Goal: Task Accomplishment & Management: Use online tool/utility

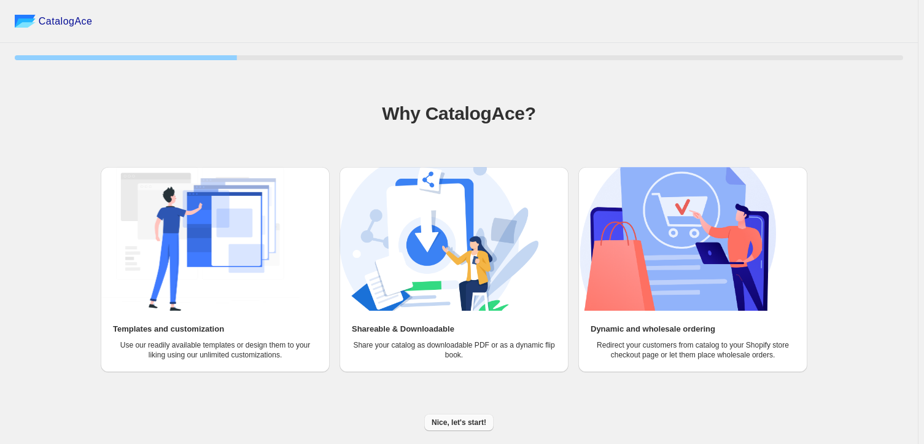
click at [459, 421] on span "Nice, let's start!" at bounding box center [459, 422] width 55 height 10
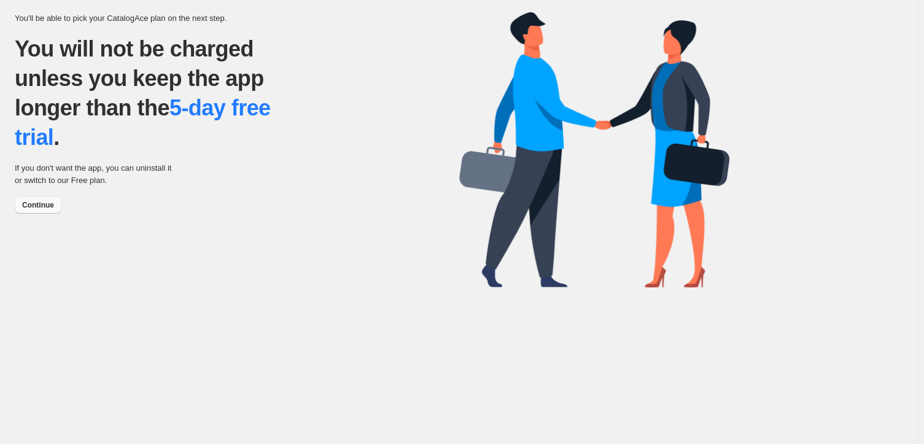
click at [42, 203] on span "Continue" at bounding box center [38, 205] width 32 height 10
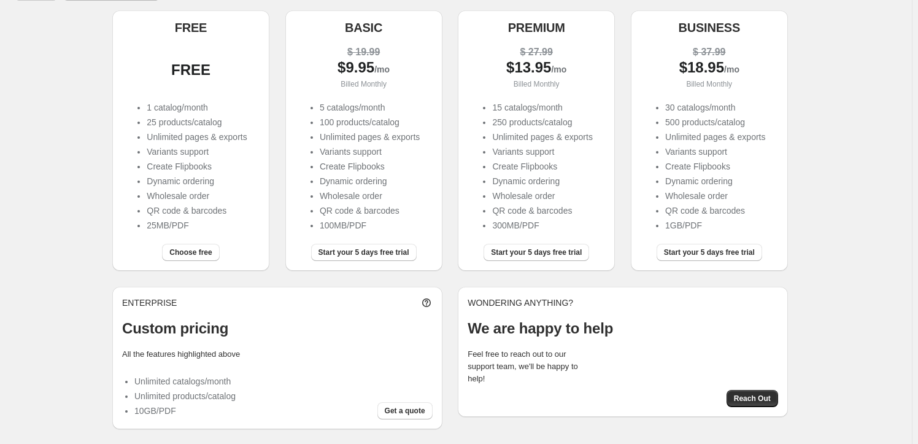
scroll to position [123, 0]
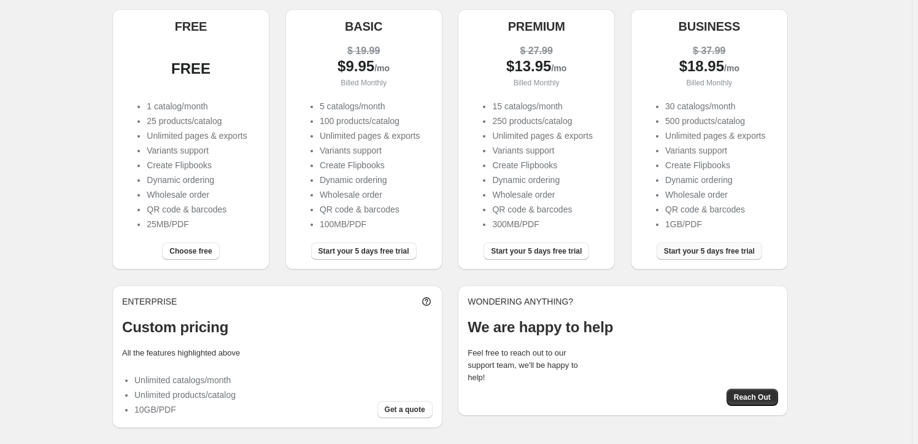
click at [715, 250] on span "Start your 5 days free trial" at bounding box center [709, 251] width 91 height 10
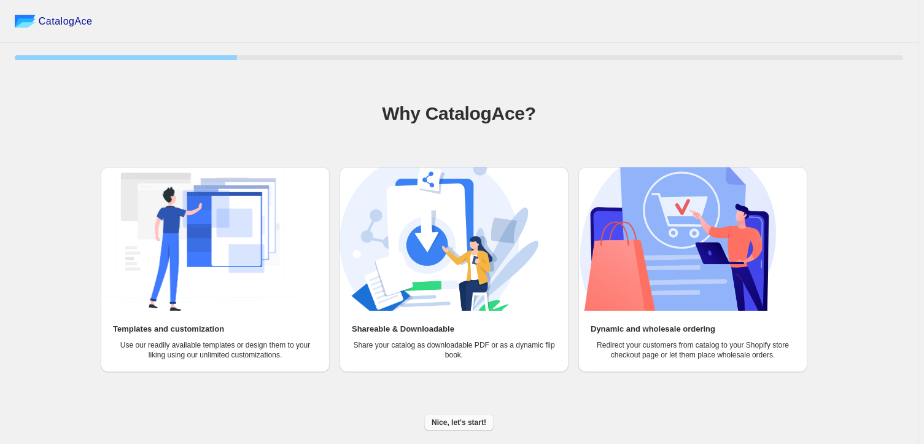
click at [460, 422] on span "Nice, let's start!" at bounding box center [459, 422] width 55 height 10
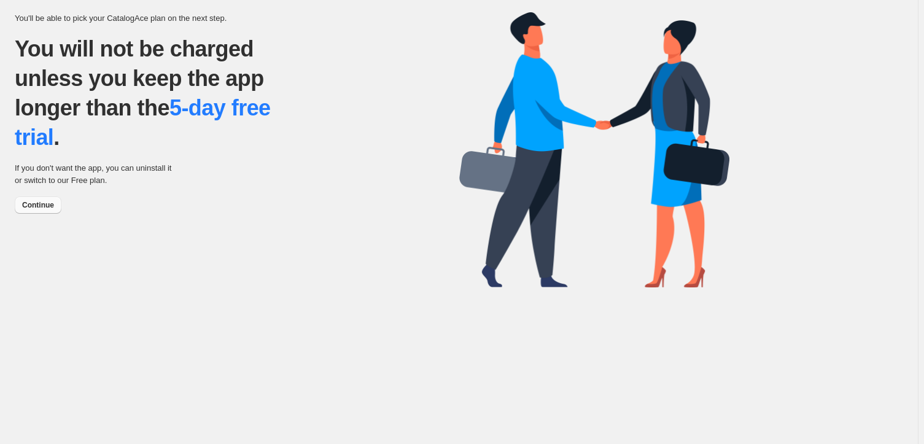
click at [31, 204] on span "Continue" at bounding box center [38, 205] width 32 height 10
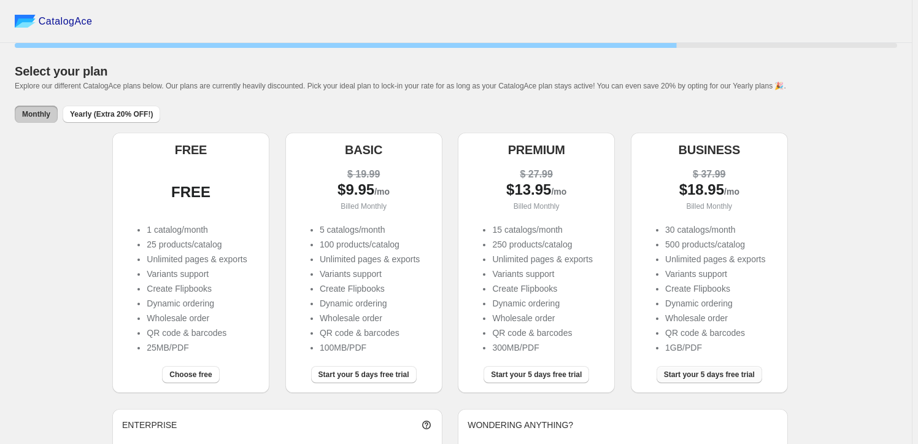
click at [708, 378] on span "Start your 5 days free trial" at bounding box center [709, 375] width 91 height 10
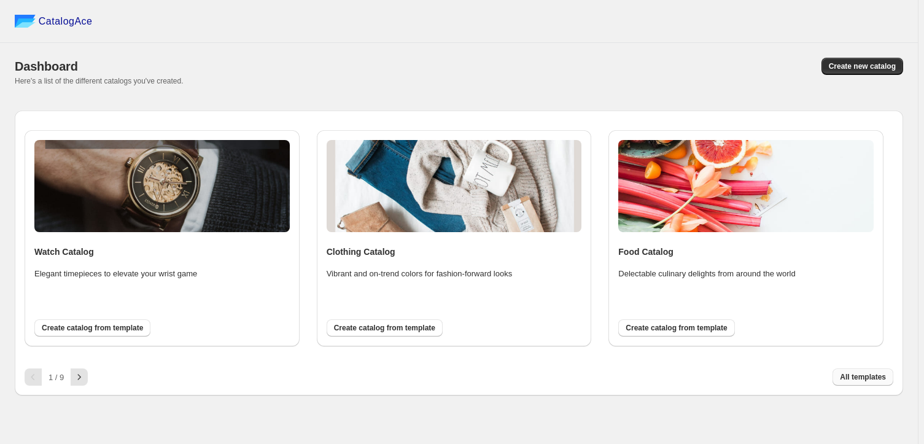
click at [869, 377] on span "All templates" at bounding box center [863, 377] width 46 height 10
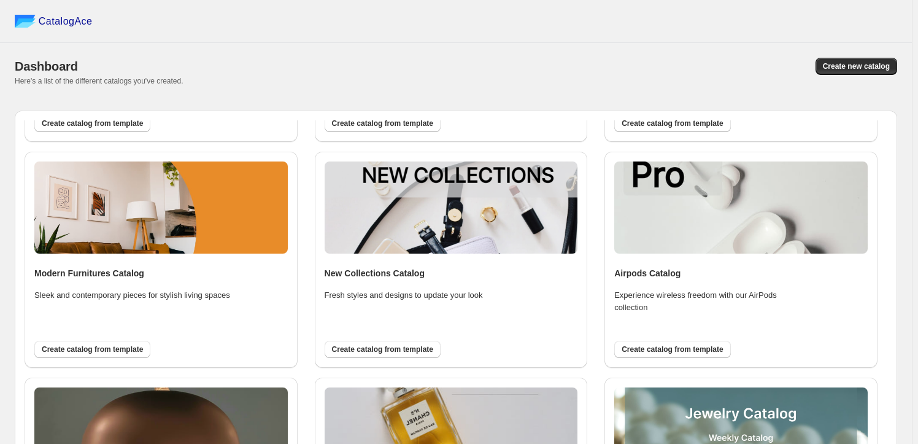
scroll to position [446, 0]
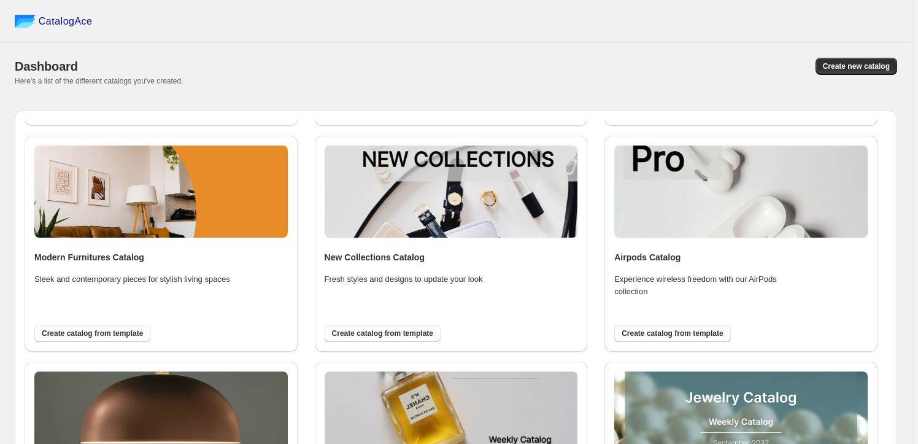
click at [673, 185] on img at bounding box center [742, 191] width 254 height 92
click at [647, 257] on h4 "Airpods Catalog" at bounding box center [742, 257] width 254 height 12
click at [720, 281] on p "Experience wireless freedom with our AirPods collection" at bounding box center [713, 285] width 196 height 25
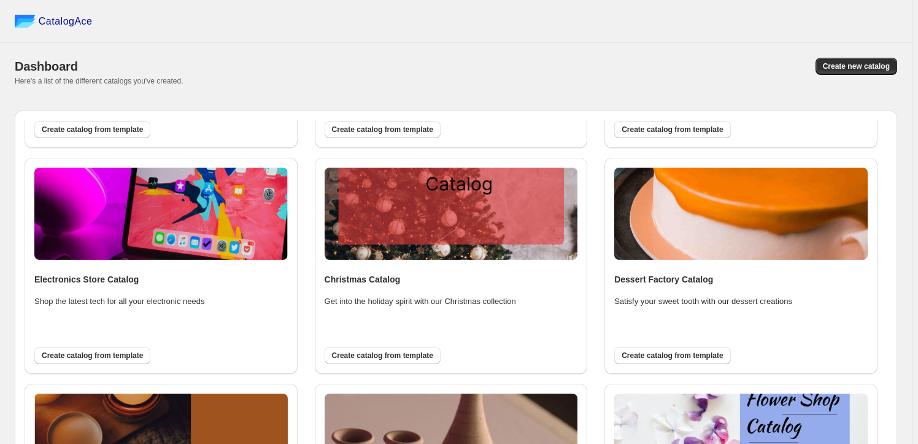
scroll to position [205, 0]
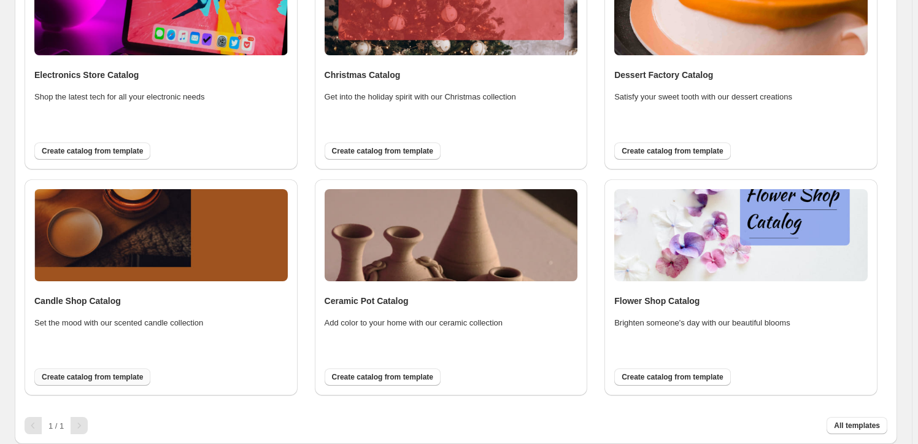
click at [113, 376] on span "Create catalog from template" at bounding box center [92, 377] width 101 height 10
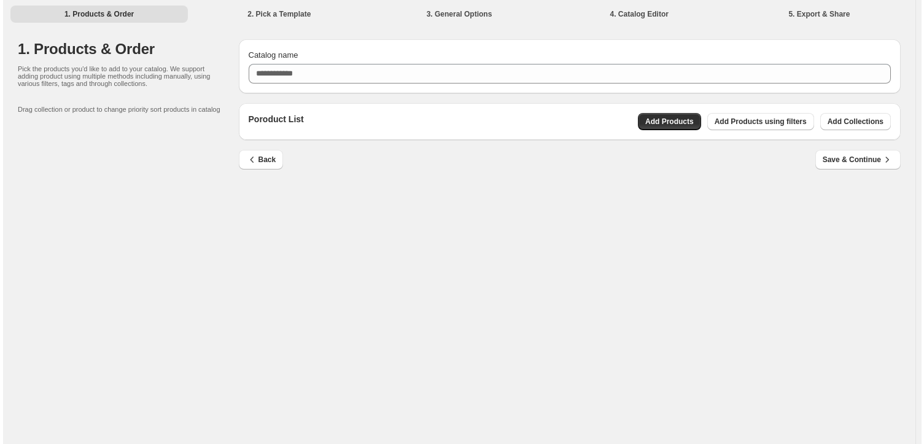
scroll to position [0, 0]
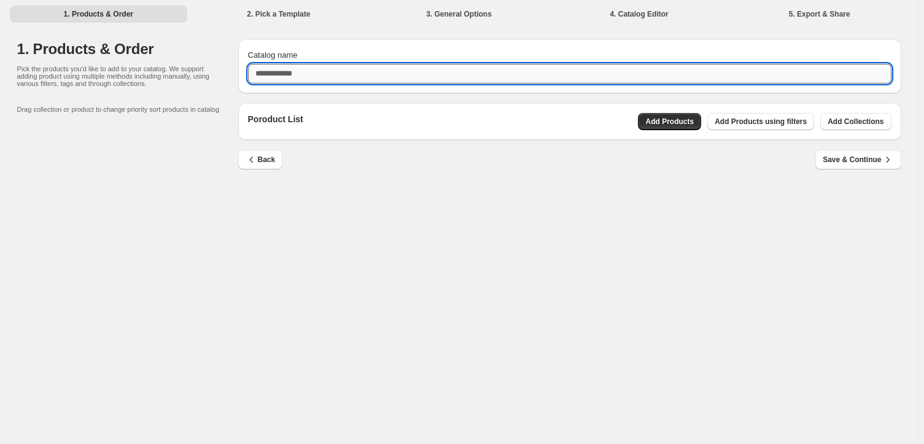
click at [315, 74] on input "Catalog name" at bounding box center [569, 74] width 643 height 20
click at [780, 120] on div "Poroduct List Add Products Add Products using filters Add Collections" at bounding box center [569, 121] width 663 height 37
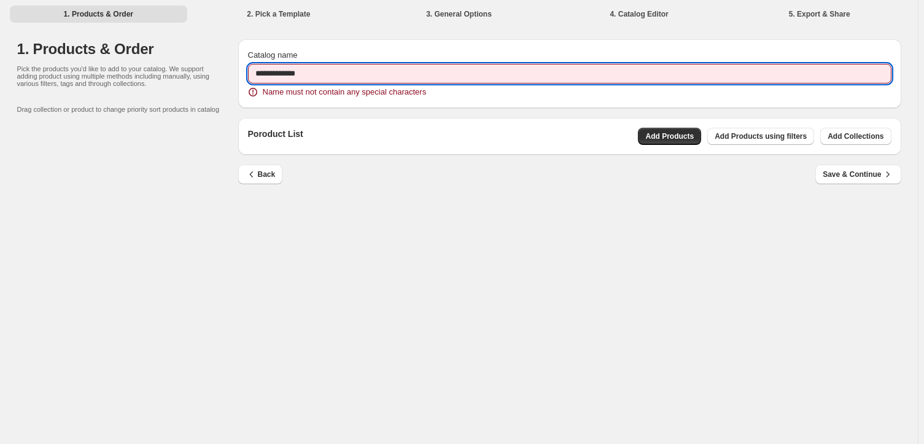
click at [276, 72] on input "**********" at bounding box center [569, 74] width 643 height 20
click at [271, 73] on input "**********" at bounding box center [569, 74] width 643 height 20
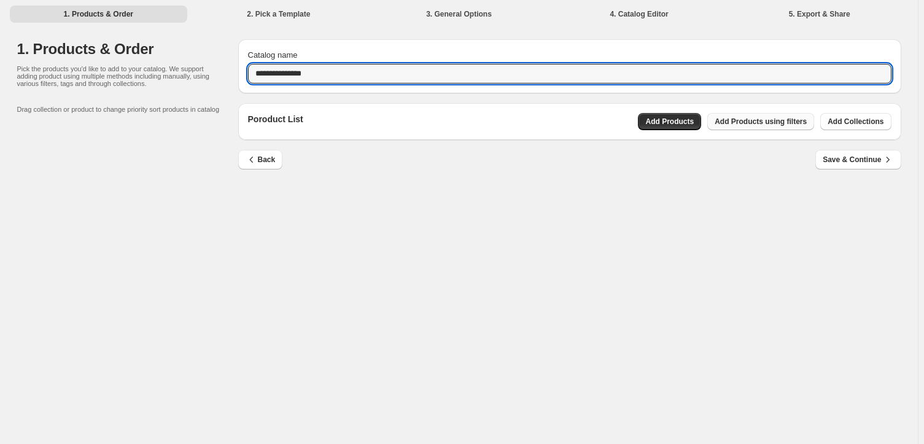
type input "**********"
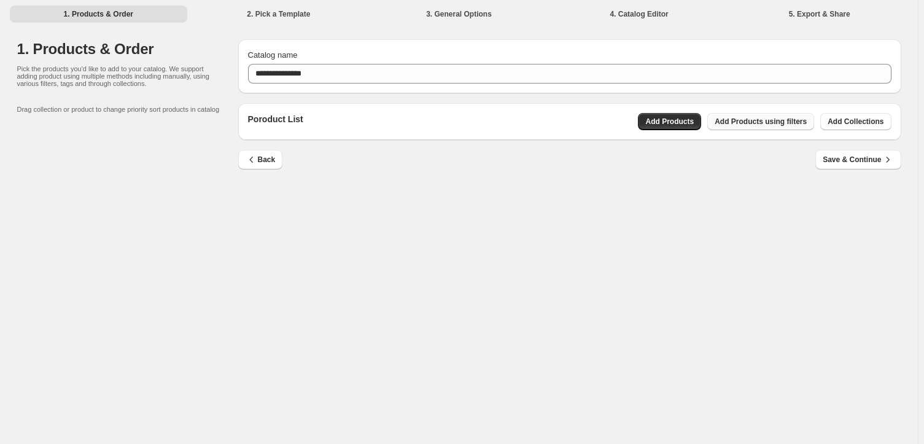
click at [780, 120] on span "Add Products using filters" at bounding box center [761, 122] width 92 height 10
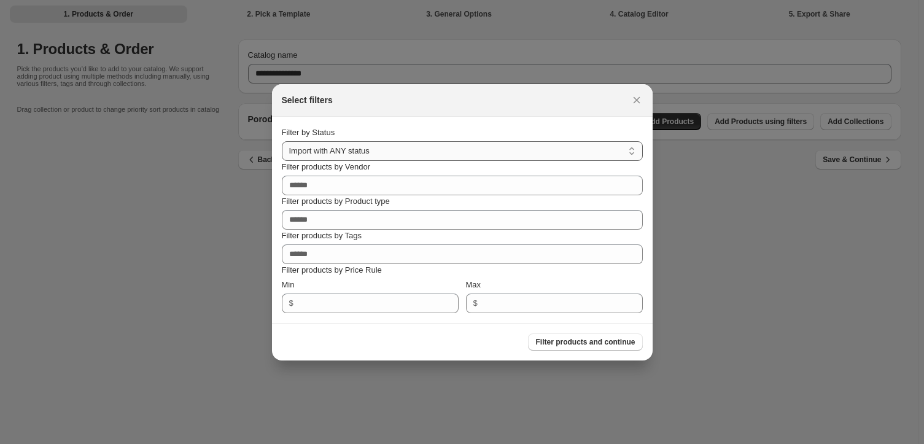
click at [408, 149] on select "**********" at bounding box center [462, 151] width 361 height 20
select select "******"
click at [282, 141] on select "**********" at bounding box center [462, 151] width 361 height 20
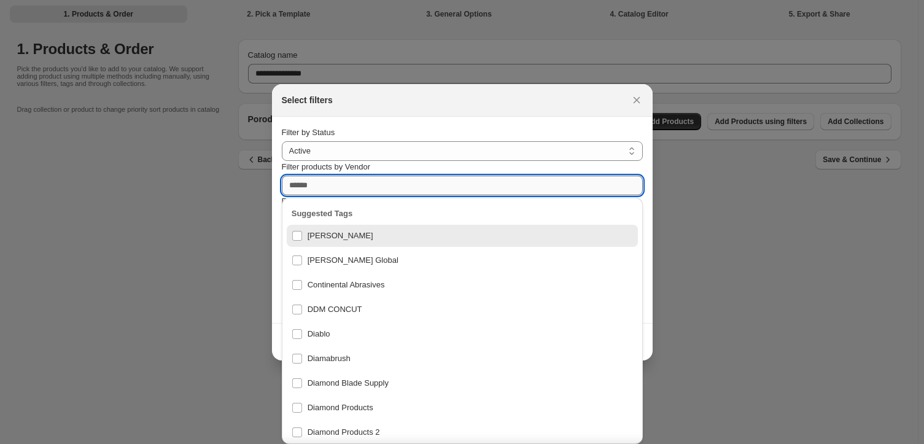
click at [306, 187] on input "Filter products by Vendor" at bounding box center [462, 186] width 361 height 20
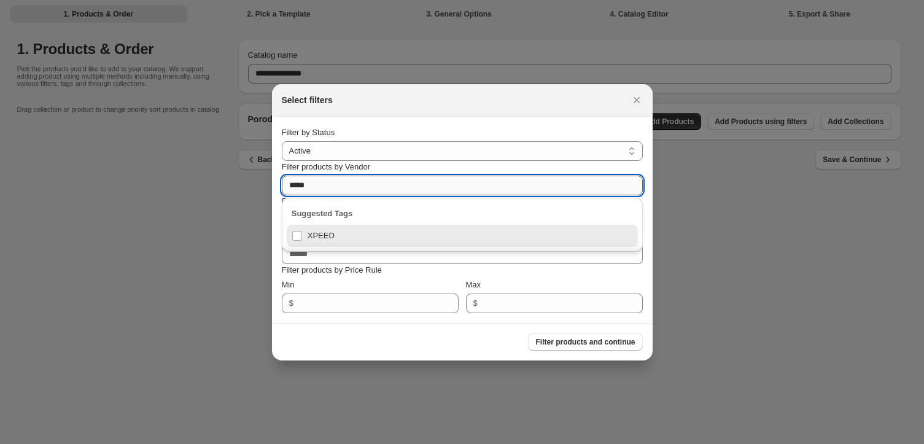
click at [292, 184] on input "*****" at bounding box center [462, 186] width 361 height 20
drag, startPoint x: 324, startPoint y: 184, endPoint x: 271, endPoint y: 183, distance: 52.8
click at [272, 183] on section "**********" at bounding box center [462, 220] width 381 height 206
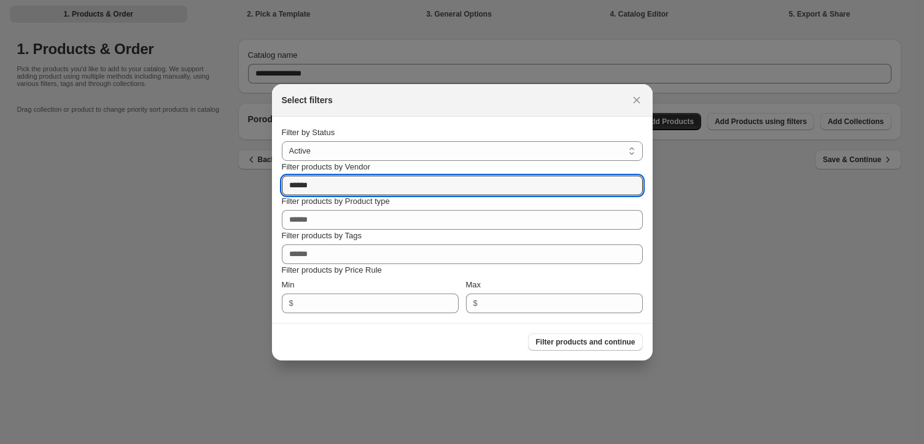
type input "*"
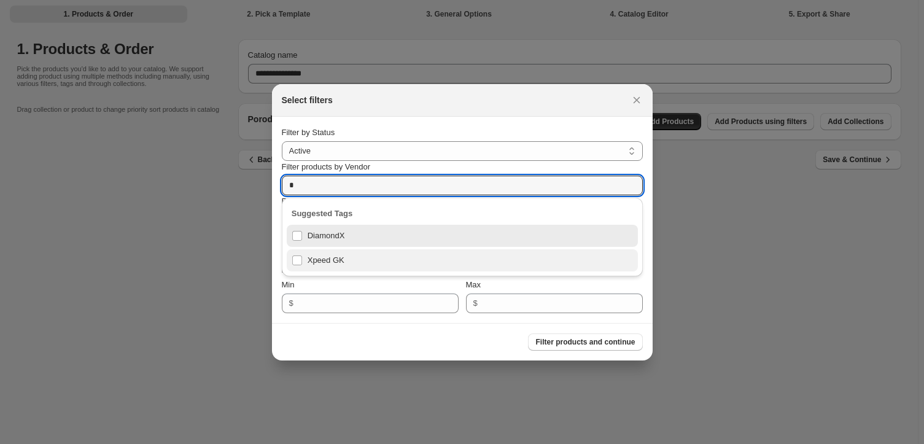
click at [296, 262] on div "Xpeed GK" at bounding box center [462, 260] width 341 height 17
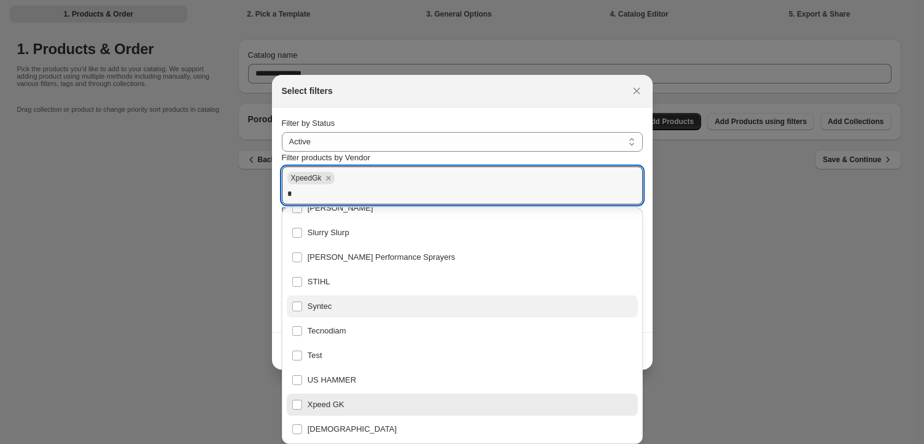
scroll to position [675, 0]
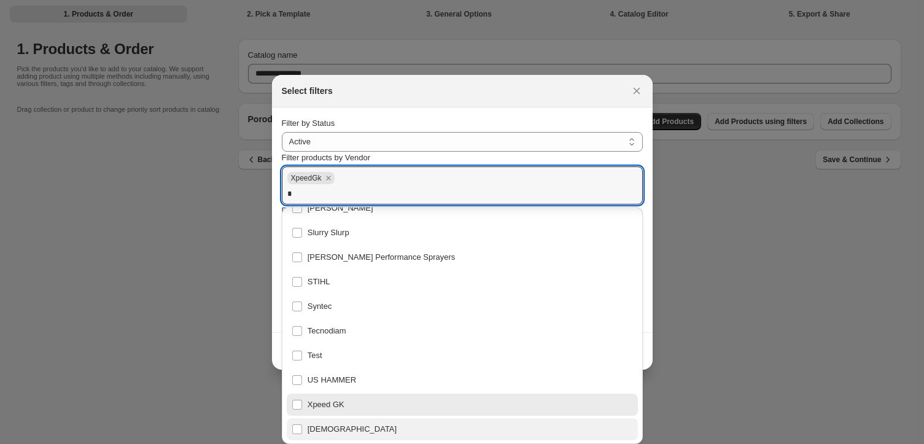
click at [298, 430] on div "Zenesis" at bounding box center [462, 429] width 341 height 17
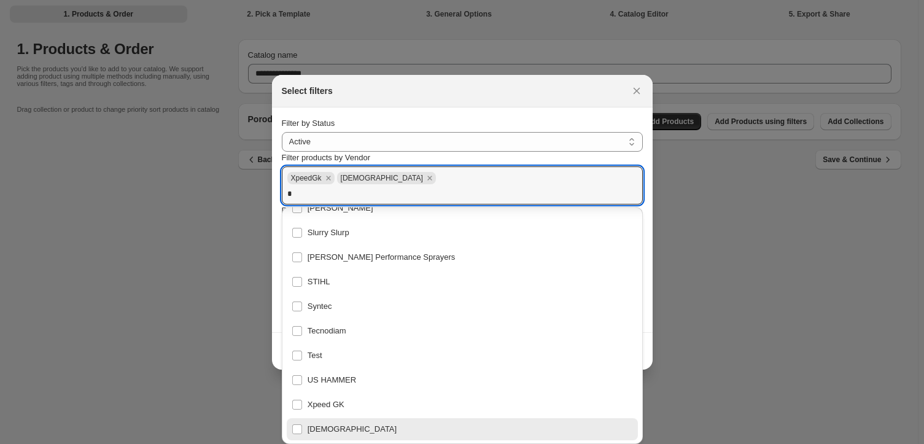
click at [544, 91] on div "Select filters" at bounding box center [451, 91] width 339 height 12
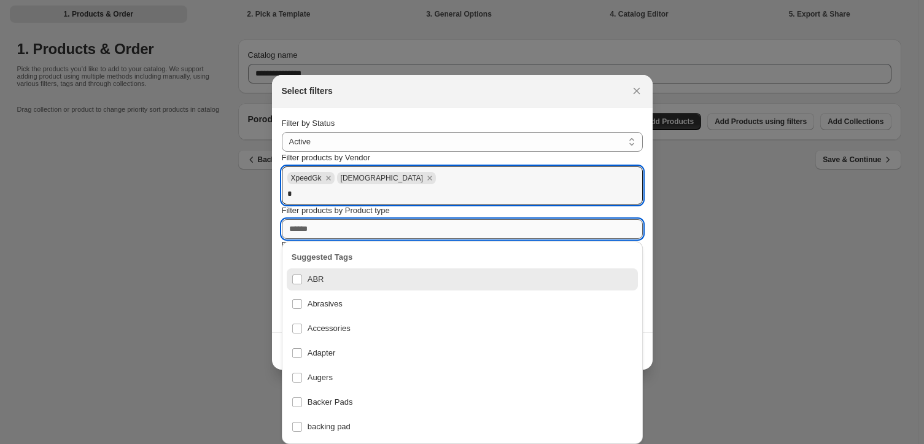
click at [317, 229] on input "Filter products by Product type" at bounding box center [462, 229] width 361 height 20
click at [543, 98] on div "Select filters" at bounding box center [462, 91] width 381 height 33
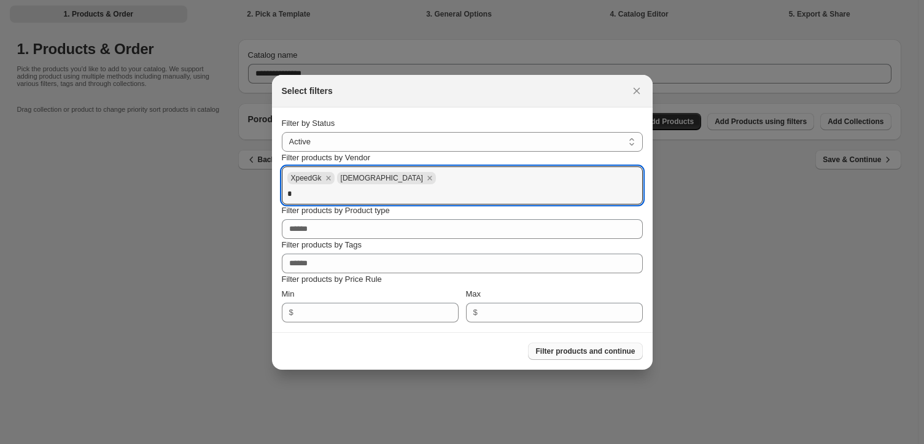
click at [582, 349] on span "Filter products and continue" at bounding box center [584, 351] width 99 height 10
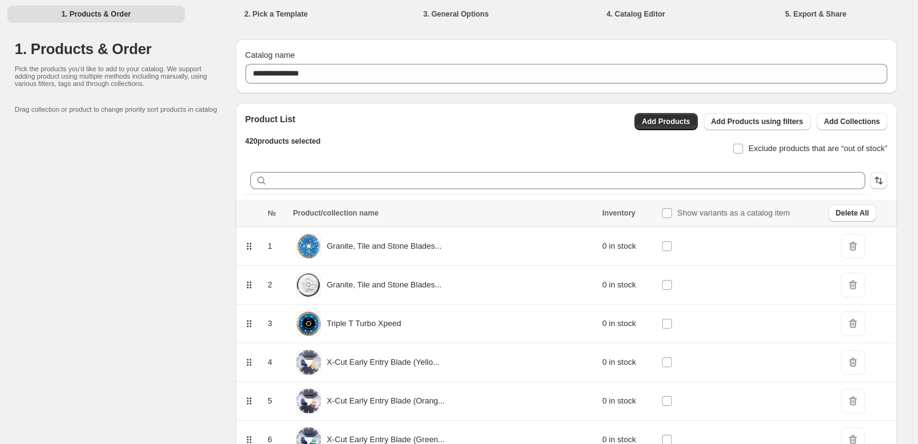
click at [845, 360] on span "DeleteIcon" at bounding box center [853, 362] width 25 height 25
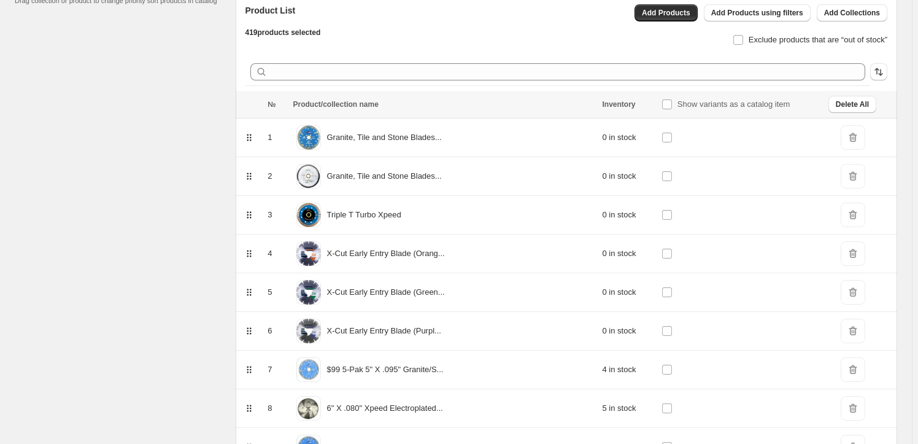
scroll to position [111, 0]
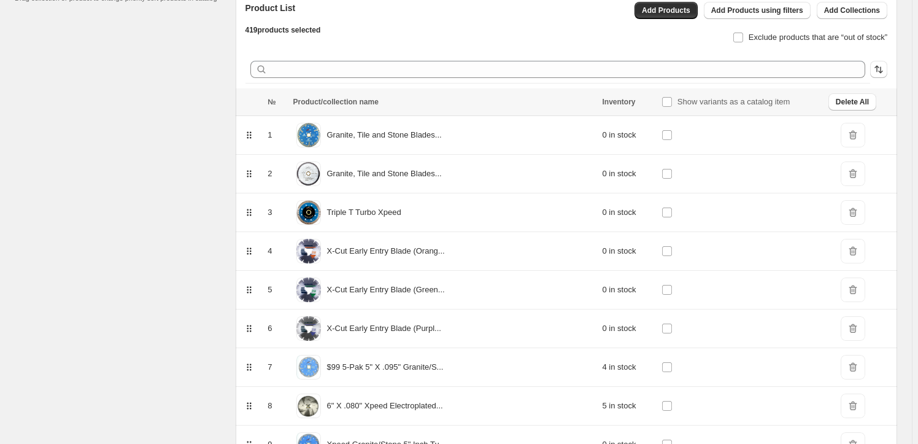
click at [847, 251] on span "DeleteIcon" at bounding box center [853, 251] width 25 height 25
click at [847, 250] on span "DeleteIcon" at bounding box center [853, 251] width 25 height 25
click at [252, 290] on icon at bounding box center [249, 290] width 12 height 12
click at [272, 289] on span "5" at bounding box center [270, 289] width 4 height 9
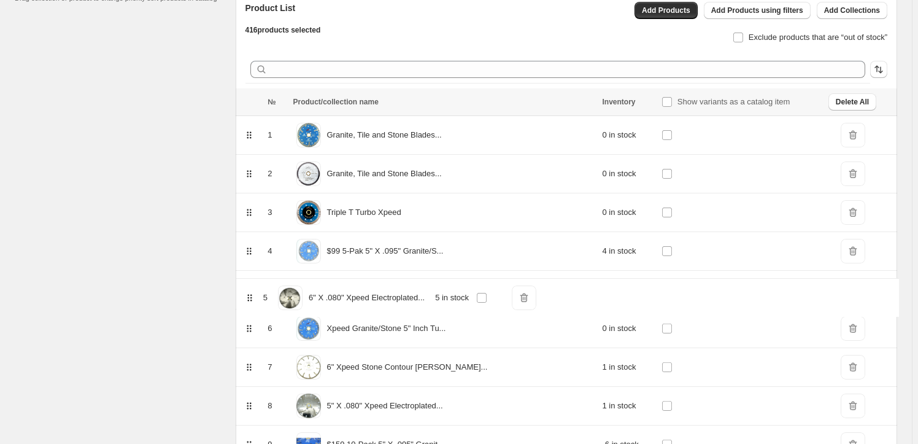
drag, startPoint x: 254, startPoint y: 290, endPoint x: 257, endPoint y: 271, distance: 19.3
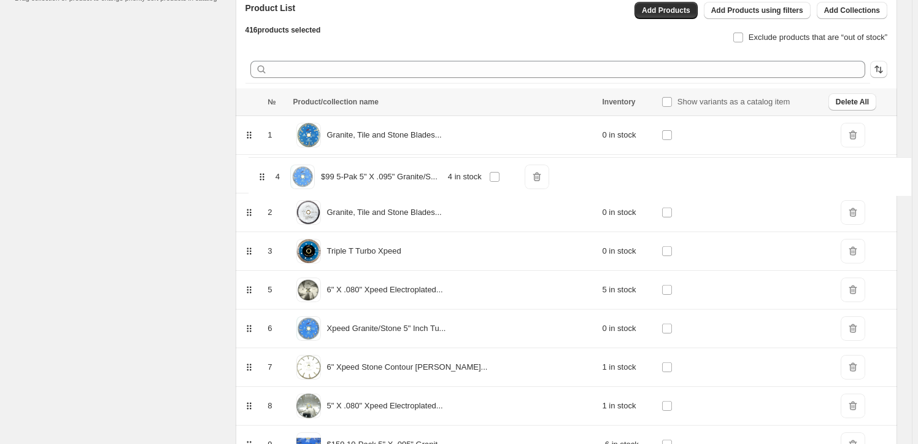
drag, startPoint x: 251, startPoint y: 250, endPoint x: 262, endPoint y: 172, distance: 79.4
drag, startPoint x: 250, startPoint y: 175, endPoint x: 365, endPoint y: 160, distance: 115.8
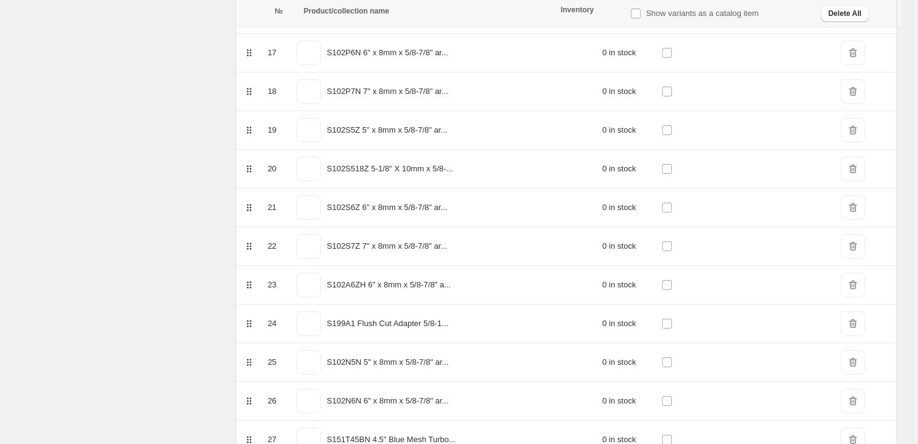
scroll to position [0, 0]
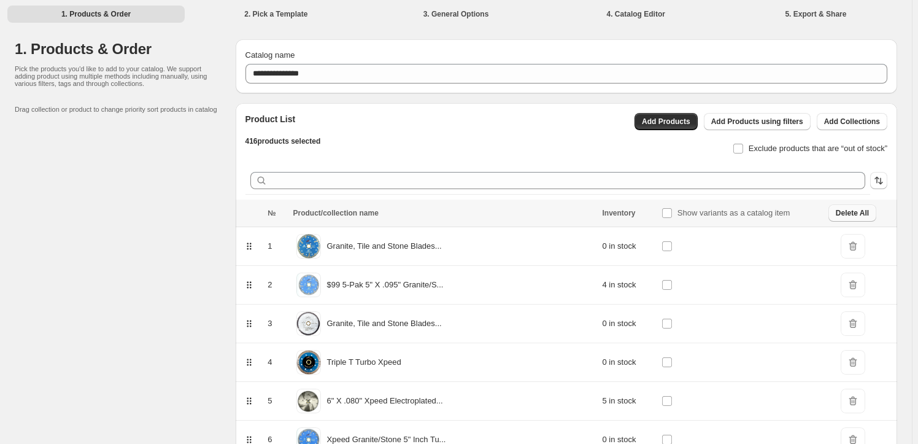
click at [848, 212] on span "Delete All" at bounding box center [852, 213] width 33 height 10
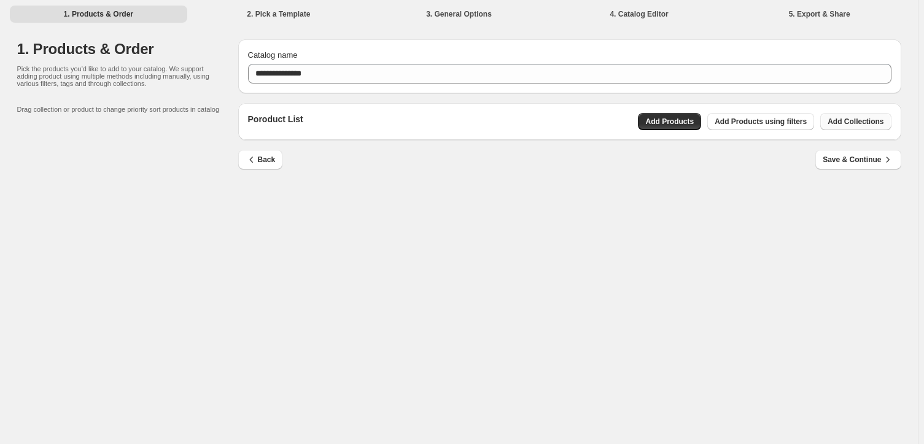
click at [856, 118] on span "Add Collections" at bounding box center [856, 122] width 56 height 10
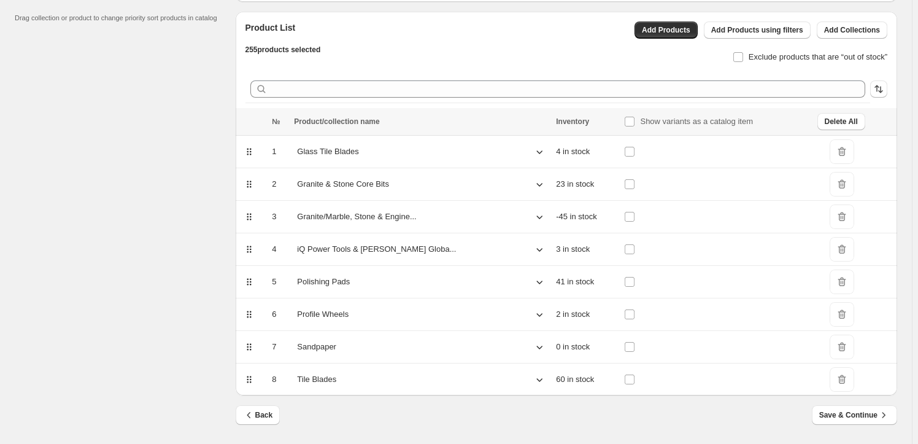
scroll to position [92, 0]
click at [533, 178] on icon at bounding box center [539, 183] width 12 height 12
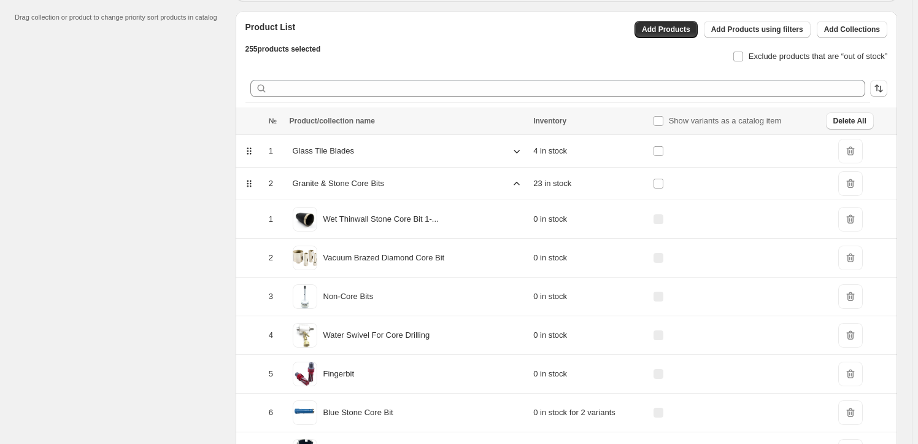
click at [511, 180] on icon at bounding box center [517, 183] width 12 height 12
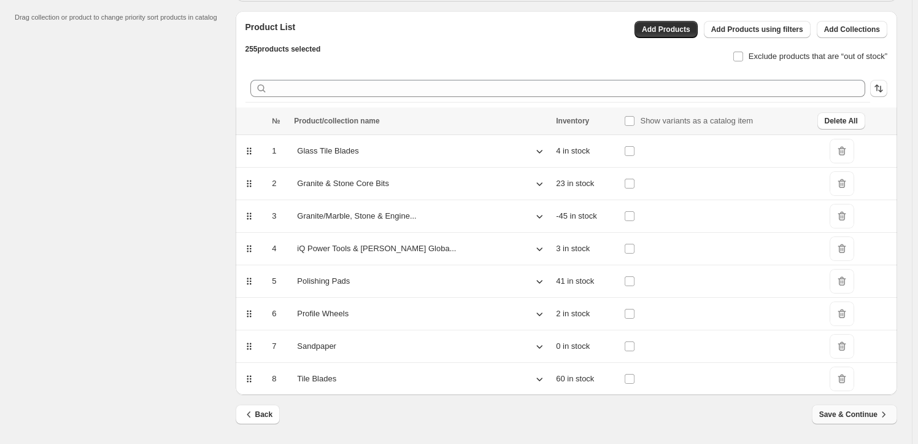
click at [861, 411] on span "Save & Continue" at bounding box center [855, 414] width 71 height 12
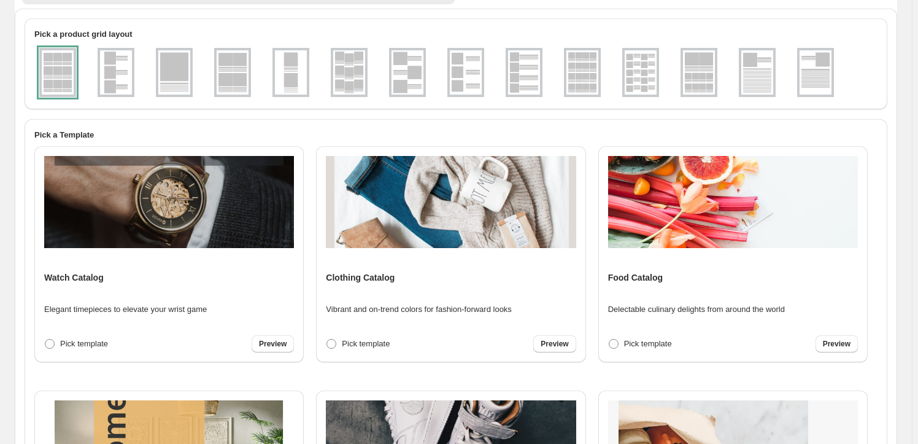
scroll to position [0, 0]
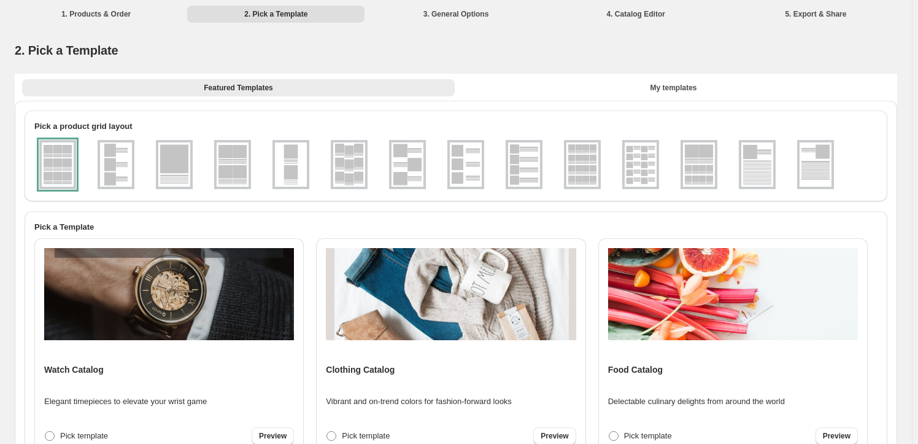
click at [586, 158] on img at bounding box center [583, 164] width 32 height 44
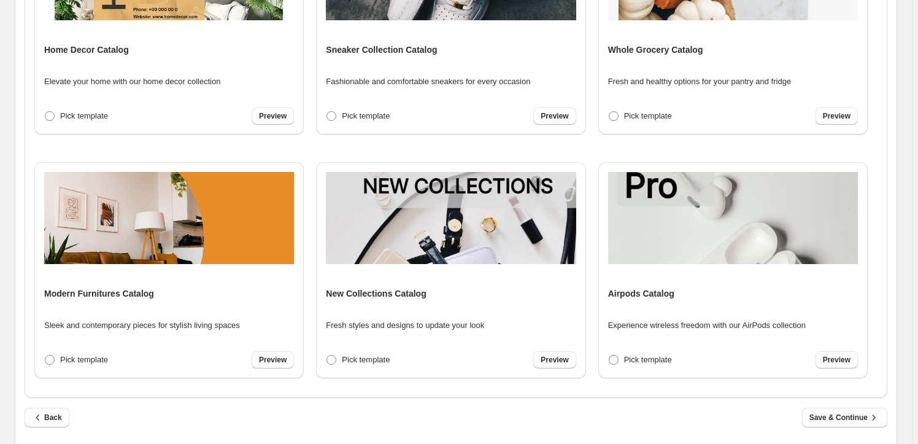
scroll to position [362, 0]
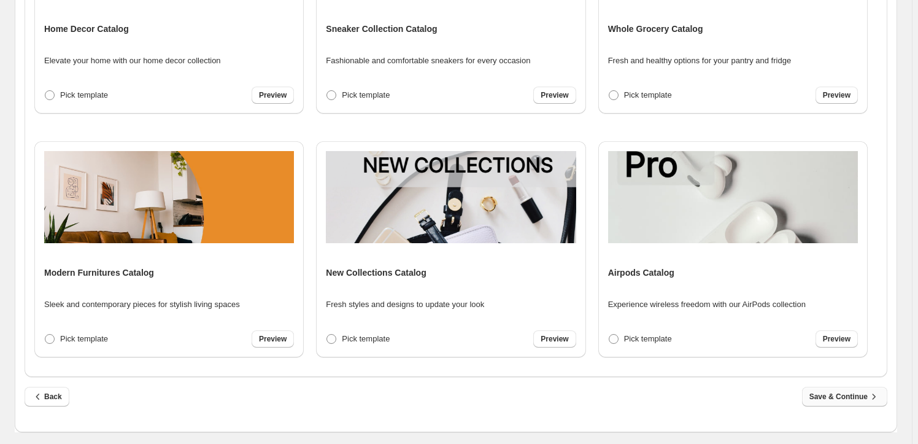
click at [847, 393] on span "Save & Continue" at bounding box center [845, 396] width 71 height 12
select select "**********"
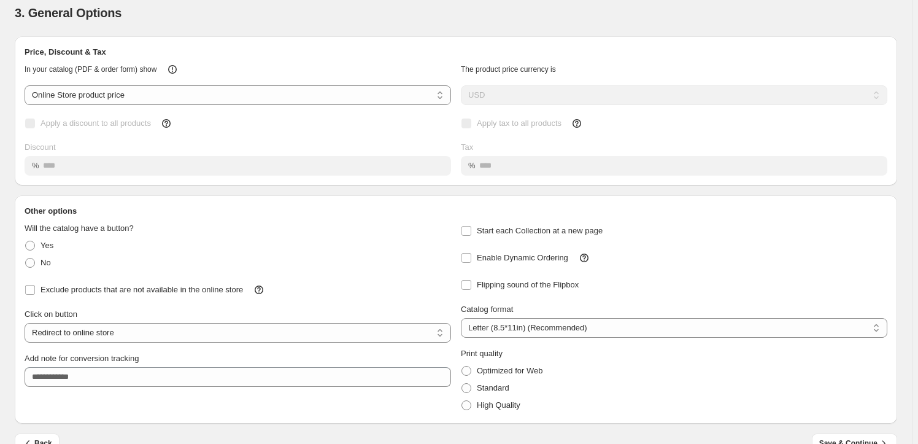
scroll to position [62, 0]
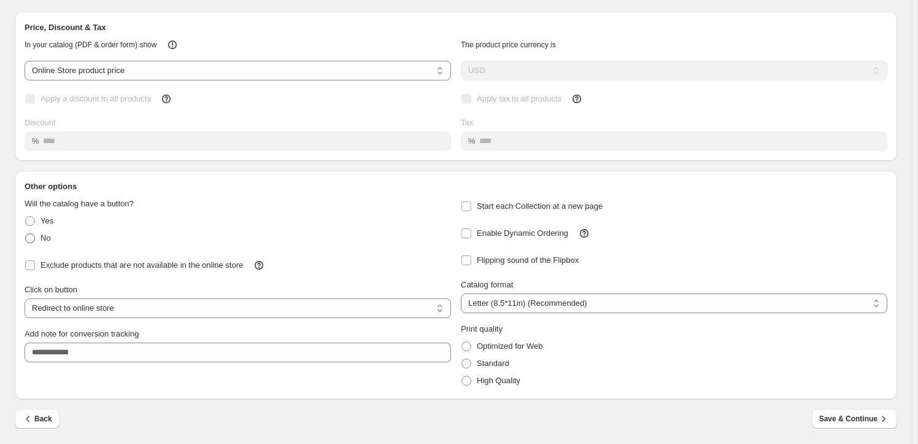
click at [31, 239] on span at bounding box center [30, 238] width 10 height 10
select select "**********"
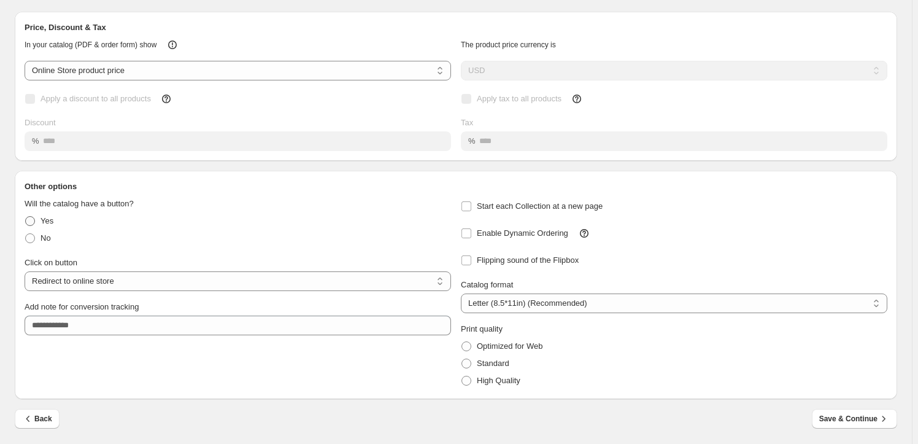
click at [32, 219] on span at bounding box center [30, 221] width 10 height 10
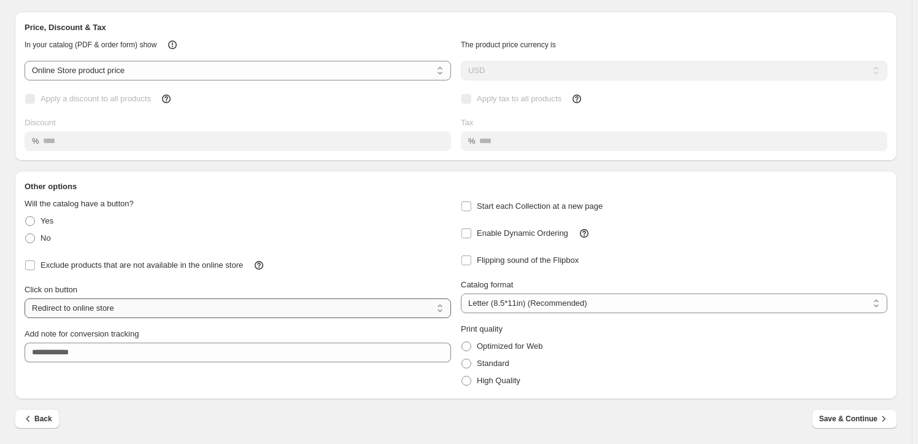
click at [130, 308] on select "**********" at bounding box center [238, 308] width 427 height 20
select select "**********"
click at [26, 298] on select "**********" at bounding box center [238, 308] width 427 height 20
click at [585, 232] on icon at bounding box center [584, 233] width 12 height 12
click at [470, 381] on span at bounding box center [467, 381] width 10 height 10
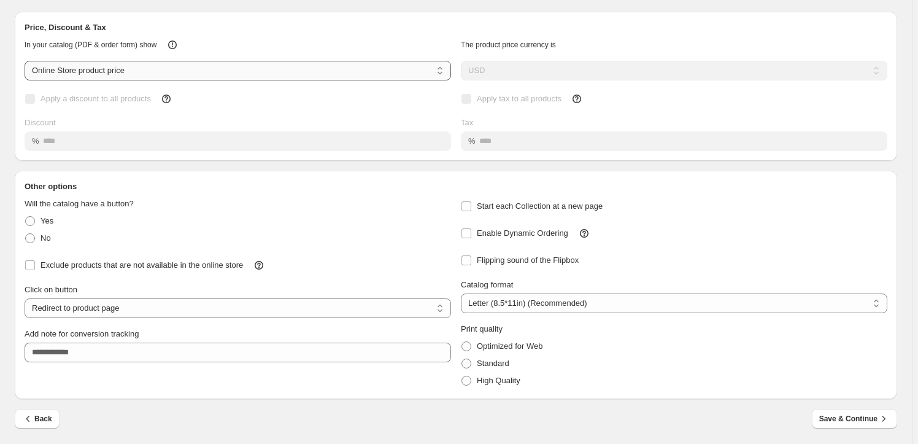
click at [441, 71] on select "**********" at bounding box center [238, 71] width 427 height 20
select select "****"
click at [26, 61] on select "**********" at bounding box center [238, 71] width 427 height 20
click at [846, 414] on span "Save & Continue" at bounding box center [855, 419] width 71 height 12
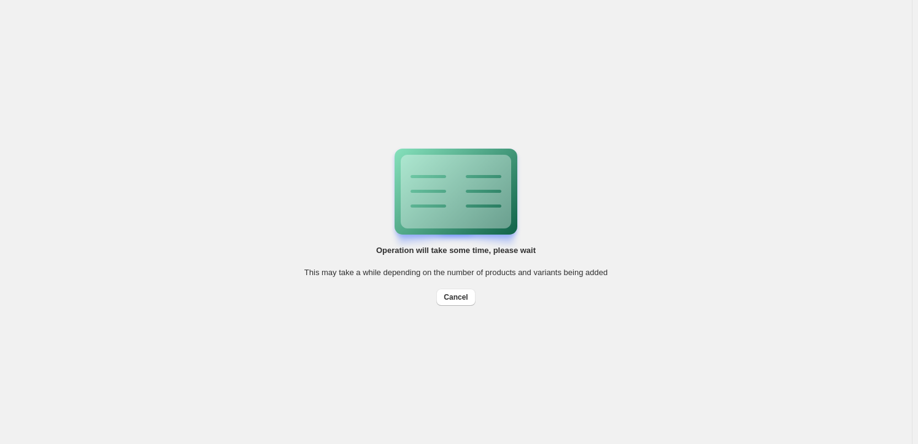
scroll to position [0, 0]
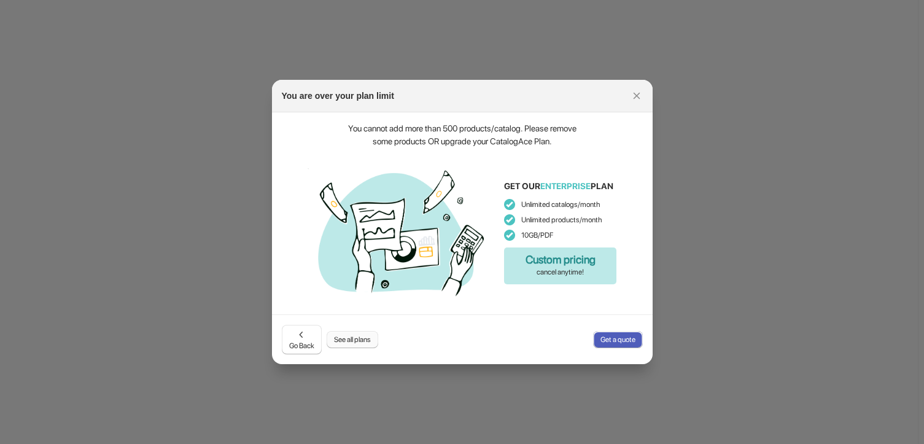
click at [356, 338] on span "See all plans" at bounding box center [352, 340] width 37 height 10
click at [302, 331] on icon ":r2ha:" at bounding box center [301, 334] width 12 height 12
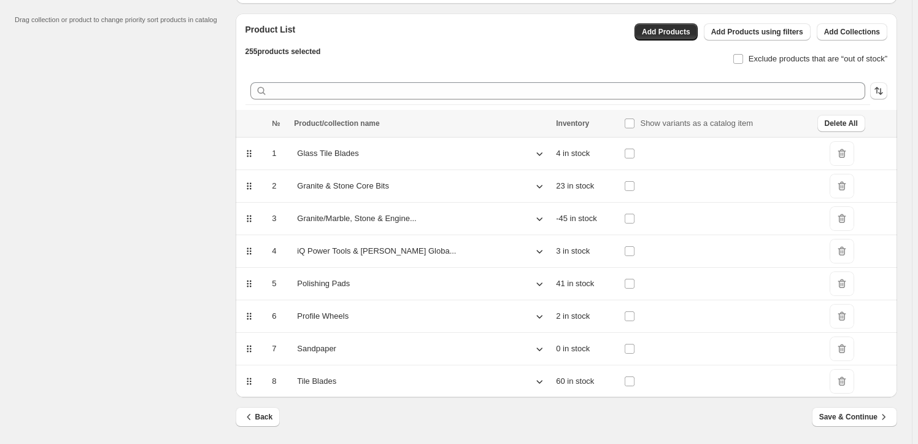
scroll to position [92, 0]
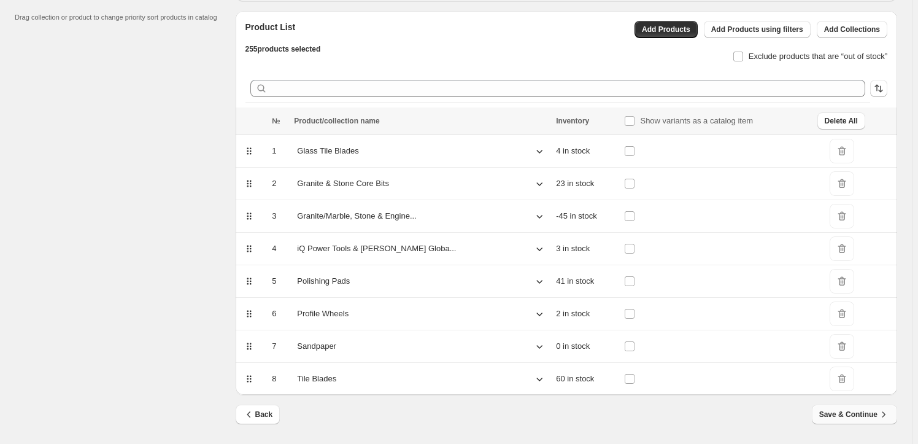
click at [859, 411] on span "Save & Continue" at bounding box center [855, 414] width 71 height 12
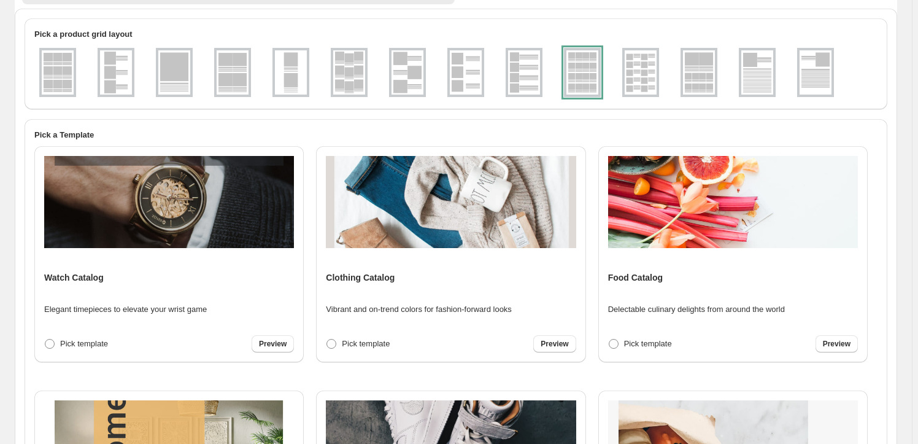
scroll to position [0, 0]
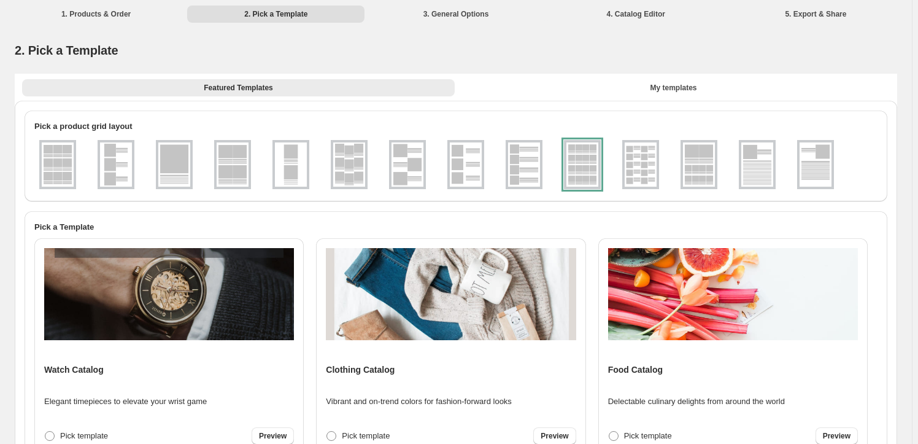
click at [587, 164] on div at bounding box center [582, 164] width 37 height 49
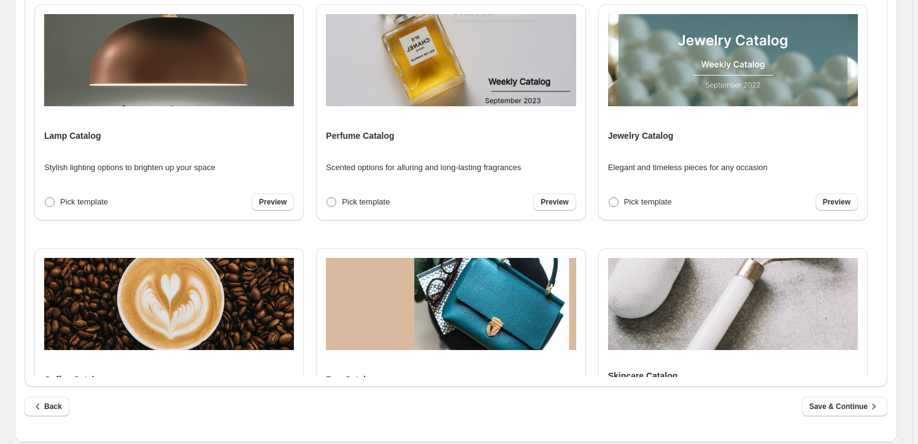
scroll to position [362, 0]
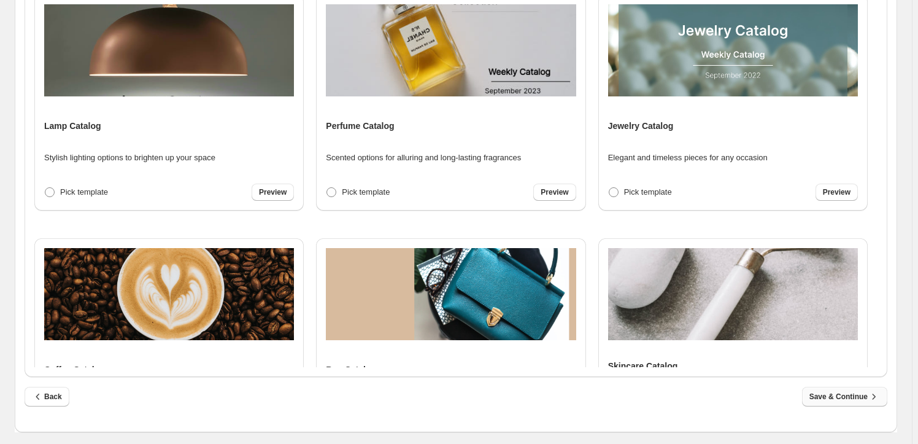
click at [844, 392] on span "Save & Continue" at bounding box center [845, 396] width 71 height 12
select select "****"
select select "**********"
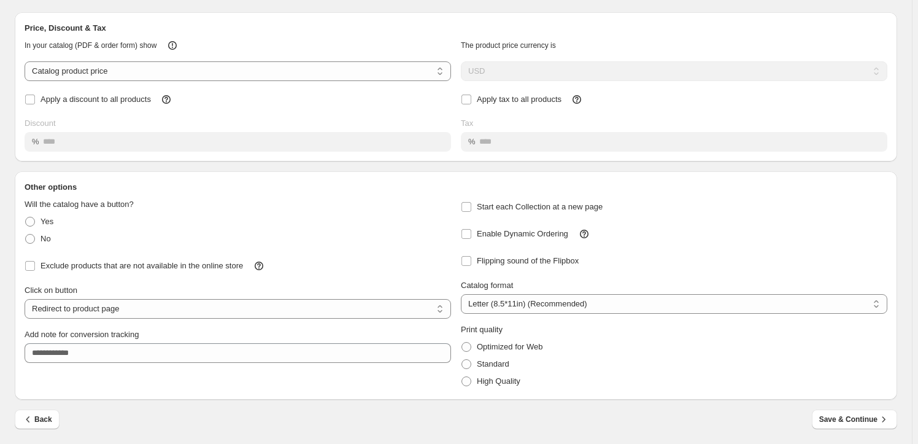
scroll to position [62, 0]
click at [854, 417] on span "Save & Continue" at bounding box center [855, 419] width 71 height 12
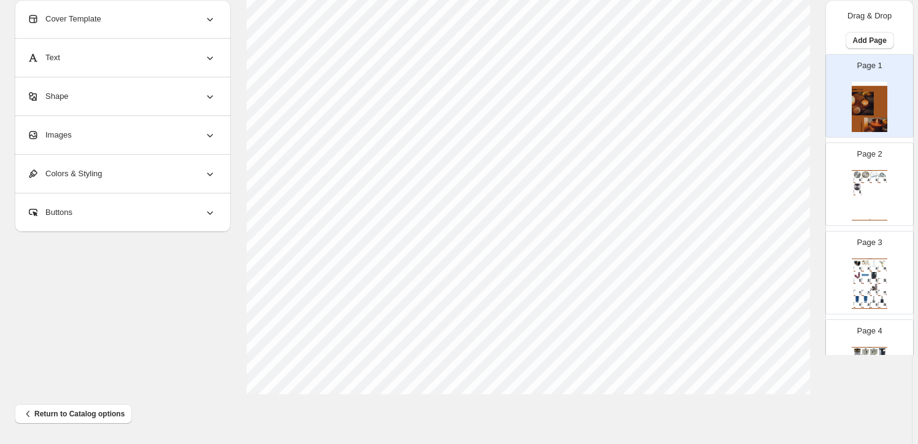
scroll to position [390, 0]
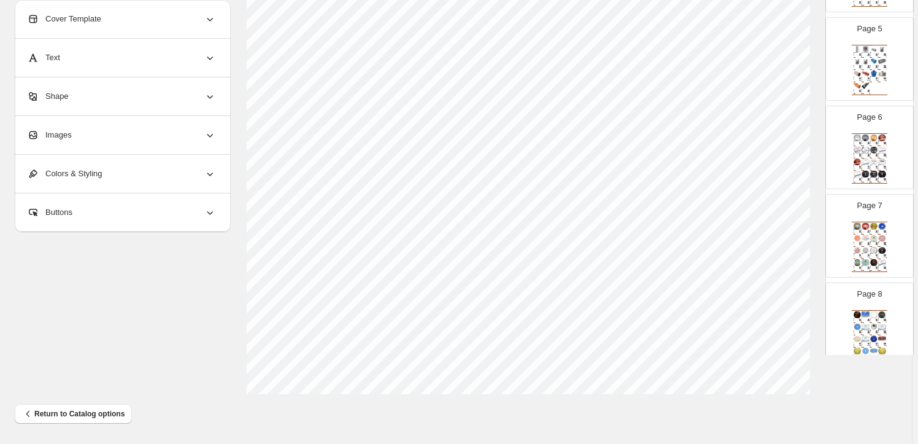
click at [862, 54] on div "Premium White Granite/Stone Core Bit Extremely Fast Se..." at bounding box center [864, 53] width 4 height 1
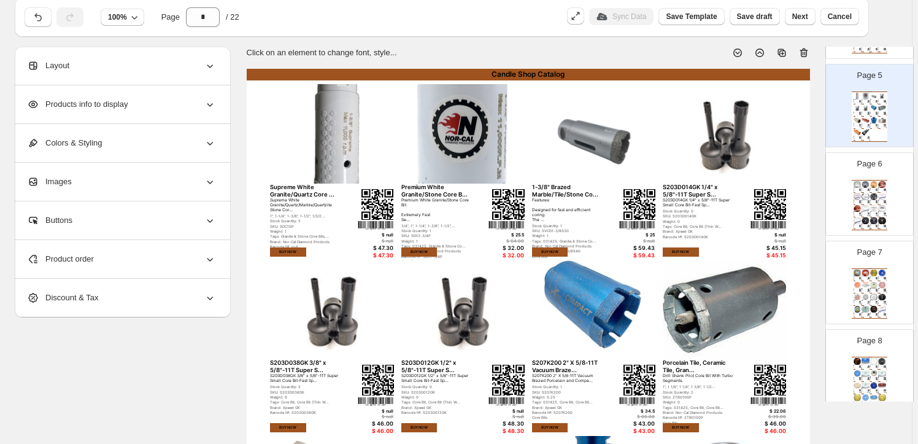
scroll to position [111, 0]
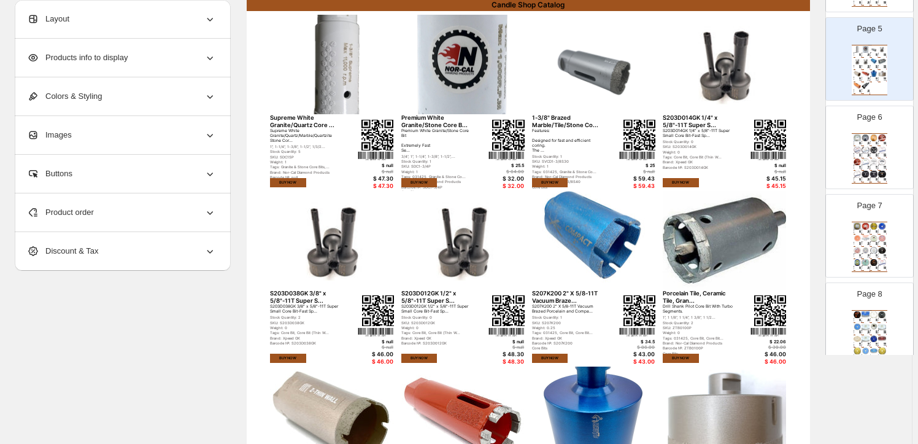
click at [871, 137] on img at bounding box center [875, 137] width 8 height 7
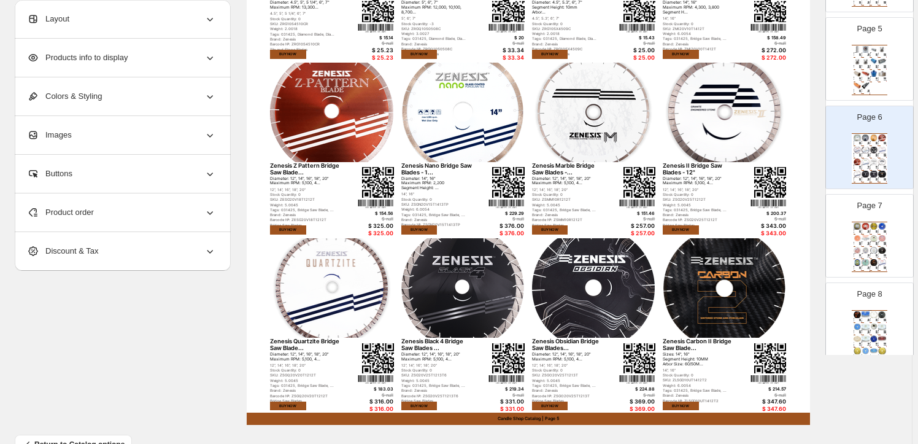
scroll to position [446, 0]
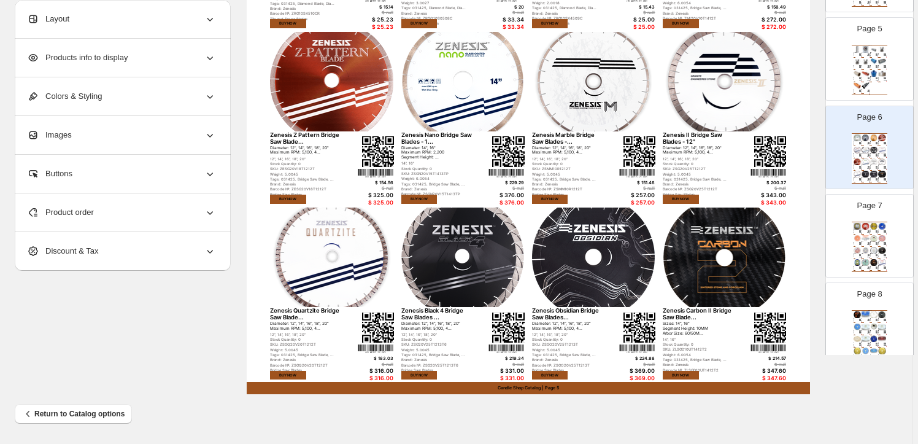
click at [864, 233] on div "Tags: 031425, Nor-Cal Diamond Pr..." at bounding box center [864, 233] width 4 height 0
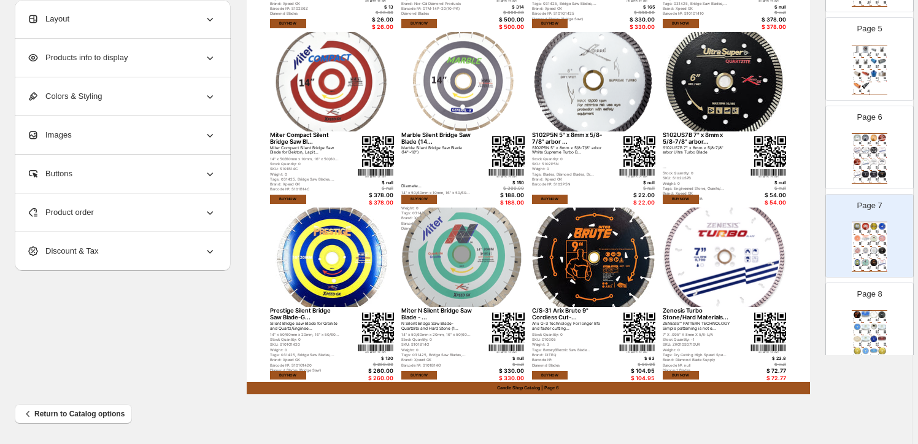
click at [867, 310] on div "Candle Shop Catalog" at bounding box center [870, 310] width 36 height 1
type input "*"
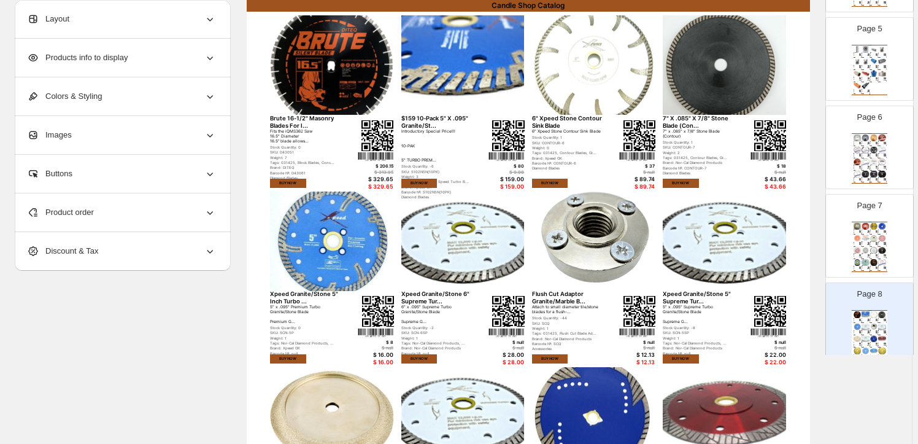
scroll to position [0, 0]
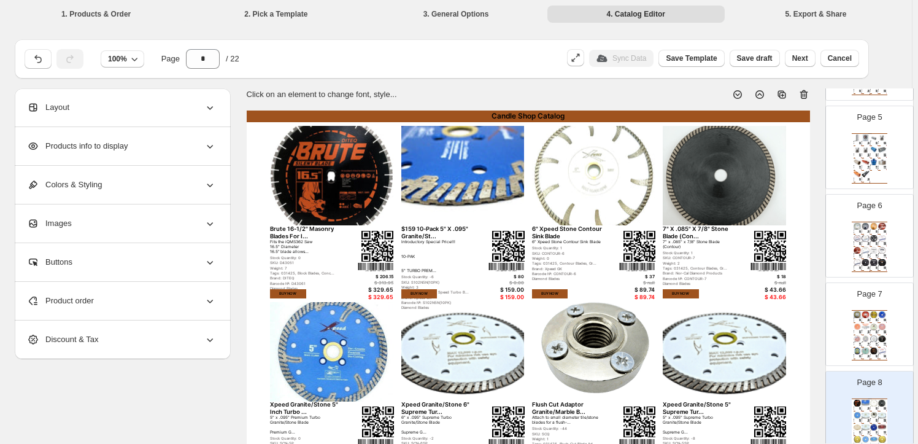
click at [65, 143] on span "Products info to display" at bounding box center [77, 146] width 101 height 12
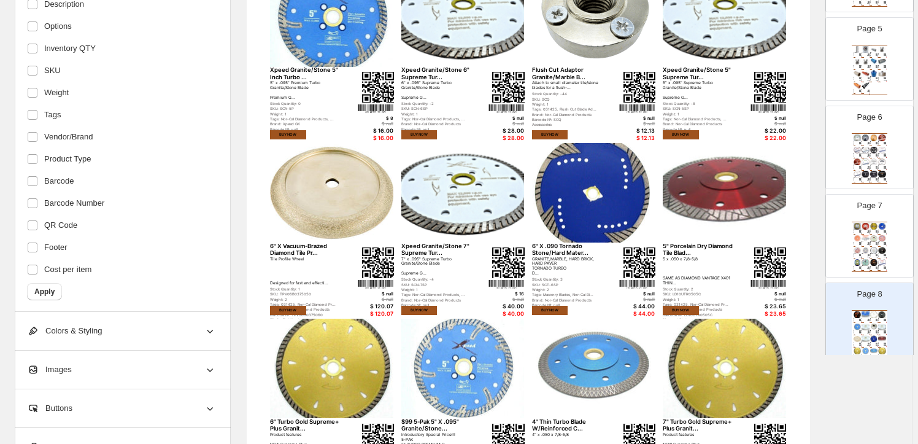
scroll to position [227, 0]
click at [48, 266] on span "Cost per item" at bounding box center [67, 269] width 47 height 12
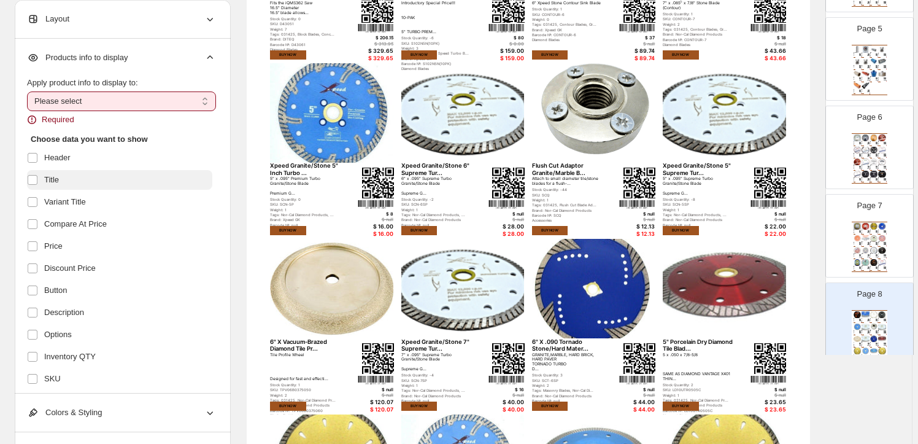
scroll to position [55, 0]
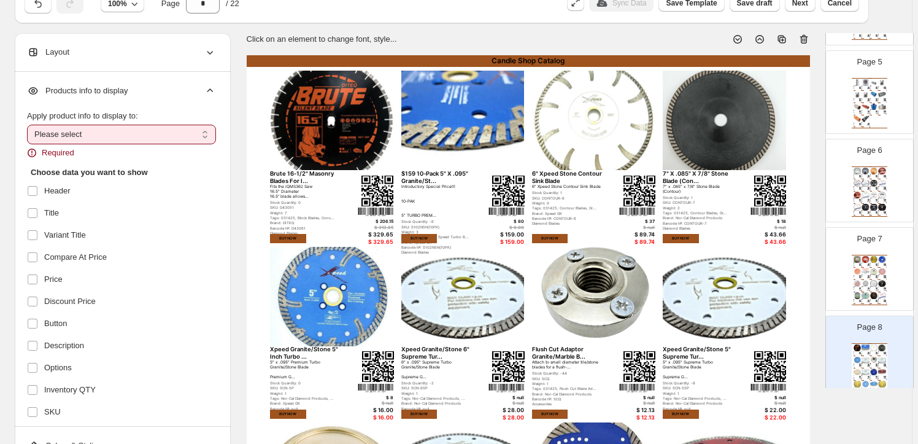
click at [212, 133] on select "**********" at bounding box center [121, 135] width 189 height 20
select select "*********"
click at [29, 125] on select "**********" at bounding box center [121, 135] width 189 height 20
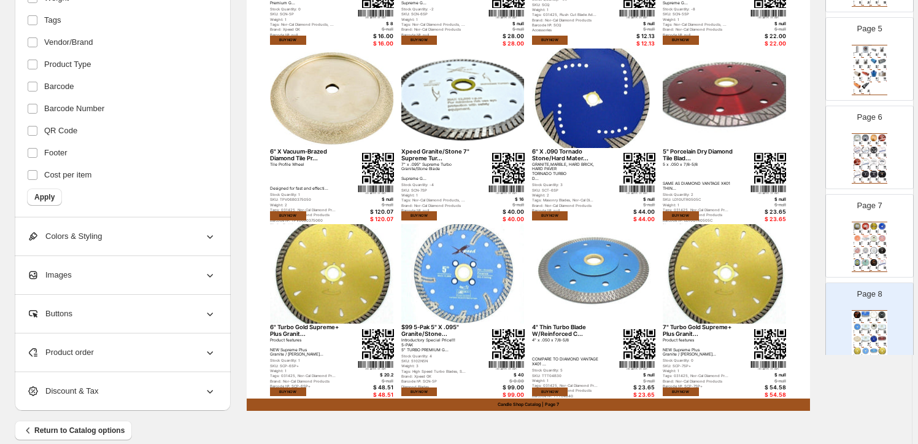
scroll to position [446, 0]
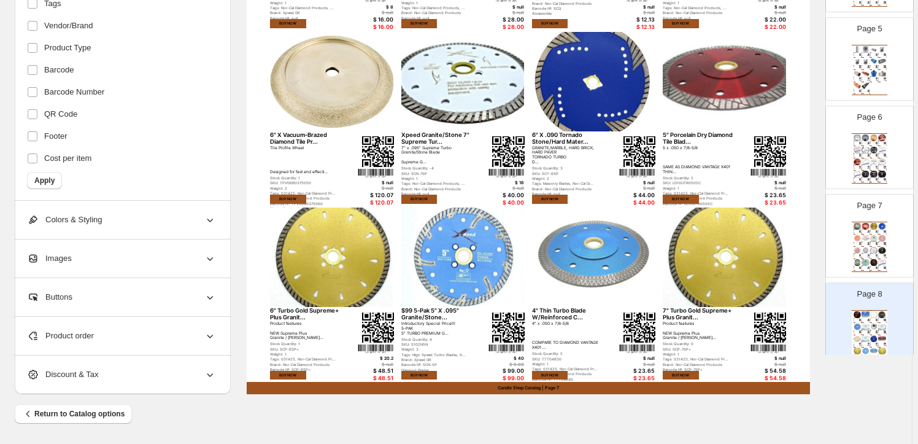
click at [83, 214] on span "Colors & Styling" at bounding box center [64, 220] width 75 height 12
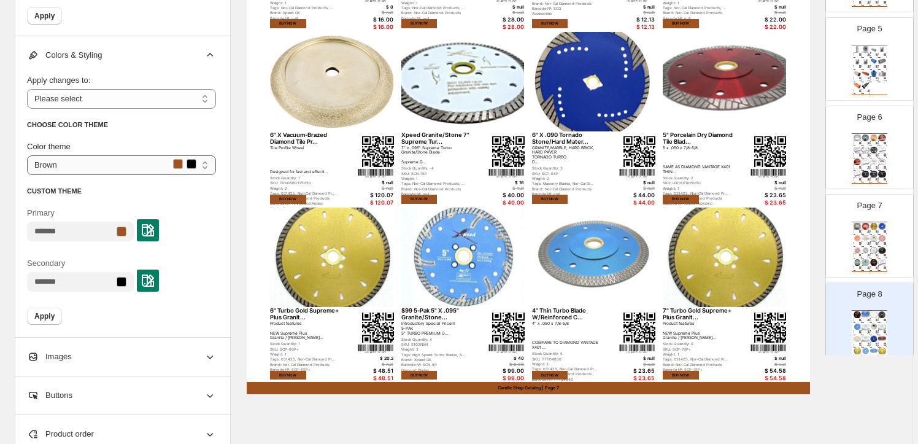
click at [205, 159] on select "***** ******* ***** ******* ******" at bounding box center [121, 165] width 189 height 20
click at [178, 160] on select "***** ******* ***** ******* ******" at bounding box center [121, 165] width 189 height 20
click at [154, 225] on img at bounding box center [148, 230] width 12 height 12
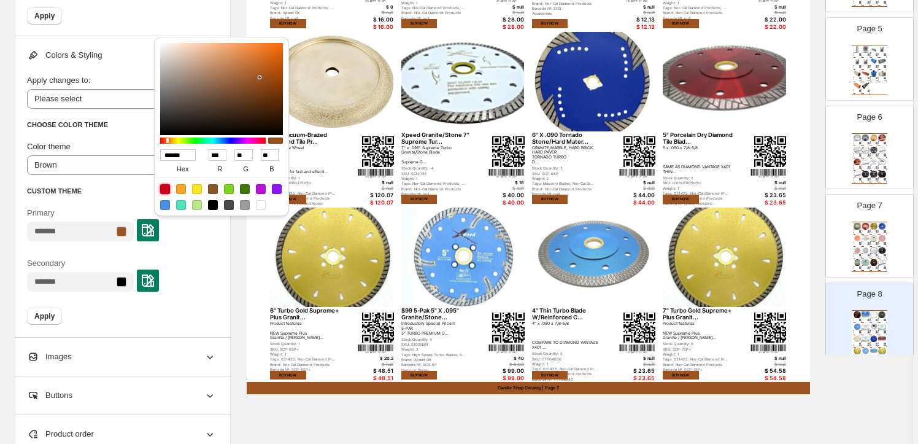
click at [166, 189] on div at bounding box center [165, 189] width 10 height 10
type input "******"
type input "***"
type input "*"
type input "**"
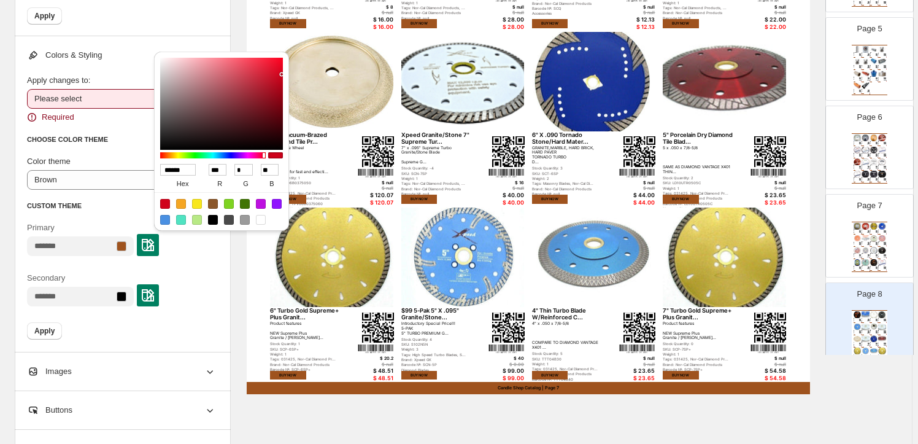
click at [104, 97] on select "**********" at bounding box center [121, 99] width 189 height 20
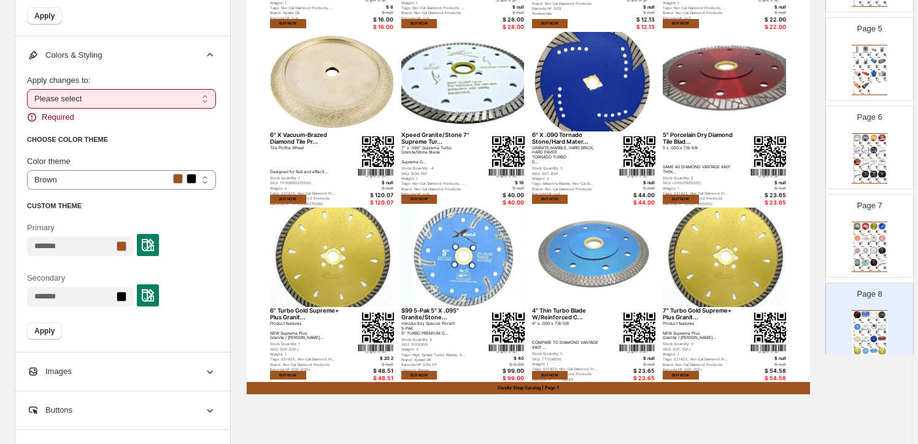
select select "**********"
click at [29, 89] on select "**********" at bounding box center [121, 99] width 189 height 20
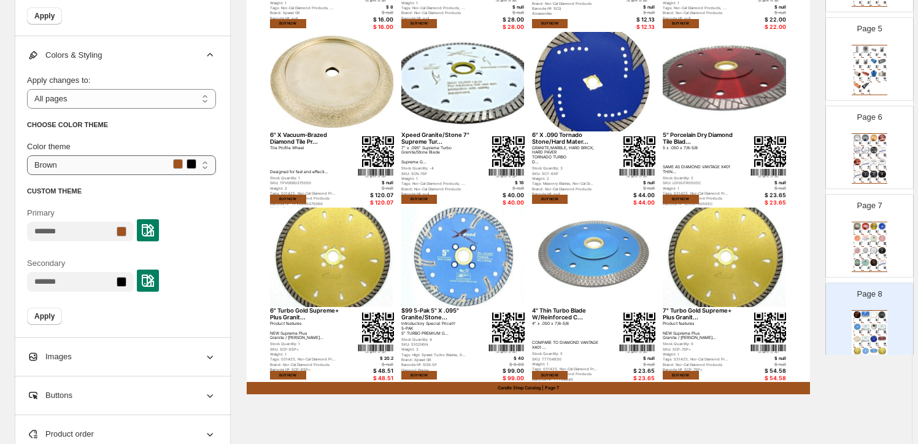
click at [206, 161] on select "***** ******* ***** ******* ******" at bounding box center [121, 165] width 189 height 20
click at [207, 161] on select "***** ******* ***** ******* ******" at bounding box center [121, 165] width 189 height 20
click at [154, 226] on img at bounding box center [148, 230] width 12 height 12
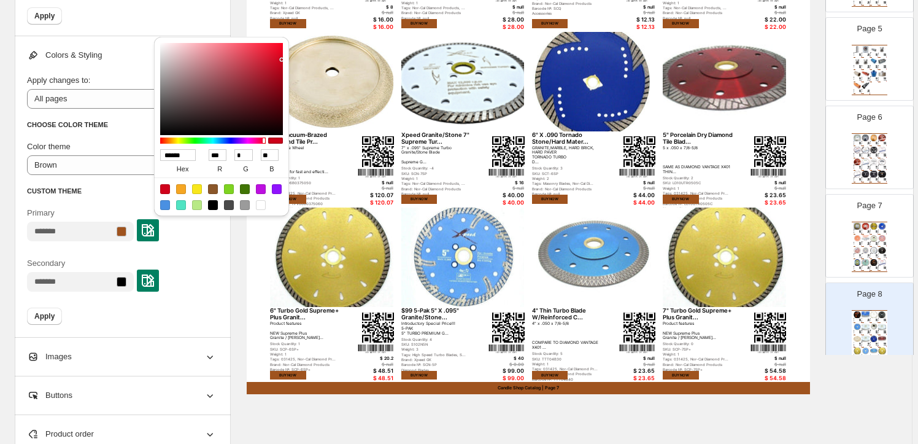
click at [163, 188] on div at bounding box center [165, 189] width 10 height 10
click at [43, 312] on span "Apply" at bounding box center [44, 316] width 20 height 10
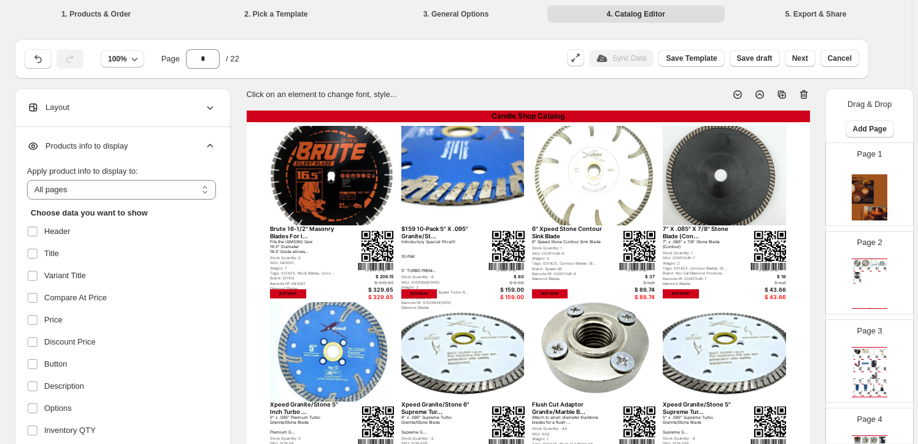
select select "*********"
select select "**********"
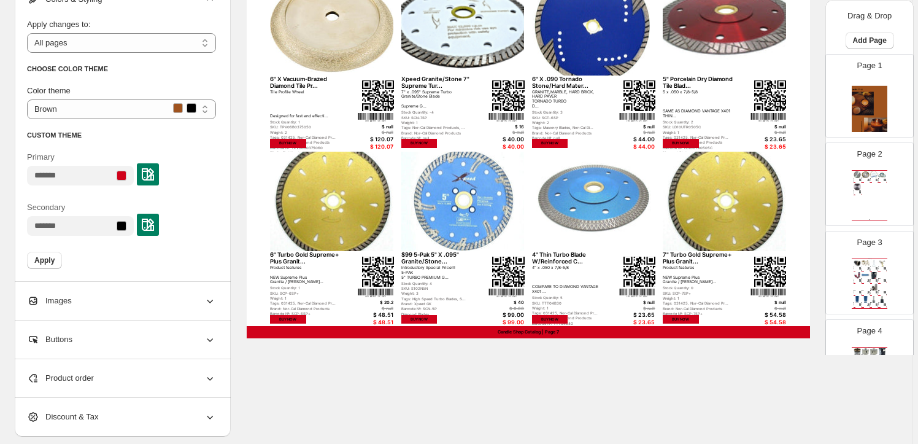
scroll to position [390, 0]
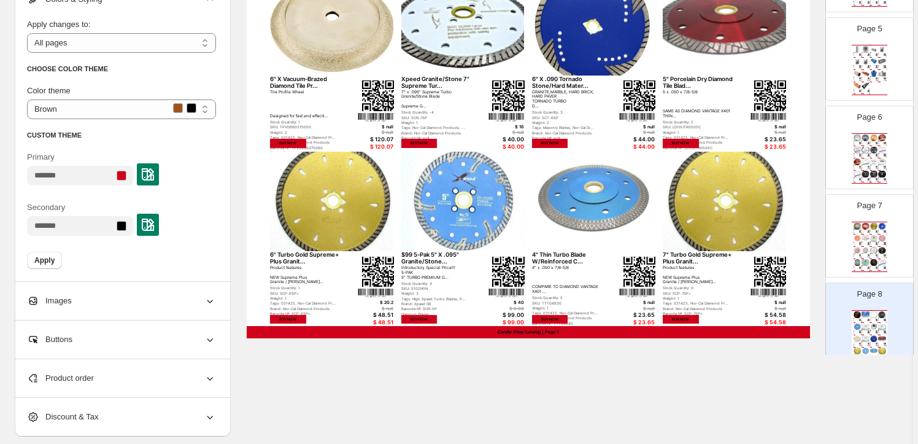
drag, startPoint x: 216, startPoint y: 293, endPoint x: 209, endPoint y: 292, distance: 6.8
click at [209, 292] on div "Images" at bounding box center [121, 301] width 189 height 38
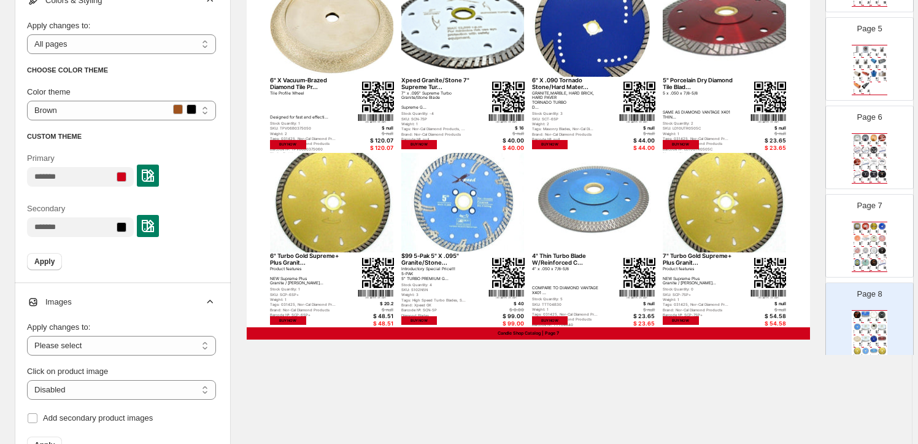
scroll to position [502, 0]
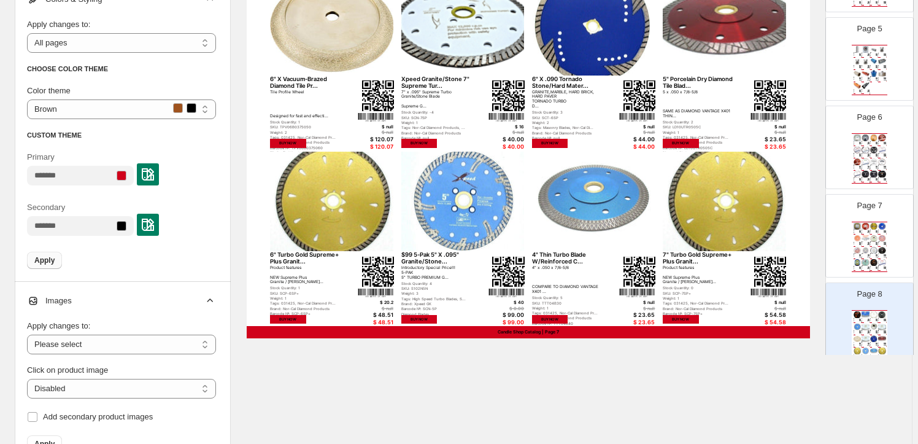
click at [44, 255] on span "Apply" at bounding box center [44, 260] width 20 height 10
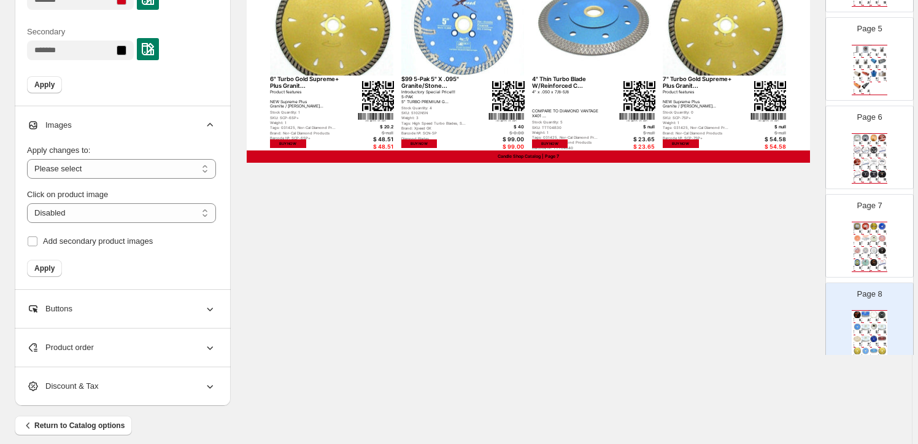
scroll to position [688, 0]
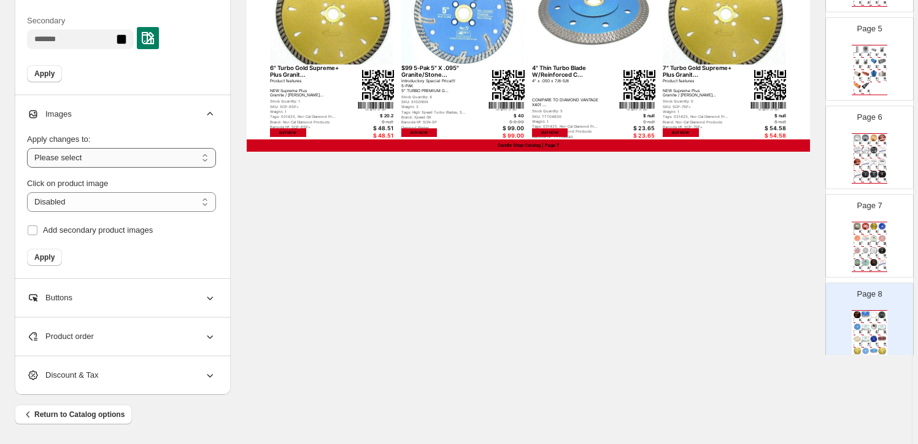
click at [207, 157] on select "**********" at bounding box center [121, 158] width 189 height 20
select select "**********"
click at [29, 148] on select "**********" at bounding box center [121, 158] width 189 height 20
click at [204, 201] on select "**********" at bounding box center [121, 202] width 189 height 20
click at [29, 192] on select "**********" at bounding box center [121, 202] width 189 height 20
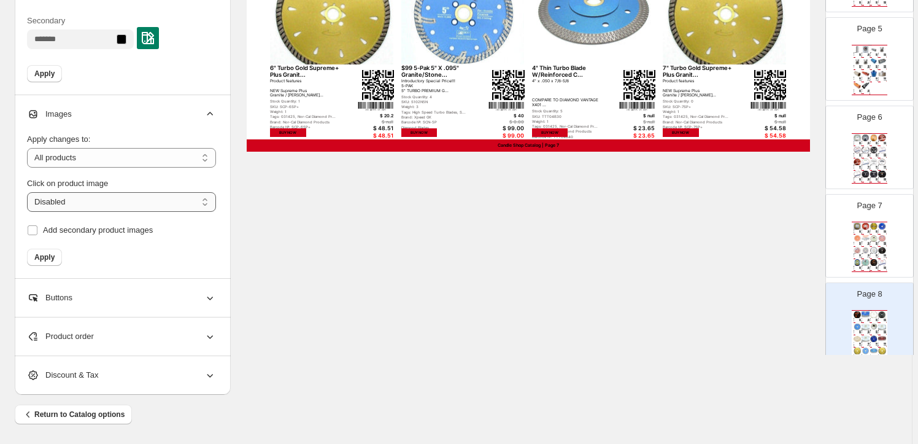
select select "**********"
click at [49, 257] on span "Apply" at bounding box center [44, 257] width 20 height 10
click at [211, 295] on icon at bounding box center [210, 298] width 12 height 12
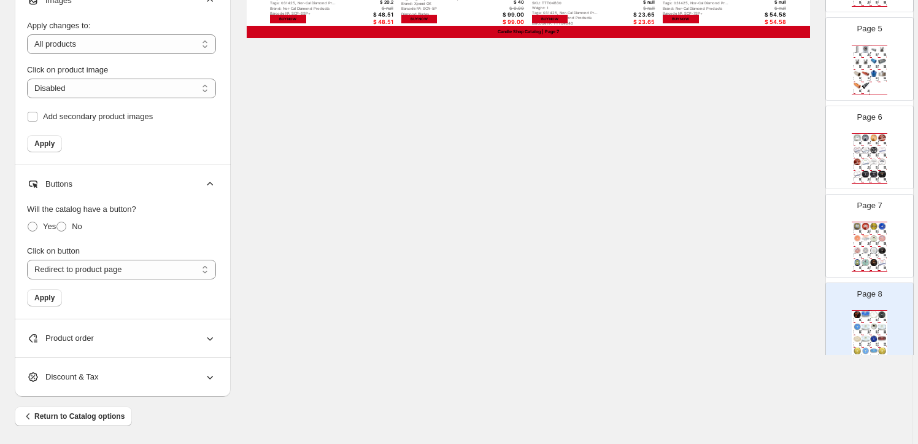
scroll to position [804, 0]
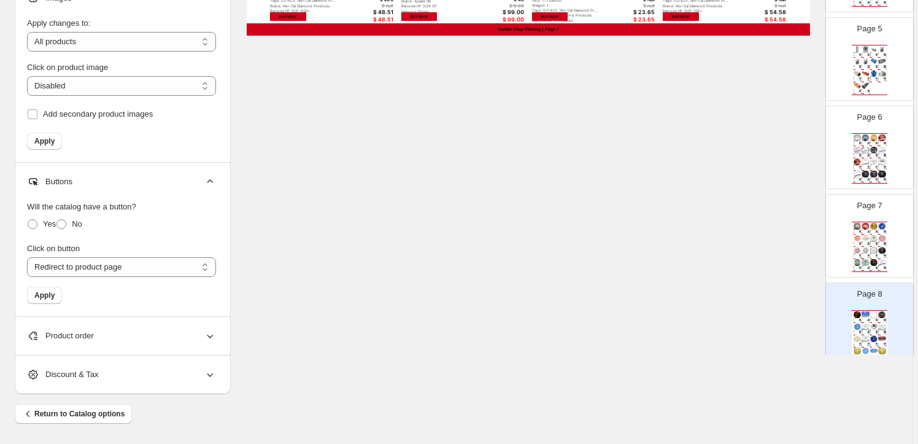
click at [203, 334] on div "Product order" at bounding box center [121, 336] width 189 height 38
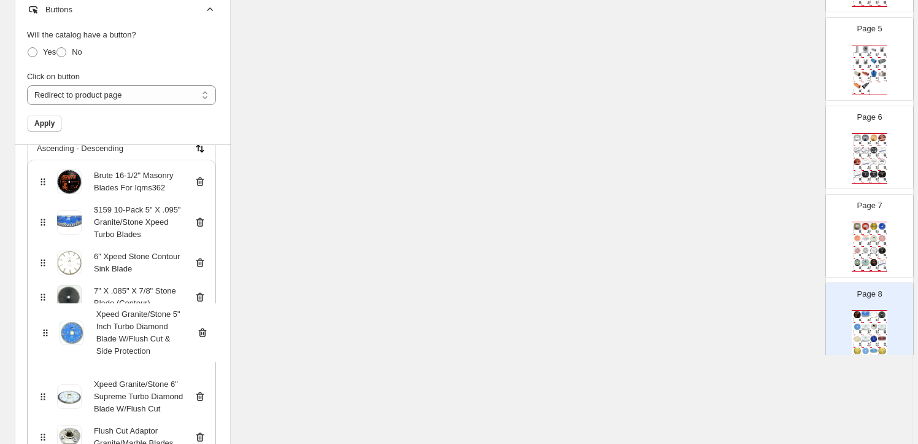
scroll to position [978, 0]
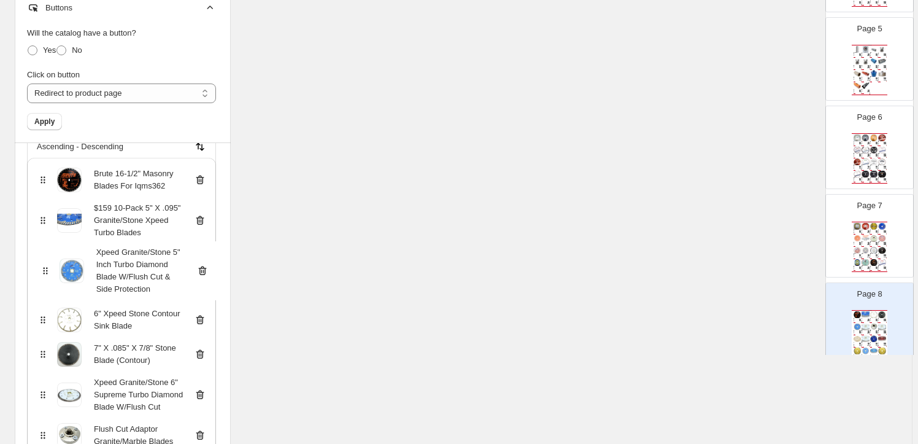
drag, startPoint x: 46, startPoint y: 348, endPoint x: 45, endPoint y: 268, distance: 80.4
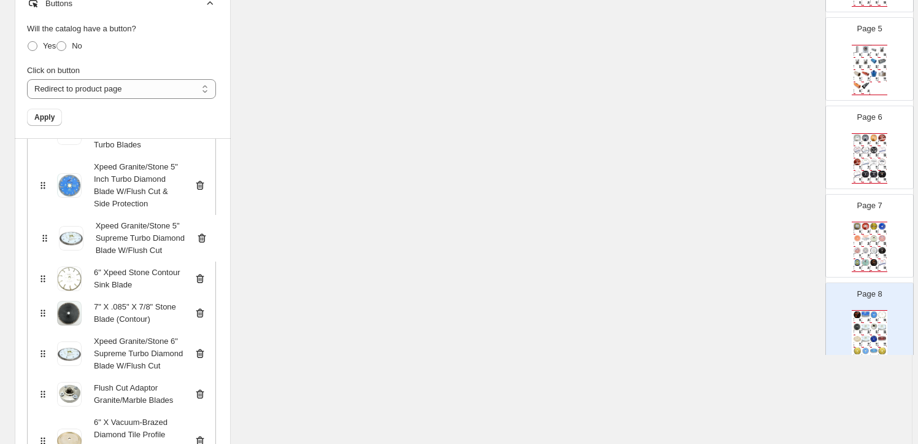
scroll to position [193, 0]
drag, startPoint x: 43, startPoint y: 365, endPoint x: 44, endPoint y: 233, distance: 131.4
click at [44, 233] on div "Brute 16-1/2" Masonry Blades For Iqms362 $159 10-Pack 5" X .095" Granite/Stone …" at bounding box center [121, 424] width 189 height 707
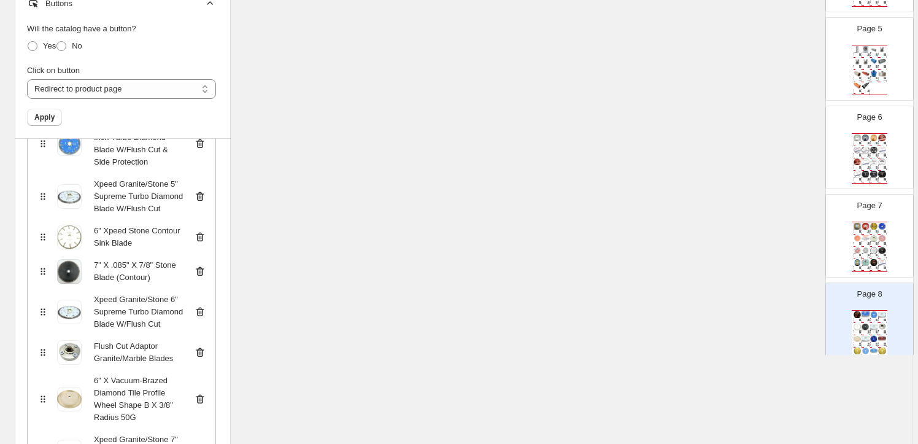
scroll to position [249, 0]
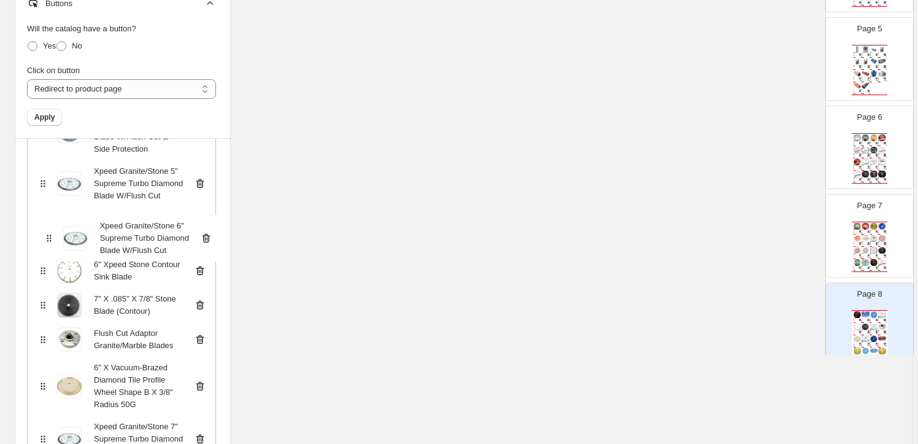
drag, startPoint x: 44, startPoint y: 300, endPoint x: 48, endPoint y: 237, distance: 63.3
click at [48, 237] on div "Brute 16-1/2" Masonry Blades For Iqms362 $159 10-Pack 5" X .095" Granite/Stone …" at bounding box center [121, 368] width 189 height 707
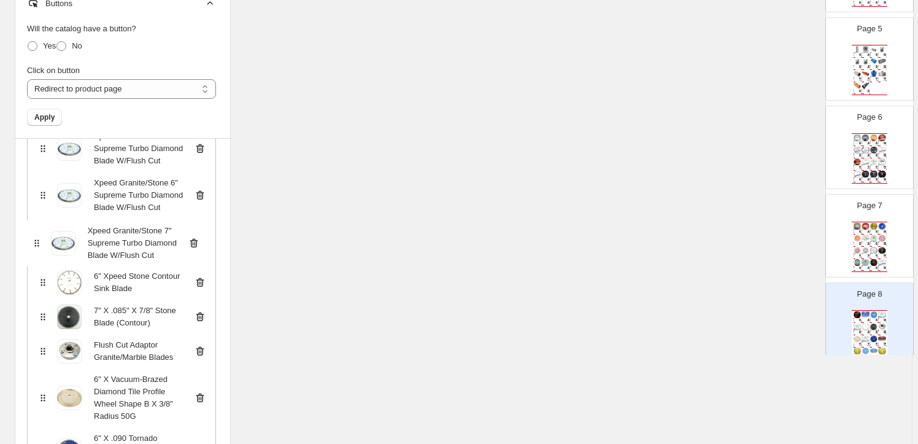
scroll to position [282, 0]
drag, startPoint x: 46, startPoint y: 330, endPoint x: 43, endPoint y: 238, distance: 92.1
click at [43, 238] on div "Brute 16-1/2" Masonry Blades For Iqms362 $159 10-Pack 5" X .095" Granite/Stone …" at bounding box center [121, 335] width 189 height 707
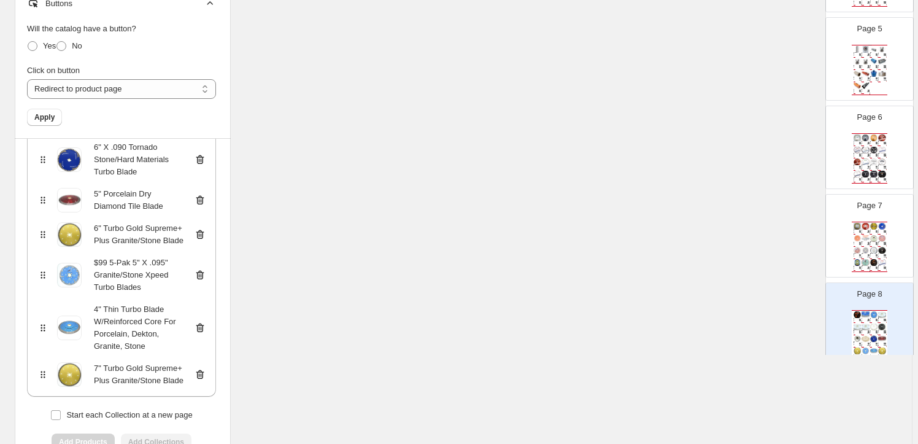
scroll to position [581, 0]
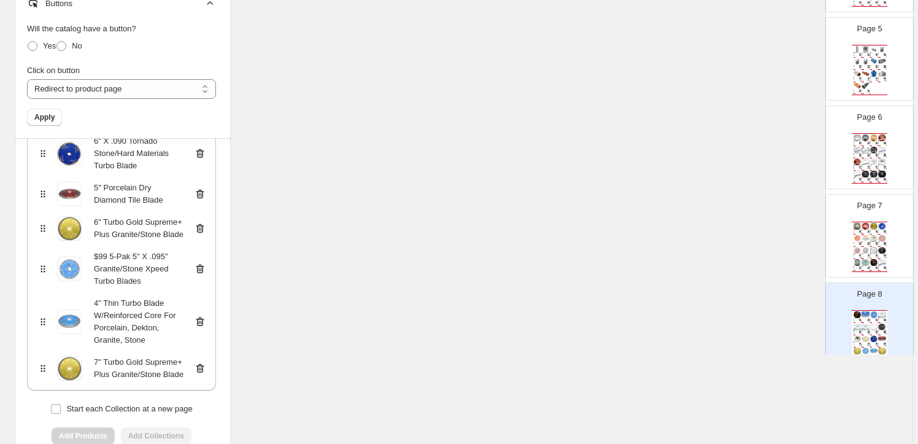
click at [203, 365] on icon at bounding box center [200, 368] width 12 height 12
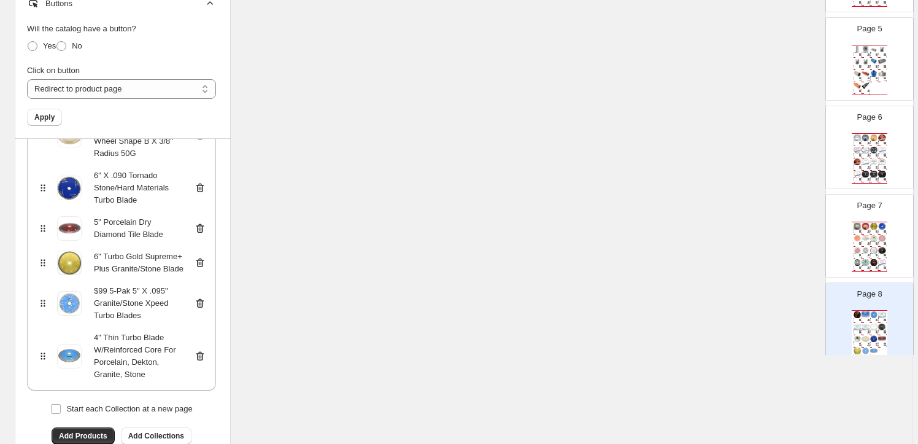
click at [203, 258] on icon at bounding box center [200, 262] width 8 height 9
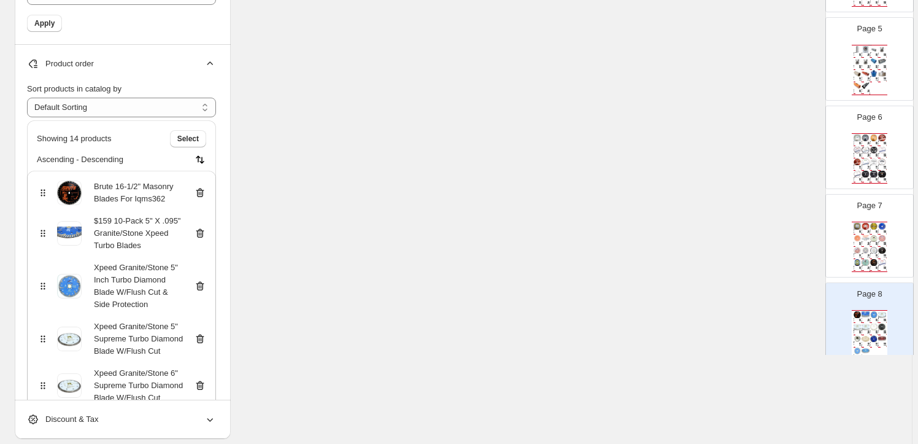
scroll to position [1065, 0]
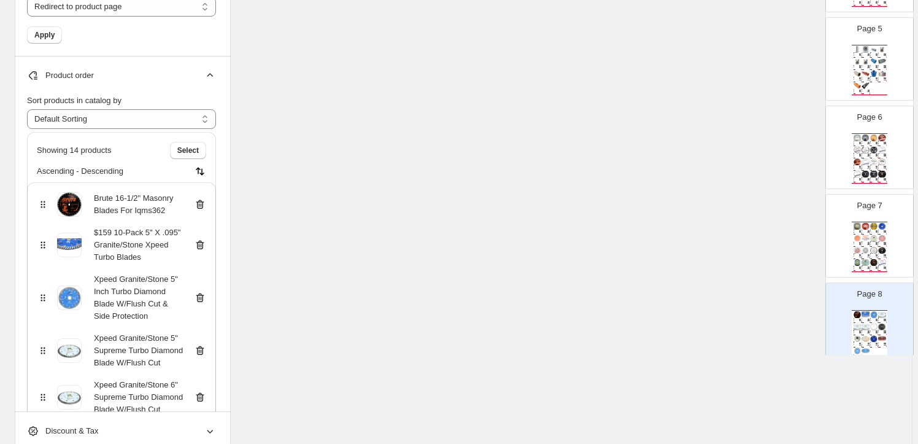
click at [203, 201] on icon at bounding box center [200, 204] width 12 height 12
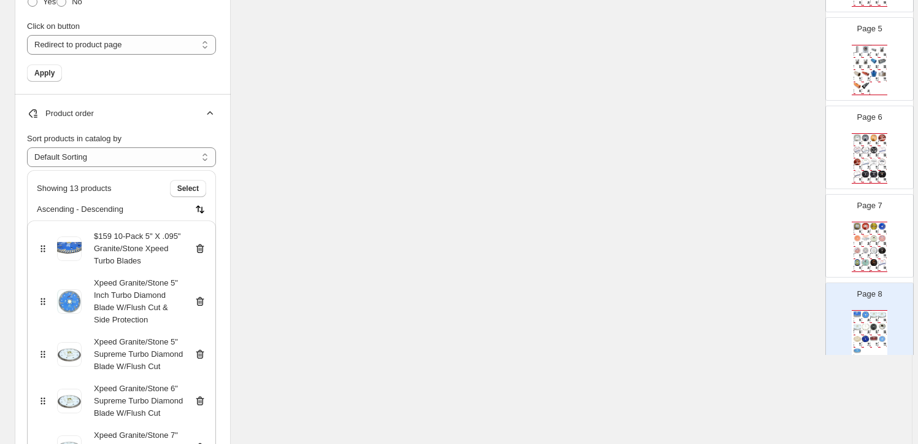
scroll to position [1120, 0]
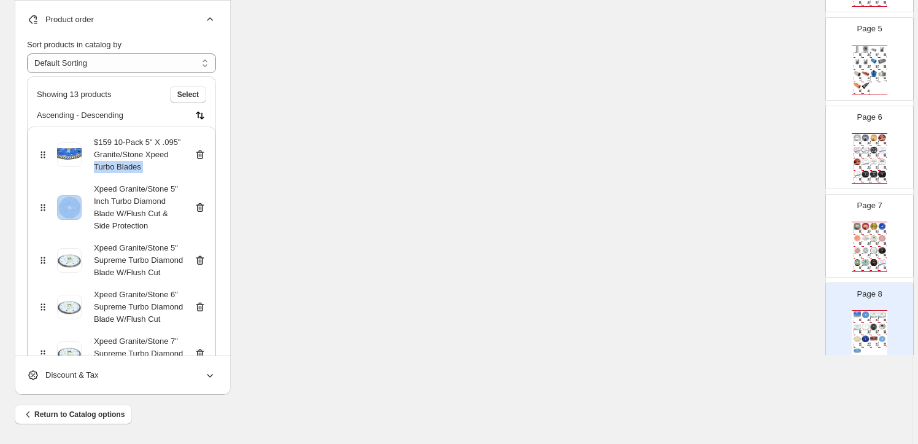
drag, startPoint x: 203, startPoint y: 152, endPoint x: 185, endPoint y: 159, distance: 18.7
click at [185, 159] on div "$159 10-Pack 5" X .095" Granite/Stone Xpeed Turbo Blades" at bounding box center [121, 154] width 169 height 37
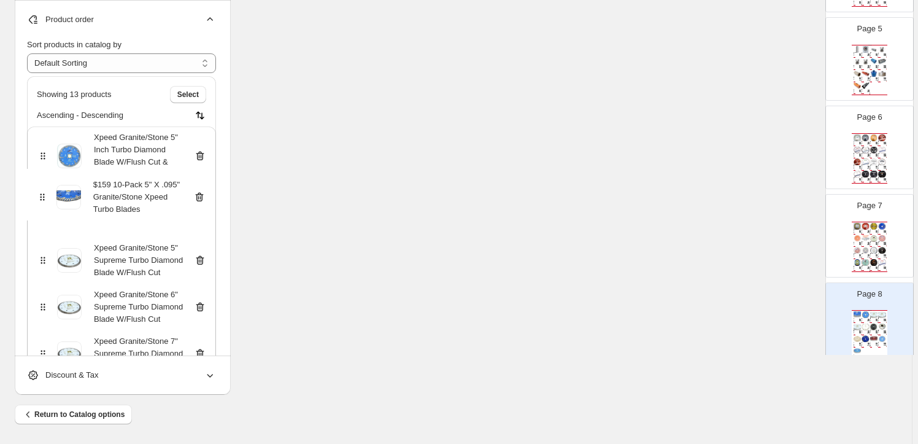
drag, startPoint x: 45, startPoint y: 155, endPoint x: 42, endPoint y: 201, distance: 46.1
click at [42, 201] on div "$159 10-Pack 5" X .095" Granite/Stone Xpeed Turbo Blades Xpeed Granite/Stone 5"…" at bounding box center [121, 428] width 189 height 604
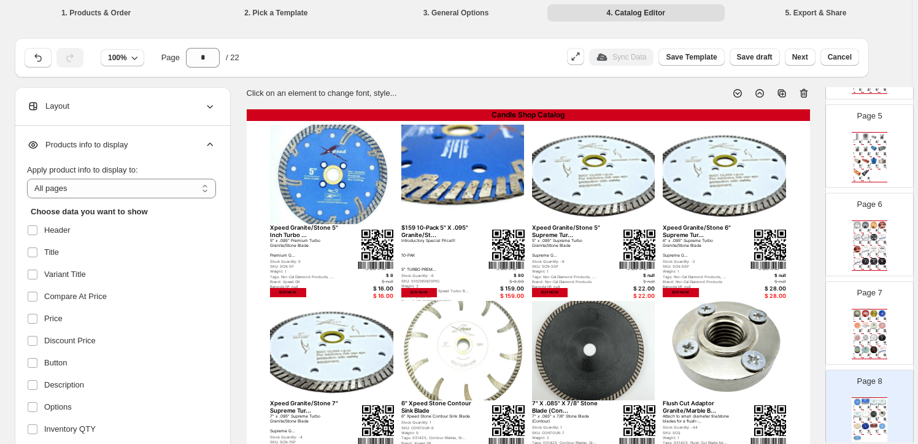
scroll to position [0, 0]
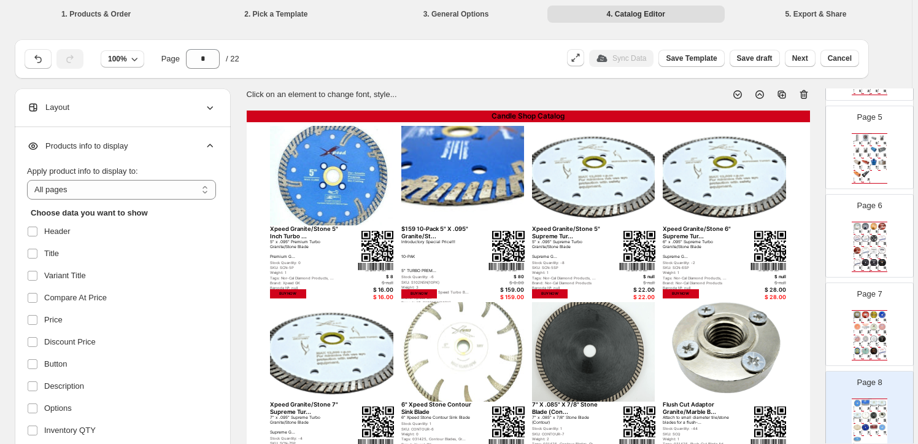
click at [211, 104] on icon at bounding box center [210, 107] width 12 height 12
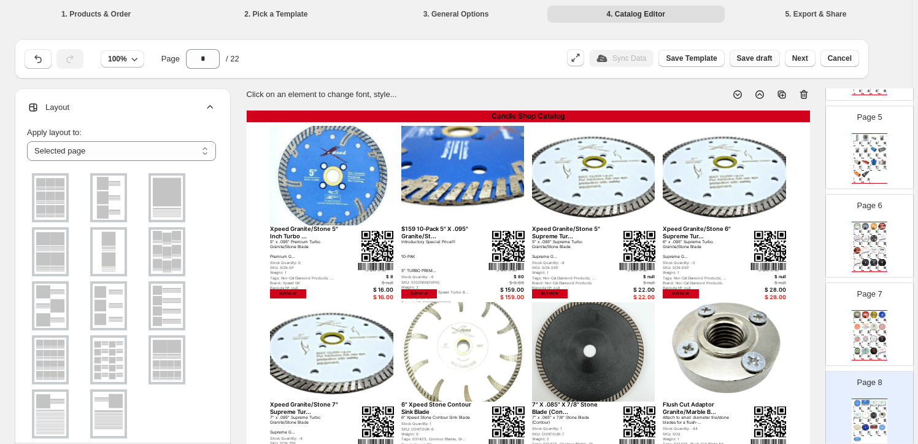
click at [760, 54] on span "Save draft" at bounding box center [755, 58] width 36 height 10
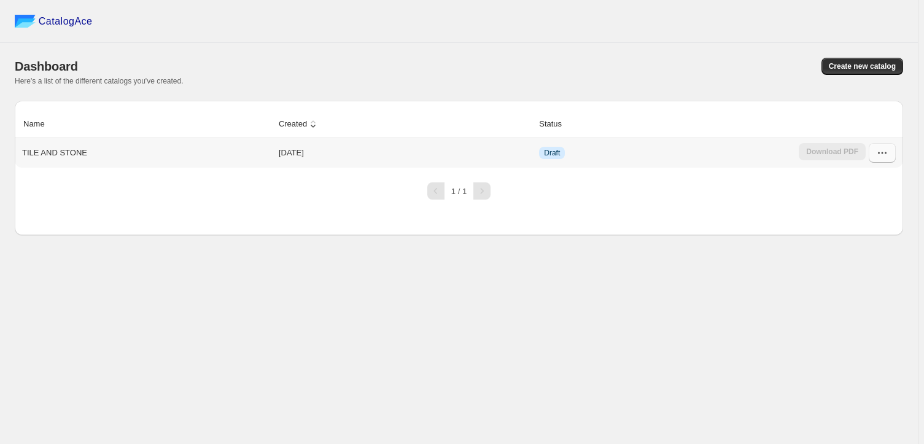
click at [884, 147] on icon "button" at bounding box center [882, 153] width 12 height 12
click at [861, 258] on span "Edit" at bounding box center [856, 262] width 14 height 9
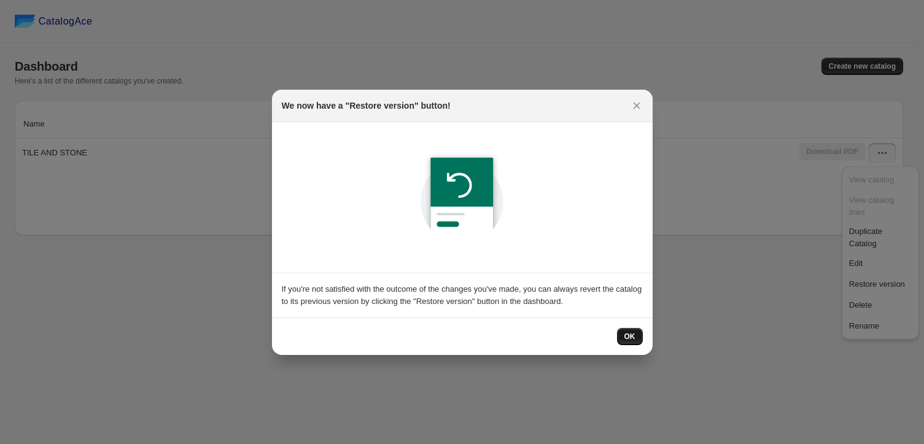
click at [627, 335] on span "OK" at bounding box center [629, 337] width 11 height 10
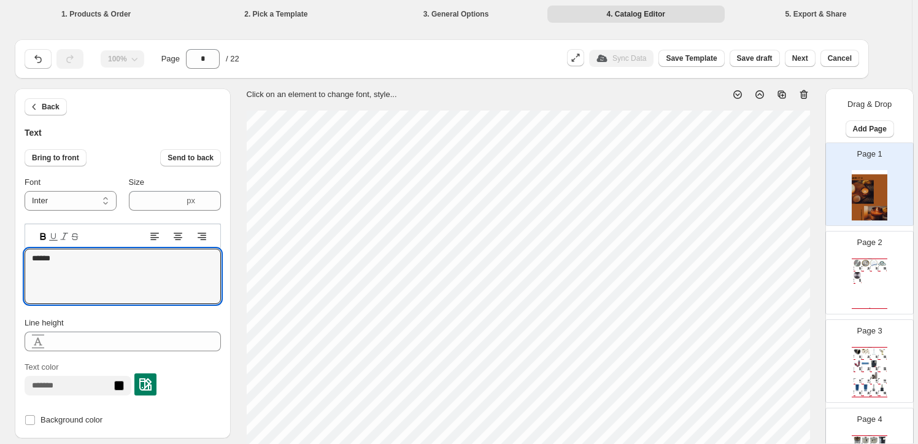
drag, startPoint x: 71, startPoint y: 259, endPoint x: 20, endPoint y: 260, distance: 51.0
type textarea "***"
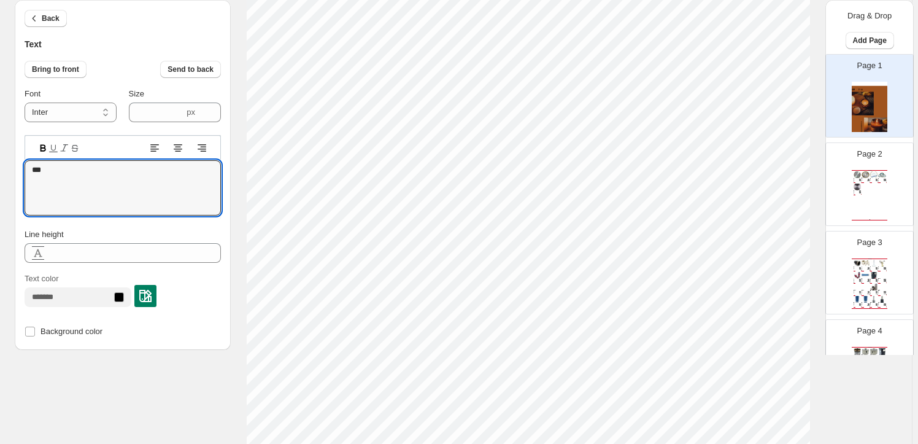
scroll to position [166, 0]
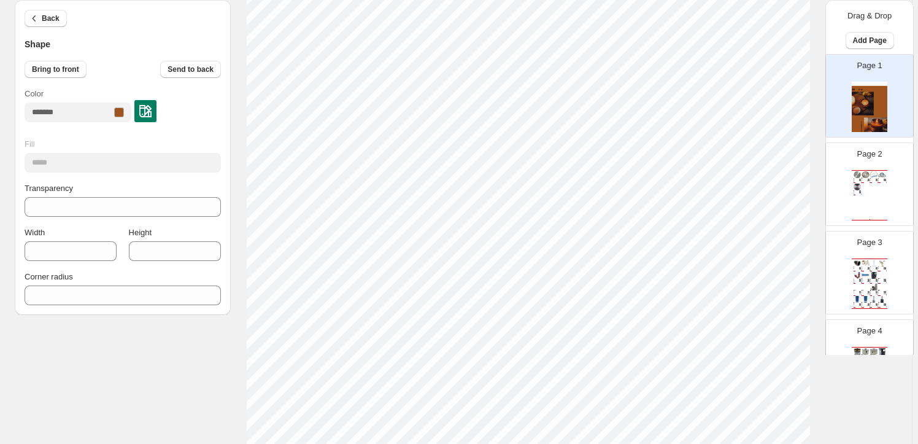
click at [152, 108] on img at bounding box center [145, 111] width 12 height 12
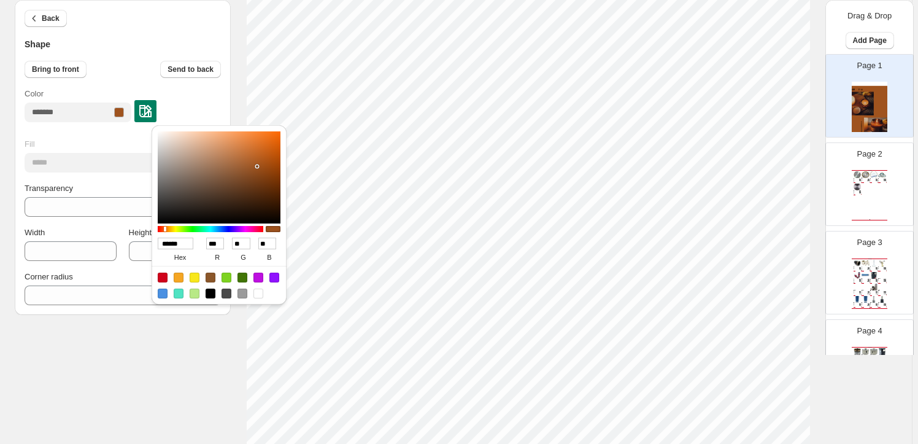
click at [163, 277] on div at bounding box center [163, 278] width 10 height 10
type input "******"
type input "***"
type input "*"
type input "**"
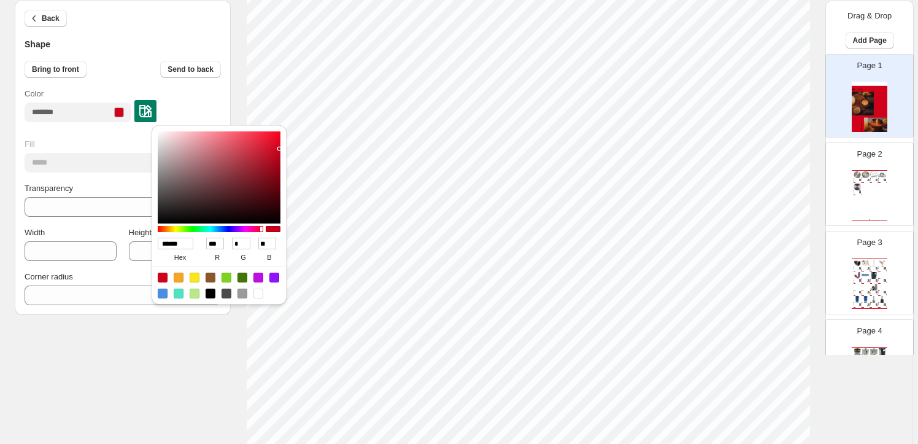
click at [211, 90] on div "Color" at bounding box center [123, 105] width 196 height 34
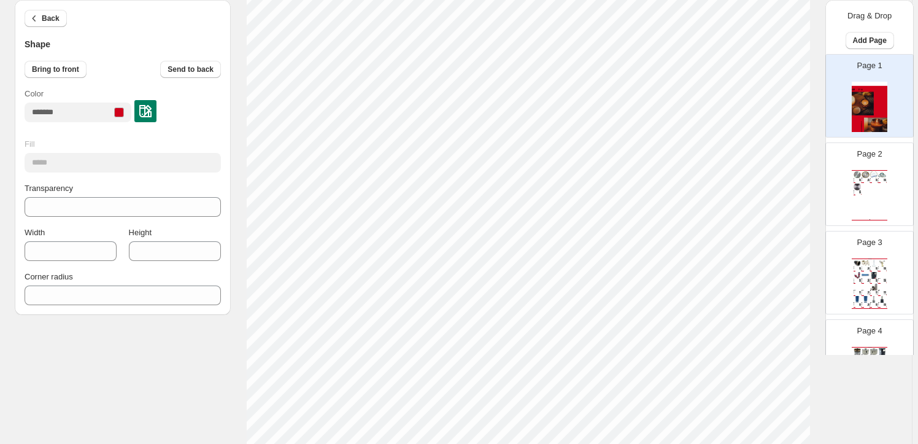
click at [872, 91] on img at bounding box center [870, 107] width 36 height 50
click at [878, 80] on div "Page 1" at bounding box center [864, 91] width 77 height 82
click at [44, 14] on span "Back" at bounding box center [51, 19] width 18 height 10
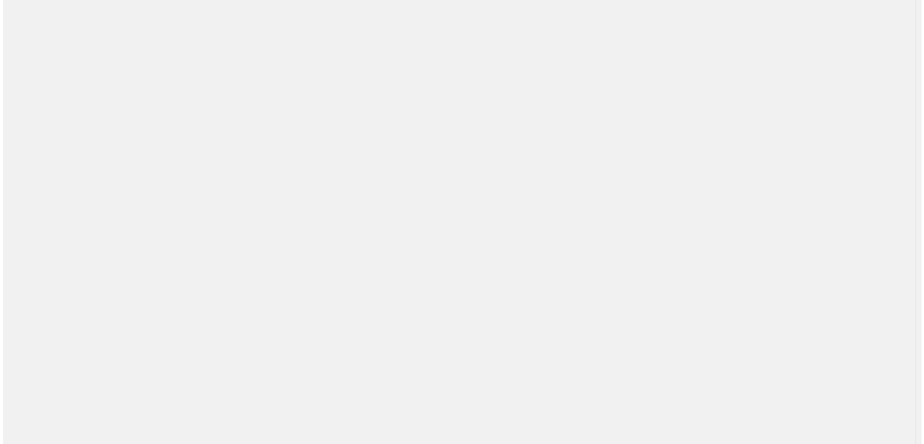
scroll to position [0, 0]
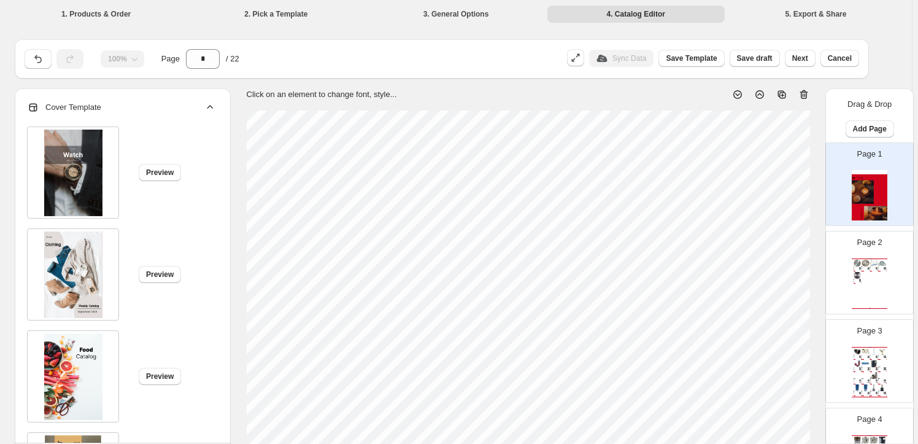
click at [81, 104] on span "Cover Template" at bounding box center [64, 107] width 74 height 12
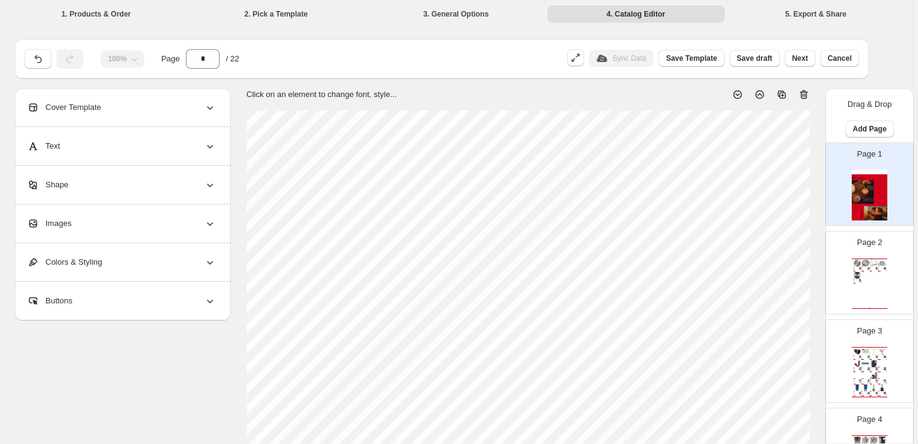
click at [807, 93] on icon at bounding box center [804, 94] width 12 height 12
type input "*"
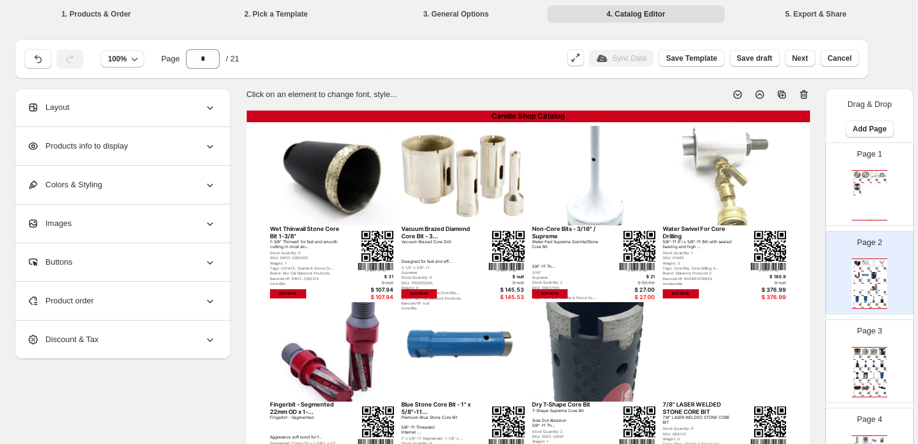
click at [317, 174] on img at bounding box center [331, 175] width 123 height 99
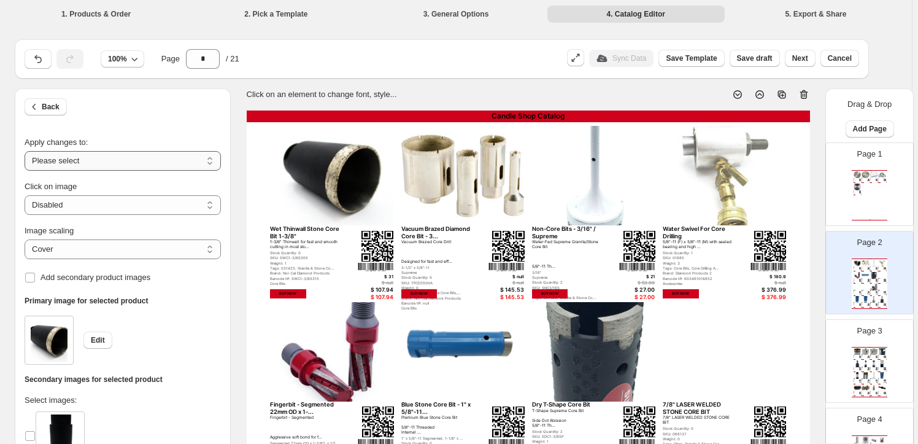
click at [209, 160] on select "**********" at bounding box center [123, 161] width 196 height 20
select select "**********"
click at [26, 151] on select "**********" at bounding box center [123, 161] width 196 height 20
click at [126, 204] on select "**********" at bounding box center [123, 205] width 196 height 20
select select "**********"
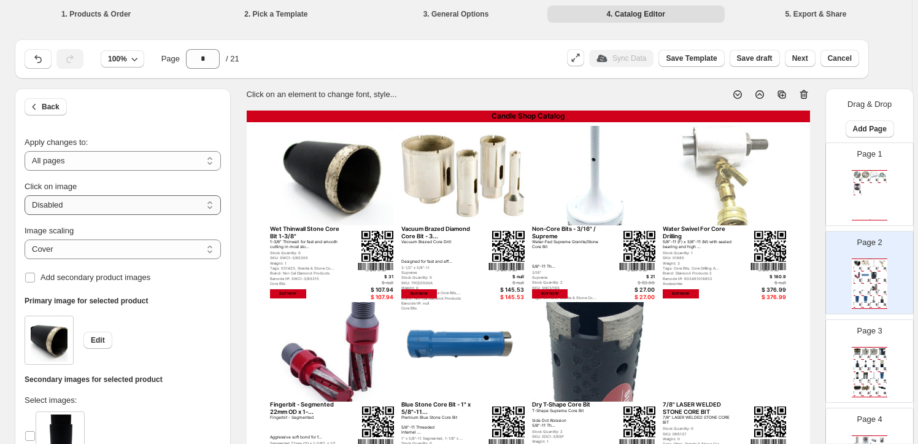
click at [26, 195] on select "**********" at bounding box center [123, 205] width 196 height 20
click at [119, 249] on select "***** *******" at bounding box center [123, 249] width 196 height 20
select select "*******"
click at [26, 239] on select "***** *******" at bounding box center [123, 249] width 196 height 20
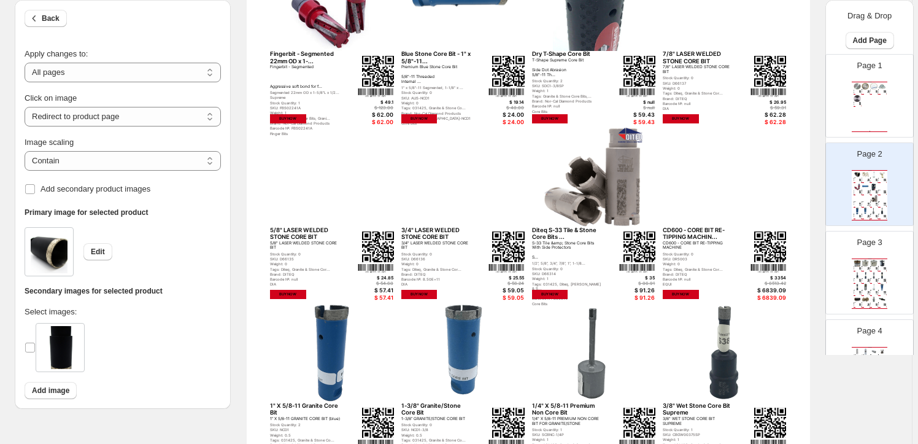
scroll to position [446, 0]
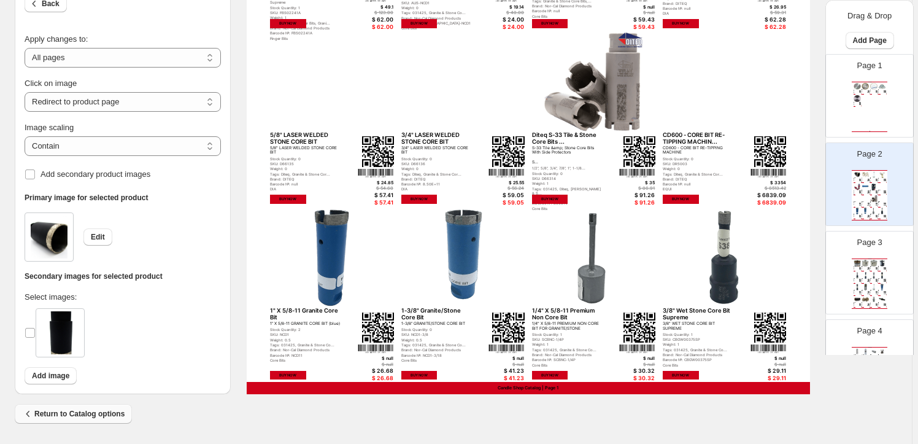
click at [52, 410] on span "Return to Catalog options" at bounding box center [73, 414] width 103 height 12
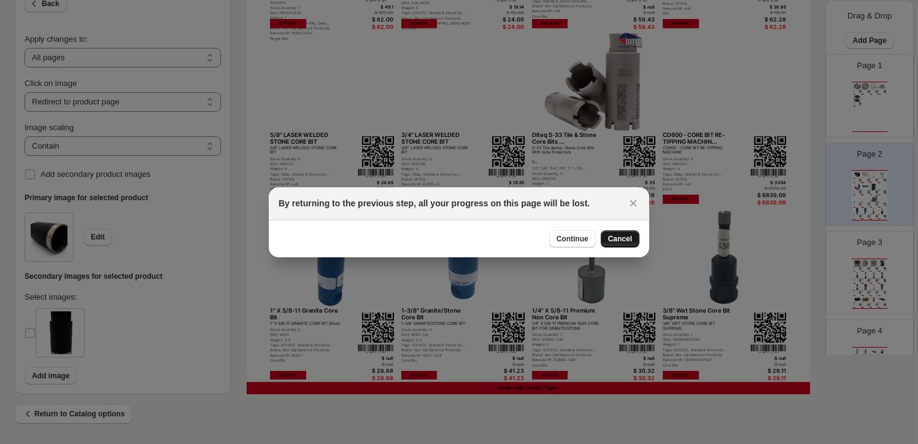
click at [619, 233] on button "Cancel" at bounding box center [620, 238] width 39 height 17
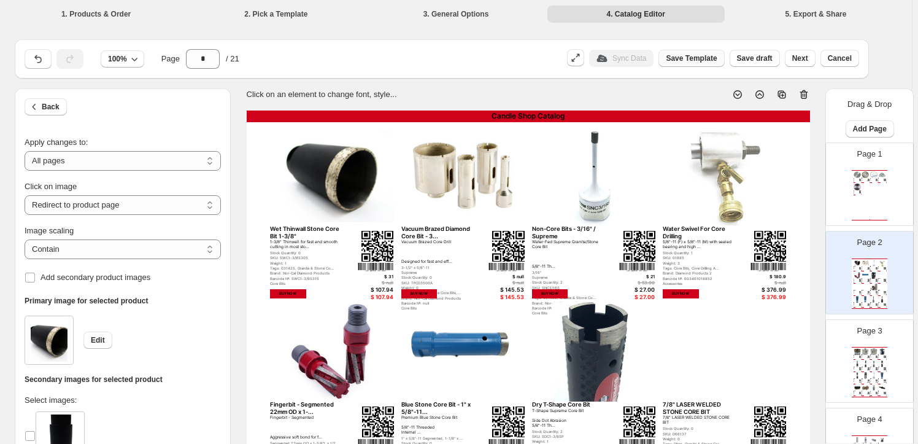
click at [702, 57] on span "Save Template" at bounding box center [691, 58] width 51 height 10
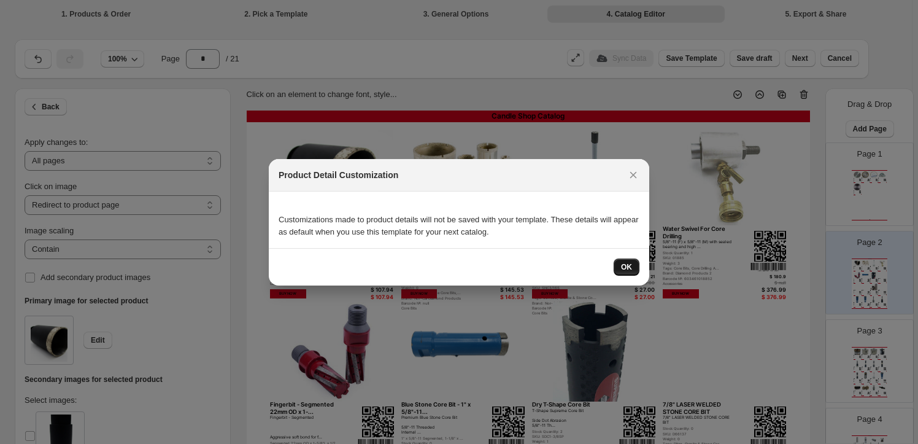
click at [626, 265] on span "OK" at bounding box center [626, 267] width 11 height 10
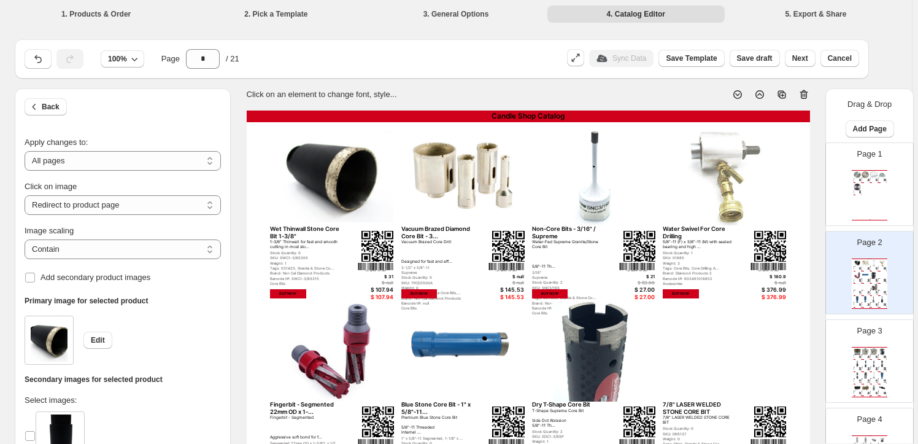
click at [581, 115] on div "Candle Shop Catalog" at bounding box center [529, 117] width 564 height 12
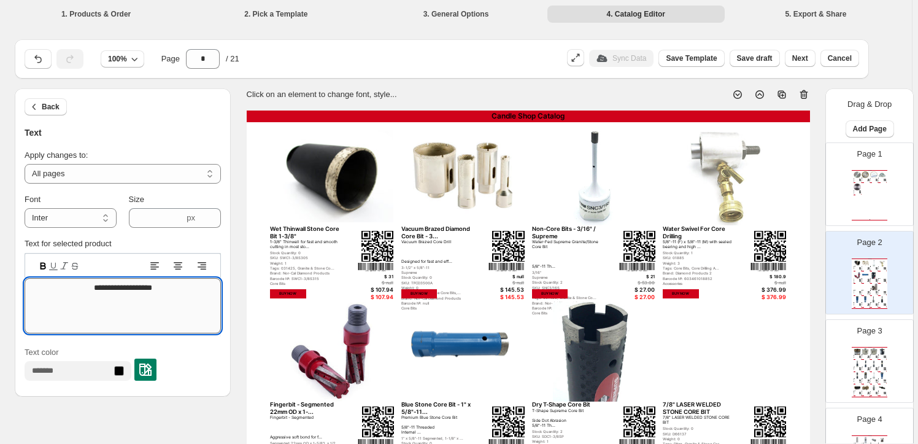
drag, startPoint x: 163, startPoint y: 289, endPoint x: 85, endPoint y: 289, distance: 78.6
type textarea "*"
type textarea "**********"
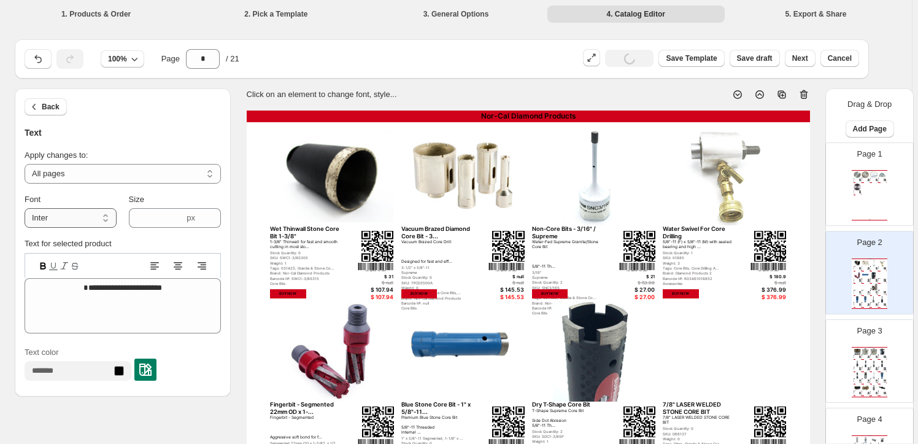
click at [111, 217] on select "**********" at bounding box center [71, 218] width 92 height 20
click at [106, 219] on select "**********" at bounding box center [71, 218] width 92 height 20
click at [212, 220] on icon at bounding box center [212, 222] width 6 height 4
click at [215, 212] on icon at bounding box center [212, 214] width 12 height 12
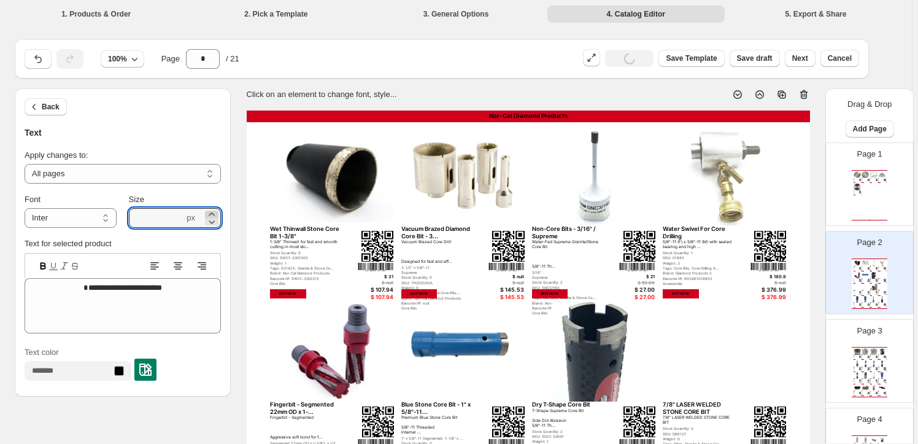
click at [215, 212] on icon at bounding box center [212, 214] width 12 height 12
click at [214, 214] on icon at bounding box center [212, 213] width 6 height 3
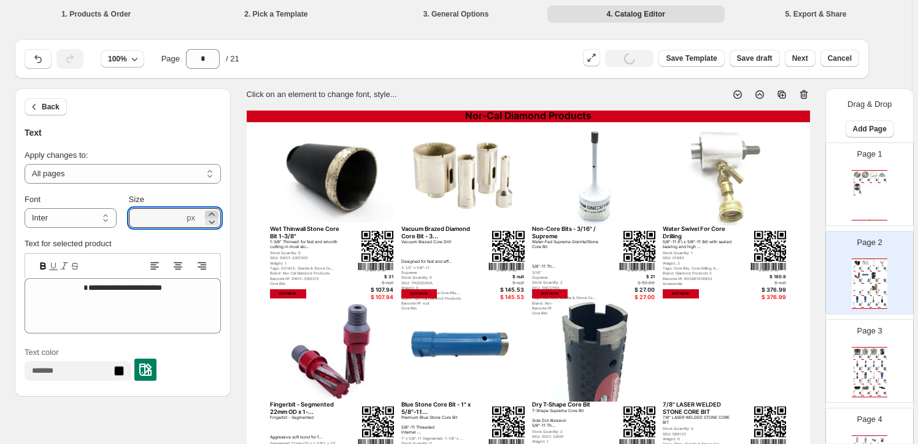
click at [214, 214] on icon at bounding box center [212, 214] width 12 height 12
type input "****"
click at [152, 367] on img at bounding box center [145, 369] width 12 height 12
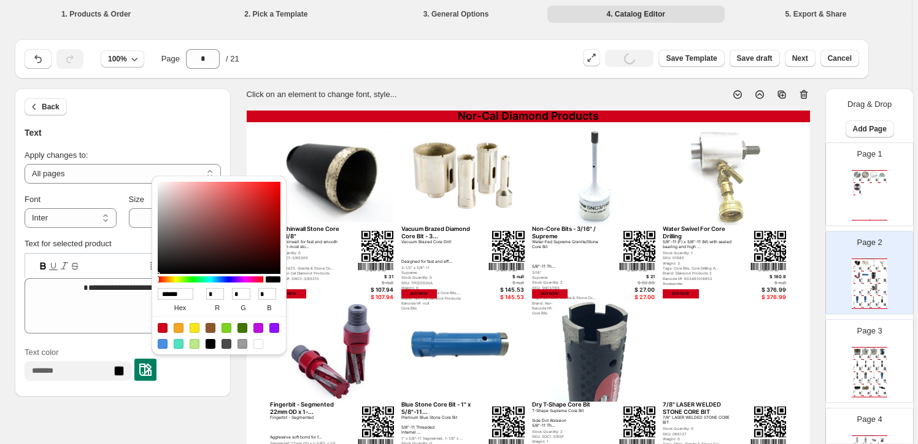
click at [258, 339] on div at bounding box center [259, 344] width 10 height 10
type input "******"
type input "***"
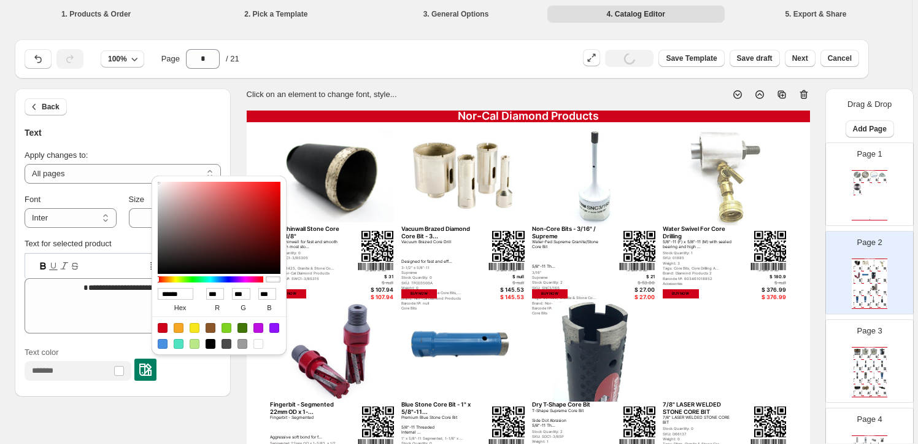
click at [165, 106] on div "Back" at bounding box center [123, 107] width 196 height 18
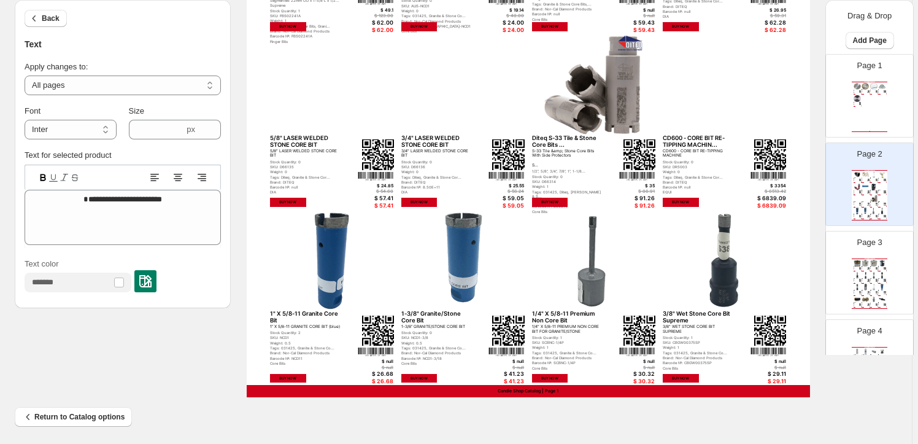
scroll to position [446, 0]
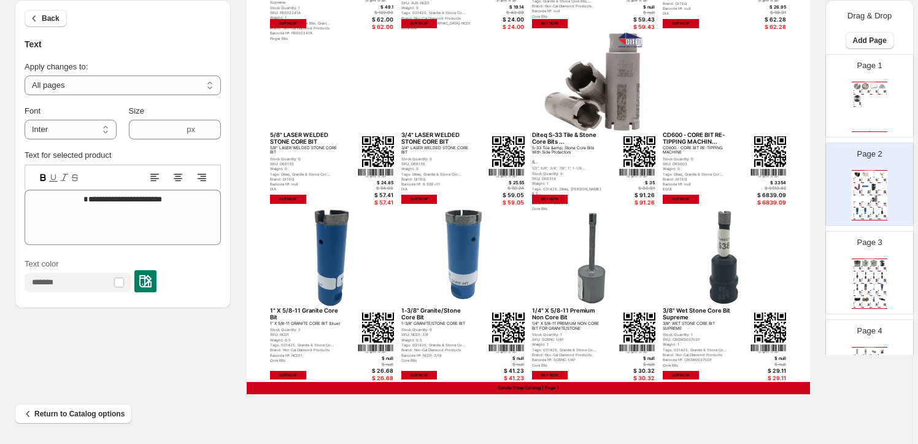
click at [531, 388] on div "Candle Shop Catalog | Page 1" at bounding box center [529, 388] width 564 height 12
type input "***"
click at [152, 279] on img at bounding box center [145, 281] width 12 height 12
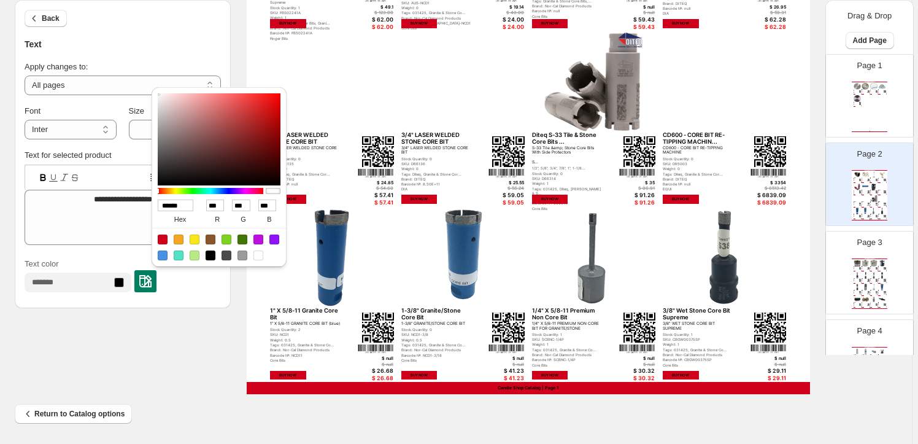
click at [259, 256] on div at bounding box center [259, 255] width 10 height 10
click at [86, 200] on textarea "**********" at bounding box center [123, 217] width 196 height 55
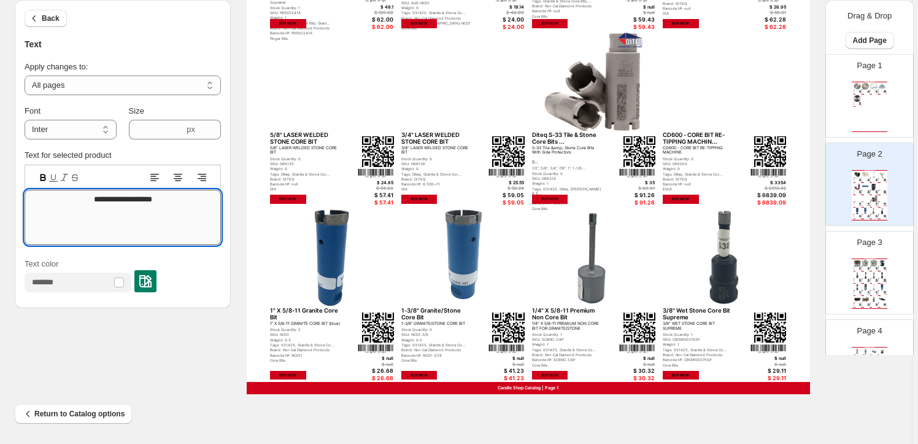
drag, startPoint x: 87, startPoint y: 200, endPoint x: 161, endPoint y: 200, distance: 74.9
click at [161, 200] on textarea "**********" at bounding box center [123, 217] width 196 height 55
type textarea "*"
type textarea "**********"
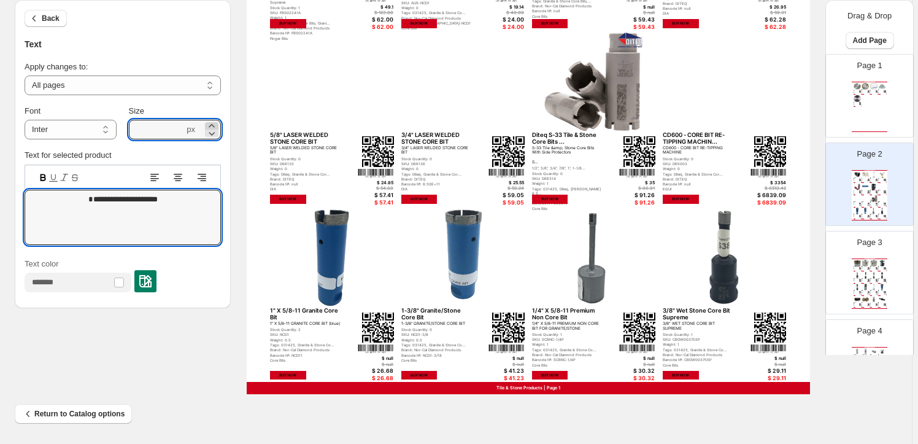
click at [214, 125] on icon at bounding box center [212, 125] width 6 height 3
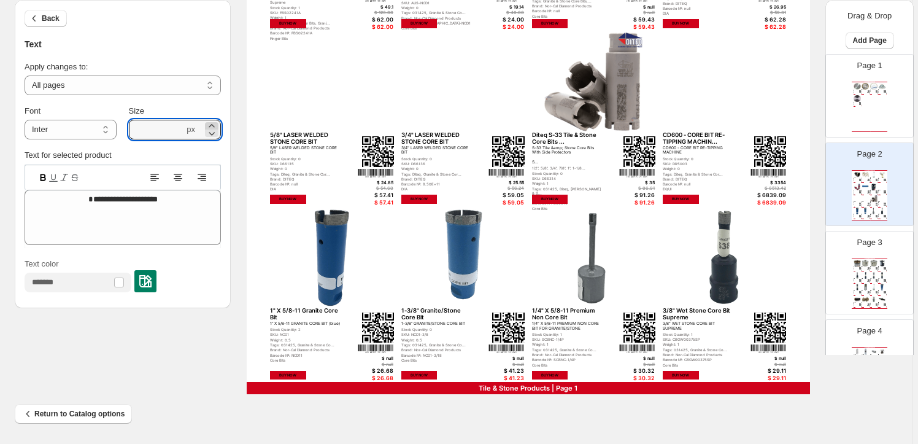
click at [215, 123] on icon at bounding box center [212, 126] width 12 height 12
type input "****"
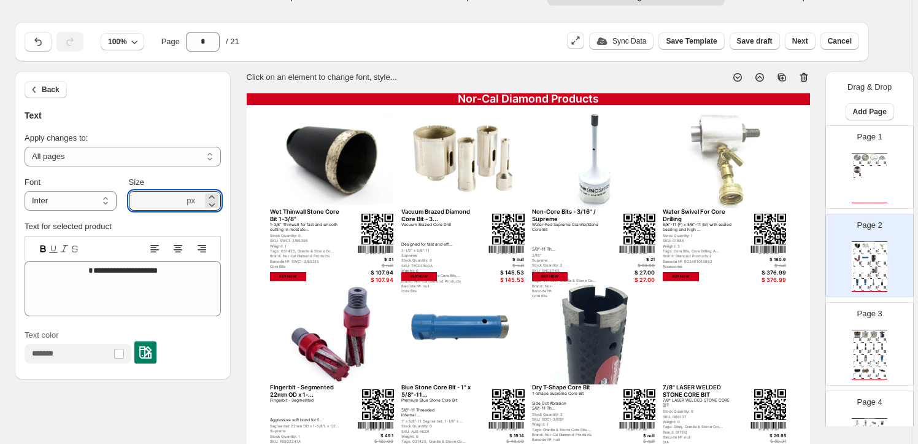
scroll to position [0, 0]
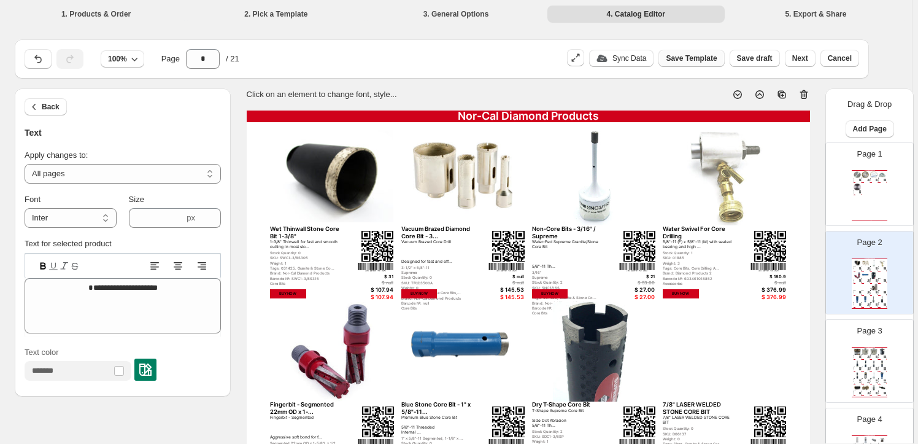
click at [694, 53] on span "Save Template" at bounding box center [691, 58] width 51 height 10
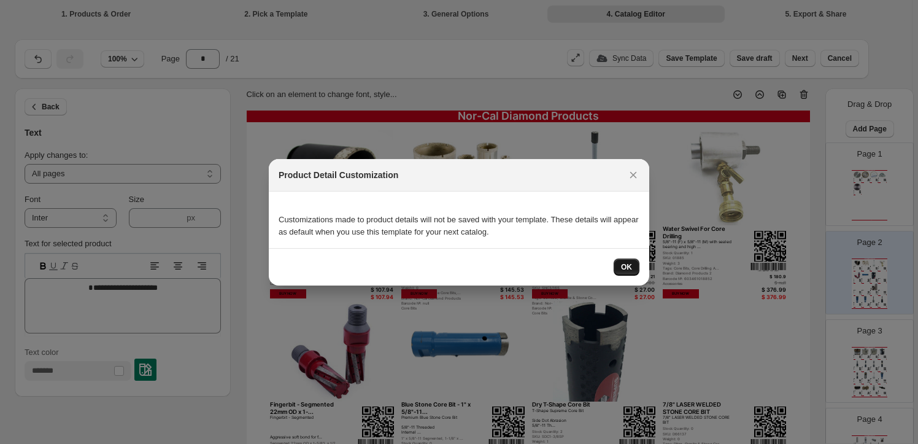
click at [632, 263] on span "OK" at bounding box center [626, 267] width 11 height 10
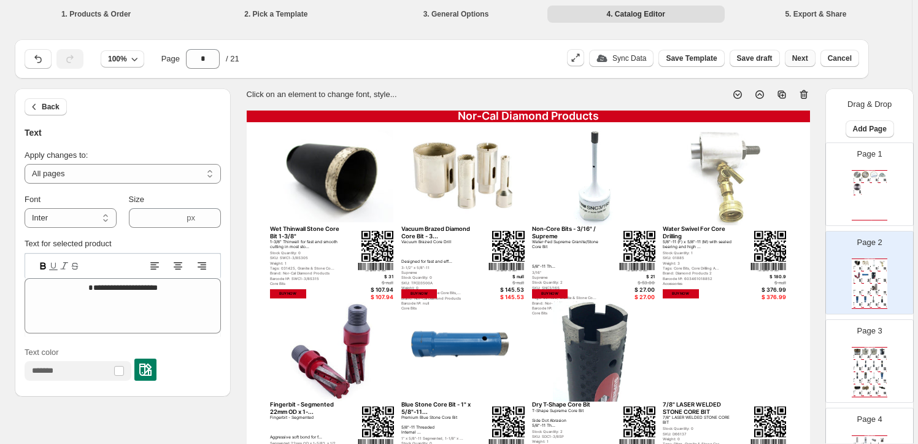
click at [805, 53] on button "Next" at bounding box center [800, 58] width 31 height 17
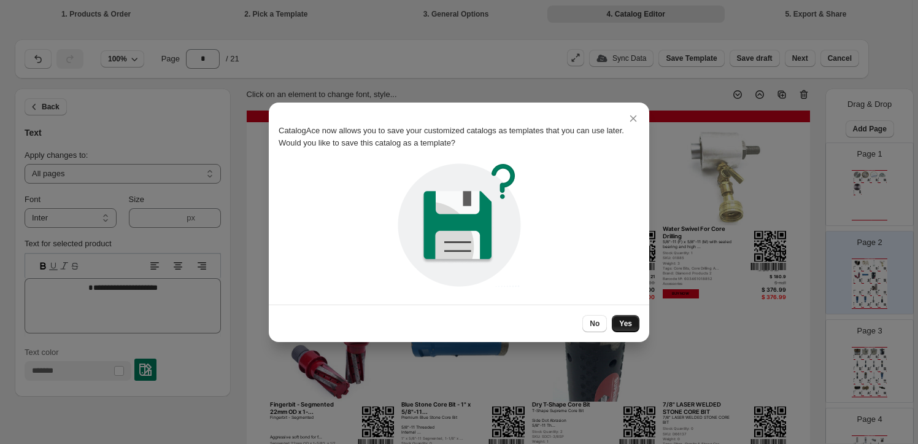
click at [627, 319] on span "Yes" at bounding box center [625, 324] width 13 height 10
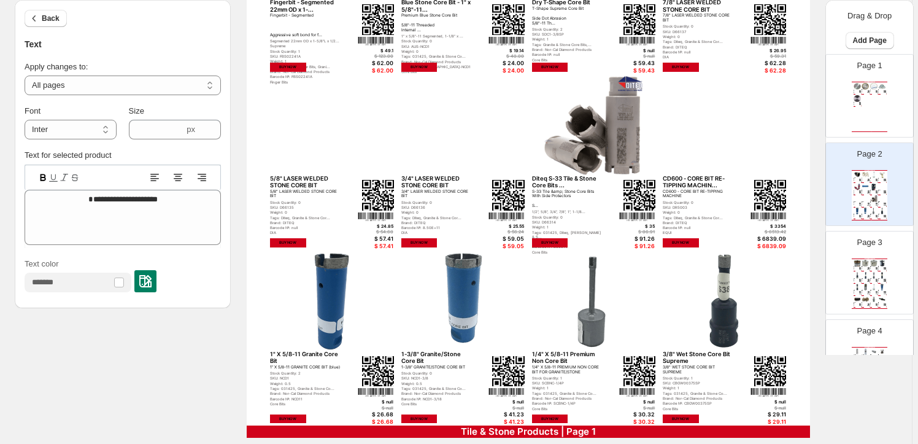
scroll to position [390, 0]
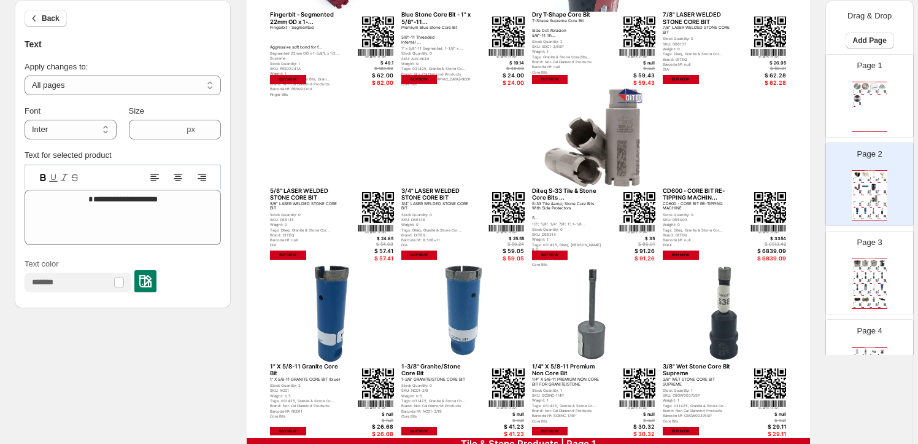
click at [712, 205] on div "CD600 - CORE BIT RE-TIPPING MACHINE" at bounding box center [698, 207] width 71 height 10
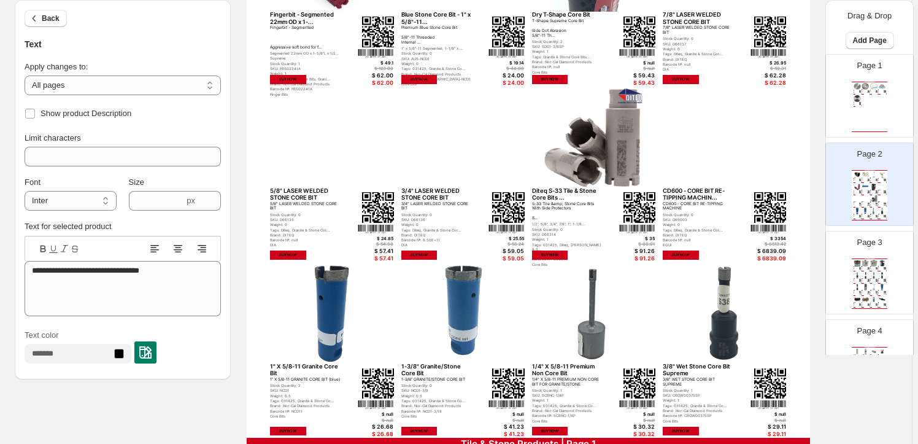
click at [683, 197] on div "CD600 - CORE BIT RE-TIPPING MACHIN..." at bounding box center [698, 194] width 71 height 14
type input "**"
type input "***"
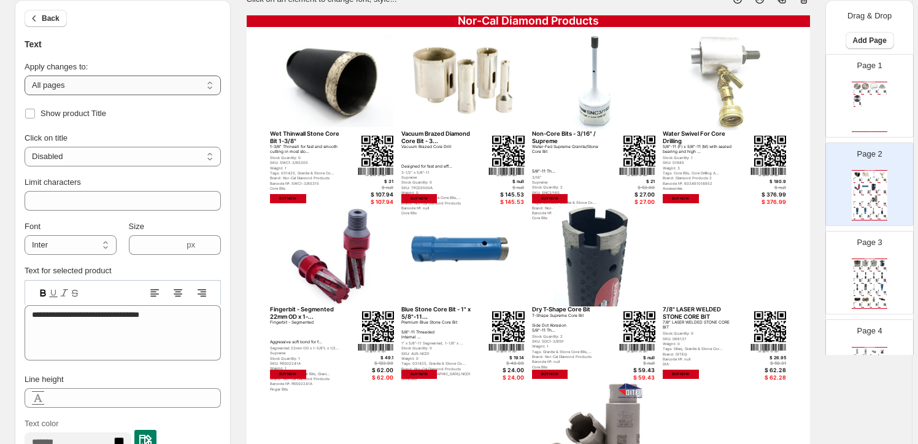
scroll to position [0, 0]
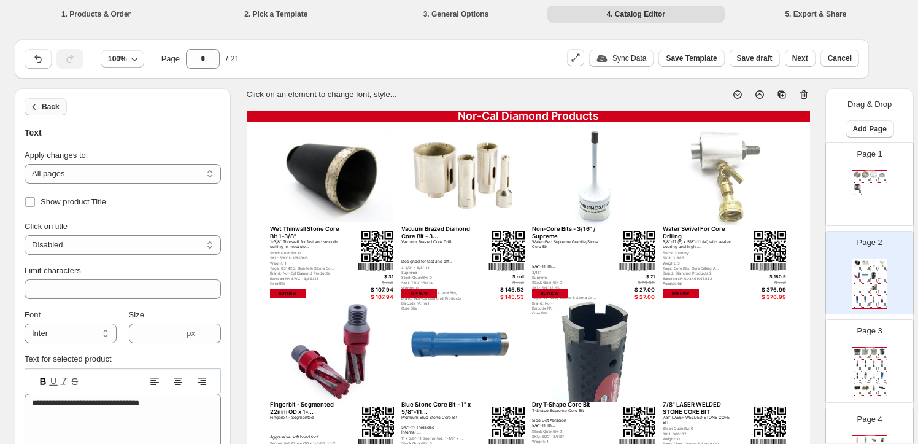
click at [47, 104] on span "Back" at bounding box center [51, 107] width 18 height 10
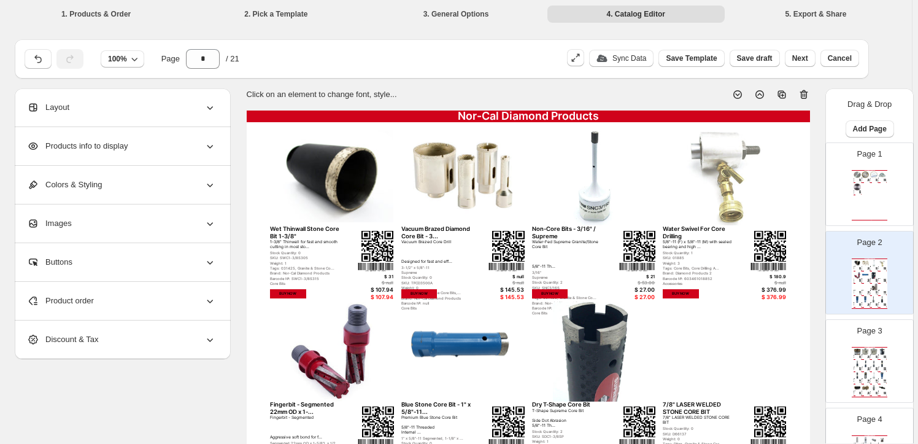
click at [79, 146] on span "Products info to display" at bounding box center [77, 146] width 101 height 12
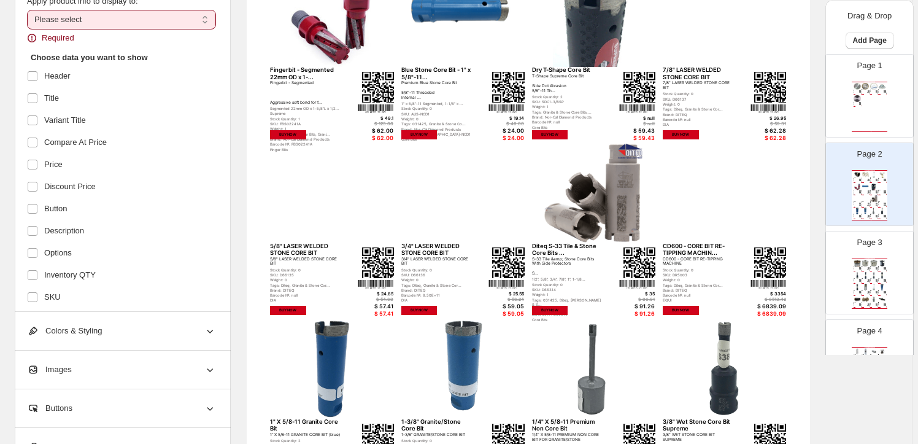
click at [207, 16] on select "**********" at bounding box center [121, 20] width 189 height 20
select select "*********"
click at [29, 10] on select "**********" at bounding box center [121, 20] width 189 height 20
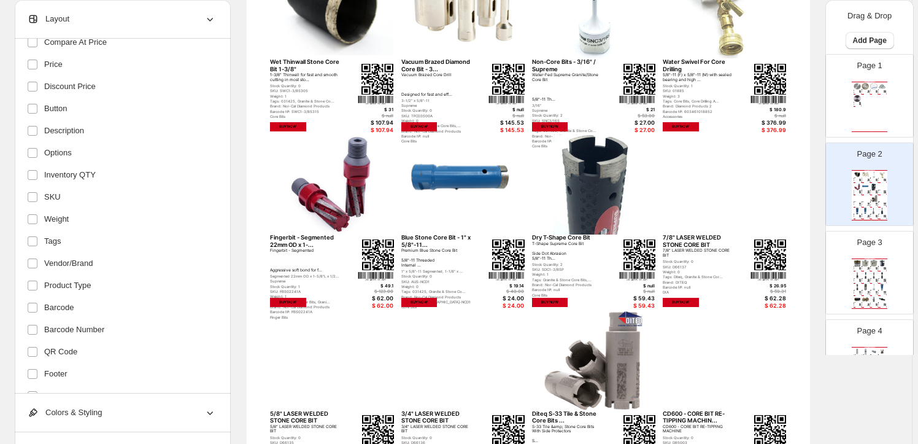
scroll to position [212, 0]
click at [44, 370] on span "Apply" at bounding box center [44, 373] width 20 height 10
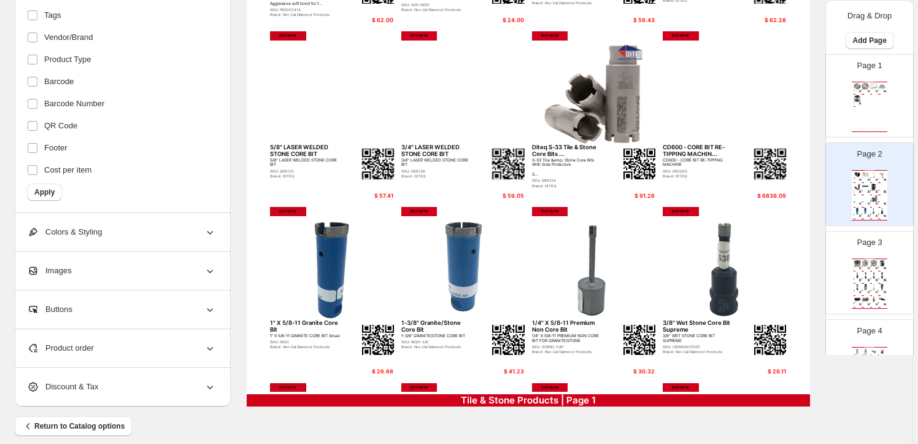
scroll to position [446, 0]
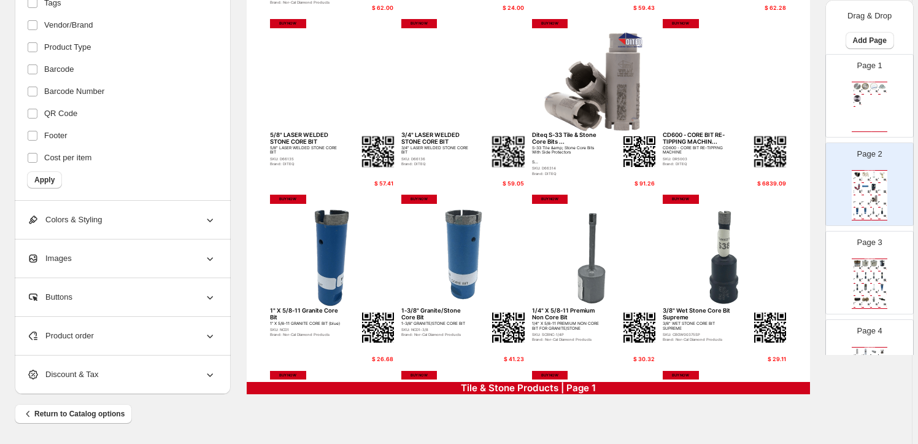
click at [211, 333] on icon at bounding box center [210, 336] width 12 height 12
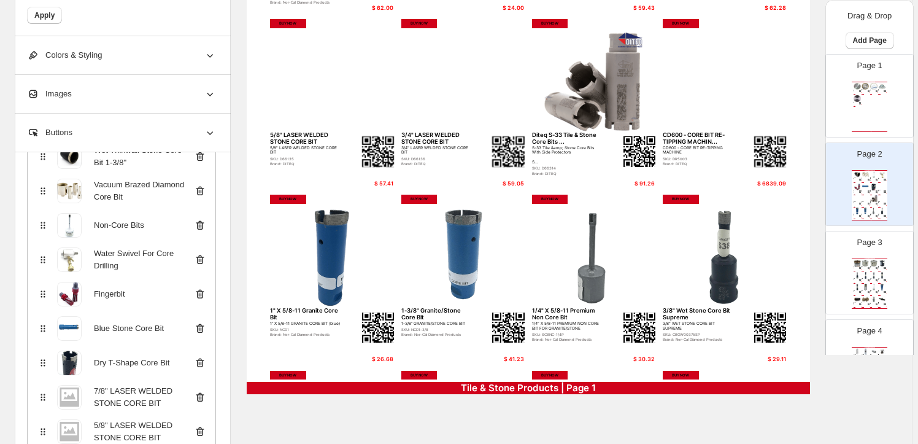
scroll to position [167, 0]
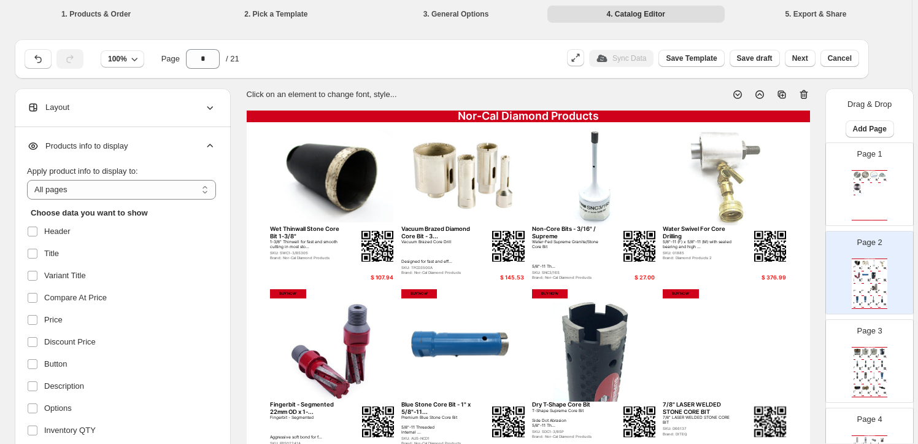
select select "*********"
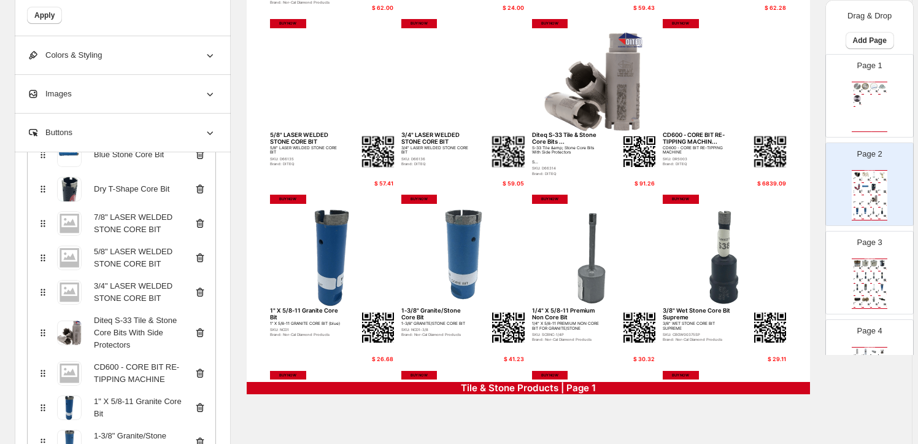
scroll to position [335, 0]
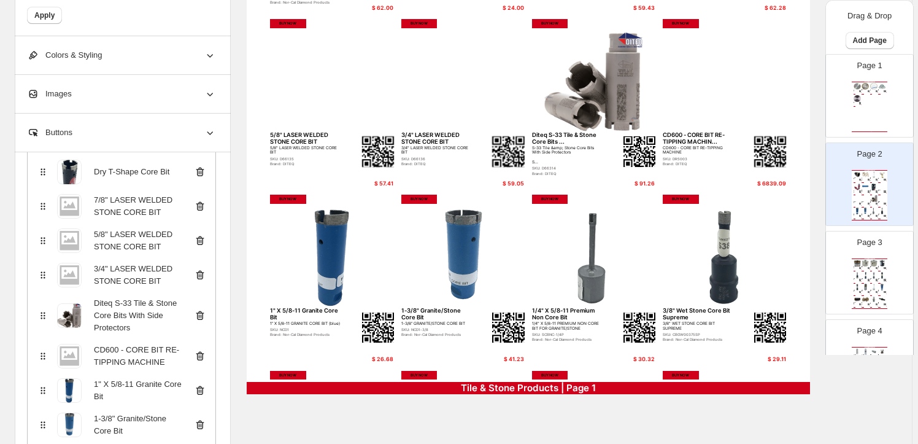
click at [203, 203] on icon at bounding box center [200, 206] width 12 height 12
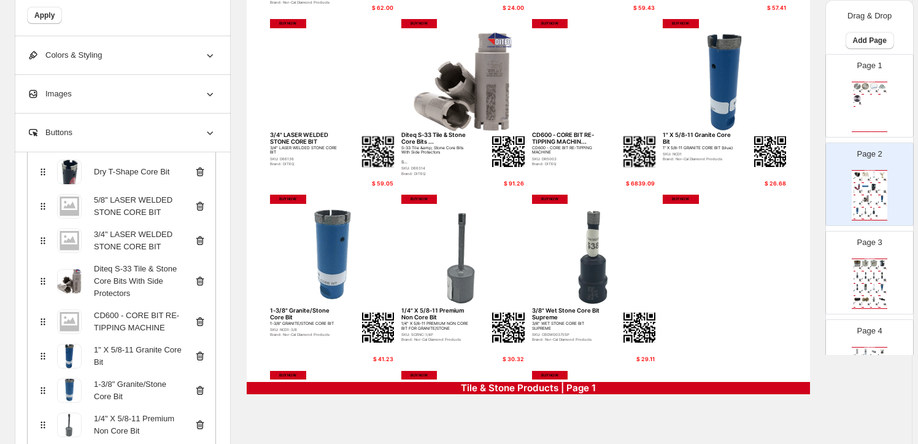
click at [203, 203] on icon at bounding box center [200, 206] width 12 height 12
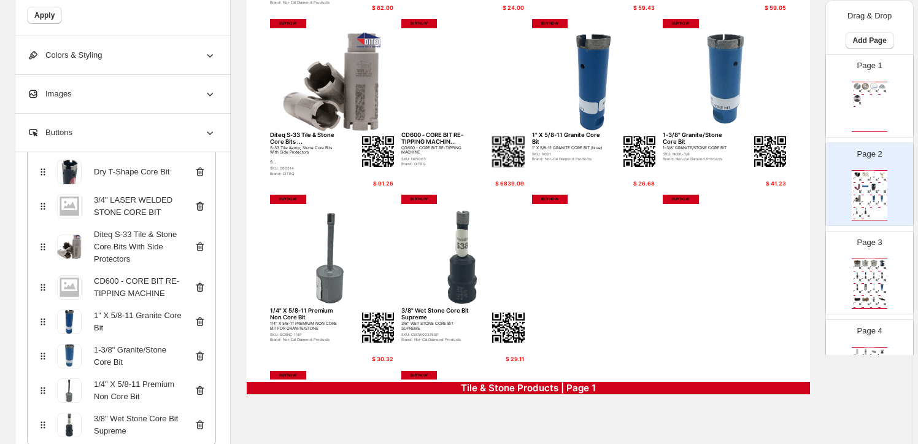
click at [203, 203] on icon at bounding box center [200, 206] width 12 height 12
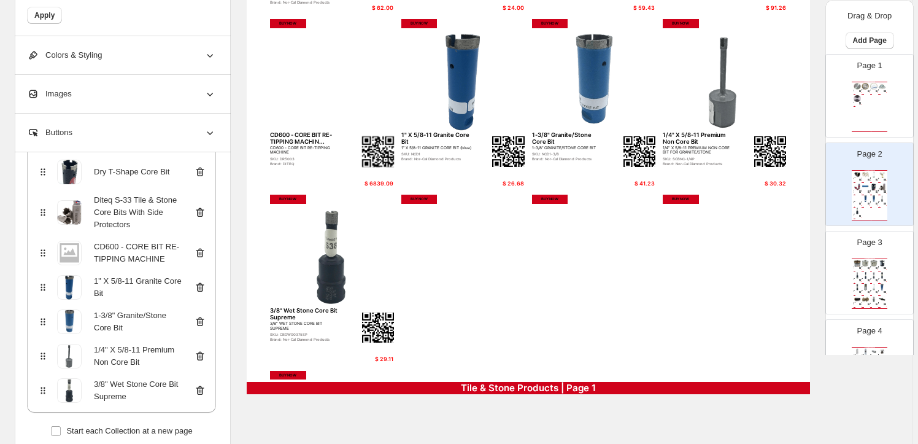
click at [202, 249] on icon at bounding box center [200, 253] width 12 height 12
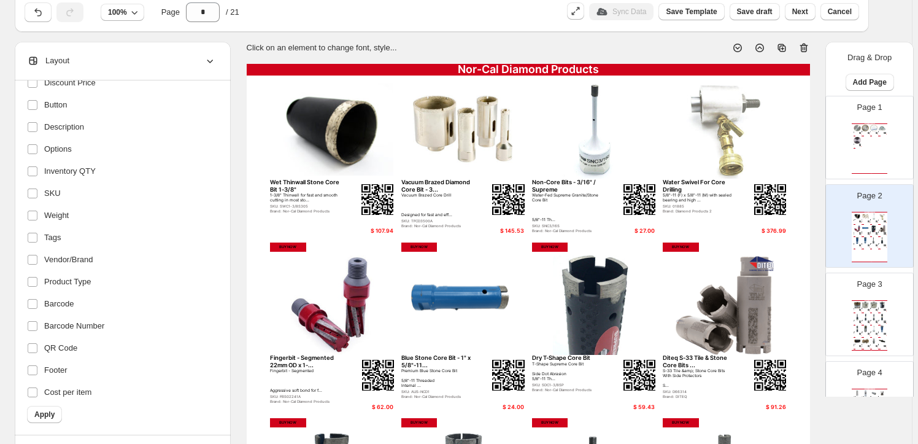
scroll to position [0, 0]
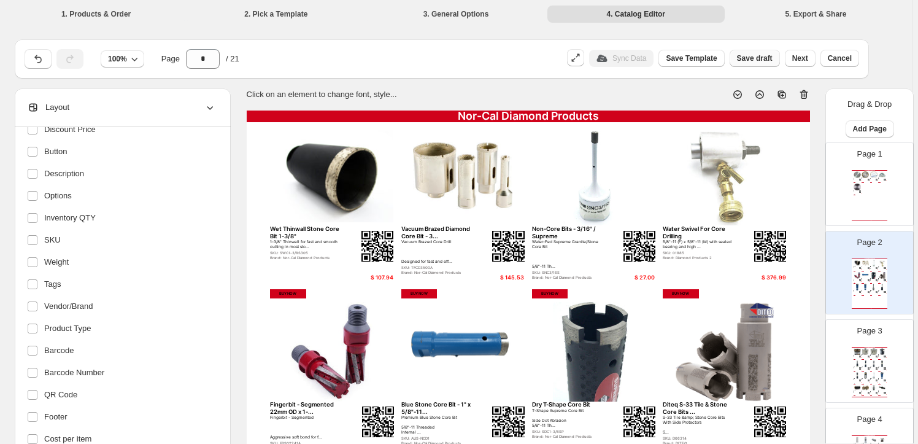
click at [761, 56] on span "Save draft" at bounding box center [755, 58] width 36 height 10
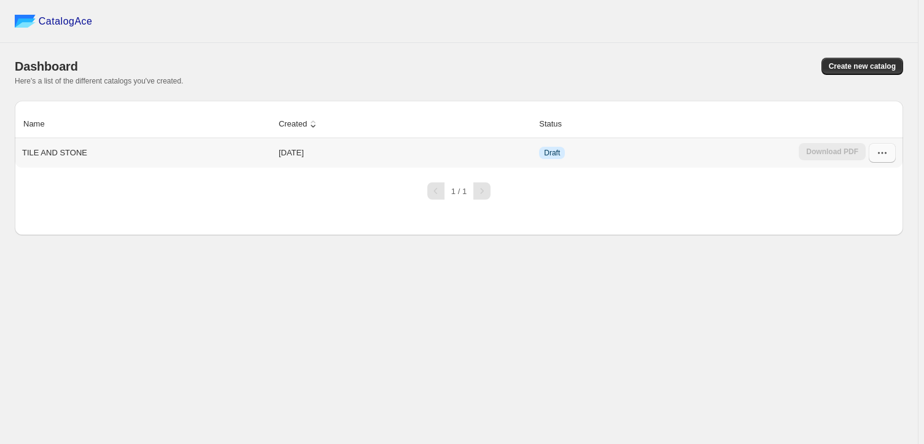
click at [880, 152] on icon "button" at bounding box center [882, 153] width 12 height 12
click at [857, 258] on span "Edit" at bounding box center [856, 262] width 14 height 9
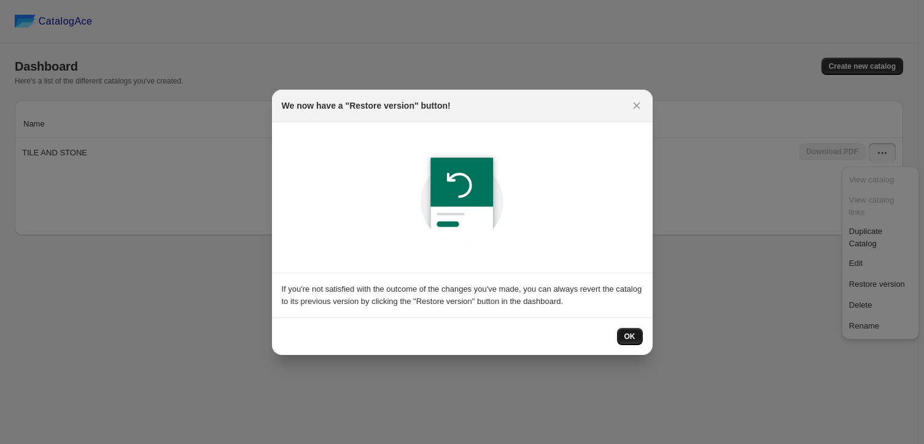
click at [623, 333] on button "OK" at bounding box center [630, 336] width 26 height 17
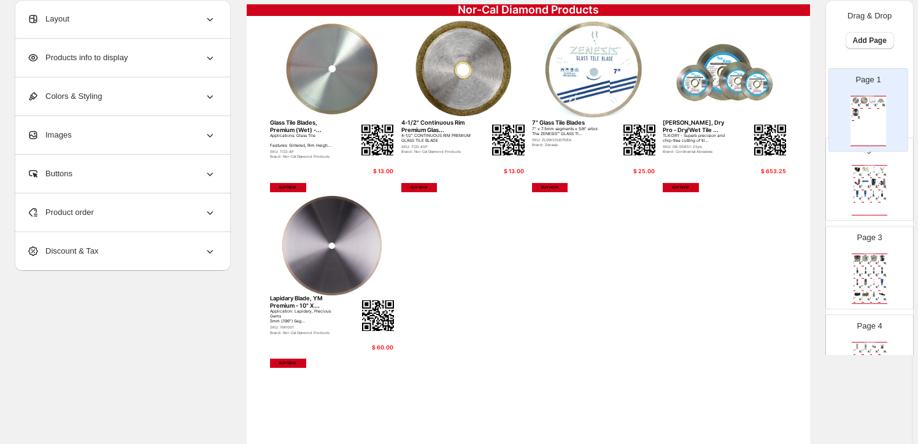
scroll to position [102, 0]
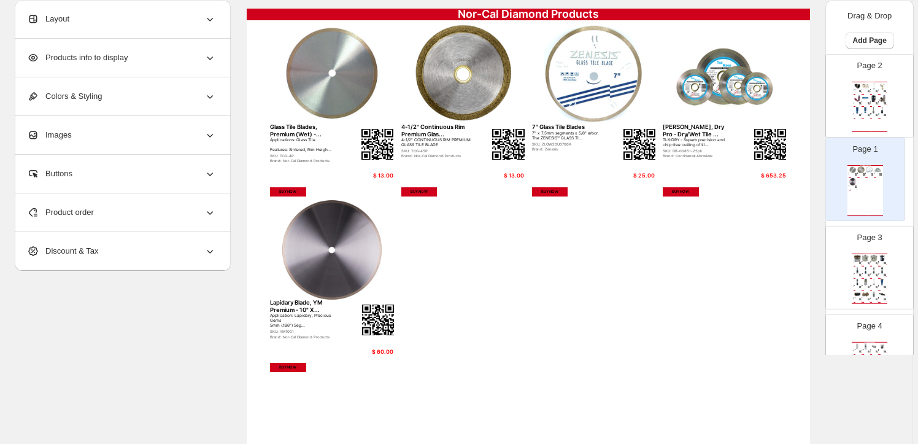
drag, startPoint x: 889, startPoint y: 93, endPoint x: 888, endPoint y: 179, distance: 86.6
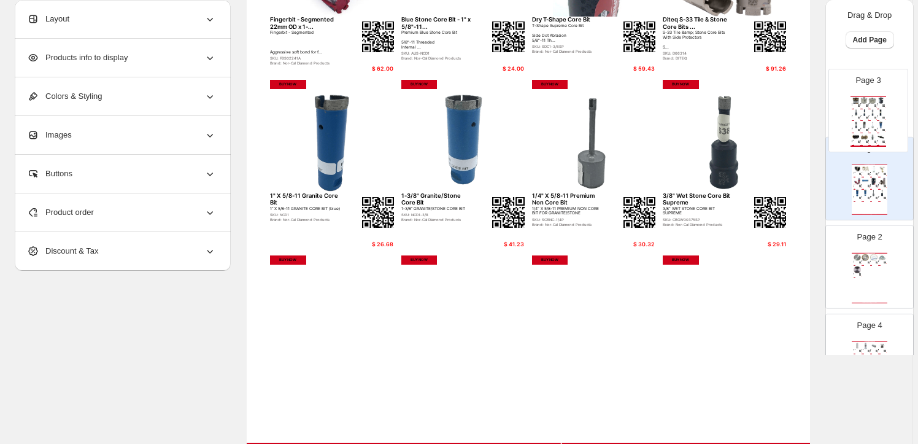
scroll to position [381, 0]
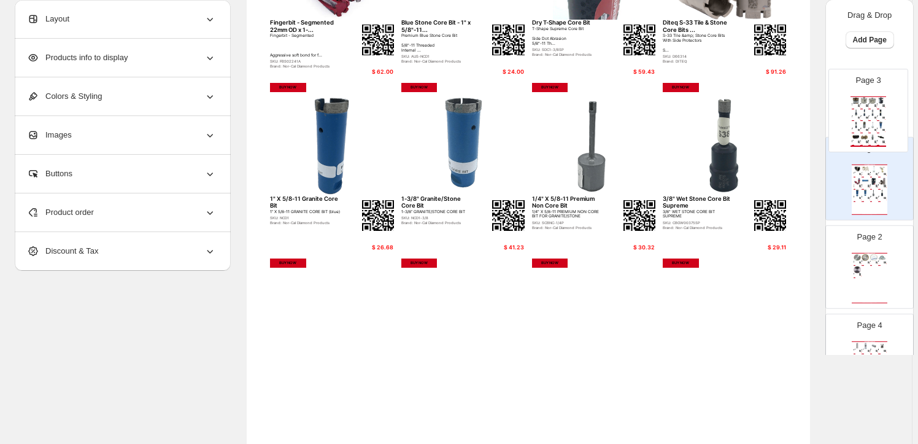
drag, startPoint x: 866, startPoint y: 285, endPoint x: 866, endPoint y: 120, distance: 165.1
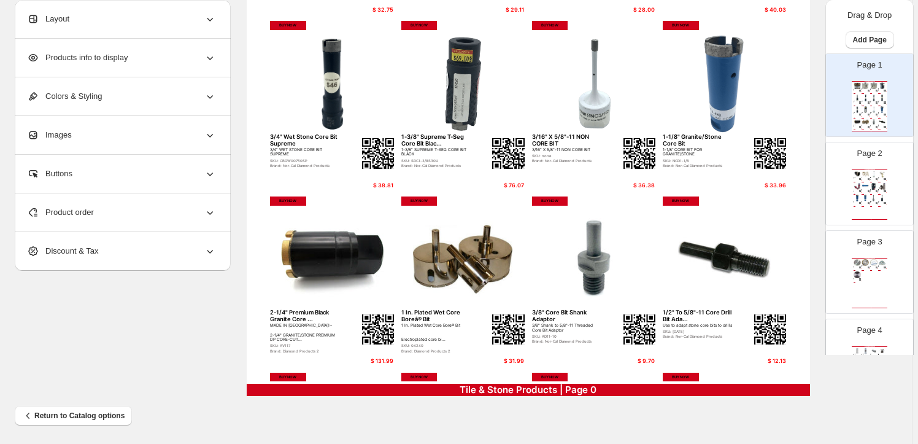
scroll to position [446, 0]
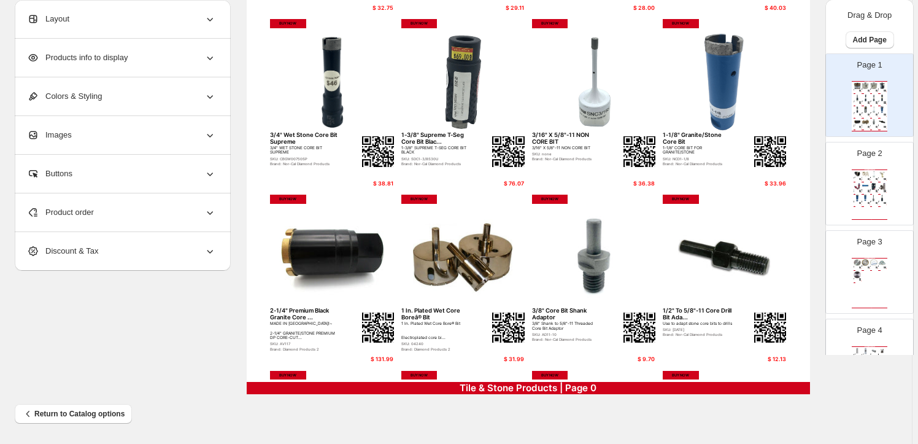
click at [871, 264] on img at bounding box center [875, 262] width 8 height 7
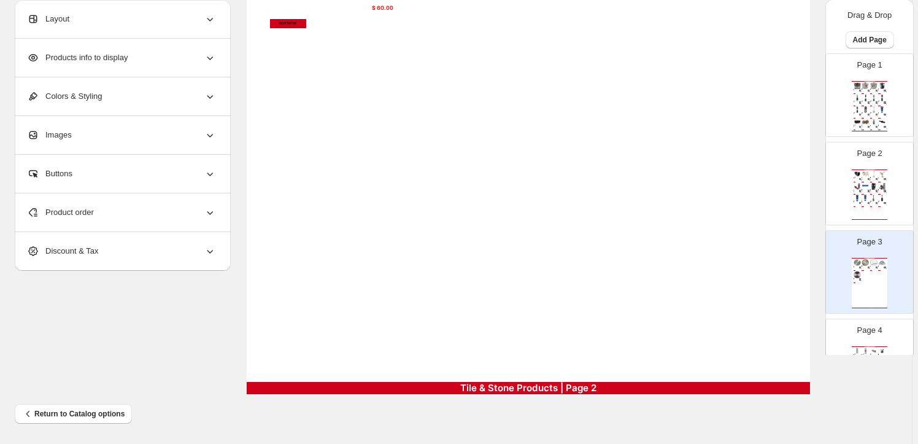
click at [211, 212] on icon at bounding box center [211, 213] width 6 height 4
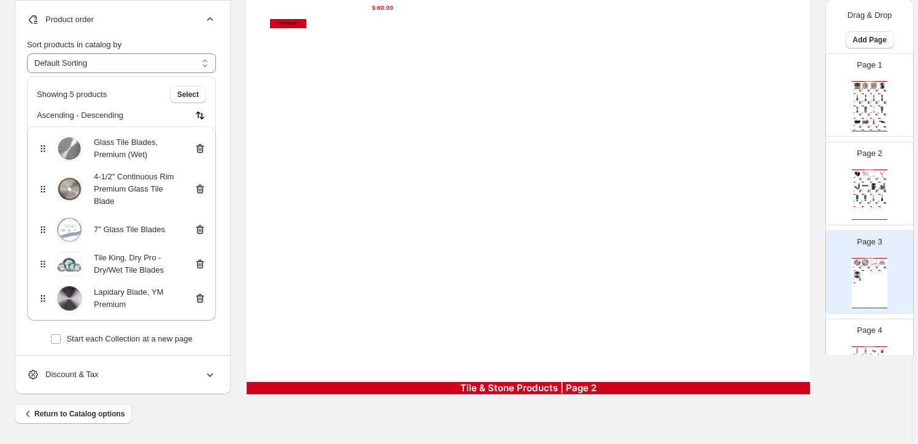
click at [203, 259] on icon at bounding box center [200, 263] width 8 height 9
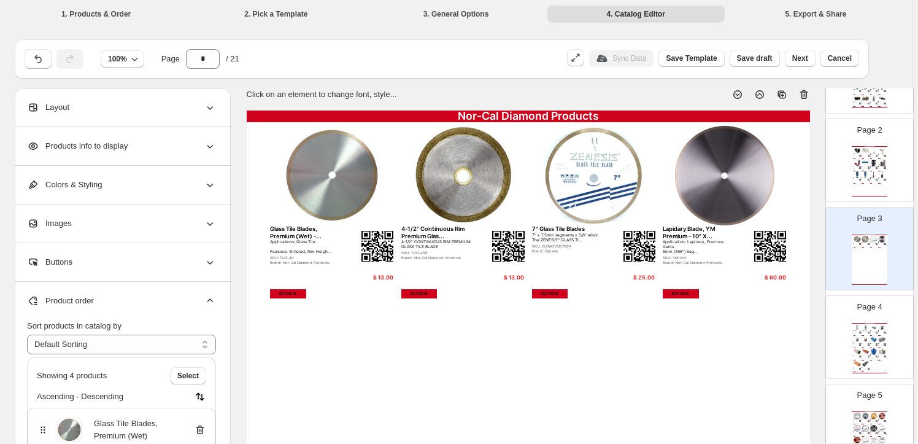
scroll to position [168, 0]
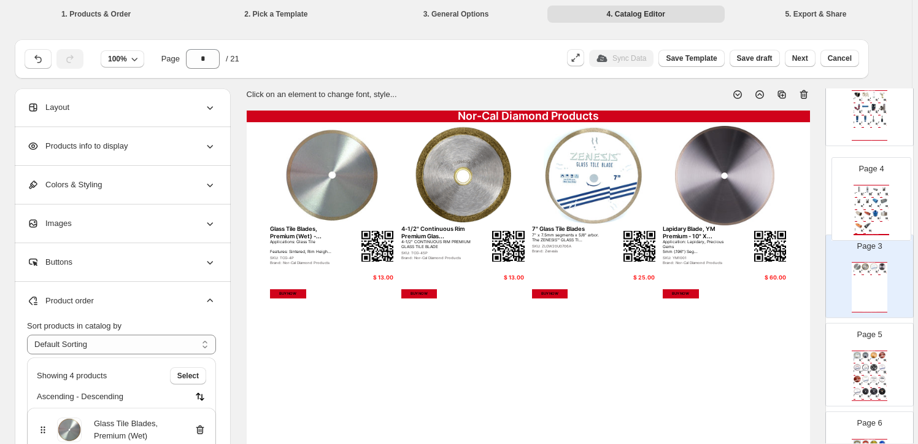
drag, startPoint x: 863, startPoint y: 284, endPoint x: 868, endPoint y: 198, distance: 85.5
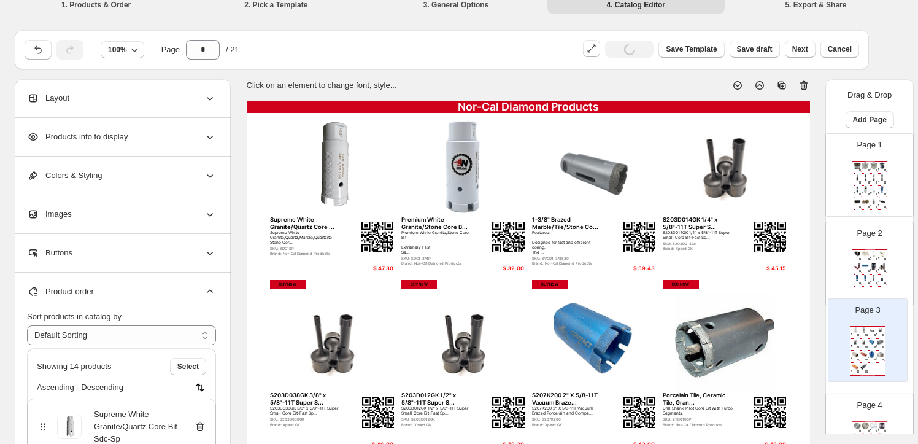
scroll to position [12, 0]
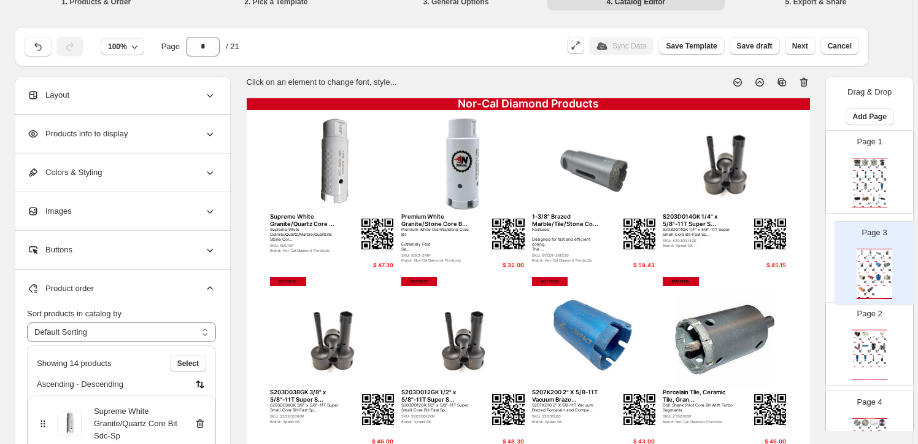
drag, startPoint x: 864, startPoint y: 352, endPoint x: 871, endPoint y: 250, distance: 101.5
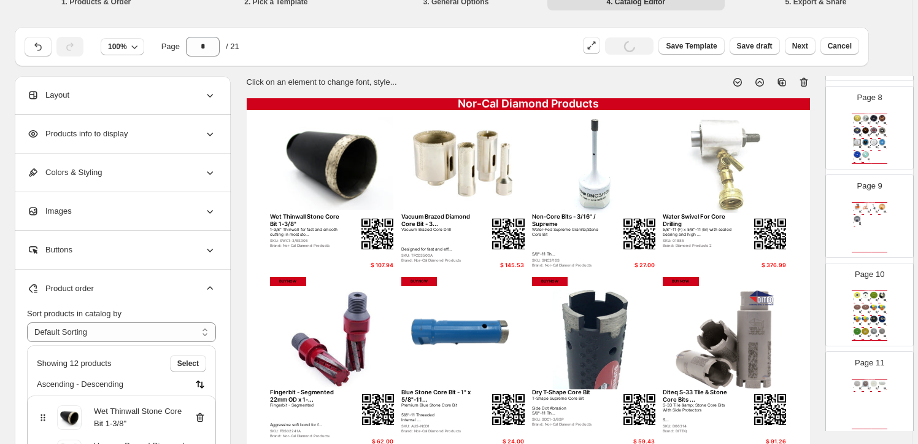
scroll to position [669, 0]
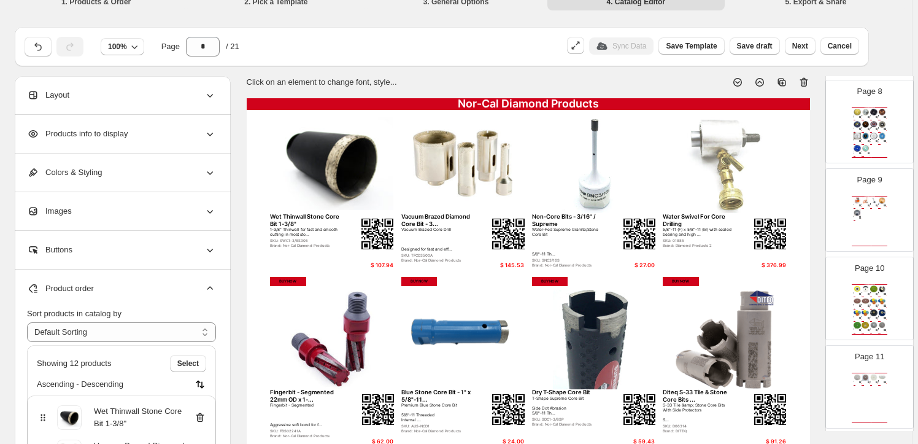
click at [866, 208] on div "Nor-Cal Diamond Products iQ 14" DRY-CUT MASONRY SAW IQ360X... We'll have all iQ…" at bounding box center [870, 221] width 36 height 50
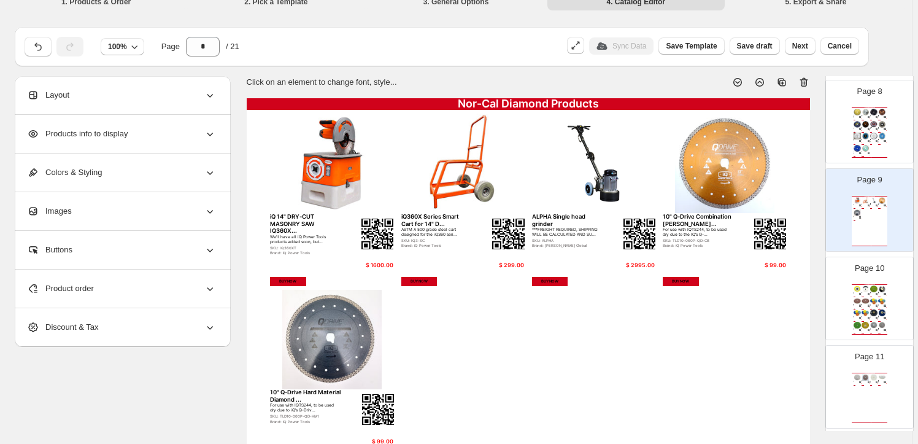
click at [82, 285] on span "Product order" at bounding box center [60, 288] width 67 height 12
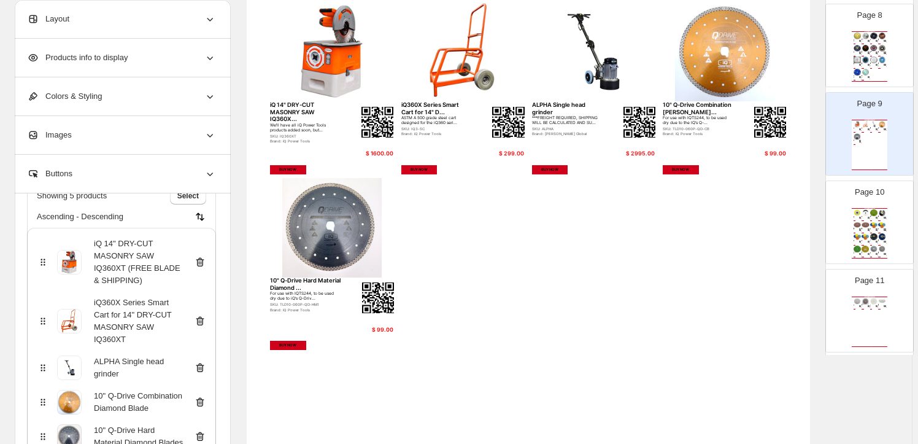
scroll to position [93, 0]
click at [203, 360] on icon at bounding box center [200, 366] width 12 height 12
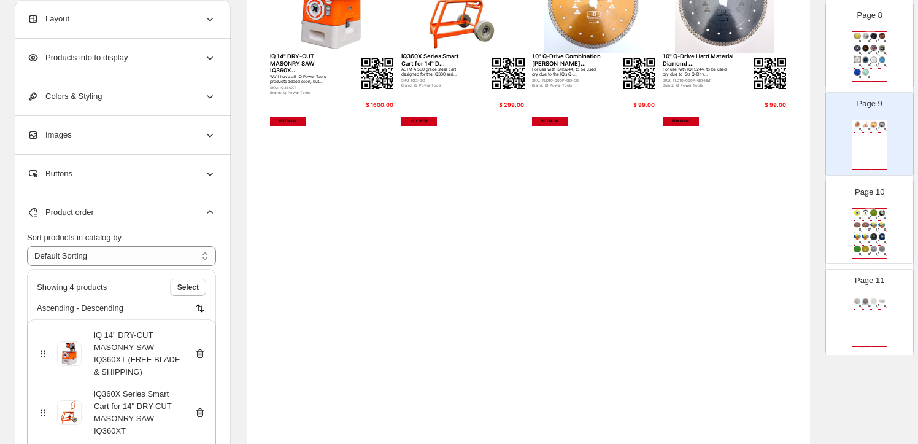
scroll to position [12, 0]
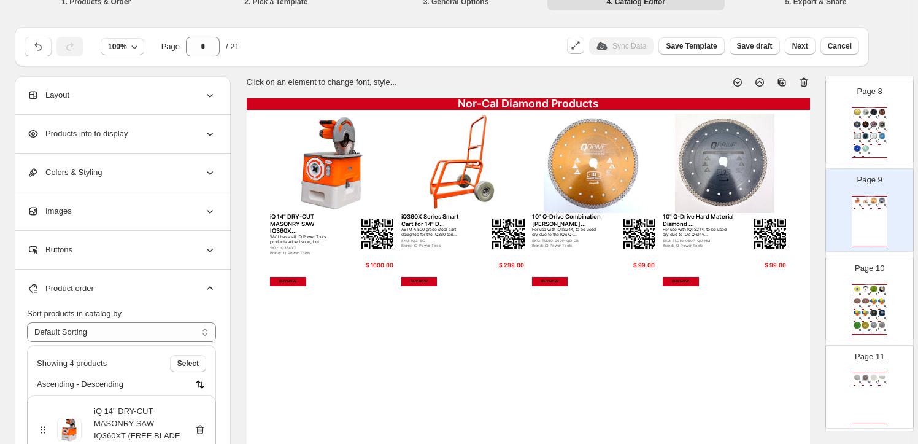
click at [871, 285] on img at bounding box center [875, 288] width 8 height 7
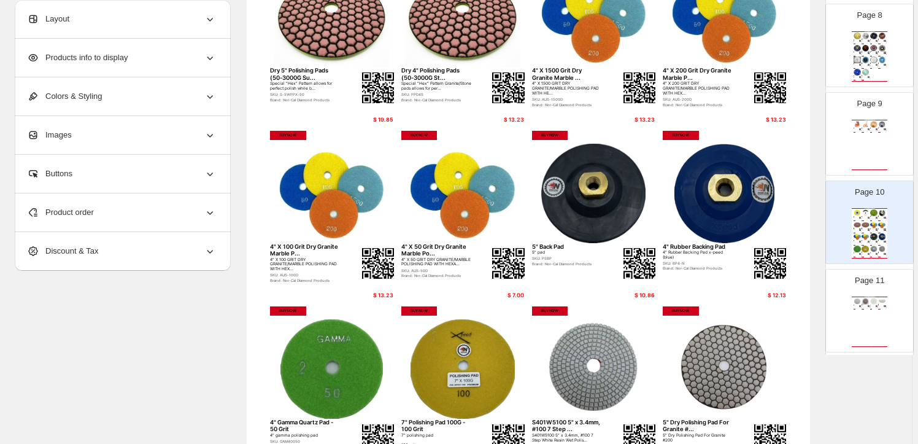
scroll to position [390, 0]
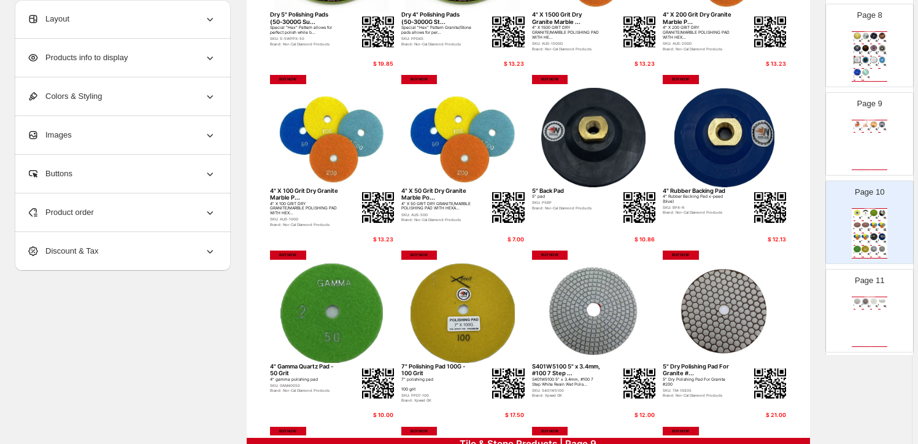
click at [93, 208] on span "Product order" at bounding box center [60, 212] width 67 height 12
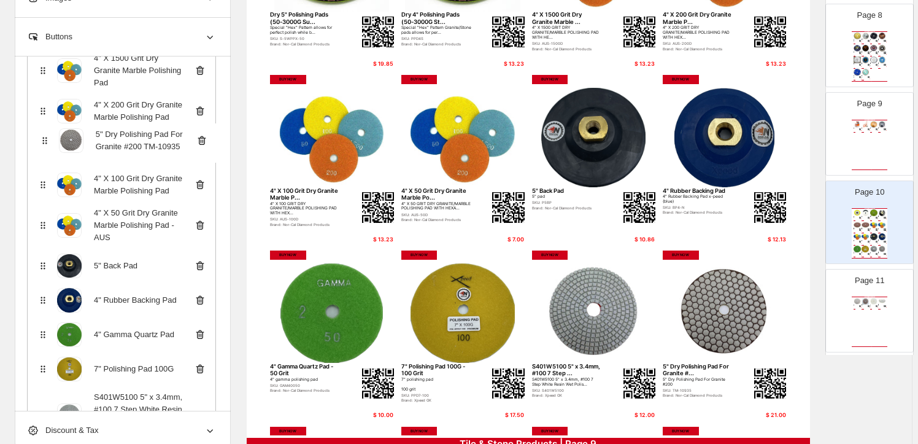
scroll to position [339, 0]
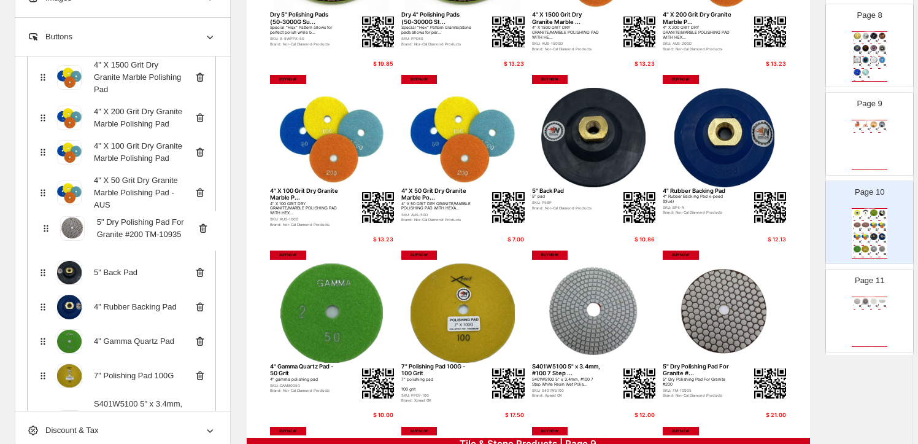
drag, startPoint x: 45, startPoint y: 326, endPoint x: 45, endPoint y: 229, distance: 97.0
click at [45, 229] on div "Velcro Pad/Sandpaper Backer Pad Wet 4" Polishing Pads (Buff) Wet 4" Polishing P…" at bounding box center [121, 147] width 189 height 609
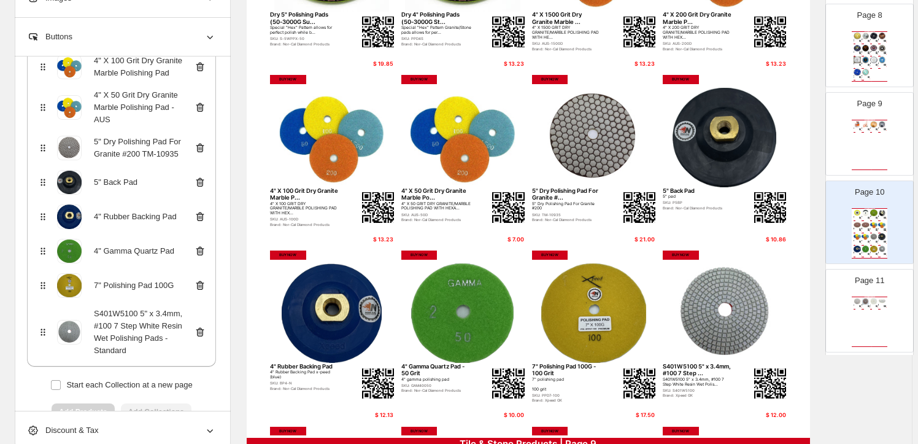
scroll to position [483, 0]
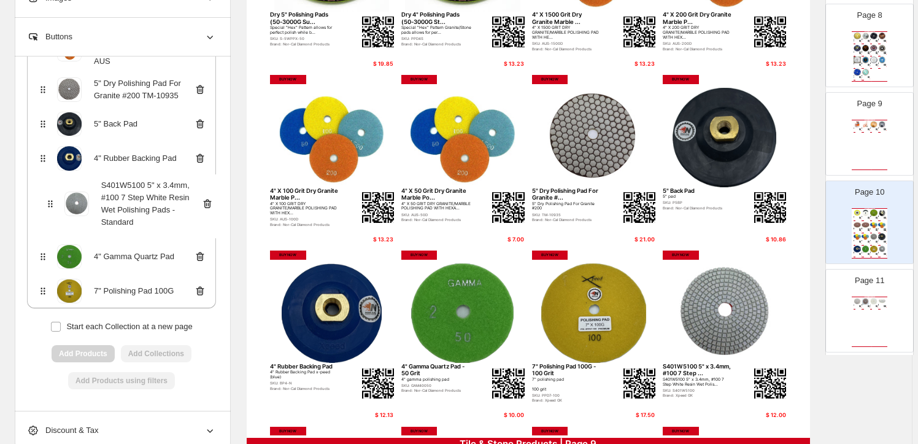
drag, startPoint x: 44, startPoint y: 275, endPoint x: 49, endPoint y: 203, distance: 72.6
click at [49, 203] on div "Velcro Pad/Sandpaper Backer Pad Wet 4" Polishing Pads (Buff) Wet 4" Polishing P…" at bounding box center [121, 3] width 189 height 609
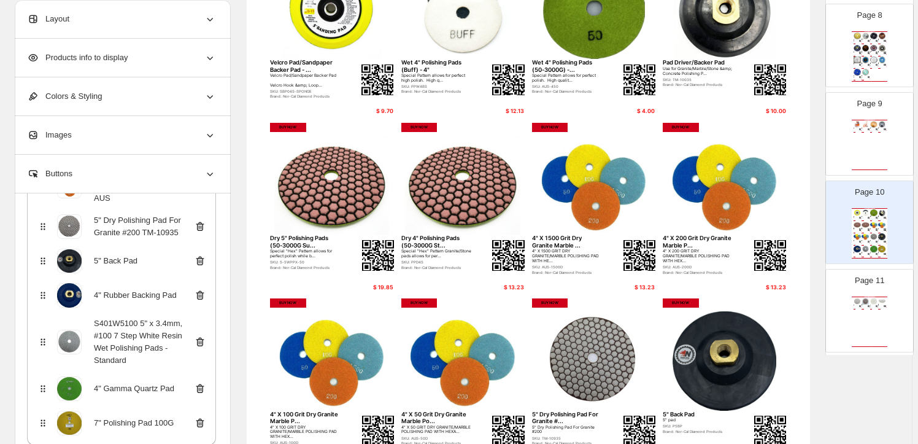
scroll to position [0, 0]
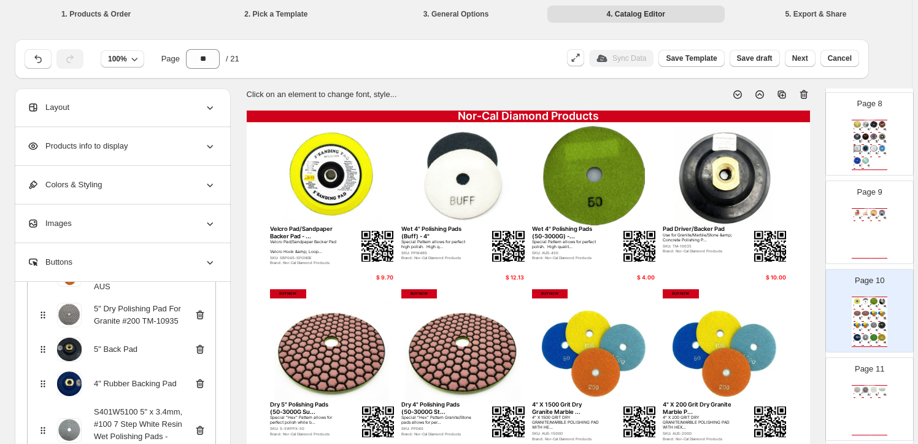
click at [871, 385] on div "Nor-Cal Diamond Products" at bounding box center [870, 385] width 36 height 1
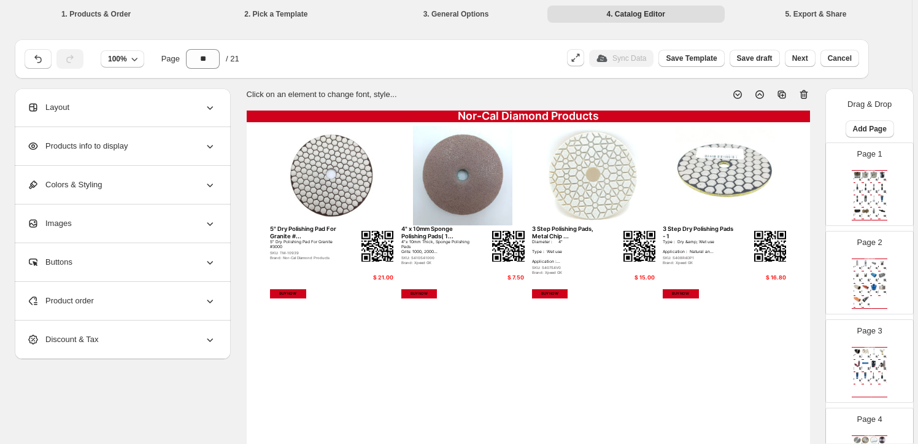
click at [868, 190] on img at bounding box center [869, 191] width 2 height 2
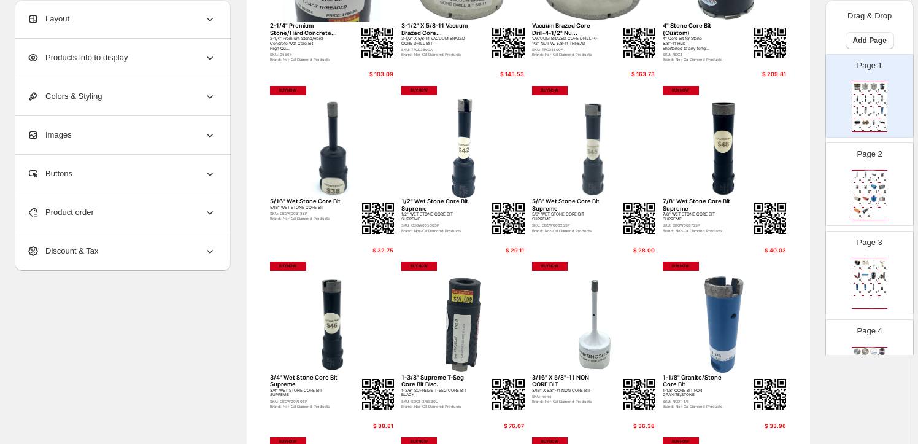
scroll to position [55, 0]
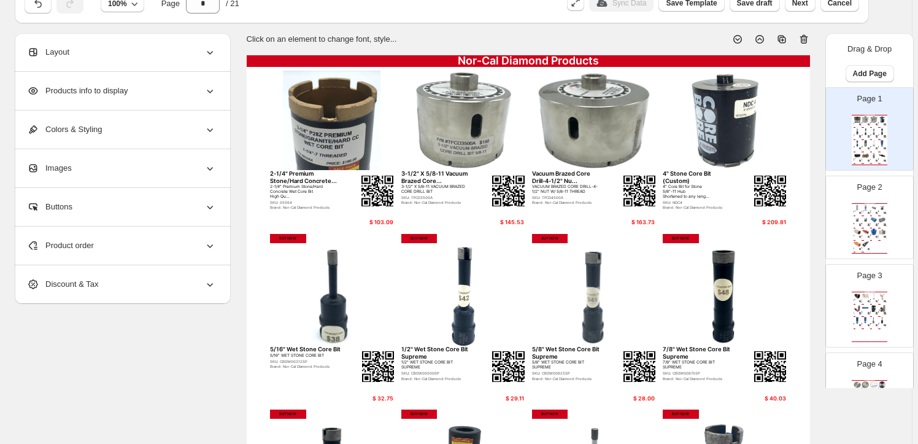
click at [211, 242] on icon at bounding box center [210, 245] width 12 height 12
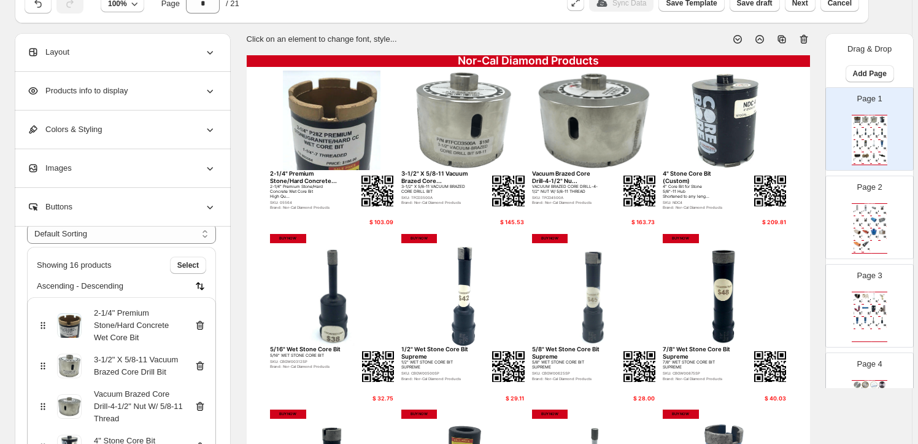
click at [201, 321] on icon at bounding box center [200, 325] width 8 height 9
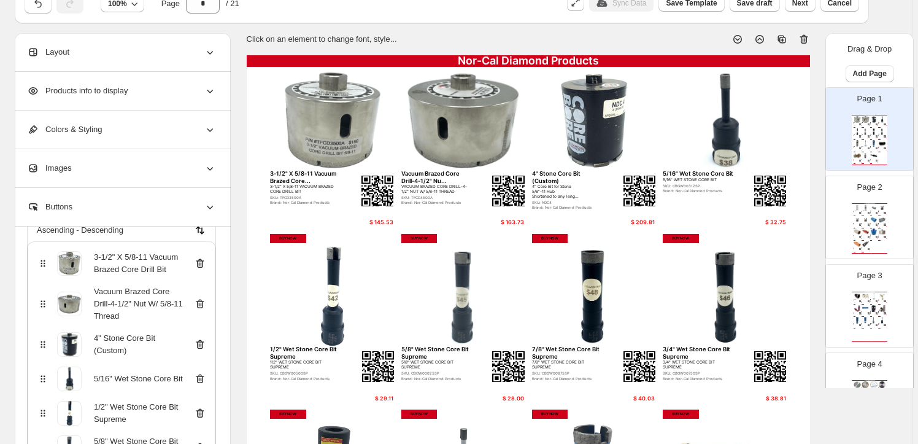
scroll to position [167, 0]
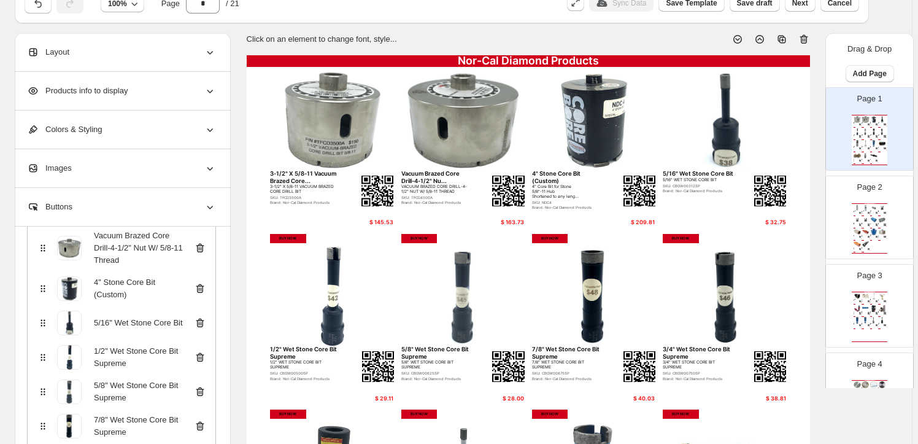
click at [201, 284] on icon at bounding box center [200, 288] width 8 height 9
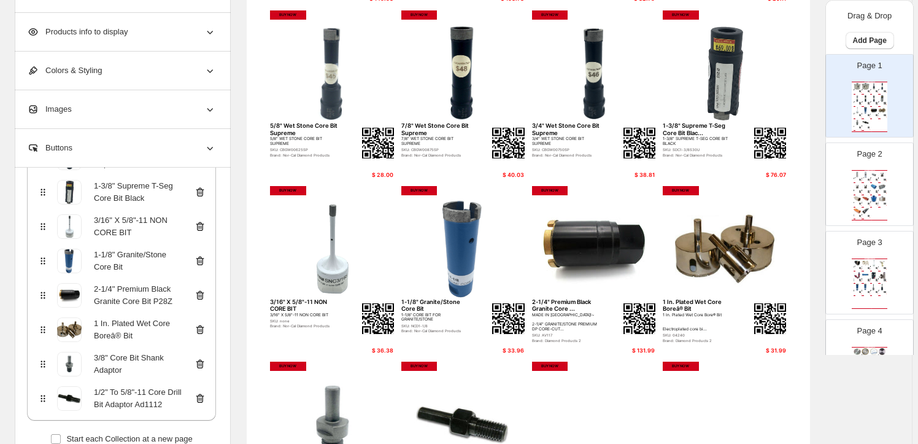
scroll to position [378, 0]
click at [202, 293] on icon at bounding box center [201, 295] width 1 height 4
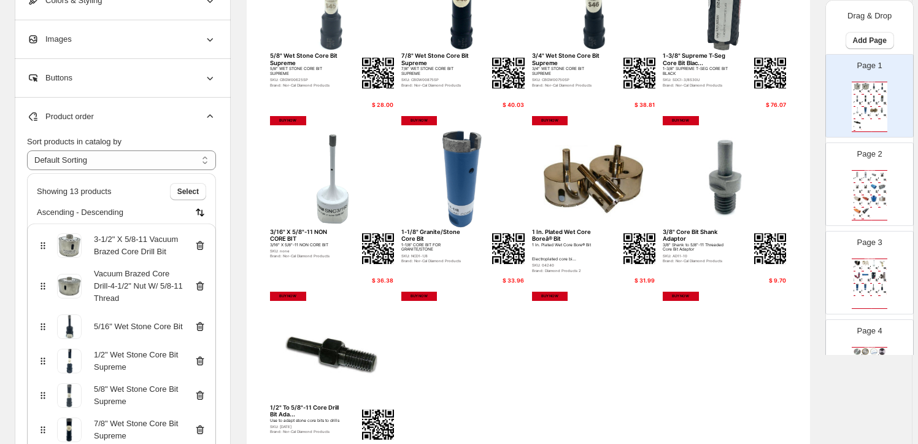
scroll to position [334, 0]
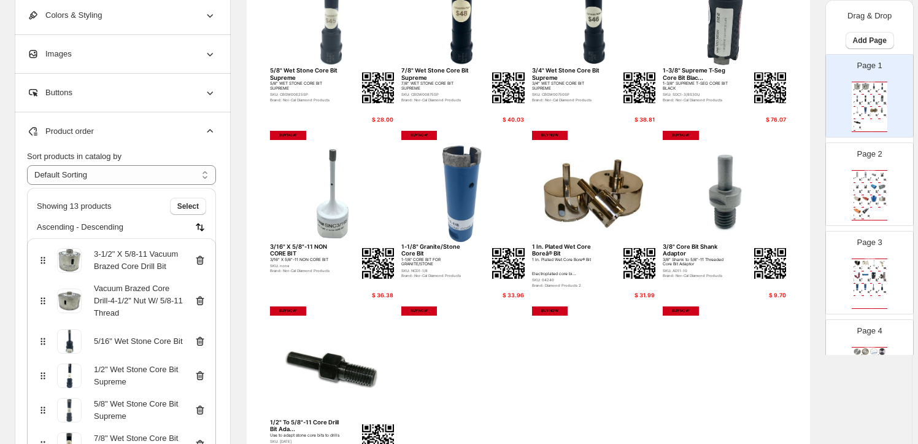
click at [871, 189] on img at bounding box center [875, 187] width 8 height 7
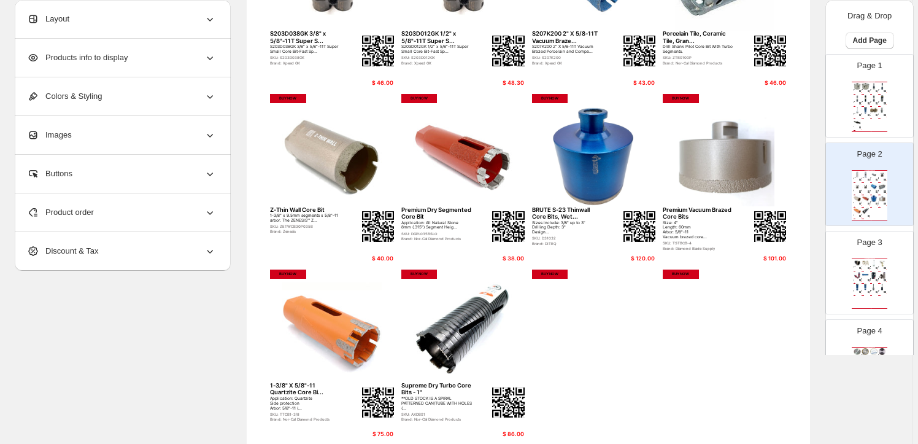
scroll to position [446, 0]
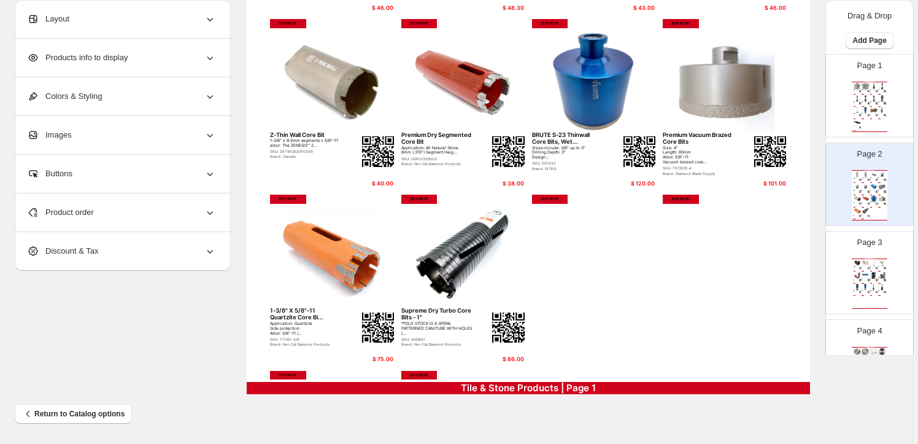
click at [211, 208] on icon at bounding box center [210, 212] width 12 height 12
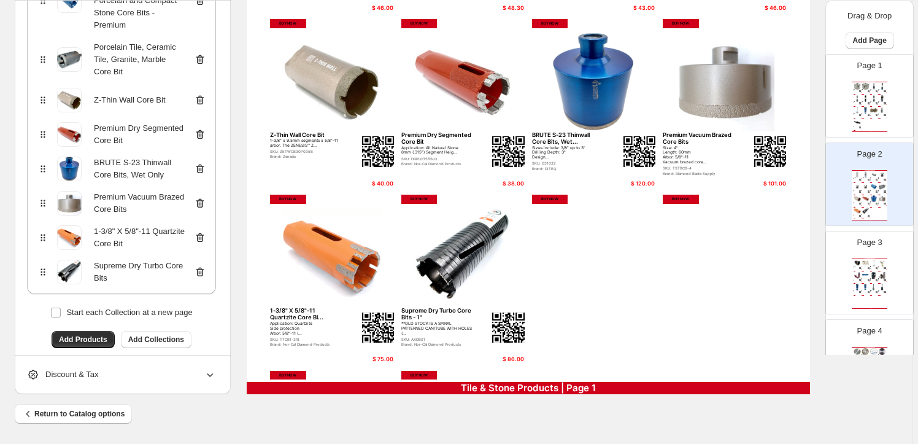
scroll to position [420, 0]
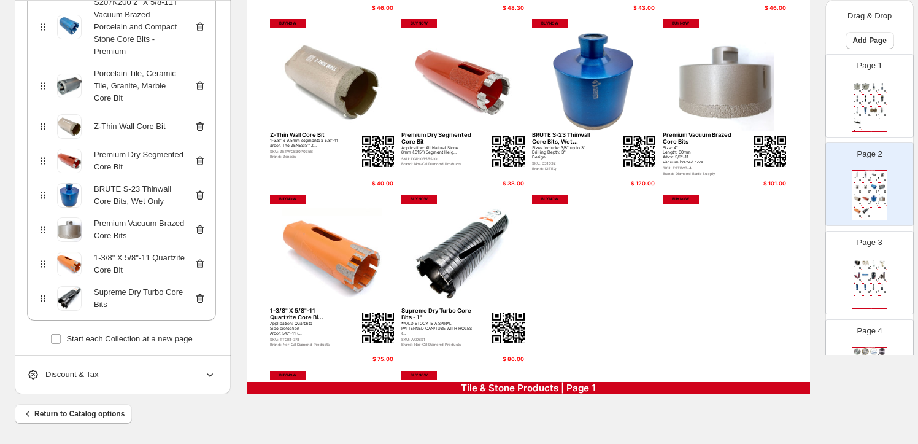
click at [204, 292] on icon at bounding box center [200, 298] width 12 height 12
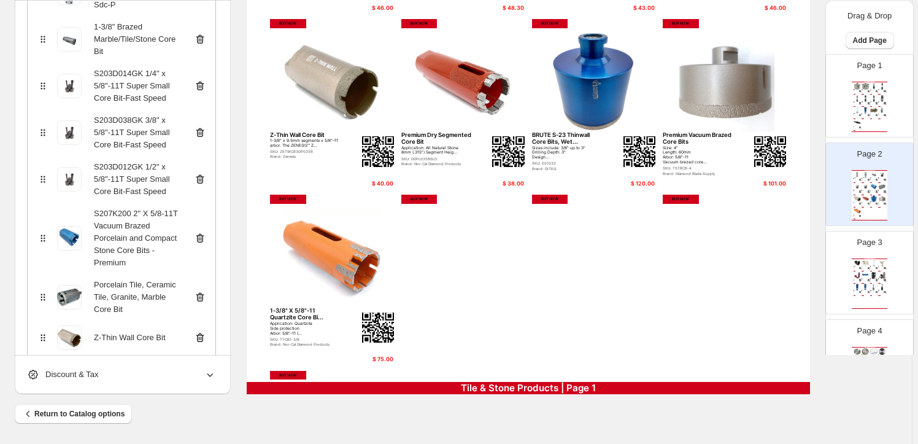
scroll to position [223, 0]
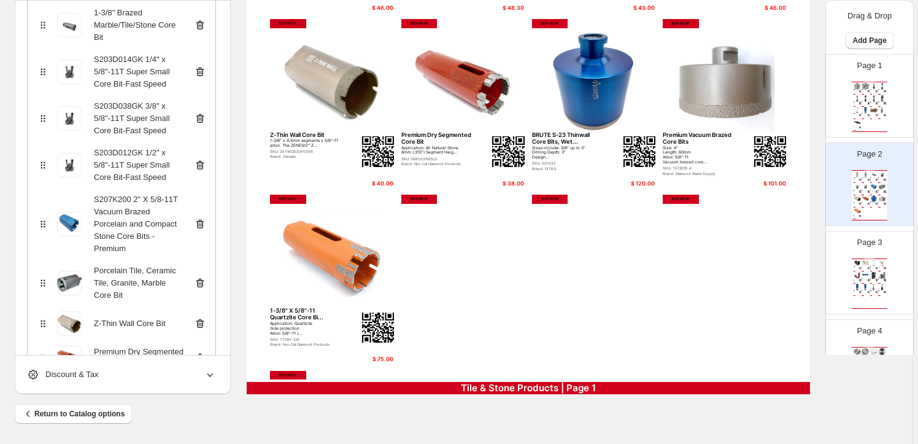
click at [865, 268] on div "Vacuum Brazed Diamond Core Bit - 3... Vacuum Brazed Core Drill Designed for fas…" at bounding box center [866, 267] width 8 height 3
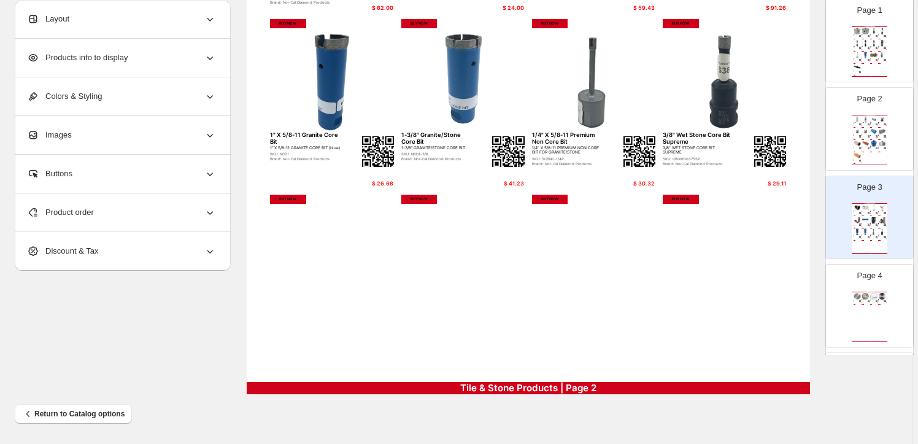
scroll to position [55, 0]
click at [867, 292] on div "Nor-Cal Diamond Products" at bounding box center [870, 292] width 36 height 1
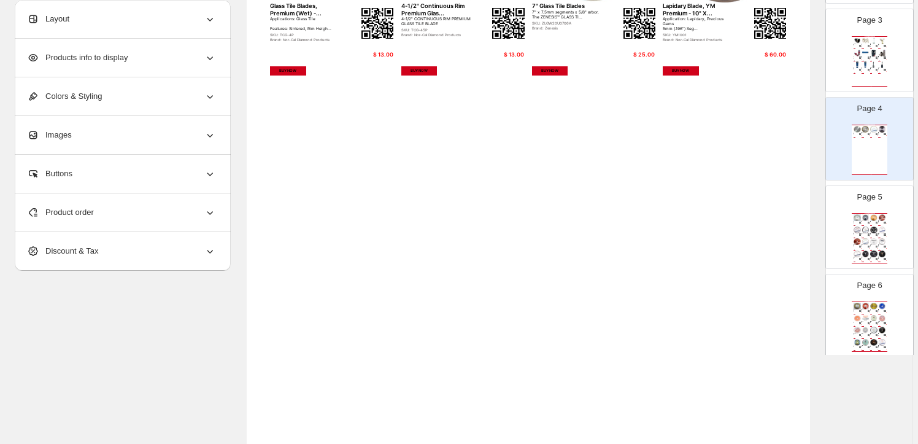
scroll to position [223, 0]
click at [871, 227] on img at bounding box center [875, 229] width 8 height 7
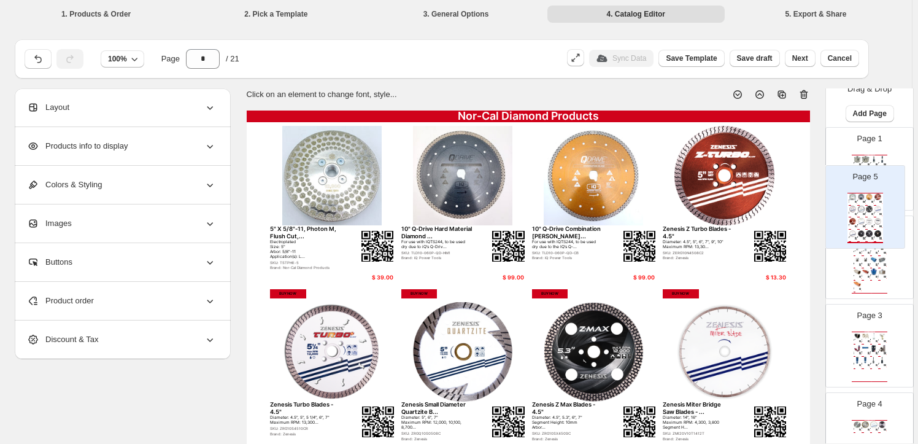
scroll to position [0, 0]
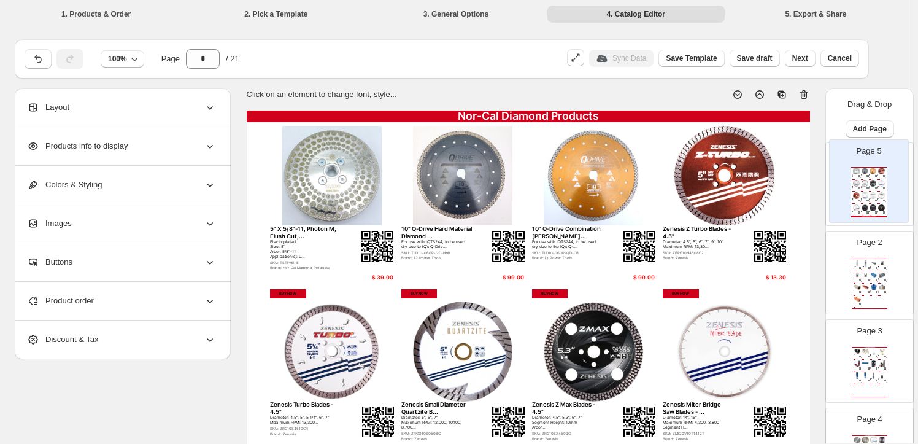
drag, startPoint x: 868, startPoint y: 227, endPoint x: 869, endPoint y: 179, distance: 47.9
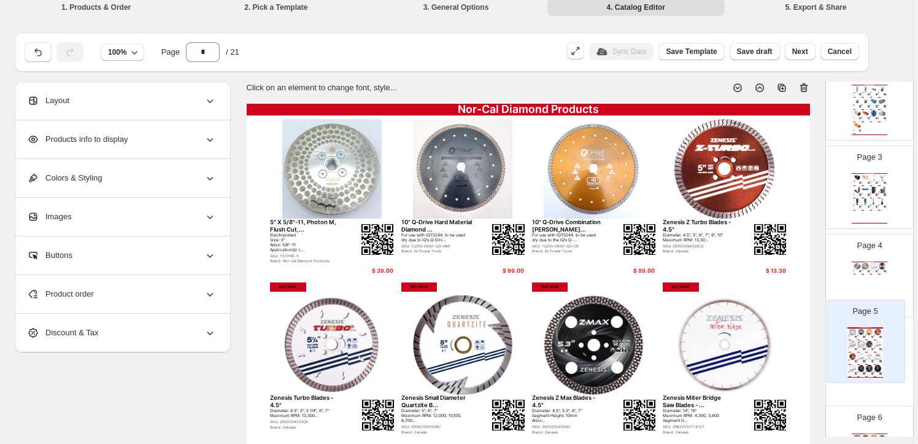
scroll to position [9, 0]
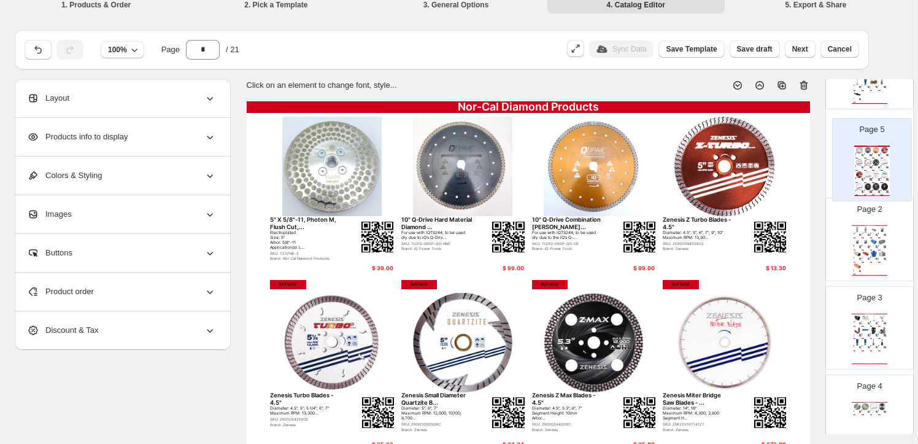
drag, startPoint x: 880, startPoint y: 349, endPoint x: 882, endPoint y: 135, distance: 214.3
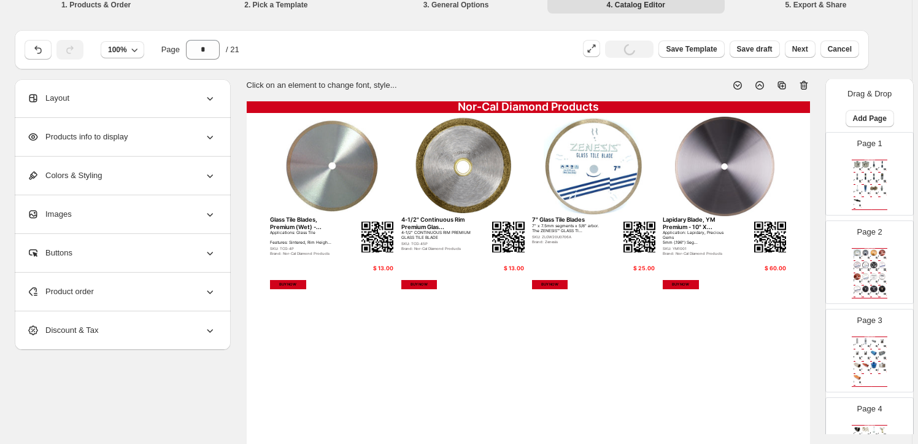
scroll to position [0, 0]
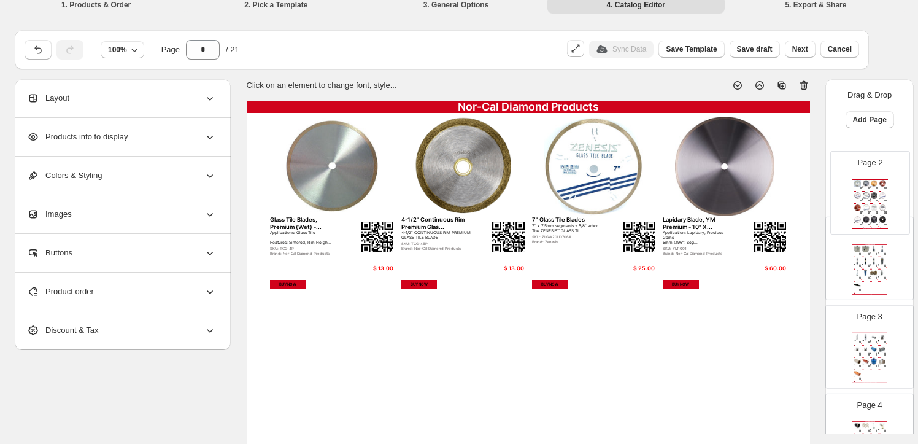
drag, startPoint x: 881, startPoint y: 265, endPoint x: 883, endPoint y: 190, distance: 74.3
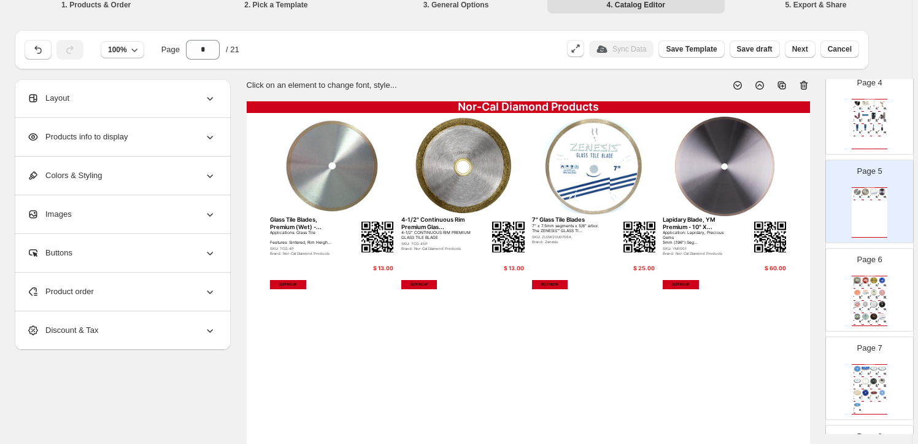
scroll to position [335, 0]
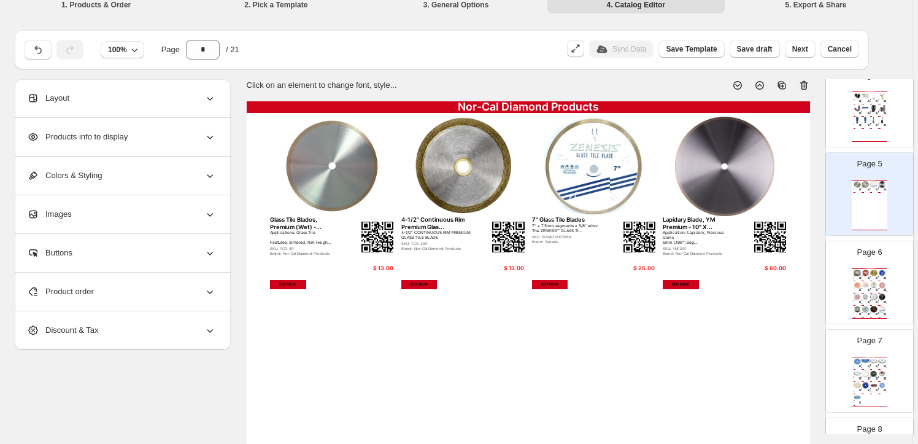
click at [871, 281] on div "BUY NOW" at bounding box center [872, 281] width 2 height 1
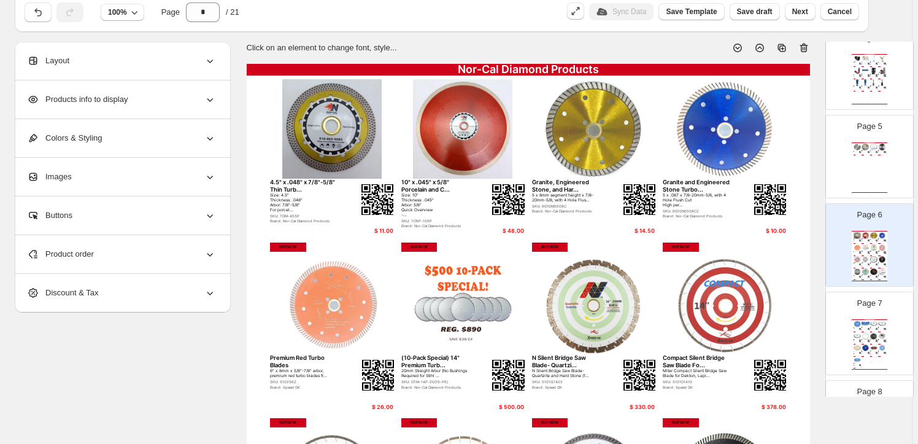
scroll to position [0, 0]
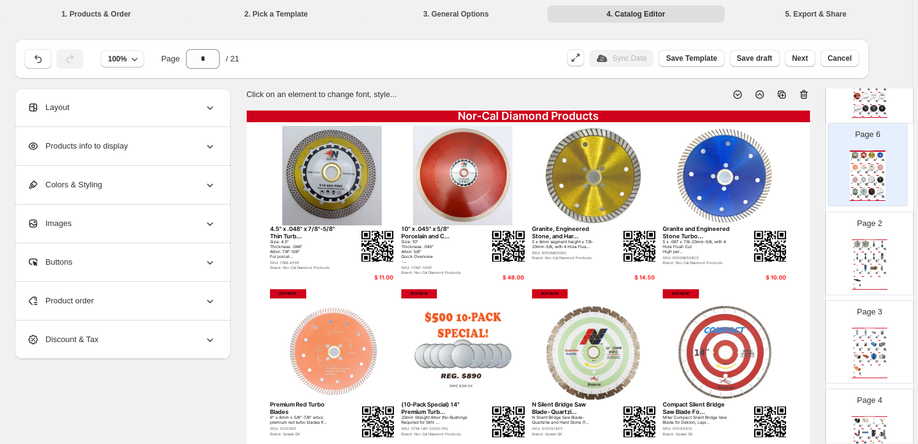
drag, startPoint x: 878, startPoint y: 290, endPoint x: 878, endPoint y: 161, distance: 128.9
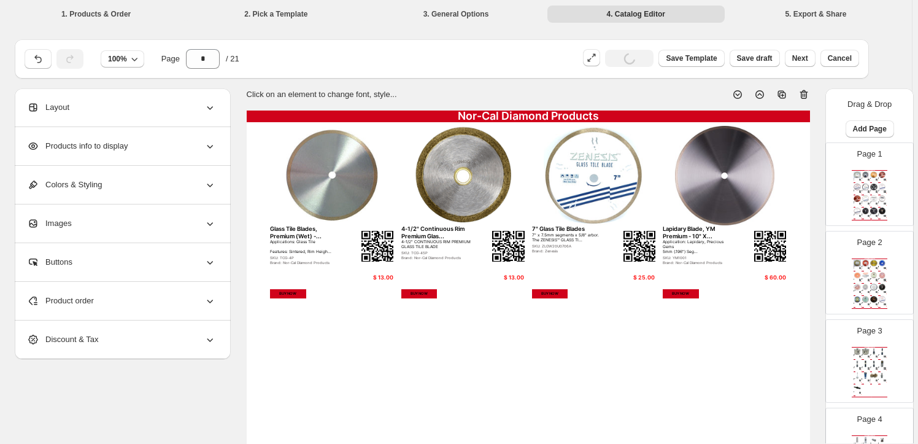
click at [874, 276] on img at bounding box center [875, 275] width 8 height 7
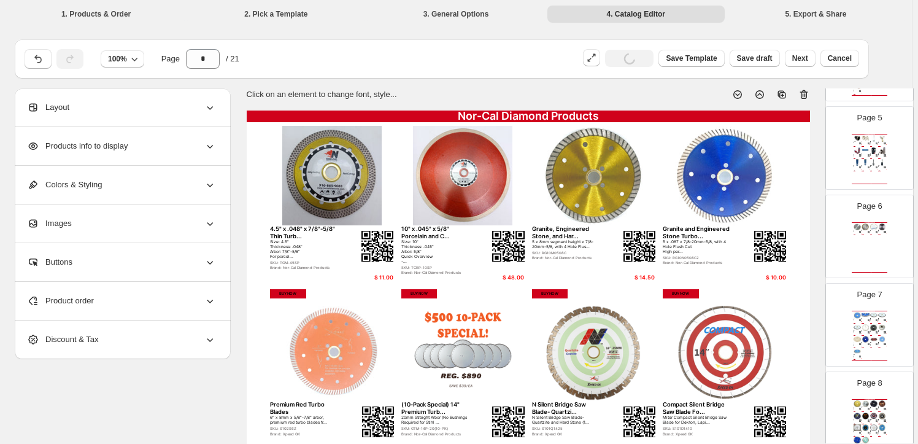
scroll to position [390, 0]
click at [872, 318] on div "Xpeed Granite/Stone 5" Supreme Tur... 5" x .095" Supreme Turbo Granite/Stone Bl…" at bounding box center [875, 319] width 8 height 2
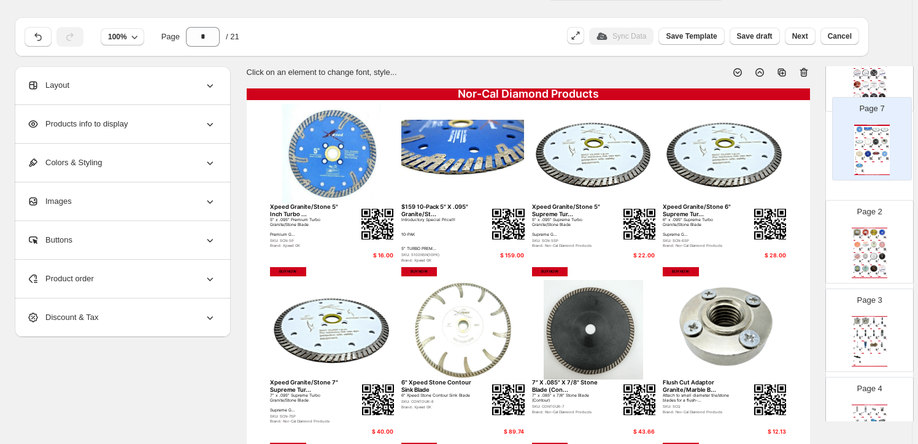
scroll to position [92, 0]
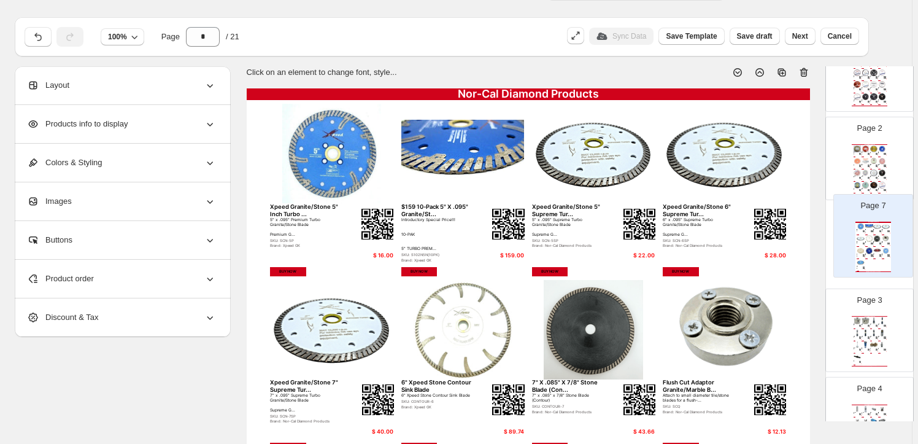
drag, startPoint x: 867, startPoint y: 271, endPoint x: 873, endPoint y: 236, distance: 34.8
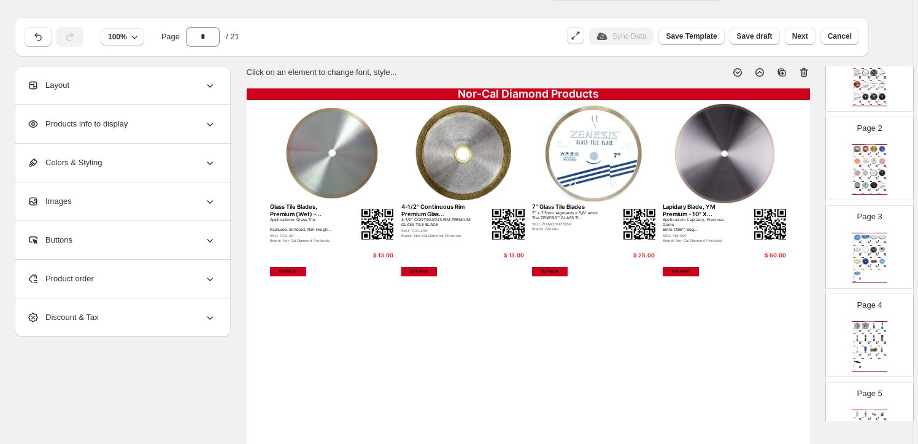
click at [875, 149] on img at bounding box center [875, 148] width 8 height 7
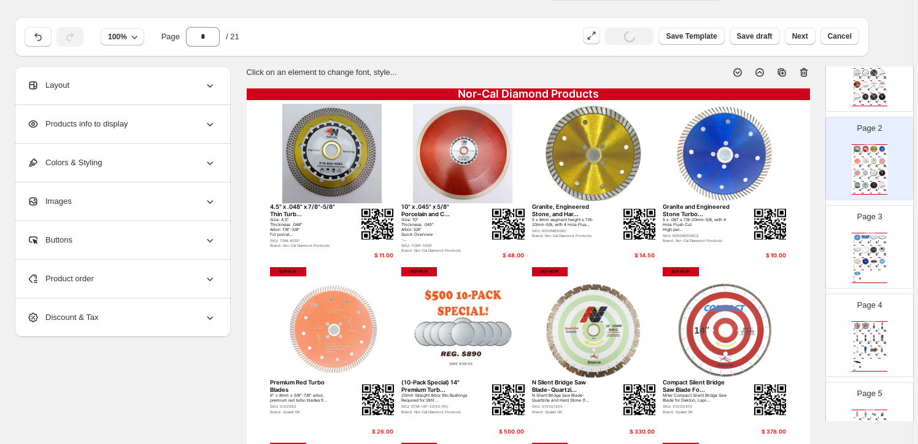
click at [876, 256] on div "$ 43.66" at bounding box center [877, 256] width 2 height 1
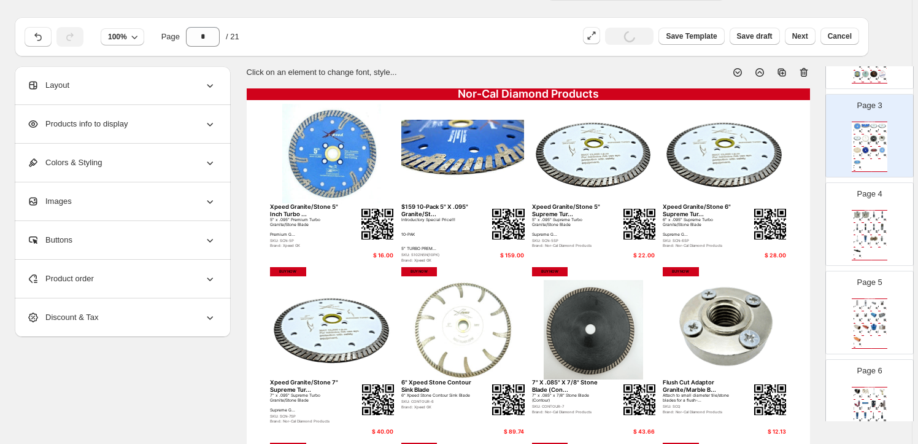
scroll to position [259, 0]
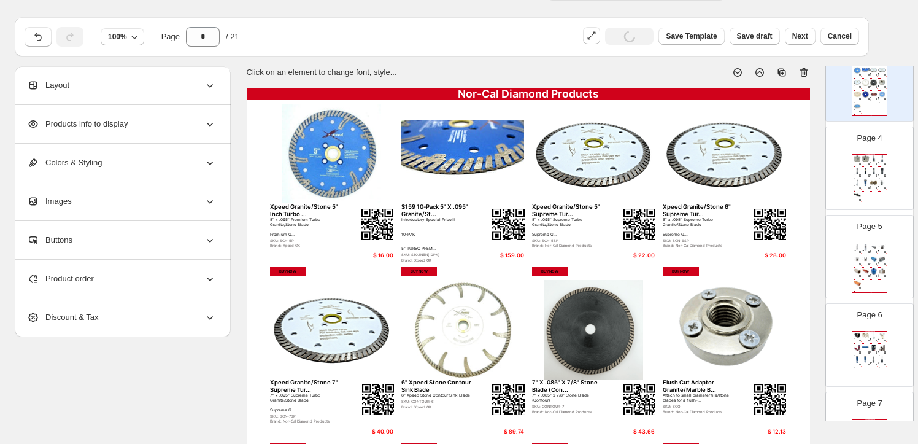
click at [875, 165] on div "Nor-Cal Diamond Products 3-1/2" X 5/8-11 Vacuum Brazed Core... 3-1/2" X 5/8-11 …" at bounding box center [870, 179] width 36 height 50
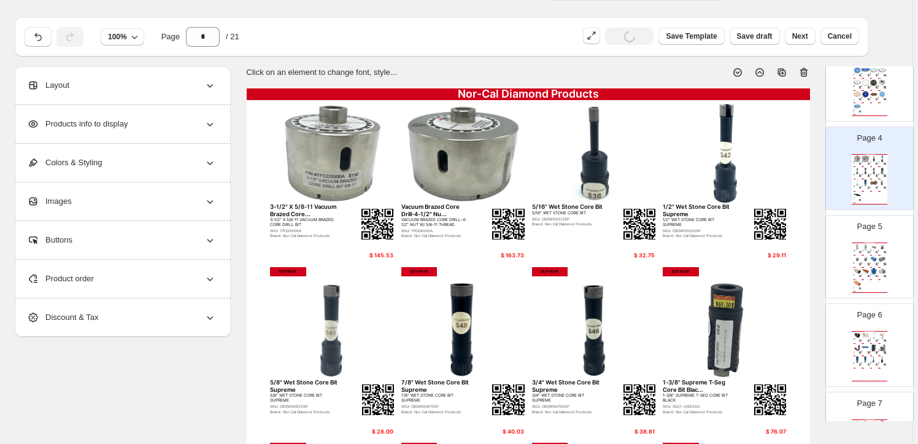
click at [872, 258] on img at bounding box center [875, 259] width 8 height 7
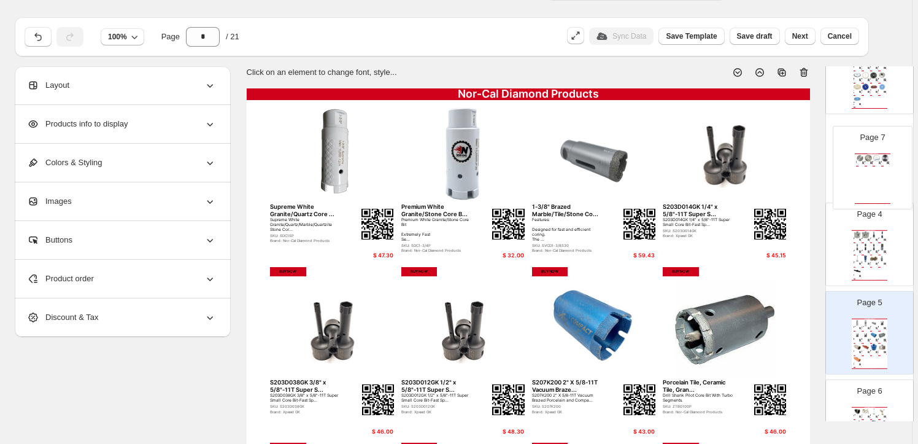
scroll to position [266, 0]
drag, startPoint x: 871, startPoint y: 198, endPoint x: 875, endPoint y: 153, distance: 44.5
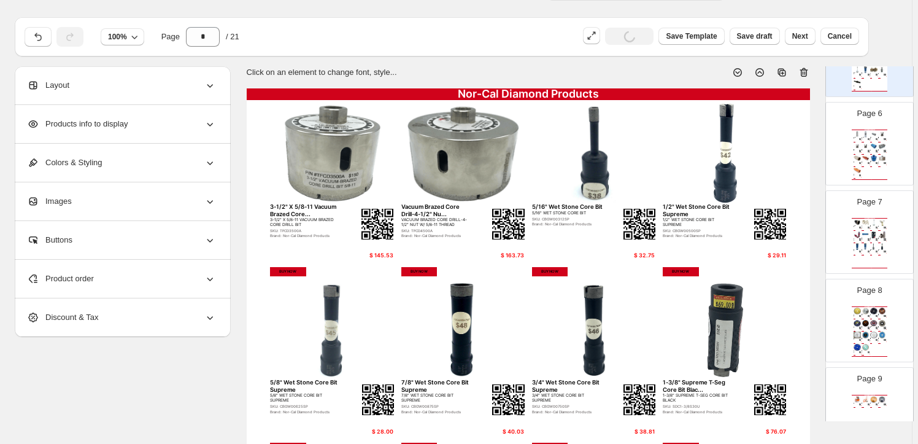
scroll to position [490, 0]
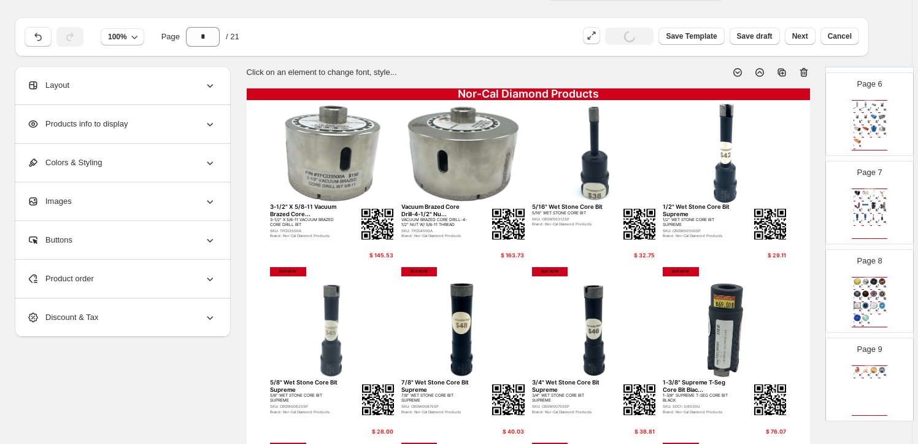
click at [862, 298] on div "Features Contractor General Purpose Blade. Combo Stone..." at bounding box center [864, 298] width 4 height 1
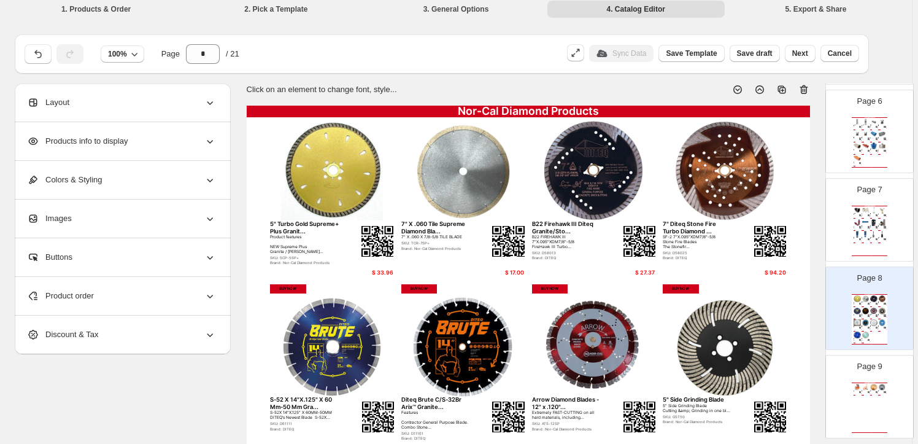
scroll to position [0, 0]
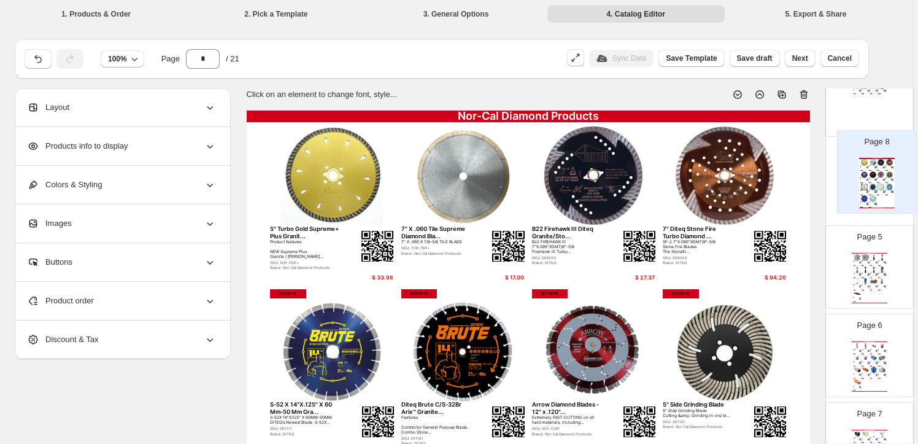
drag, startPoint x: 883, startPoint y: 300, endPoint x: 884, endPoint y: 184, distance: 116.0
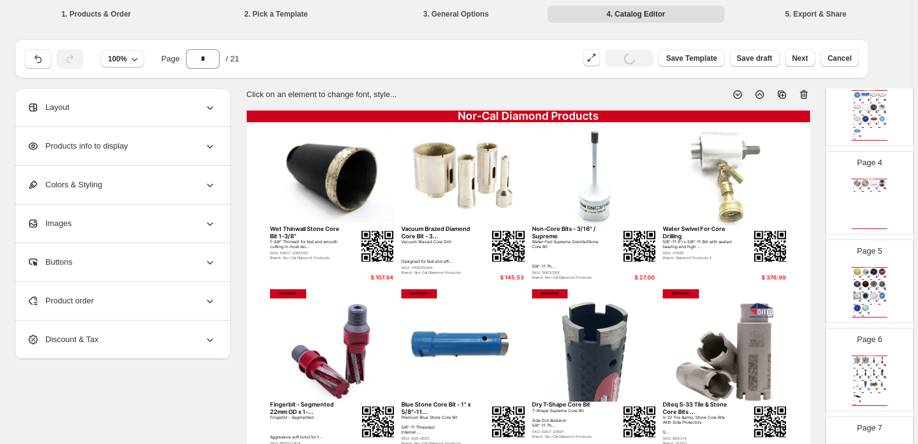
scroll to position [241, 0]
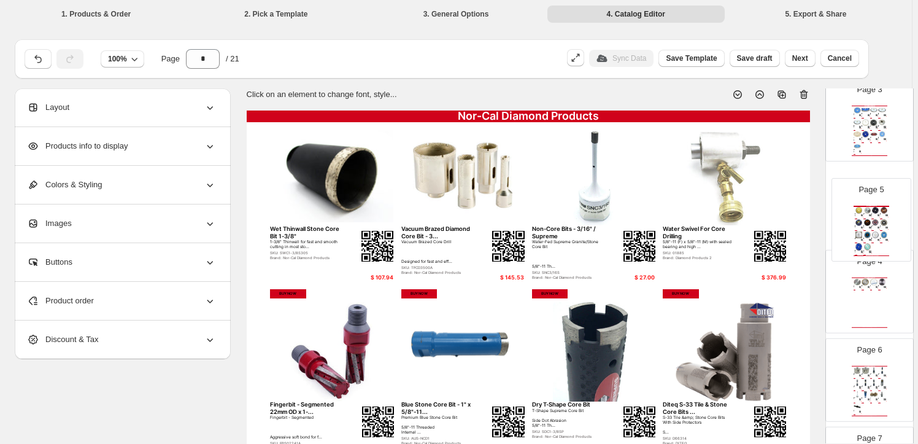
drag, startPoint x: 873, startPoint y: 295, endPoint x: 877, endPoint y: 216, distance: 79.3
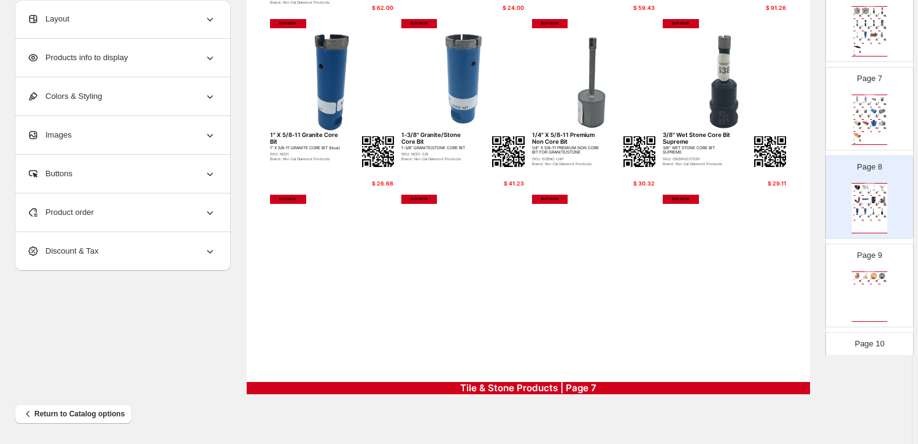
scroll to position [521, 0]
click at [881, 201] on div "Nor-Cal Diamond Products Wet Thinwall Stone Core Bit 1-3/8" 1-3/8" Thinwall for…" at bounding box center [870, 205] width 36 height 50
click at [879, 277] on div "Brand: iQ Power Tools" at bounding box center [881, 277] width 4 height 0
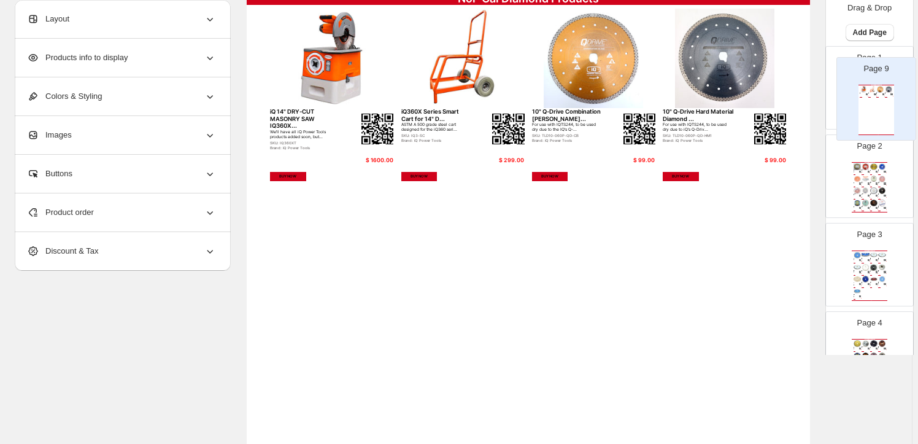
scroll to position [115, 0]
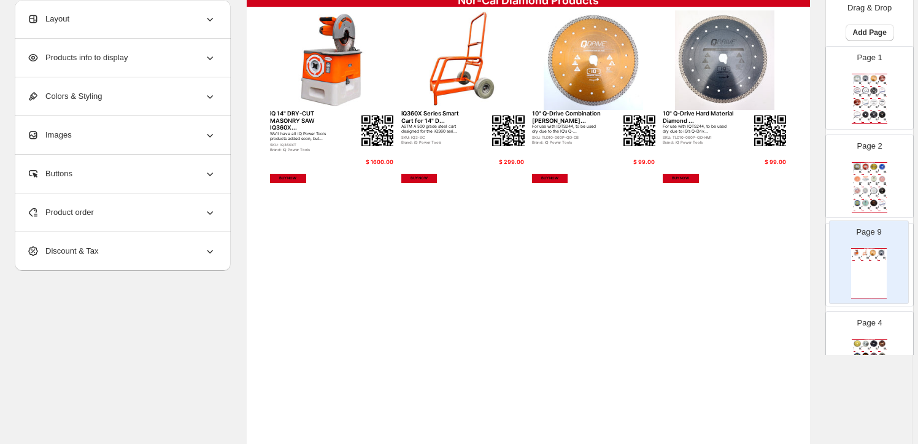
drag, startPoint x: 873, startPoint y: 277, endPoint x: 874, endPoint y: 254, distance: 22.7
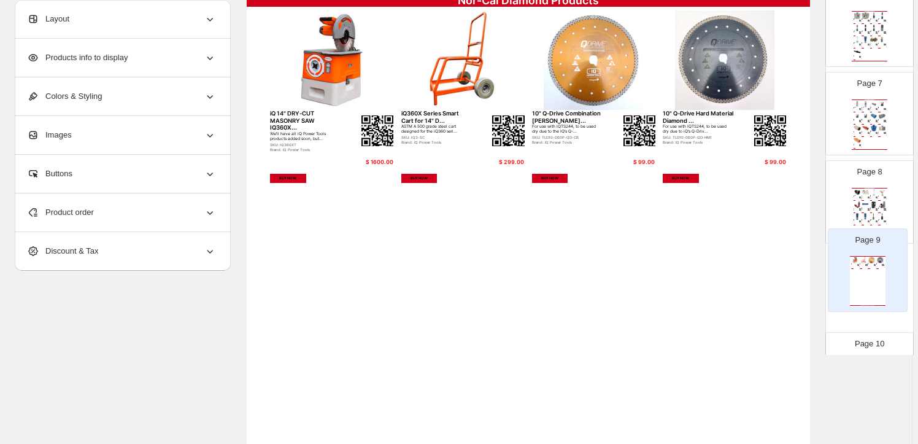
scroll to position [517, 0]
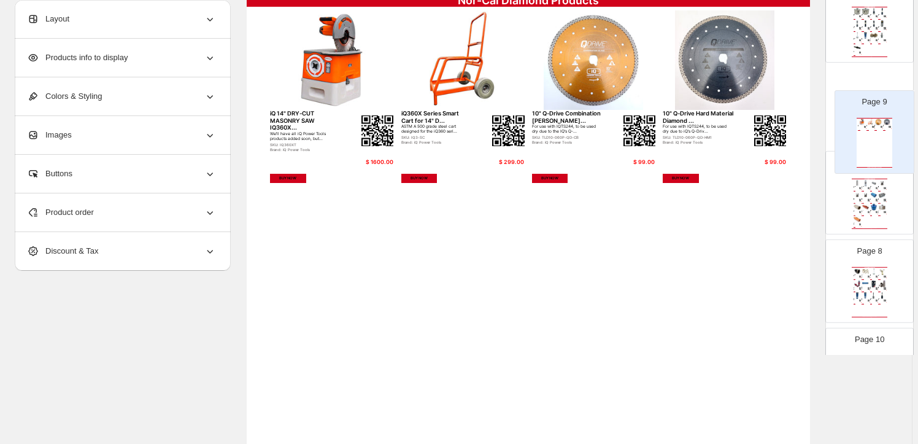
drag, startPoint x: 874, startPoint y: 302, endPoint x: 880, endPoint y: 139, distance: 163.4
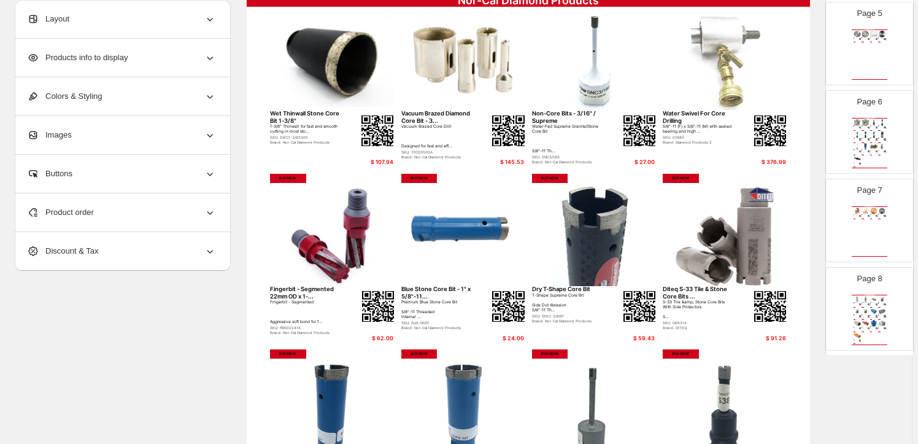
scroll to position [405, 0]
drag, startPoint x: 869, startPoint y: 219, endPoint x: 870, endPoint y: 144, distance: 75.5
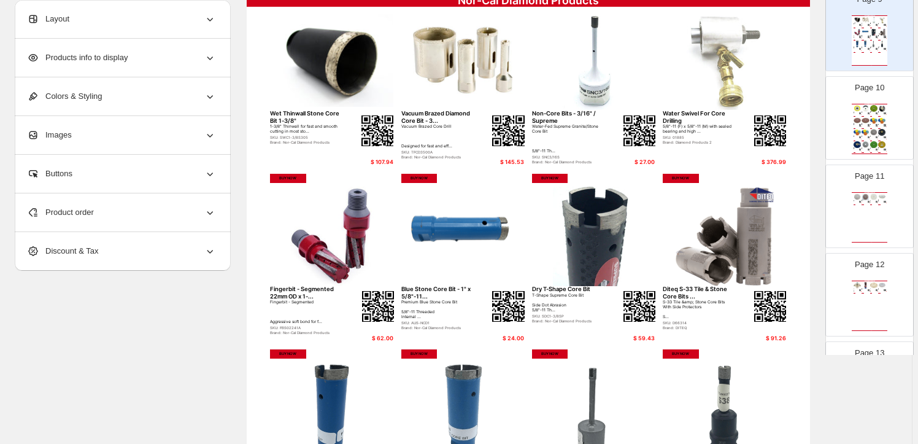
scroll to position [796, 0]
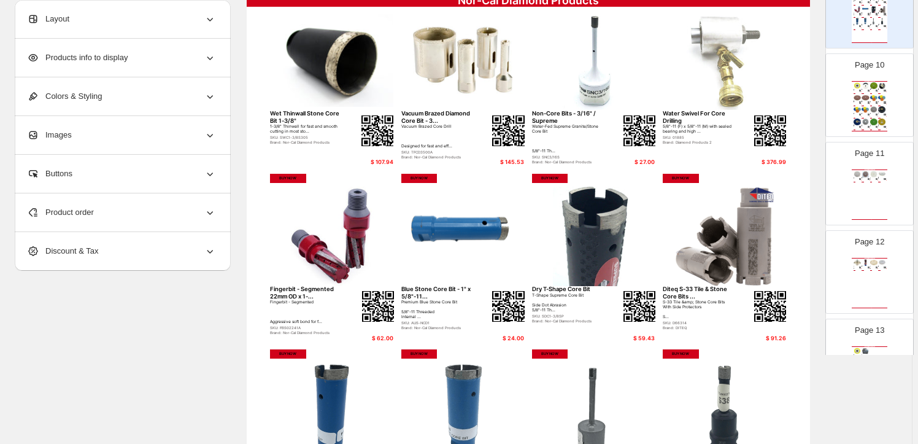
click at [872, 103] on div "Brand: Nor-Cal Diamond Products" at bounding box center [873, 103] width 4 height 0
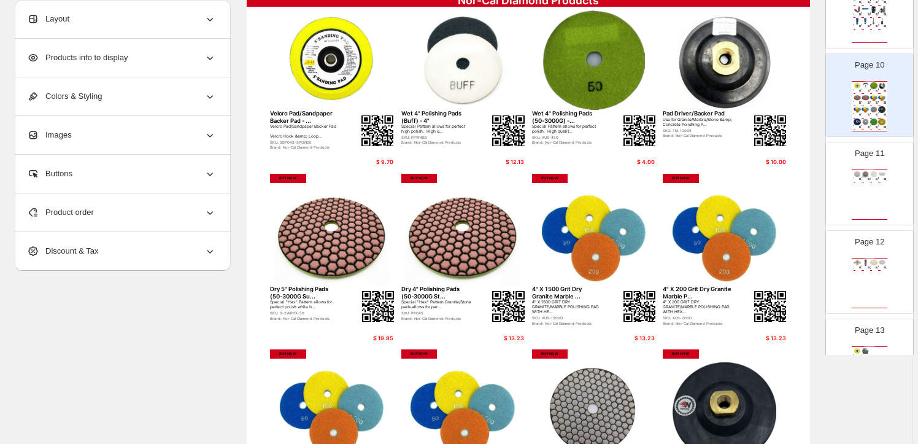
click at [866, 175] on img at bounding box center [866, 174] width 8 height 7
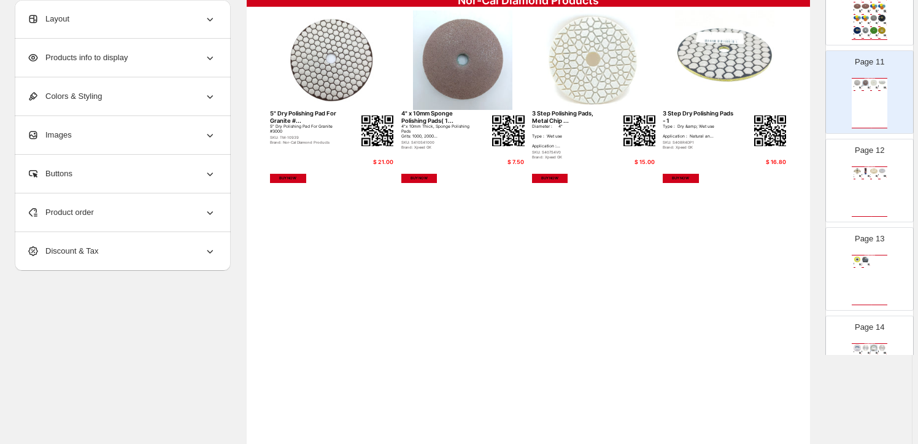
scroll to position [908, 0]
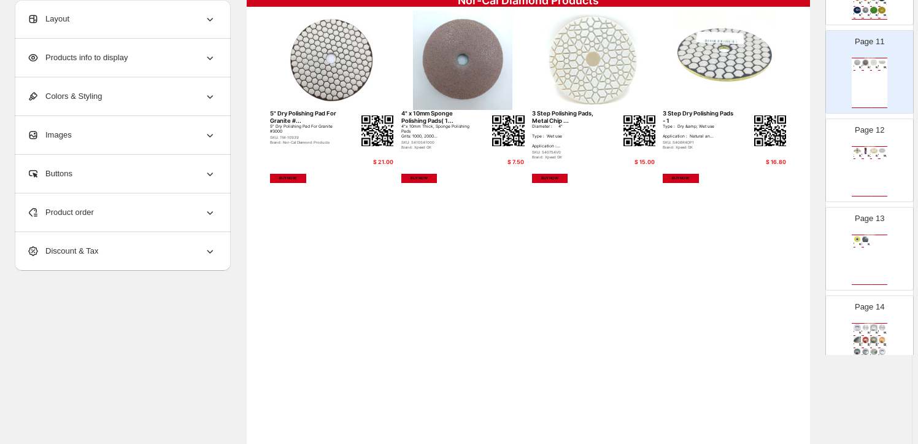
click at [865, 147] on img at bounding box center [866, 150] width 8 height 7
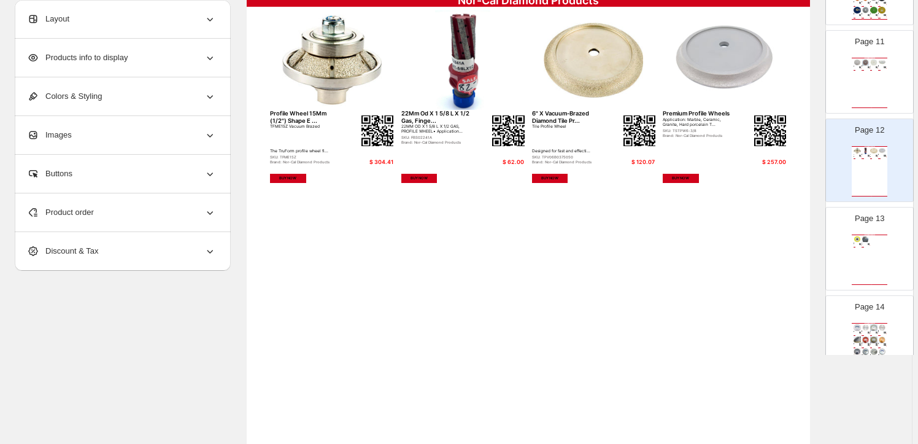
click at [864, 239] on img at bounding box center [866, 239] width 8 height 7
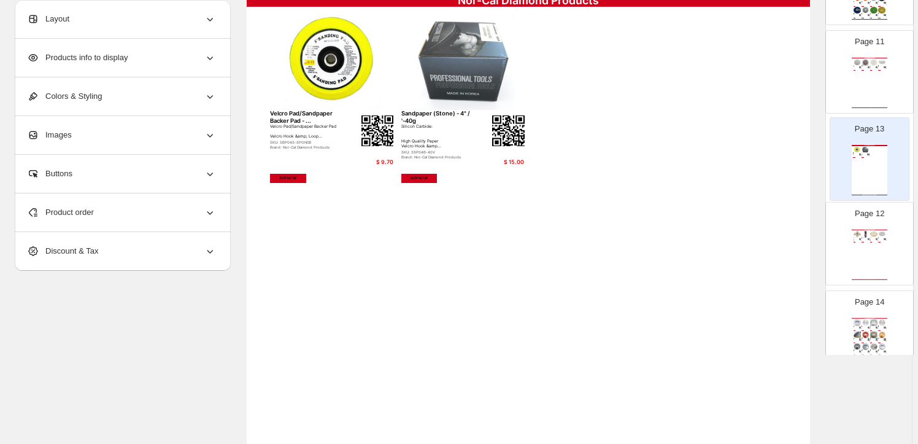
drag, startPoint x: 864, startPoint y: 239, endPoint x: 866, endPoint y: 148, distance: 91.5
click at [866, 148] on div "Page 1 Nor-Cal Diamond Products 5" X 5/8"-11, Photon M, Flush Cut,... Electropl…" at bounding box center [870, 72] width 88 height 1852
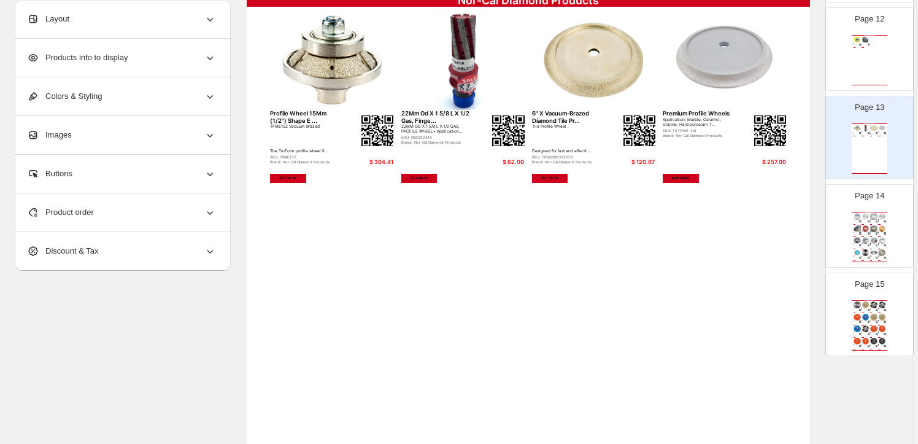
scroll to position [1075, 0]
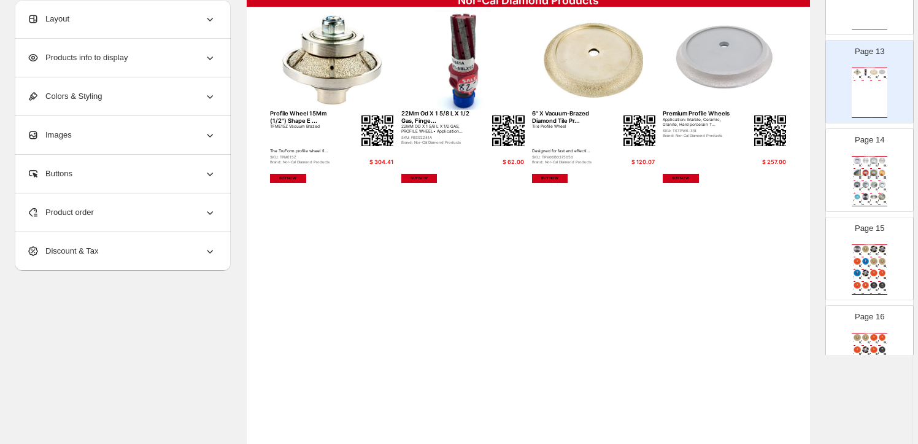
click at [875, 173] on img at bounding box center [875, 172] width 8 height 7
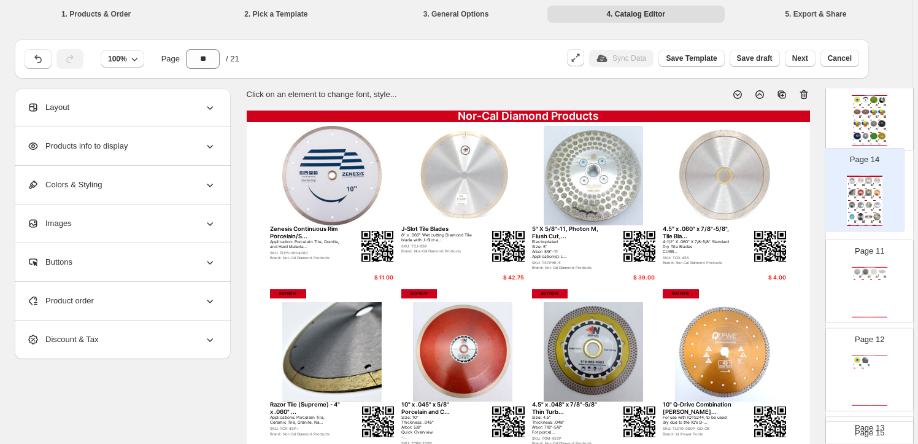
scroll to position [859, 0]
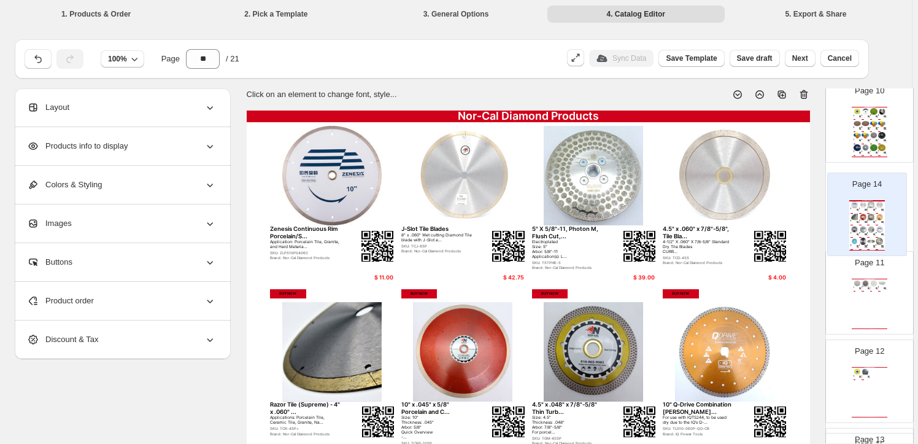
drag, startPoint x: 875, startPoint y: 173, endPoint x: 874, endPoint y: 216, distance: 43.0
click at [874, 216] on div "Page 1 Nor-Cal Diamond Products 5" X 5/8"-11, Photon M, Flush Cut,... Electropl…" at bounding box center [870, 210] width 88 height 1852
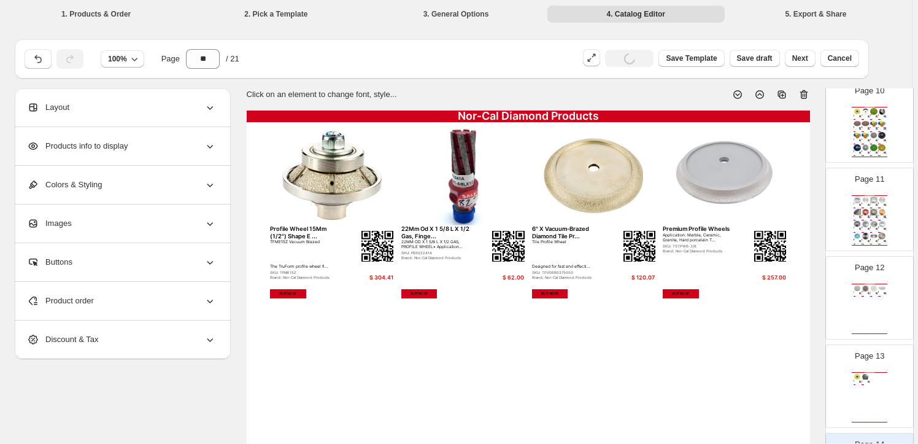
click at [877, 278] on div "Page 12 Nor-Cal Diamond Products 5" Dry Polishing Pad For Granite #... 5" Dry P…" at bounding box center [864, 293] width 77 height 82
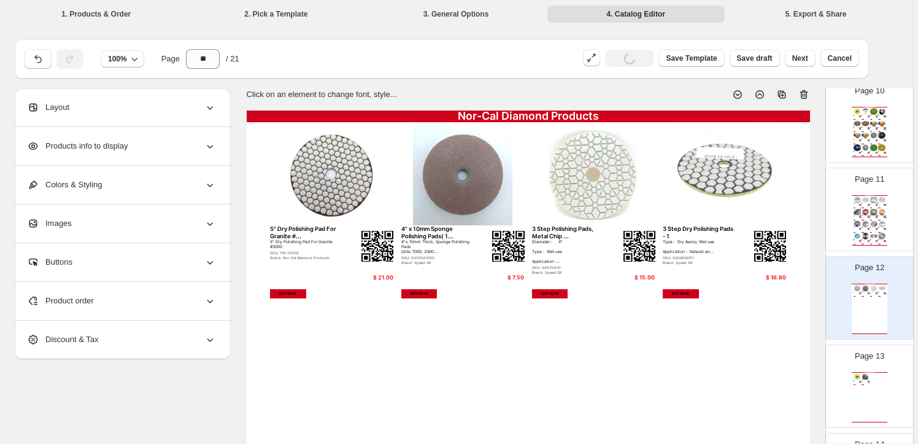
click at [874, 198] on img at bounding box center [875, 199] width 8 height 7
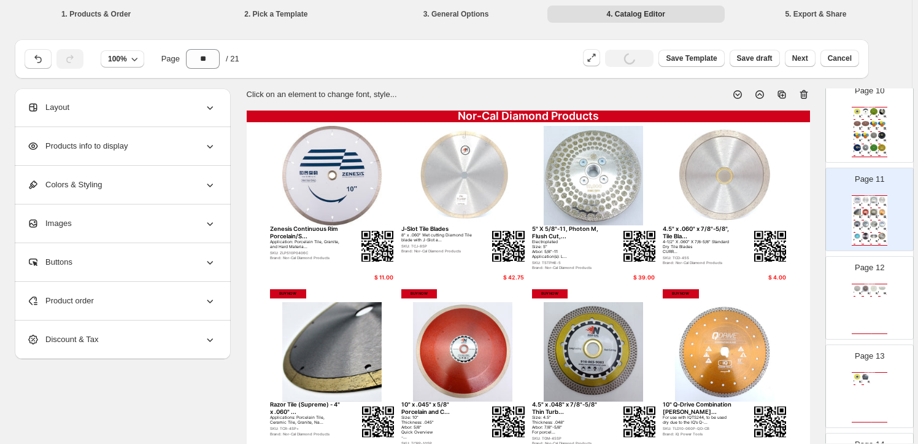
click at [864, 301] on div "Nor-Cal Diamond Products 5" Dry Polishing Pad For Granite #... 5" Dry Polishing…" at bounding box center [870, 309] width 36 height 50
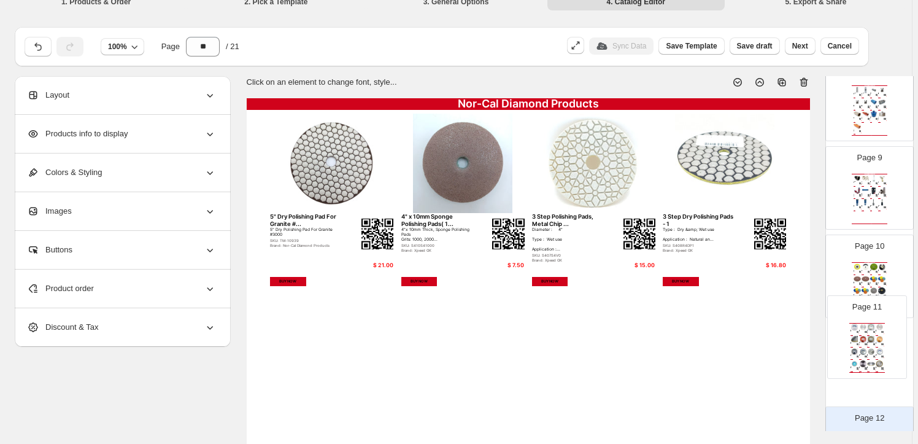
scroll to position [16, 0]
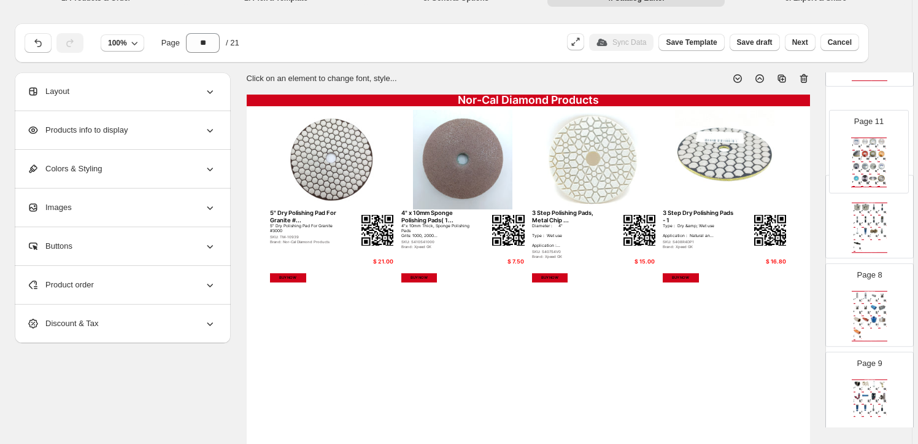
drag, startPoint x: 871, startPoint y: 385, endPoint x: 872, endPoint y: 158, distance: 227.2
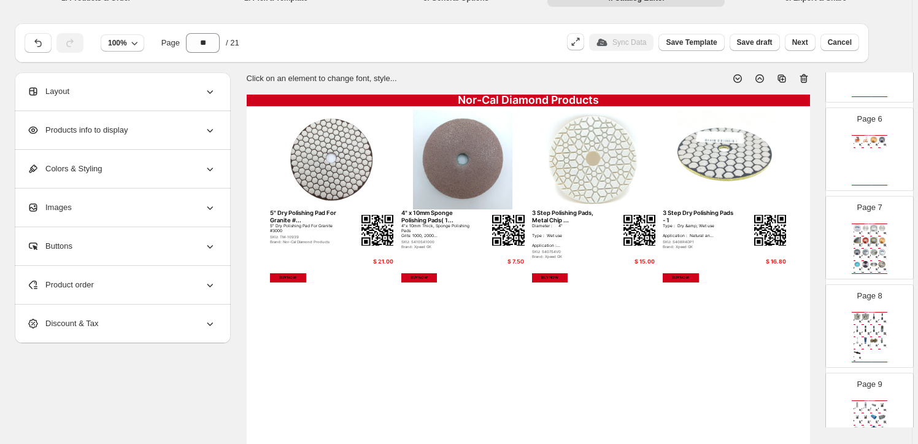
scroll to position [452, 0]
drag, startPoint x: 863, startPoint y: 246, endPoint x: 867, endPoint y: 168, distance: 78.1
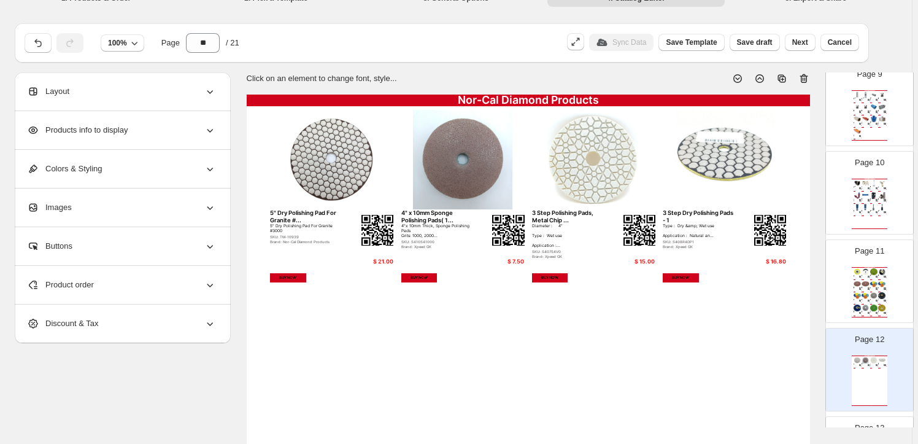
scroll to position [787, 0]
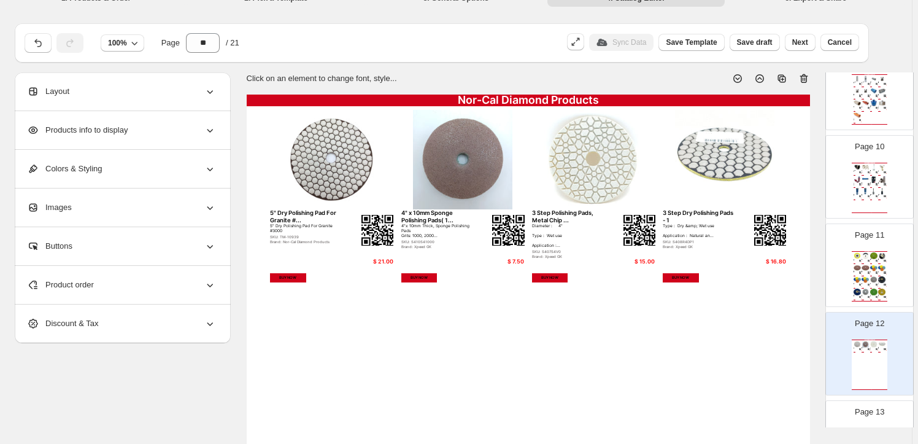
click at [871, 276] on div "BUY NOW" at bounding box center [872, 276] width 2 height 1
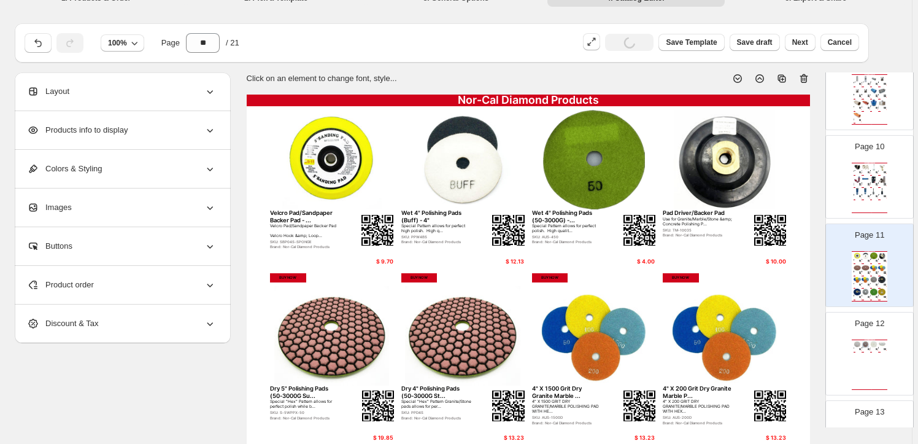
click at [865, 341] on img at bounding box center [866, 344] width 8 height 7
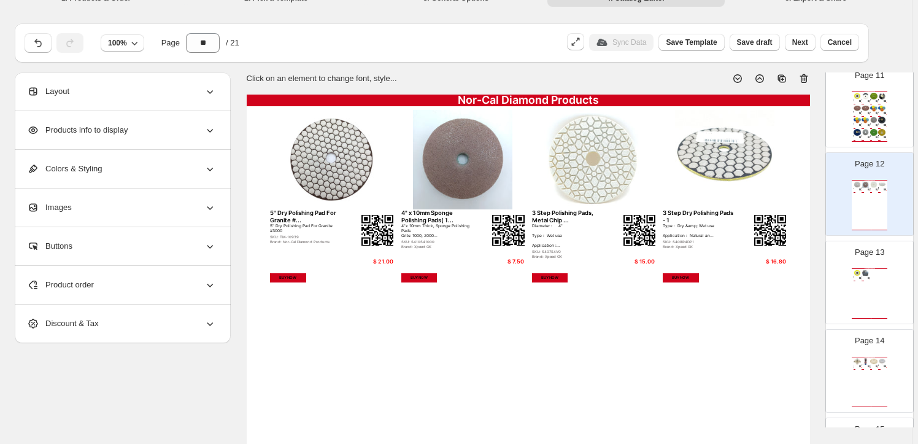
scroll to position [955, 0]
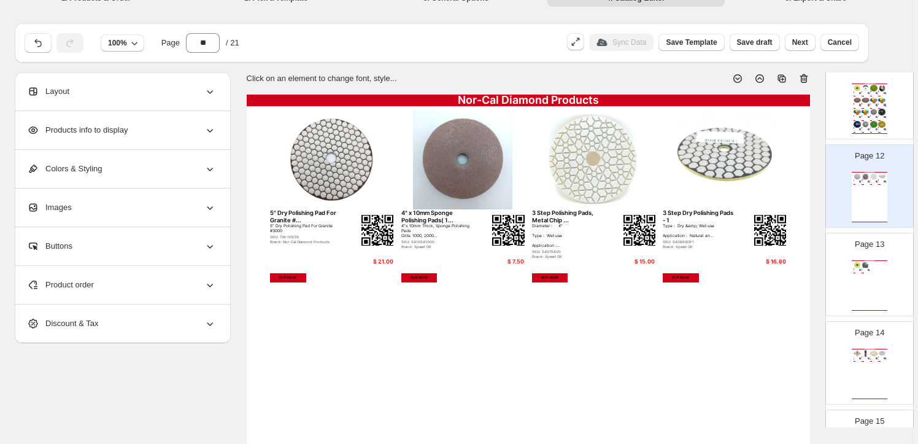
click at [865, 268] on div "Sandpaper (Stone) - 4" / '-40g Silicon Carbide: High Quality Paper Velcro Hook …" at bounding box center [866, 269] width 8 height 3
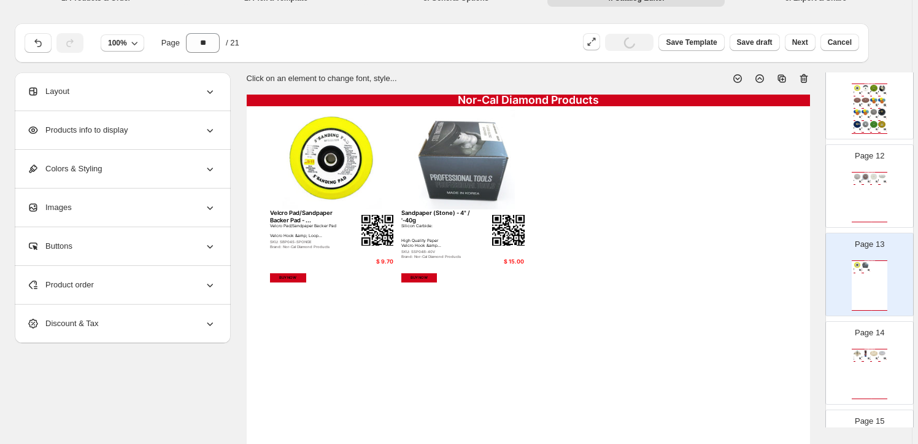
click at [866, 354] on img at bounding box center [866, 353] width 8 height 7
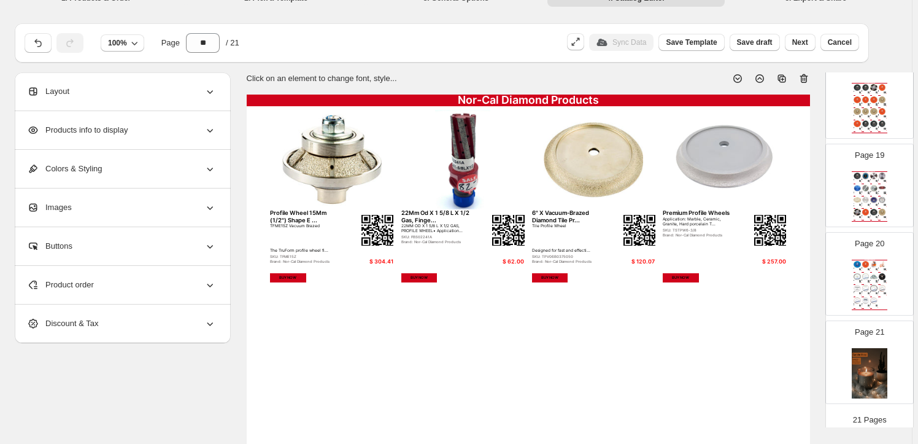
scroll to position [1580, 0]
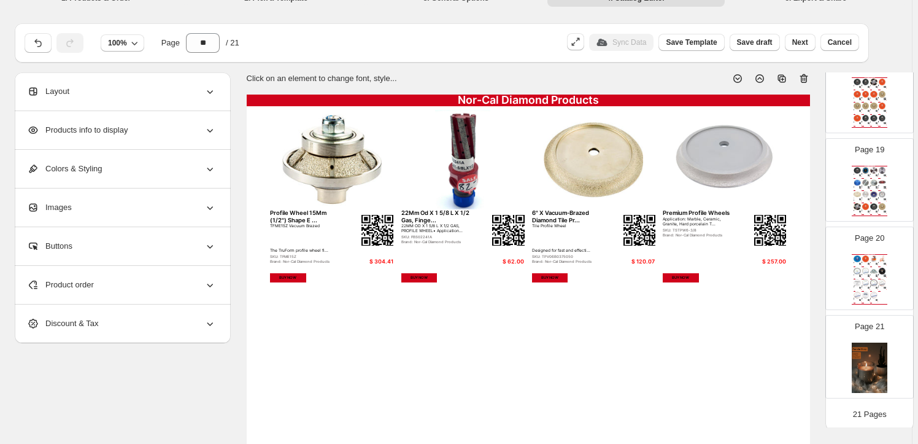
click at [865, 357] on img at bounding box center [870, 368] width 36 height 50
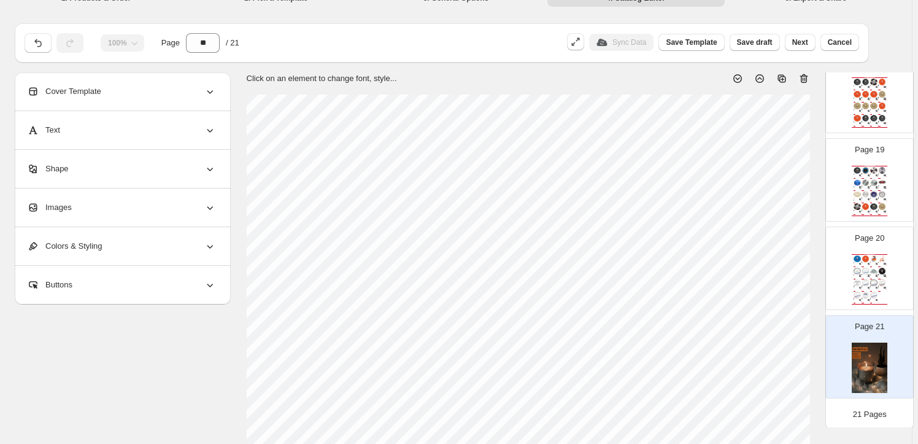
click at [804, 72] on icon at bounding box center [804, 78] width 12 height 12
type input "**"
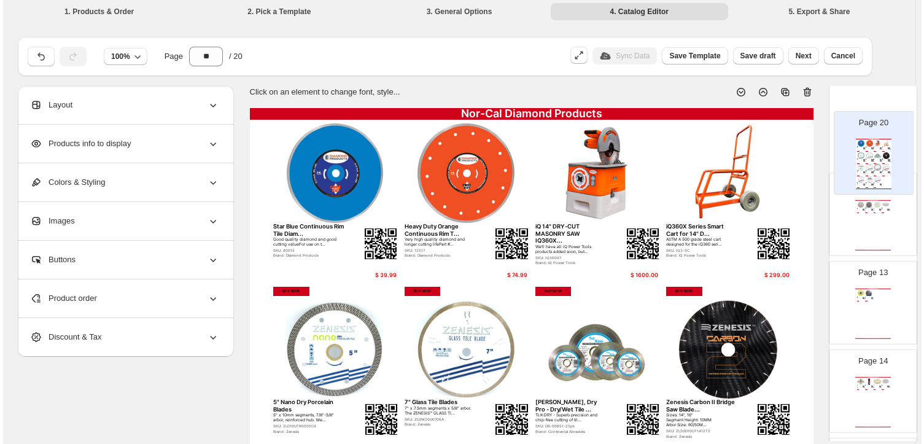
scroll to position [0, 0]
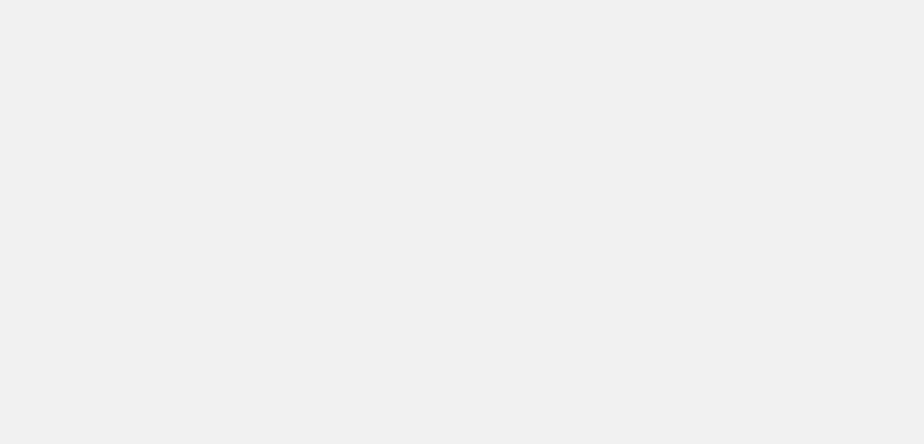
drag, startPoint x: 869, startPoint y: 311, endPoint x: 231, endPoint y: 76, distance: 680.4
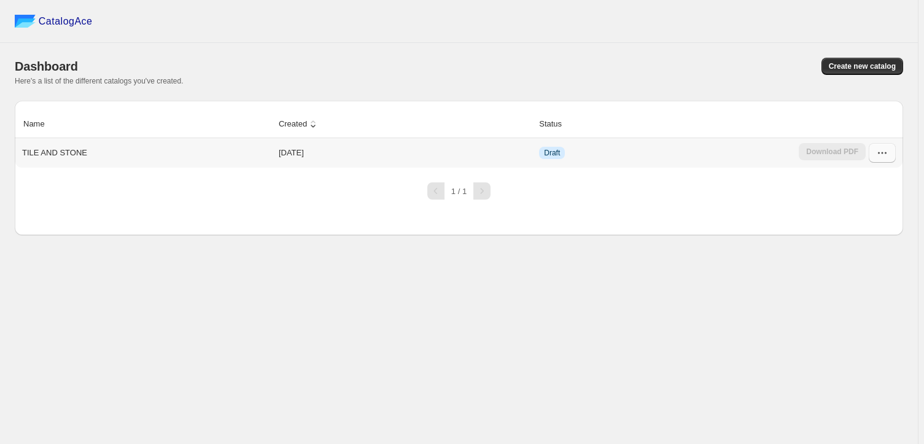
click at [888, 147] on icon "button" at bounding box center [882, 153] width 12 height 12
click at [855, 258] on span "Edit" at bounding box center [856, 262] width 14 height 9
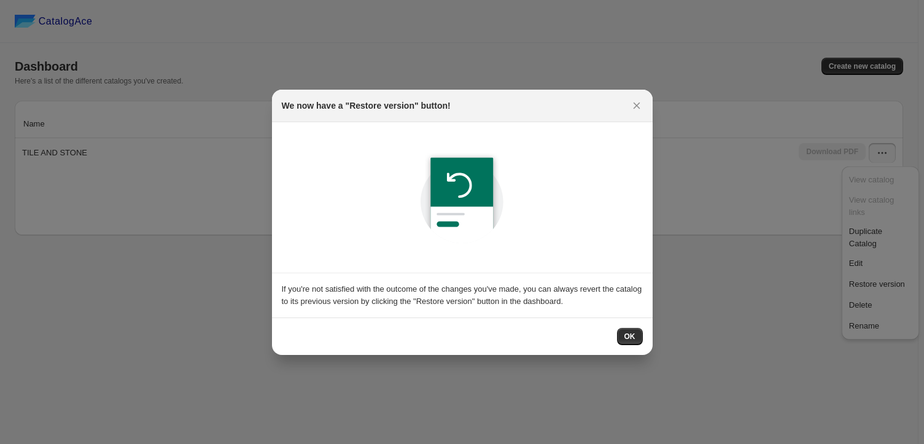
click at [642, 331] on div "OK" at bounding box center [630, 336] width 26 height 17
click at [634, 332] on span "OK" at bounding box center [629, 337] width 11 height 10
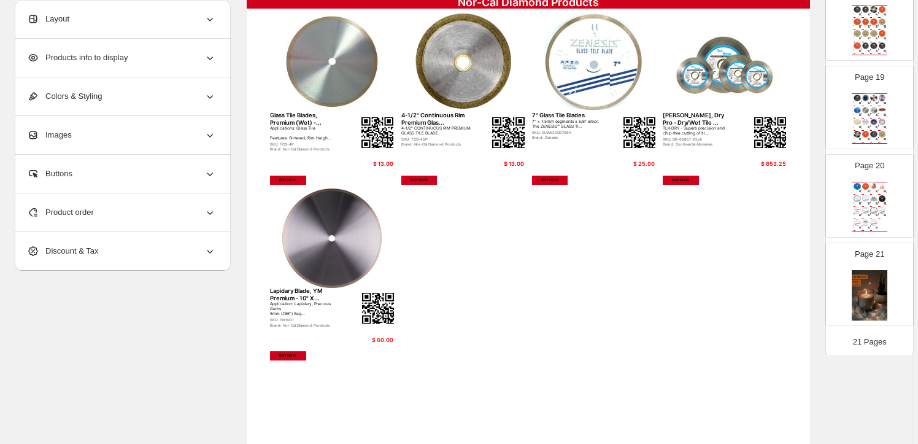
scroll to position [167, 0]
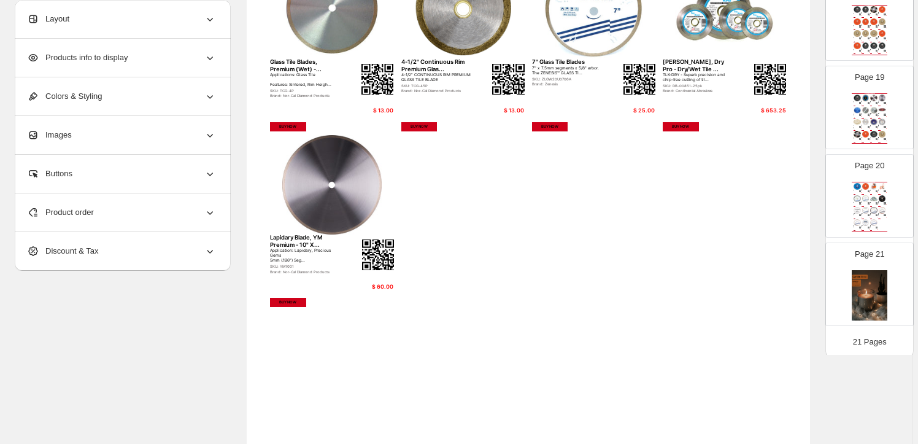
click at [867, 273] on img at bounding box center [870, 295] width 36 height 50
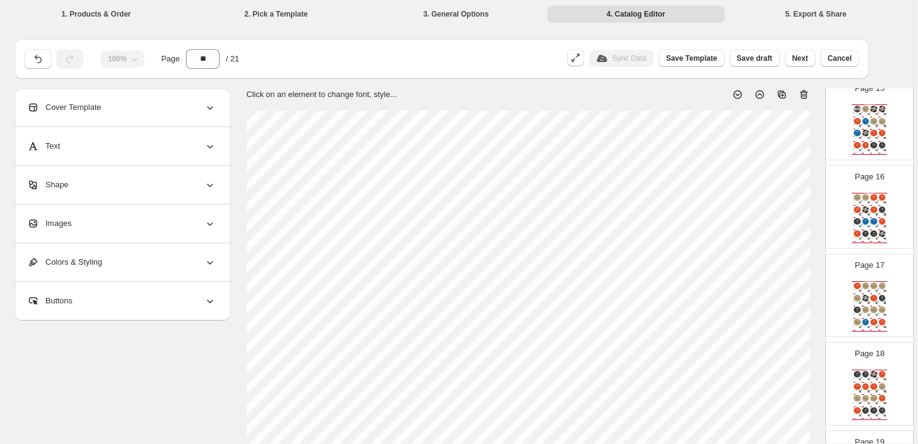
scroll to position [1301, 0]
click at [805, 89] on icon at bounding box center [804, 94] width 12 height 12
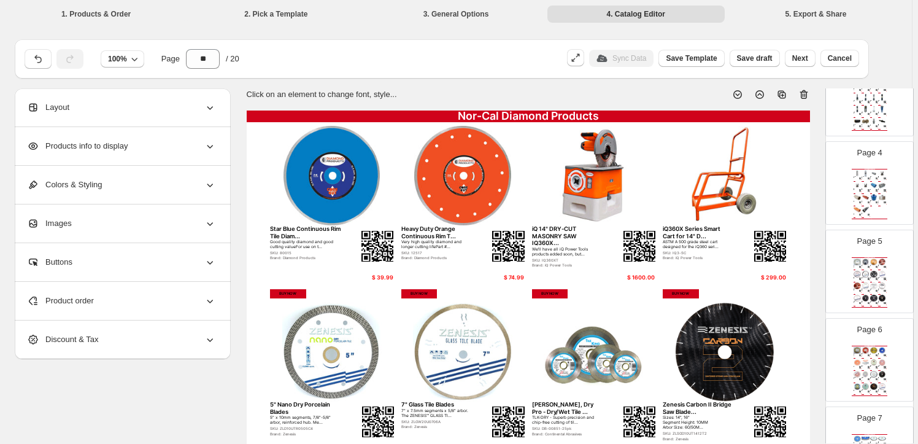
scroll to position [279, 0]
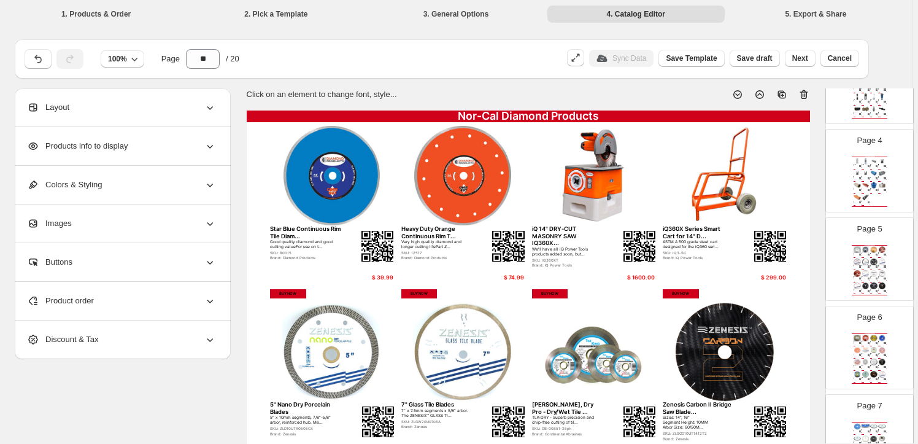
click at [879, 259] on img at bounding box center [883, 261] width 8 height 7
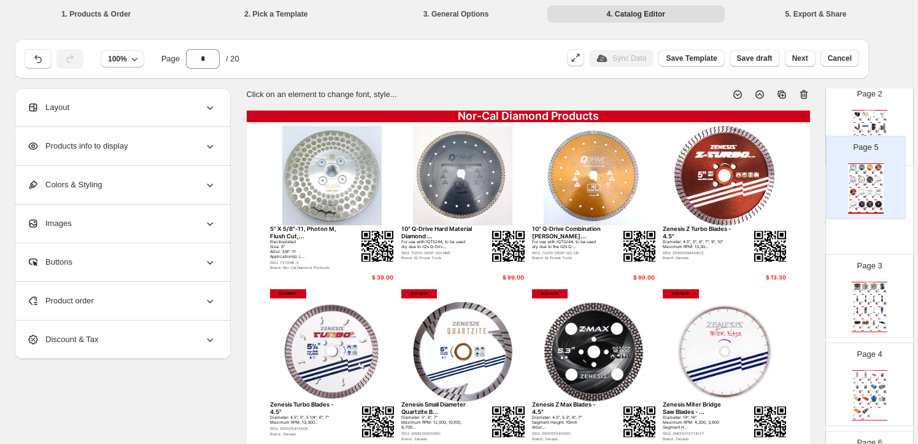
scroll to position [147, 0]
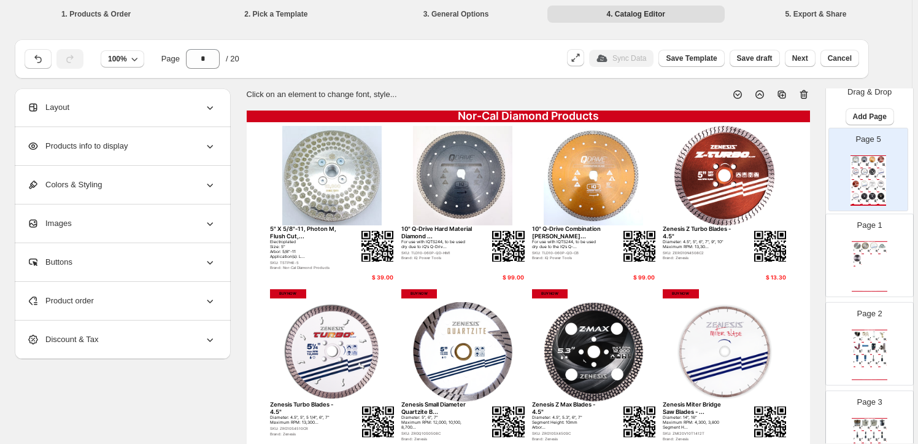
drag, startPoint x: 877, startPoint y: 259, endPoint x: 878, endPoint y: 166, distance: 92.7
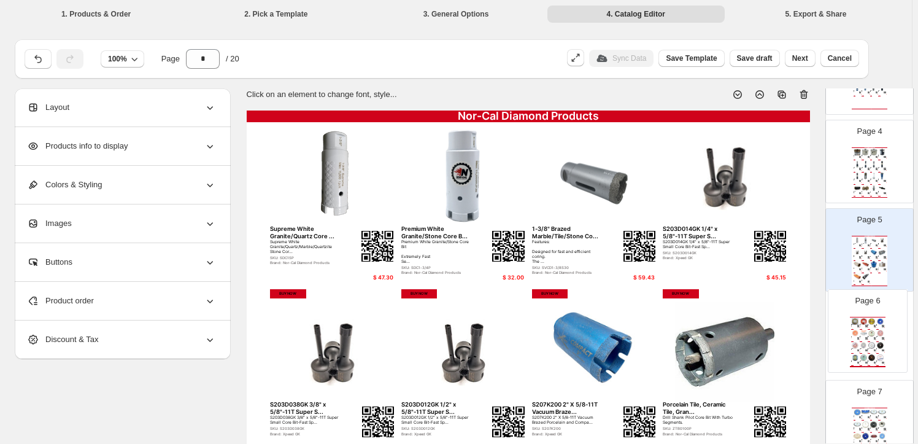
scroll to position [1, 0]
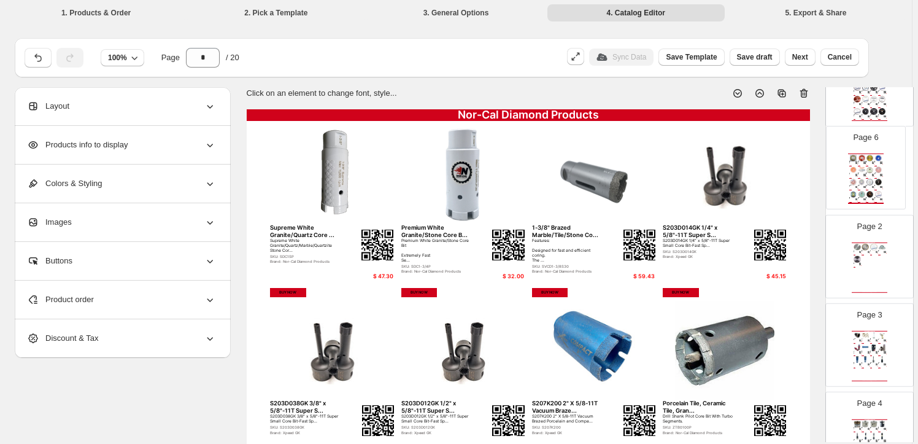
drag, startPoint x: 867, startPoint y: 338, endPoint x: 866, endPoint y: 165, distance: 173.1
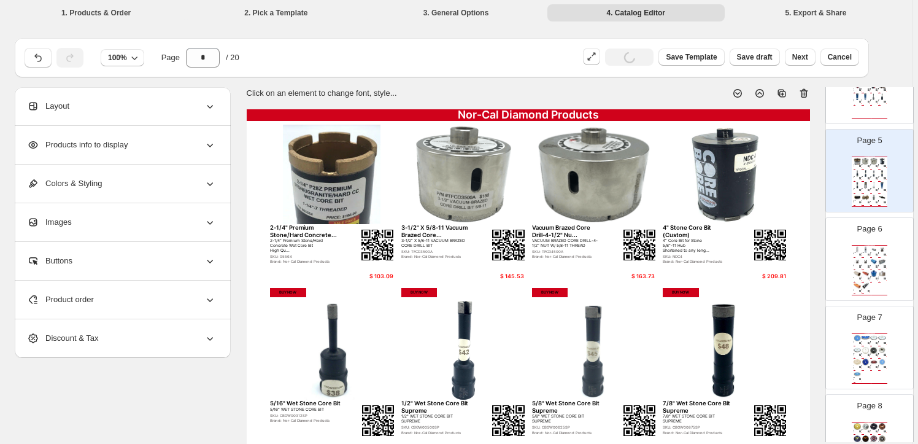
scroll to position [433, 0]
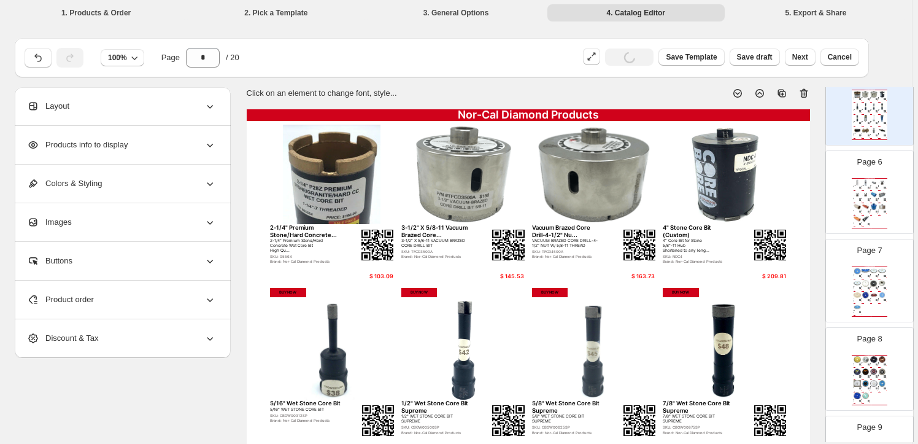
click at [872, 115] on img at bounding box center [875, 118] width 8 height 7
click at [864, 188] on div "Nor-Cal Diamond Products Supreme White Granite/Quartz Core ... Supreme White Gr…" at bounding box center [870, 203] width 36 height 50
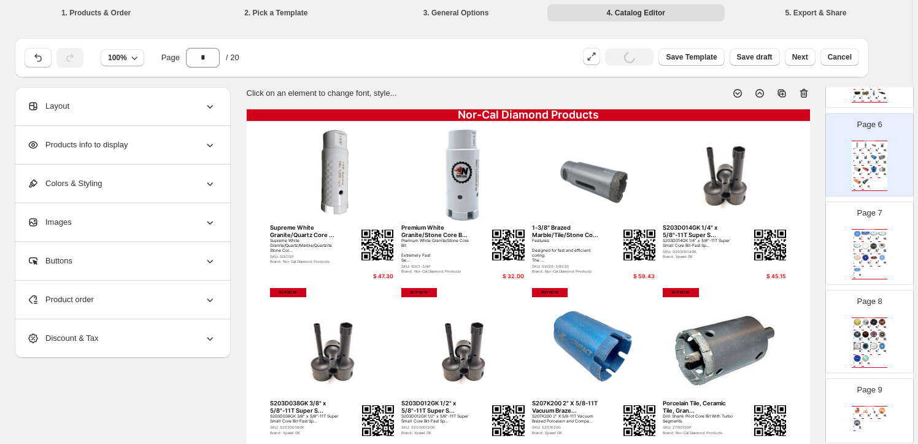
scroll to position [489, 0]
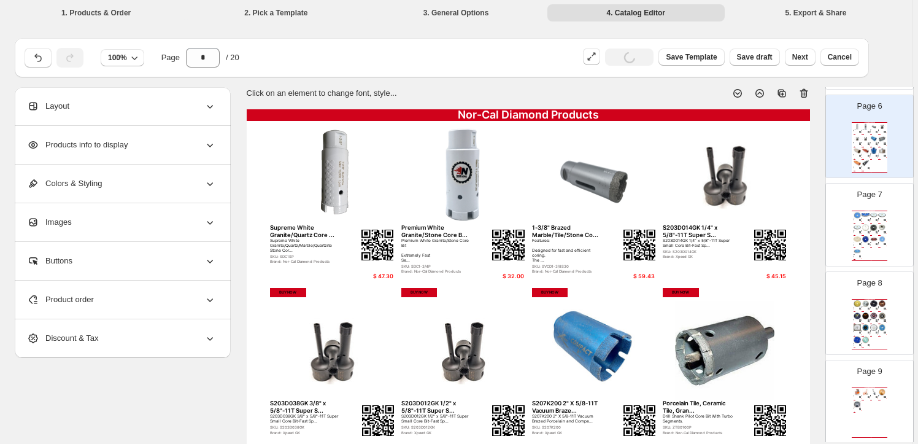
click at [871, 236] on img at bounding box center [875, 239] width 8 height 7
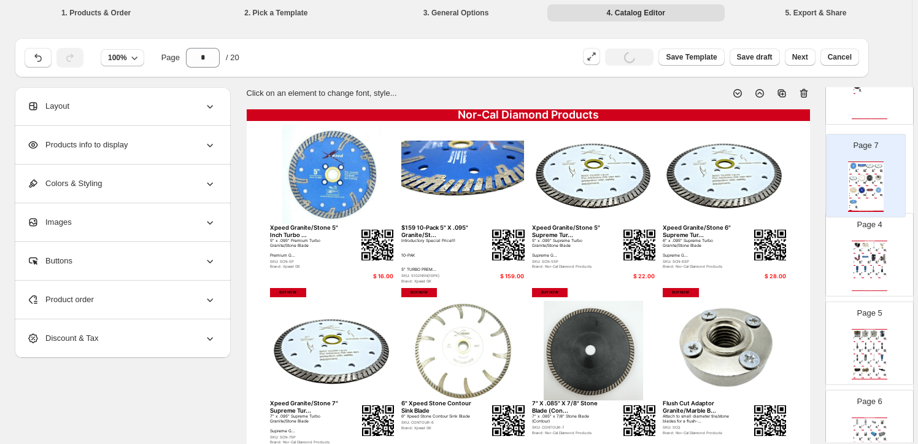
scroll to position [270, 0]
drag, startPoint x: 869, startPoint y: 236, endPoint x: 869, endPoint y: 185, distance: 51.0
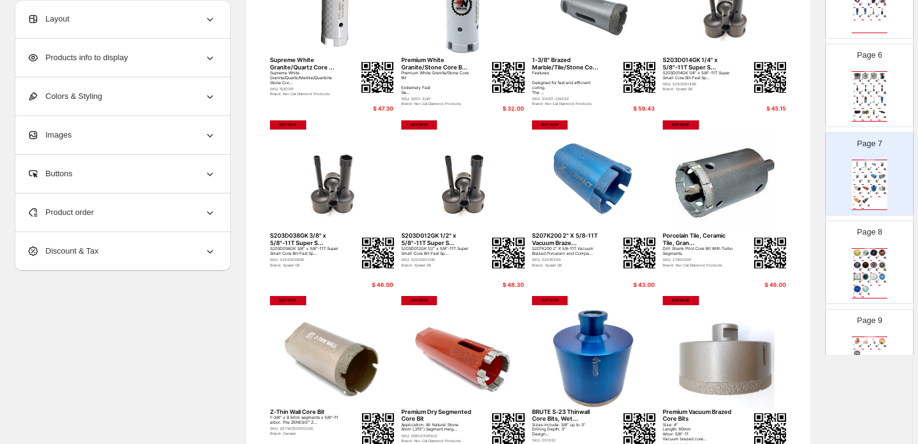
scroll to position [494, 0]
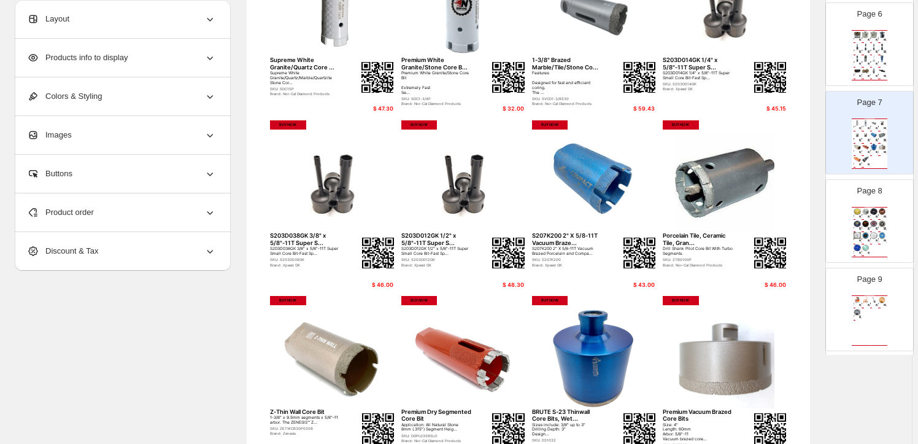
click at [868, 304] on img at bounding box center [869, 305] width 2 height 2
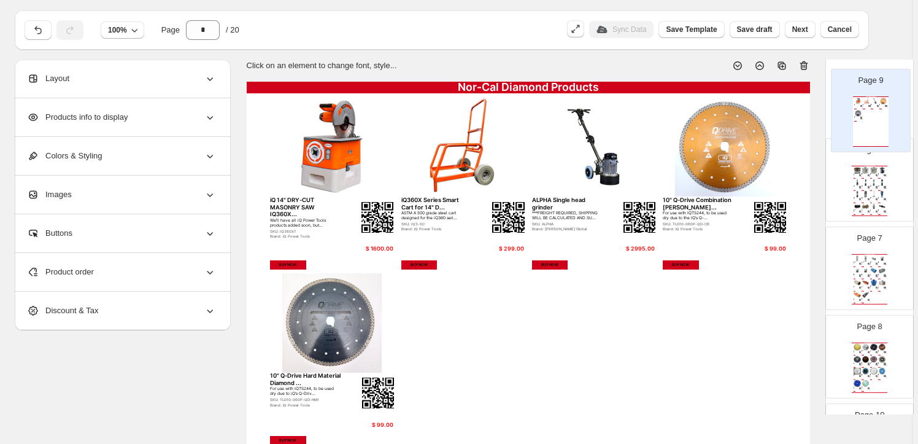
scroll to position [28, 0]
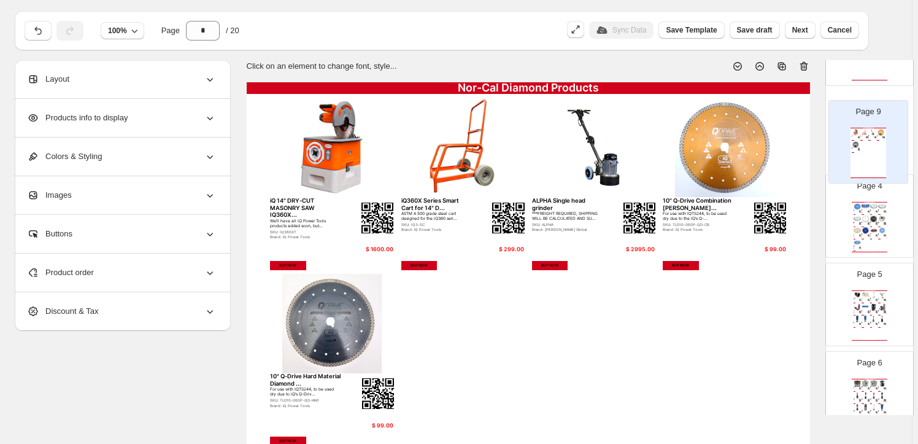
drag, startPoint x: 875, startPoint y: 330, endPoint x: 875, endPoint y: 128, distance: 202.0
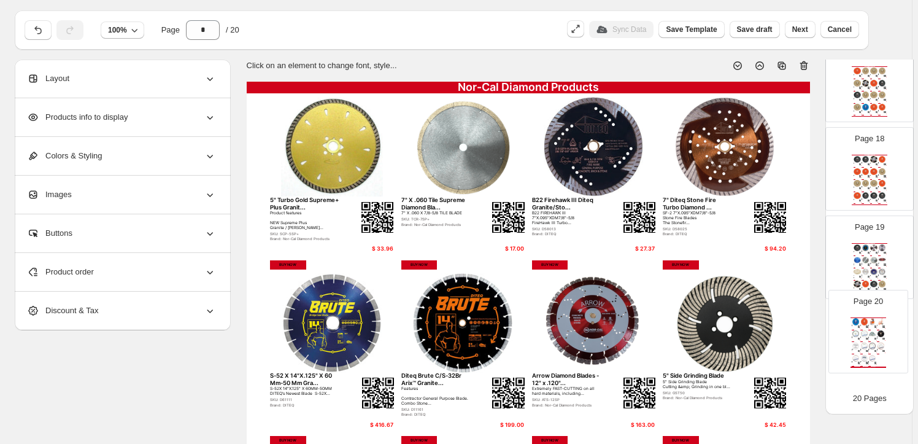
scroll to position [1486, 0]
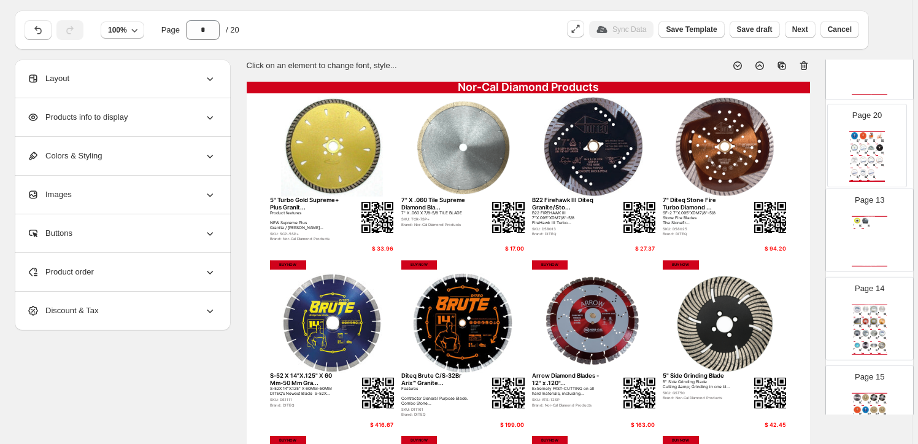
drag, startPoint x: 859, startPoint y: 348, endPoint x: 859, endPoint y: 149, distance: 199.5
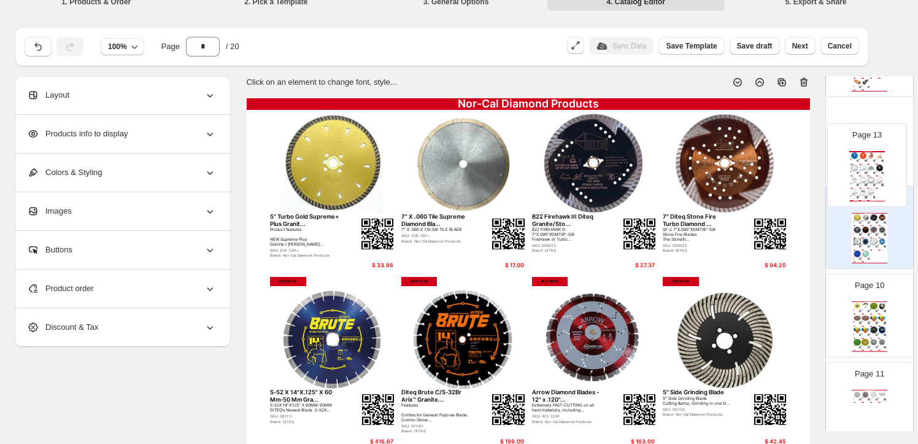
scroll to position [734, 0]
drag, startPoint x: 866, startPoint y: 151, endPoint x: 866, endPoint y: 173, distance: 22.1
click at [866, 173] on div "Page 1 Nor-Cal Diamond Products 5" X 5/8"-11, Photon M, Flush Cut,... Electropl…" at bounding box center [870, 278] width 88 height 1763
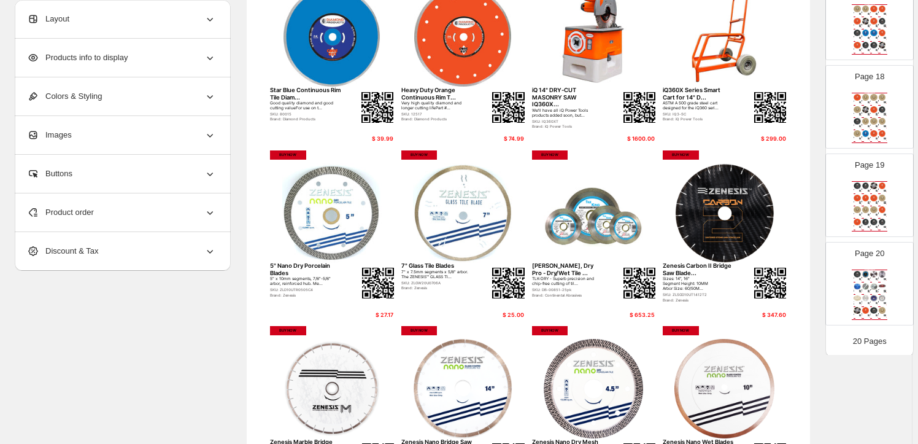
scroll to position [180, 0]
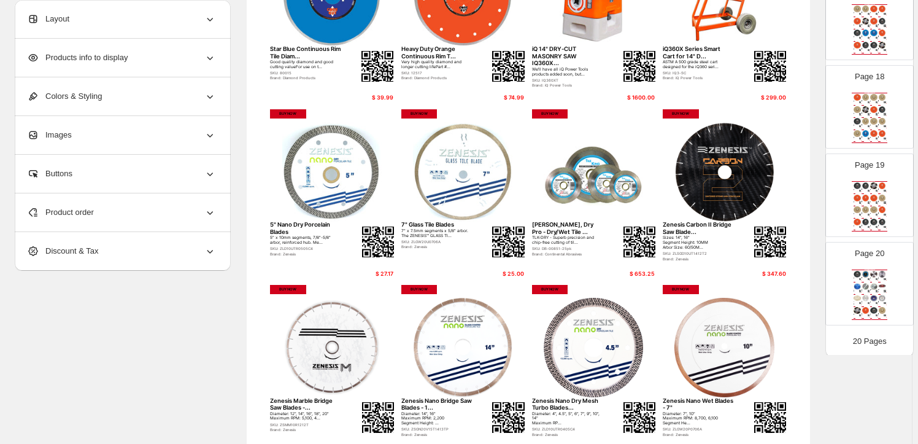
click at [862, 295] on img at bounding box center [866, 298] width 8 height 7
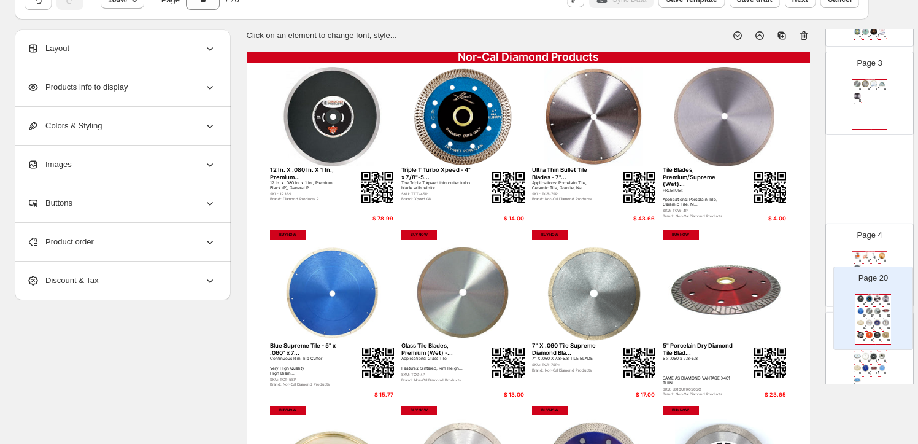
scroll to position [60, 0]
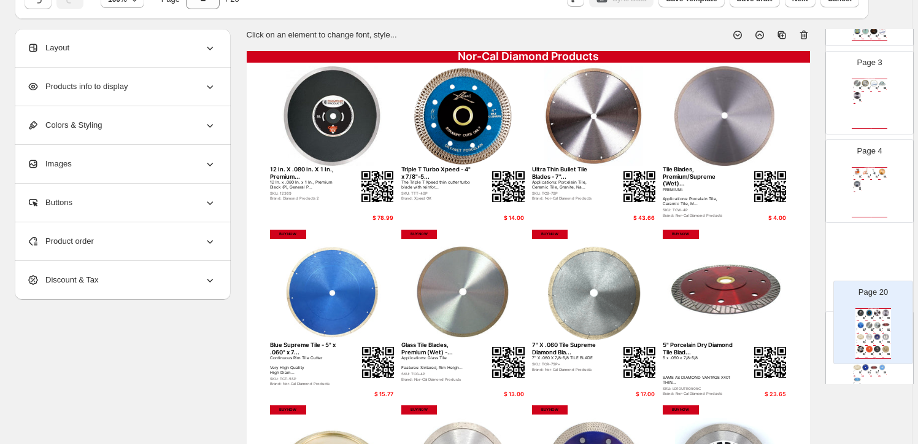
drag, startPoint x: 861, startPoint y: 293, endPoint x: 866, endPoint y: 331, distance: 38.5
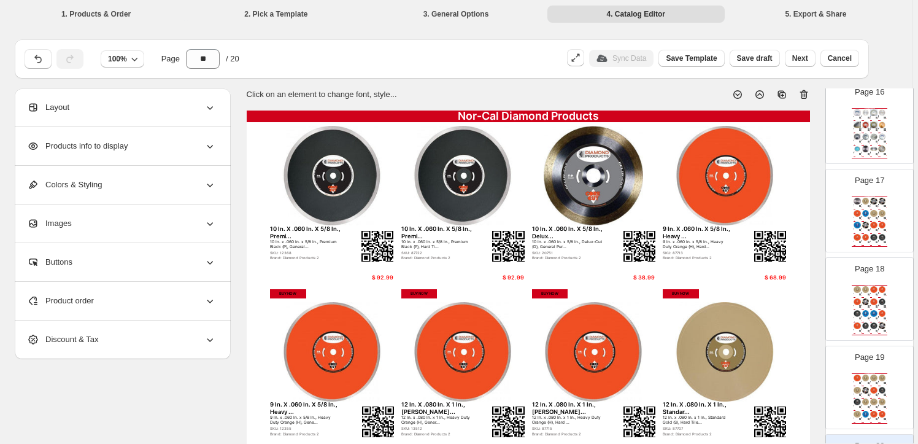
scroll to position [1492, 0]
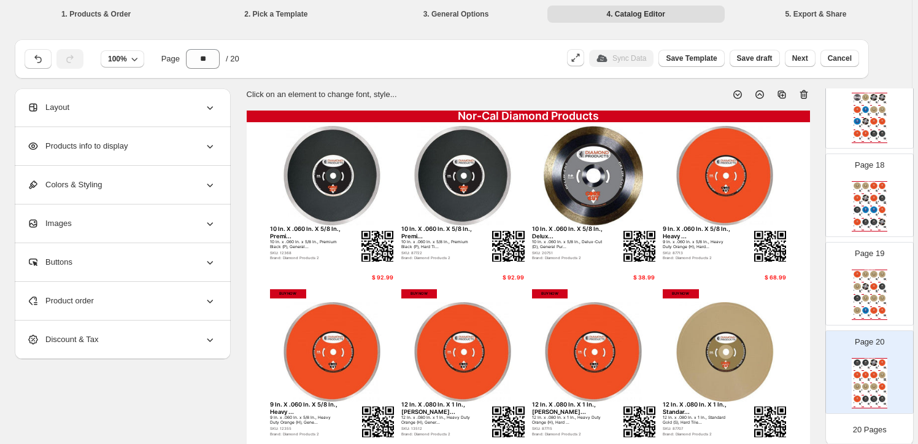
click at [864, 371] on img at bounding box center [866, 374] width 8 height 7
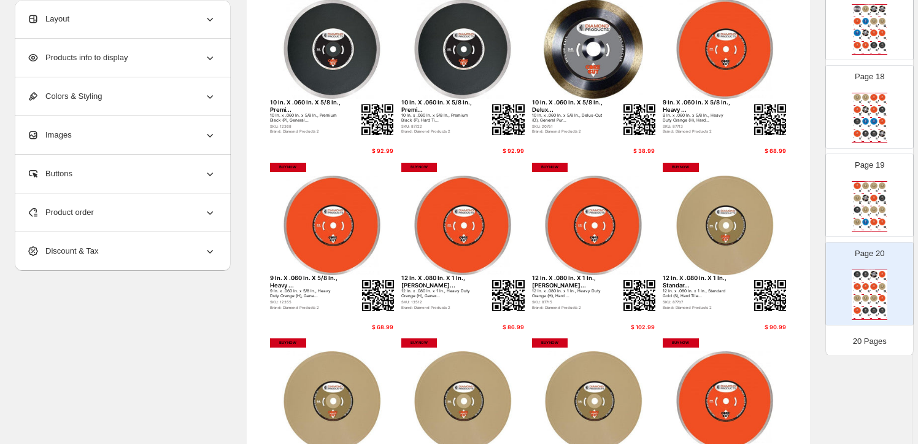
scroll to position [111, 0]
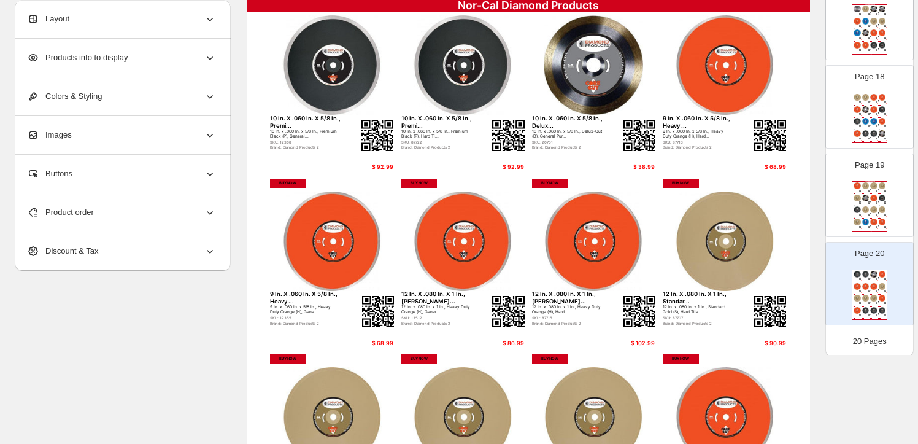
click at [866, 186] on img at bounding box center [866, 185] width 8 height 7
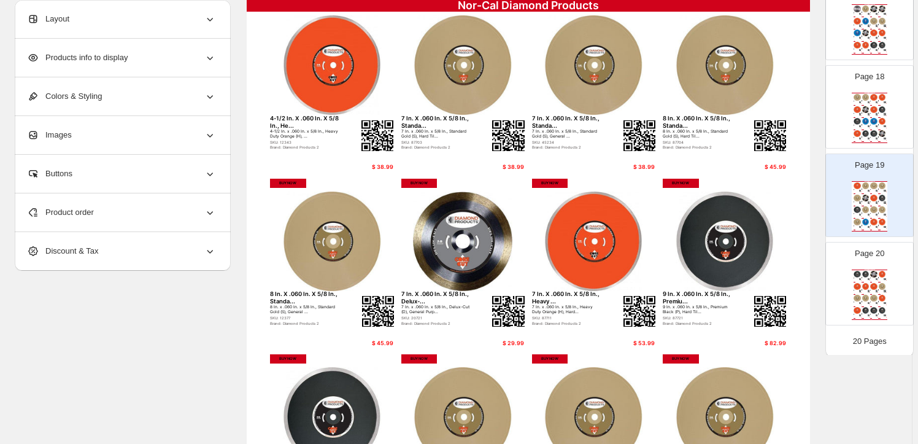
click at [868, 101] on img at bounding box center [869, 102] width 2 height 2
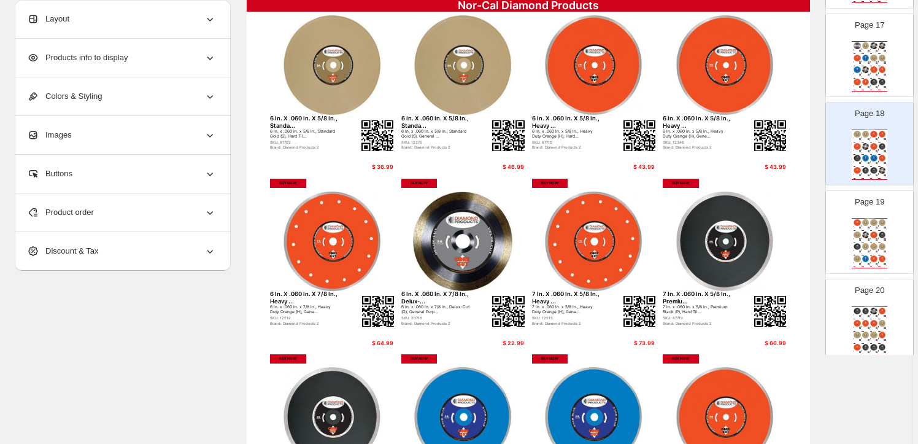
scroll to position [1436, 0]
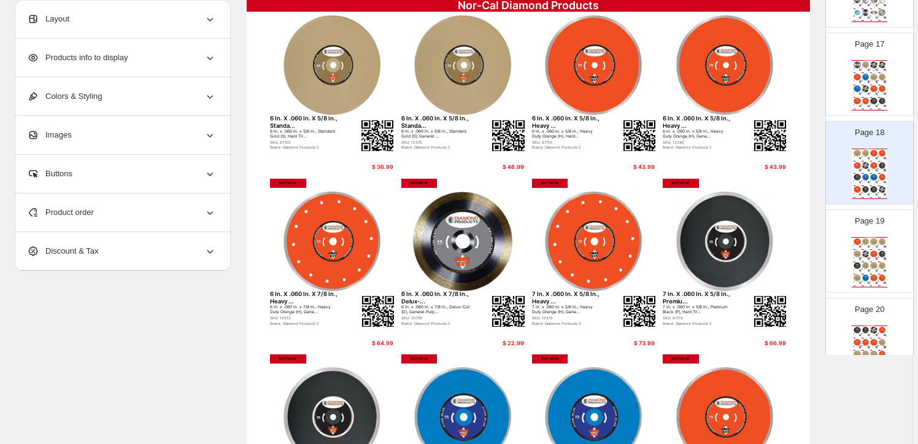
click at [863, 77] on img at bounding box center [866, 77] width 8 height 7
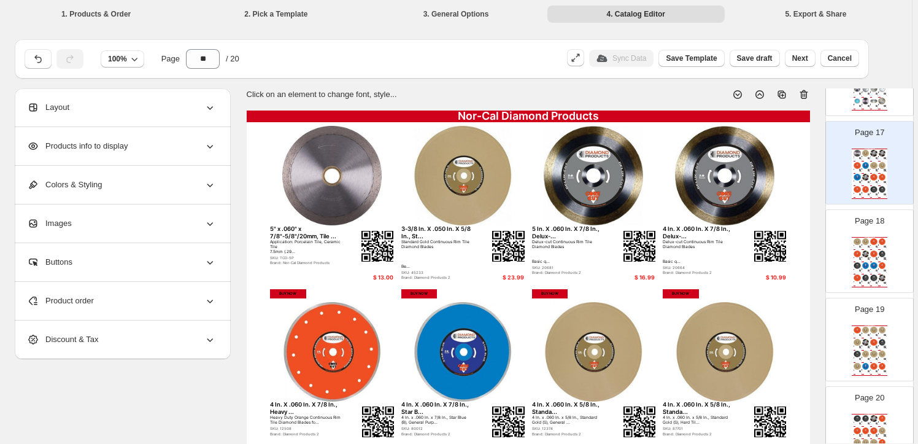
scroll to position [1380, 0]
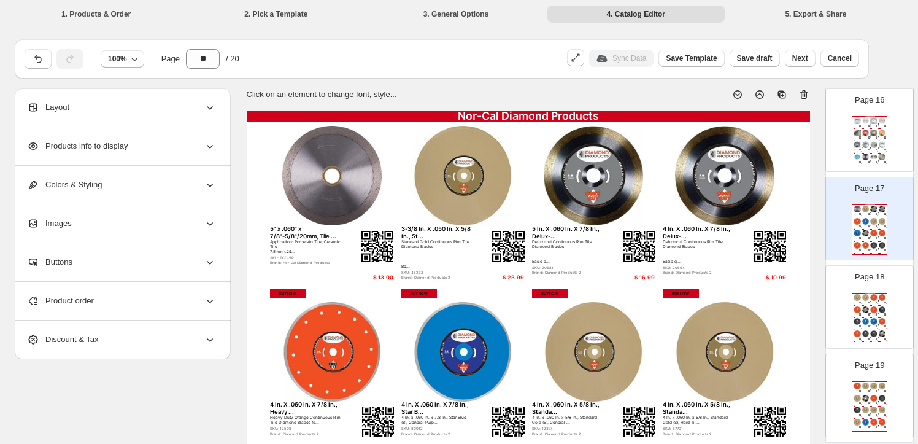
click at [867, 139] on div "$ 48.00" at bounding box center [868, 139] width 2 height 1
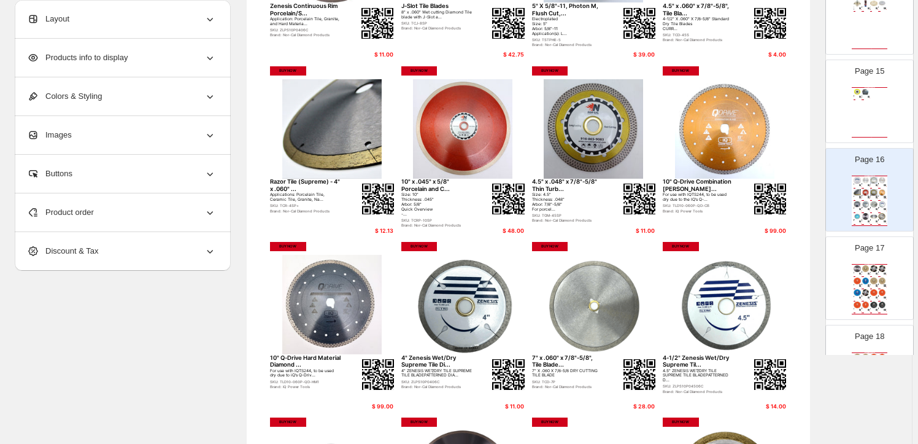
scroll to position [1157, 0]
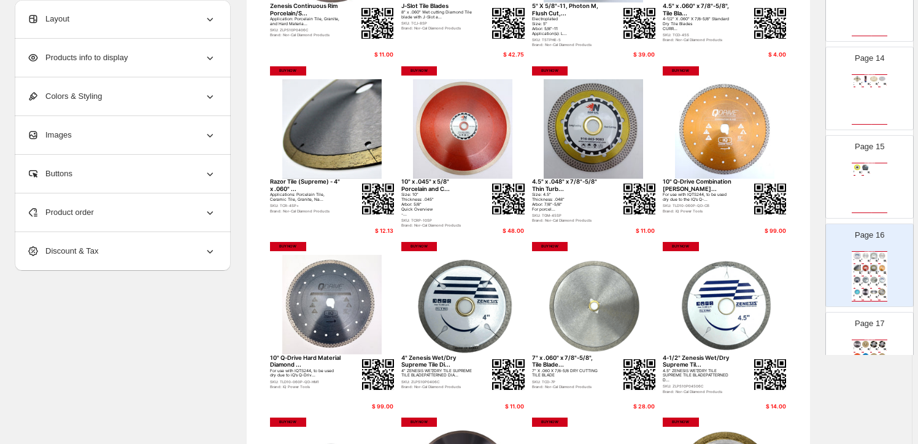
click at [868, 168] on div "Nor-Cal Diamond Products Velcro Pad/Sandpaper Backer Pad - ... Velcro Pad/Sandp…" at bounding box center [870, 188] width 36 height 50
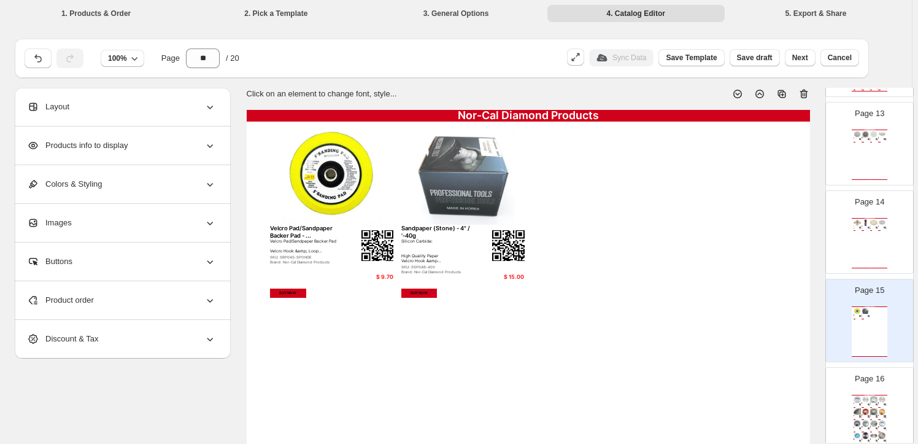
scroll to position [0, 0]
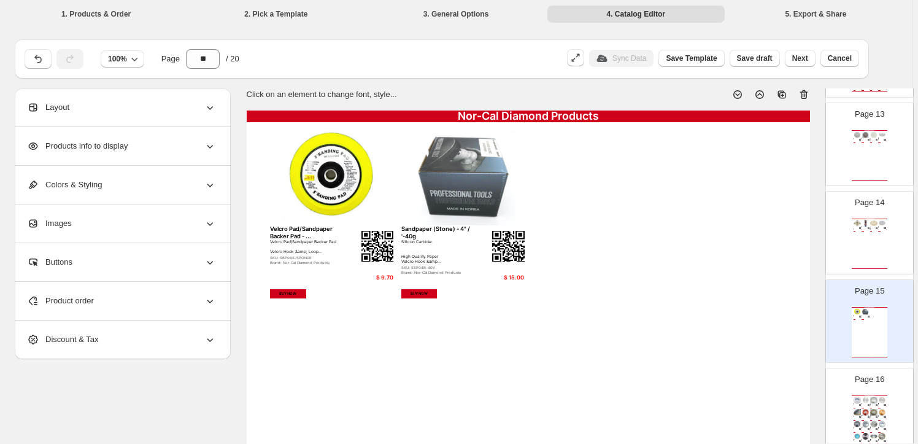
click at [866, 228] on div "Nor-Cal Diamond Products Profile Wheel 15Mm (1/2") Shape E ... TFME15Z Vacuum B…" at bounding box center [870, 244] width 36 height 50
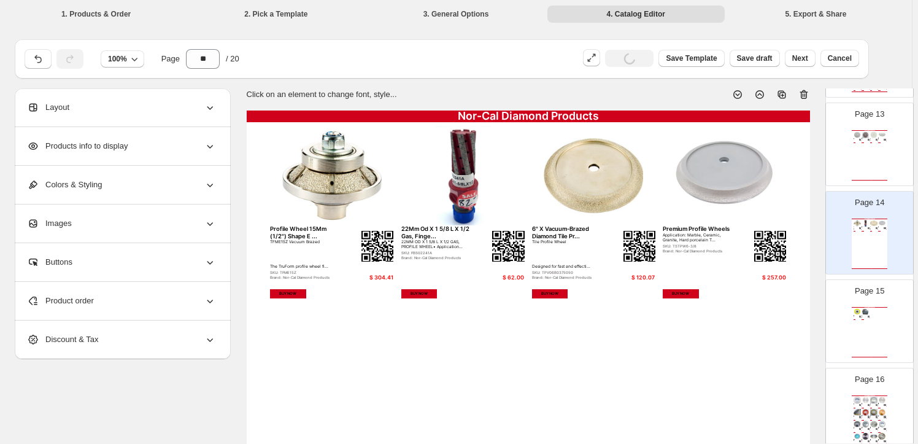
click at [870, 308] on div "Nor-Cal Diamond Products" at bounding box center [870, 307] width 36 height 1
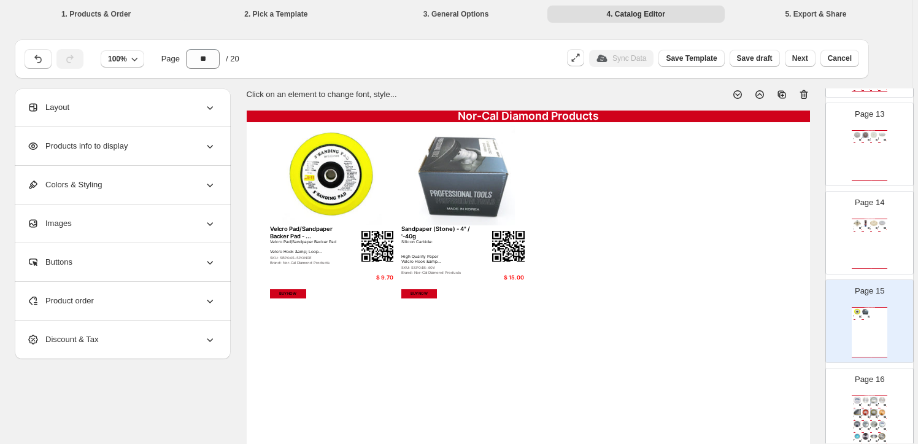
click at [869, 144] on div "Nor-Cal Diamond Products 5" Dry Polishing Pad For Granite #... 5" Dry Polishing…" at bounding box center [870, 155] width 36 height 50
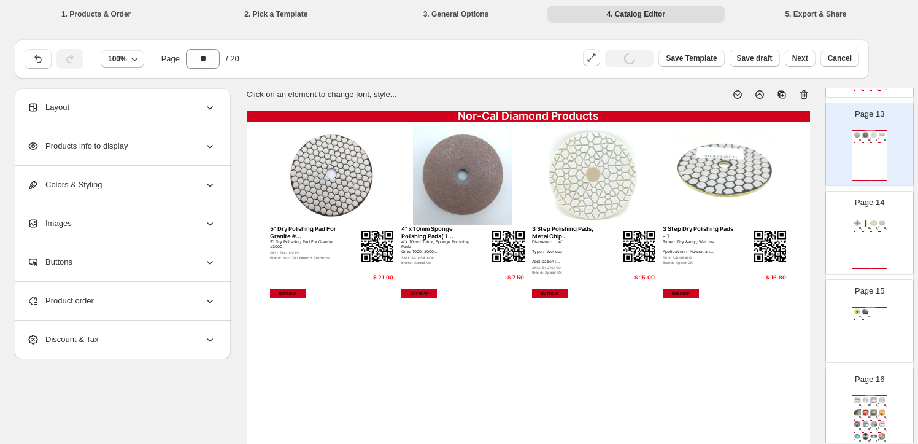
scroll to position [1045, 0]
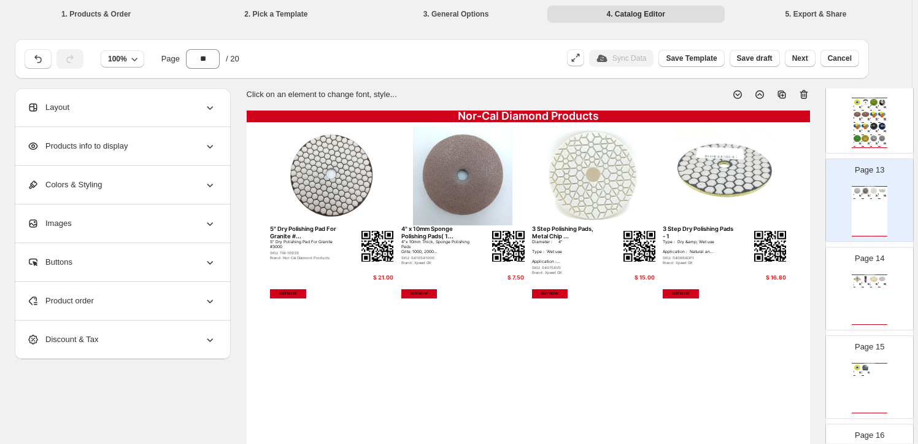
click at [866, 123] on img at bounding box center [866, 126] width 8 height 7
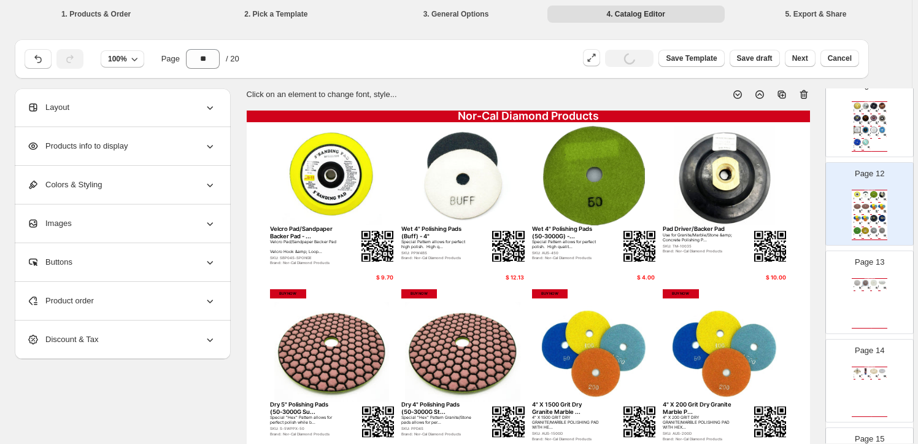
scroll to position [933, 0]
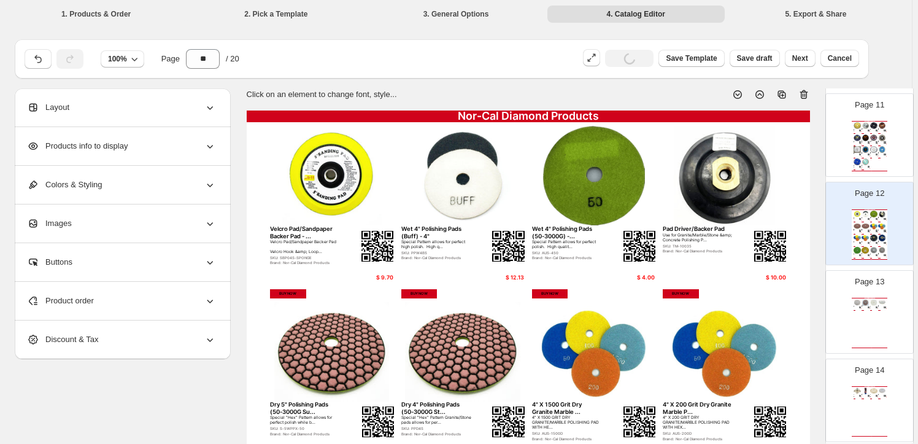
click at [871, 138] on img at bounding box center [875, 137] width 8 height 7
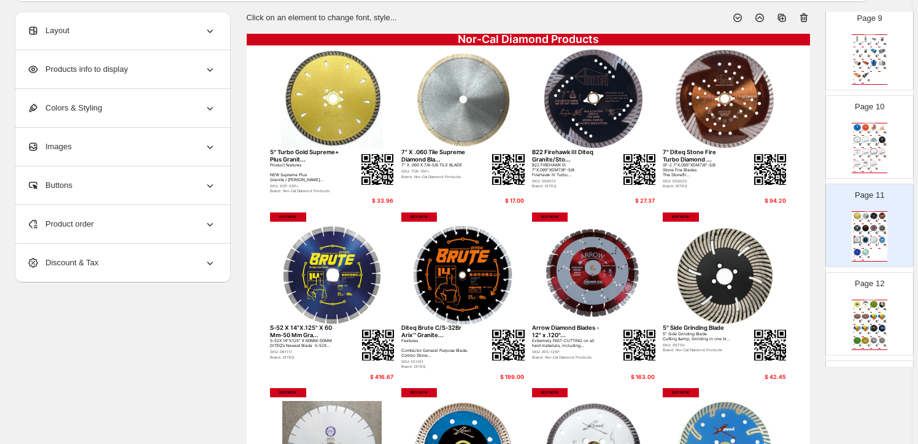
scroll to position [0, 0]
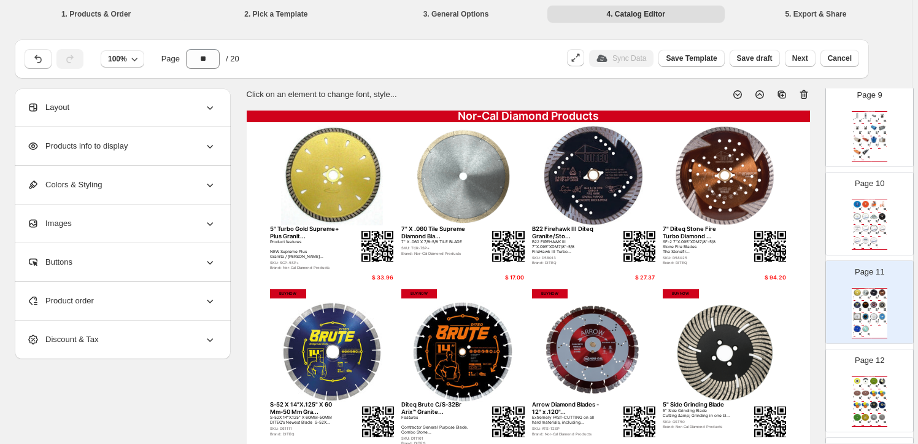
click at [871, 208] on div "iQ 14" DRY-CUT MASONRY SAW IQ360X..." at bounding box center [873, 208] width 4 height 1
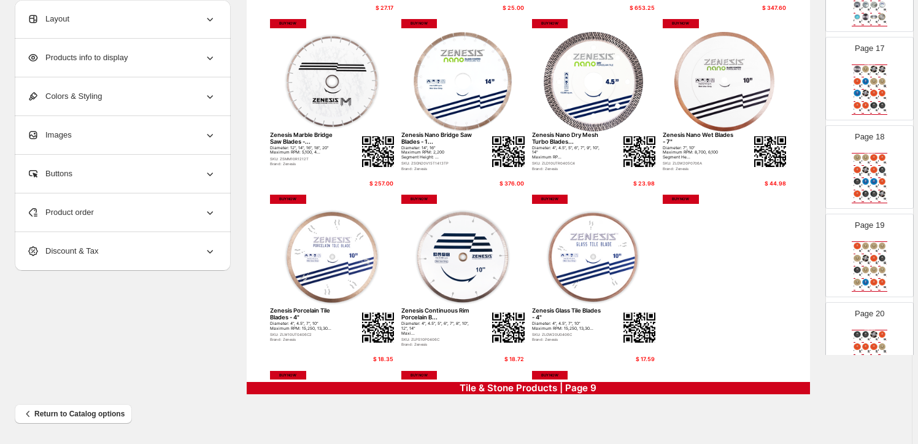
scroll to position [1492, 0]
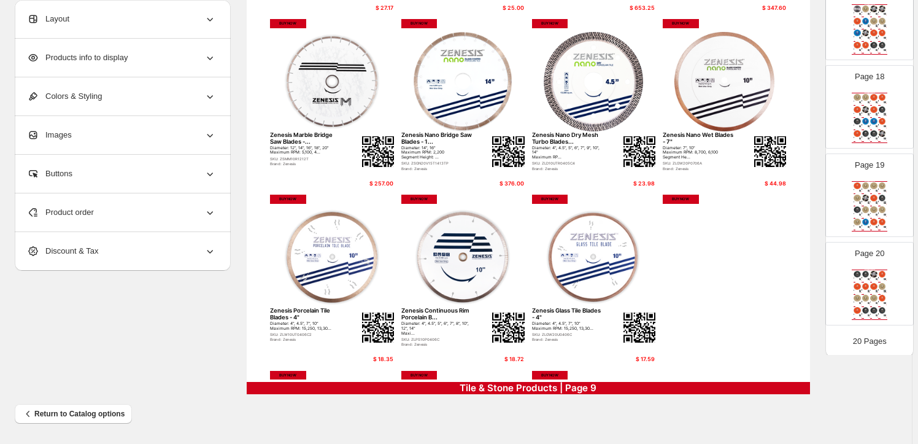
click at [871, 278] on div "10 In. x .060 In. x 5/8 In., Delux-Cut (D), General Pur..." at bounding box center [873, 278] width 4 height 1
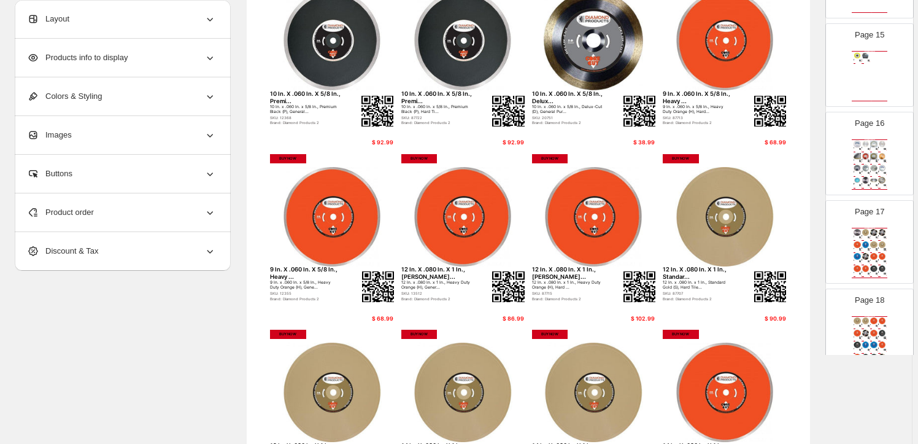
scroll to position [0, 0]
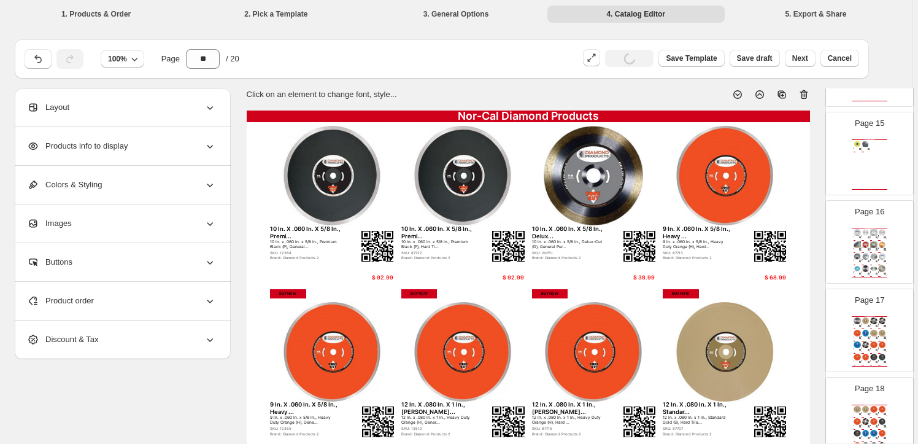
click at [805, 93] on icon at bounding box center [804, 94] width 12 height 12
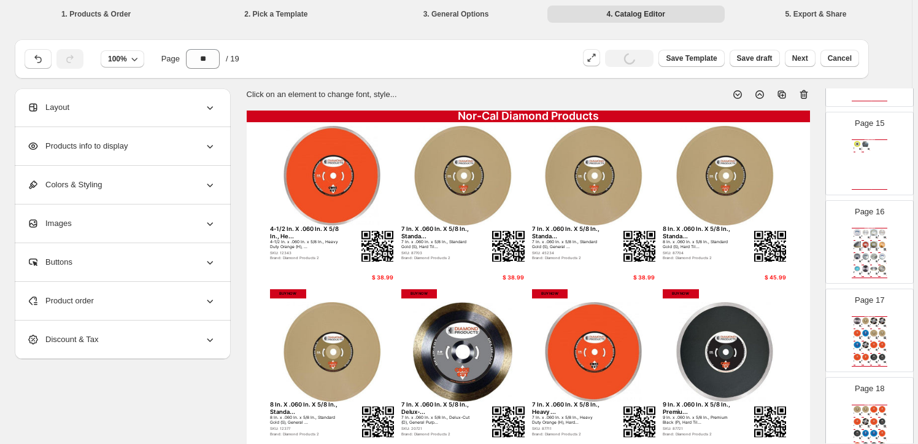
click at [805, 91] on icon at bounding box center [804, 94] width 8 height 9
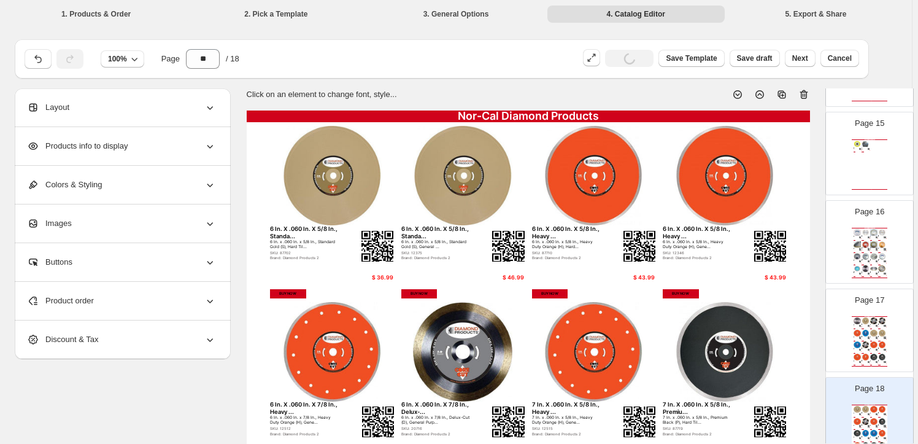
click at [805, 91] on icon at bounding box center [804, 94] width 8 height 9
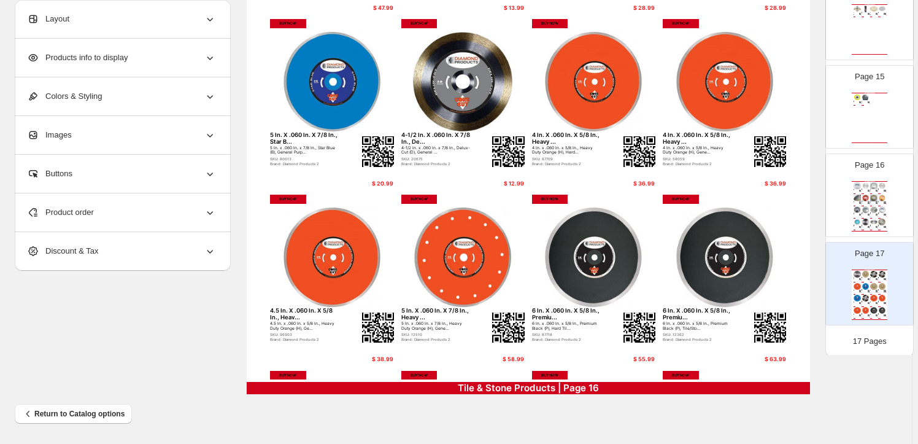
scroll to position [111, 0]
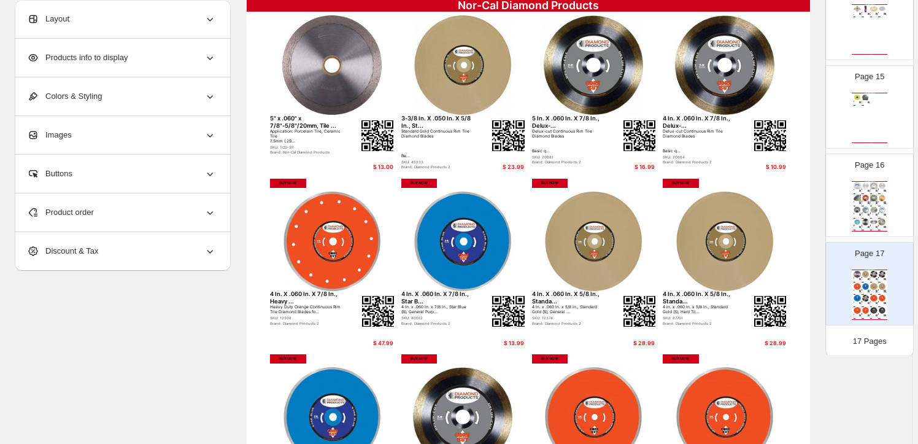
click at [867, 198] on img at bounding box center [866, 198] width 8 height 7
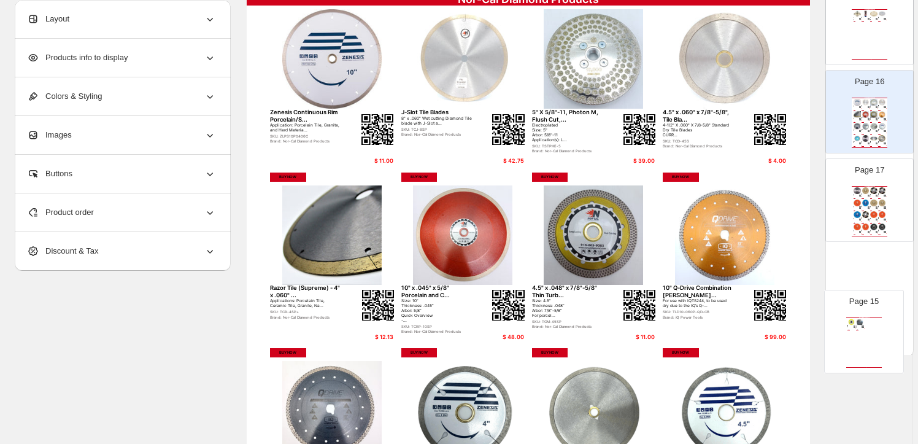
scroll to position [118, 0]
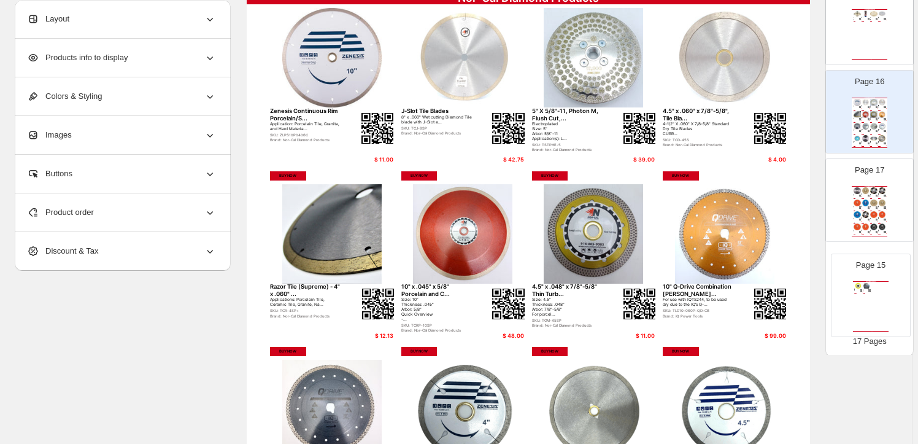
drag, startPoint x: 867, startPoint y: 103, endPoint x: 870, endPoint y: 297, distance: 194.0
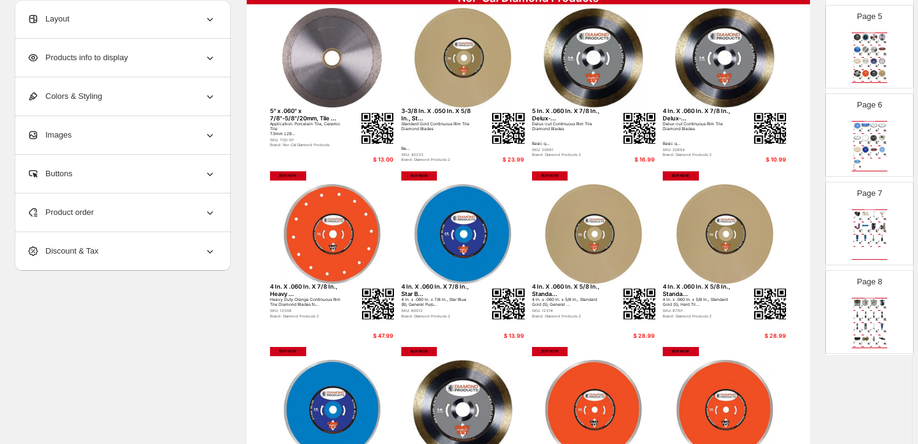
scroll to position [384, 0]
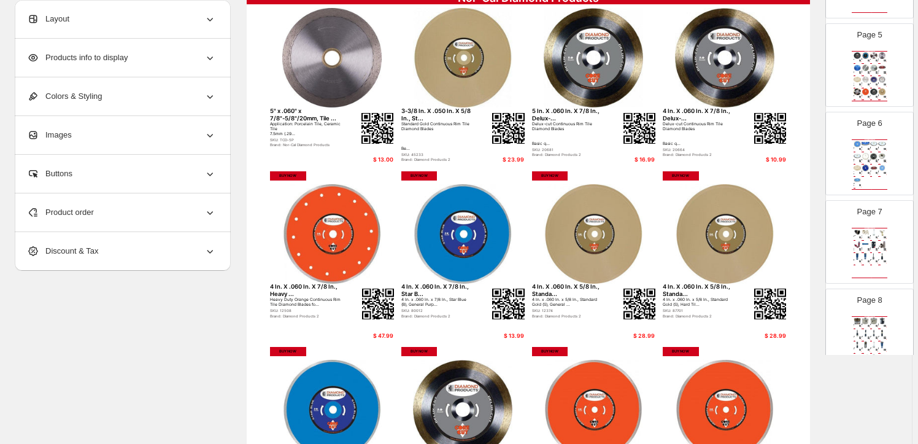
click at [864, 69] on img at bounding box center [866, 67] width 8 height 7
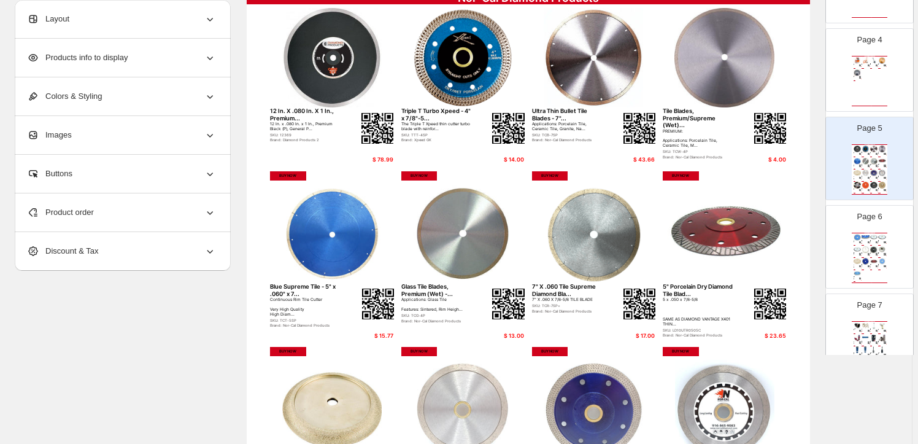
scroll to position [273, 0]
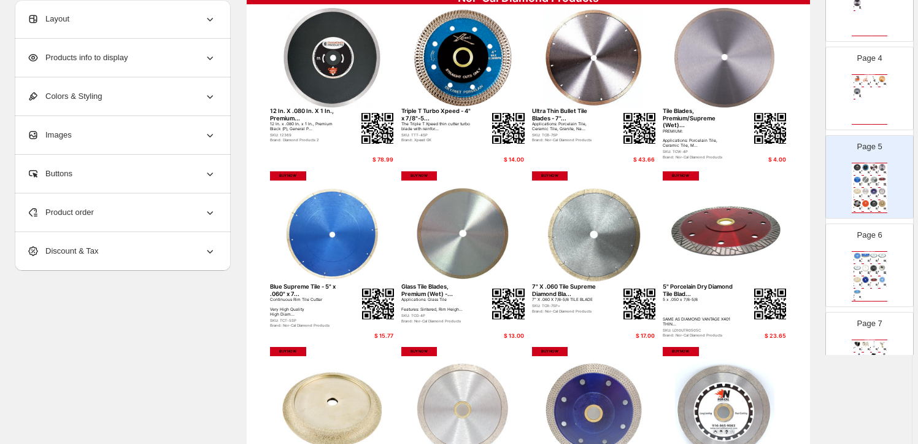
click at [862, 80] on img at bounding box center [866, 79] width 8 height 7
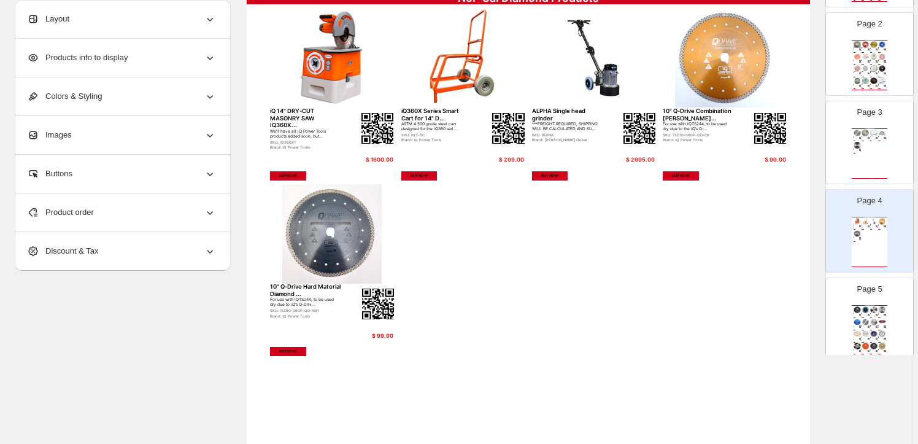
scroll to position [105, 0]
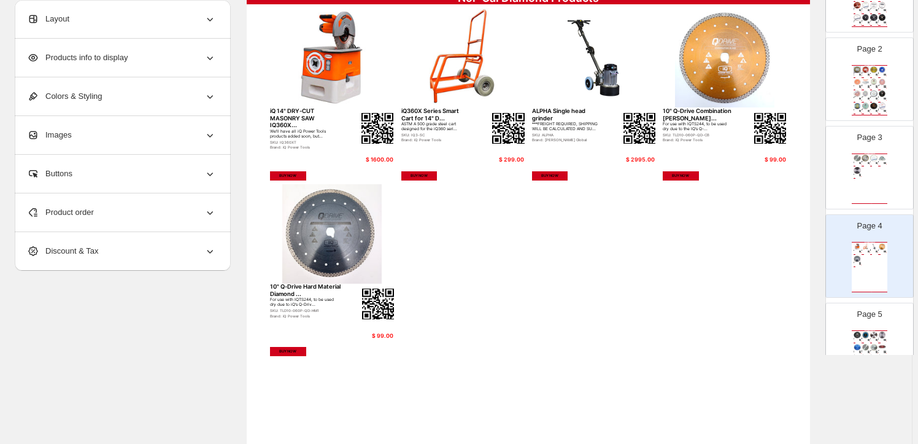
click at [872, 166] on div "Nor-Cal Diamond Products Glass Tile Blades, Premium (Wet) -... Applications: Gl…" at bounding box center [870, 178] width 36 height 50
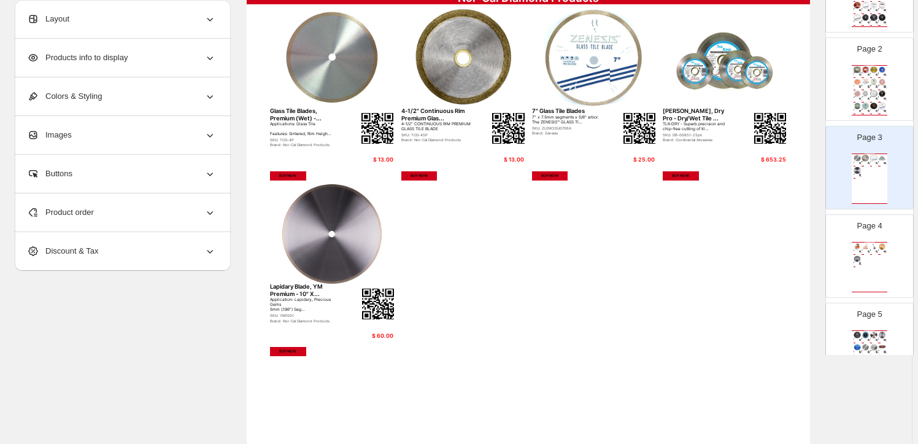
scroll to position [49, 0]
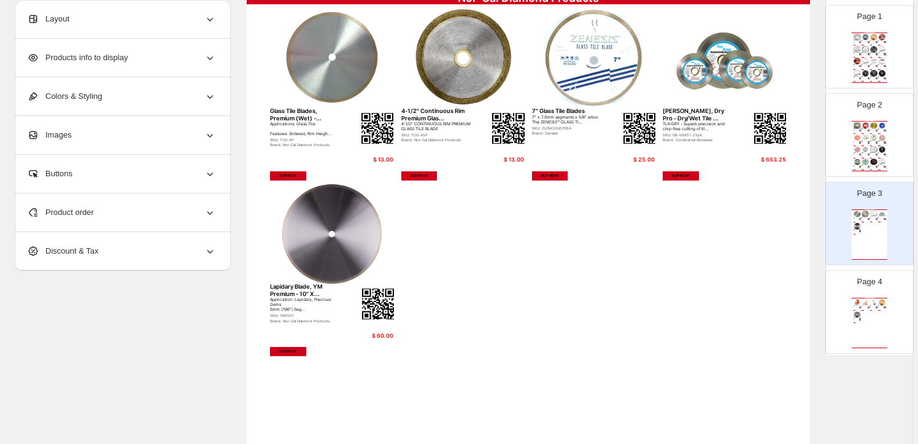
click at [876, 141] on img at bounding box center [877, 142] width 2 height 2
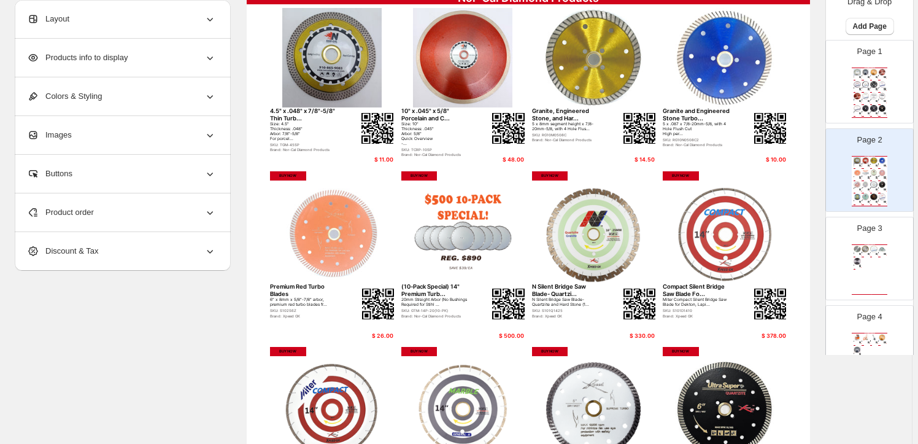
scroll to position [0, 0]
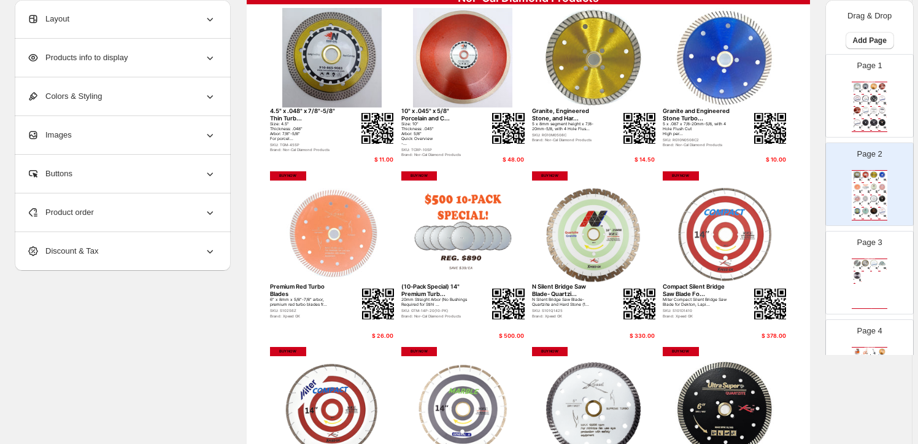
click at [871, 103] on div "SKU: ZRG10SX4509C" at bounding box center [873, 103] width 4 height 0
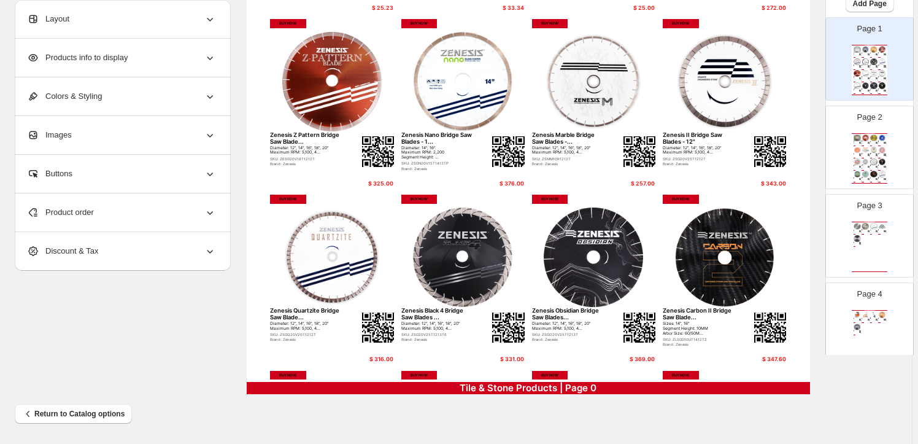
scroll to position [55, 0]
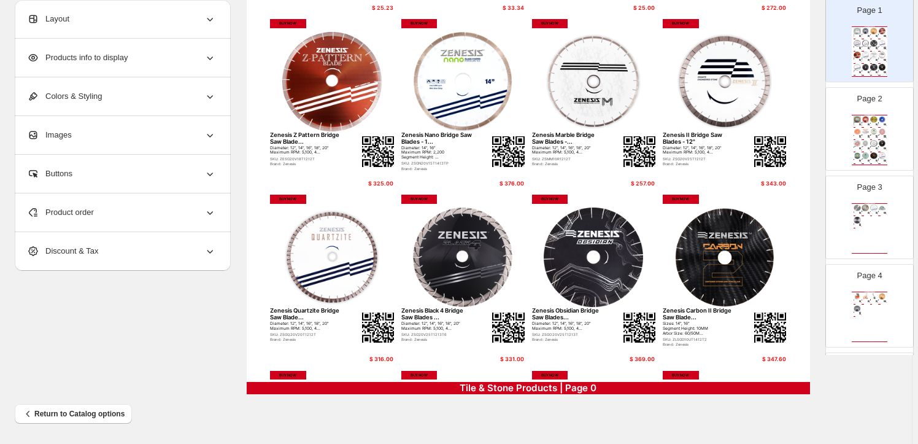
click at [864, 128] on img at bounding box center [866, 131] width 8 height 7
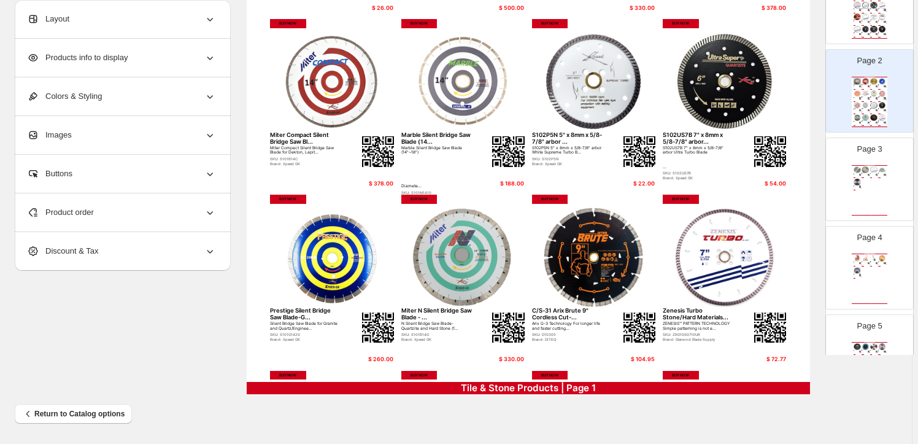
scroll to position [111, 0]
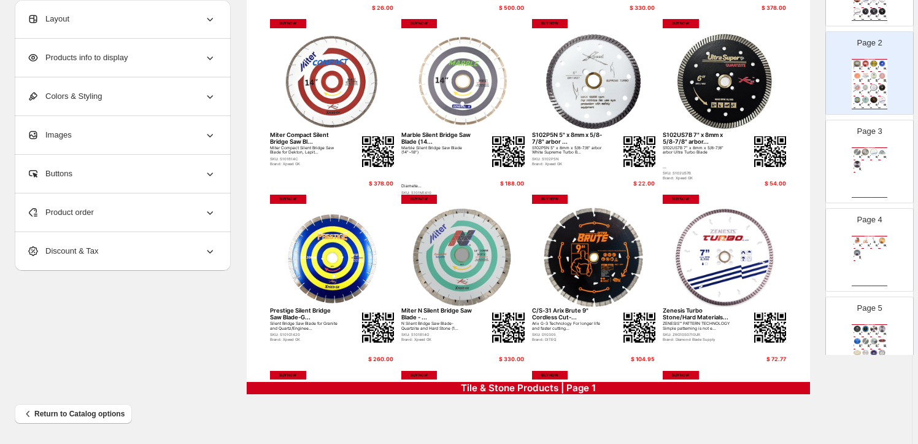
click at [874, 141] on div "Page 3 Nor-Cal Diamond Products Glass Tile Blades, Premium (Wet) -... Applicati…" at bounding box center [864, 156] width 77 height 82
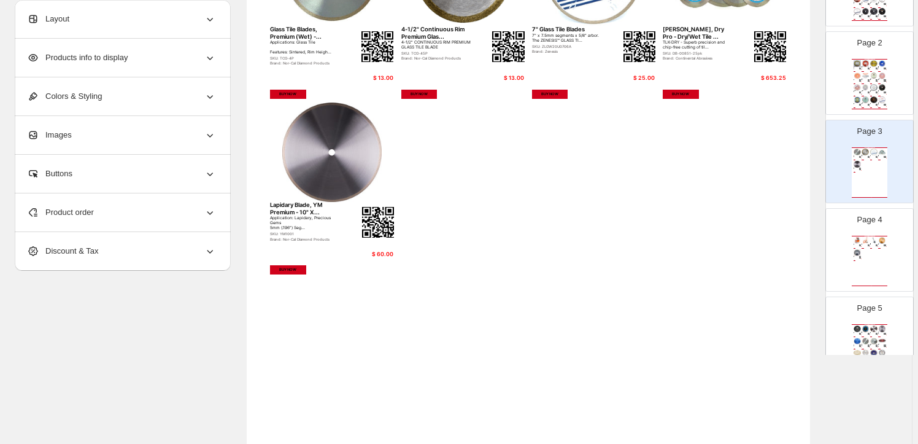
scroll to position [166, 0]
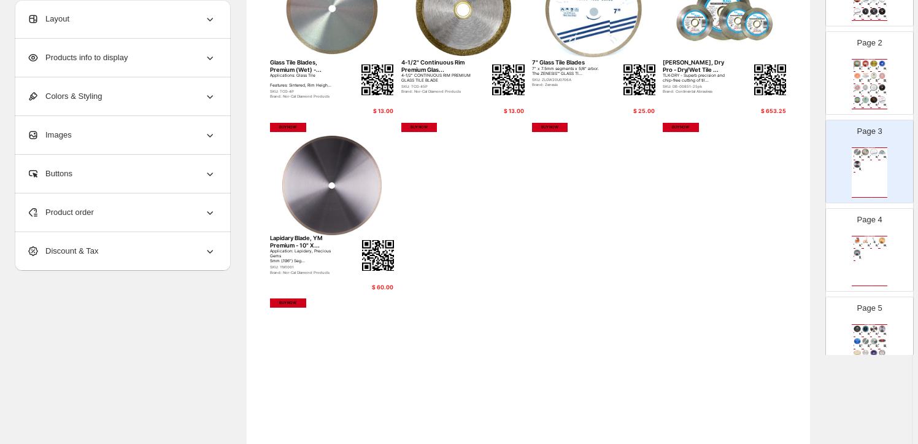
click at [871, 241] on img at bounding box center [875, 240] width 8 height 7
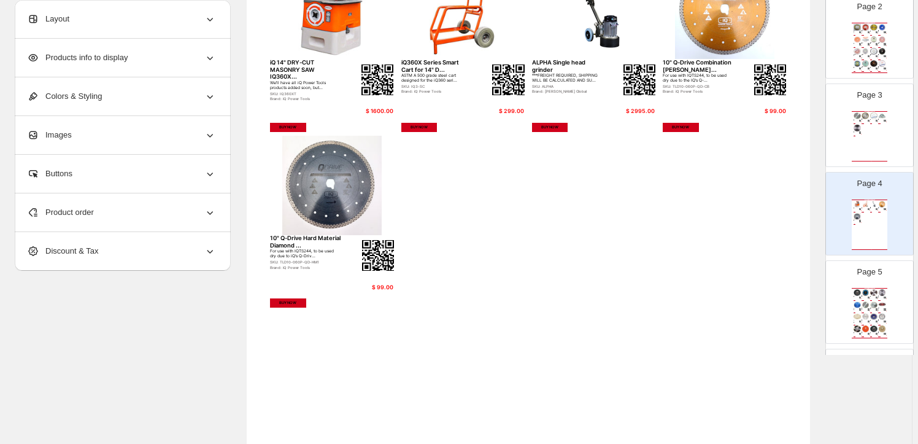
scroll to position [167, 0]
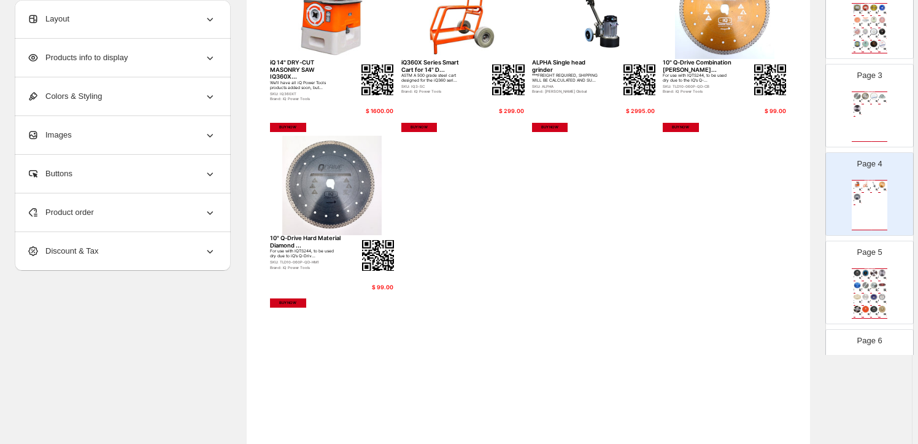
click at [871, 273] on img at bounding box center [875, 273] width 8 height 7
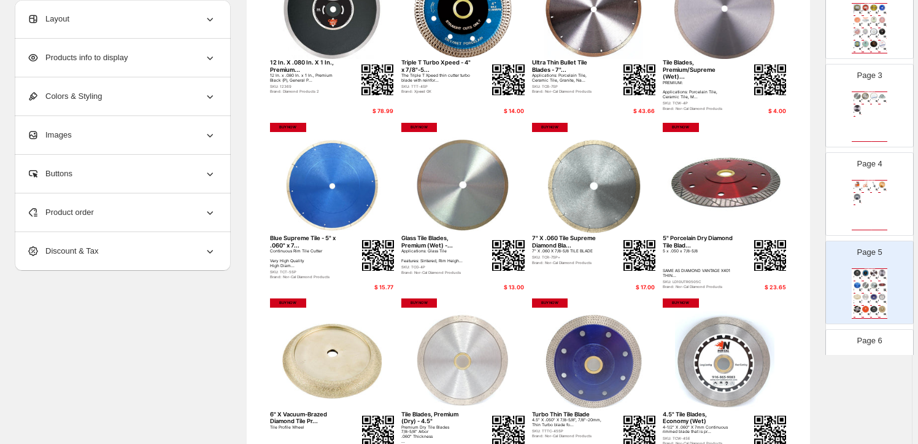
click at [874, 193] on div "Nor-Cal Diamond Products iQ 14" DRY-CUT MASONRY SAW IQ360X... We'll have all iQ…" at bounding box center [870, 205] width 36 height 50
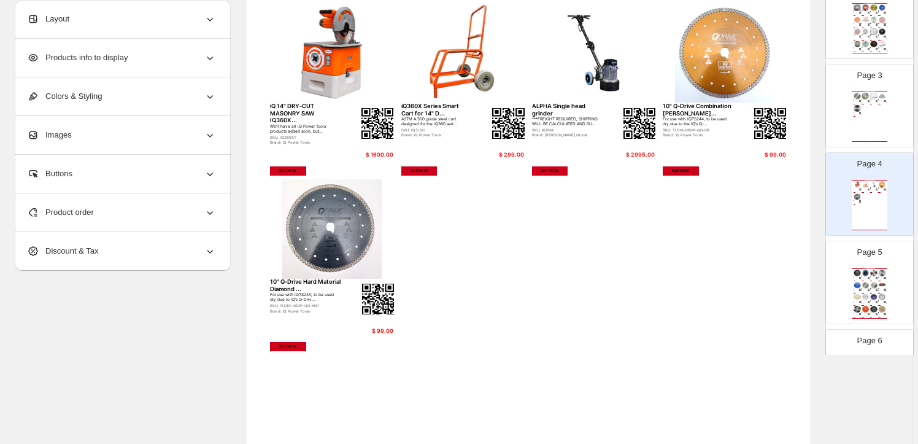
scroll to position [111, 0]
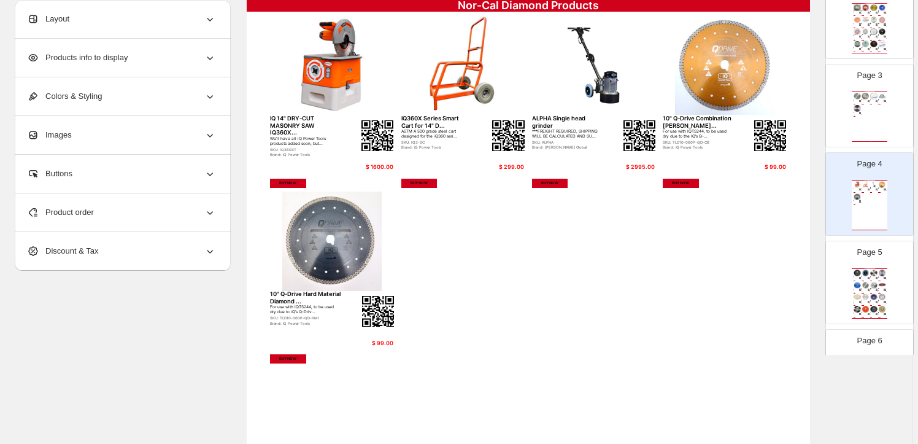
click at [872, 282] on img at bounding box center [875, 285] width 8 height 7
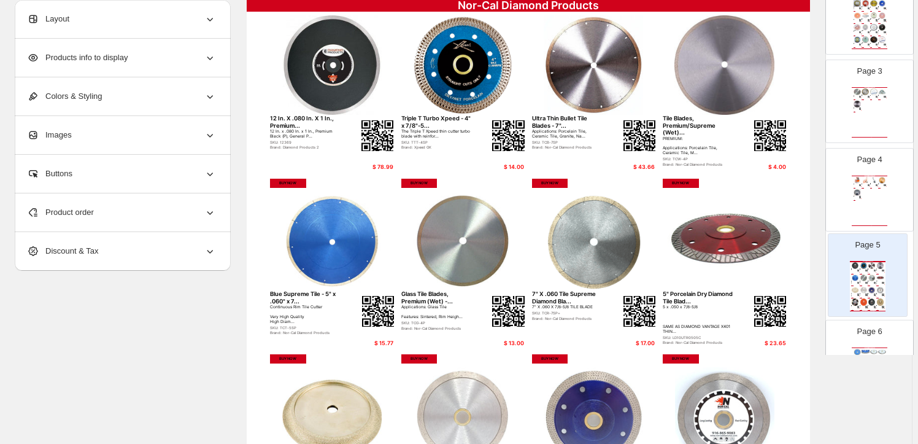
scroll to position [173, 0]
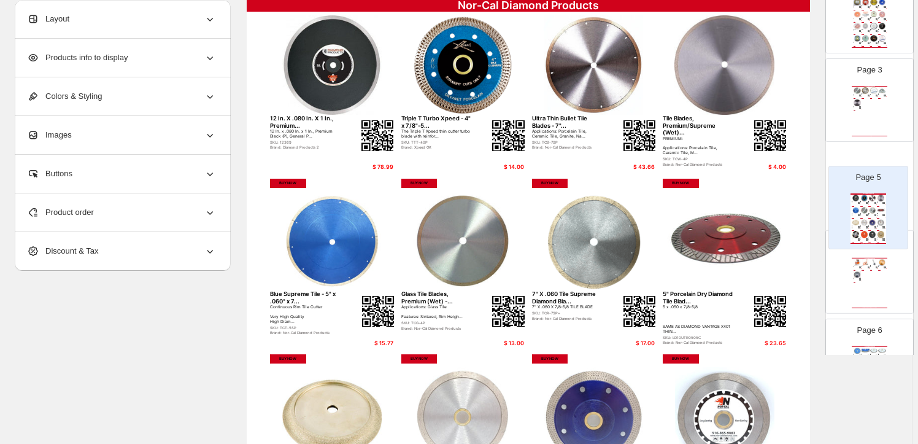
drag, startPoint x: 872, startPoint y: 282, endPoint x: 872, endPoint y: 205, distance: 76.7
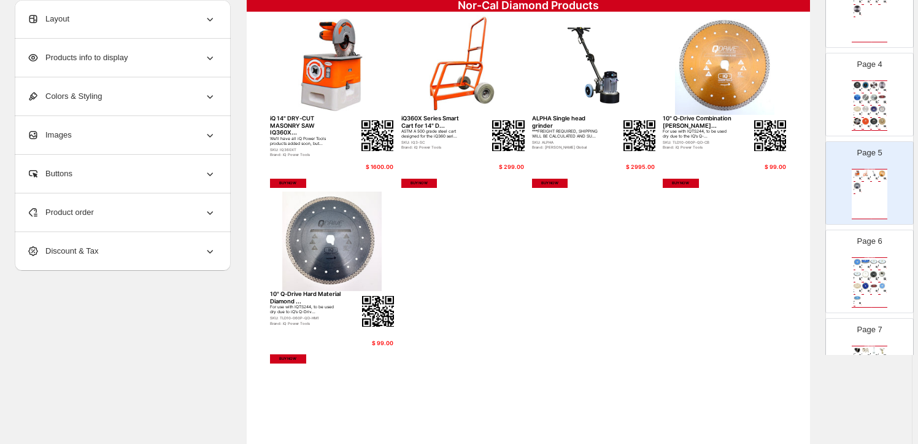
scroll to position [284, 0]
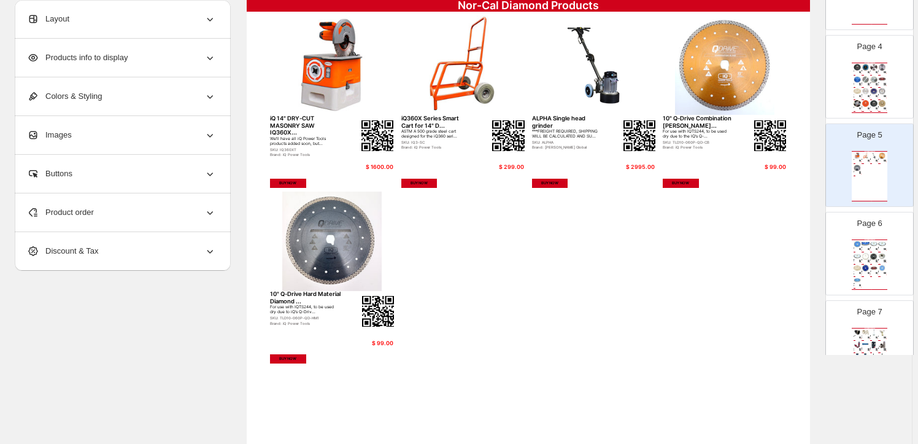
click at [871, 248] on div "5" x .095" Supreme Turbo Granite/Stone Blade Supreme G..." at bounding box center [873, 248] width 4 height 1
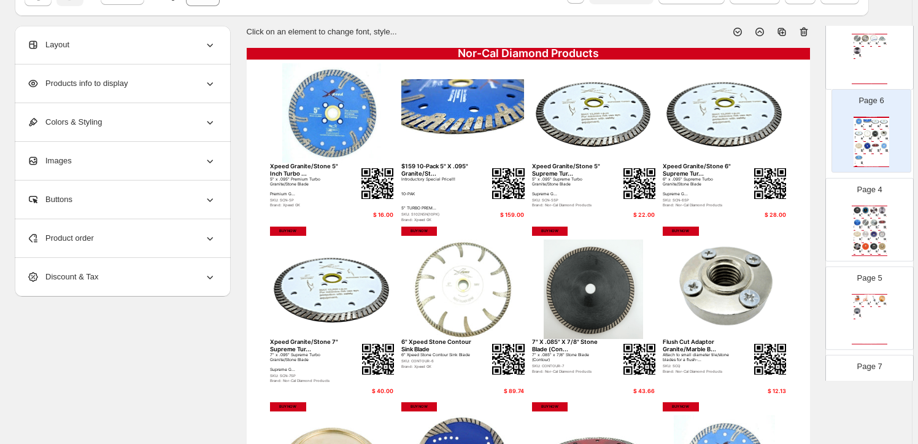
scroll to position [246, 0]
drag, startPoint x: 872, startPoint y: 249, endPoint x: 876, endPoint y: 124, distance: 125.3
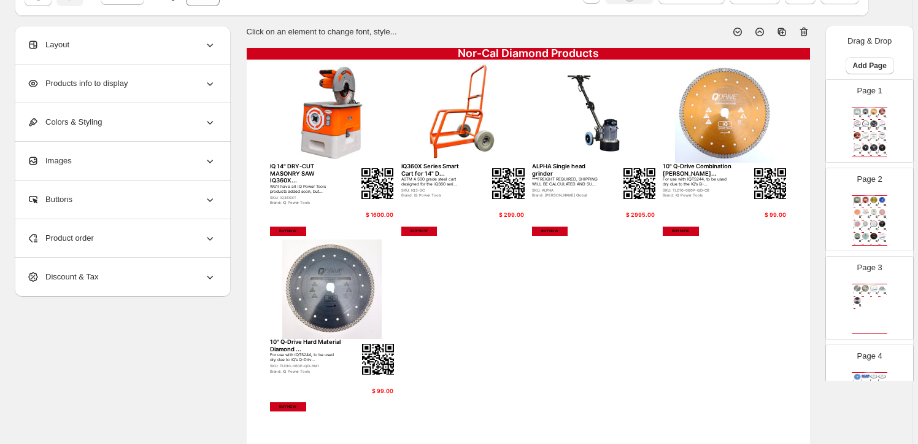
scroll to position [0, 0]
click at [871, 121] on img at bounding box center [875, 124] width 8 height 7
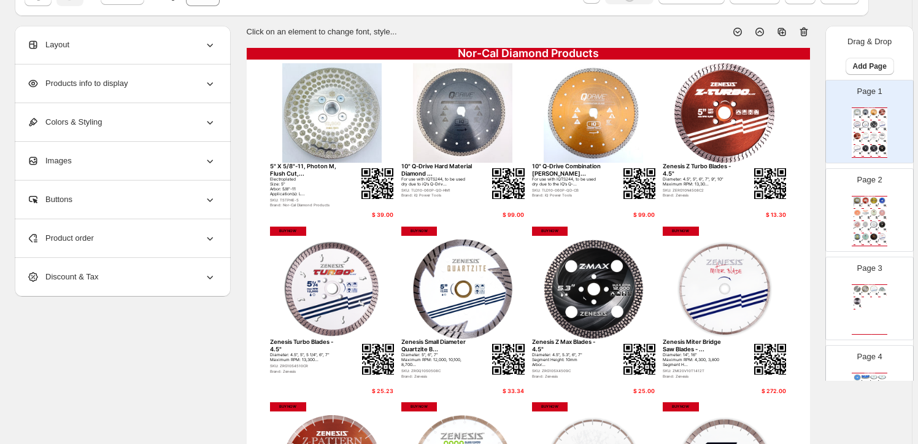
click at [871, 221] on img at bounding box center [875, 224] width 8 height 7
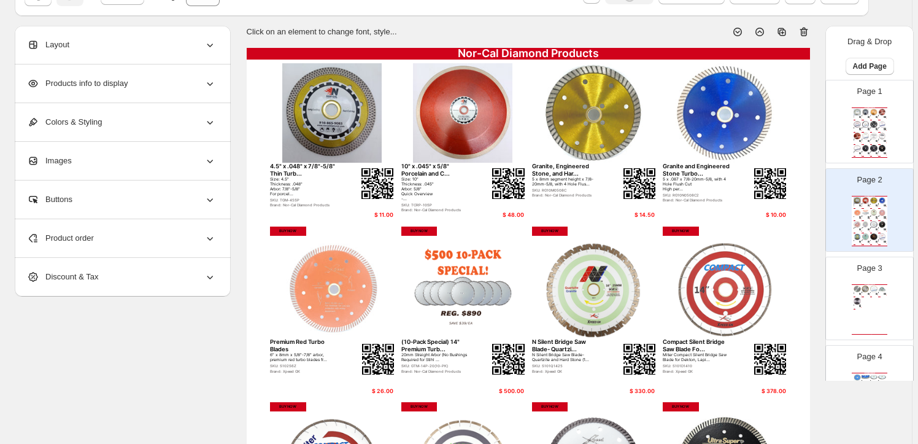
click at [864, 291] on img at bounding box center [866, 288] width 8 height 7
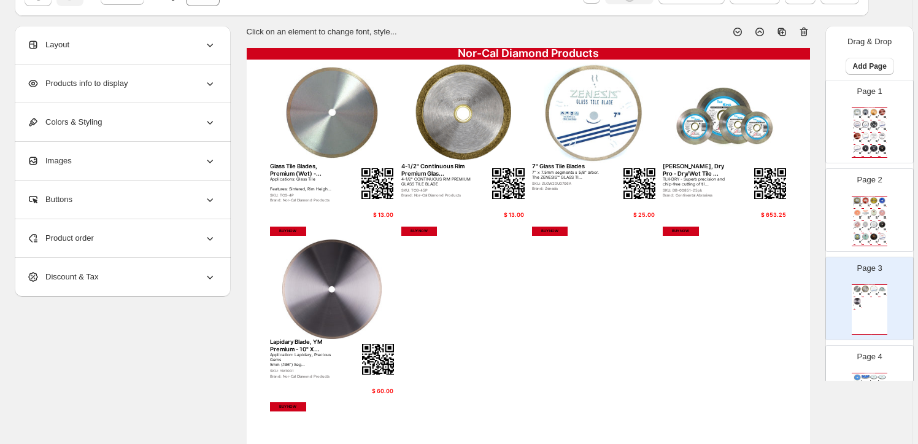
scroll to position [55, 0]
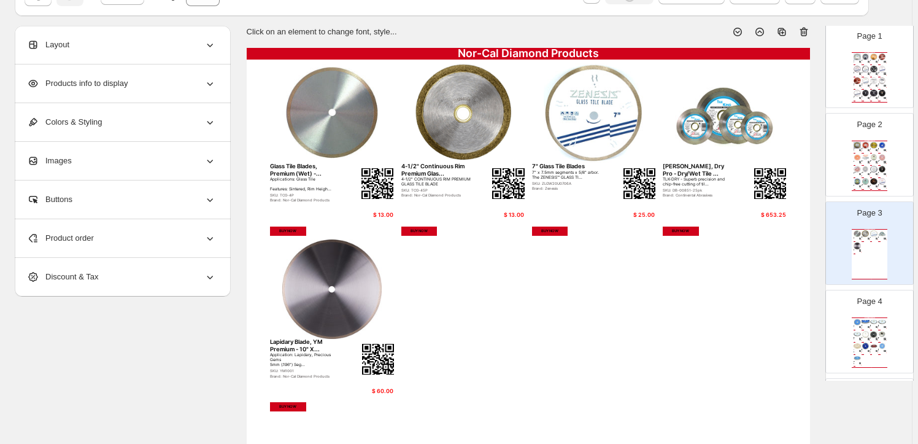
click at [859, 331] on img at bounding box center [858, 334] width 8 height 7
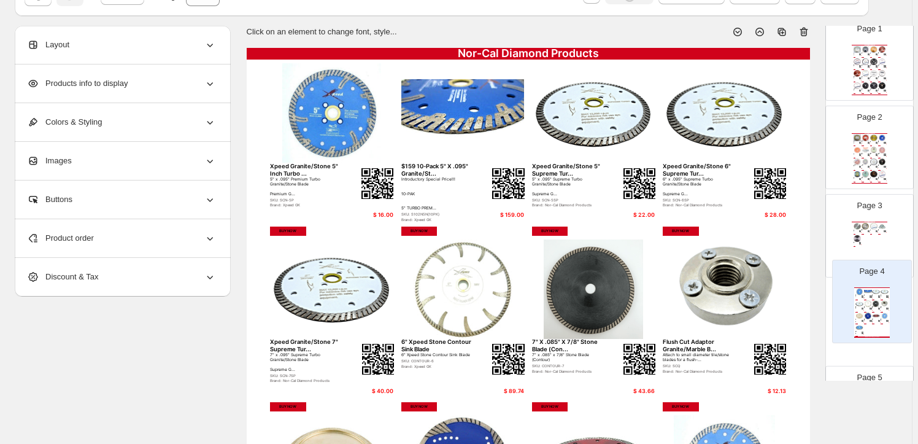
scroll to position [67, 0]
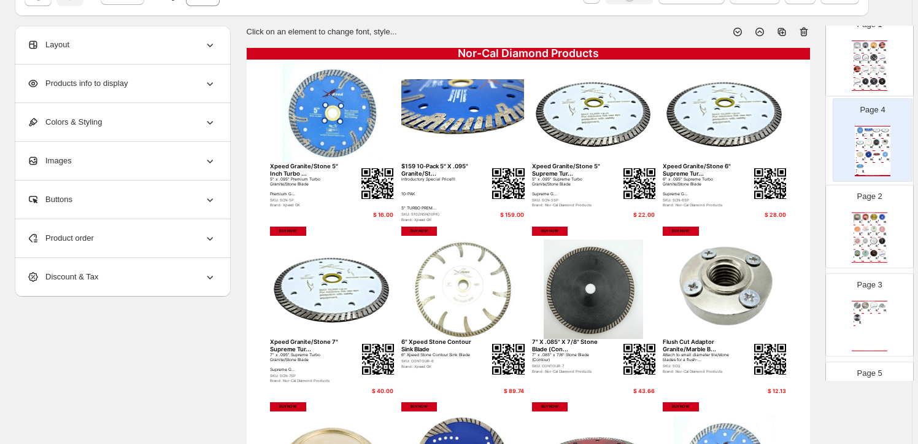
drag, startPoint x: 859, startPoint y: 329, endPoint x: 866, endPoint y: 134, distance: 194.7
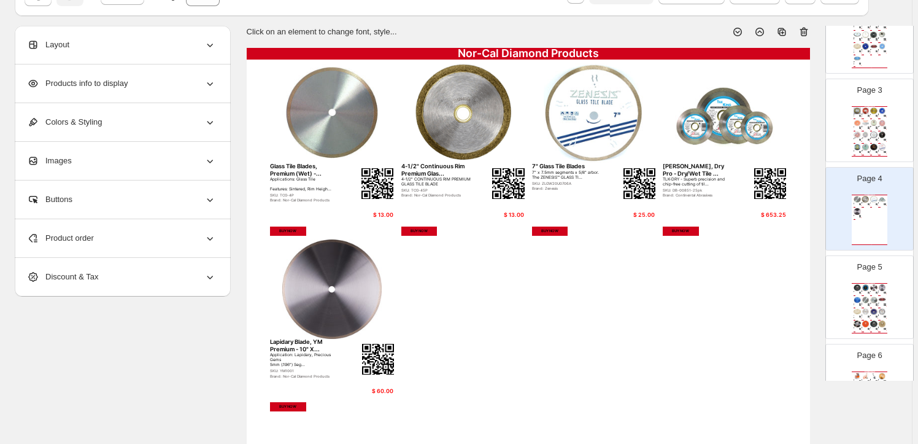
scroll to position [234, 0]
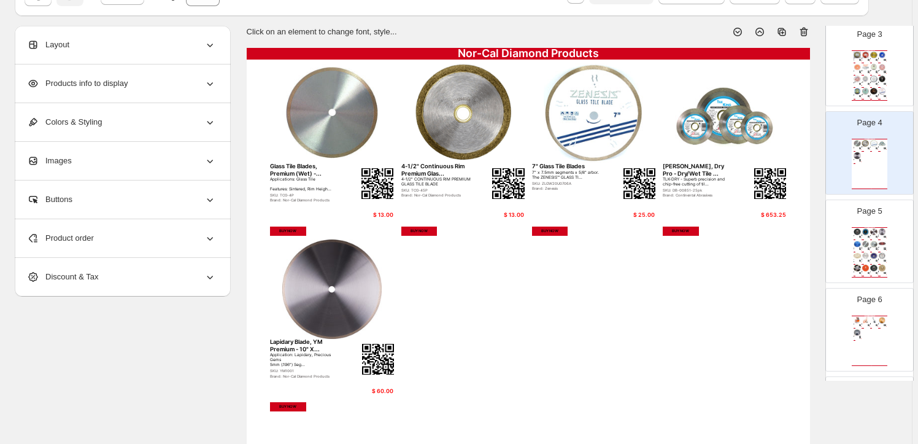
click at [871, 241] on img at bounding box center [875, 244] width 8 height 7
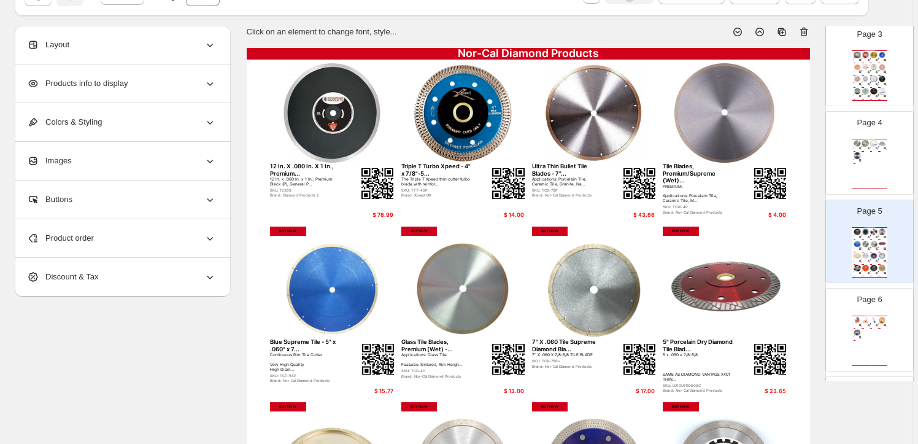
click at [873, 155] on div "Nor-Cal Diamond Products Glass Tile Blades, Premium (Wet) -... Applications: Gl…" at bounding box center [870, 164] width 36 height 50
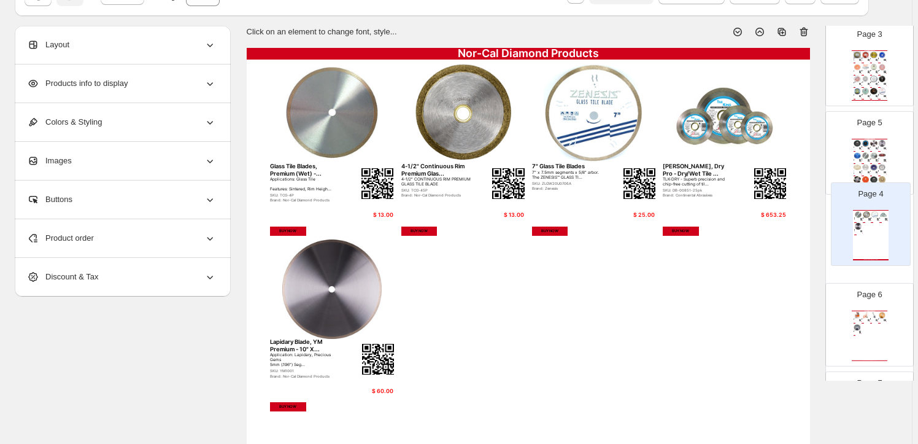
drag, startPoint x: 868, startPoint y: 147, endPoint x: 872, endPoint y: 222, distance: 75.0
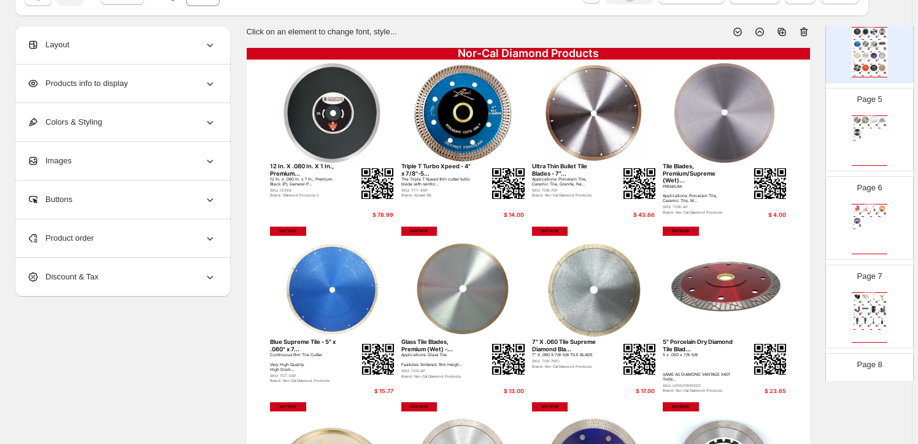
scroll to position [402, 0]
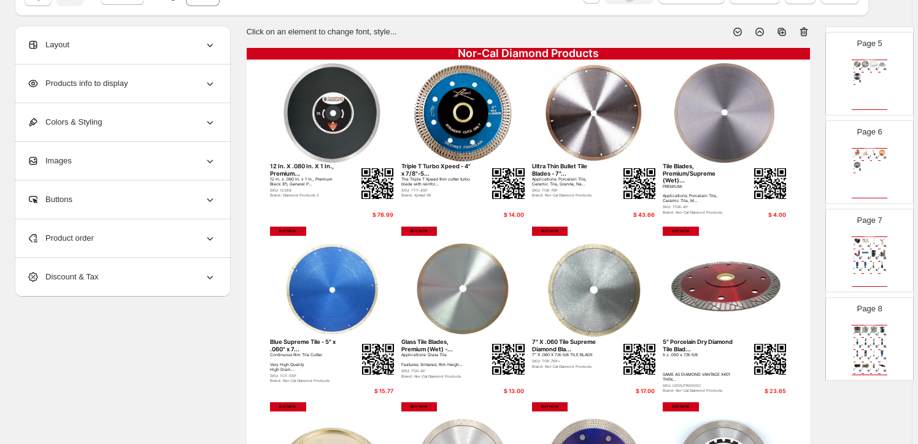
click at [865, 156] on div "iQ360X Series Smart Cart for 14" D... ASTM A 500 grade steel cart designed for …" at bounding box center [866, 157] width 8 height 2
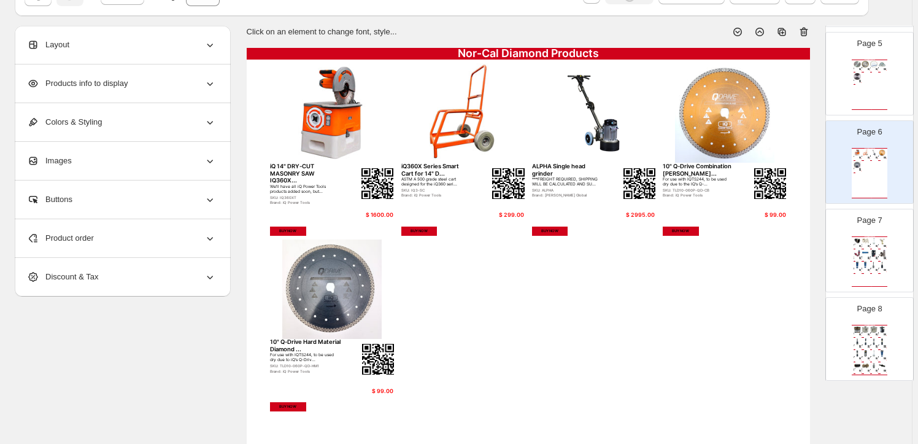
click at [871, 250] on img at bounding box center [875, 253] width 8 height 7
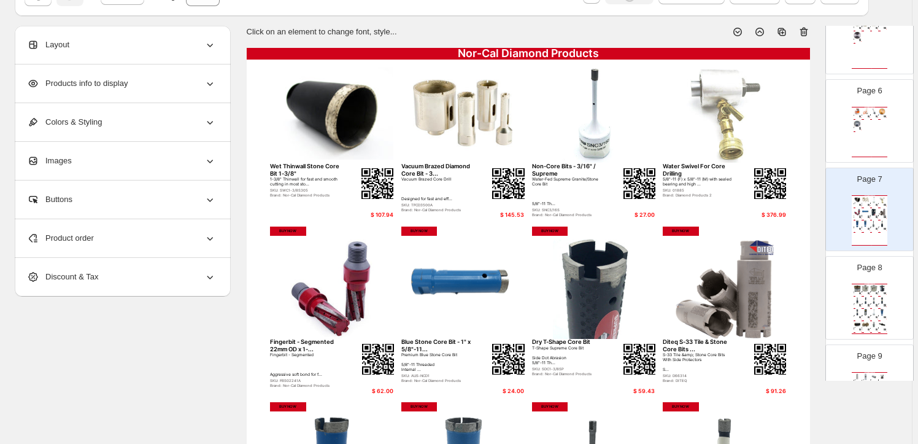
scroll to position [513, 0]
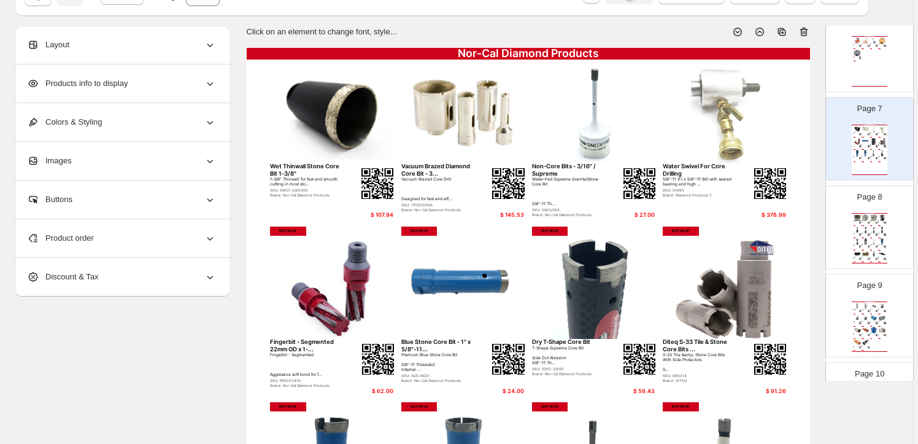
click at [867, 224] on div "$ 145.53" at bounding box center [868, 224] width 2 height 1
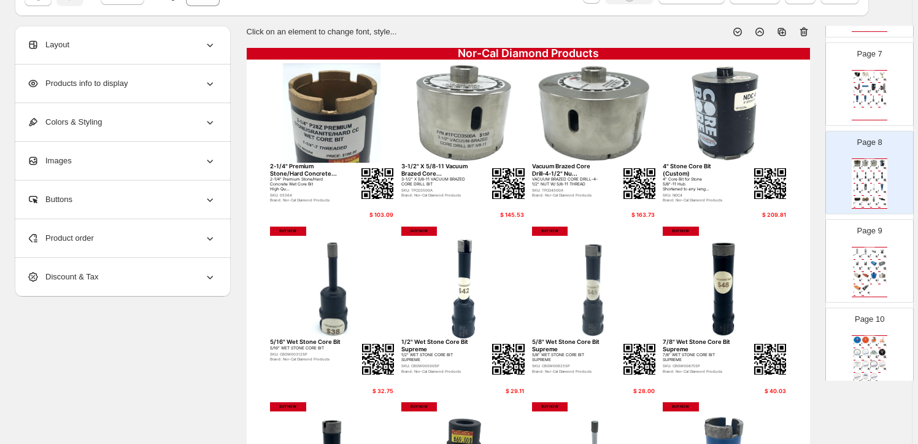
scroll to position [569, 0]
click at [871, 260] on img at bounding box center [875, 262] width 8 height 7
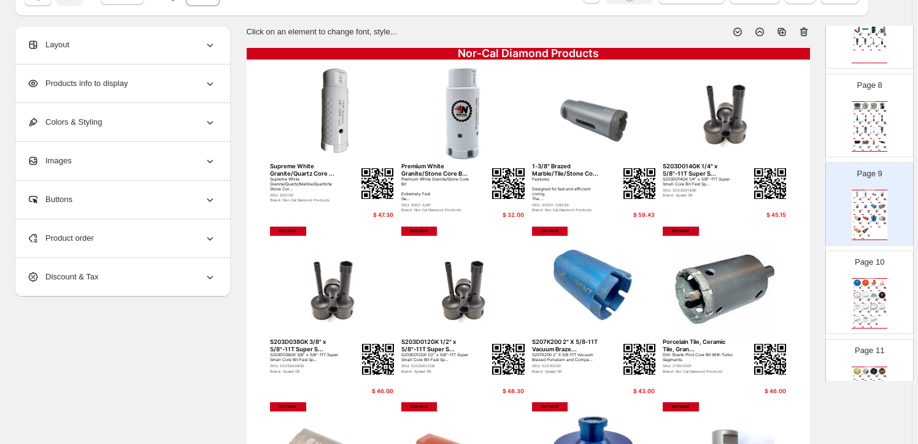
scroll to position [681, 0]
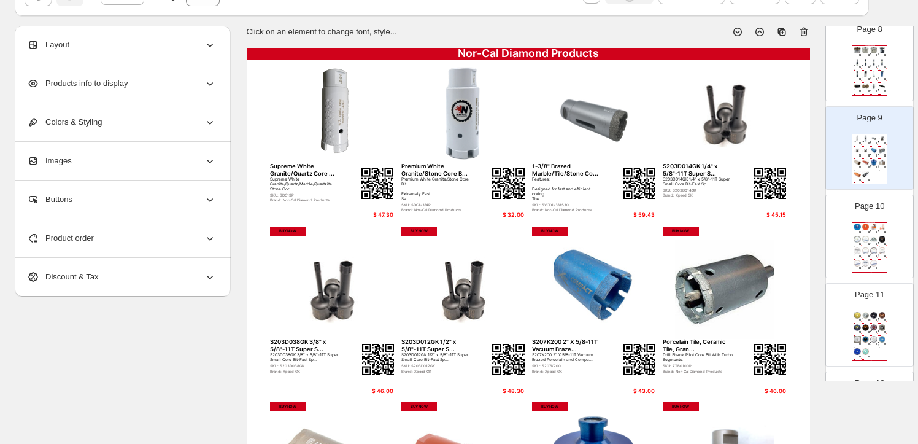
click at [871, 236] on img at bounding box center [875, 239] width 8 height 7
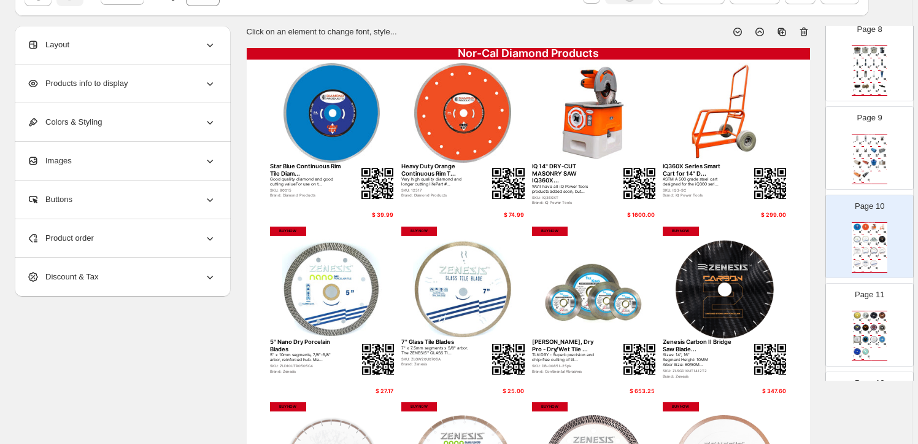
click at [875, 333] on div "Nor-Cal Diamond Products 5" Turbo Gold Supreme+ Plus Granit... Product features…" at bounding box center [870, 336] width 36 height 50
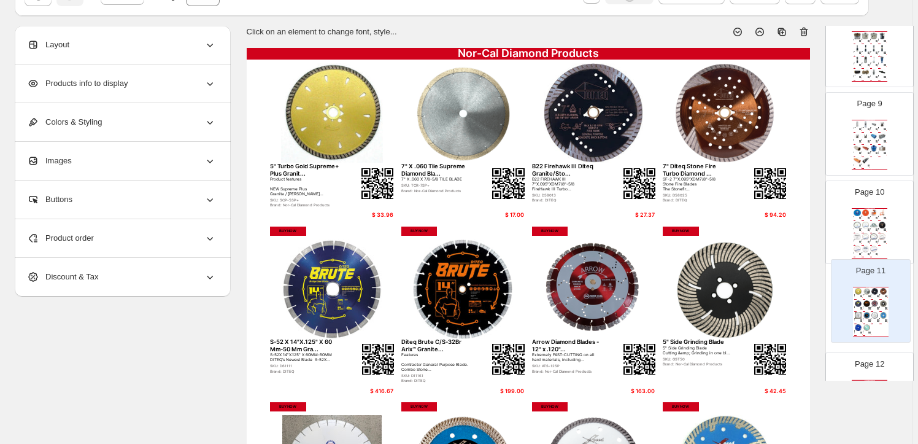
scroll to position [696, 0]
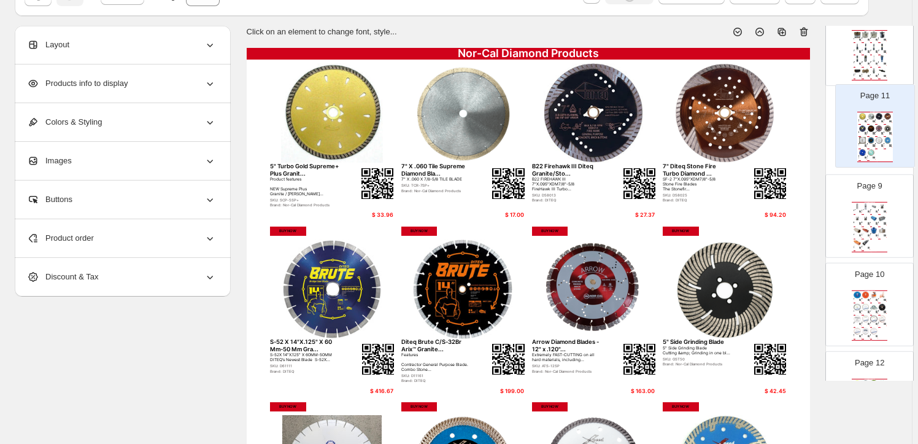
drag, startPoint x: 867, startPoint y: 325, endPoint x: 876, endPoint y: 125, distance: 200.3
click at [876, 125] on div "Page 1 Nor-Cal Diamond Products 5" X 5/8"-11, Photon M, Flush Cut,... Electropl…" at bounding box center [870, 133] width 88 height 1498
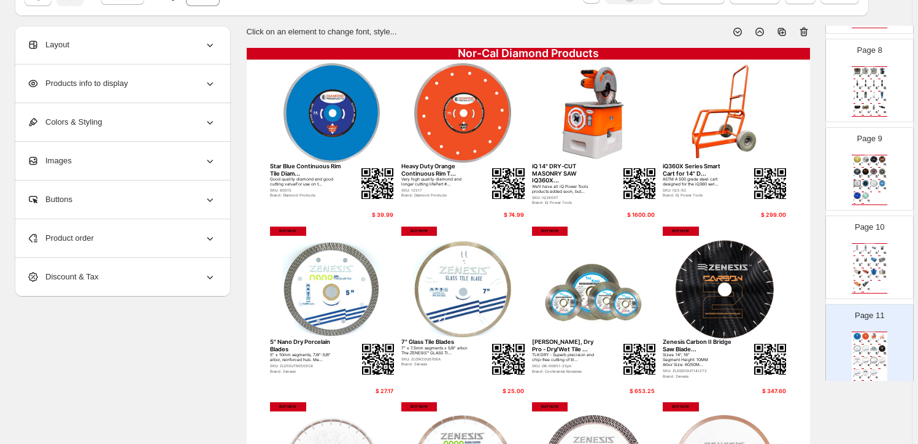
scroll to position [640, 0]
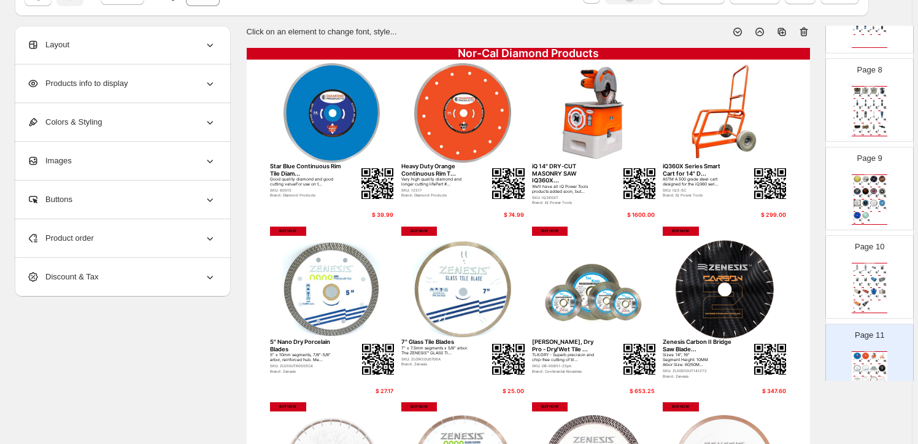
click at [874, 355] on img at bounding box center [875, 355] width 8 height 7
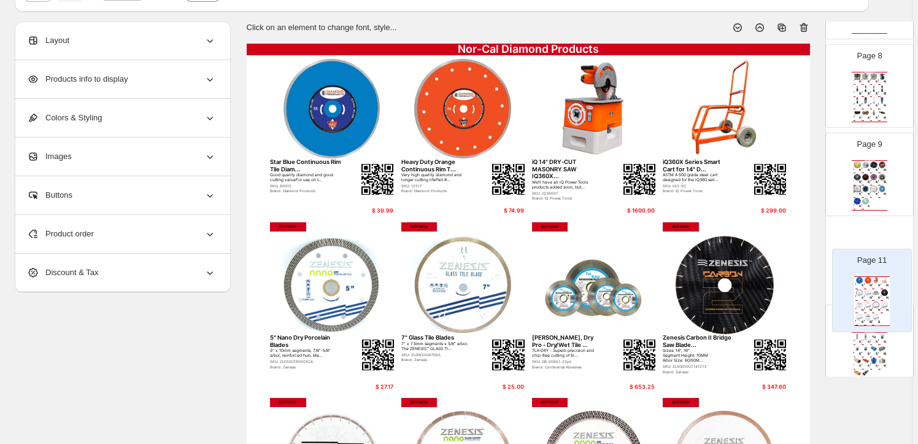
scroll to position [651, 0]
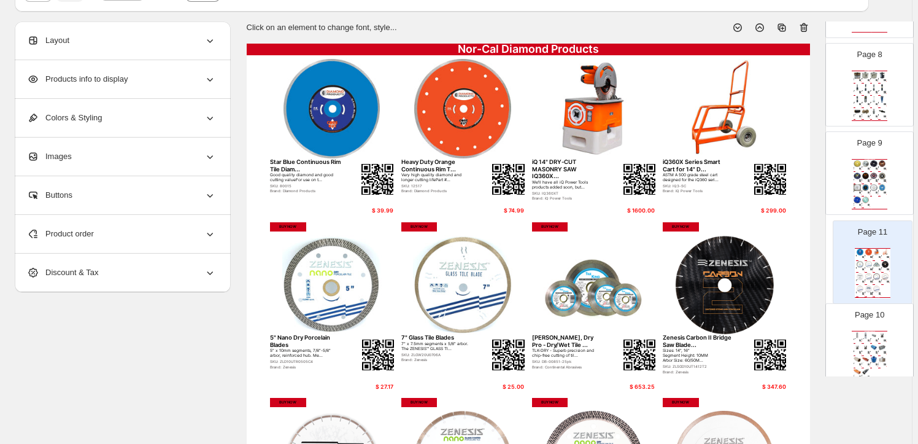
drag, startPoint x: 874, startPoint y: 336, endPoint x: 879, endPoint y: 249, distance: 87.3
click at [879, 249] on div "Page 1 Nor-Cal Diamond Products 5" X 5/8"-11, Photon M, Flush Cut,... Electropl…" at bounding box center [870, 173] width 88 height 1498
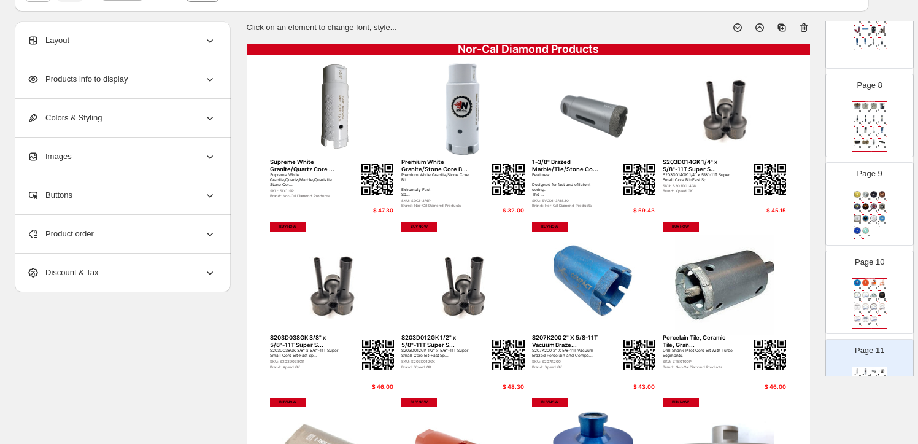
scroll to position [595, 0]
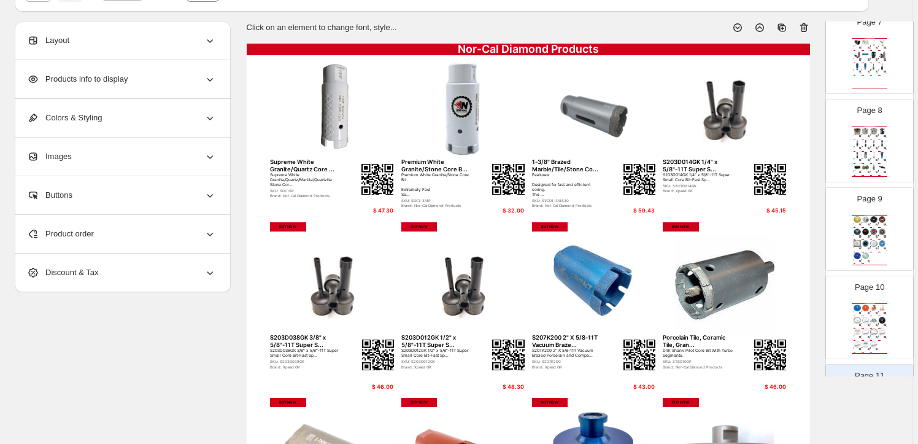
click at [879, 225] on div "Brand: DITEQ" at bounding box center [881, 225] width 4 height 0
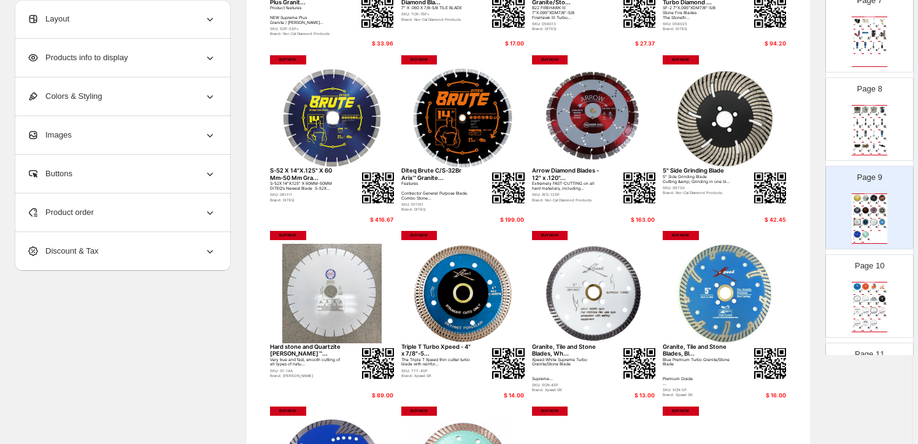
scroll to position [290, 0]
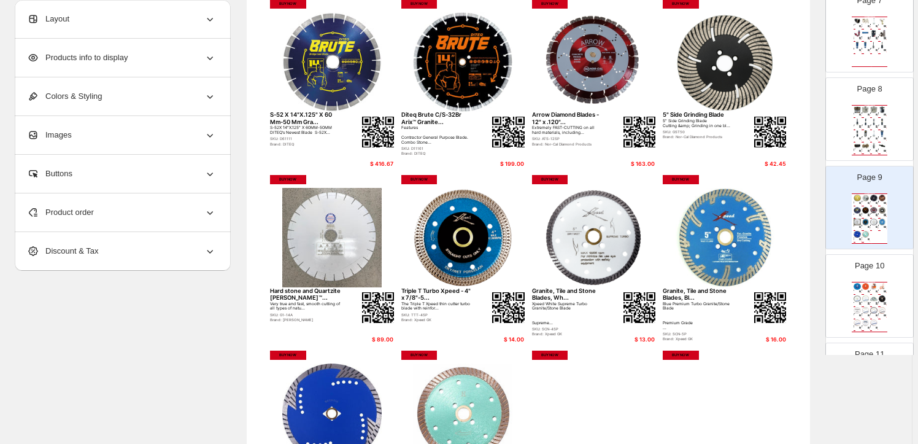
click at [863, 298] on img at bounding box center [866, 298] width 8 height 7
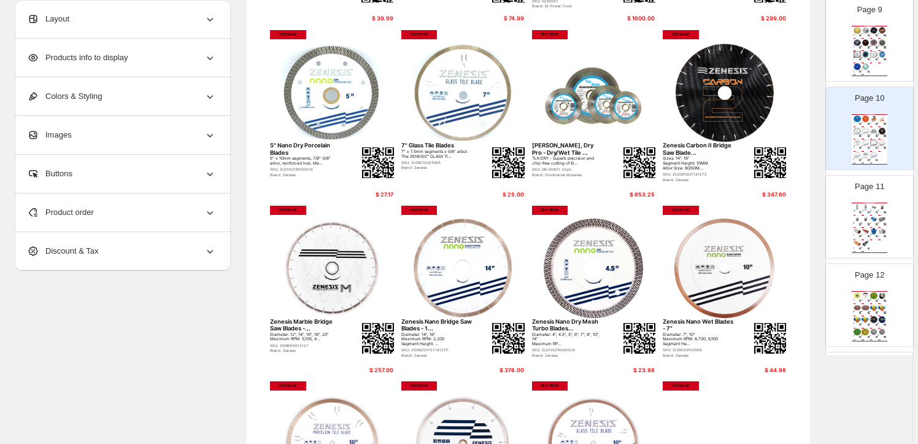
scroll to position [279, 0]
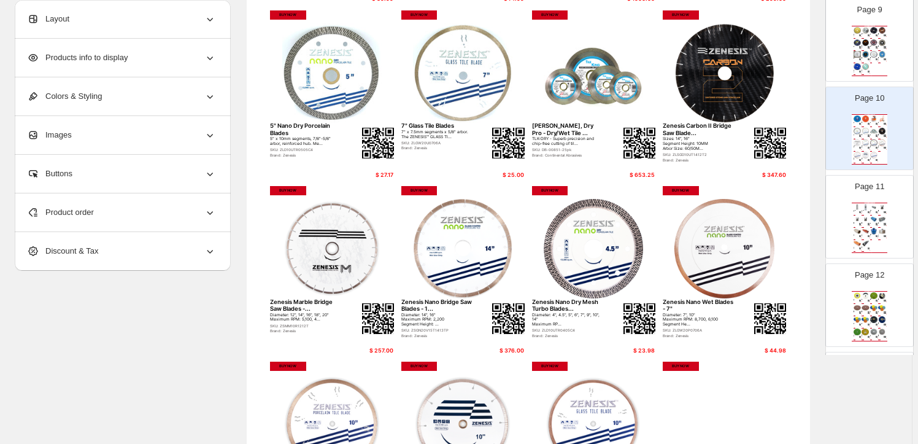
click at [879, 218] on img at bounding box center [883, 219] width 8 height 7
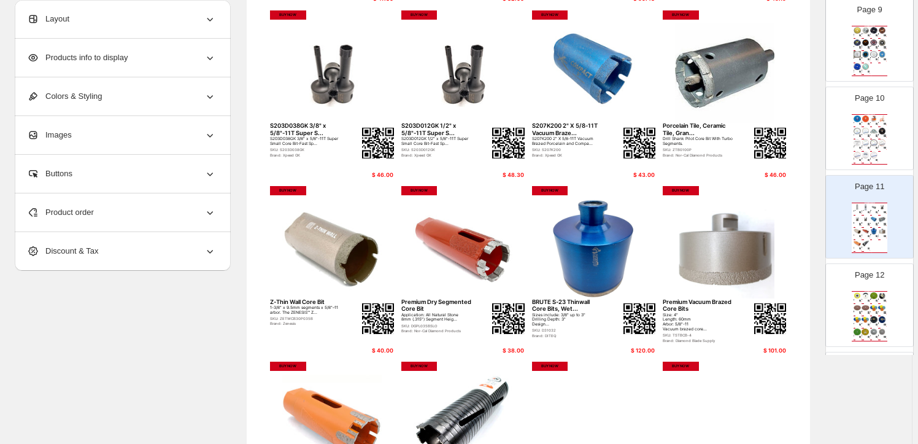
click at [871, 305] on img at bounding box center [875, 308] width 8 height 7
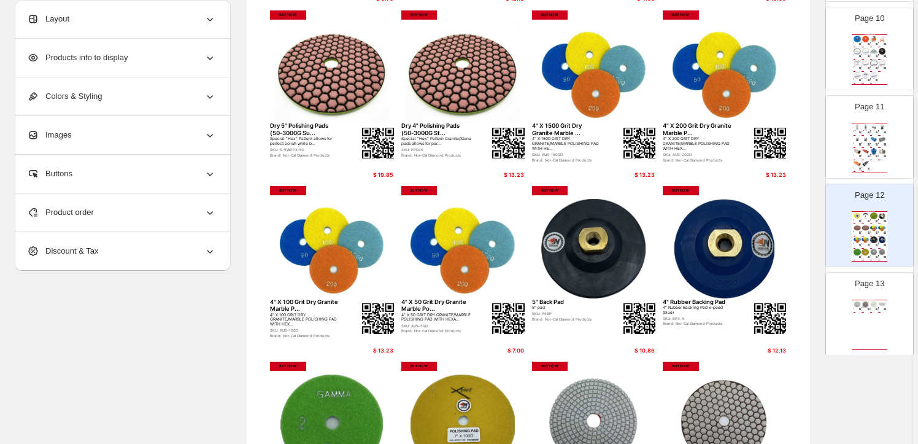
scroll to position [875, 0]
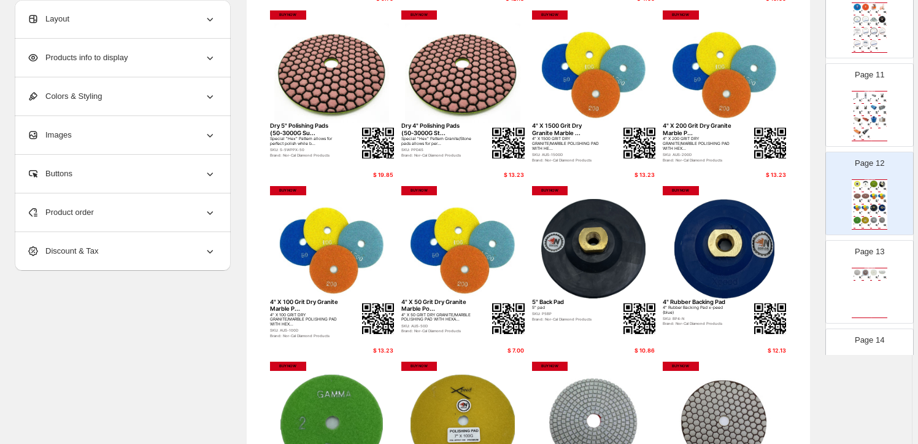
click at [874, 262] on div "Page 13 Nor-Cal Diamond Products 5" Dry Polishing Pad For Granite #... 5" Dry P…" at bounding box center [864, 277] width 77 height 82
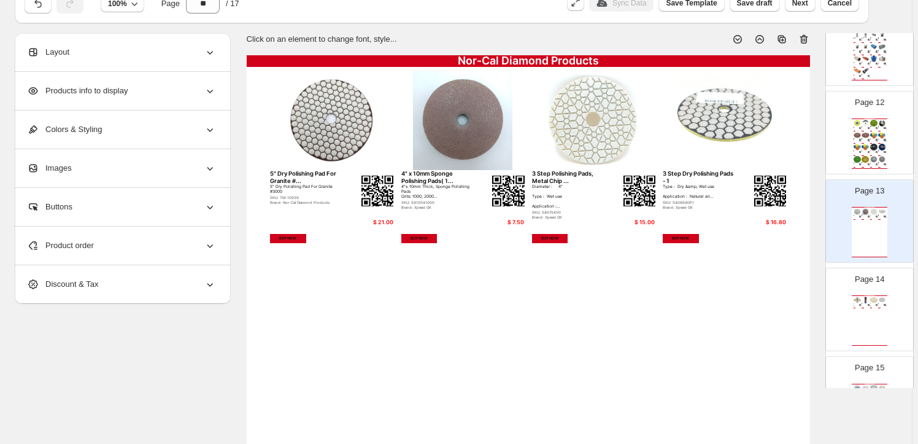
scroll to position [987, 0]
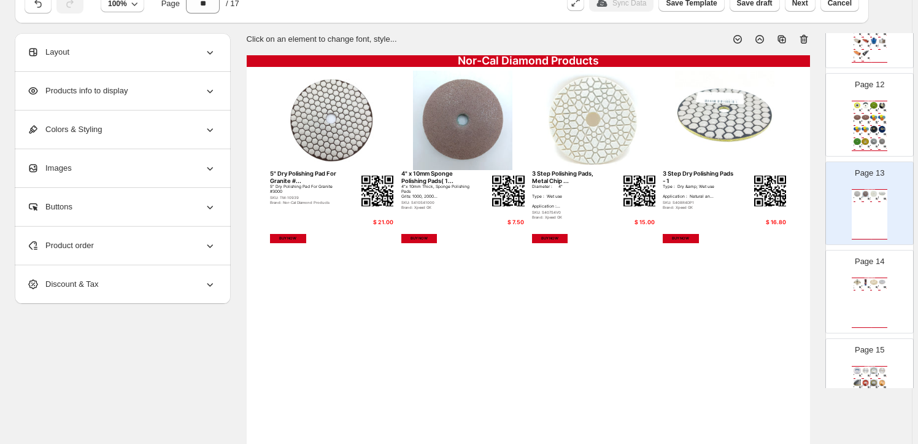
click at [871, 279] on img at bounding box center [875, 282] width 8 height 7
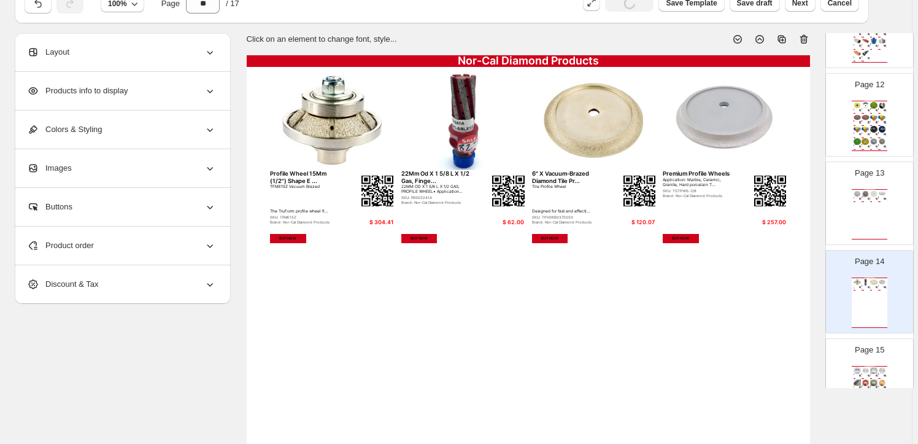
scroll to position [1042, 0]
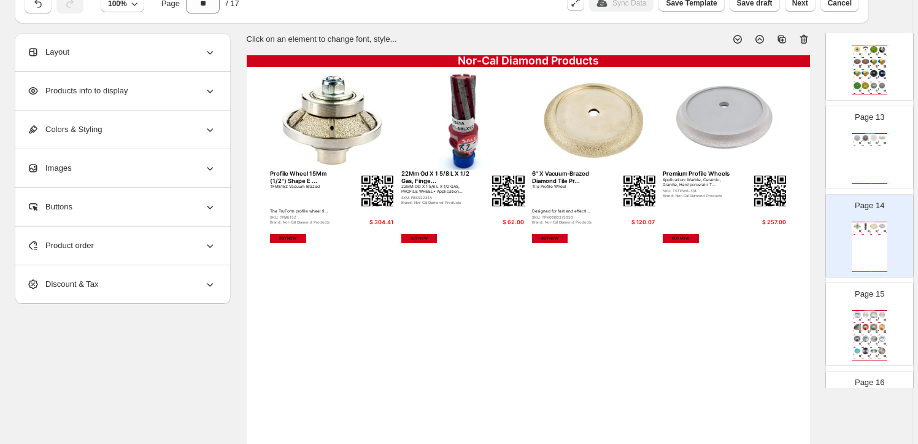
click at [873, 324] on img at bounding box center [875, 327] width 8 height 7
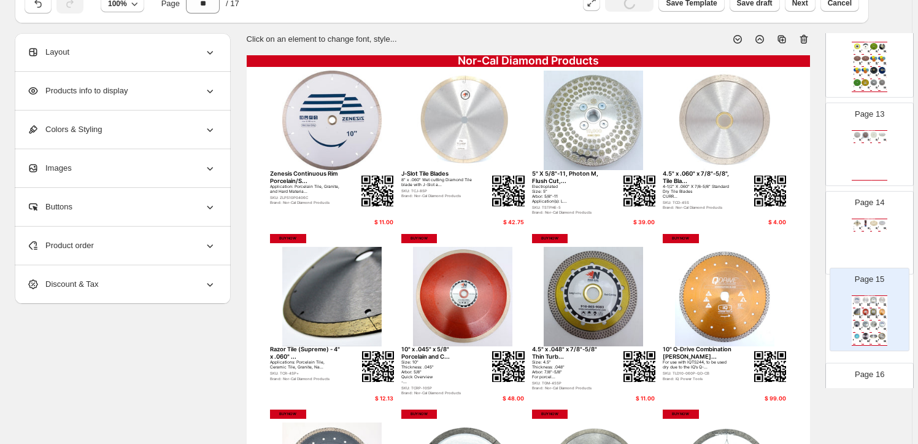
scroll to position [1052, 0]
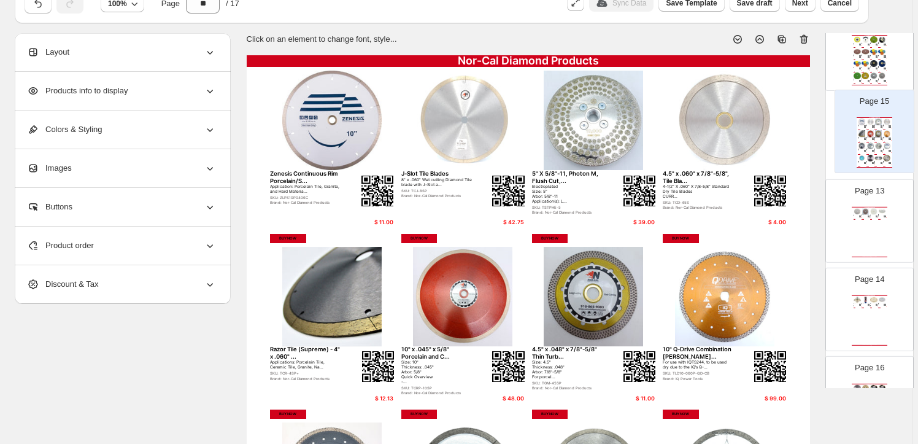
drag, startPoint x: 867, startPoint y: 324, endPoint x: 875, endPoint y: 130, distance: 194.2
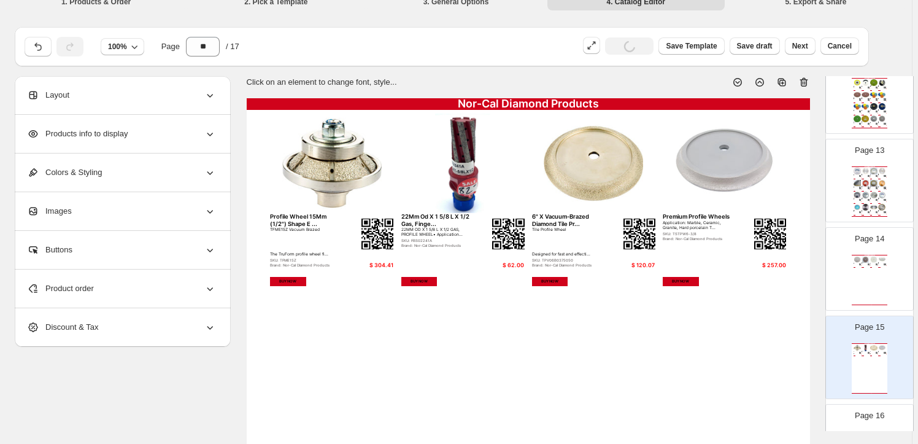
scroll to position [0, 0]
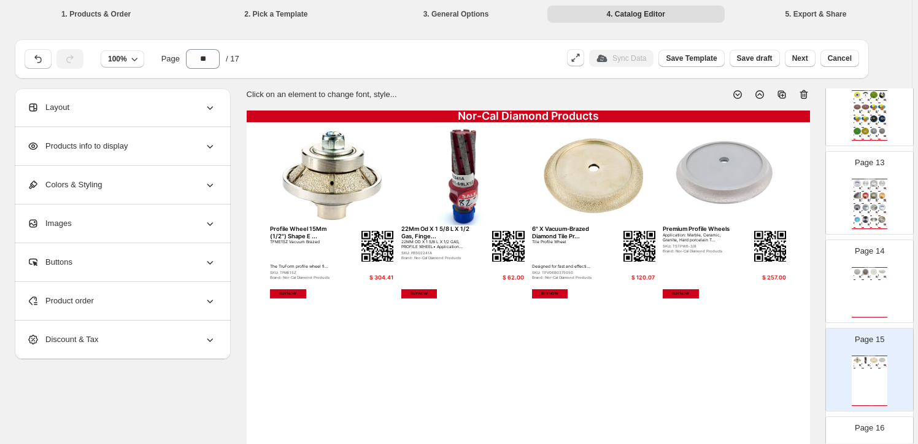
click at [867, 202] on div "$ 48.00" at bounding box center [868, 202] width 2 height 1
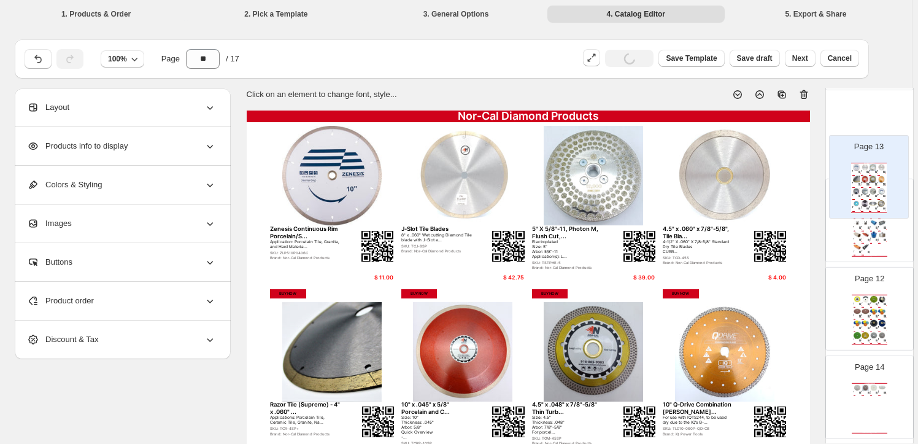
scroll to position [931, 0]
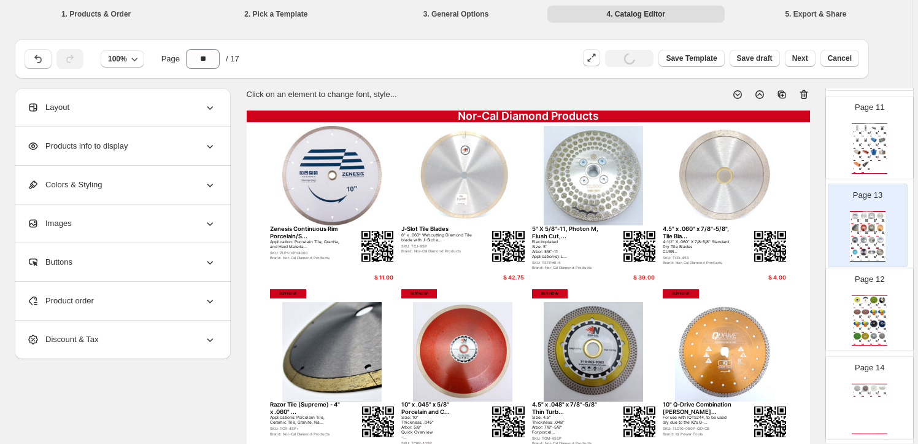
drag, startPoint x: 867, startPoint y: 200, endPoint x: 868, endPoint y: 230, distance: 30.7
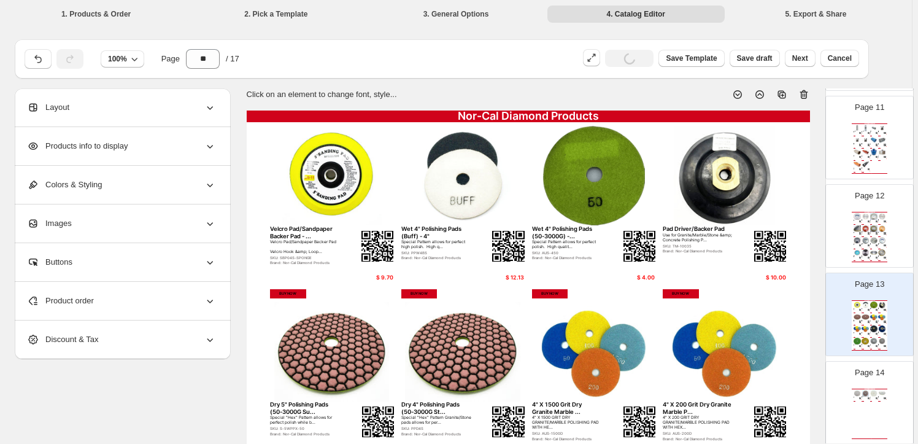
click at [864, 314] on img at bounding box center [866, 317] width 8 height 7
click at [879, 237] on img at bounding box center [883, 240] width 8 height 7
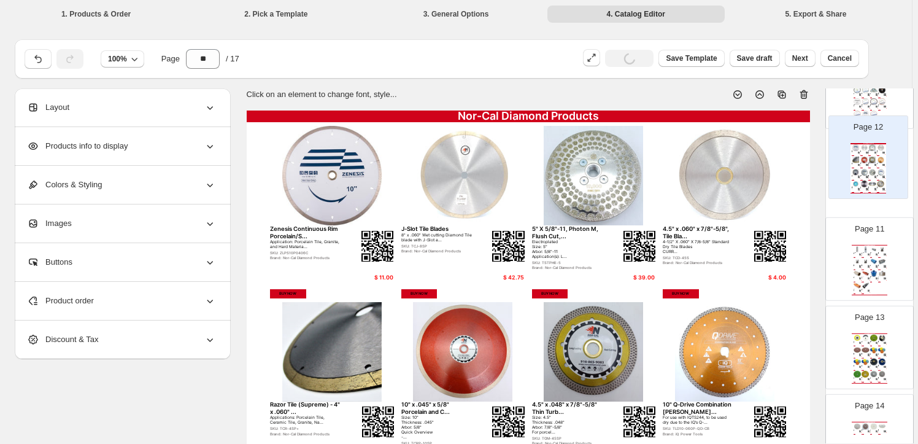
scroll to position [889, 0]
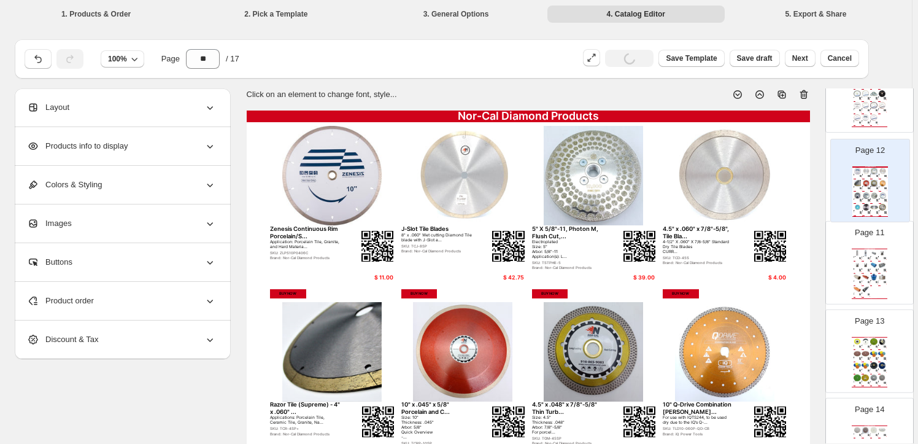
drag, startPoint x: 880, startPoint y: 225, endPoint x: 882, endPoint y: 188, distance: 37.5
click at [882, 188] on div "Page 1 Nor-Cal Diamond Products 5" X 5/8"-11, Photon M, Flush Cut,... Electropl…" at bounding box center [870, 2] width 88 height 1498
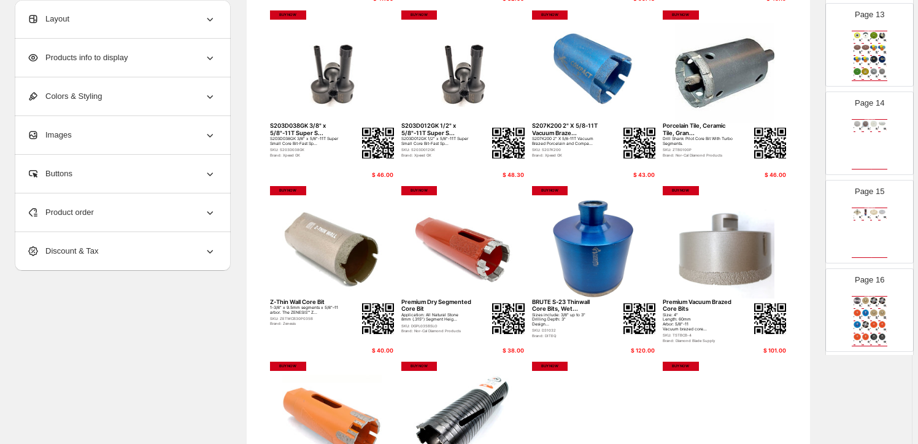
scroll to position [1227, 0]
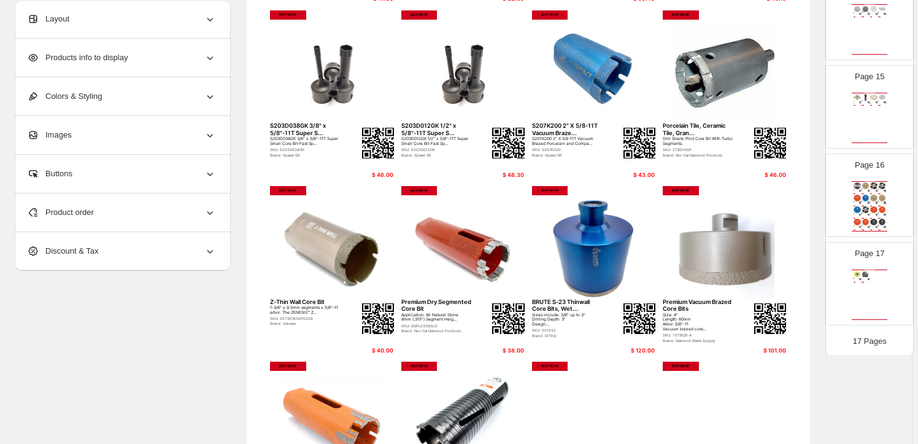
click at [872, 196] on img at bounding box center [875, 198] width 8 height 7
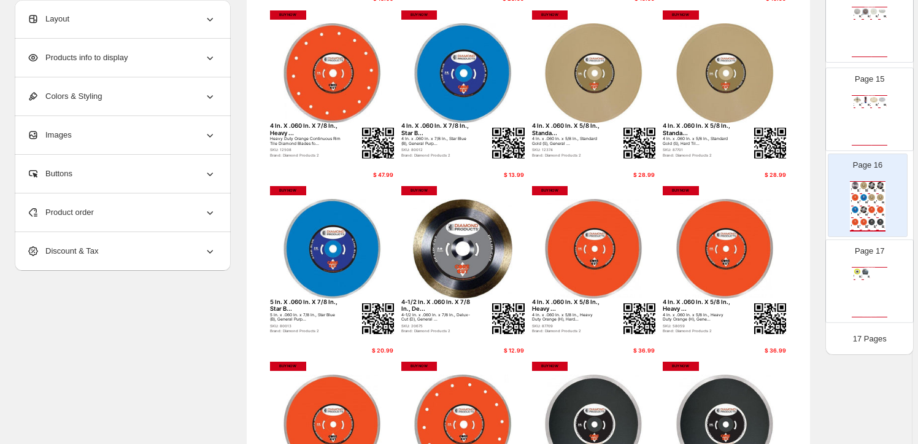
scroll to position [1222, 0]
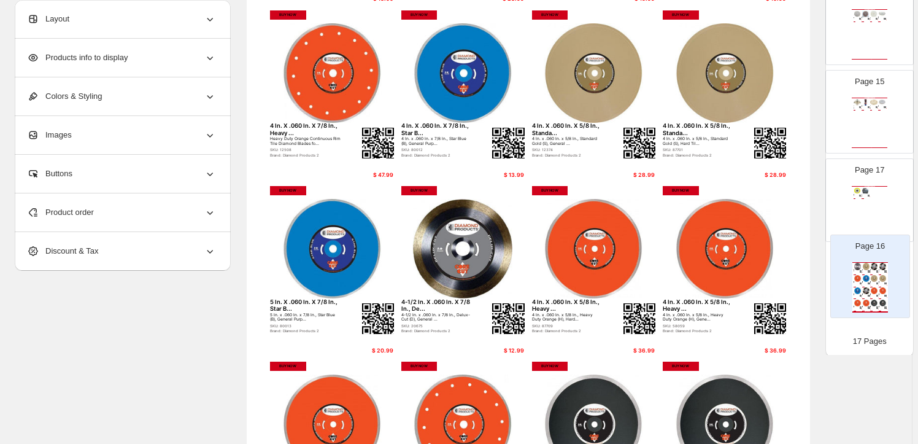
drag, startPoint x: 872, startPoint y: 196, endPoint x: 875, endPoint y: 285, distance: 89.1
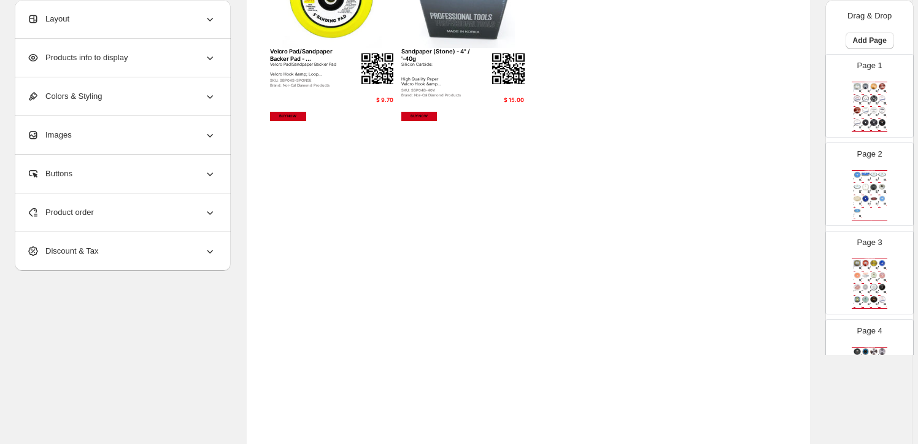
scroll to position [0, 0]
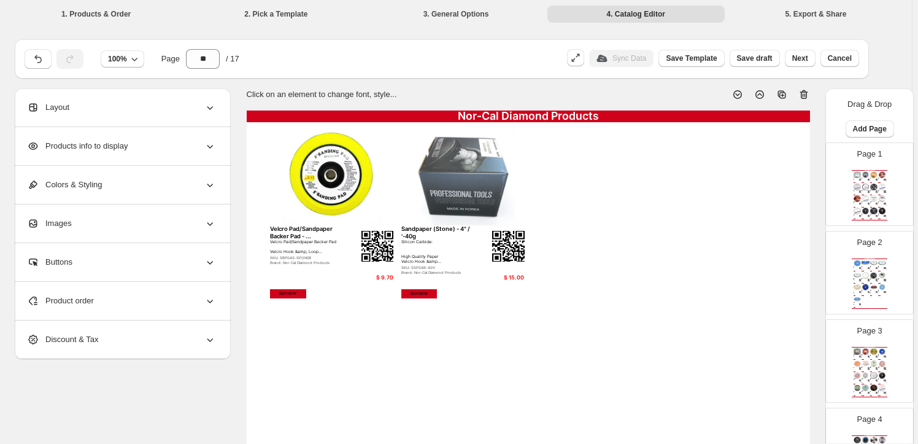
click at [872, 192] on div "Brand: Zenesis" at bounding box center [873, 192] width 4 height 0
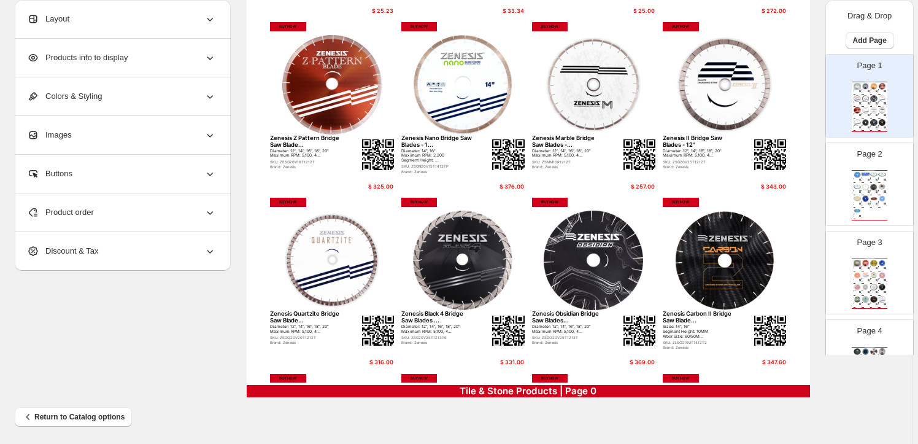
scroll to position [446, 0]
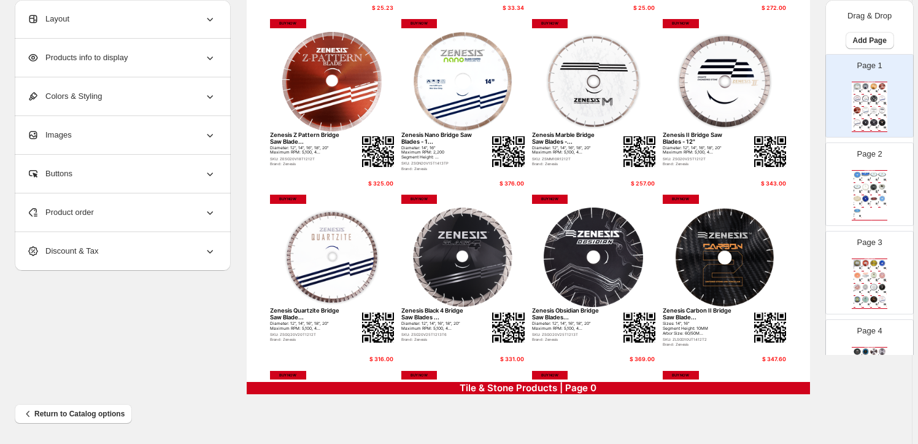
click at [871, 175] on img at bounding box center [875, 174] width 8 height 7
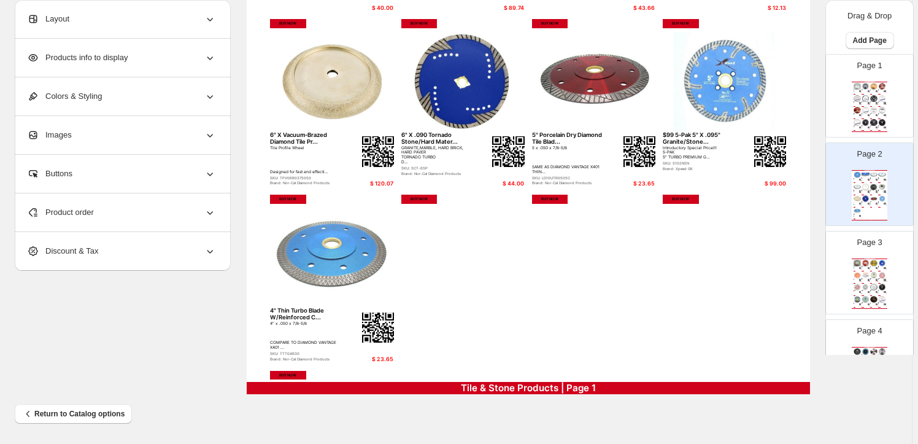
click at [872, 272] on img at bounding box center [875, 275] width 8 height 7
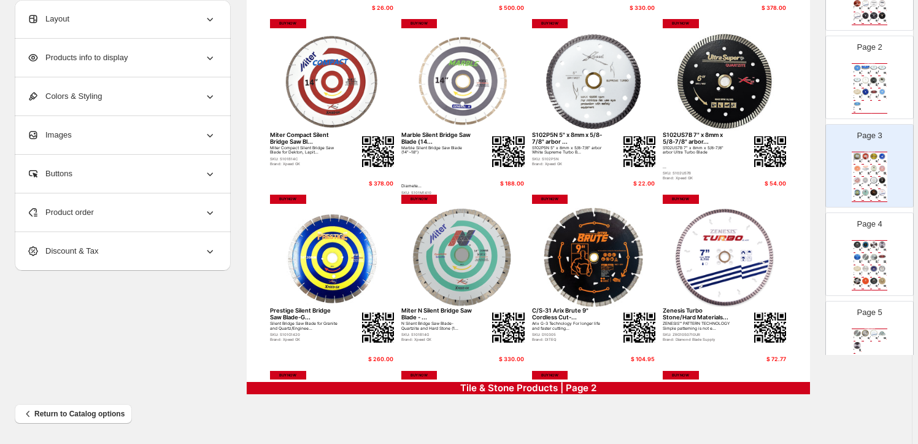
scroll to position [111, 0]
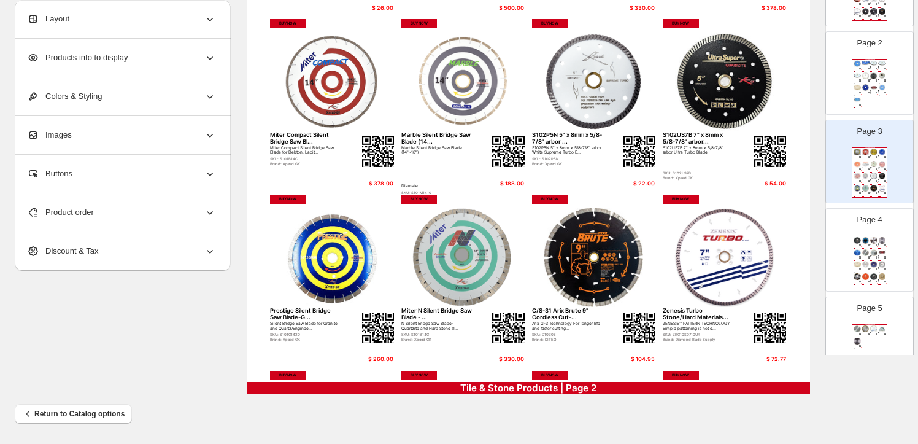
click at [873, 254] on img at bounding box center [875, 252] width 8 height 7
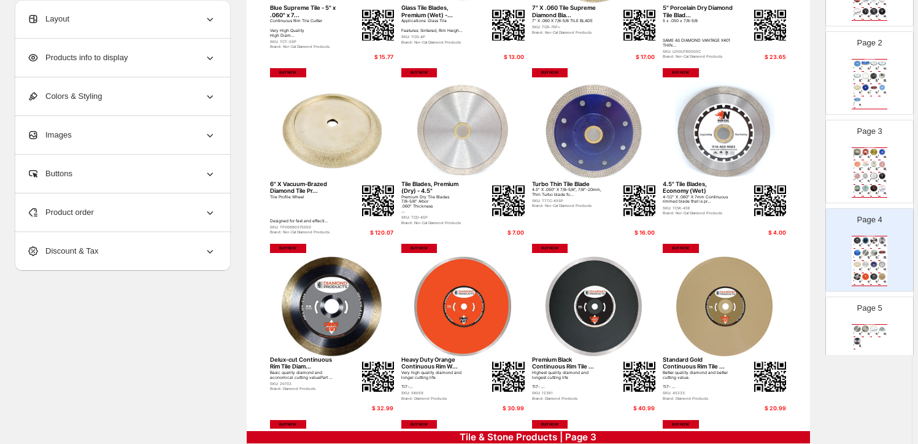
scroll to position [446, 0]
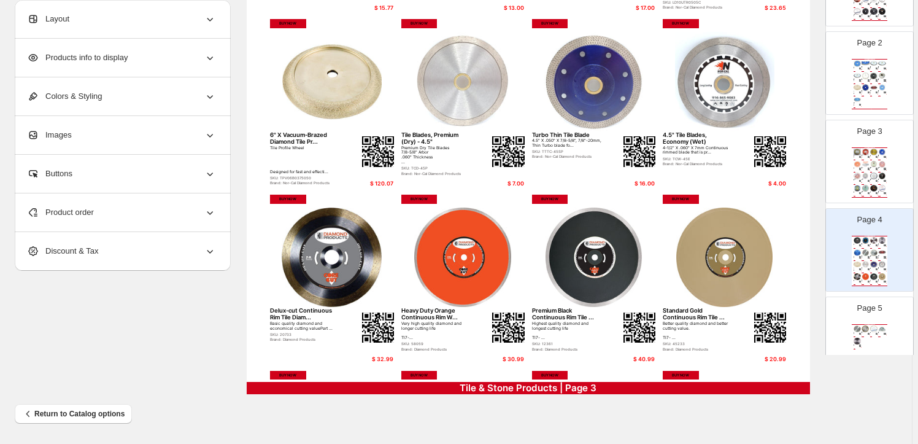
click at [866, 324] on div "Nor-Cal Diamond Products" at bounding box center [870, 324] width 36 height 1
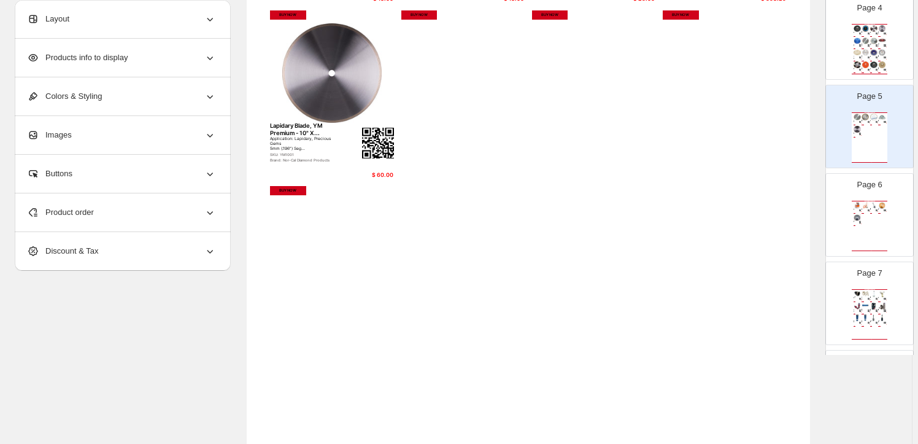
scroll to position [335, 0]
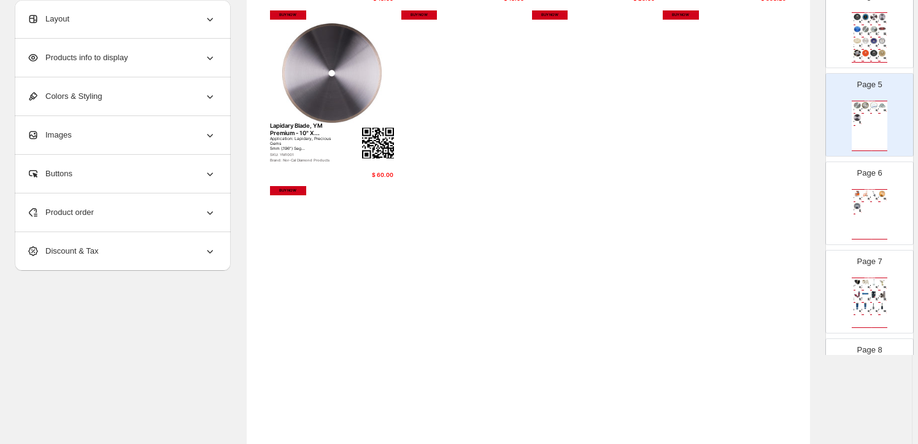
click at [871, 189] on div "Nor-Cal Diamond Products" at bounding box center [870, 189] width 36 height 1
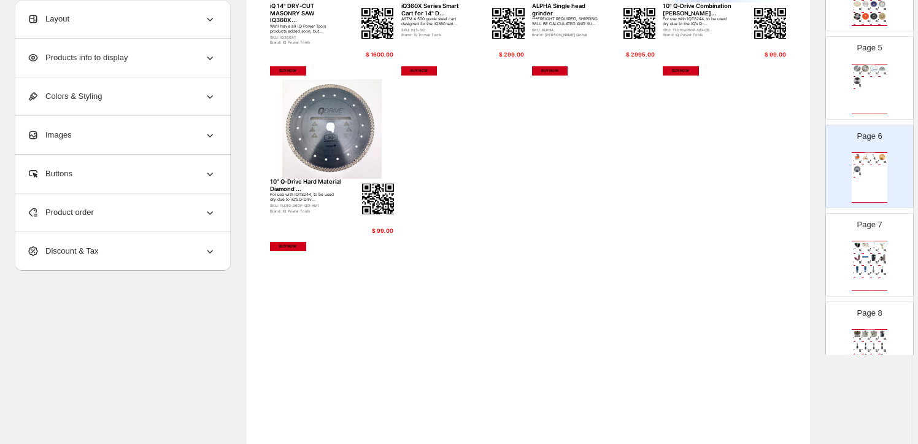
scroll to position [390, 0]
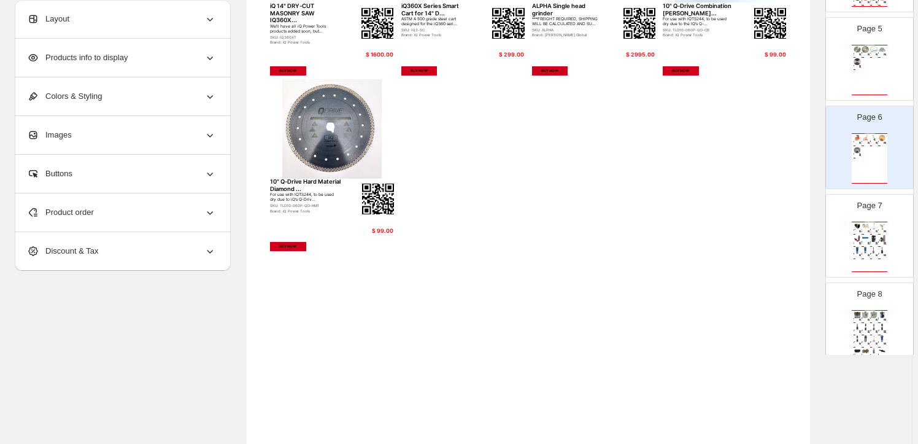
click at [871, 235] on img at bounding box center [875, 238] width 8 height 7
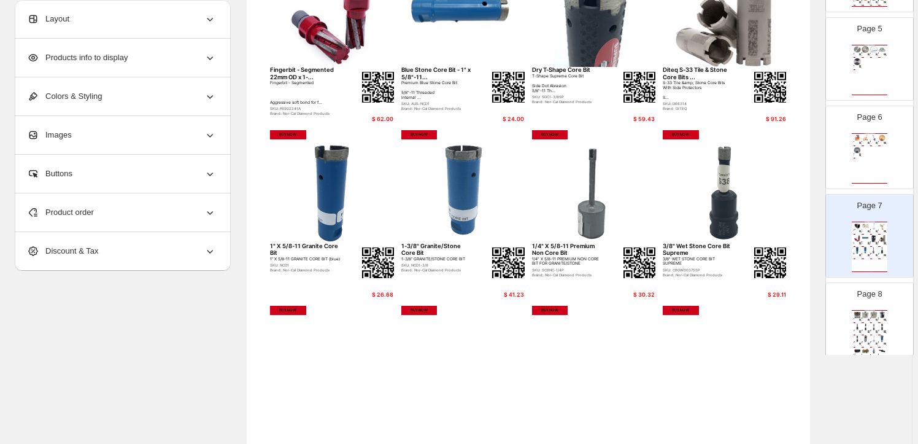
scroll to position [446, 0]
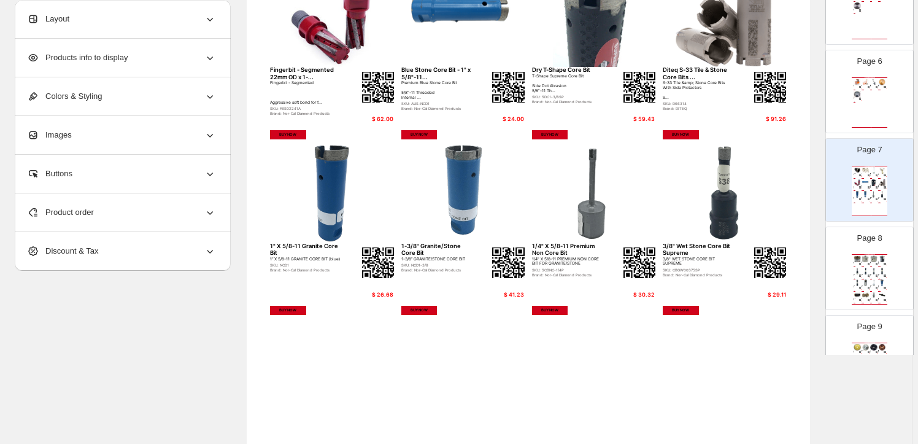
click at [876, 263] on img at bounding box center [877, 264] width 2 height 2
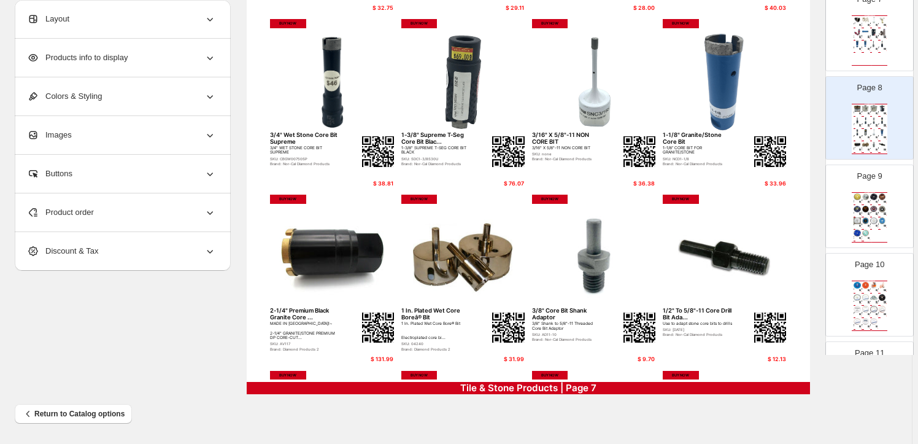
scroll to position [614, 0]
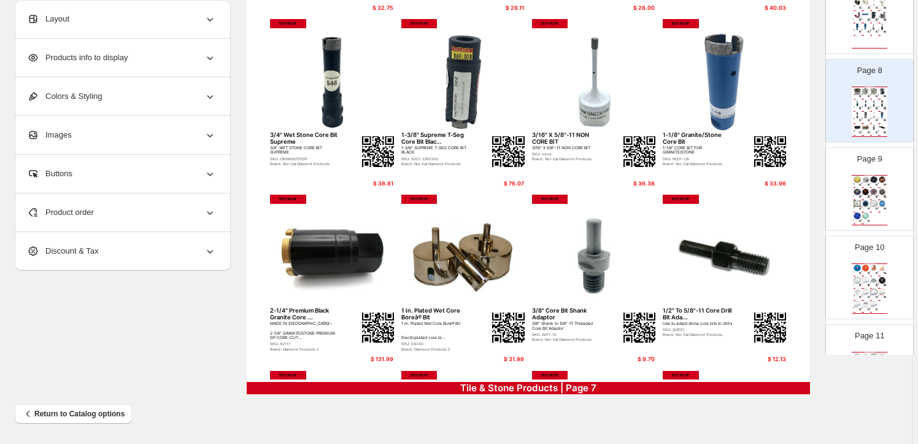
click at [872, 195] on div "Arrow Diamond Blades - 12" x .120"..." at bounding box center [873, 195] width 4 height 1
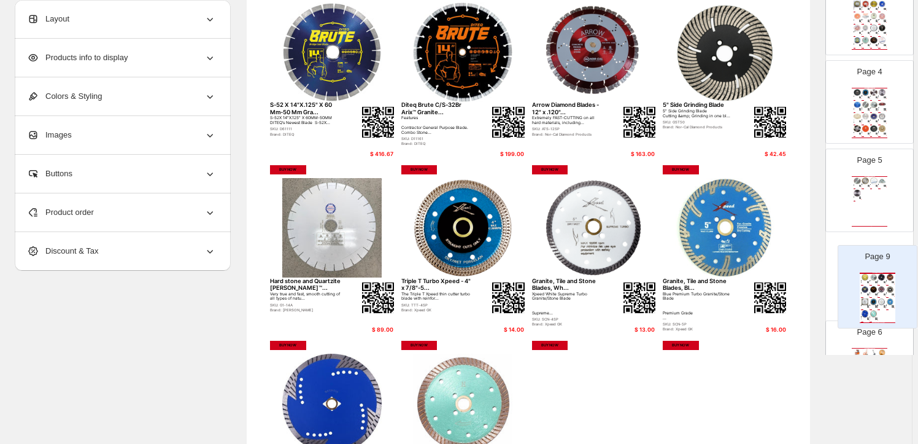
scroll to position [268, 0]
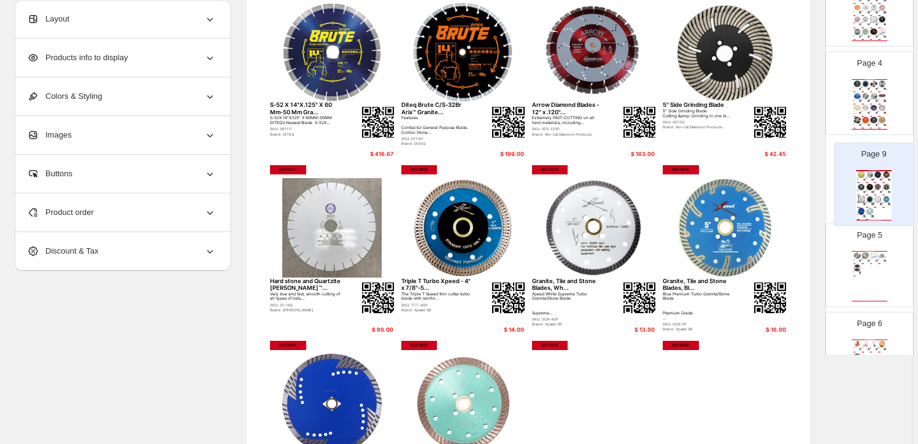
drag, startPoint x: 872, startPoint y: 195, endPoint x: 878, endPoint y: 187, distance: 10.1
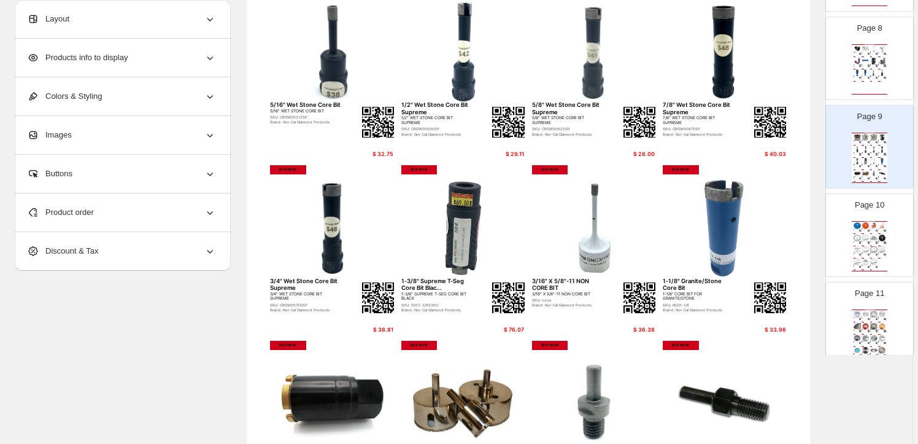
scroll to position [658, 0]
click at [865, 325] on img at bounding box center [866, 324] width 8 height 7
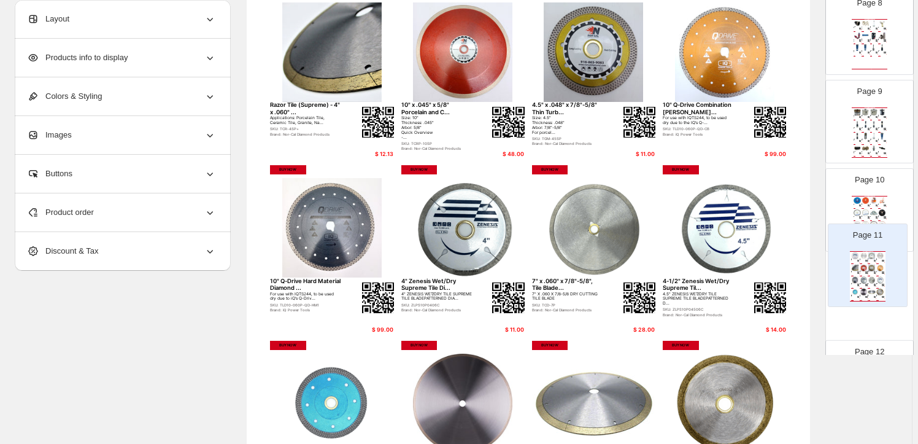
scroll to position [685, 0]
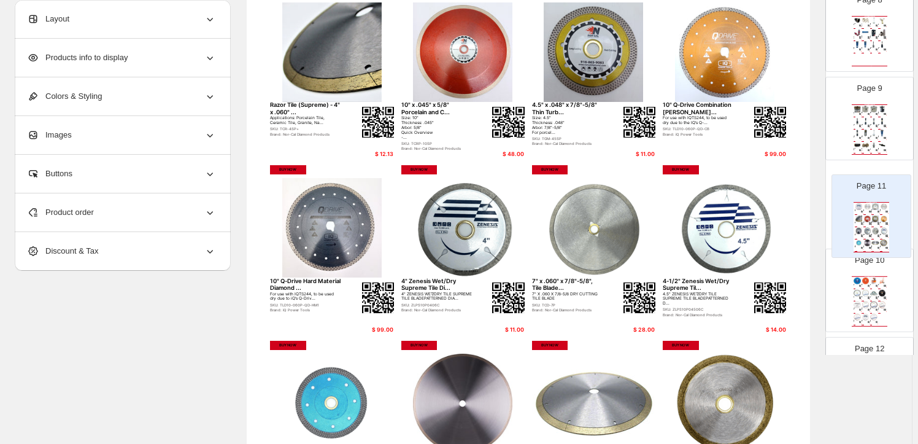
drag, startPoint x: 865, startPoint y: 325, endPoint x: 869, endPoint y: 218, distance: 106.9
click at [869, 218] on div "Page 1 Nor-Cal Diamond Products 5" X 5/8"-11, Photon M, Flush Cut,... Electropl…" at bounding box center [870, 119] width 88 height 1498
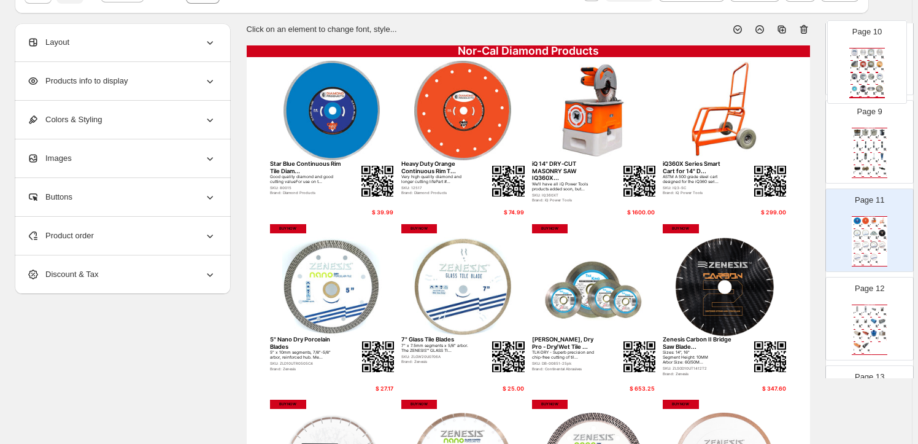
scroll to position [0, 0]
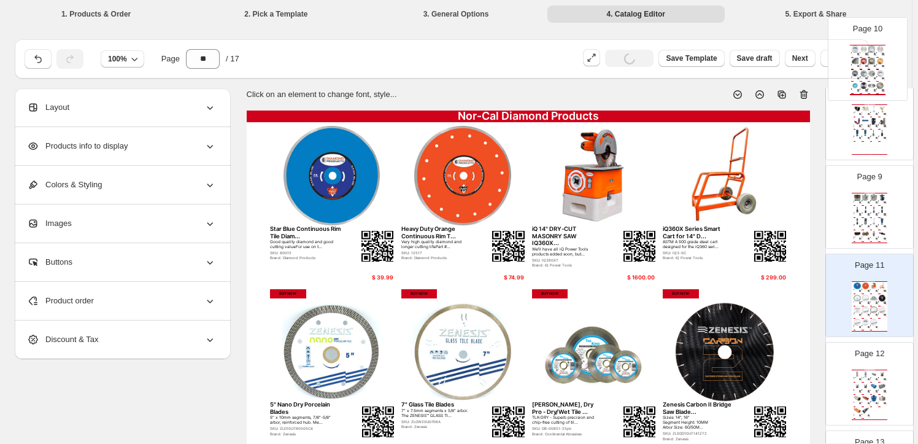
drag, startPoint x: 869, startPoint y: 214, endPoint x: 869, endPoint y: 88, distance: 125.2
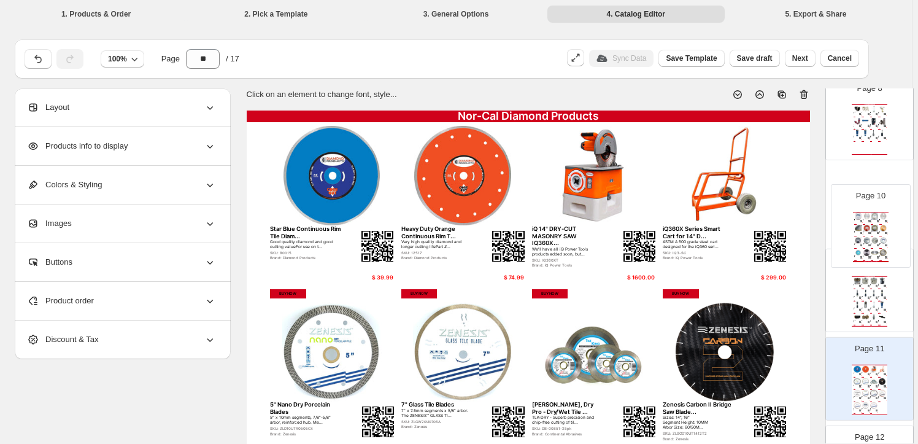
drag, startPoint x: 870, startPoint y: 279, endPoint x: 872, endPoint y: 208, distance: 71.3
click at [872, 208] on div "Page 1 Nor-Cal Diamond Products 5" X 5/8"-11, Photon M, Flush Cut,... Electropl…" at bounding box center [870, 207] width 88 height 1498
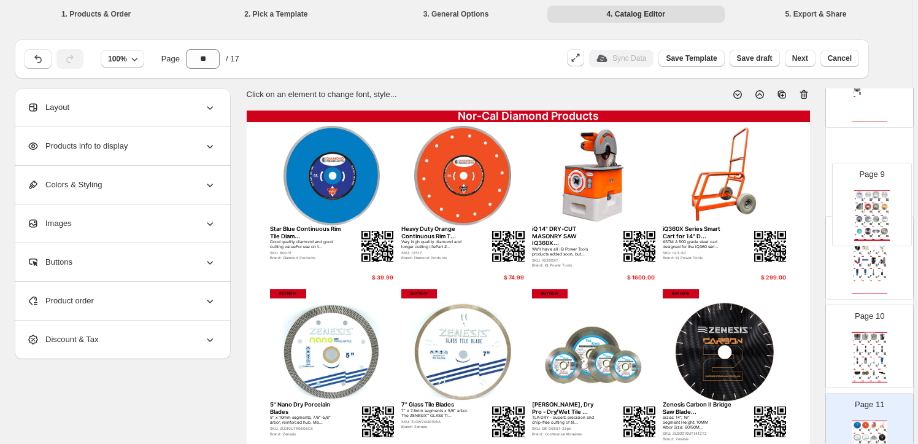
drag, startPoint x: 865, startPoint y: 270, endPoint x: 869, endPoint y: 208, distance: 61.5
click at [869, 208] on div "Page 1 Nor-Cal Diamond Products 5" X 5/8"-11, Photon M, Flush Cut,... Electropl…" at bounding box center [870, 263] width 88 height 1498
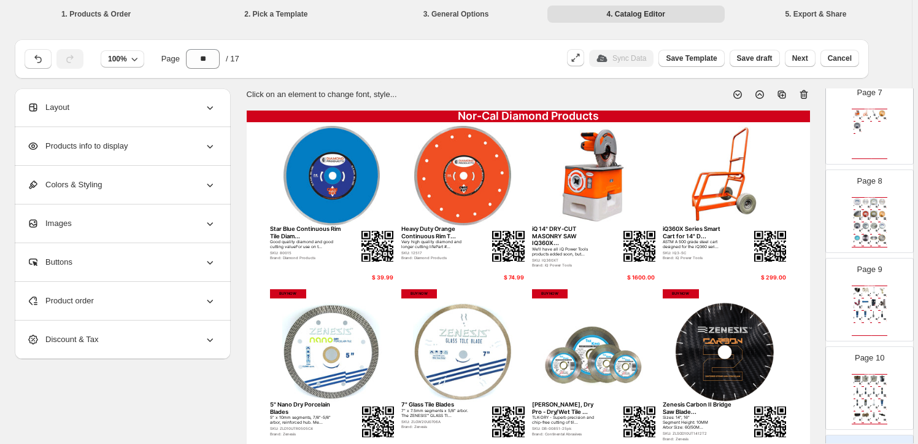
scroll to position [573, 0]
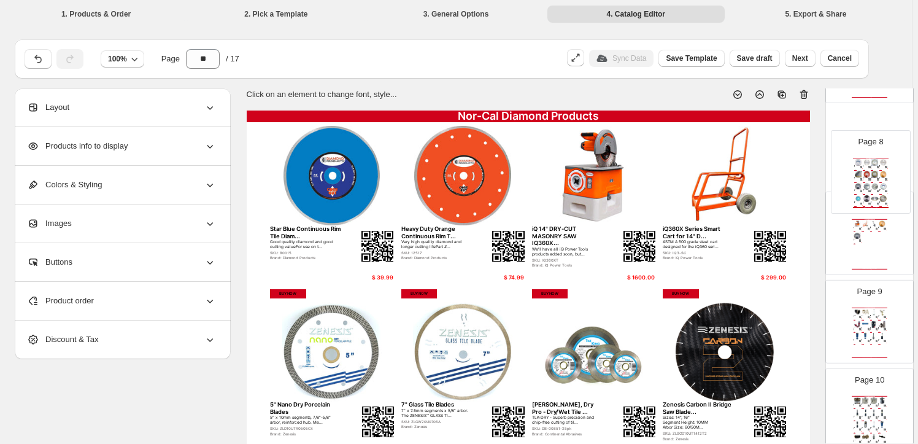
drag, startPoint x: 867, startPoint y: 238, endPoint x: 871, endPoint y: 179, distance: 59.0
click at [871, 179] on div "Page 1 Nor-Cal Diamond Products 5" X 5/8"-11, Photon M, Flush Cut,... Electropl…" at bounding box center [870, 327] width 88 height 1498
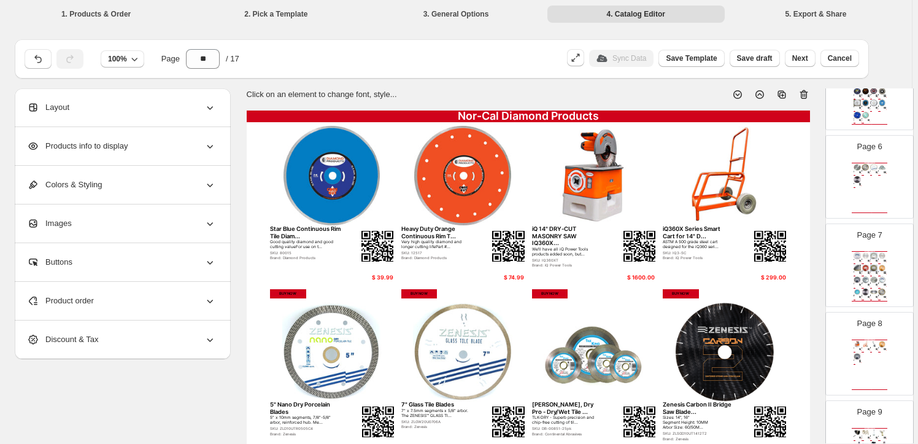
scroll to position [394, 0]
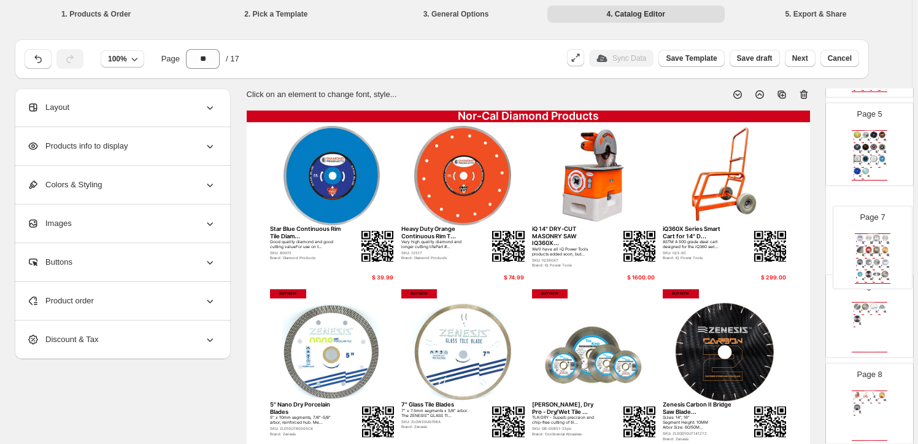
drag, startPoint x: 866, startPoint y: 330, endPoint x: 871, endPoint y: 254, distance: 76.3
click at [872, 239] on div "4.5" x .048" x 7/8"-5/8" Thin Turb... Size: 4.5" Thickness: .048" Arbor: 7/8"-5…" at bounding box center [875, 240] width 8 height 2
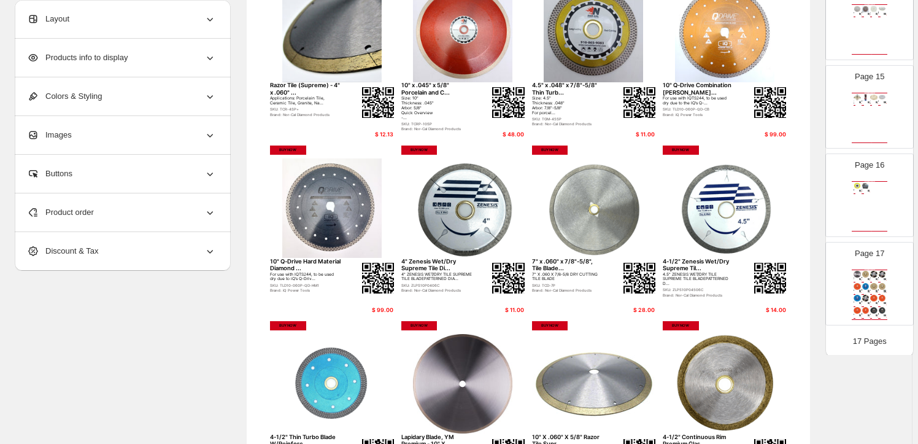
scroll to position [335, 0]
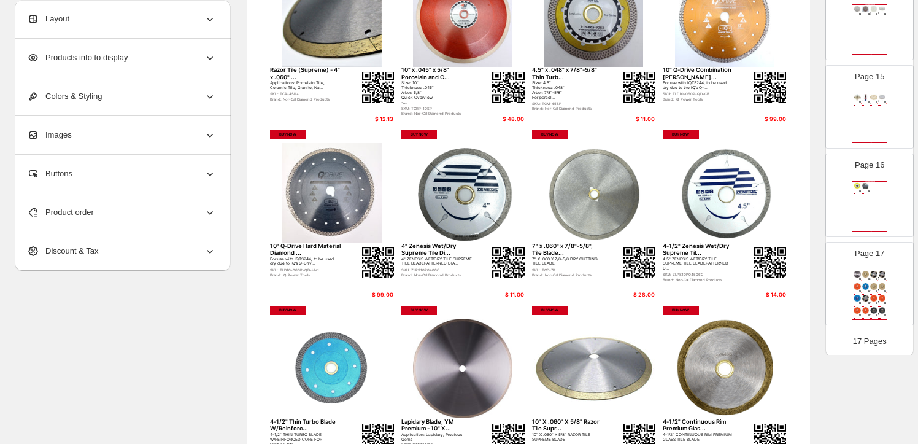
click at [864, 283] on img at bounding box center [866, 286] width 8 height 7
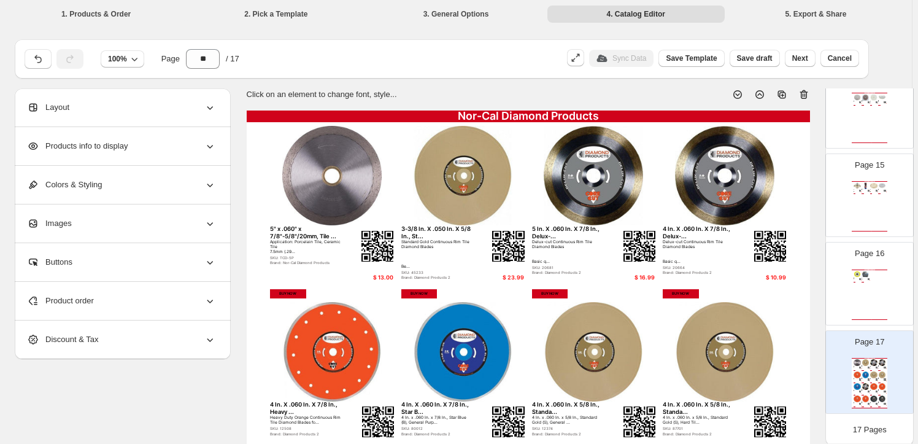
scroll to position [0, 0]
click at [805, 93] on icon at bounding box center [804, 94] width 12 height 12
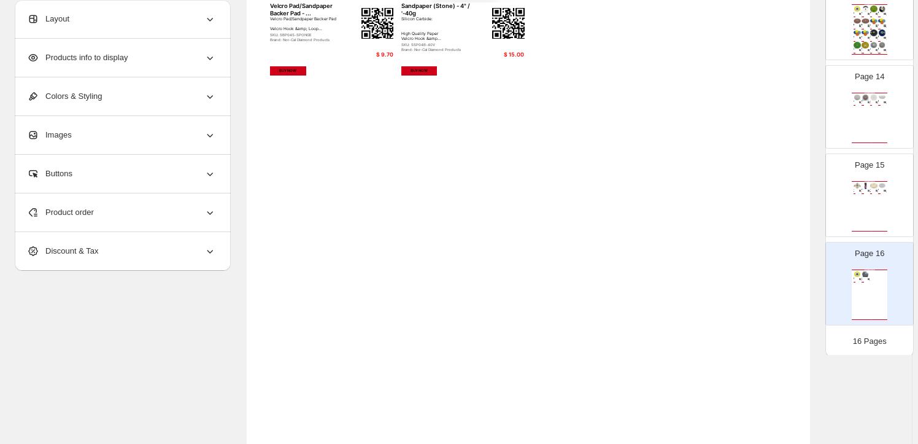
scroll to position [1082, 0]
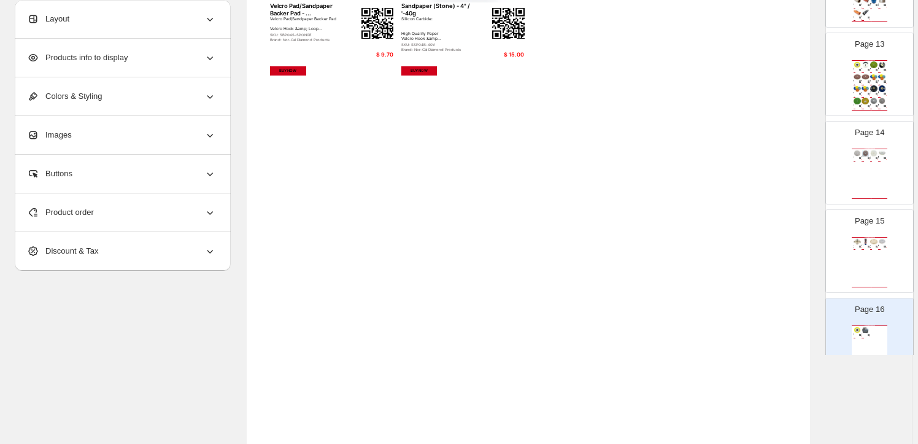
click at [871, 247] on div "SKU: TPV06B0375050" at bounding box center [873, 247] width 4 height 0
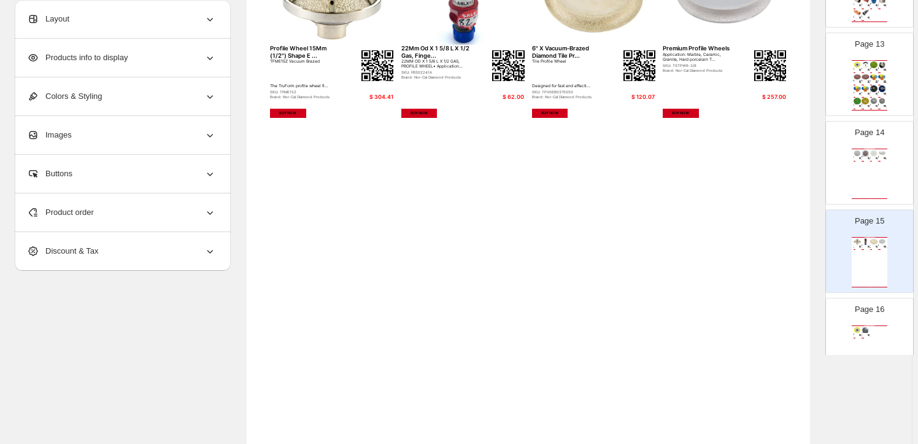
scroll to position [111, 0]
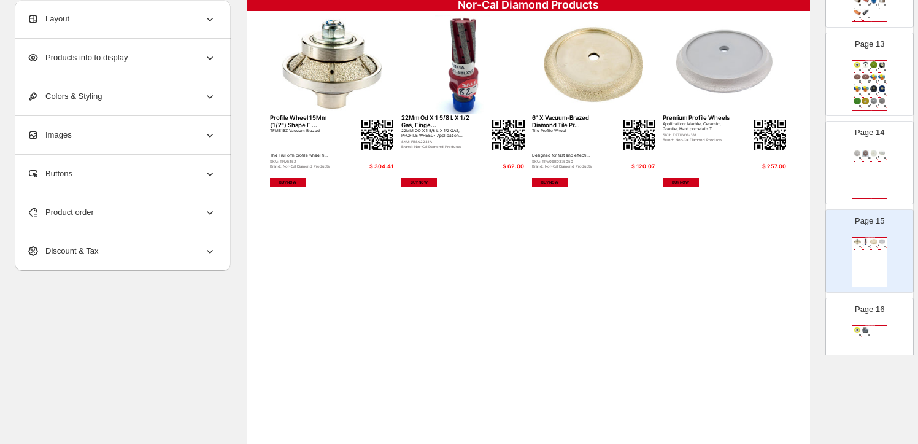
click at [862, 161] on div "BUY NOW" at bounding box center [863, 161] width 2 height 1
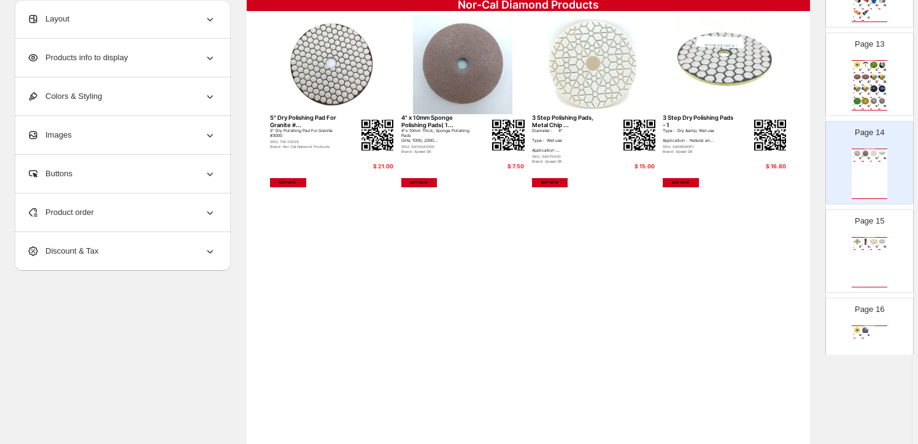
click at [862, 238] on img at bounding box center [866, 241] width 8 height 7
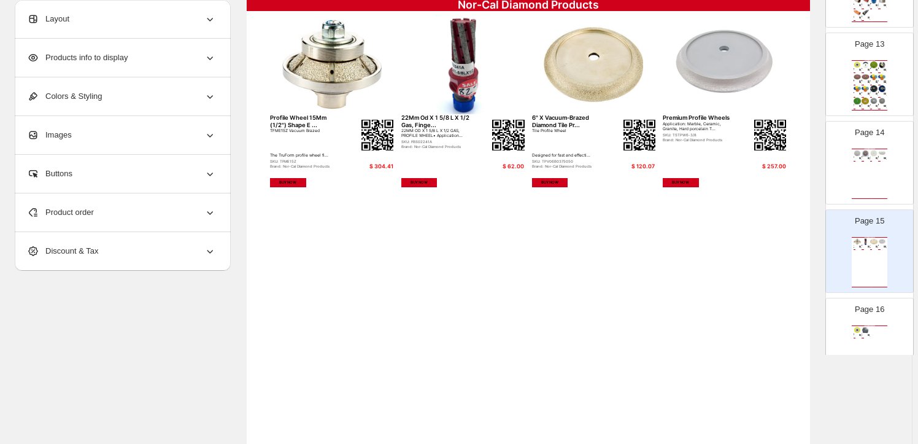
click at [96, 53] on span "Products info to display" at bounding box center [77, 58] width 101 height 12
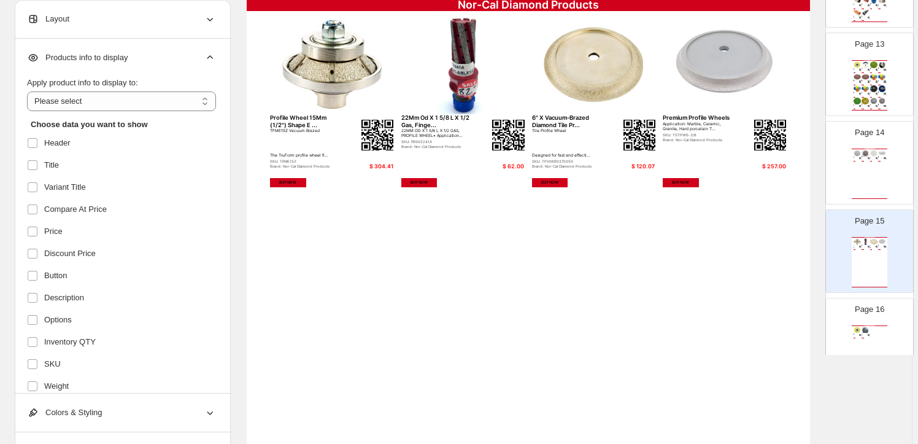
click at [99, 52] on span "Products info to display" at bounding box center [77, 58] width 101 height 12
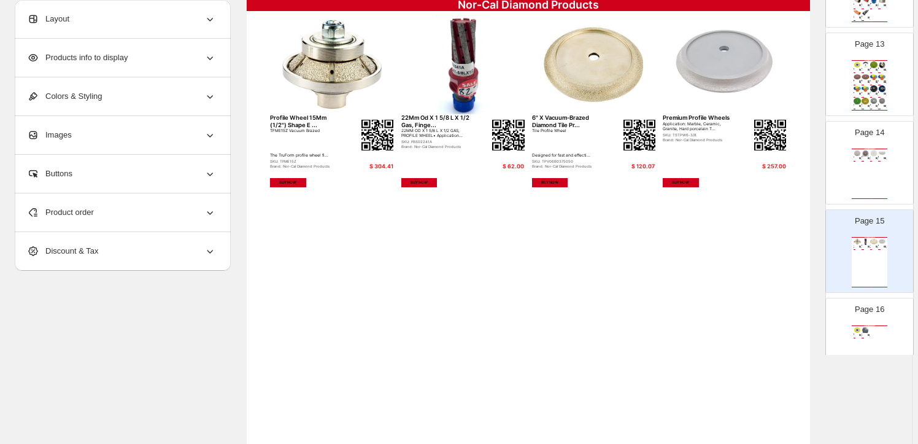
click at [212, 14] on icon at bounding box center [210, 19] width 12 height 12
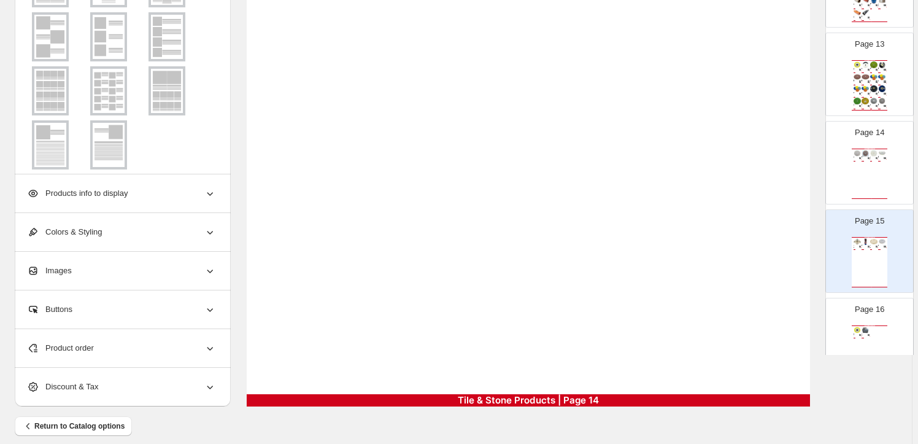
scroll to position [446, 0]
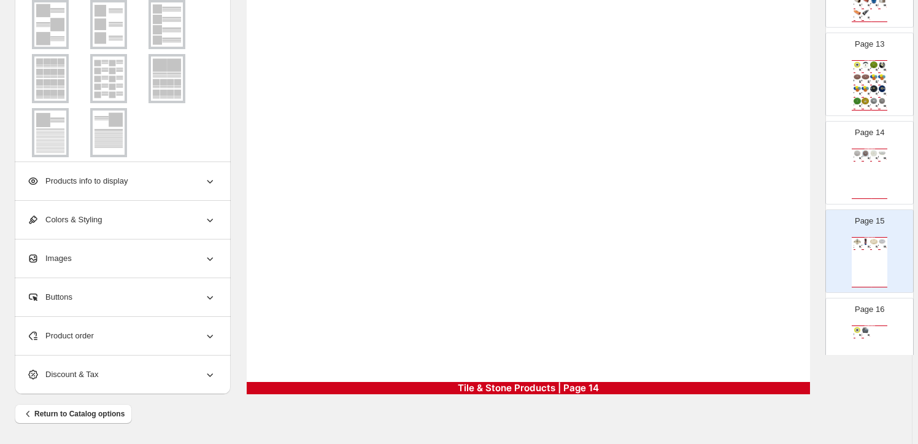
click at [212, 331] on icon at bounding box center [210, 336] width 12 height 12
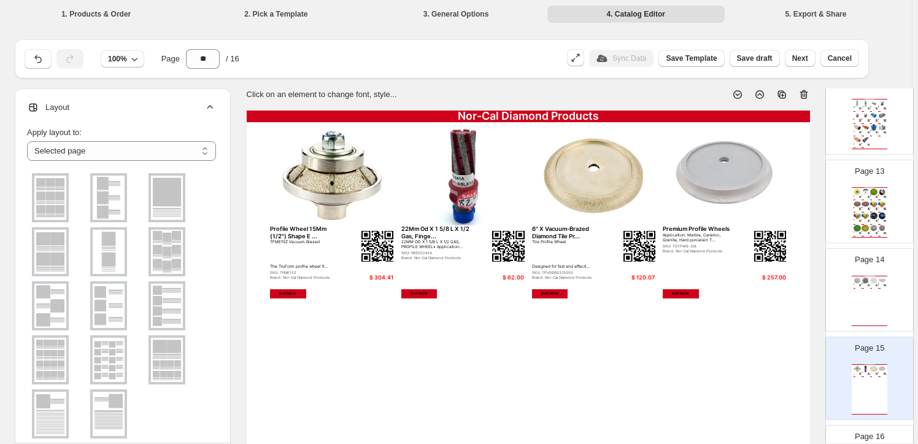
scroll to position [1026, 0]
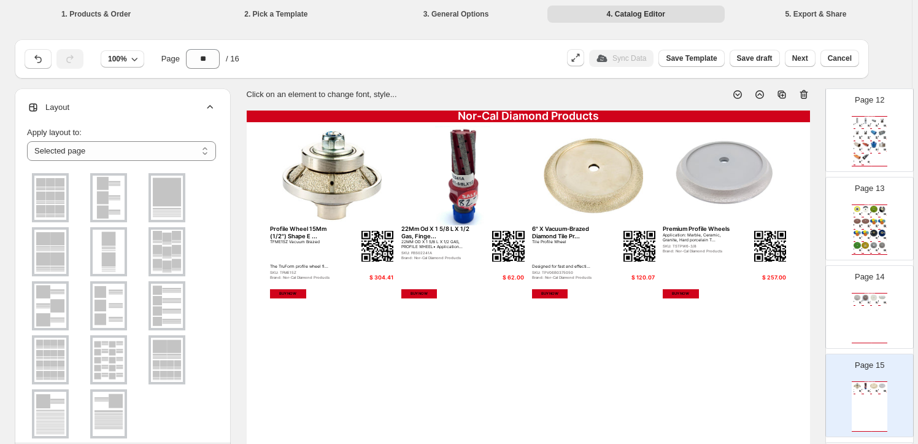
click at [871, 225] on div "4" X 1500 Grit Dry Granite Marble ..." at bounding box center [873, 225] width 4 height 1
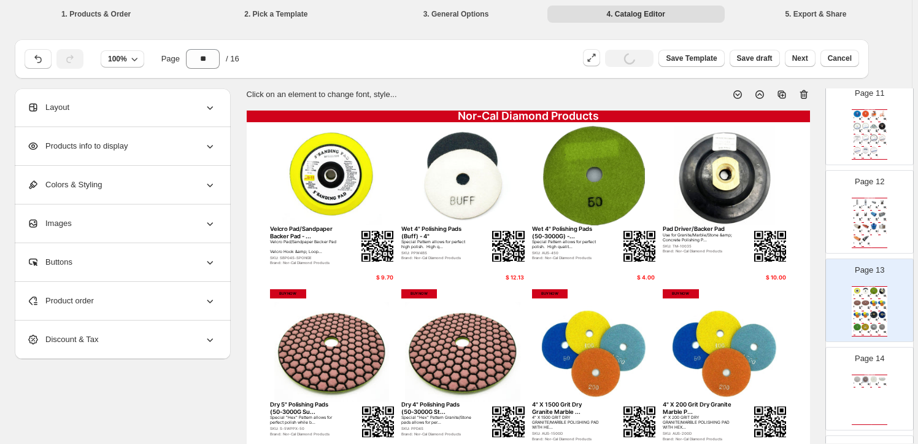
scroll to position [915, 0]
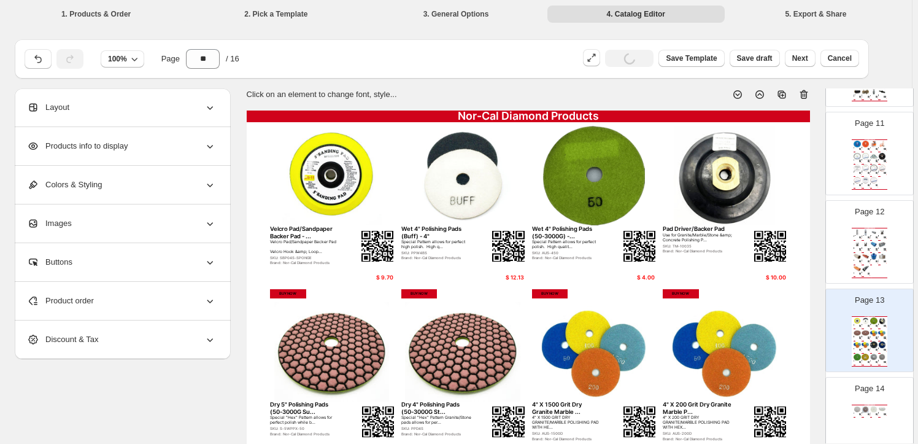
click at [871, 245] on img at bounding box center [875, 244] width 8 height 7
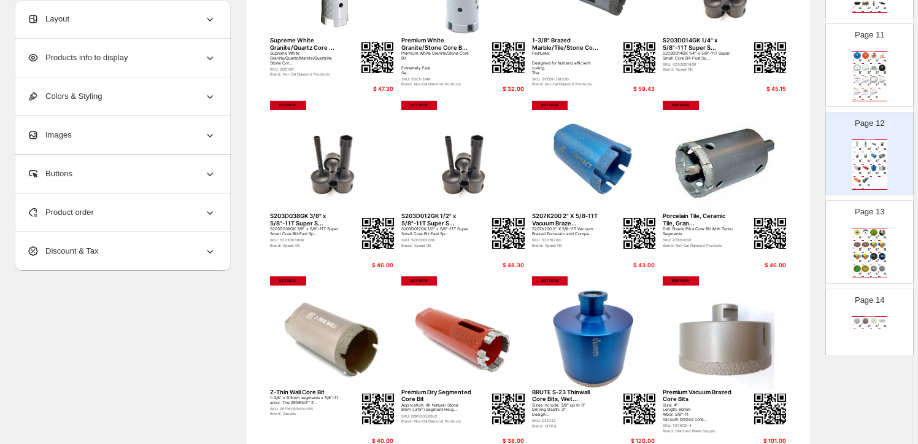
scroll to position [55, 0]
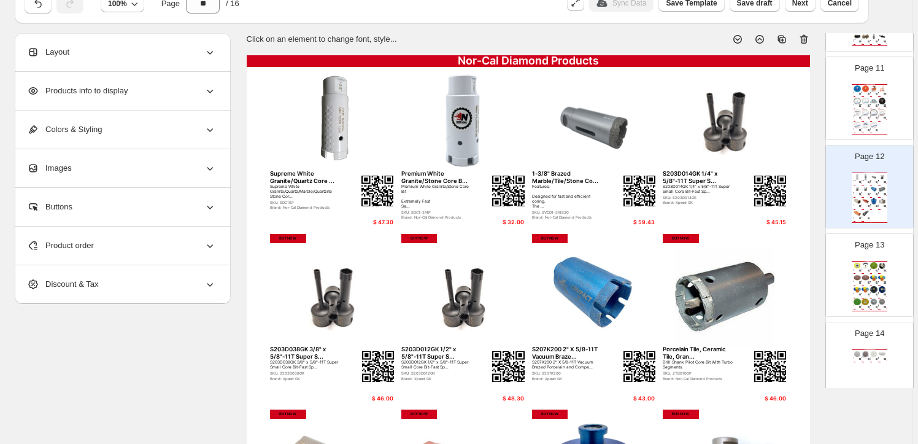
click at [872, 109] on img at bounding box center [875, 112] width 8 height 7
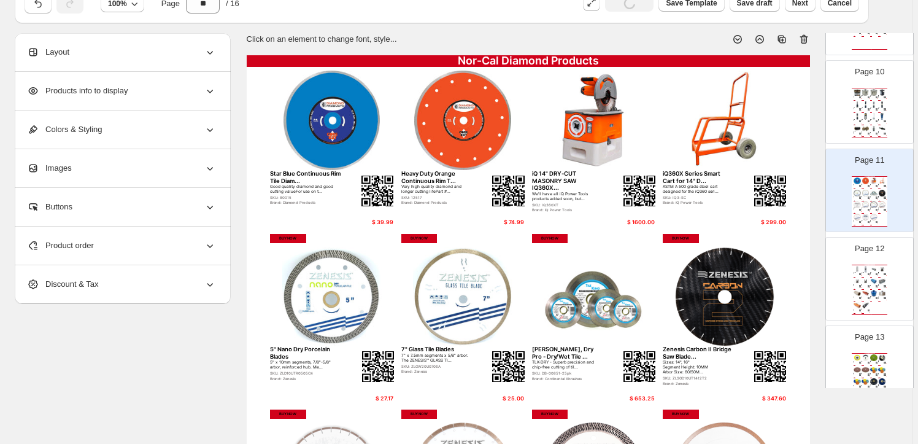
scroll to position [804, 0]
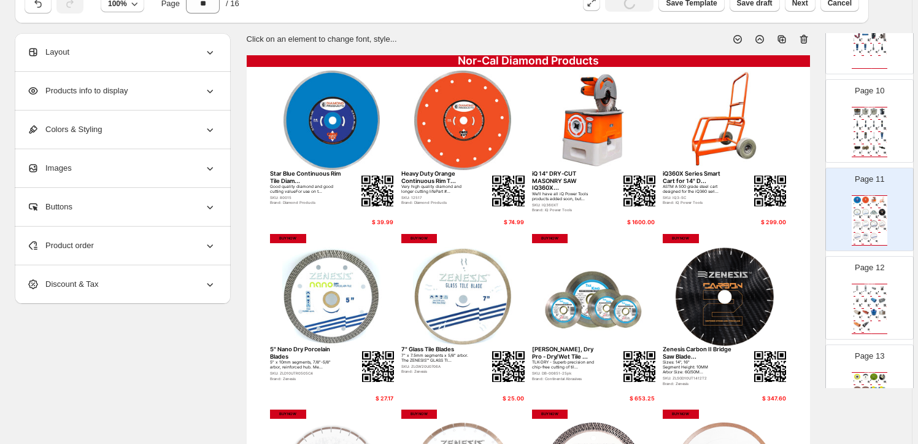
click at [872, 127] on div "5/8" Wet Stone Core Bit Supreme 5/8" WET STONE CORE BIT SUPREME SKU: CBGW00625S…" at bounding box center [875, 128] width 8 height 2
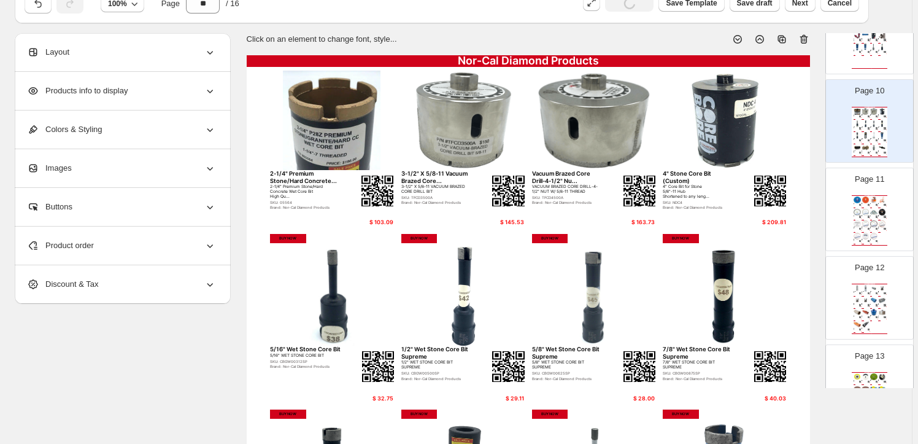
type input "**"
click at [72, 241] on span "Product order" at bounding box center [60, 245] width 67 height 12
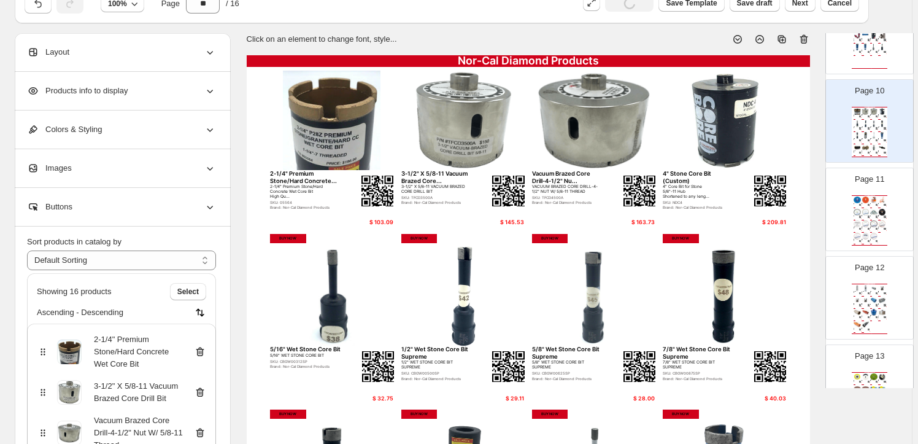
scroll to position [55, 0]
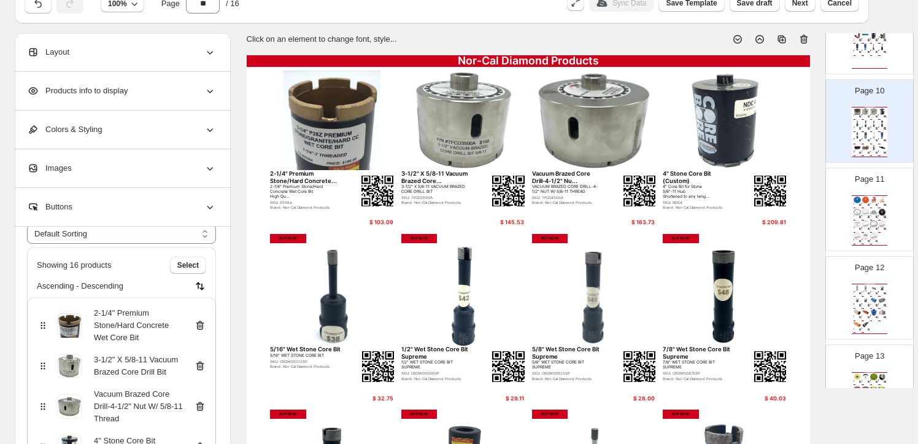
click at [203, 321] on icon at bounding box center [200, 325] width 8 height 9
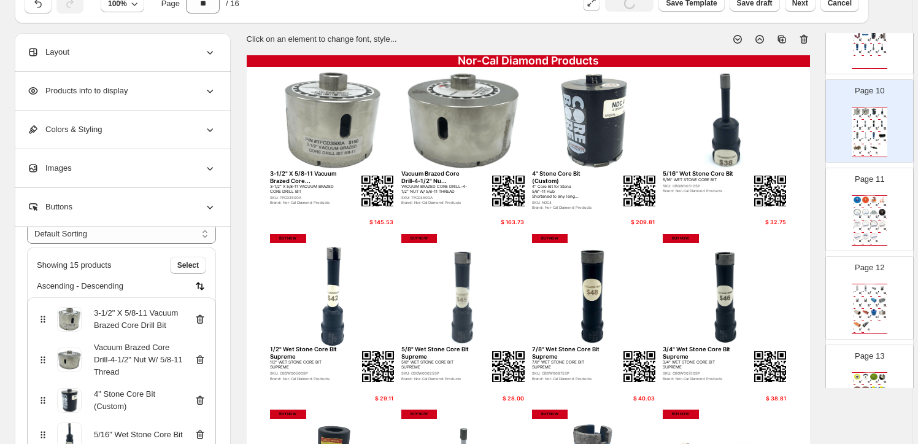
click at [202, 316] on icon at bounding box center [200, 319] width 12 height 12
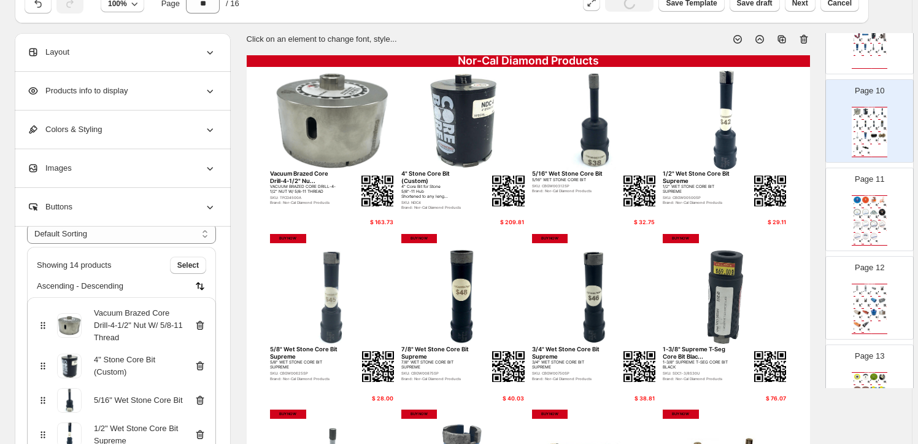
click at [203, 320] on icon at bounding box center [200, 325] width 12 height 12
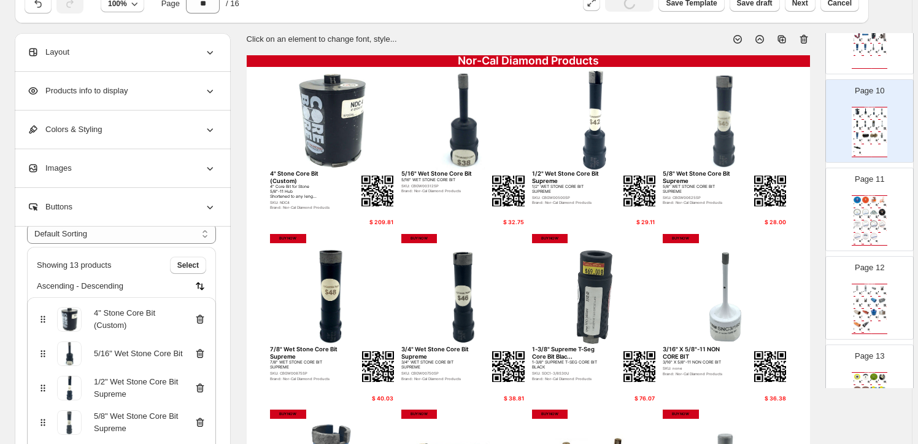
click at [203, 315] on icon at bounding box center [200, 319] width 8 height 9
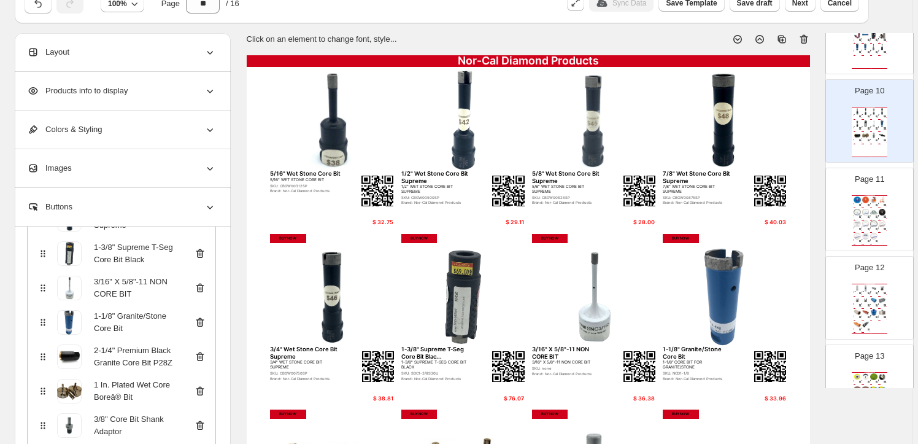
scroll to position [297, 0]
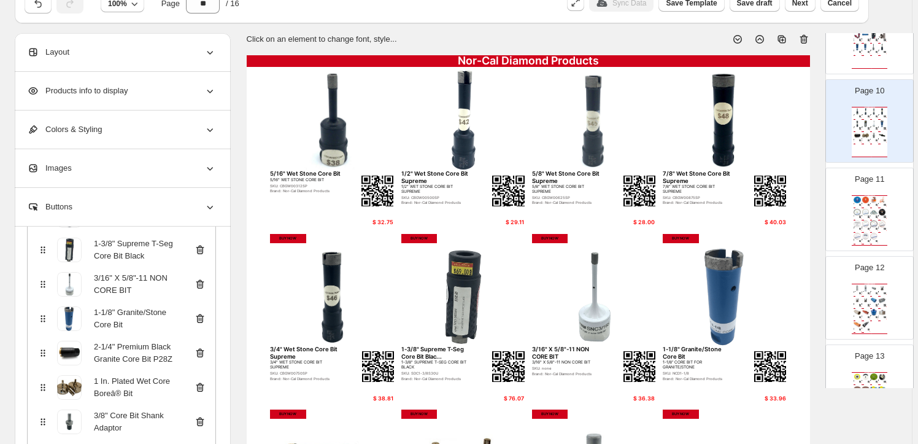
click at [203, 349] on icon at bounding box center [200, 353] width 12 height 12
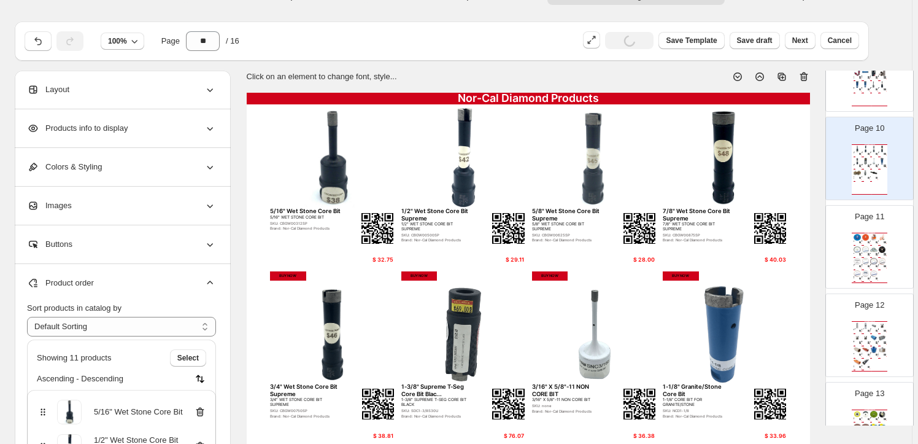
scroll to position [0, 0]
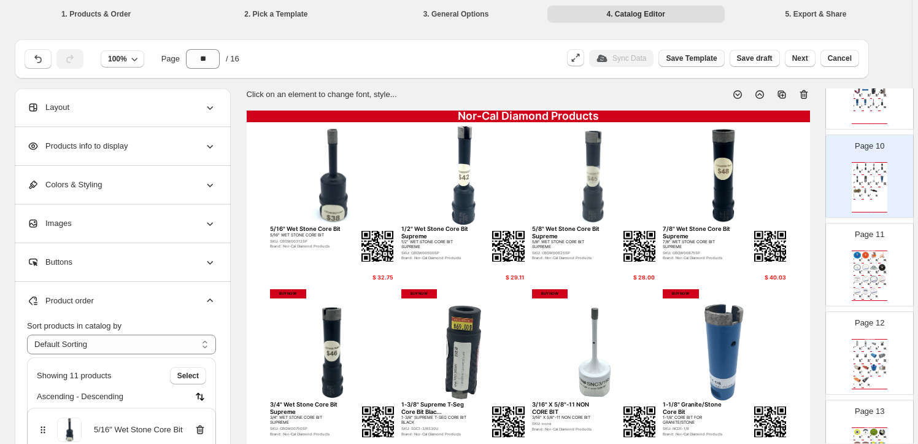
click at [702, 55] on span "Save Template" at bounding box center [691, 58] width 51 height 10
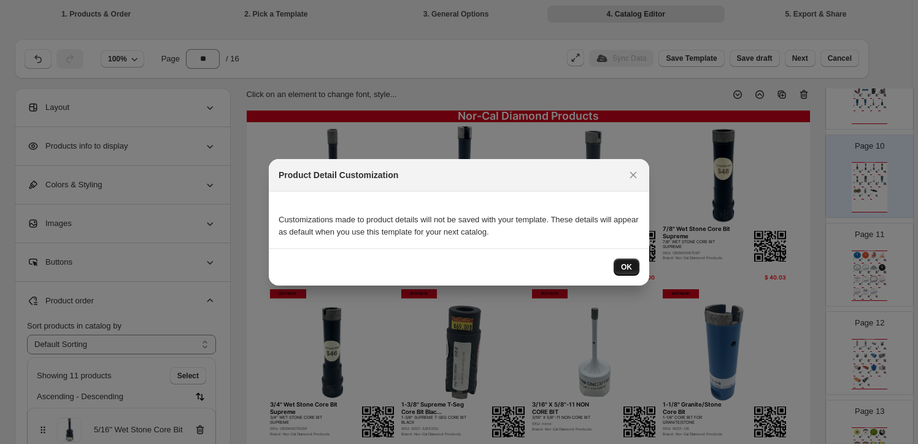
click at [622, 262] on span "OK" at bounding box center [626, 267] width 11 height 10
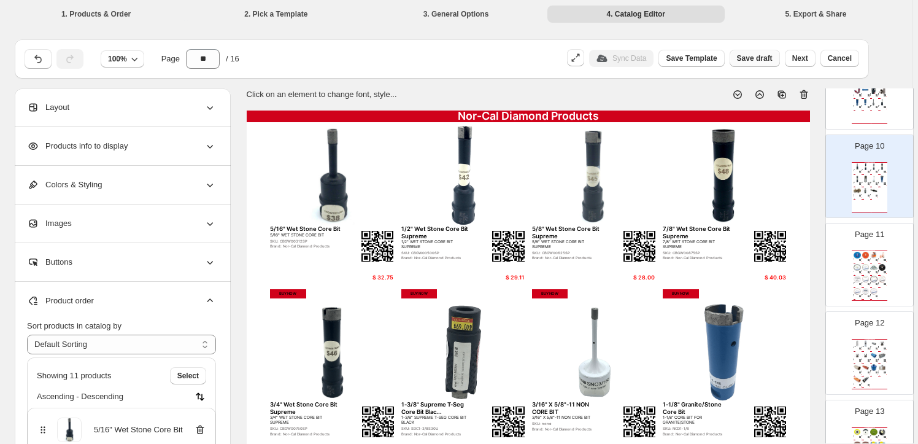
click at [761, 56] on span "Save draft" at bounding box center [755, 58] width 36 height 10
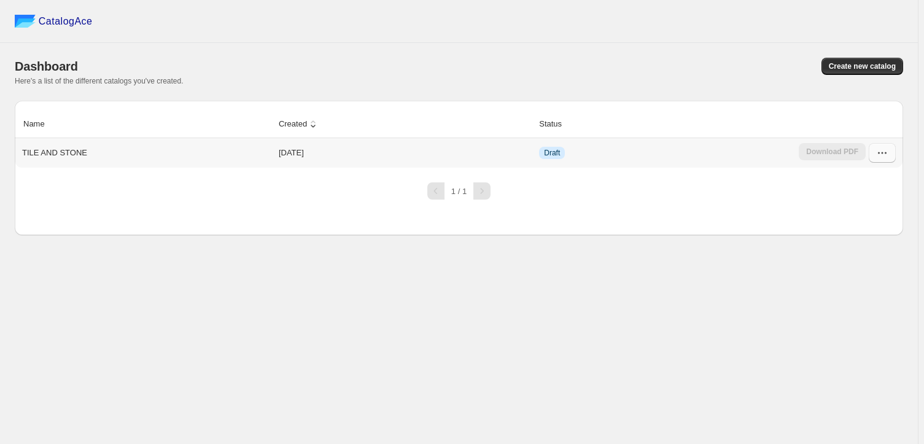
click at [880, 150] on icon "button" at bounding box center [882, 153] width 12 height 12
click at [852, 258] on span "Edit" at bounding box center [856, 262] width 14 height 9
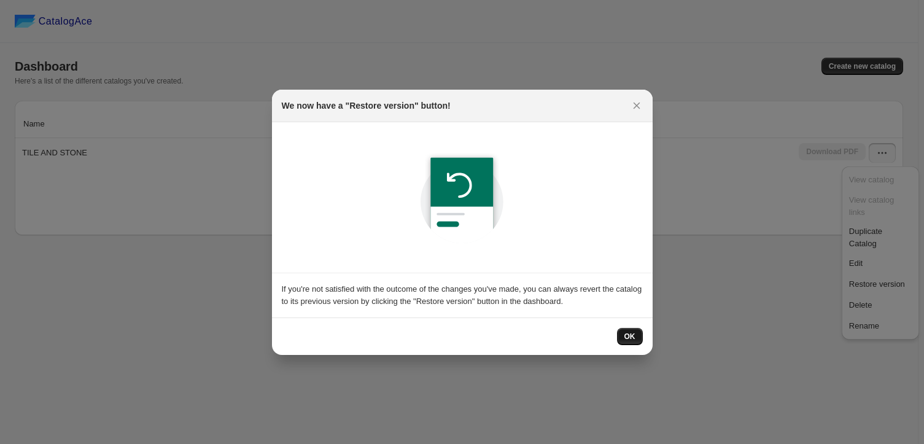
click at [627, 338] on span "OK" at bounding box center [629, 337] width 11 height 10
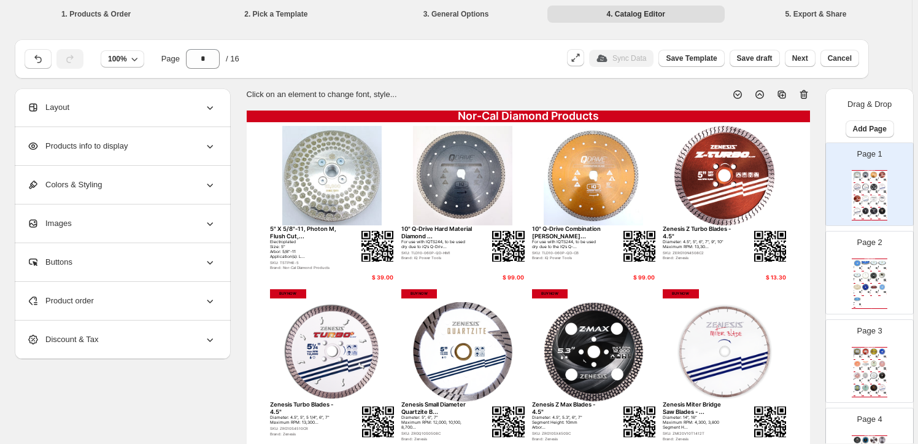
click at [871, 273] on img at bounding box center [875, 275] width 8 height 7
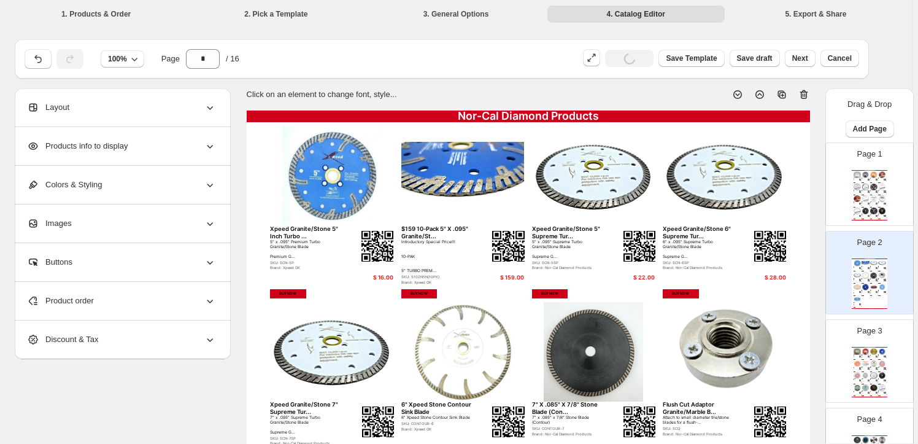
click at [868, 355] on img at bounding box center [869, 356] width 2 height 2
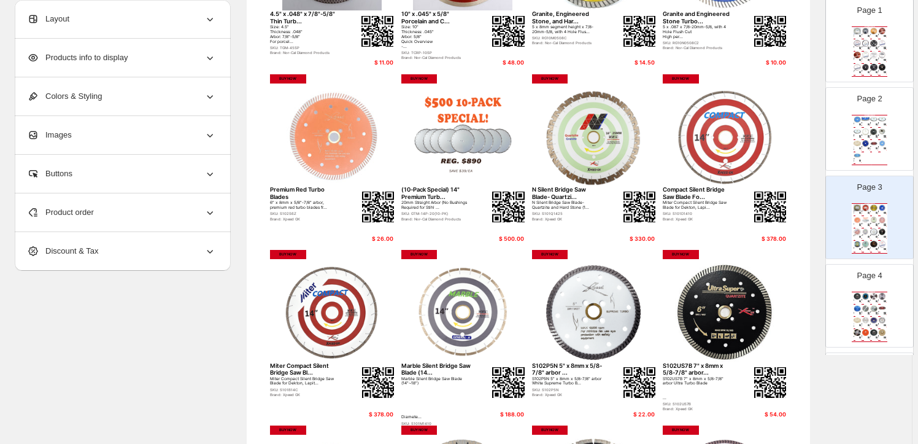
scroll to position [223, 0]
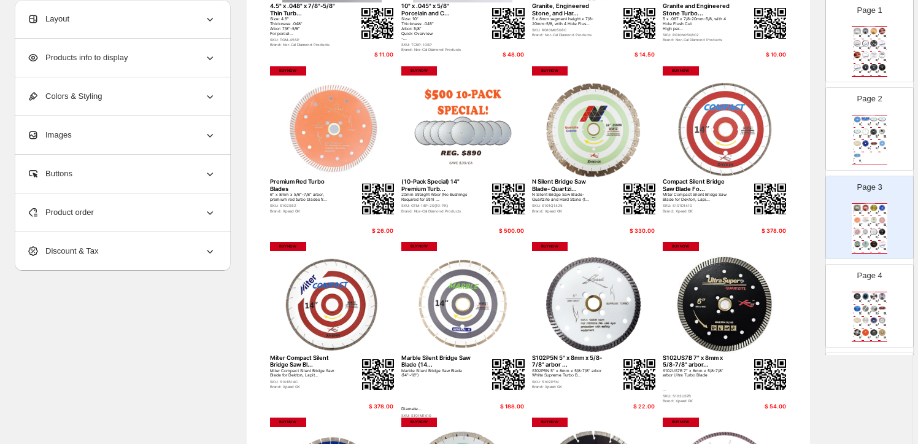
click at [209, 209] on icon at bounding box center [210, 212] width 12 height 12
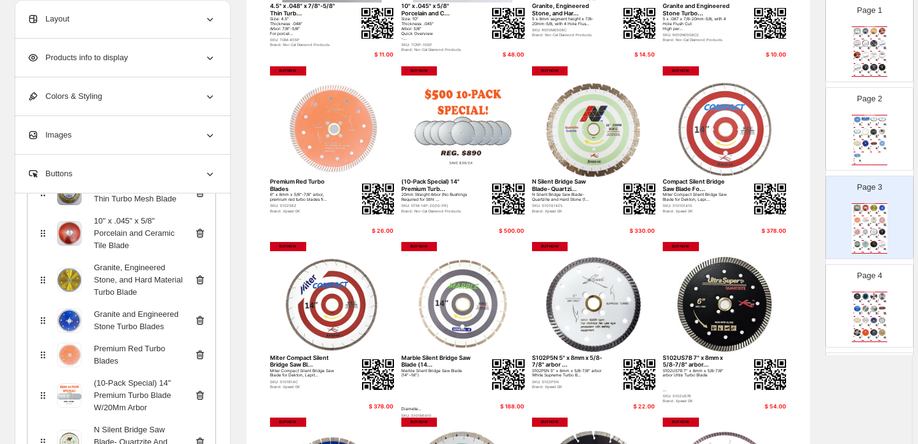
scroll to position [167, 0]
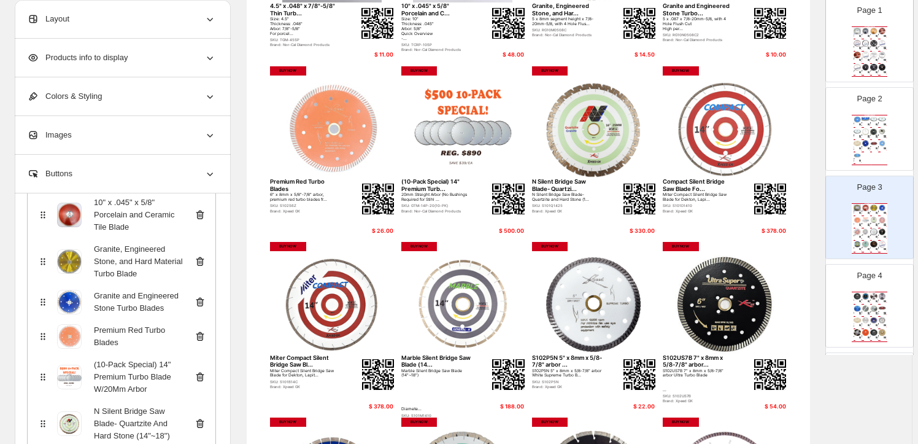
click at [202, 373] on icon at bounding box center [200, 377] width 8 height 9
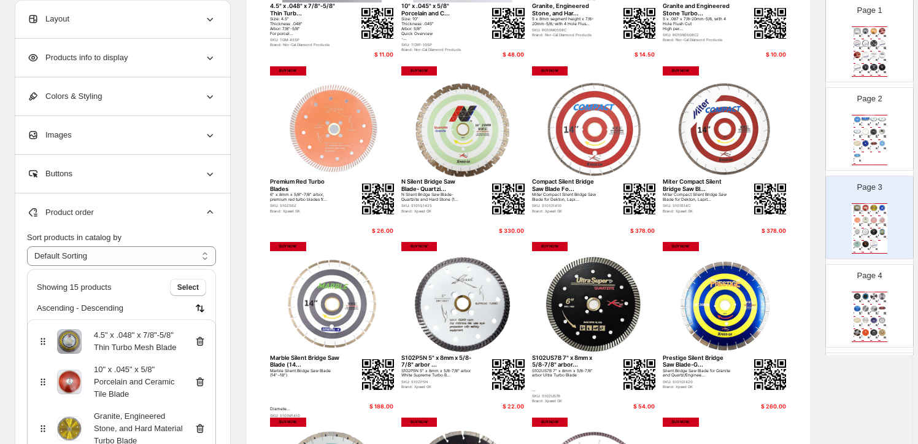
scroll to position [0, 0]
click at [871, 293] on img at bounding box center [875, 296] width 8 height 7
type input "*"
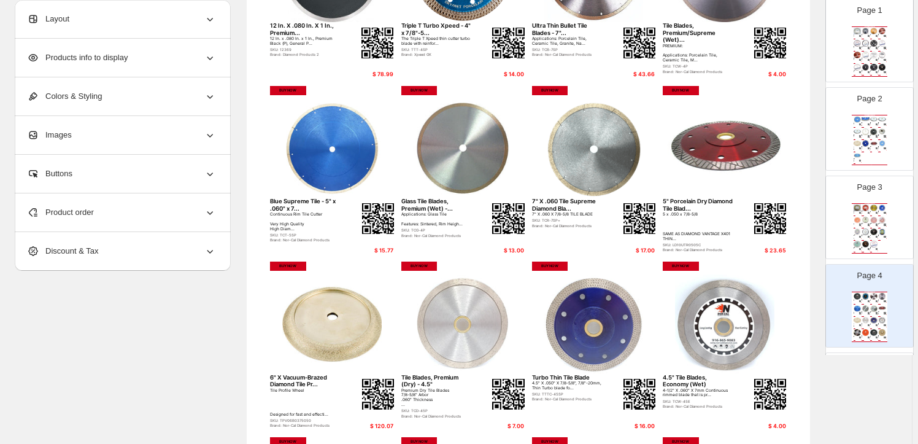
scroll to position [223, 0]
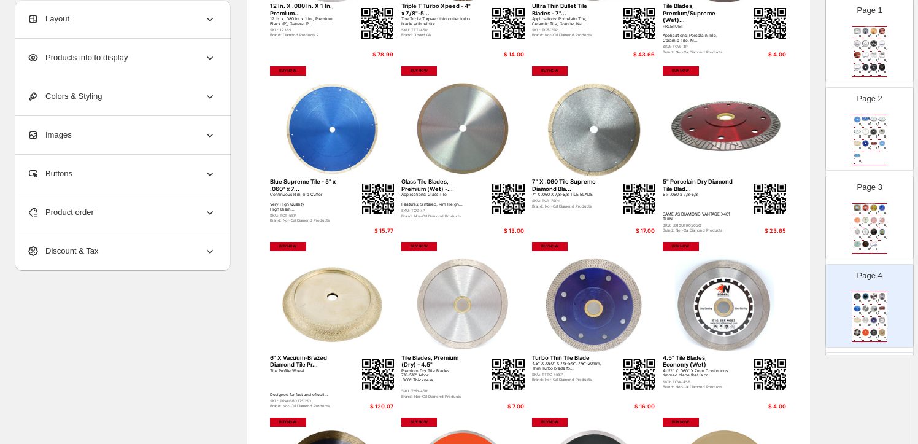
click at [211, 208] on icon at bounding box center [210, 212] width 12 height 12
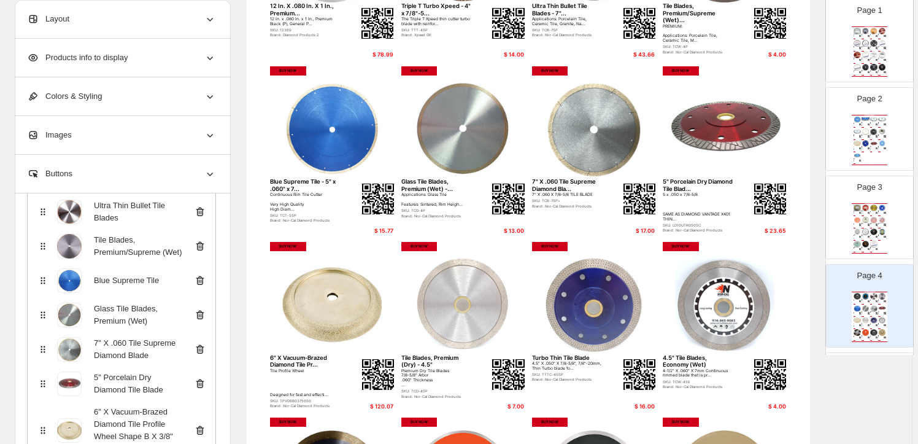
click at [201, 277] on icon at bounding box center [200, 280] width 8 height 9
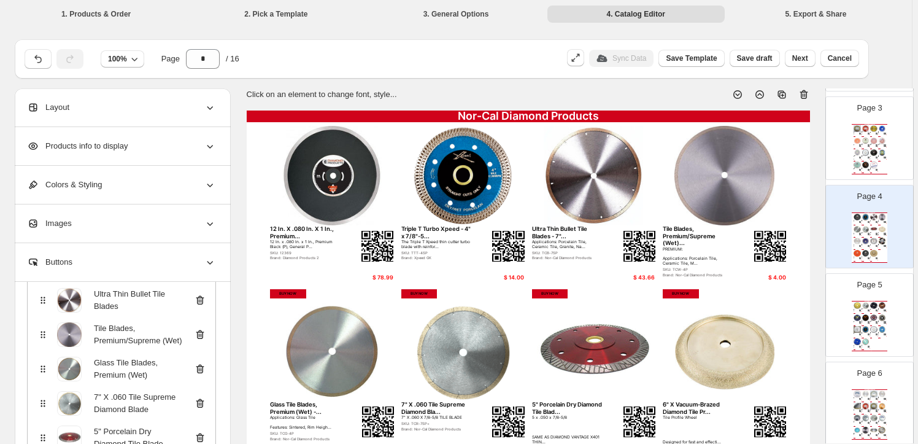
click at [869, 310] on div "**********" at bounding box center [456, 445] width 912 height 890
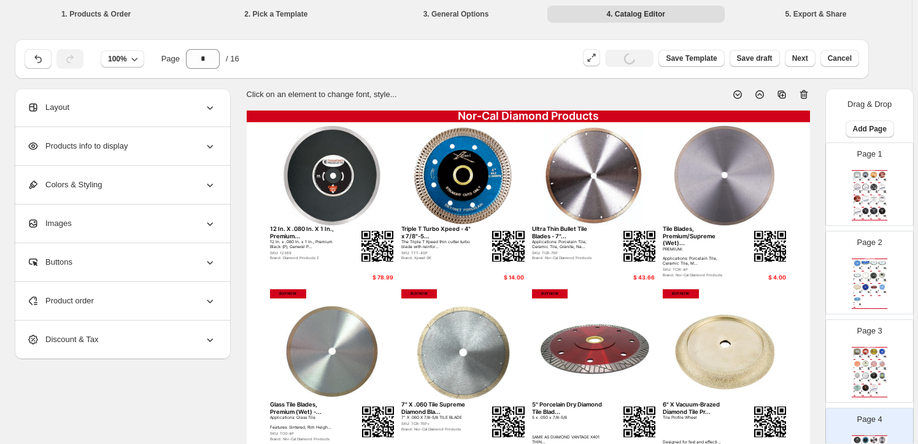
click at [872, 365] on img at bounding box center [875, 363] width 8 height 7
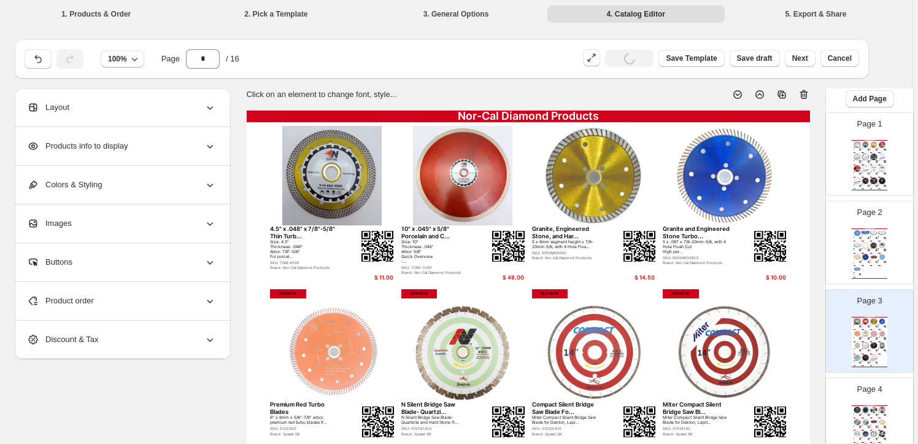
scroll to position [111, 0]
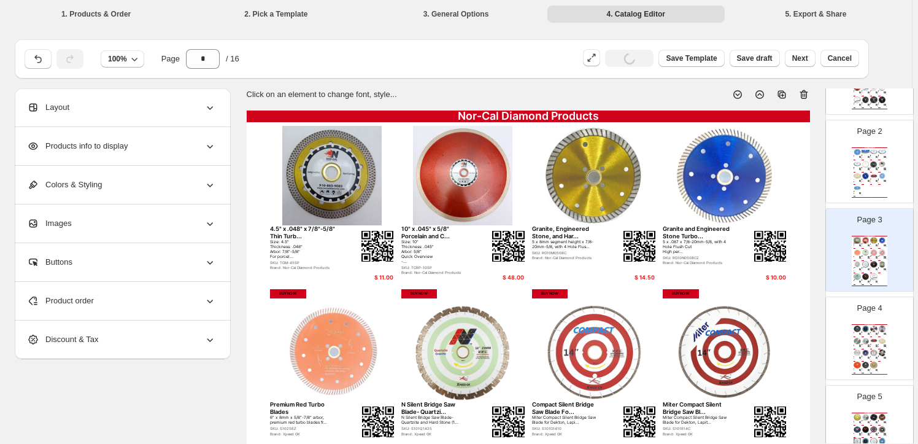
click at [871, 339] on img at bounding box center [875, 341] width 8 height 7
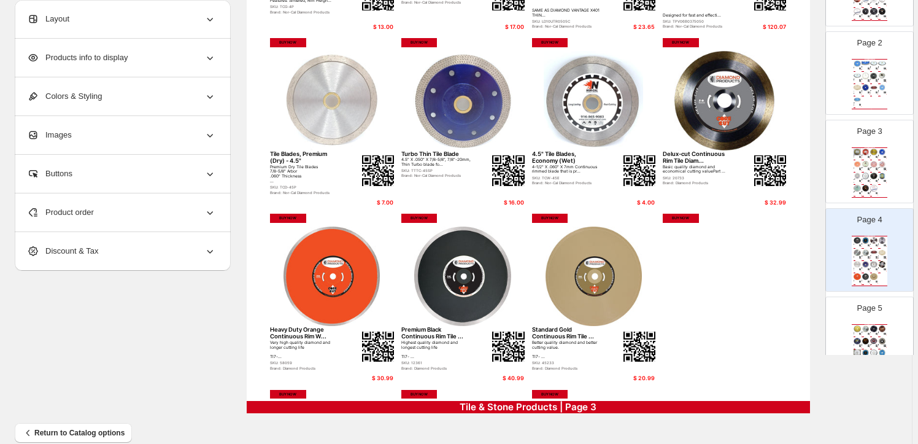
scroll to position [446, 0]
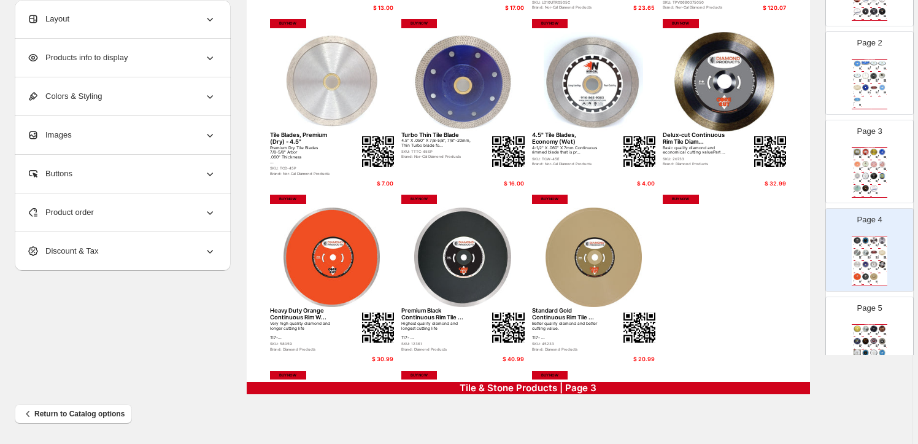
click at [865, 326] on img at bounding box center [866, 328] width 8 height 7
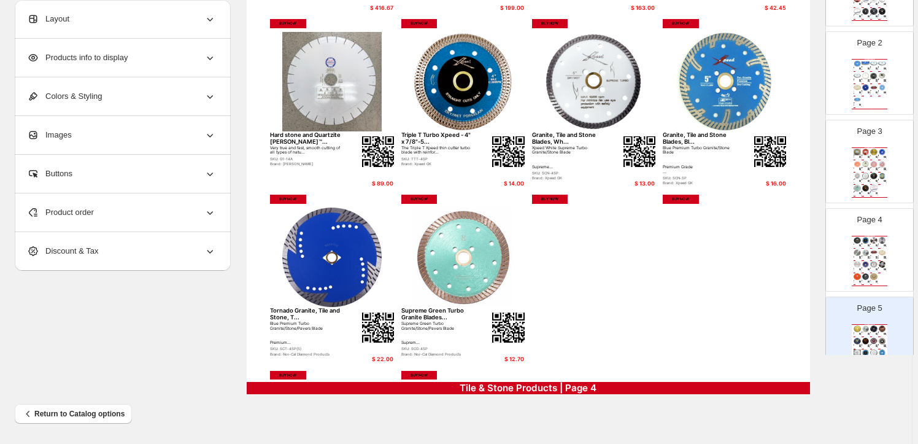
scroll to position [0, 0]
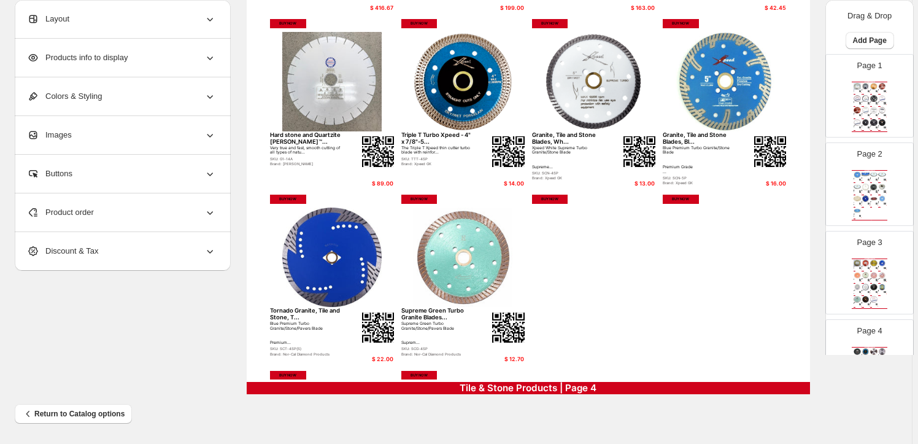
click at [863, 101] on img at bounding box center [866, 98] width 8 height 7
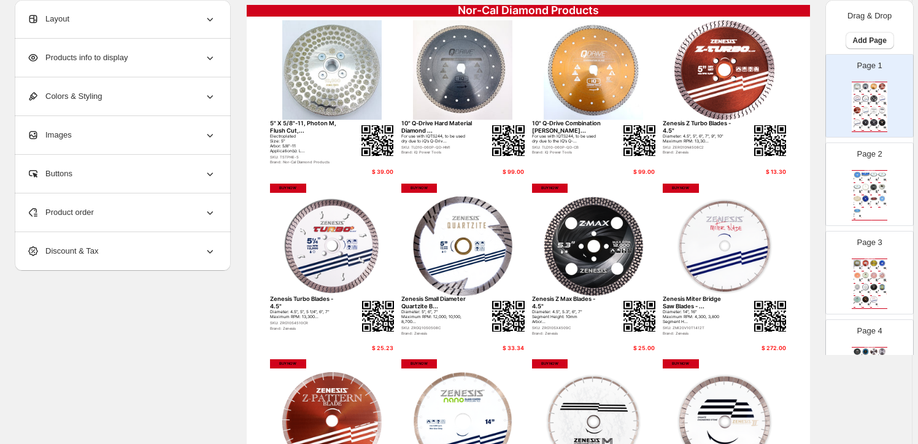
scroll to position [111, 0]
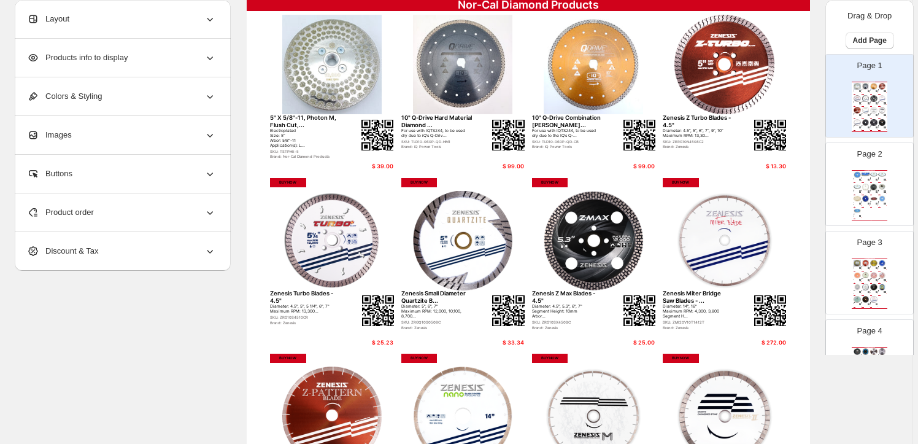
click at [868, 190] on img at bounding box center [869, 191] width 2 height 2
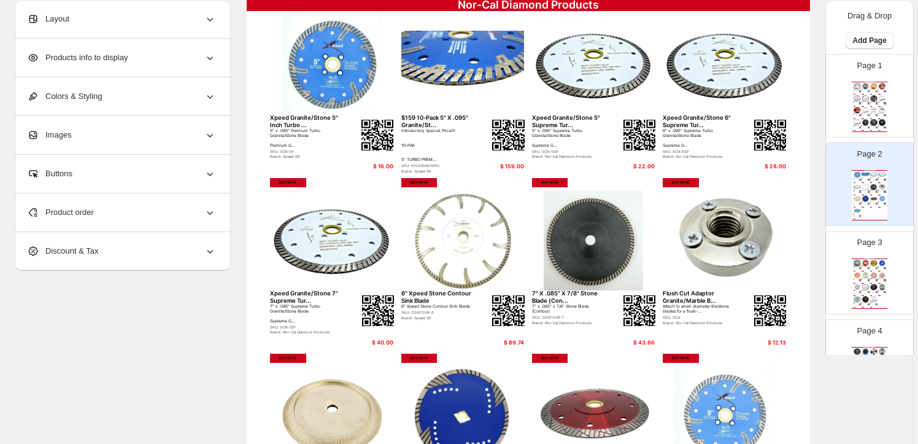
click at [868, 279] on img at bounding box center [869, 280] width 2 height 2
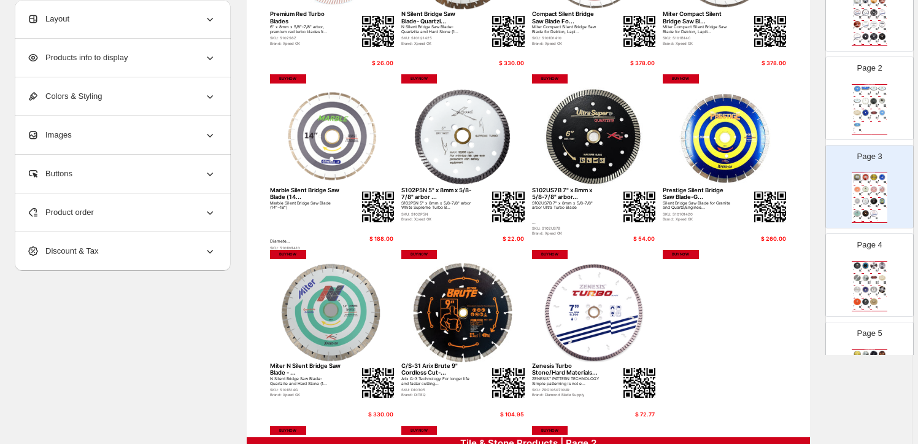
scroll to position [55, 0]
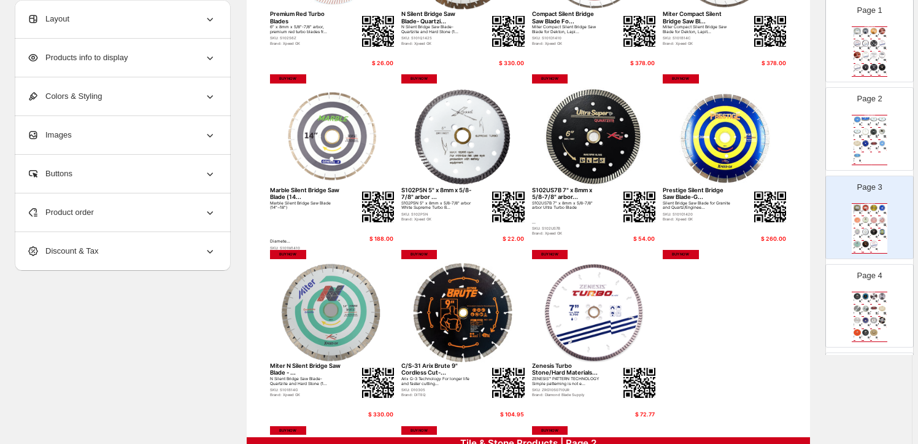
click at [867, 308] on img at bounding box center [866, 308] width 8 height 7
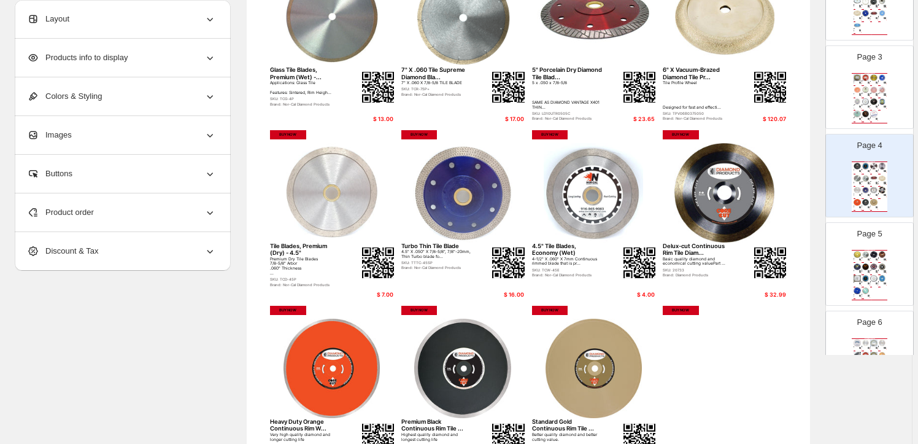
scroll to position [223, 0]
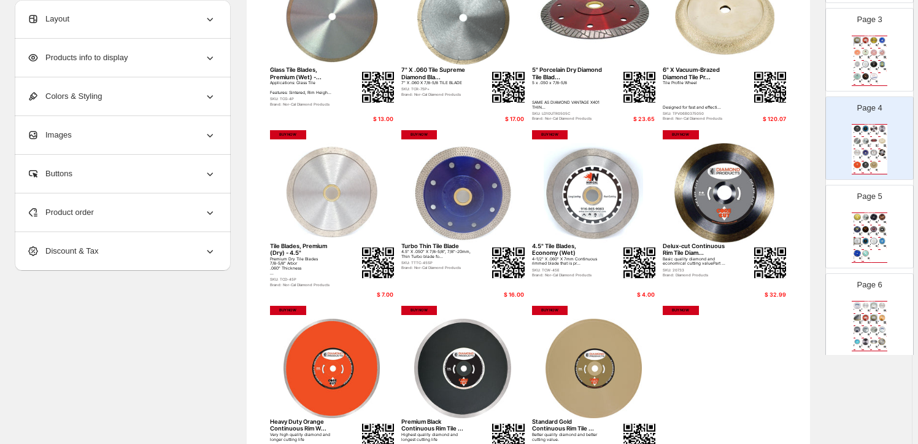
click at [879, 226] on img at bounding box center [883, 229] width 8 height 7
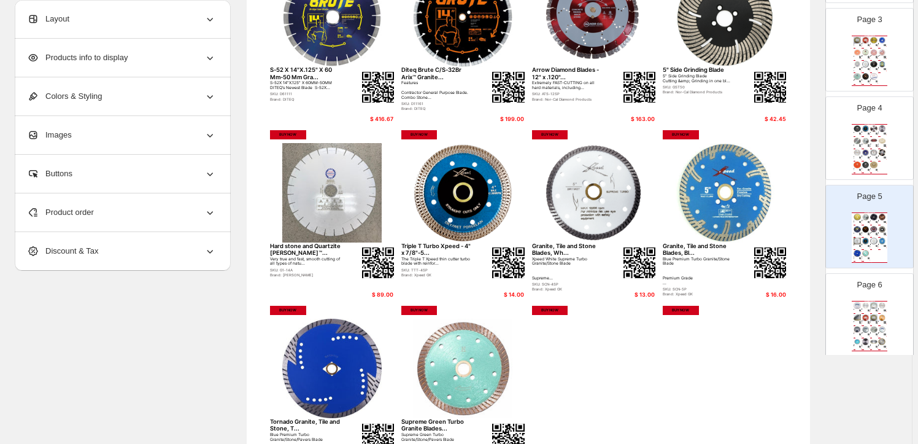
click at [872, 315] on img at bounding box center [875, 317] width 8 height 7
type input "*"
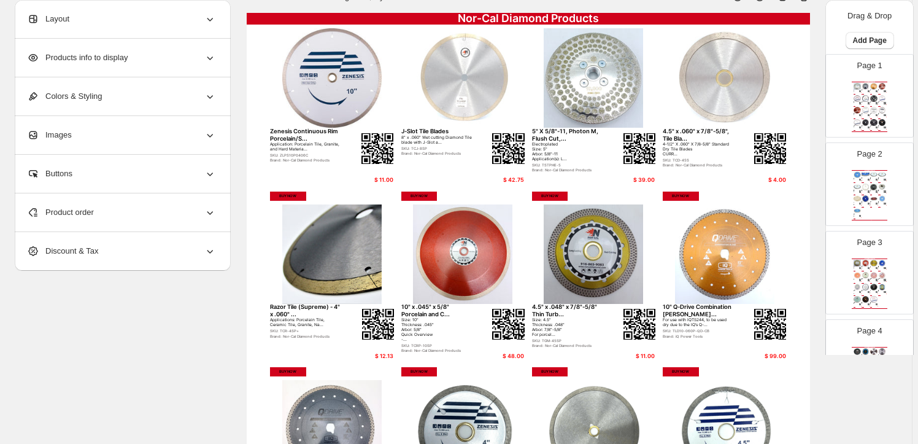
scroll to position [167, 0]
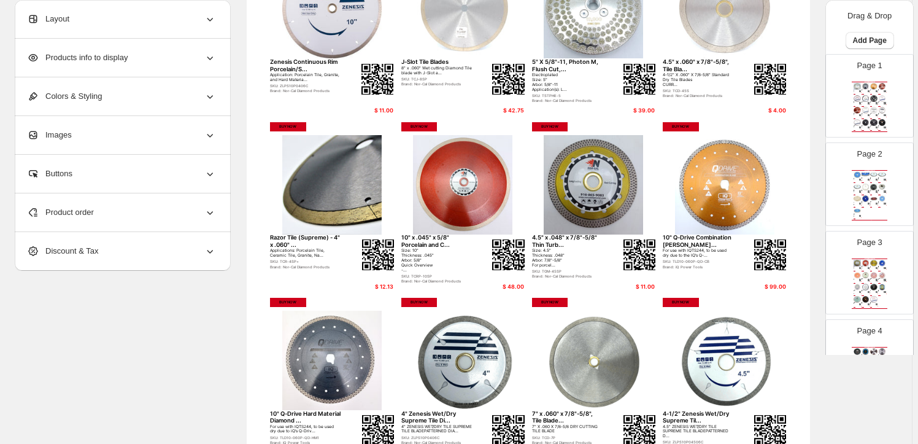
click at [80, 207] on span "Product order" at bounding box center [60, 212] width 67 height 12
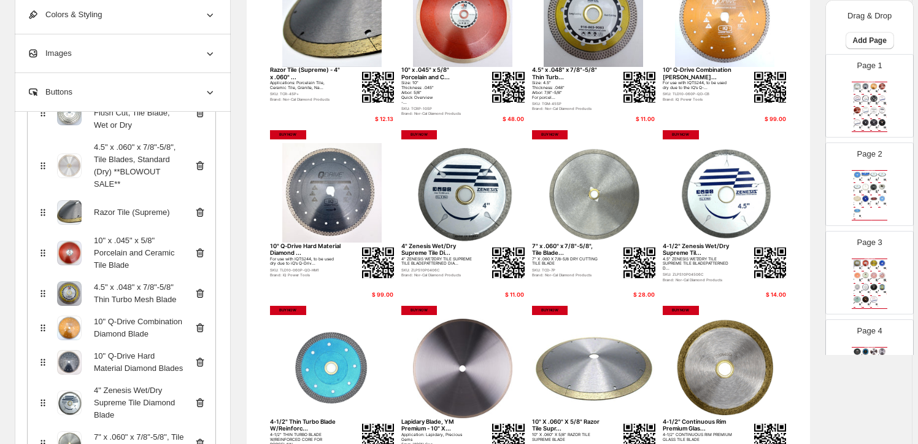
scroll to position [223, 0]
click at [203, 322] on icon at bounding box center [200, 326] width 8 height 9
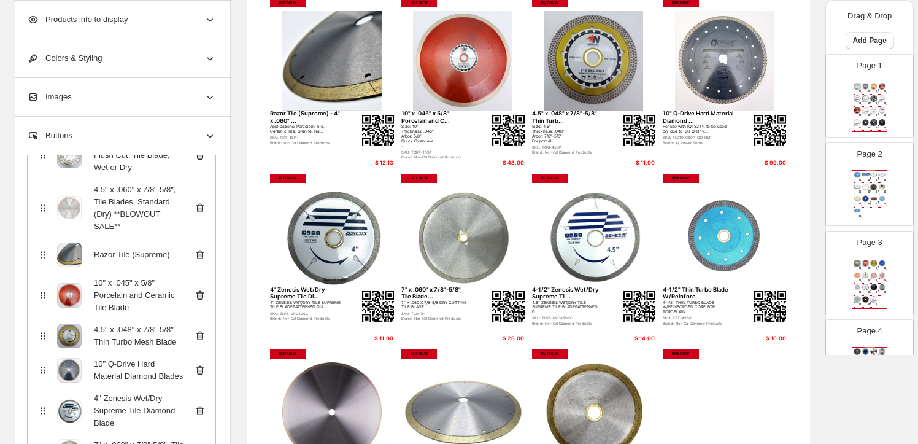
scroll to position [279, 0]
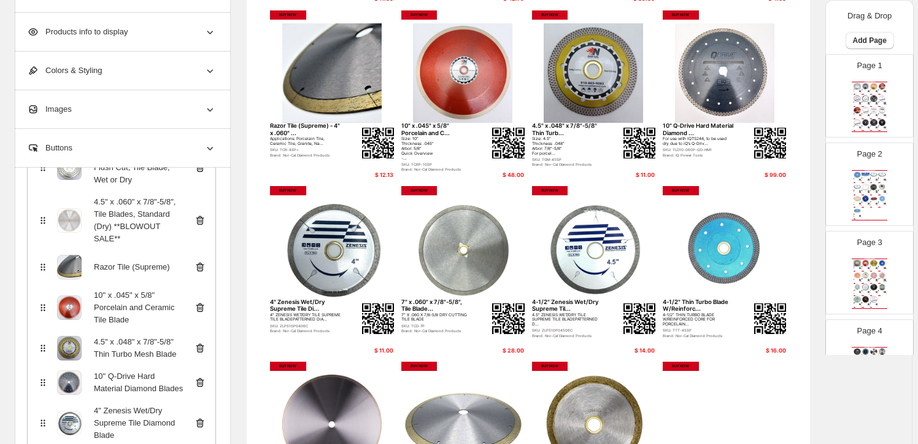
click at [204, 378] on icon at bounding box center [200, 382] width 8 height 9
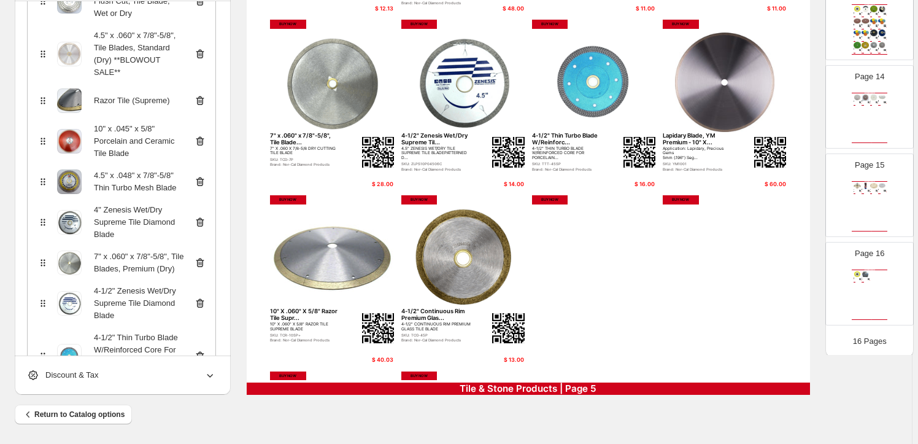
scroll to position [446, 0]
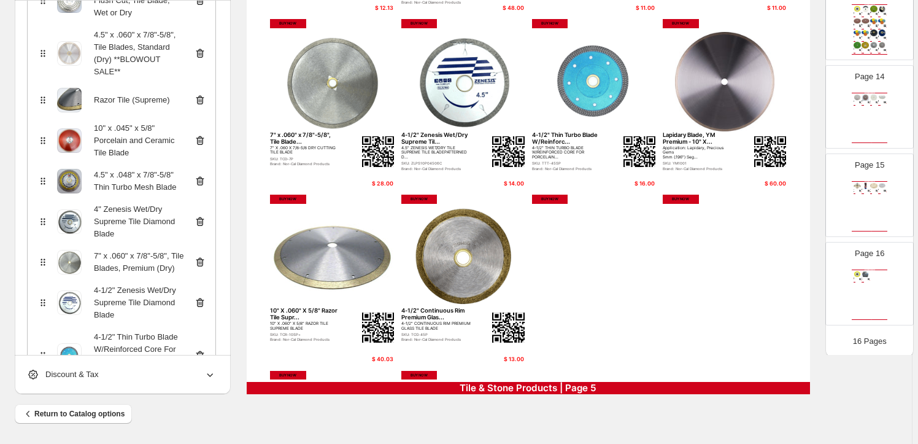
click at [871, 183] on img at bounding box center [875, 185] width 8 height 7
type input "**"
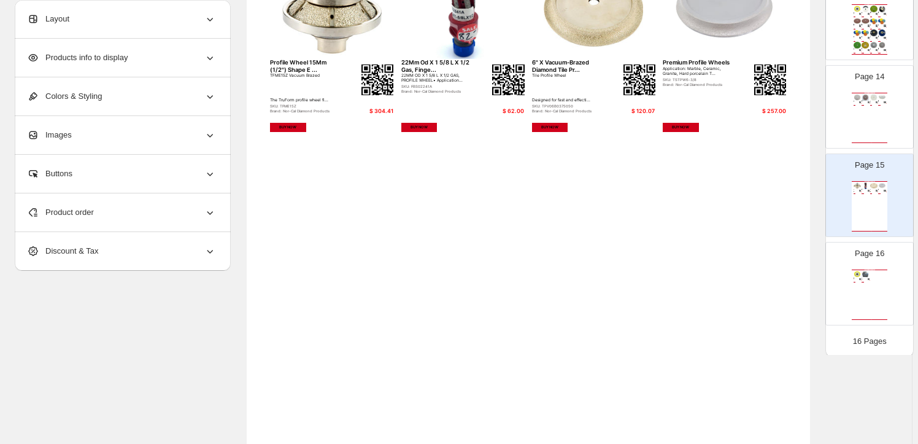
scroll to position [0, 0]
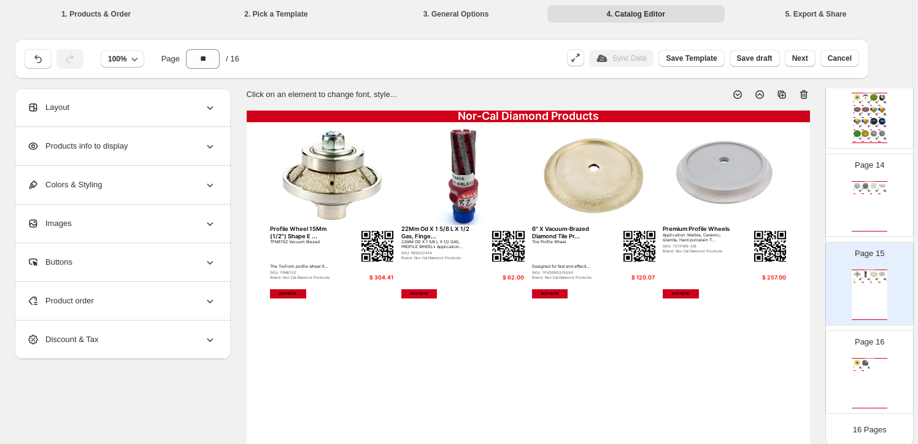
click at [337, 195] on img at bounding box center [331, 175] width 123 height 99
select select "**********"
select select "*******"
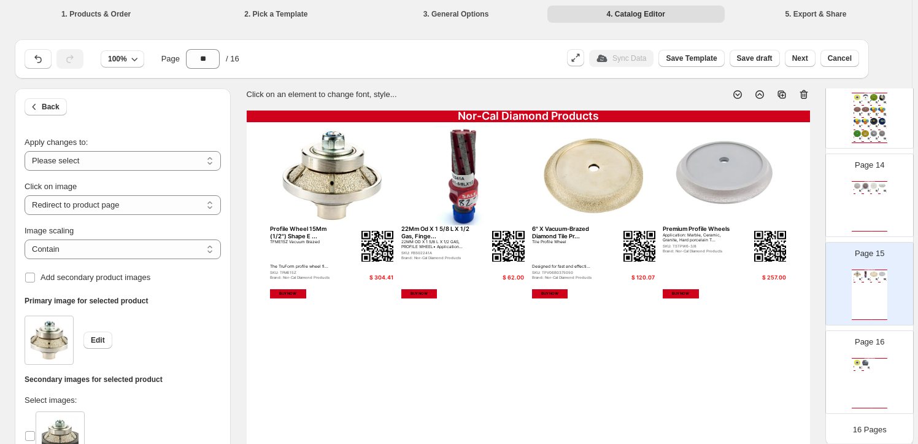
click at [879, 187] on img at bounding box center [883, 185] width 8 height 7
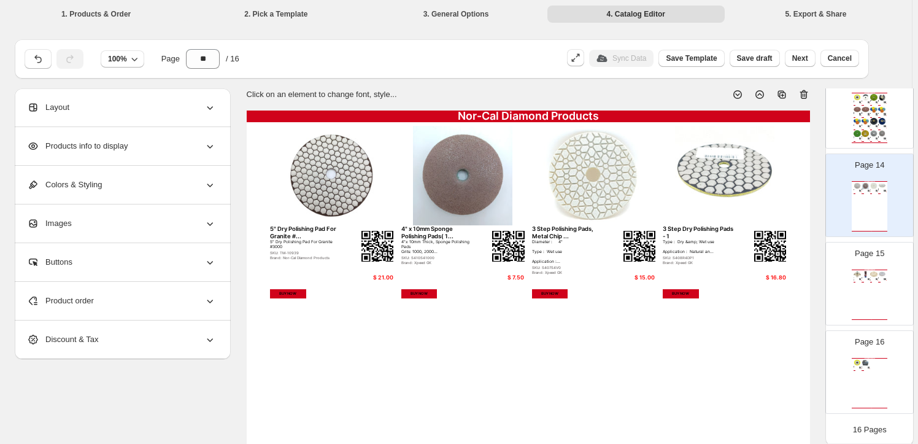
click at [873, 118] on img at bounding box center [875, 121] width 8 height 7
type input "**"
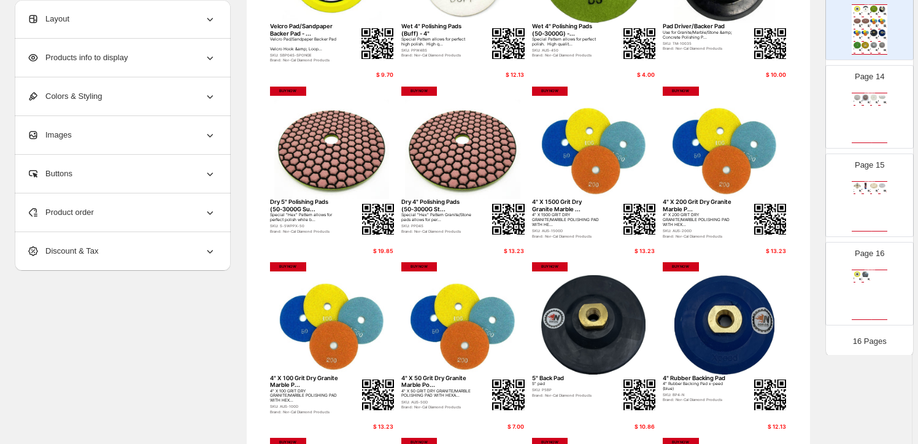
scroll to position [222, 0]
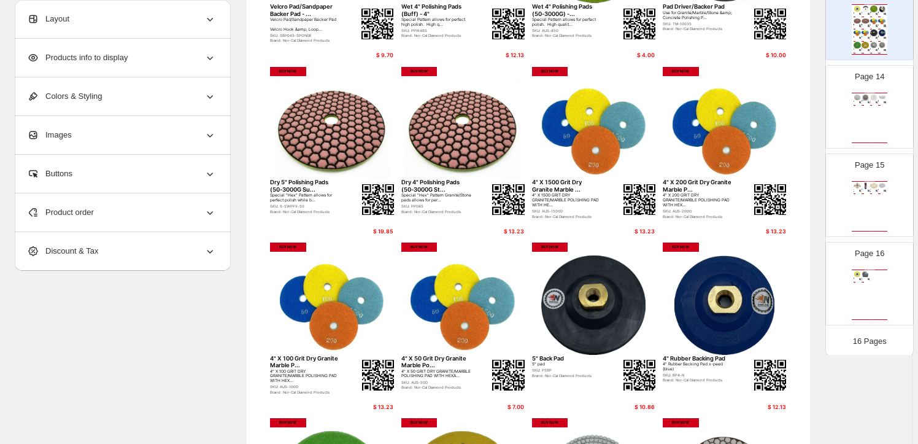
click at [98, 208] on div "Product order" at bounding box center [121, 212] width 189 height 38
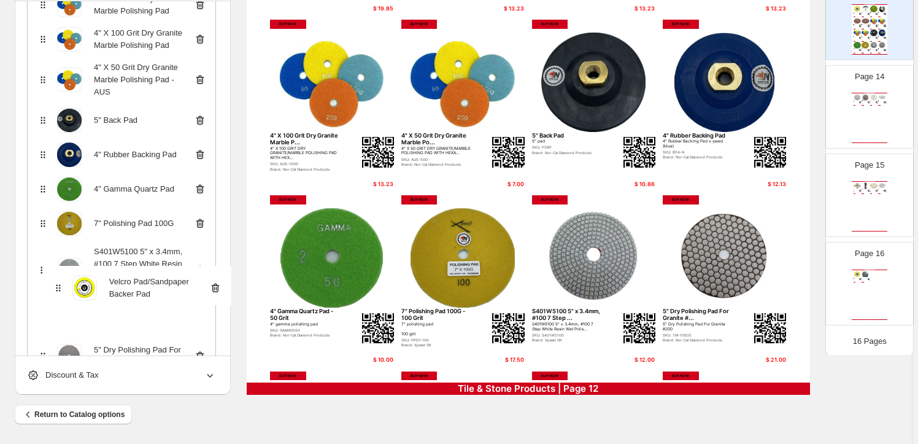
scroll to position [362, 0]
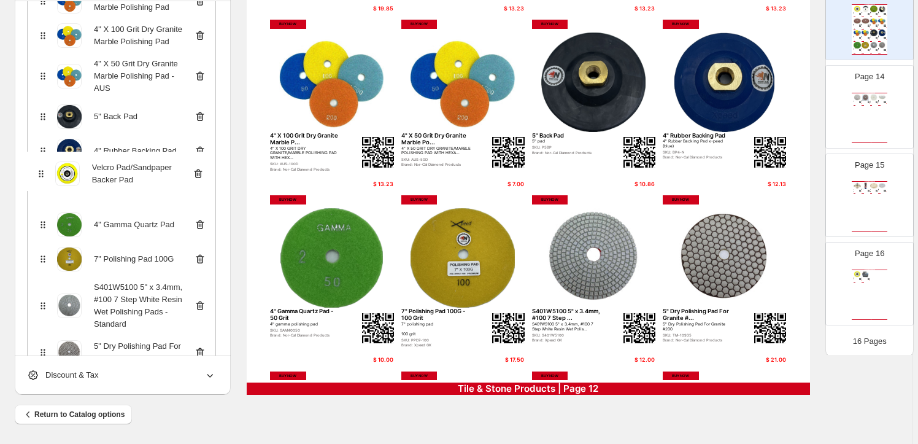
drag, startPoint x: 44, startPoint y: 230, endPoint x: 42, endPoint y: 177, distance: 52.8
click at [42, 177] on div "Velcro Pad/Sandpaper Backer Pad Wet 4" Polishing Pads (Buff) Wet 4" Polishing P…" at bounding box center [121, 69] width 189 height 609
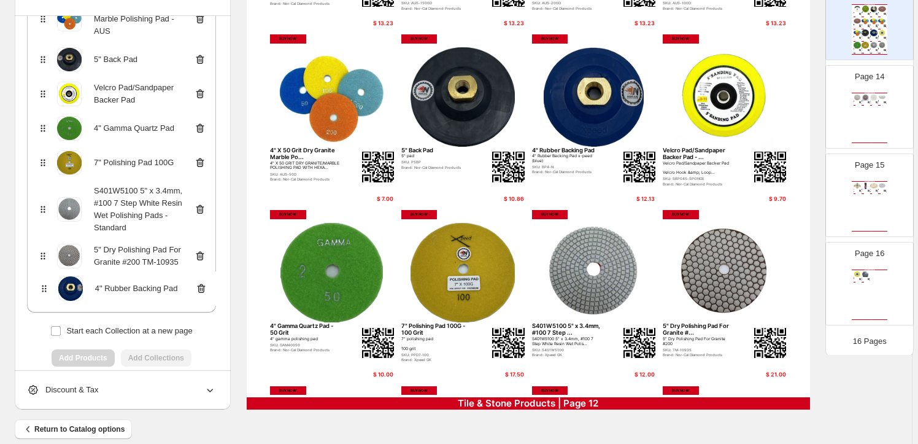
scroll to position [442, 0]
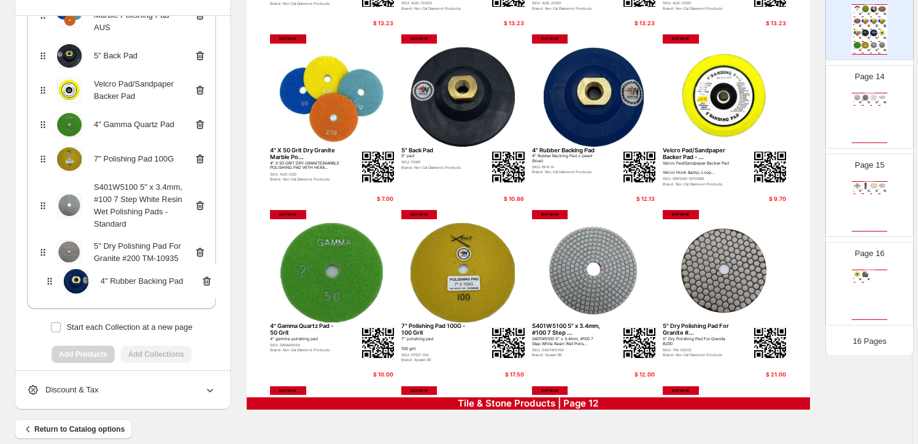
drag, startPoint x: 47, startPoint y: 92, endPoint x: 50, endPoint y: 287, distance: 195.3
click at [50, 287] on div "Wet 4" Polishing Pads (Buff) Wet 4" Polishing Pads (50-3000G) Pad Driver/Backer…" at bounding box center [121, 4] width 189 height 609
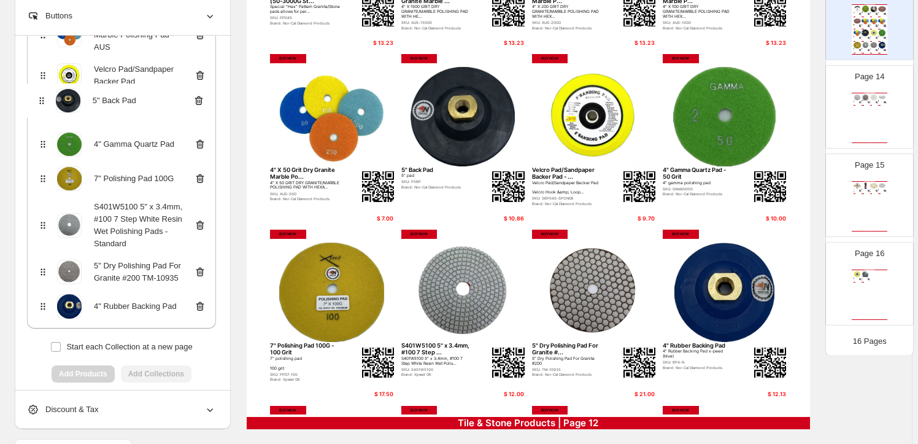
scroll to position [439, 0]
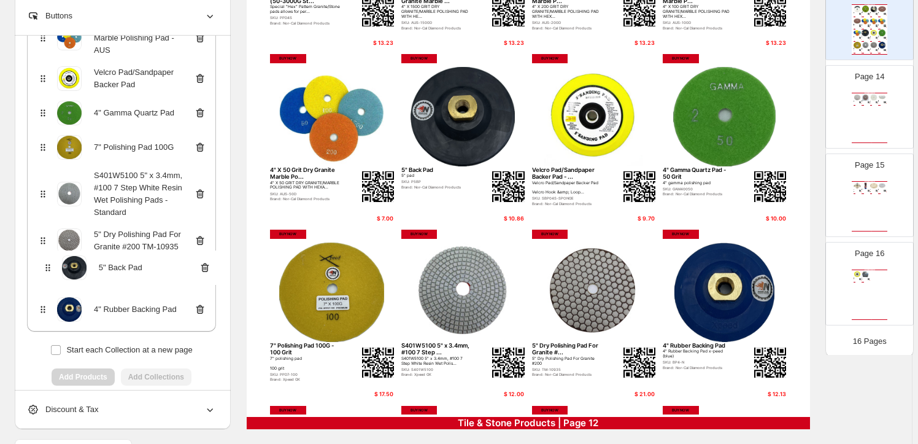
drag, startPoint x: 46, startPoint y: 57, endPoint x: 48, endPoint y: 273, distance: 215.5
click at [48, 273] on div "Wet 4" Polishing Pads (Buff) Wet 4" Polishing Pads (50-3000G) Pad Driver/Backer…" at bounding box center [121, 27] width 189 height 609
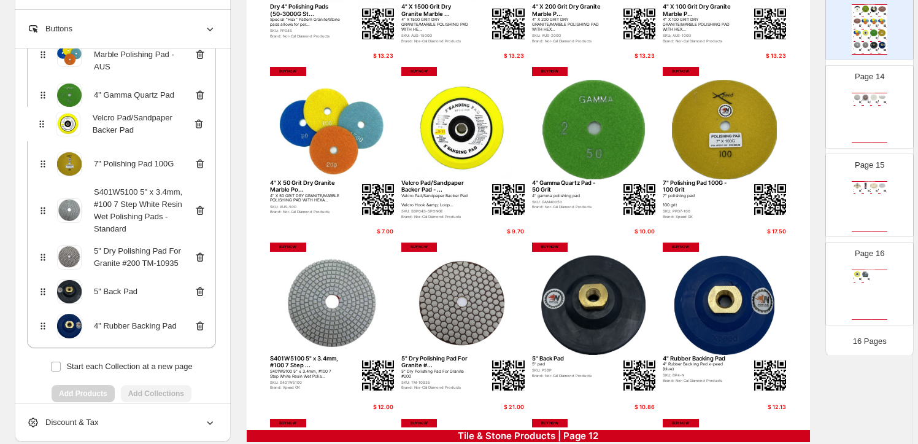
scroll to position [435, 0]
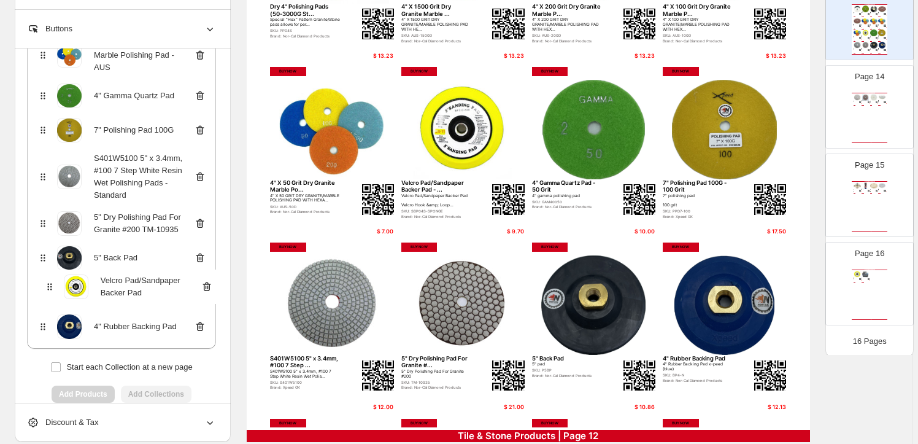
drag, startPoint x: 43, startPoint y: 79, endPoint x: 47, endPoint y: 290, distance: 211.8
click at [47, 290] on div "Wet 4" Polishing Pads (Buff) Wet 4" Polishing Pads (50-3000G) Pad Driver/Backer…" at bounding box center [121, 44] width 189 height 609
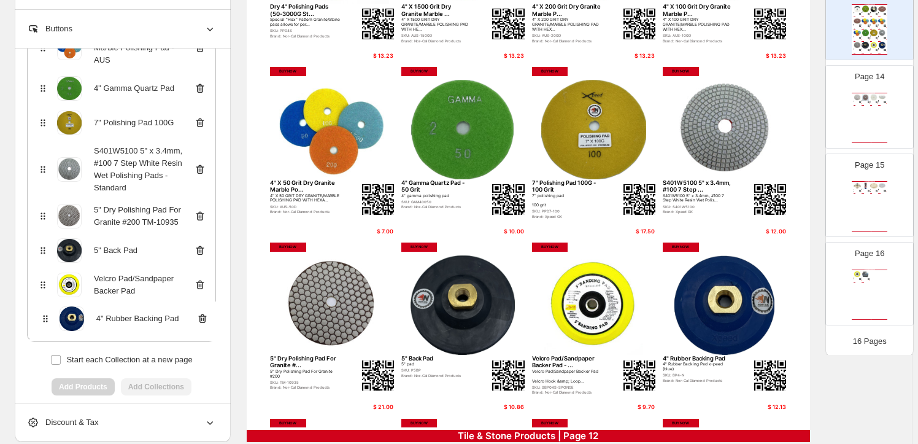
scroll to position [446, 0]
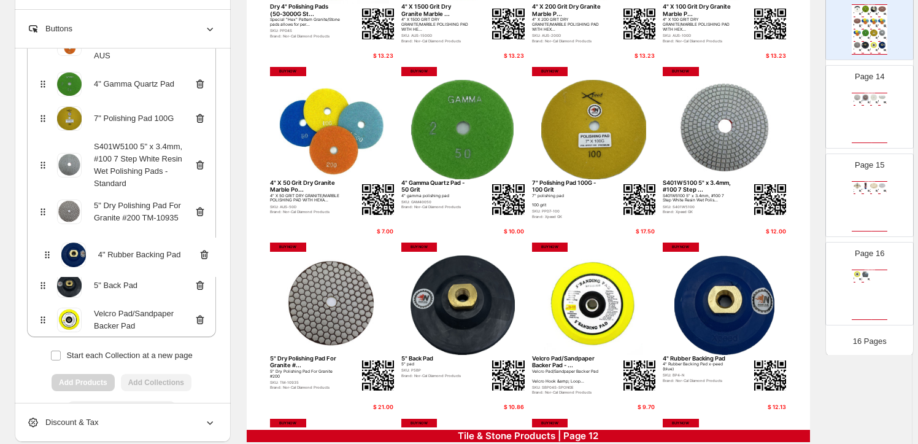
drag, startPoint x: 45, startPoint y: 330, endPoint x: 47, endPoint y: 256, distance: 74.3
click at [47, 256] on div "Wet 4" Polishing Pads (Buff) Wet 4" Polishing Pads (50-3000G) Pad Driver/Backer…" at bounding box center [121, 32] width 189 height 609
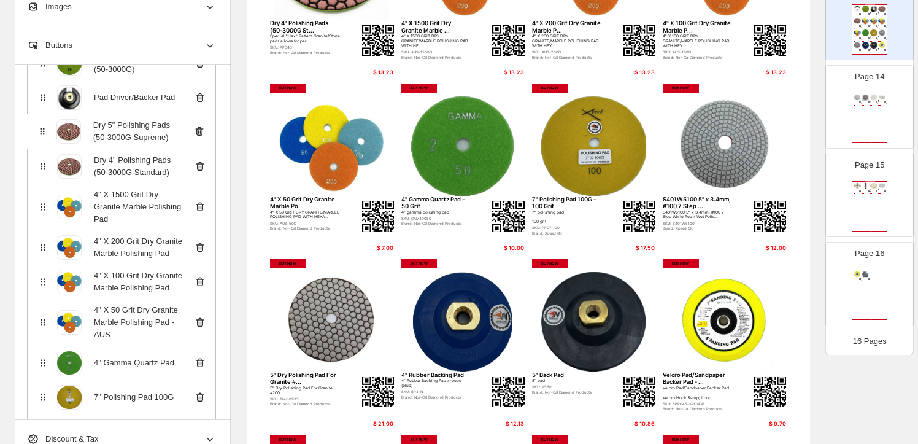
scroll to position [181, 0]
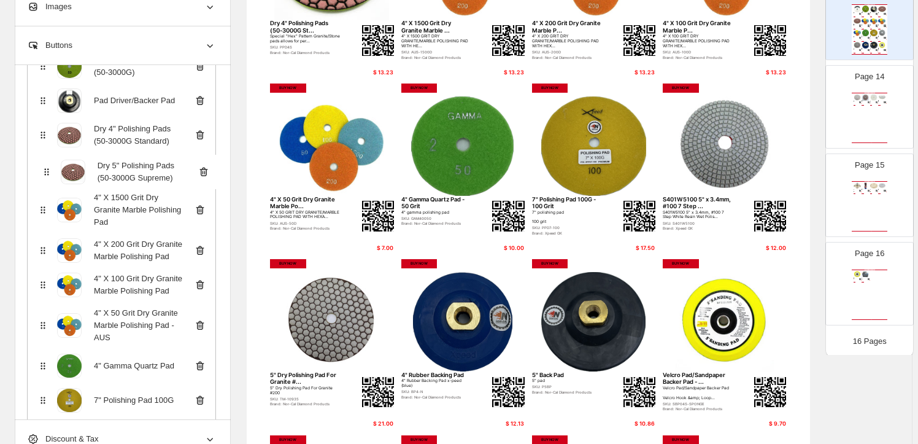
drag, startPoint x: 45, startPoint y: 76, endPoint x: 46, endPoint y: 175, distance: 98.8
click at [46, 175] on div "Wet 4" Polishing Pads (Buff) Wet 4" Polishing Pads (50-3000G) Pad Driver/Backer…" at bounding box center [121, 314] width 189 height 609
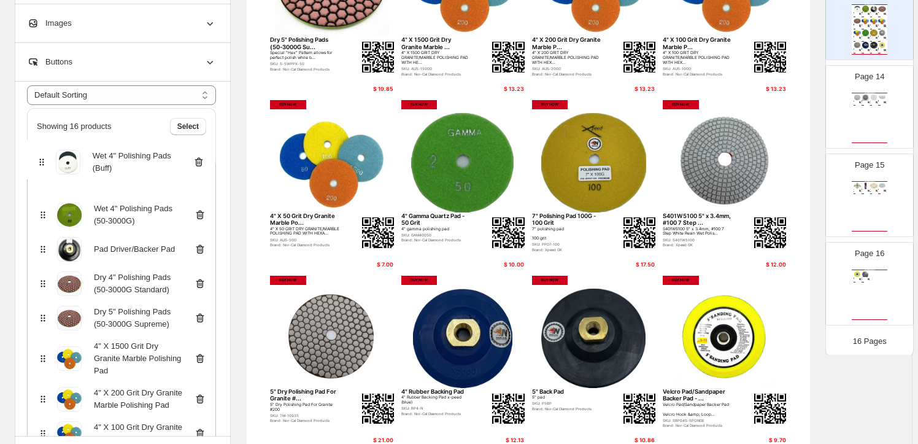
scroll to position [47, 0]
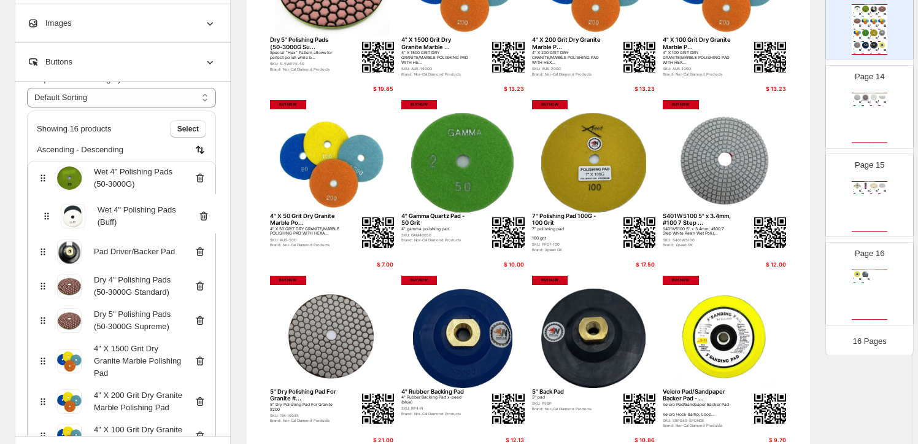
drag, startPoint x: 45, startPoint y: 89, endPoint x: 46, endPoint y: 222, distance: 132.6
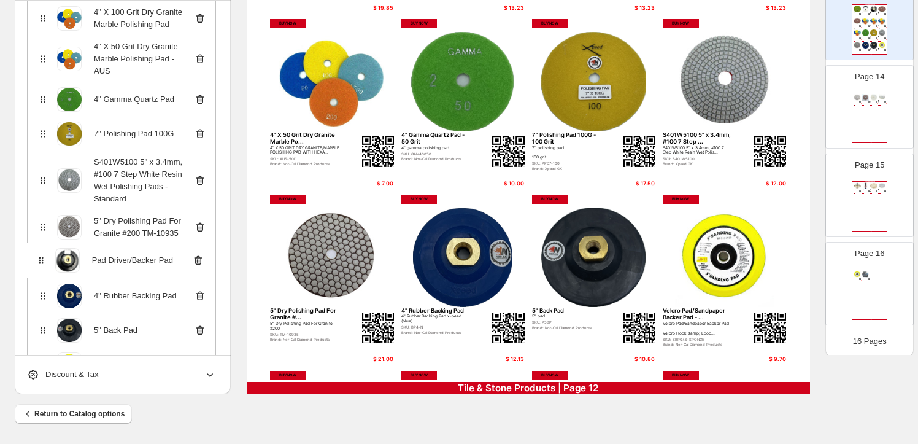
scroll to position [352, 0]
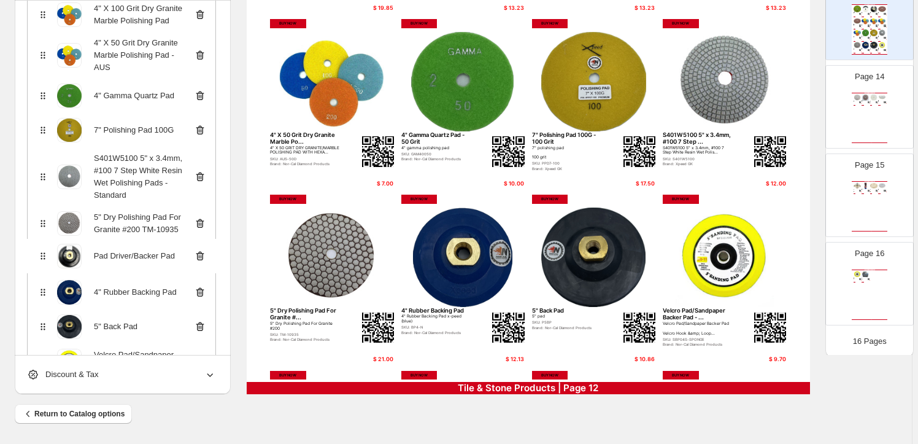
drag, startPoint x: 44, startPoint y: 254, endPoint x: 41, endPoint y: 262, distance: 8.4
click at [41, 262] on div "Wet 4" Polishing Pads (50-3000G) Wet 4" Polishing Pads (Buff) Pad Driver/Backer…" at bounding box center [121, 78] width 189 height 609
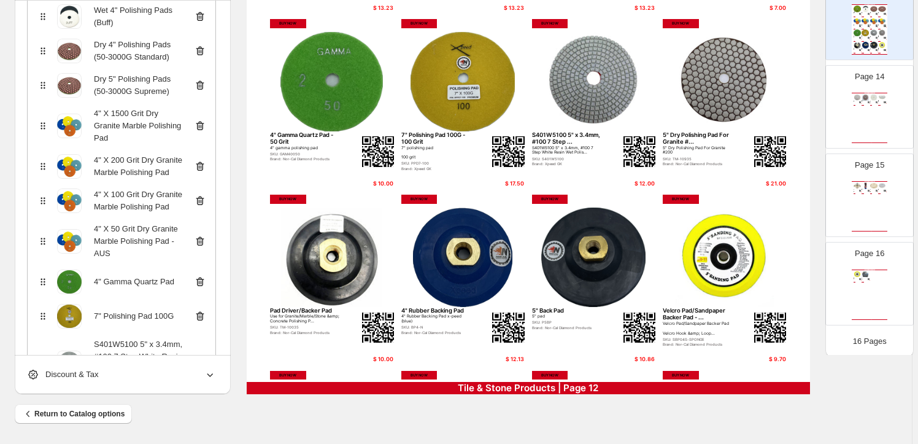
scroll to position [167, 0]
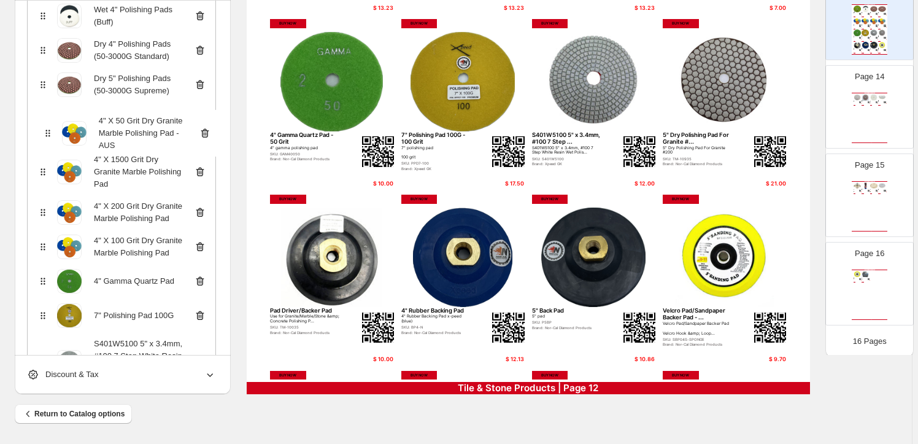
drag, startPoint x: 46, startPoint y: 244, endPoint x: 48, endPoint y: 134, distance: 109.9
click at [48, 134] on div "Wet 4" Polishing Pads (50-3000G) Wet 4" Polishing Pads (Buff) Dry 4" Polishing …" at bounding box center [121, 263] width 189 height 609
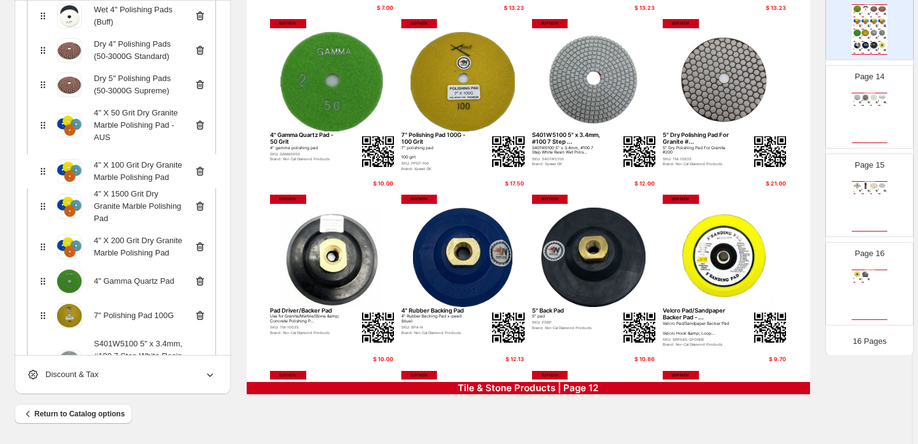
drag, startPoint x: 46, startPoint y: 248, endPoint x: 44, endPoint y: 169, distance: 78.6
click at [44, 169] on div "Wet 4" Polishing Pads (50-3000G) Wet 4" Polishing Pads (Buff) Dry 4" Polishing …" at bounding box center [121, 263] width 189 height 609
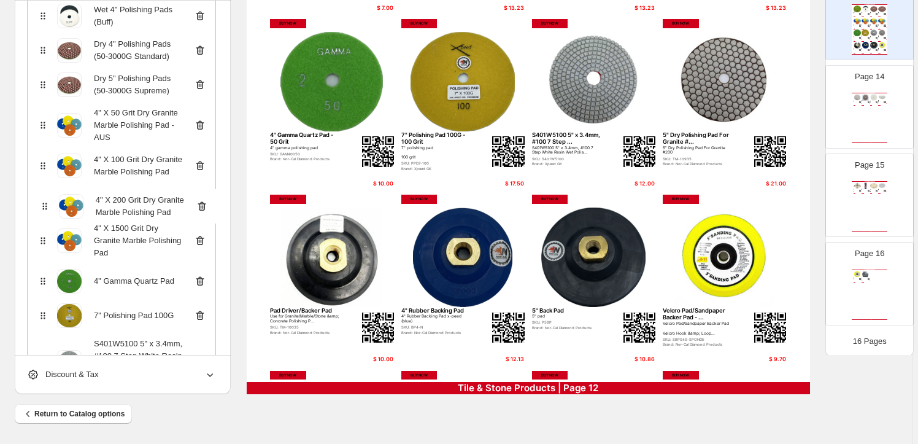
drag, startPoint x: 45, startPoint y: 250, endPoint x: 44, endPoint y: 206, distance: 43.6
click at [44, 206] on div "Wet 4" Polishing Pads (50-3000G) Wet 4" Polishing Pads (Buff) Dry 4" Polishing …" at bounding box center [121, 263] width 189 height 609
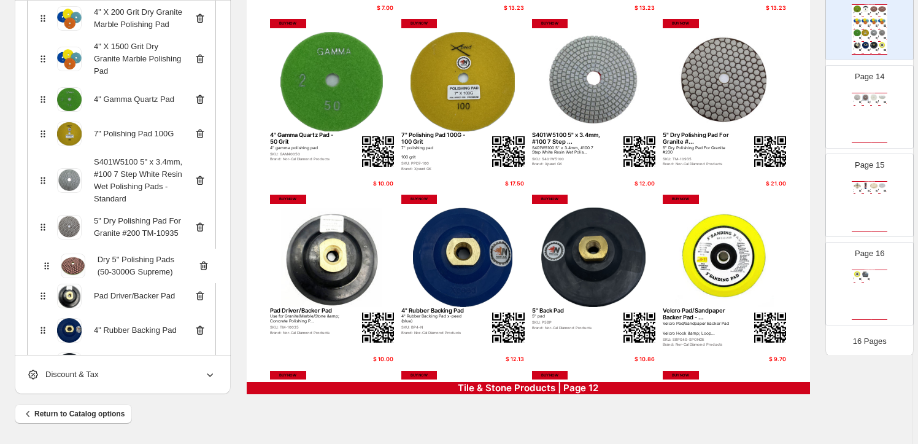
scroll to position [318, 0]
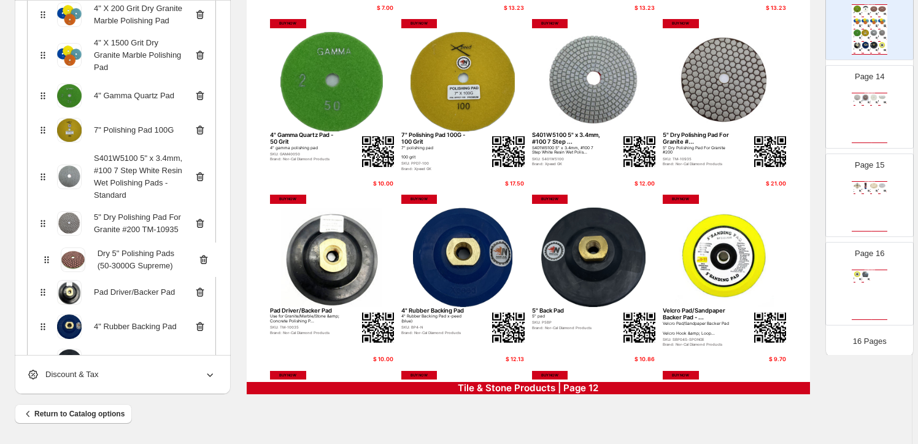
drag, startPoint x: 48, startPoint y: 195, endPoint x: 49, endPoint y: 261, distance: 66.3
click at [49, 261] on div "Wet 4" Polishing Pads (50-3000G) Wet 4" Polishing Pads (Buff) Dry 4" Polishing …" at bounding box center [121, 112] width 189 height 609
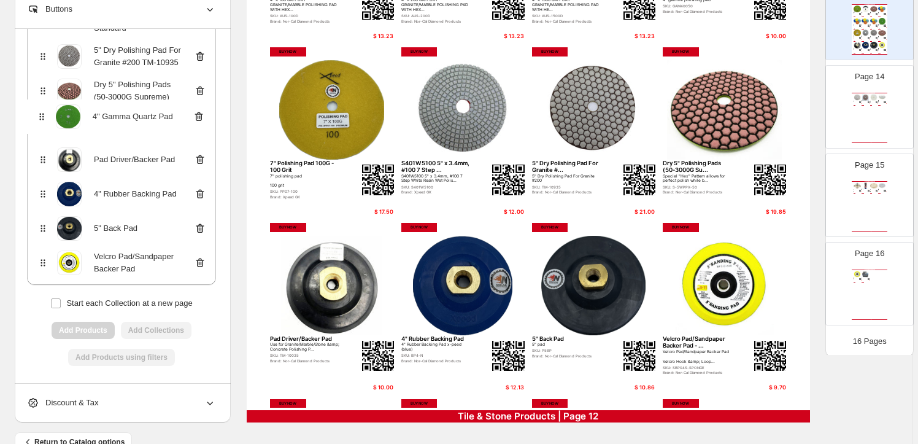
scroll to position [477, 0]
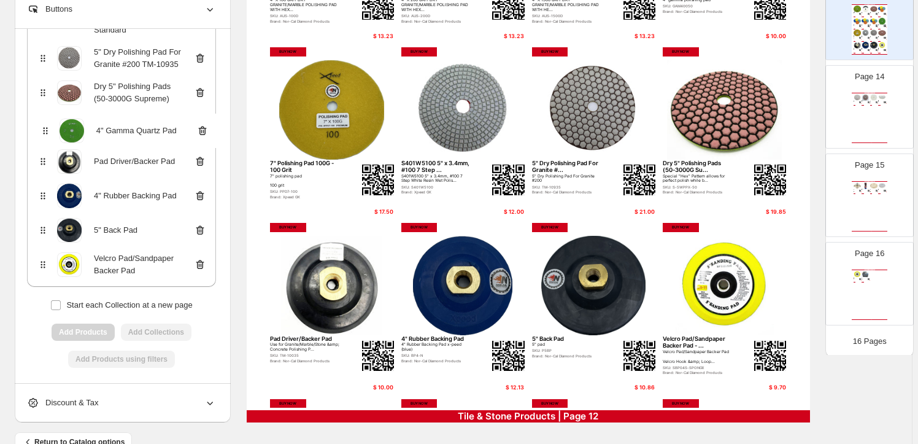
drag, startPoint x: 45, startPoint y: 209, endPoint x: 45, endPoint y: 130, distance: 79.2
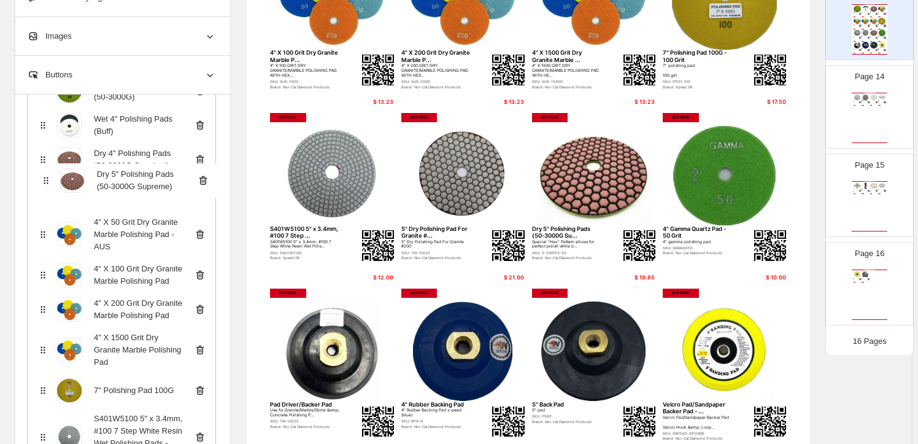
scroll to position [152, 0]
drag, startPoint x: 47, startPoint y: 262, endPoint x: 50, endPoint y: 194, distance: 67.6
click at [50, 194] on div "Wet 4" Polishing Pads (50-3000G) Wet 4" Polishing Pads (Buff) Dry 4" Polishing …" at bounding box center [121, 373] width 189 height 609
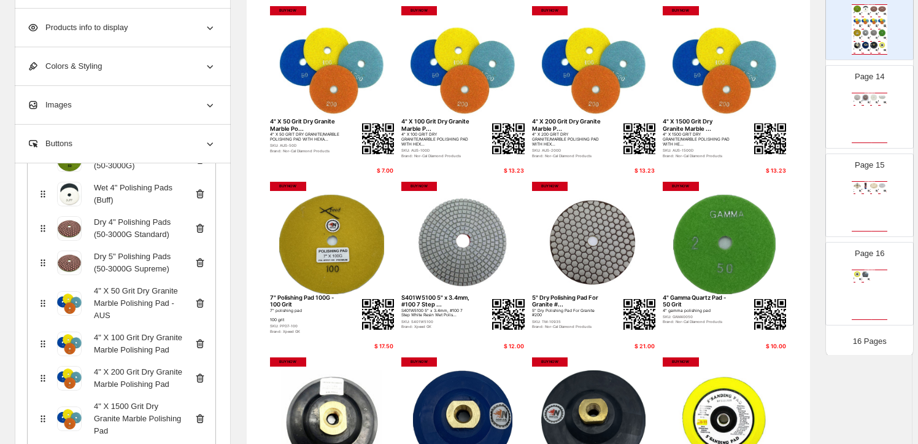
scroll to position [17, 0]
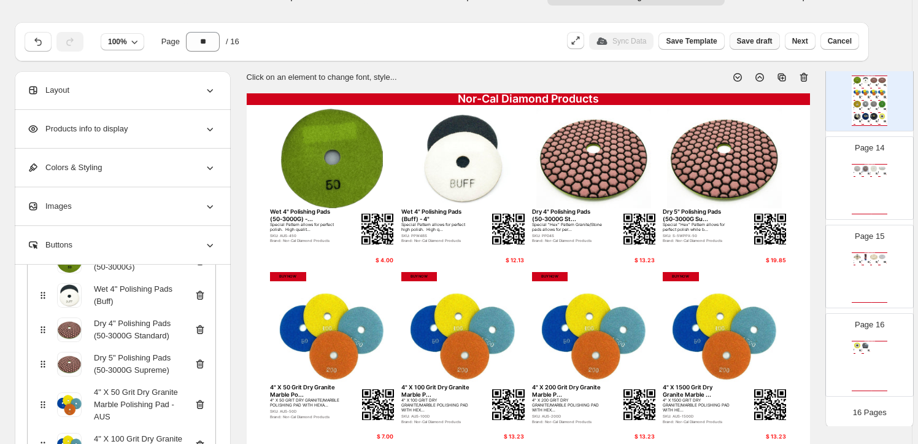
click at [766, 36] on span "Save draft" at bounding box center [755, 41] width 36 height 10
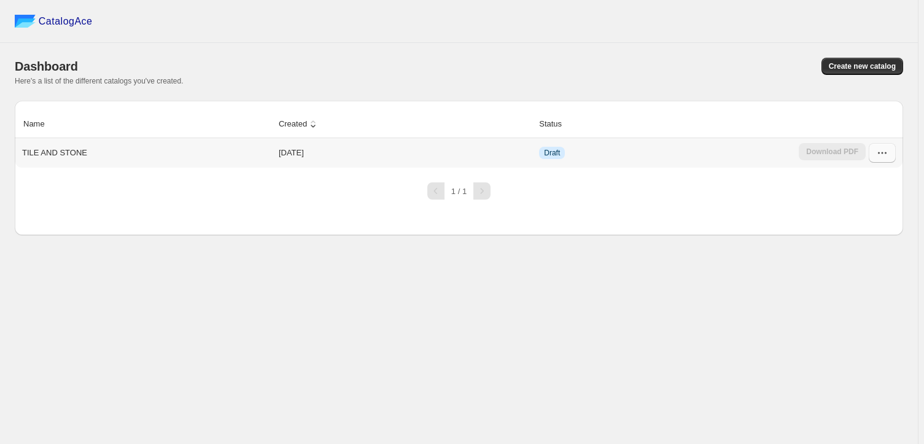
click at [882, 150] on icon "button" at bounding box center [882, 153] width 12 height 12
click at [859, 258] on span "Edit" at bounding box center [856, 262] width 14 height 9
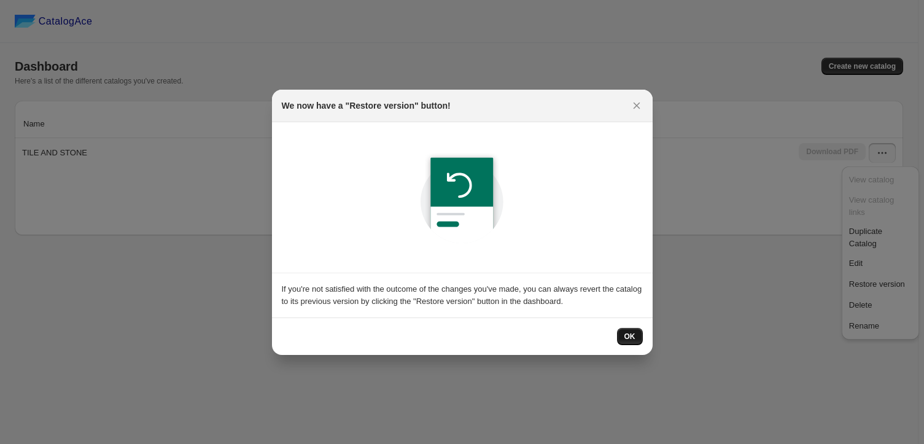
click at [636, 334] on button "OK" at bounding box center [630, 336] width 26 height 17
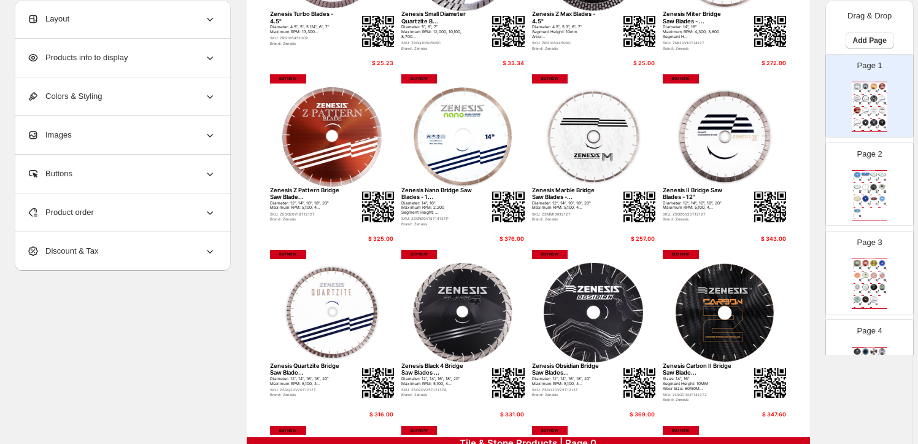
scroll to position [446, 0]
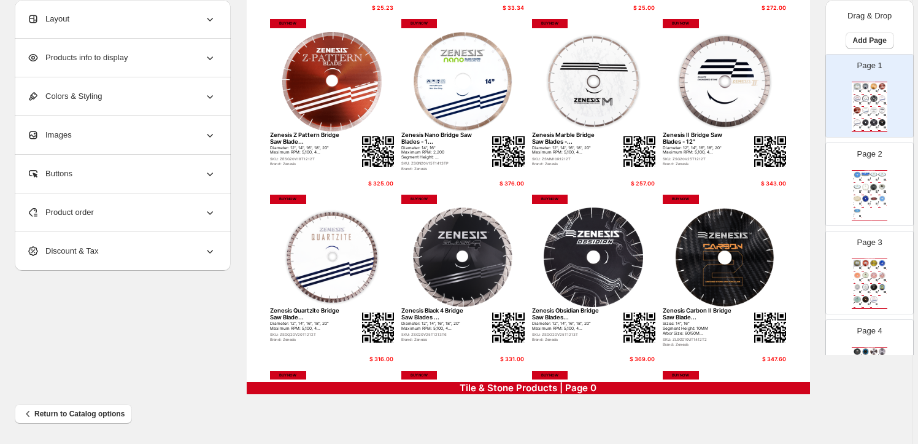
click at [867, 182] on div "Nor-Cal Diamond Products Xpeed Granite/Stone 5" Inch Turbo ... 5" x .095" Premi…" at bounding box center [870, 195] width 36 height 50
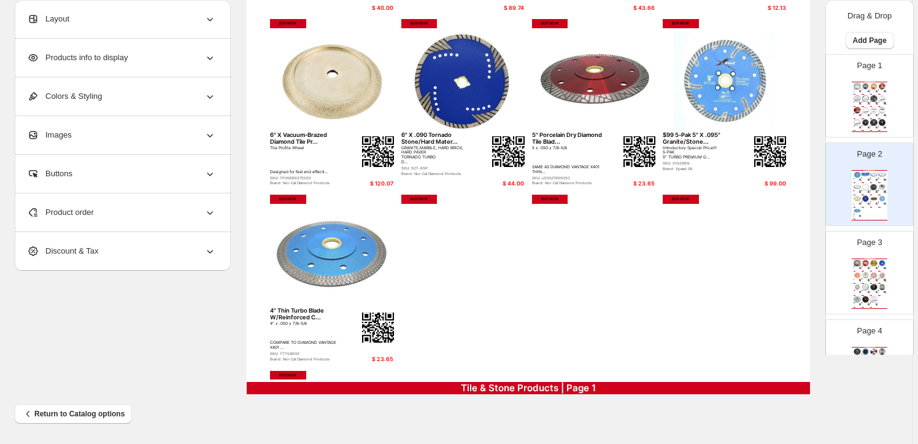
click at [78, 209] on span "Product order" at bounding box center [60, 212] width 67 height 12
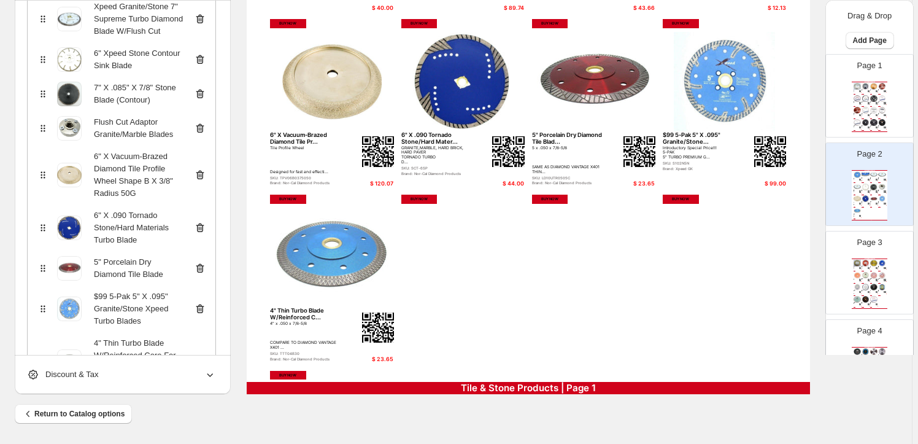
scroll to position [390, 0]
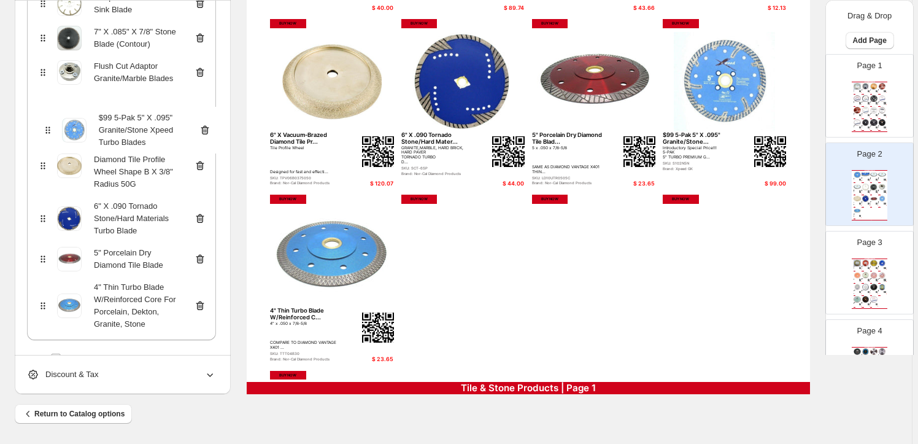
drag, startPoint x: 44, startPoint y: 255, endPoint x: 46, endPoint y: 130, distance: 125.3
click at [46, 130] on div "Xpeed Granite/Stone 5" Inch Turbo Diamond Blade W/Flush Cut & Side Protection $…" at bounding box center [121, 38] width 189 height 604
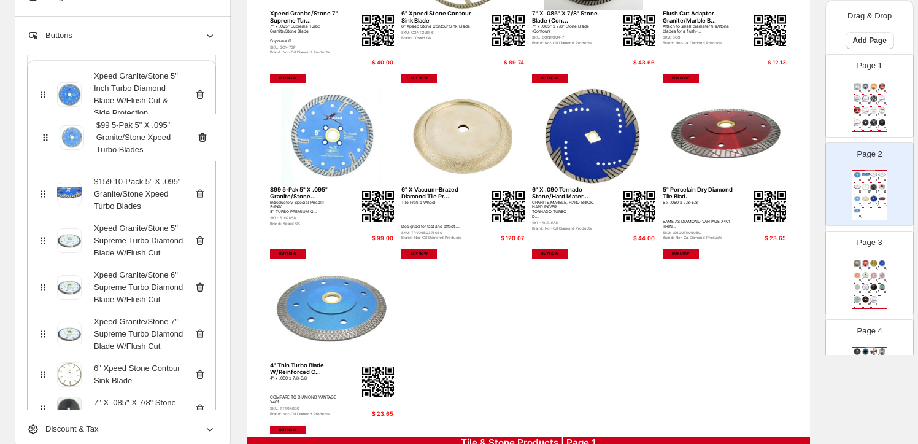
scroll to position [120, 0]
drag, startPoint x: 46, startPoint y: 167, endPoint x: 46, endPoint y: 145, distance: 21.5
click at [46, 145] on div "Xpeed Granite/Stone 5" Inch Turbo Diamond Blade W/Flush Cut & Side Protection $…" at bounding box center [121, 363] width 189 height 604
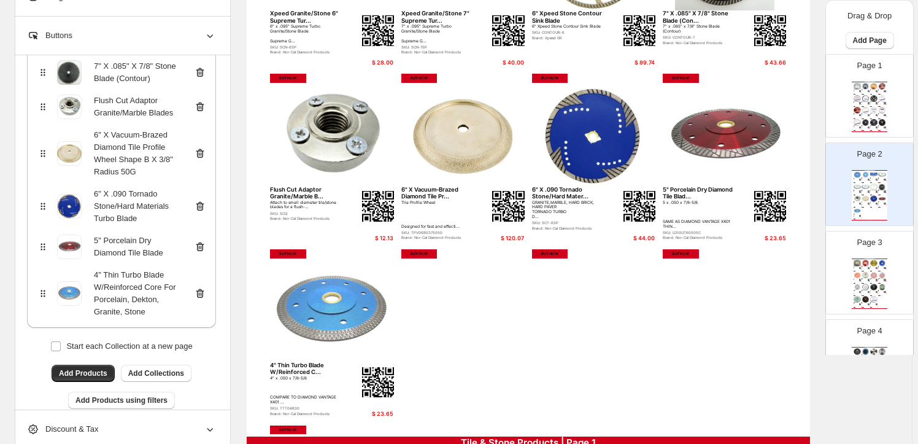
scroll to position [422, 0]
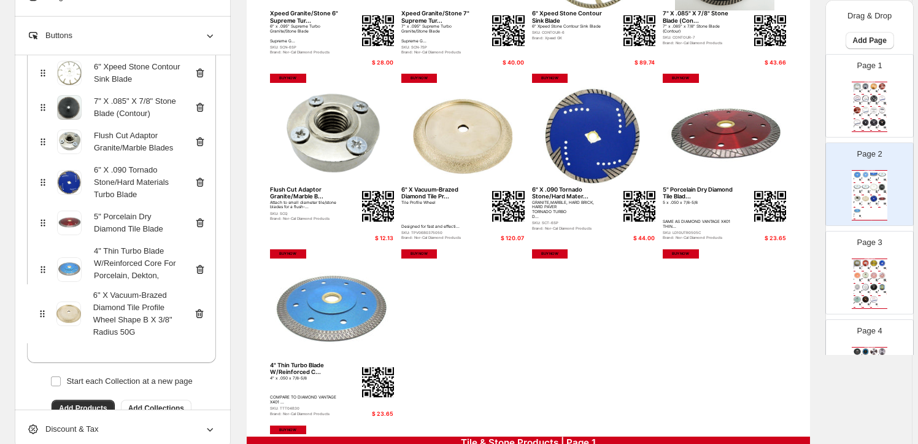
drag, startPoint x: 44, startPoint y: 189, endPoint x: 41, endPoint y: 318, distance: 129.0
click at [41, 318] on div "Xpeed Granite/Stone 5" Inch Turbo Diamond Blade W/Flush Cut & Side Protection $…" at bounding box center [121, 61] width 189 height 604
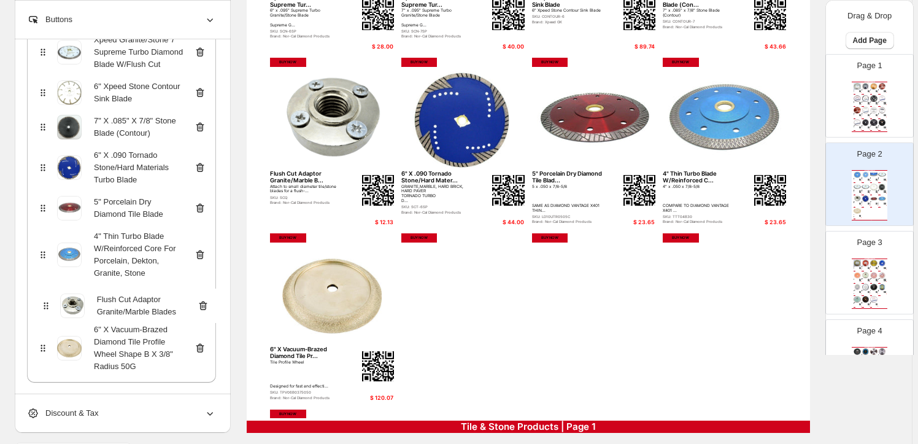
scroll to position [389, 0]
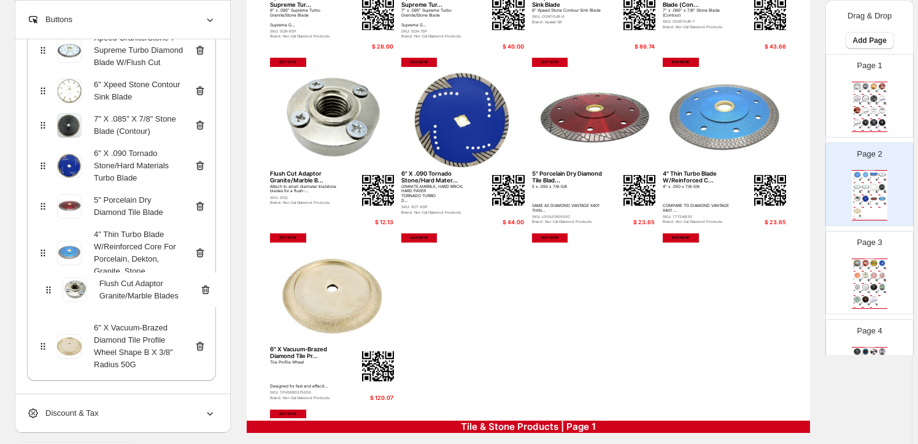
drag, startPoint x: 44, startPoint y: 201, endPoint x: 48, endPoint y: 297, distance: 95.9
click at [48, 297] on div "Xpeed Granite/Stone 5" Inch Turbo Diamond Blade W/Flush Cut & Side Protection $…" at bounding box center [121, 79] width 189 height 604
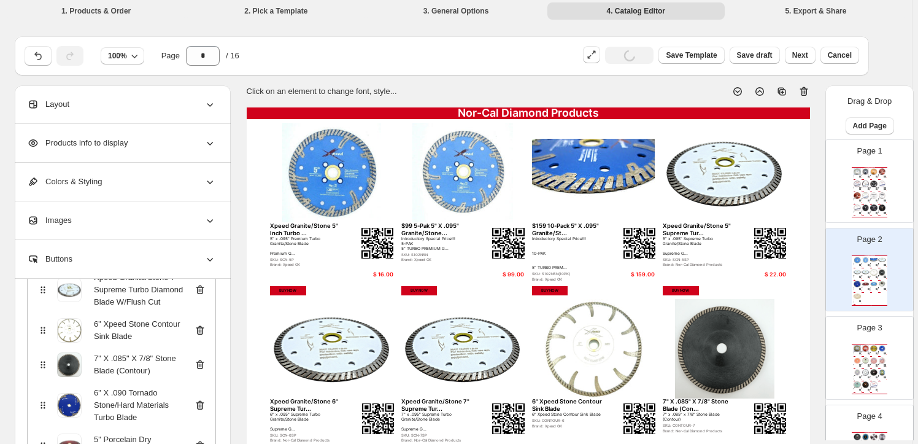
scroll to position [0, 0]
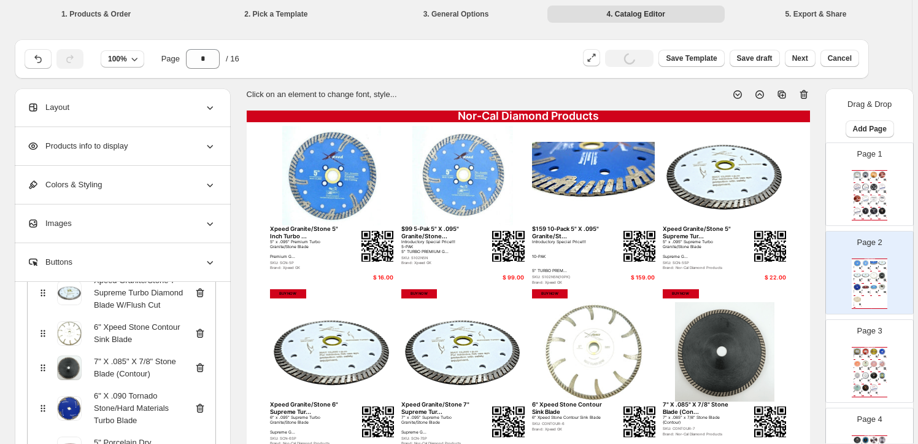
click at [876, 192] on img at bounding box center [877, 191] width 2 height 2
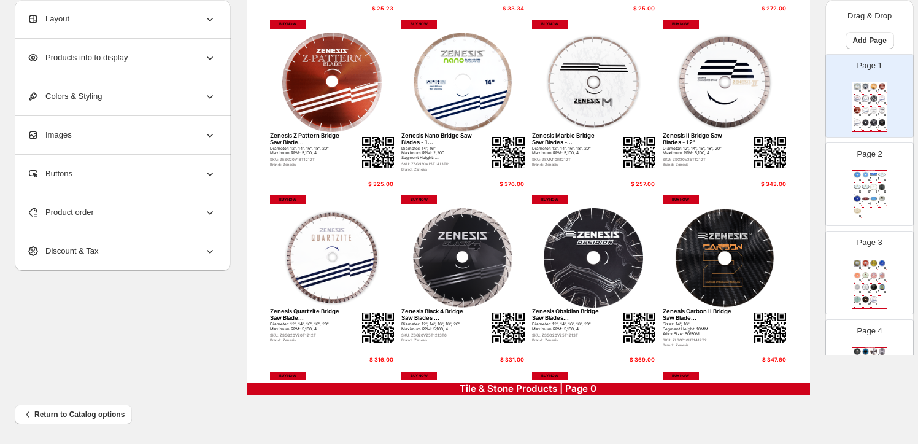
scroll to position [446, 0]
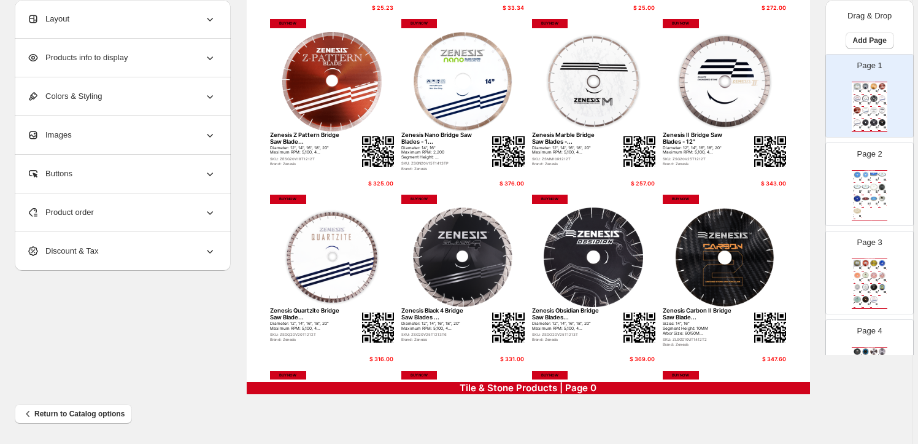
click at [872, 277] on img at bounding box center [875, 275] width 8 height 7
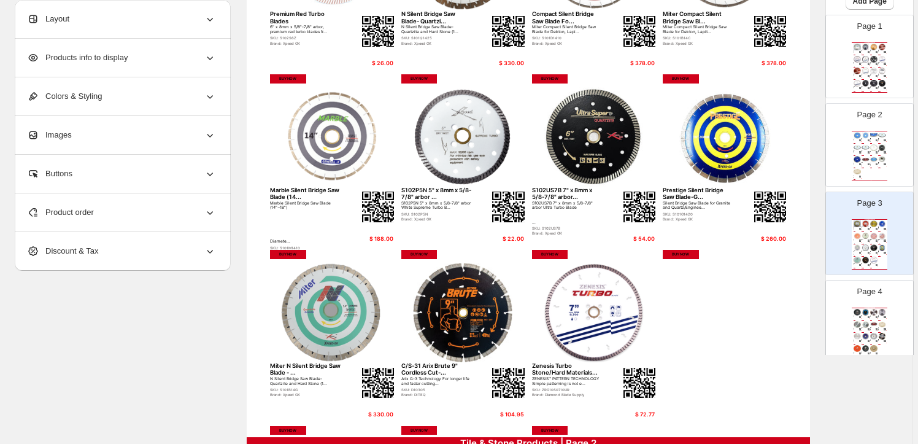
scroll to position [55, 0]
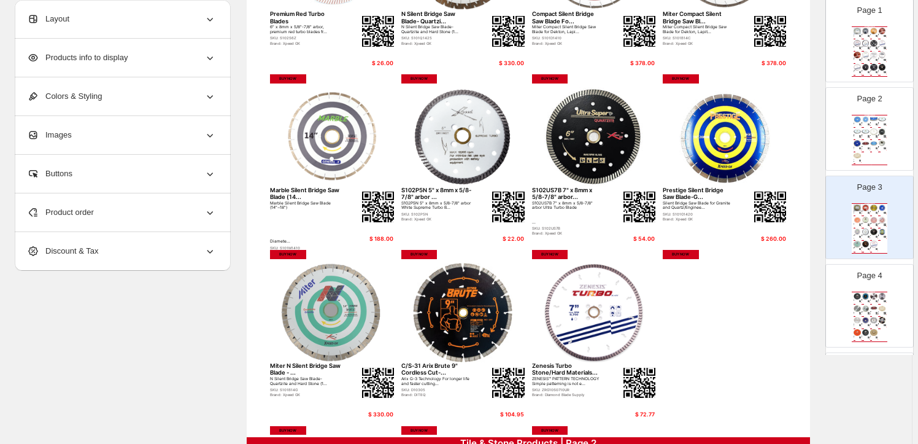
click at [862, 306] on img at bounding box center [866, 308] width 8 height 7
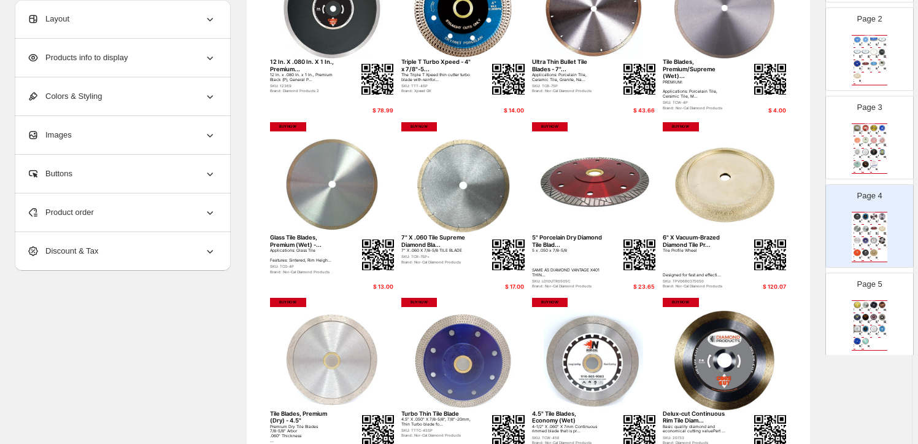
scroll to position [167, 0]
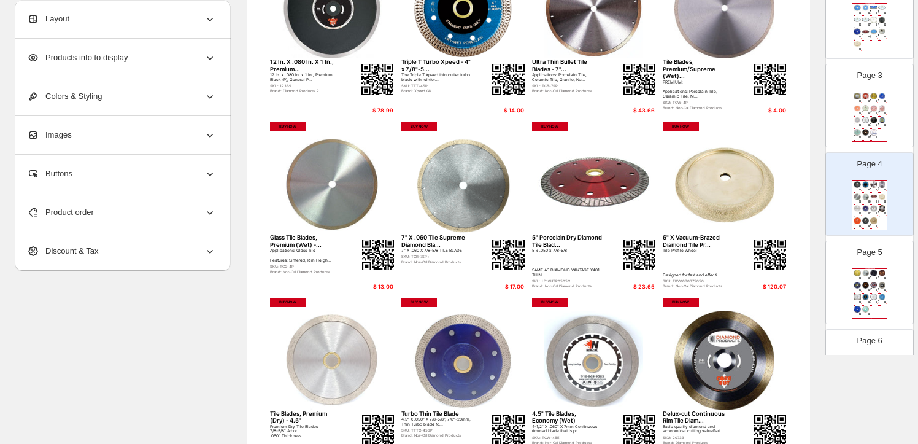
click at [866, 283] on img at bounding box center [866, 285] width 8 height 7
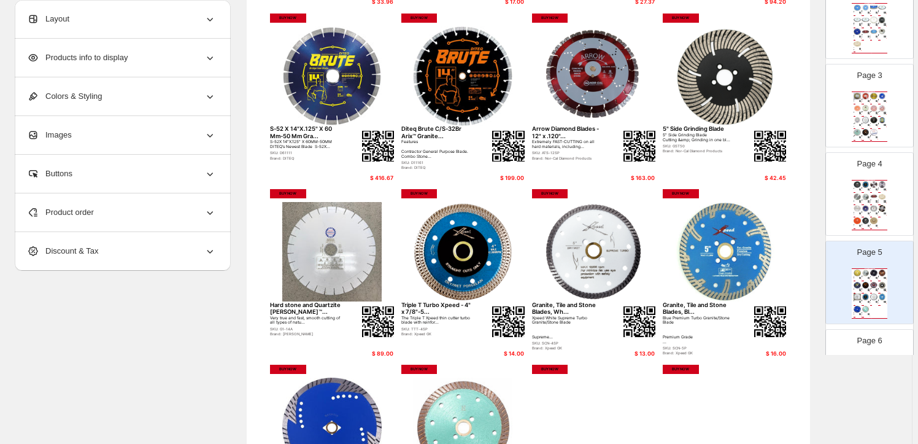
scroll to position [279, 0]
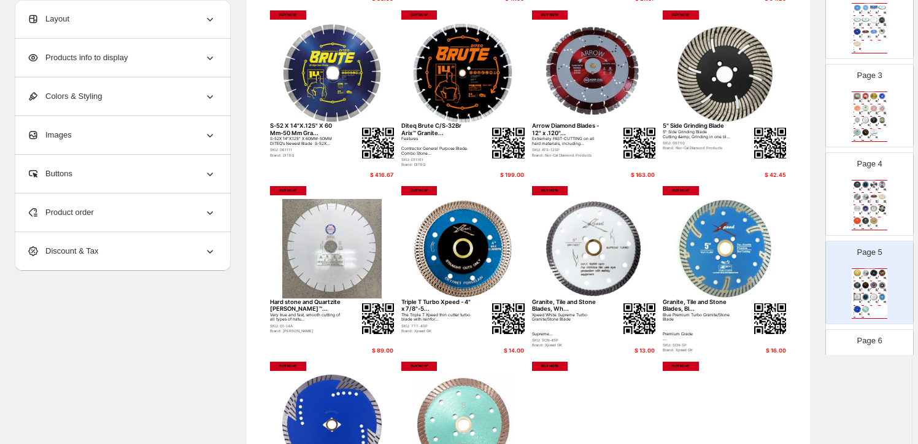
click at [111, 214] on div "Product order" at bounding box center [121, 212] width 189 height 38
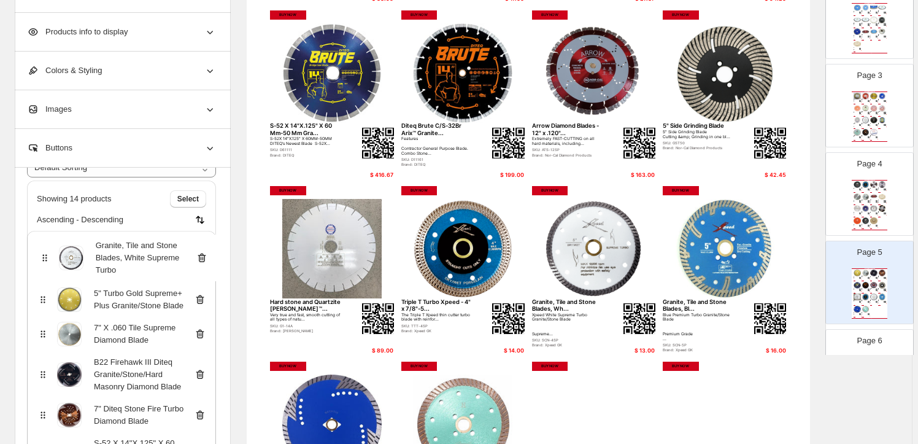
scroll to position [62, 0]
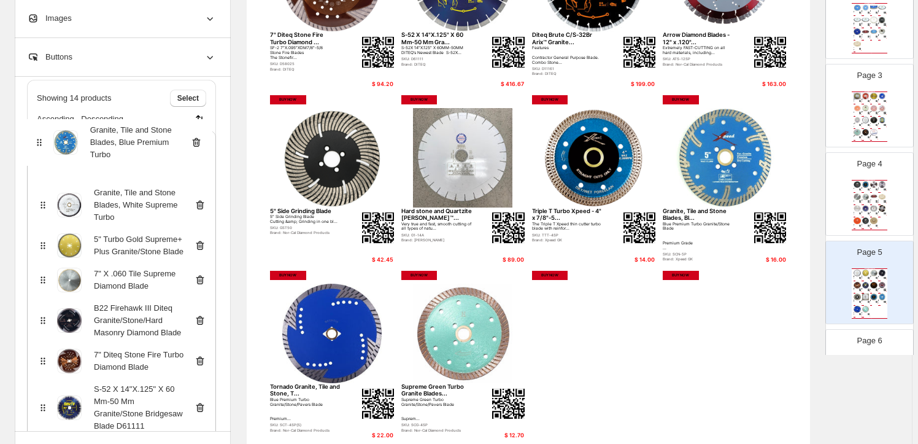
scroll to position [63, 0]
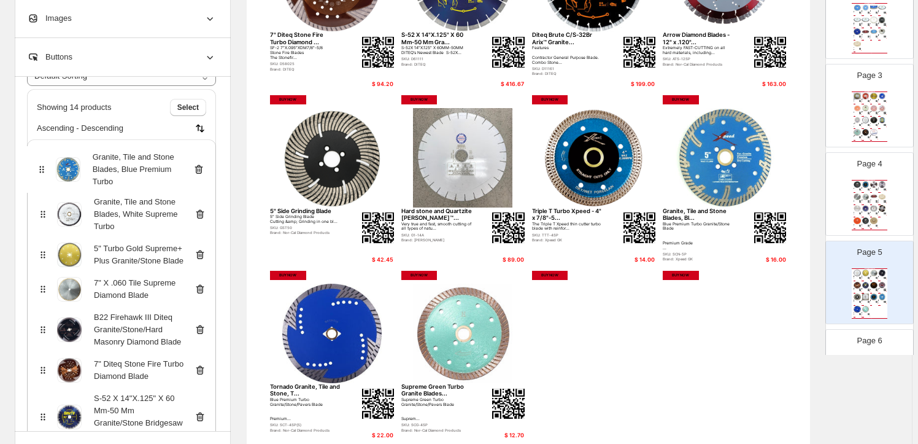
drag, startPoint x: 44, startPoint y: 278, endPoint x: 41, endPoint y: 168, distance: 110.5
click at [41, 168] on div "Granite, Tile and Stone Blades, White Supreme Turbo 5" Turbo Gold Supreme+ Plus…" at bounding box center [121, 440] width 189 height 602
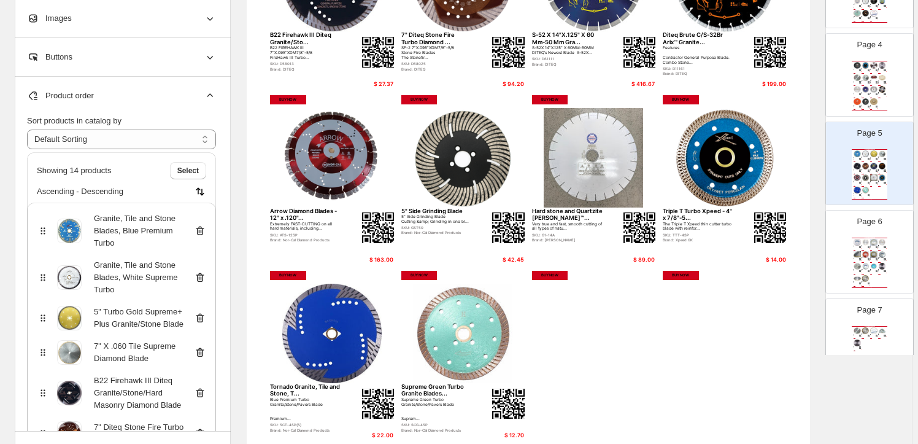
scroll to position [390, 0]
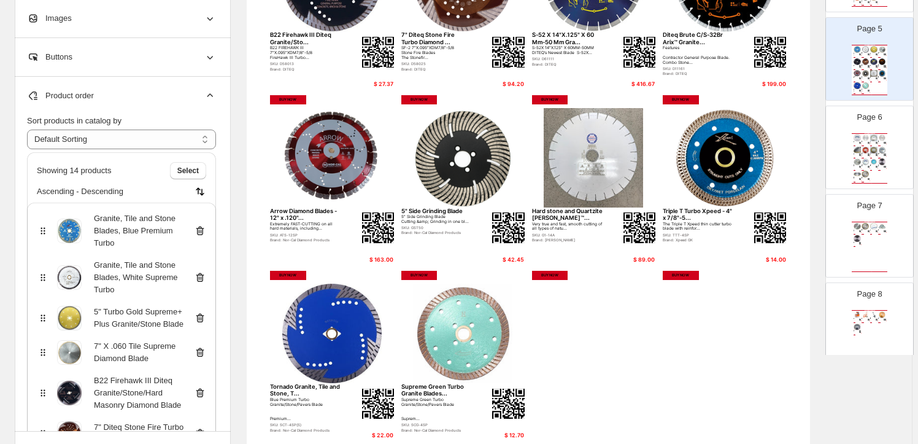
click at [868, 153] on img at bounding box center [869, 154] width 2 height 2
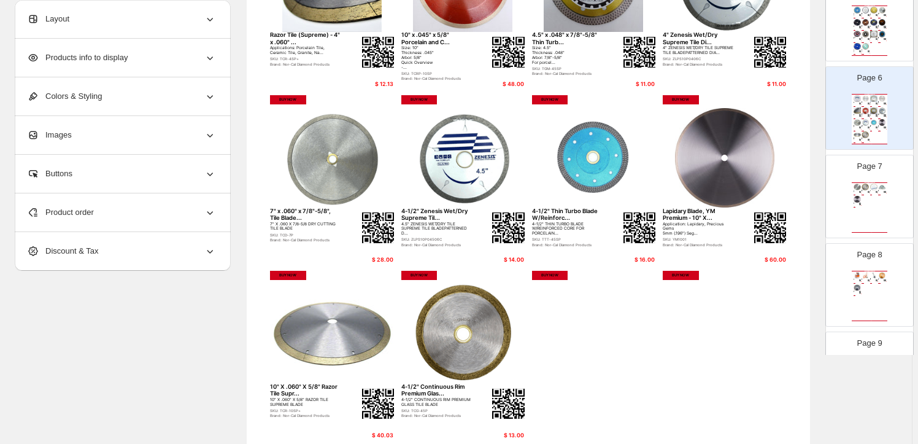
scroll to position [502, 0]
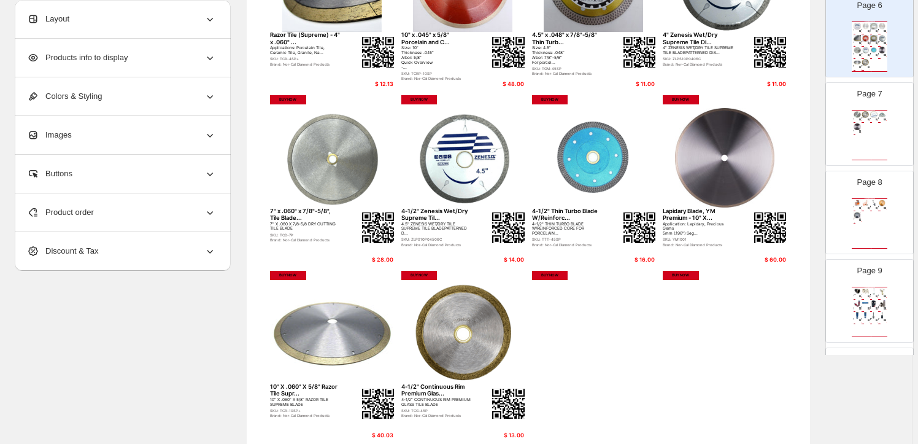
click at [863, 118] on div "4-1/2" Continuous Rim Premium Glas..." at bounding box center [864, 118] width 4 height 1
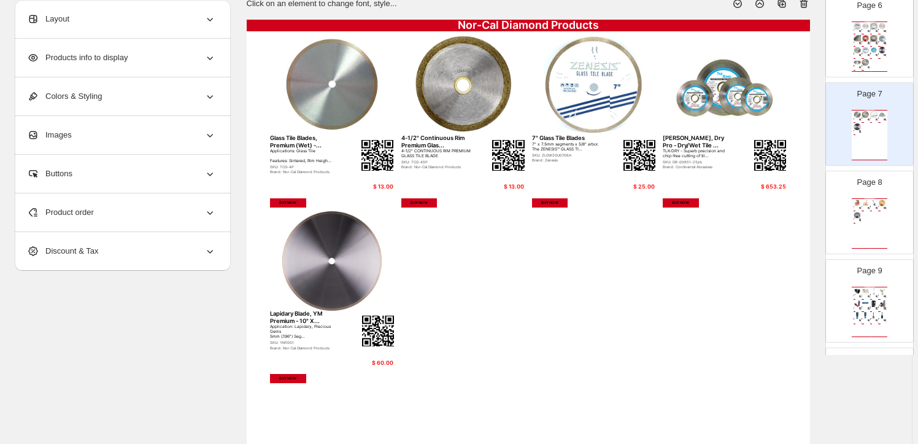
scroll to position [558, 0]
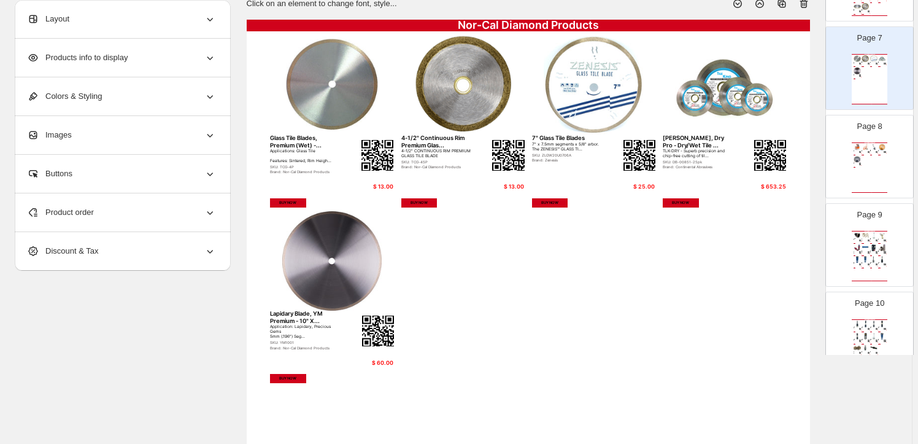
click at [869, 152] on div "Nor-Cal Diamond Products iQ 14" DRY-CUT MASONRY SAW IQ360X... We'll have all iQ…" at bounding box center [870, 167] width 36 height 50
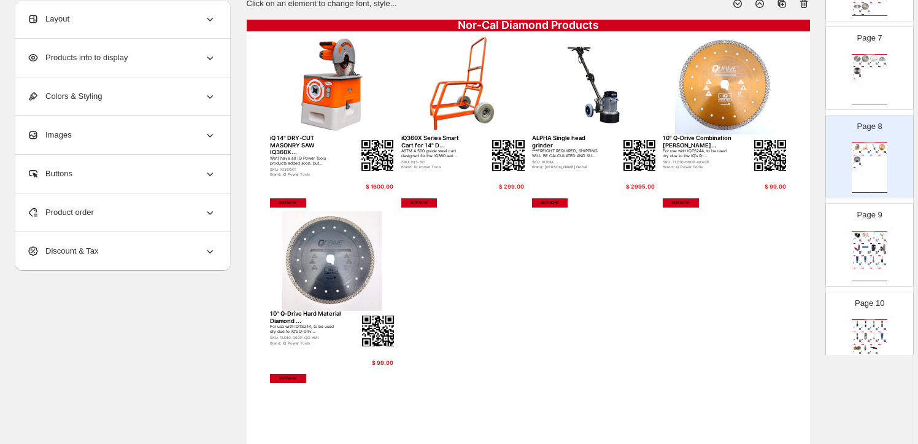
click at [874, 244] on img at bounding box center [875, 247] width 8 height 7
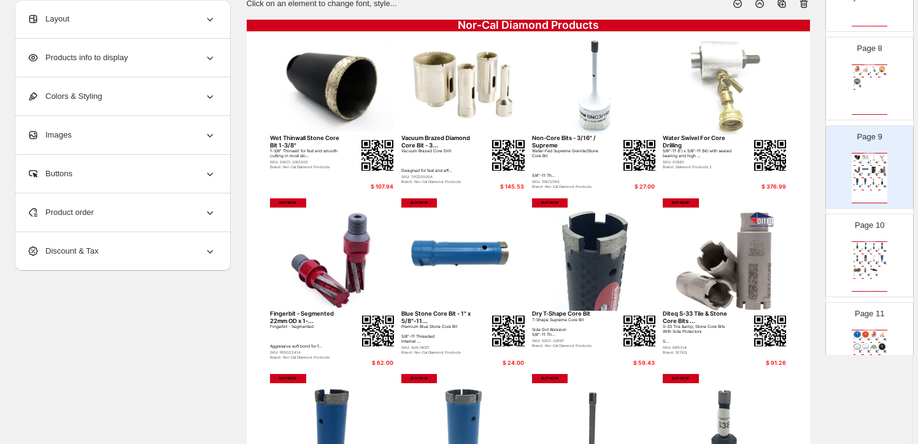
scroll to position [669, 0]
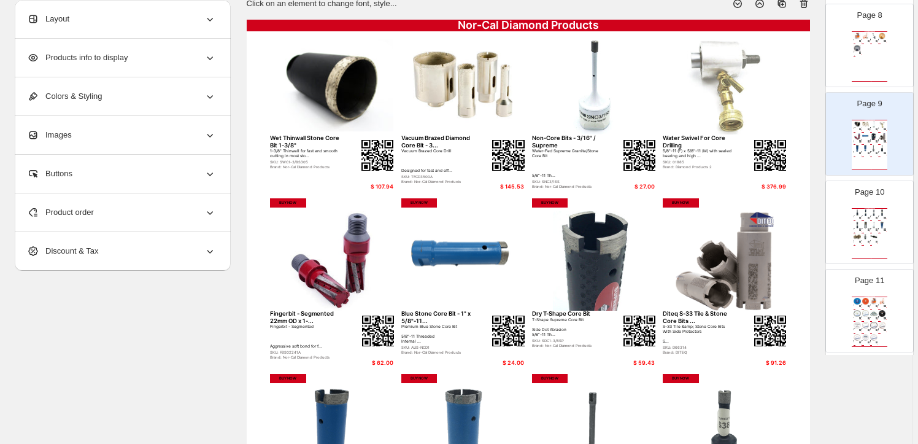
click at [871, 222] on img at bounding box center [875, 225] width 8 height 7
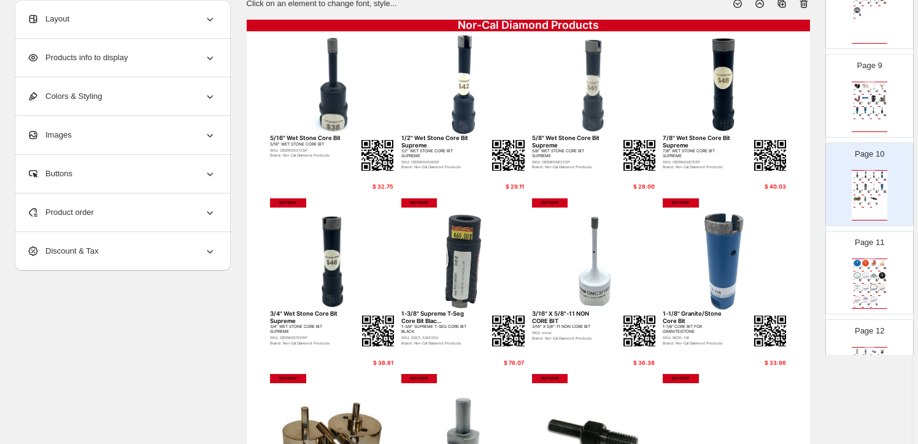
scroll to position [725, 0]
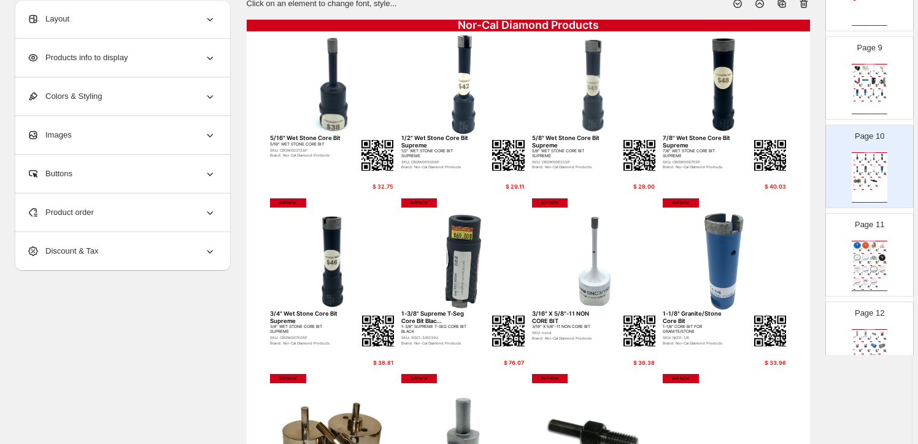
click at [876, 252] on div "$ 1600.00" at bounding box center [877, 252] width 2 height 1
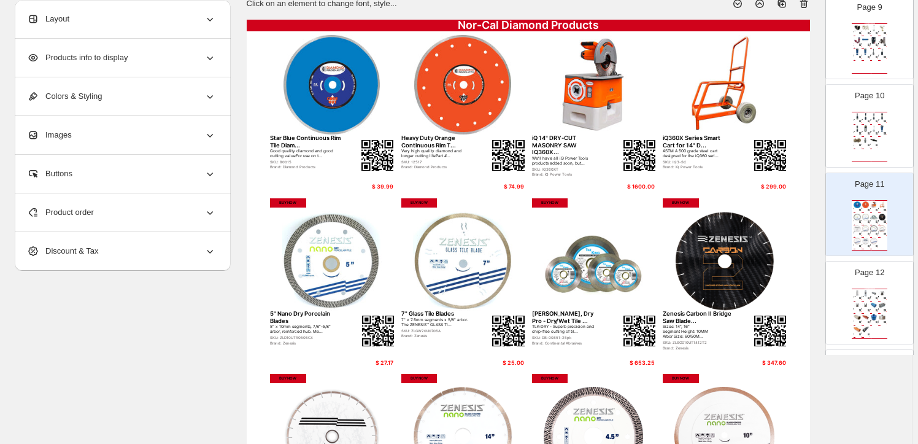
scroll to position [781, 0]
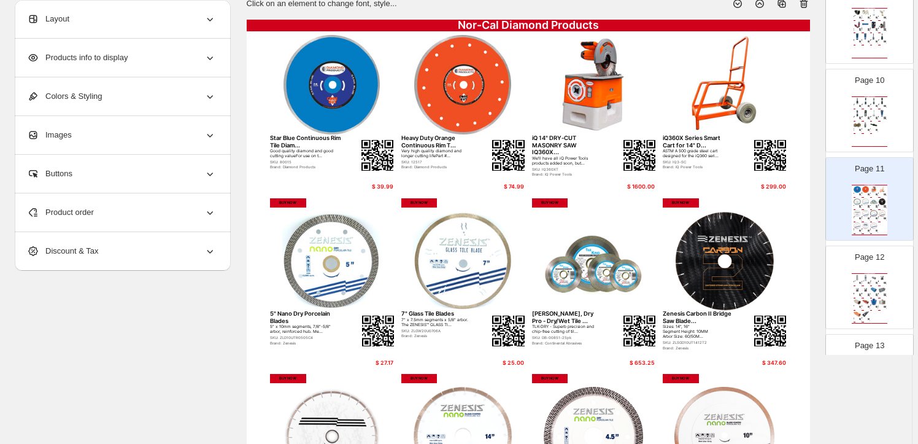
click at [873, 290] on img at bounding box center [875, 290] width 8 height 7
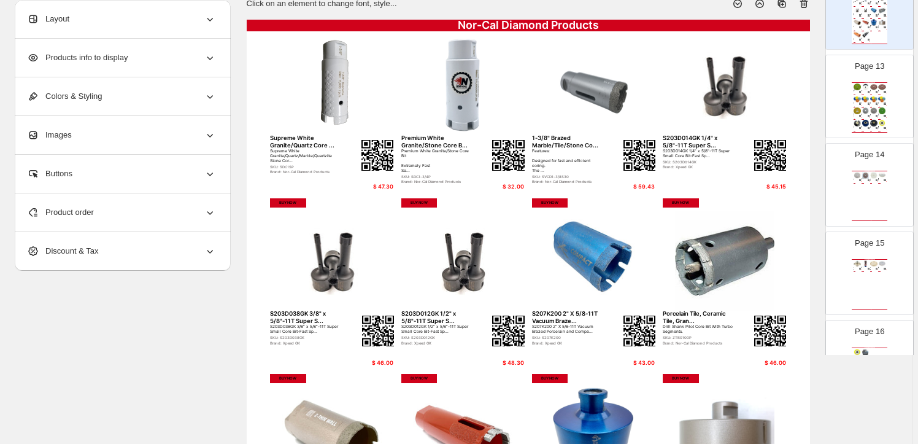
scroll to position [1138, 0]
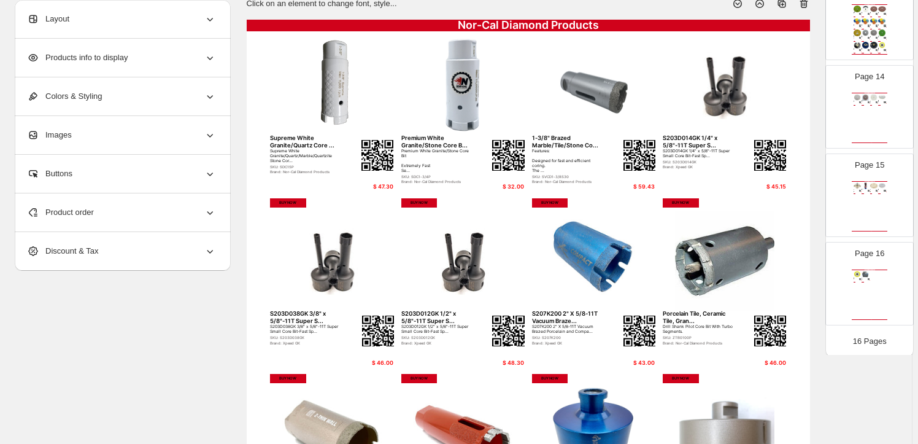
click at [871, 190] on div "Tile Profile Wheel Designed for fast and effecti..." at bounding box center [873, 191] width 4 height 2
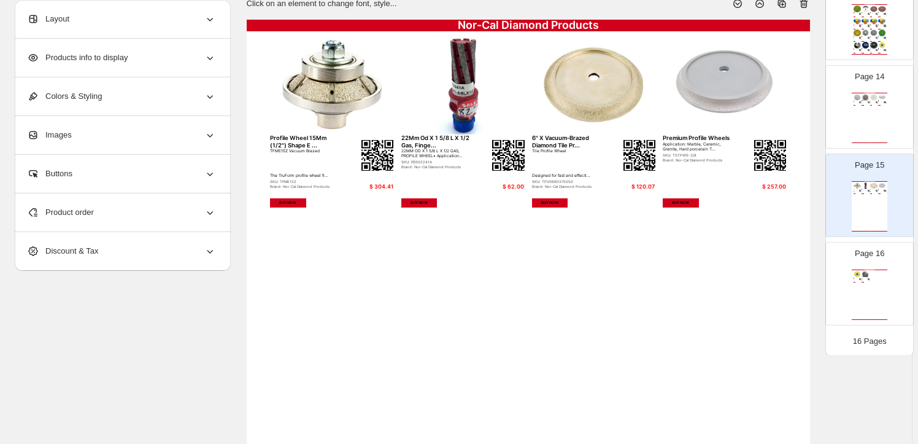
click at [859, 109] on div "Nor-Cal Diamond Products 5" Dry Polishing Pad For Granite #... 5" Dry Polishing…" at bounding box center [870, 118] width 36 height 50
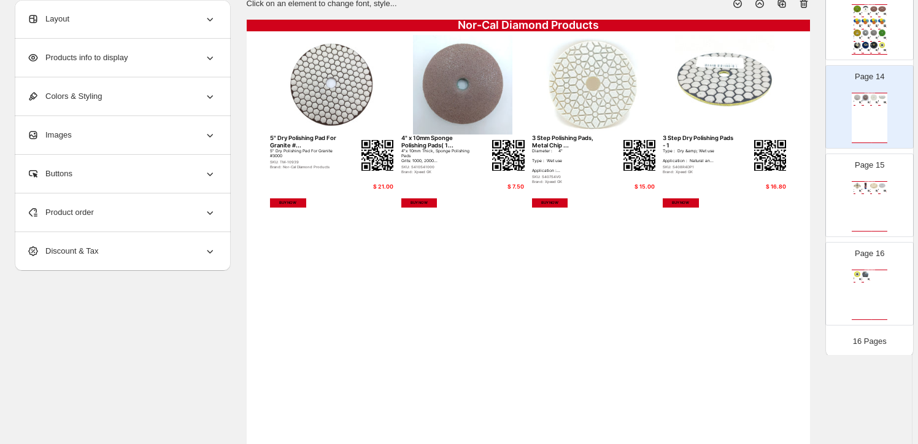
click at [869, 278] on div "Nor-Cal Diamond Products Velcro Pad/Sandpaper Backer Pad - ... Velcro Pad/Sandp…" at bounding box center [870, 295] width 36 height 50
type input "**"
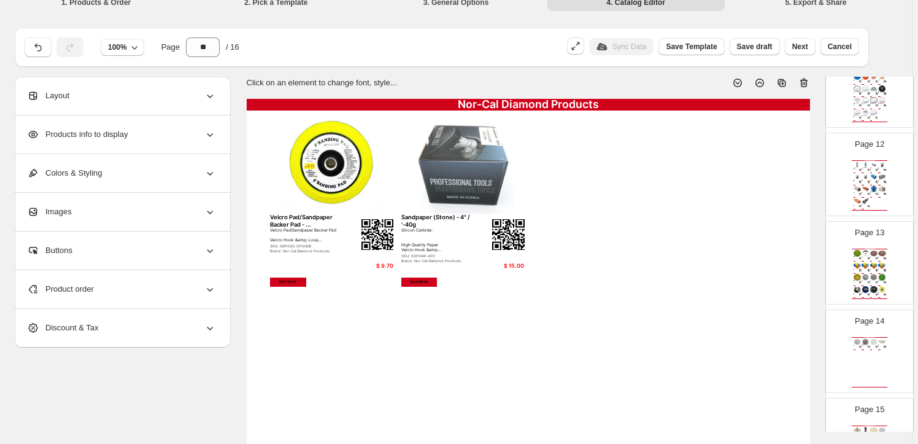
scroll to position [0, 0]
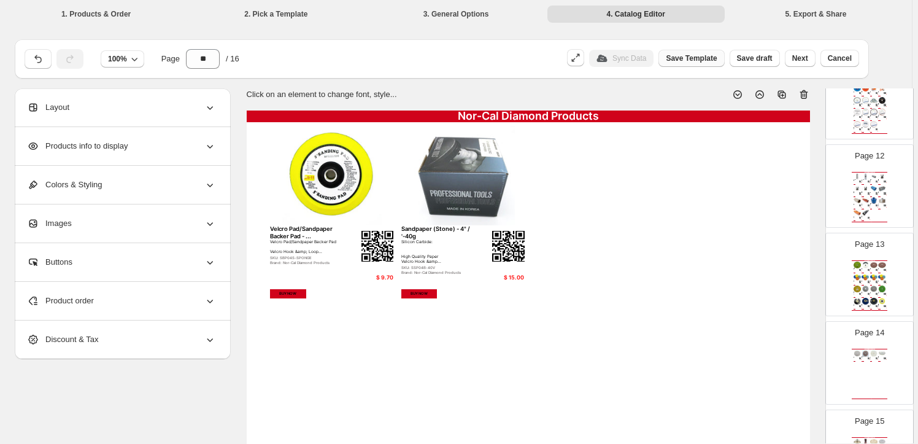
click at [697, 57] on span "Save Template" at bounding box center [691, 58] width 51 height 10
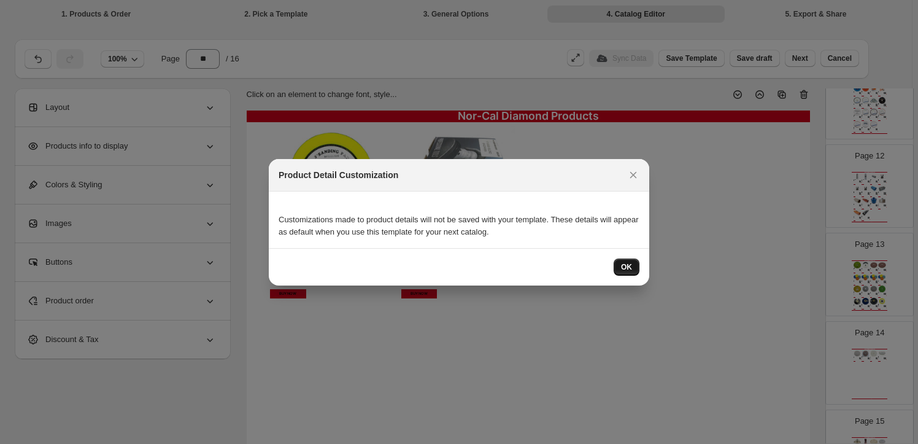
click at [630, 265] on span "OK" at bounding box center [626, 267] width 11 height 10
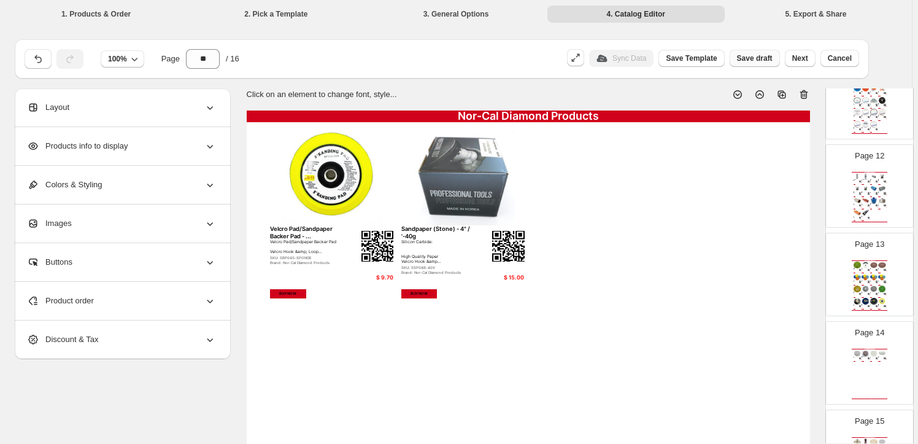
click at [759, 54] on span "Save draft" at bounding box center [755, 58] width 36 height 10
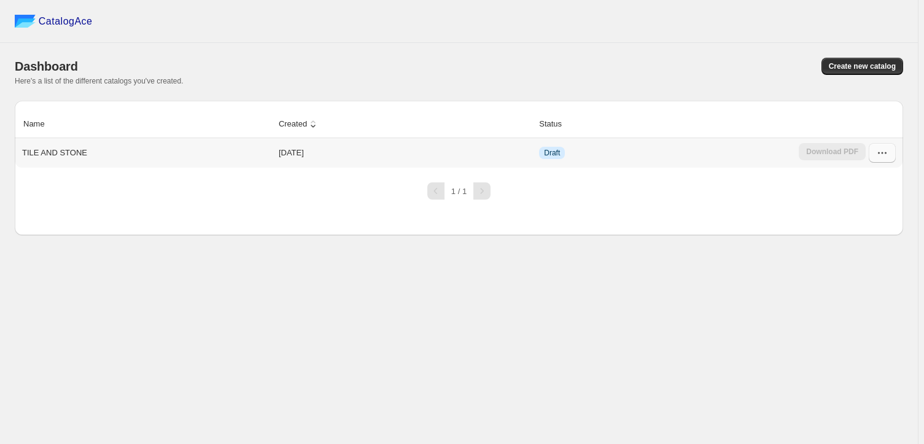
click at [882, 152] on icon "button" at bounding box center [882, 153] width 12 height 12
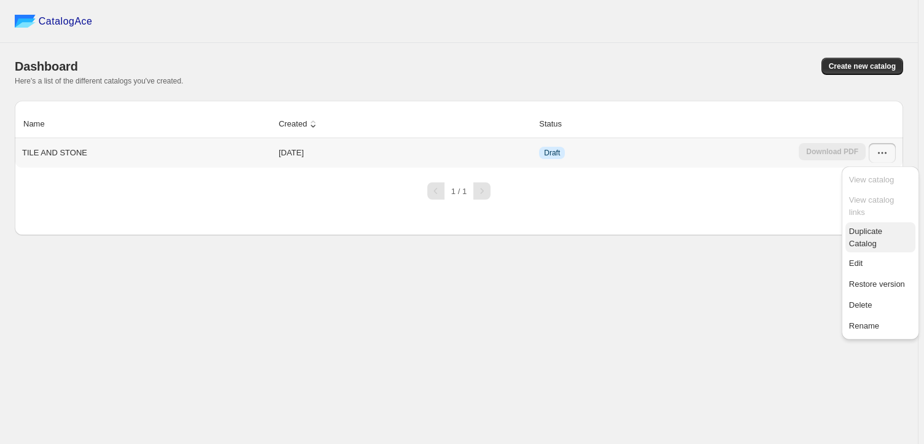
click at [874, 227] on span "Duplicate Catalog" at bounding box center [865, 237] width 33 height 21
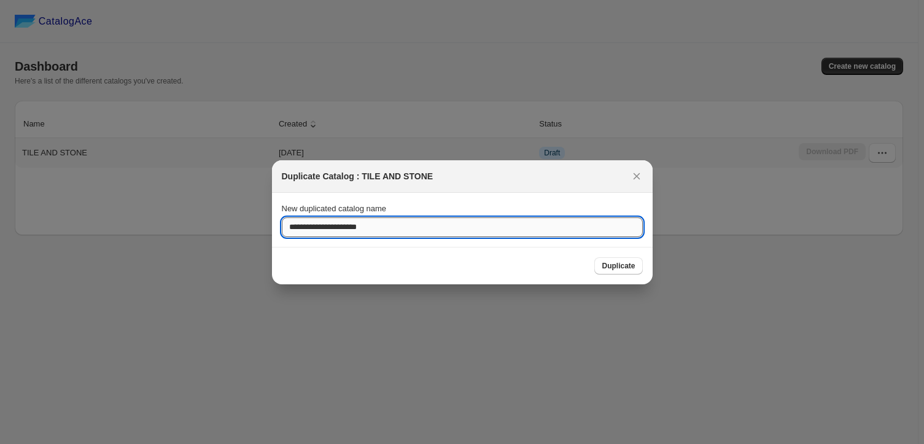
click at [317, 224] on input "**********" at bounding box center [462, 227] width 361 height 20
drag, startPoint x: 317, startPoint y: 224, endPoint x: 276, endPoint y: 224, distance: 41.7
click at [276, 223] on section "**********" at bounding box center [462, 220] width 381 height 54
click at [354, 228] on input "**********" at bounding box center [462, 227] width 361 height 20
type input "**********"
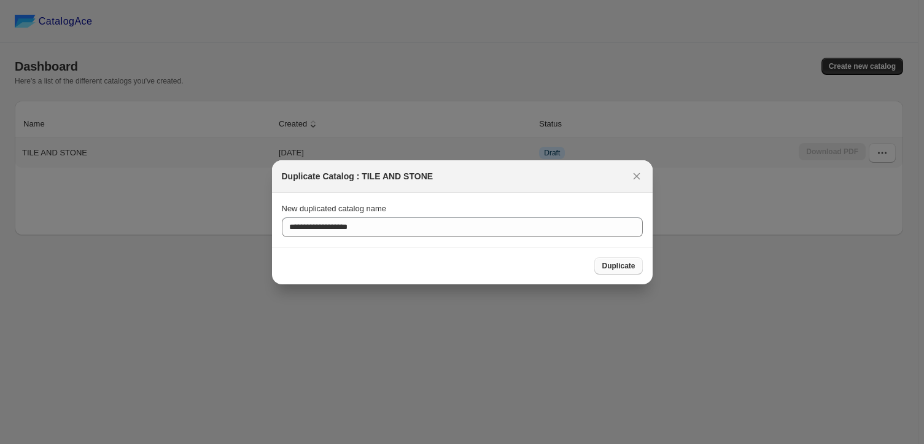
click at [614, 264] on span "Duplicate" at bounding box center [618, 266] width 33 height 10
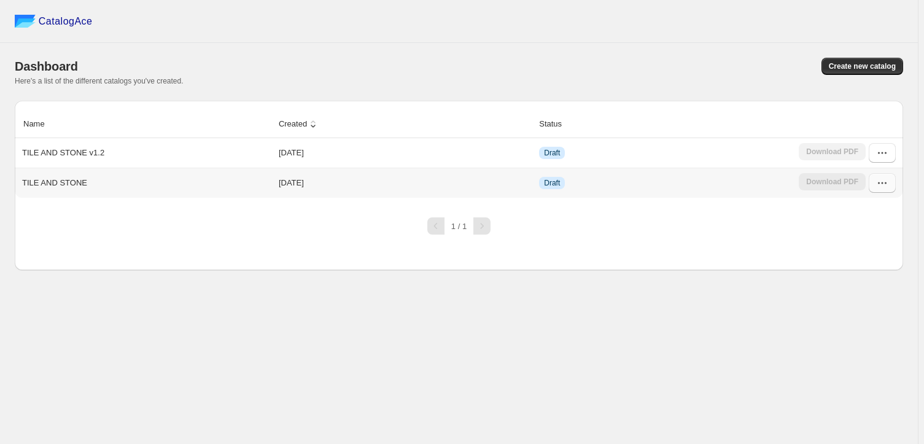
click at [883, 182] on icon "button" at bounding box center [882, 183] width 12 height 12
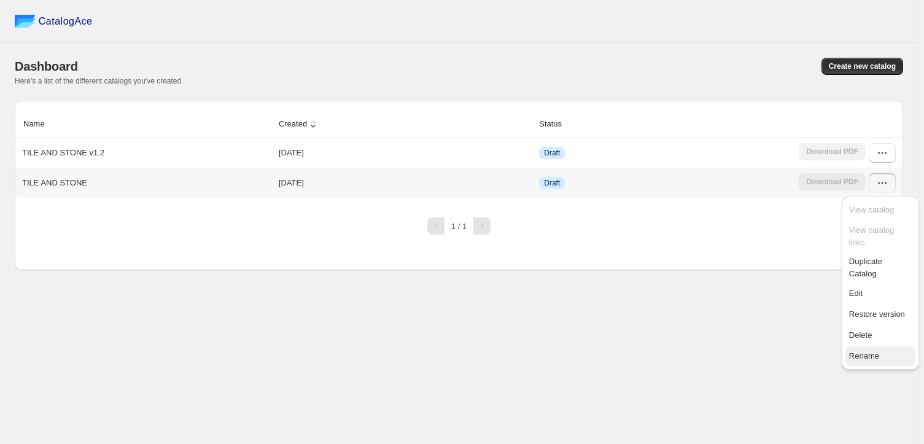
click at [859, 351] on span "Rename" at bounding box center [864, 355] width 30 height 9
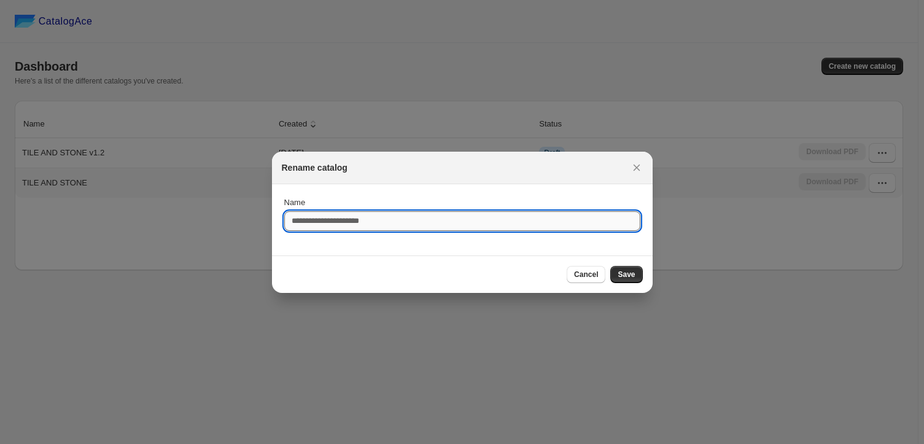
click at [311, 220] on input "Name" at bounding box center [462, 221] width 356 height 20
type input "*"
click at [353, 220] on input "**********" at bounding box center [462, 221] width 356 height 20
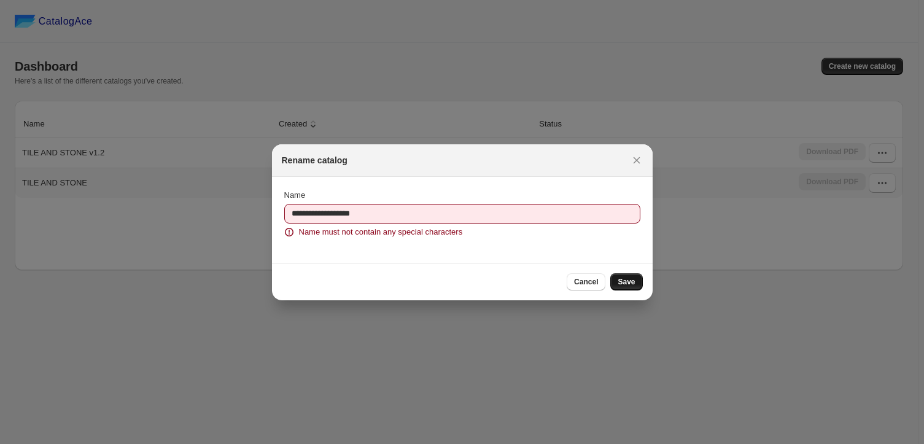
click at [629, 270] on div "Cancel Save" at bounding box center [462, 281] width 381 height 37
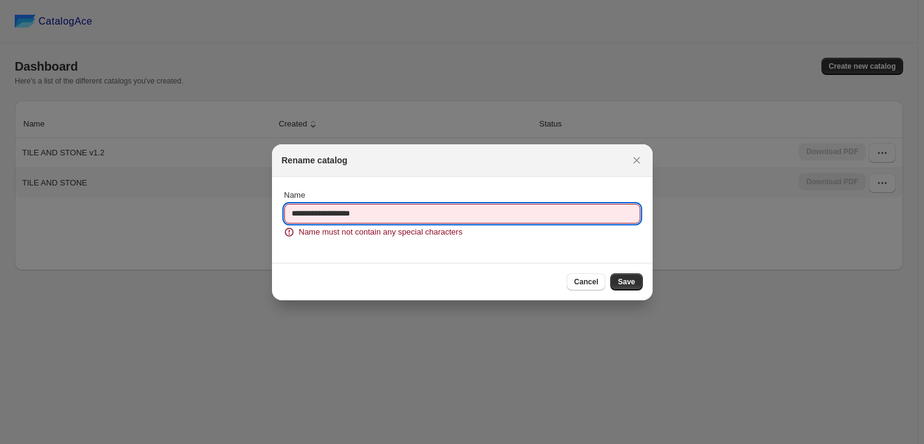
click at [430, 215] on input "**********" at bounding box center [462, 214] width 356 height 20
click at [357, 213] on input "**********" at bounding box center [462, 214] width 356 height 20
click at [361, 212] on input "**********" at bounding box center [462, 214] width 356 height 20
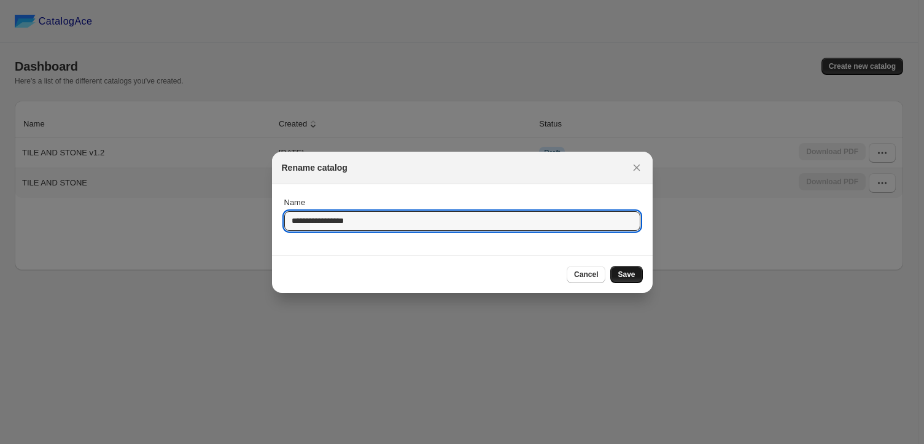
type input "**********"
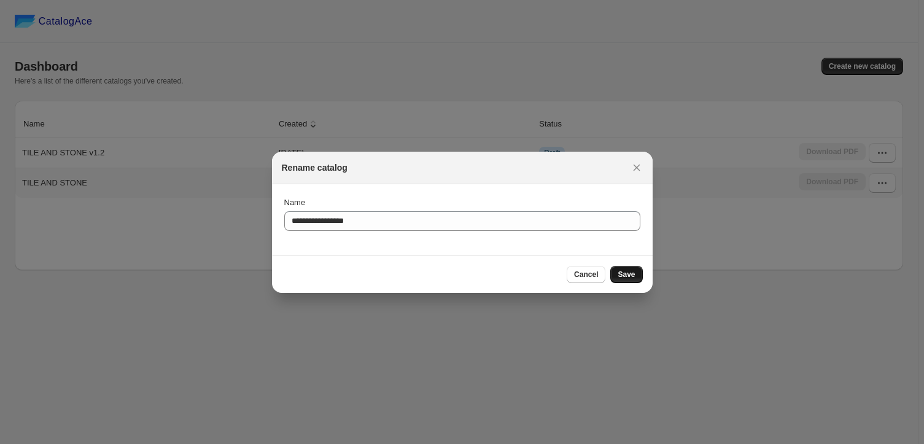
click at [630, 271] on span "Save" at bounding box center [626, 275] width 17 height 10
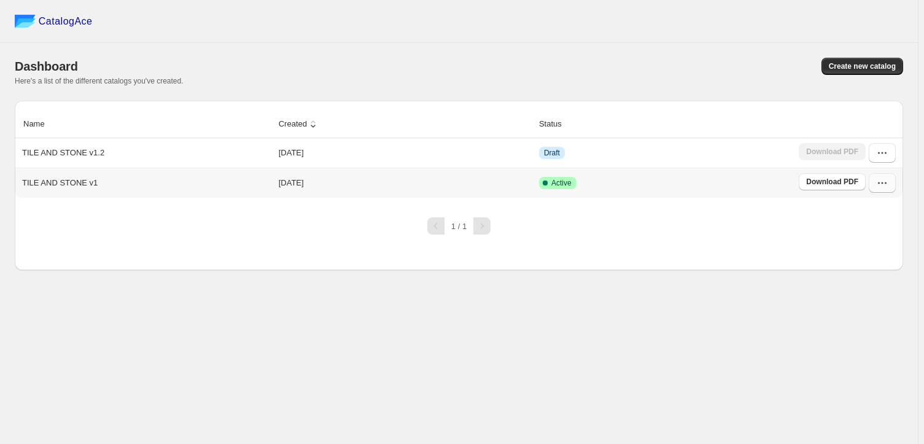
click at [884, 182] on icon "button" at bounding box center [882, 183] width 12 height 12
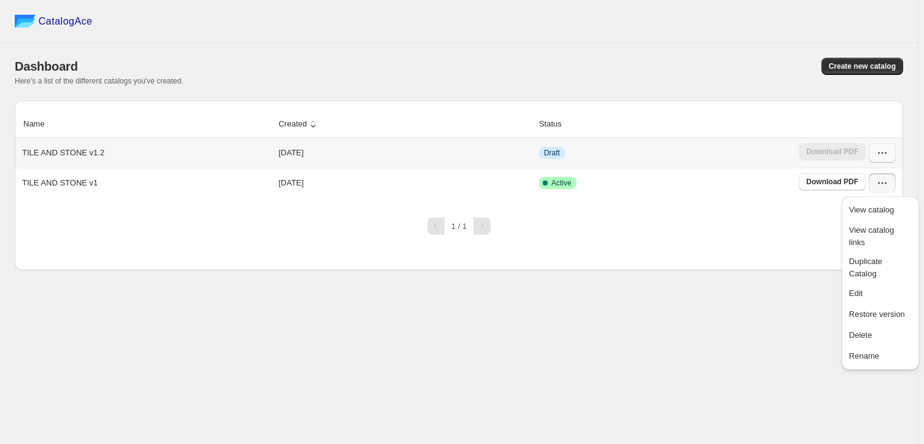
click at [883, 150] on icon "button" at bounding box center [882, 153] width 12 height 12
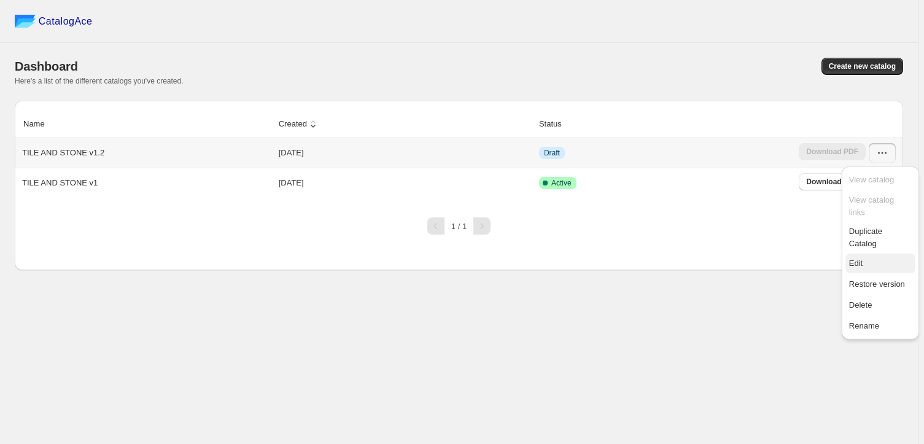
click at [859, 258] on span "Edit" at bounding box center [856, 262] width 14 height 9
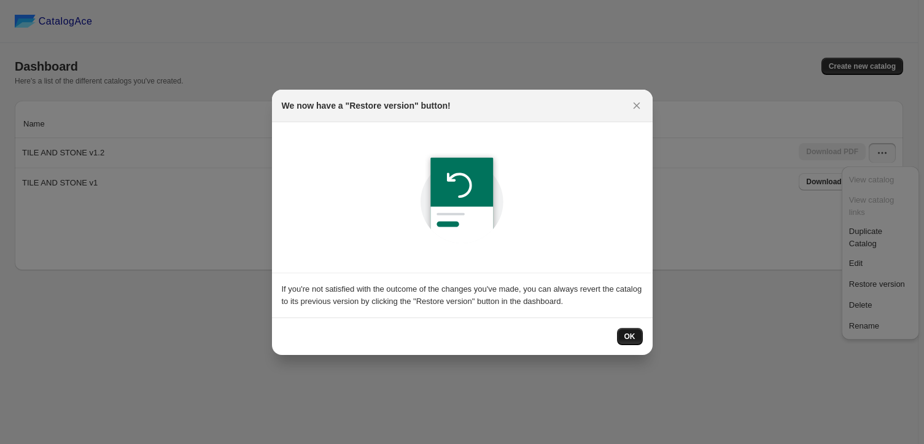
click at [632, 332] on span "OK" at bounding box center [629, 337] width 11 height 10
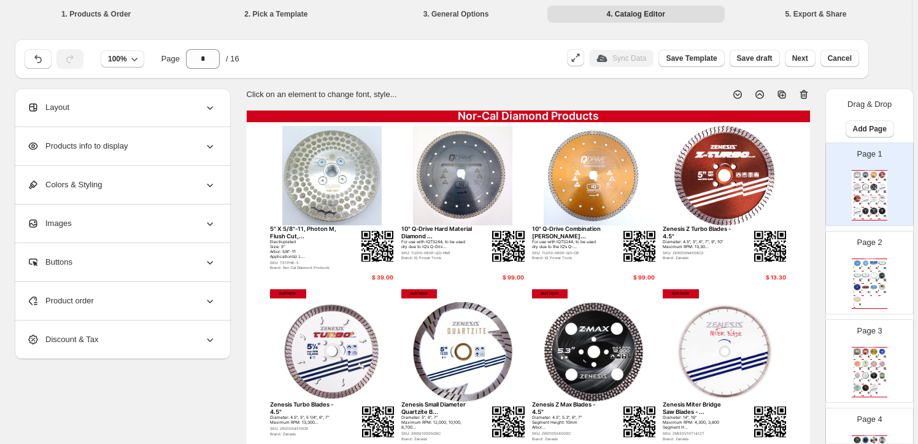
click at [98, 142] on span "Products info to display" at bounding box center [77, 146] width 101 height 12
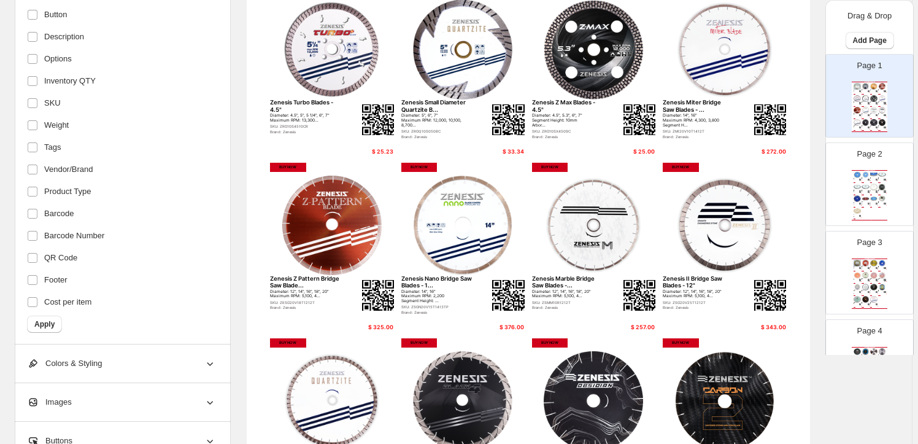
scroll to position [390, 0]
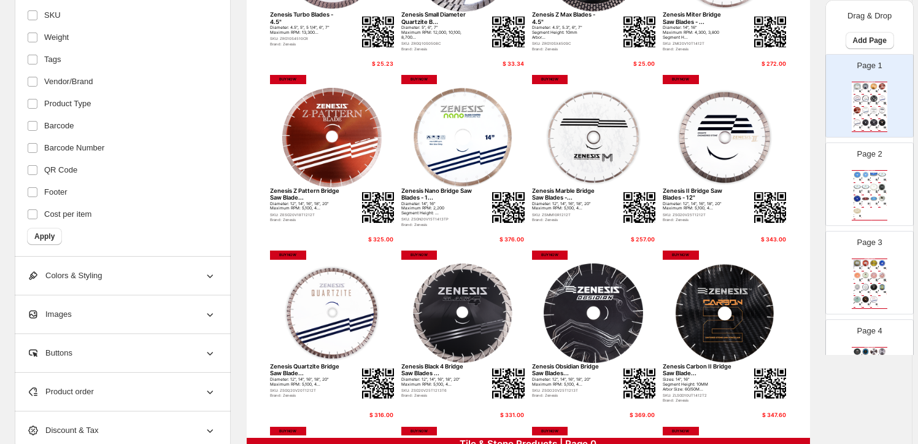
click at [74, 273] on span "Colors & Styling" at bounding box center [64, 276] width 75 height 12
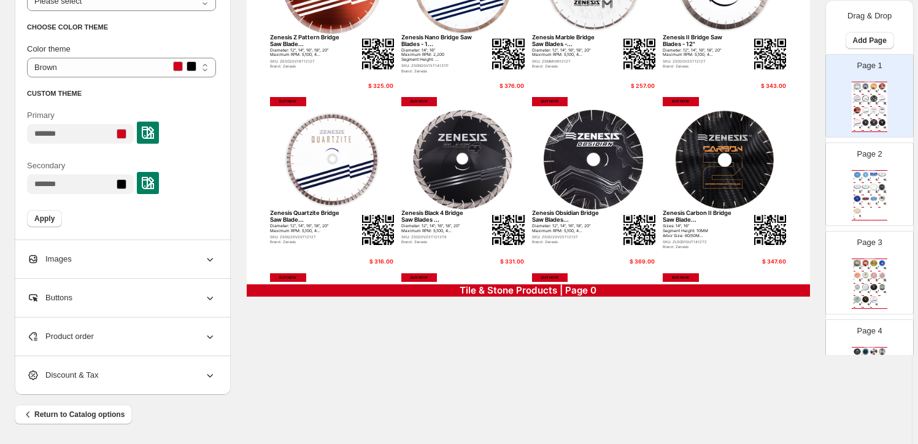
scroll to position [544, 0]
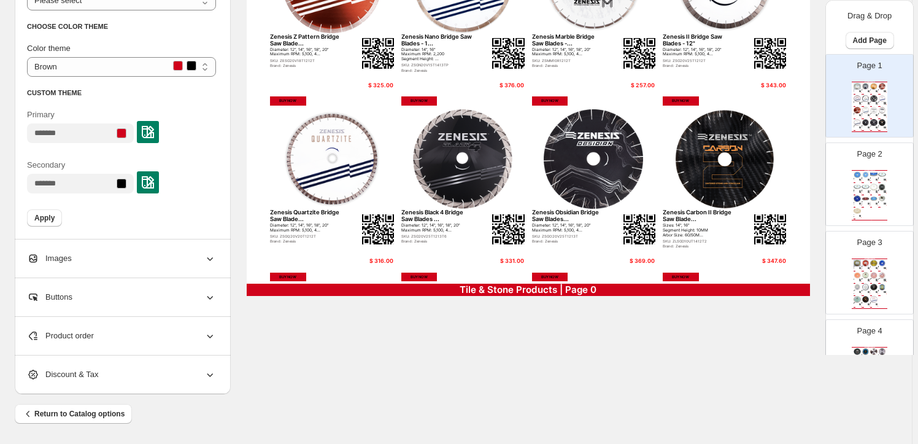
click at [54, 252] on span "Images" at bounding box center [49, 258] width 45 height 12
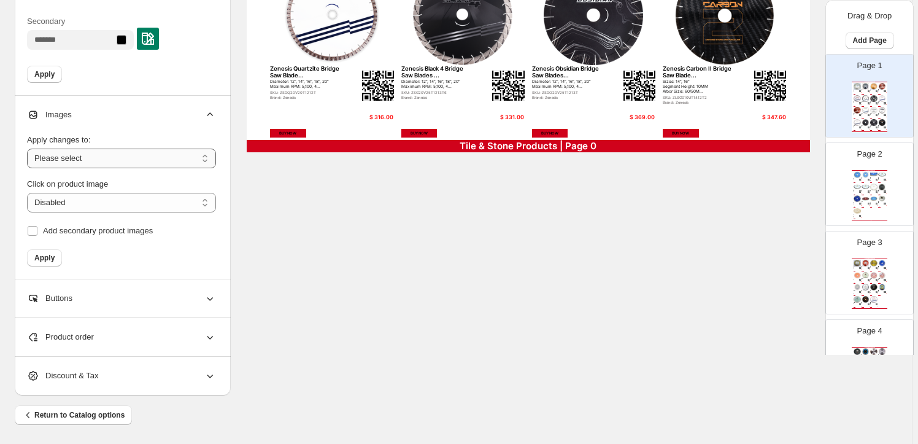
scroll to position [688, 0]
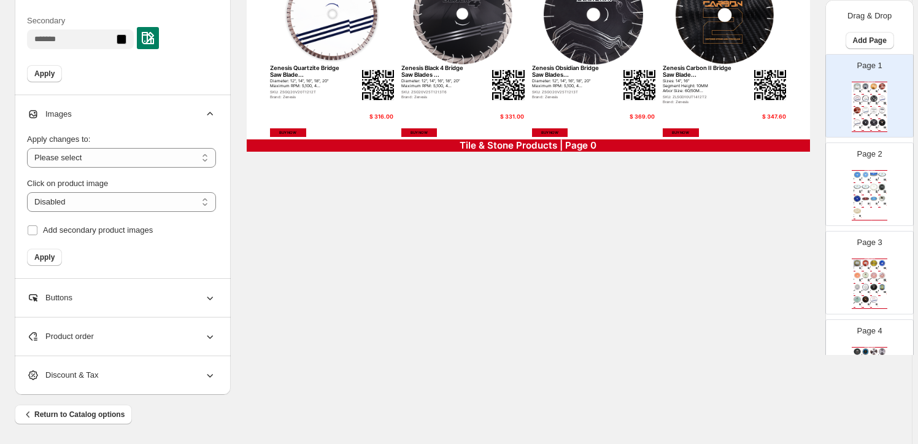
click at [206, 332] on icon at bounding box center [210, 336] width 12 height 12
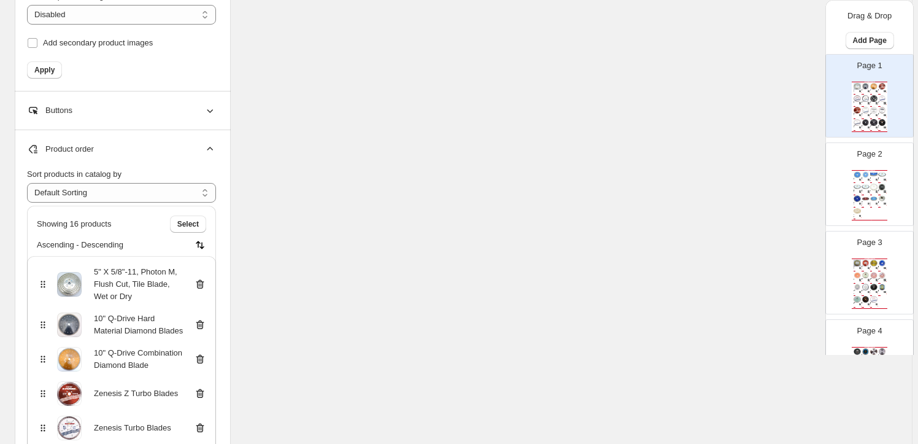
scroll to position [856, 0]
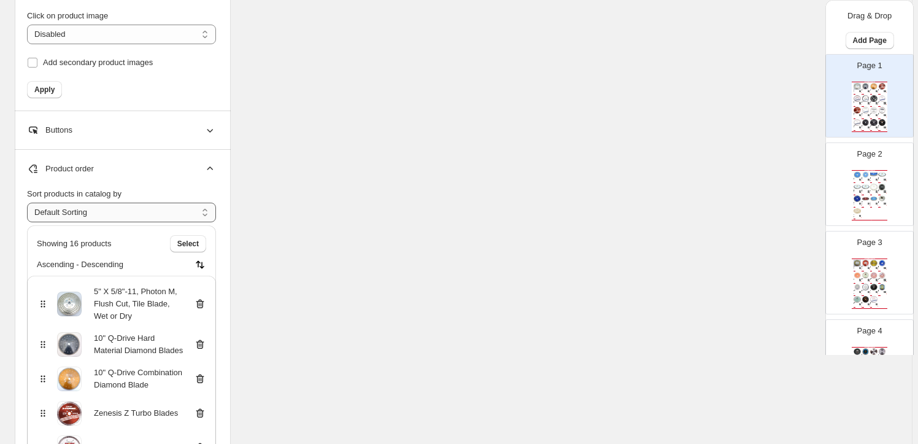
click at [206, 210] on select "**********" at bounding box center [121, 213] width 189 height 20
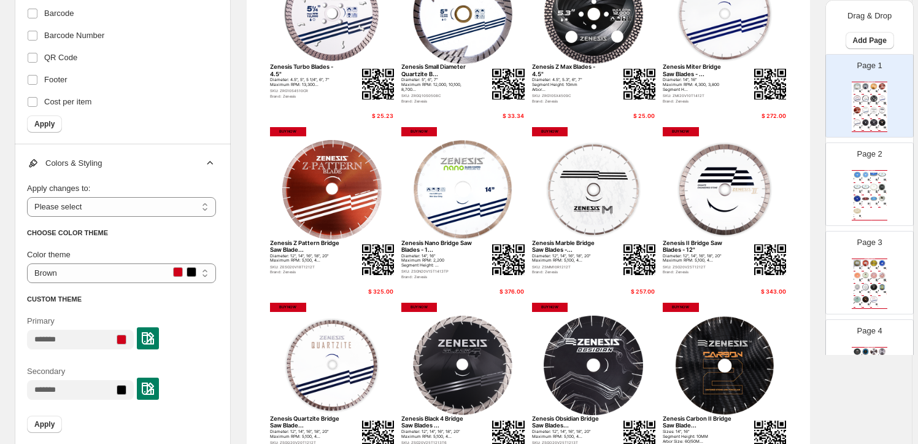
scroll to position [335, 0]
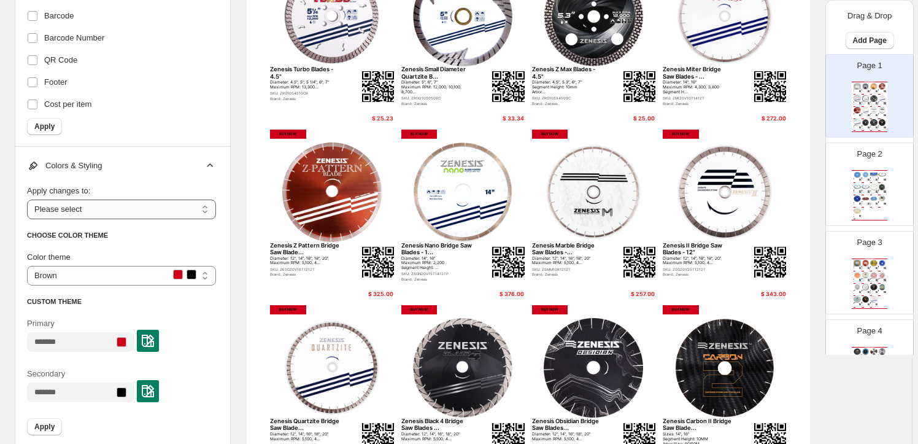
click at [209, 207] on select "**********" at bounding box center [121, 210] width 189 height 20
select select "**********"
click at [29, 200] on select "**********" at bounding box center [121, 210] width 189 height 20
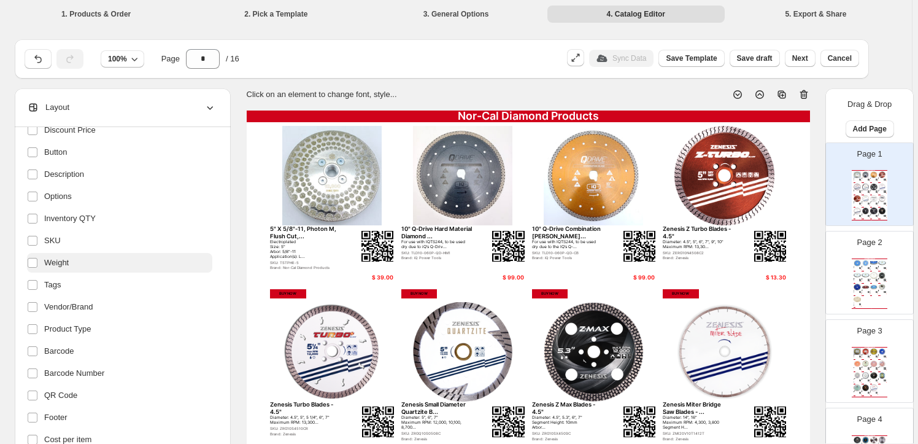
scroll to position [0, 0]
click at [803, 55] on span "Next" at bounding box center [801, 58] width 16 height 10
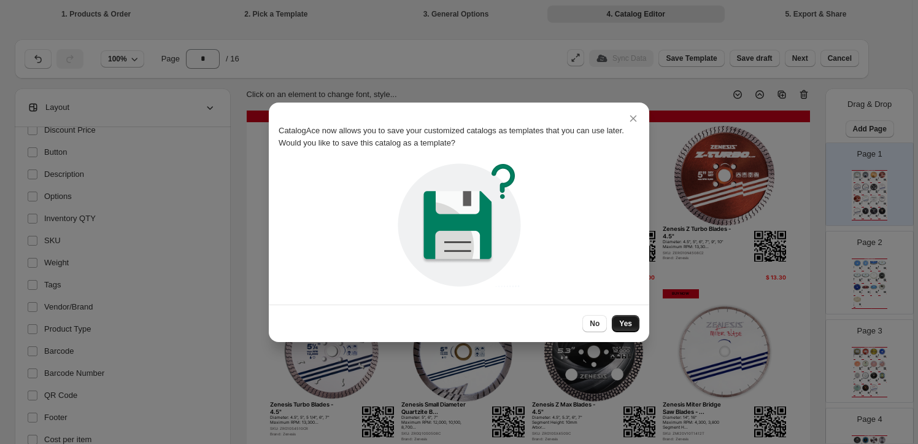
click at [626, 318] on button "Yes" at bounding box center [626, 323] width 28 height 17
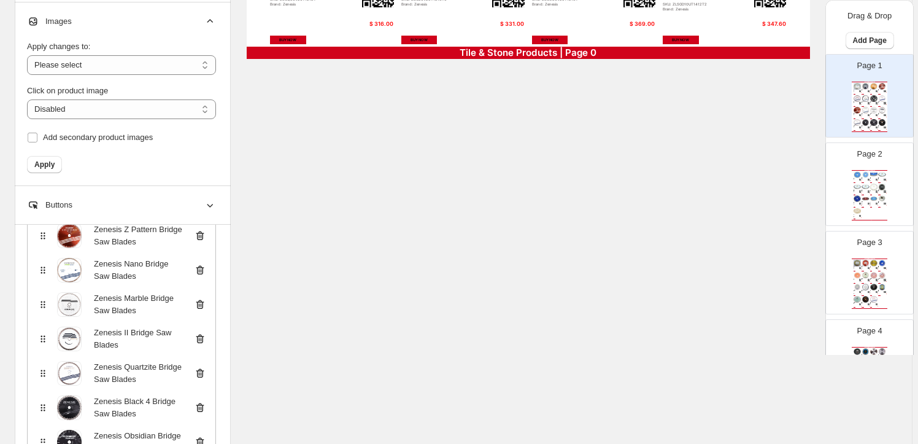
scroll to position [391, 0]
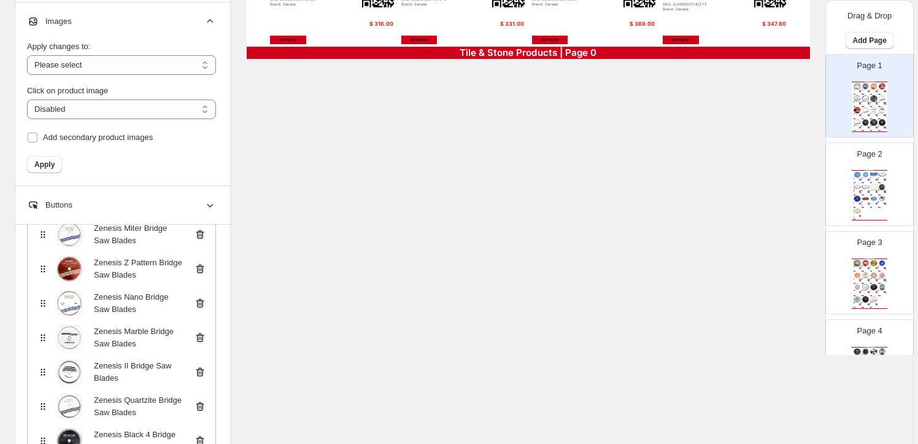
click at [866, 198] on img at bounding box center [866, 198] width 8 height 7
type input "*"
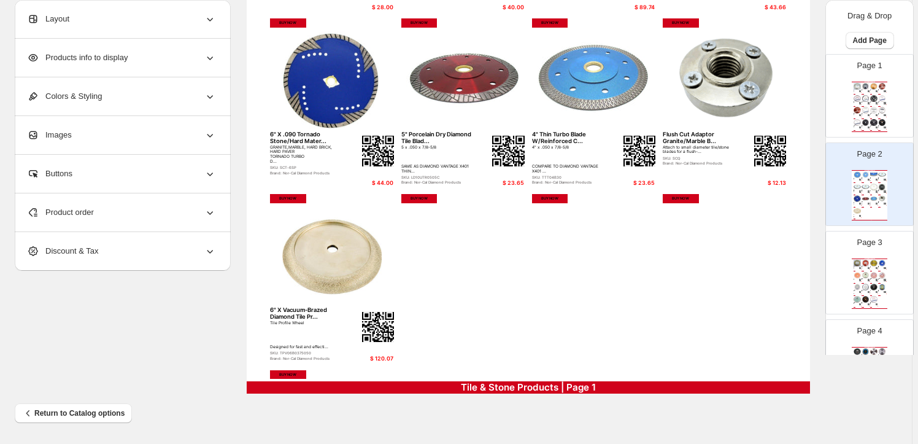
scroll to position [0, 0]
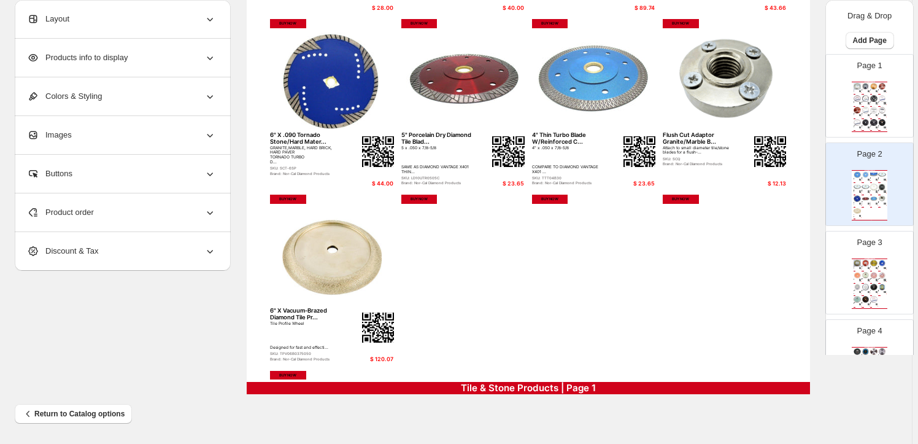
click at [83, 204] on div "Product order" at bounding box center [121, 212] width 189 height 38
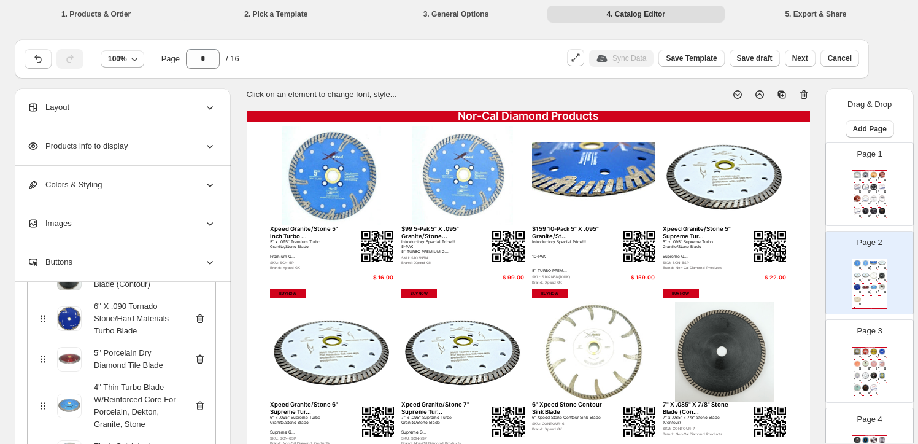
click at [96, 143] on span "Products info to display" at bounding box center [77, 146] width 101 height 12
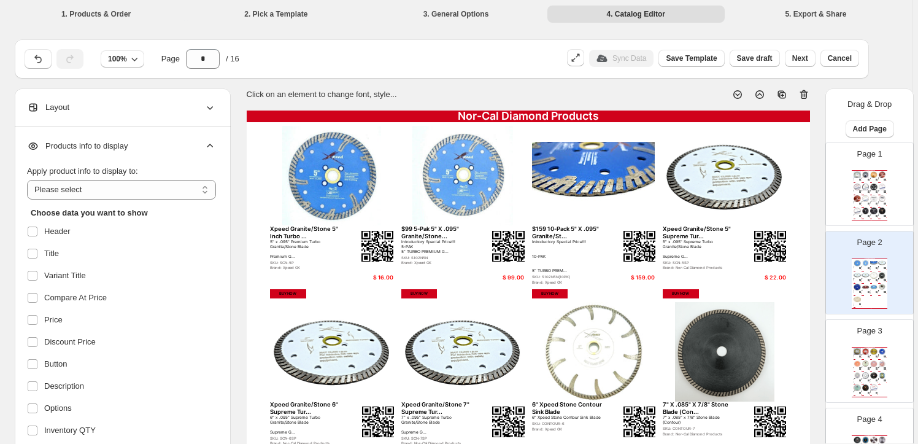
click at [290, 14] on li "2. Pick a Template" at bounding box center [275, 13] width 177 height 17
click at [39, 55] on icon "button" at bounding box center [38, 59] width 12 height 12
click at [211, 103] on icon at bounding box center [210, 107] width 12 height 12
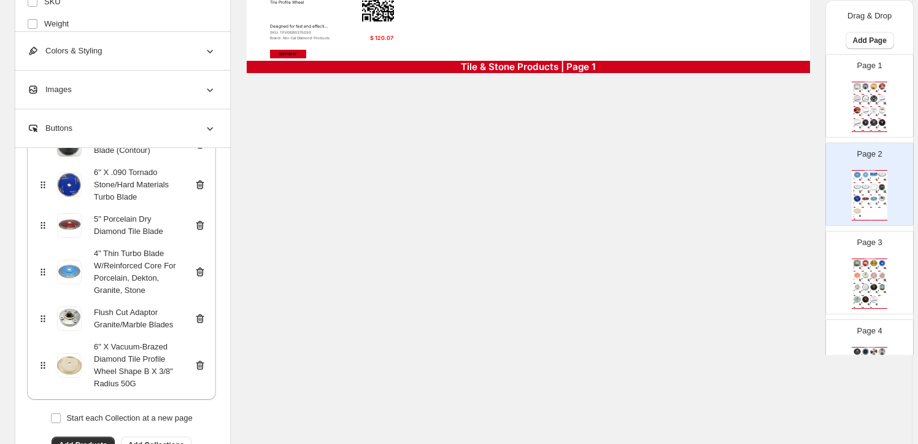
scroll to position [914, 0]
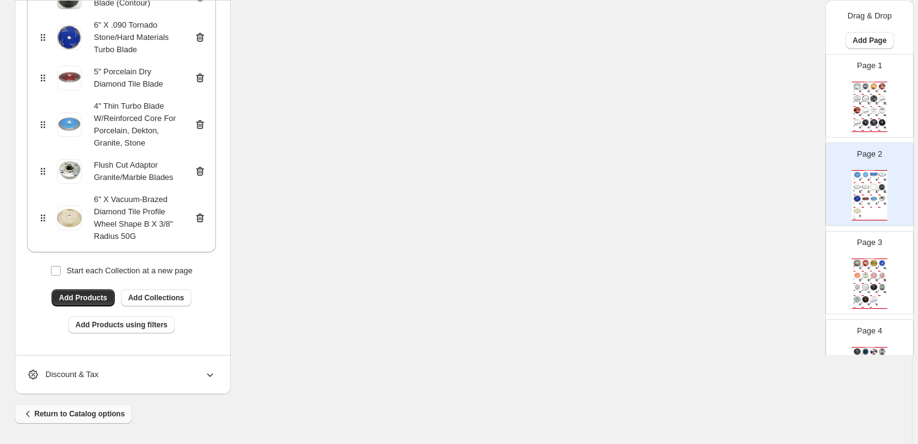
click at [87, 408] on span "Return to Catalog options" at bounding box center [73, 414] width 103 height 12
click at [66, 408] on span "Return to Catalog options" at bounding box center [73, 414] width 103 height 12
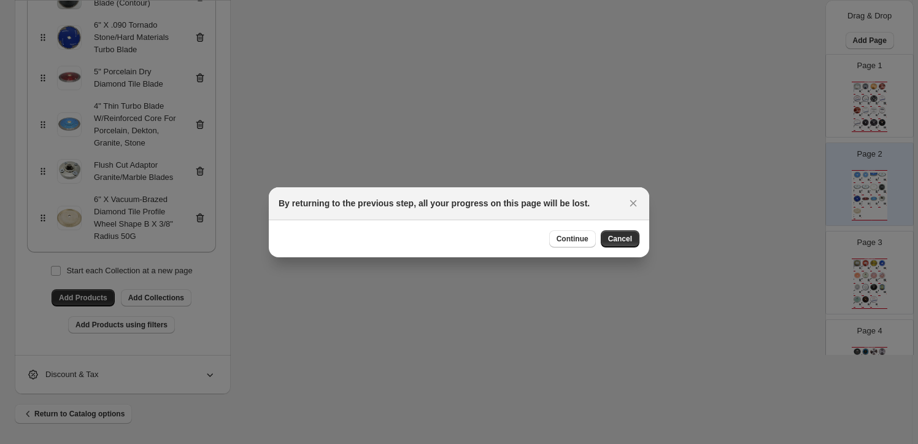
scroll to position [0, 0]
click at [565, 235] on span "Continue" at bounding box center [573, 239] width 32 height 10
select select "****"
select select "**********"
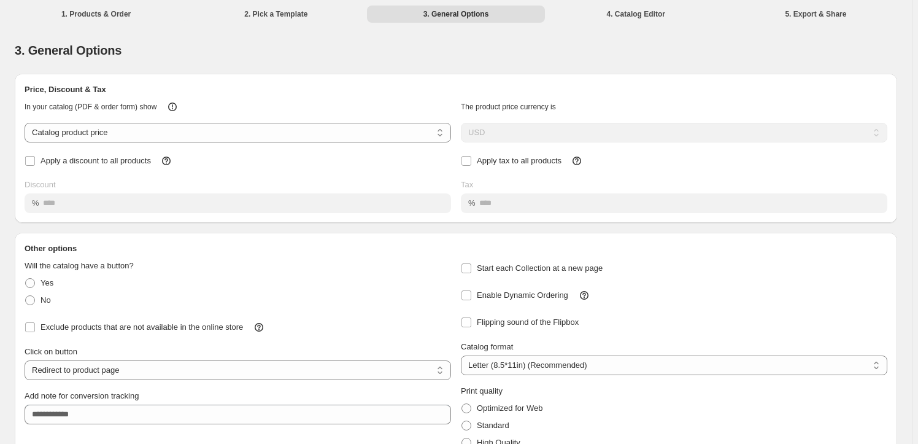
click at [265, 11] on li "2. Pick a Template" at bounding box center [275, 13] width 177 height 17
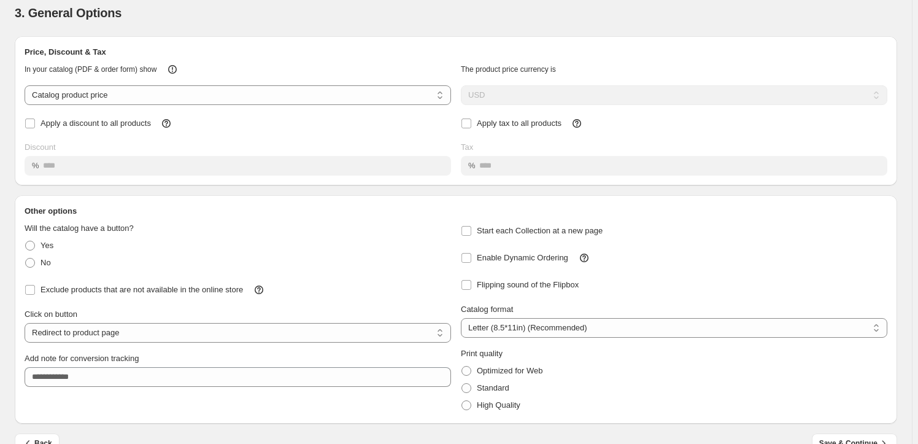
scroll to position [62, 0]
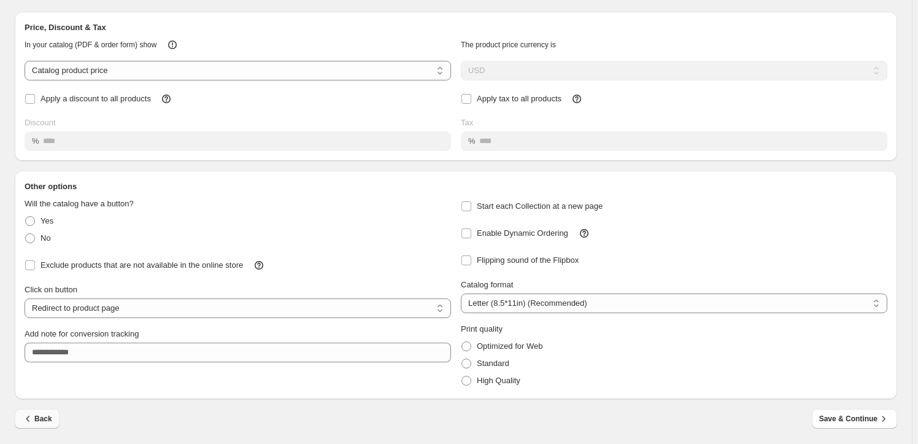
click at [41, 414] on span "Back" at bounding box center [37, 419] width 30 height 12
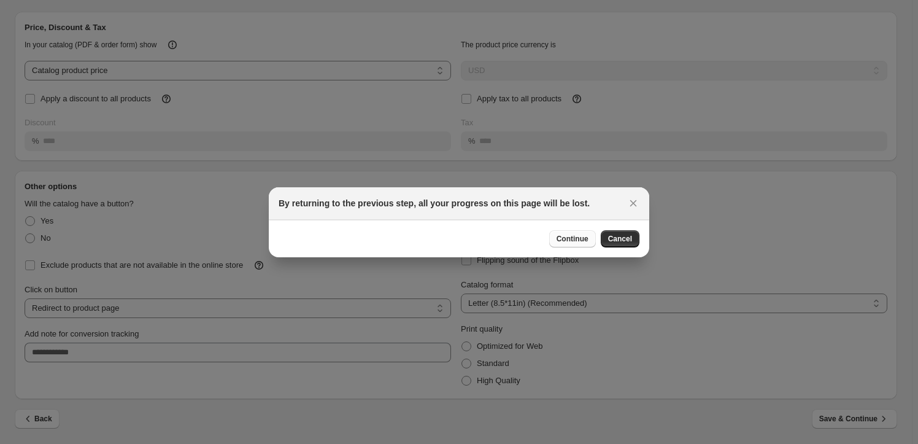
click at [575, 236] on span "Continue" at bounding box center [573, 239] width 32 height 10
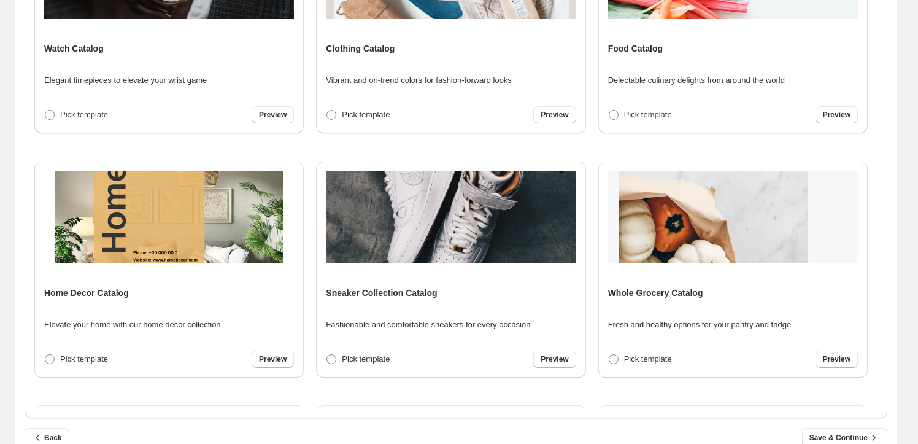
scroll to position [362, 0]
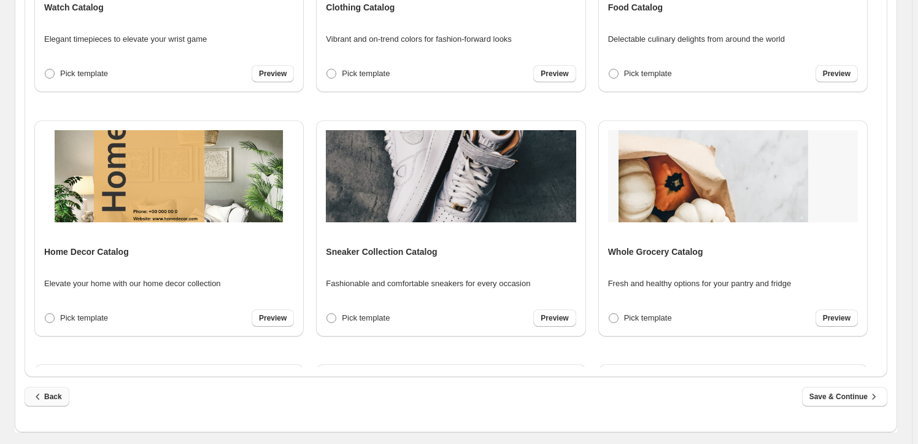
click at [43, 392] on icon "button" at bounding box center [38, 396] width 12 height 12
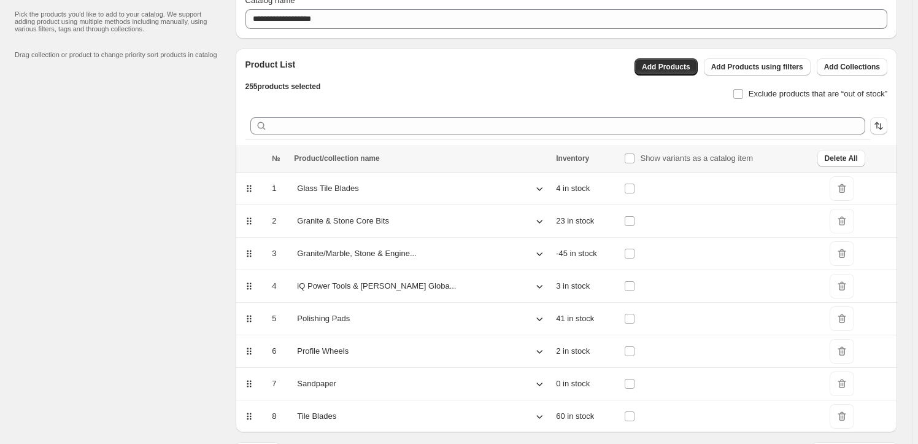
scroll to position [92, 0]
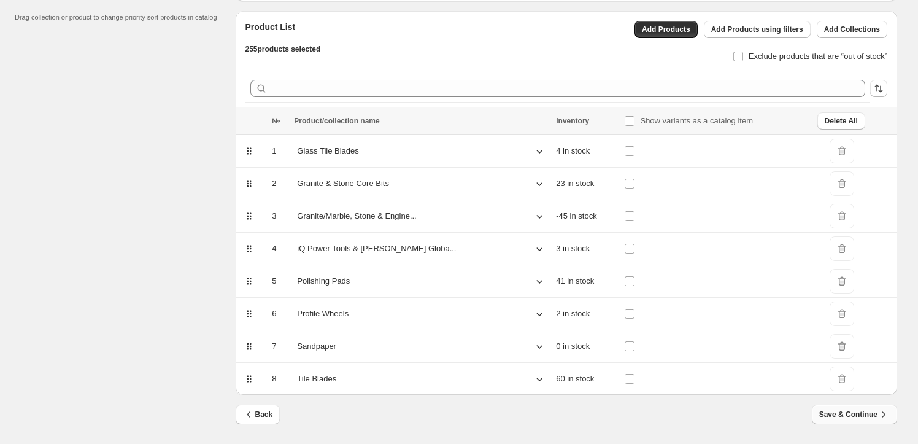
click at [855, 413] on span "Save & Continue" at bounding box center [855, 414] width 71 height 12
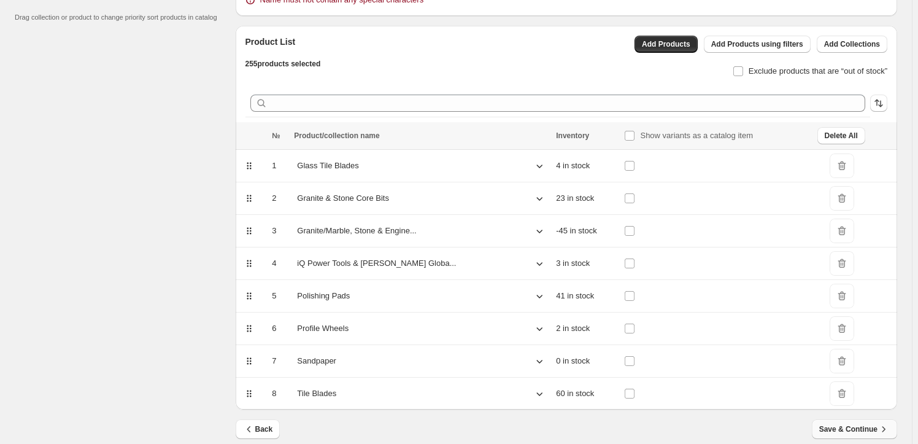
click at [850, 425] on span "Save & Continue" at bounding box center [855, 429] width 71 height 12
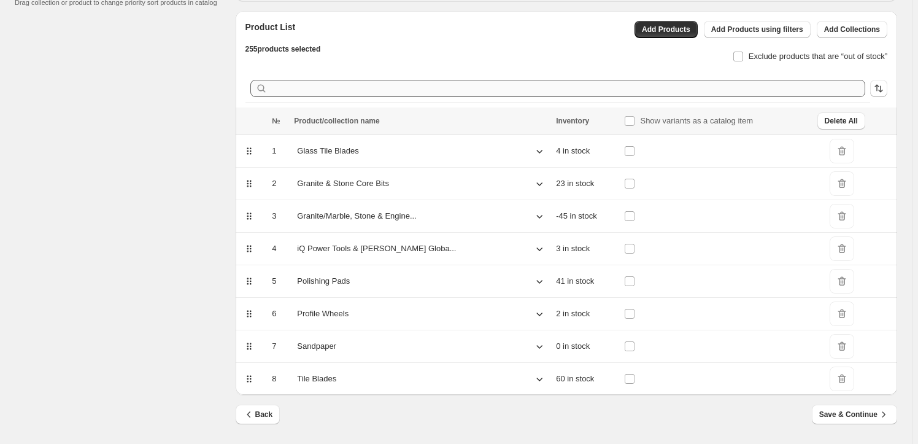
scroll to position [0, 0]
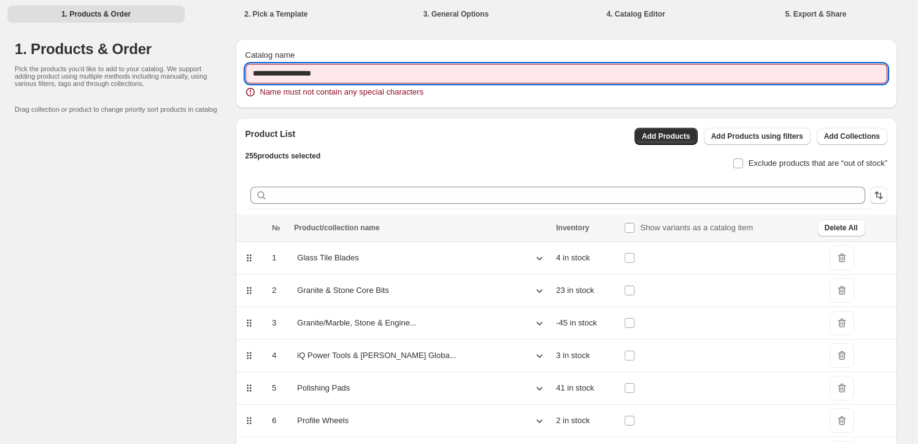
click at [325, 72] on input "**********" at bounding box center [567, 74] width 643 height 20
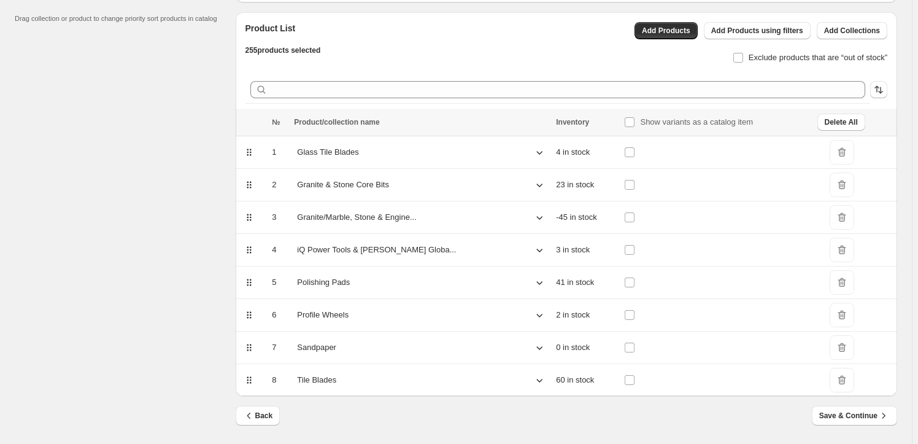
scroll to position [92, 0]
type input "**********"
click at [840, 410] on span "Save & Continue" at bounding box center [855, 414] width 71 height 12
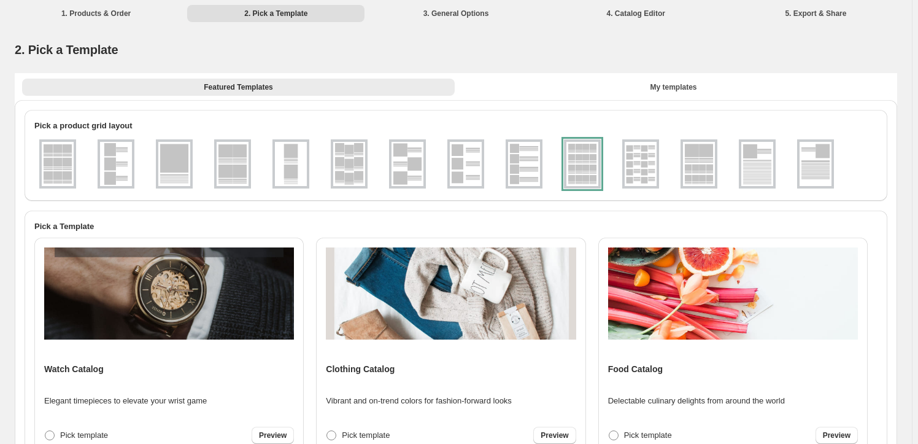
scroll to position [0, 0]
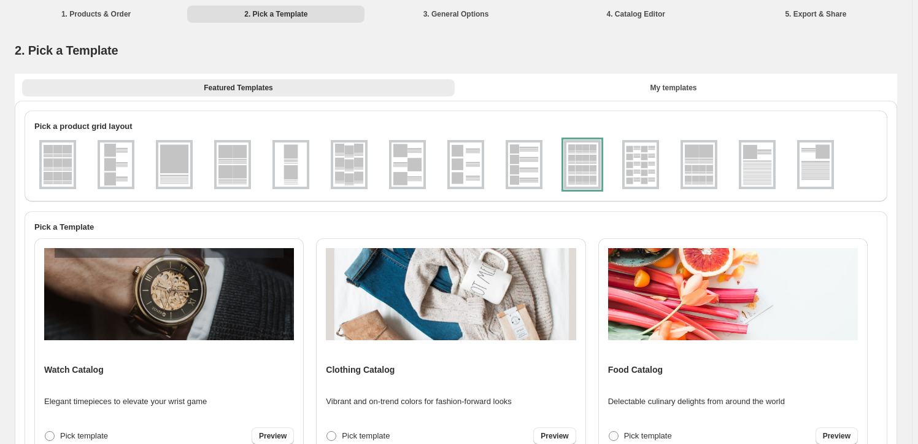
click at [583, 161] on div at bounding box center [582, 164] width 37 height 49
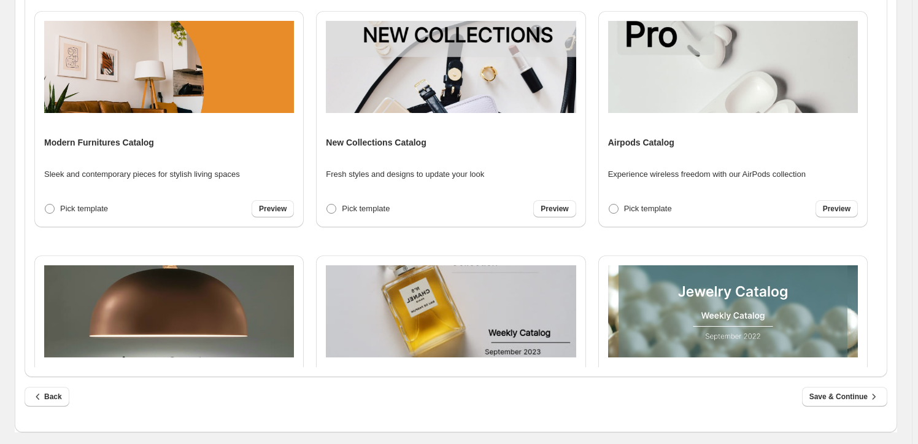
scroll to position [614, 0]
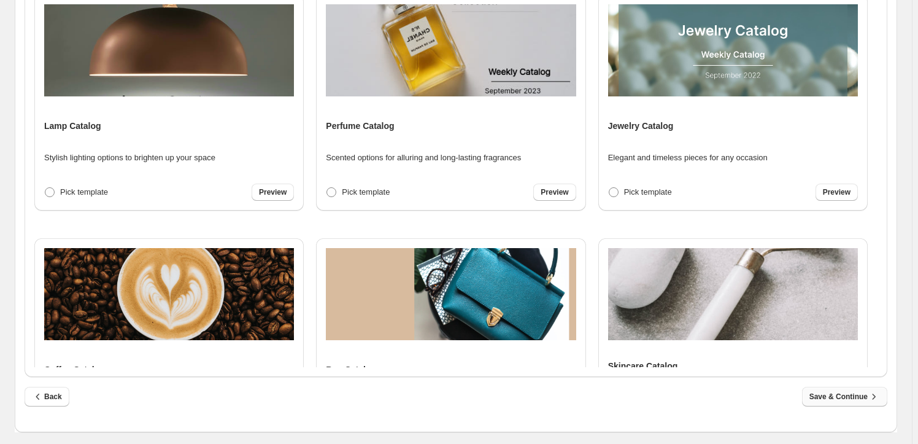
click at [837, 395] on span "Save & Continue" at bounding box center [845, 396] width 71 height 12
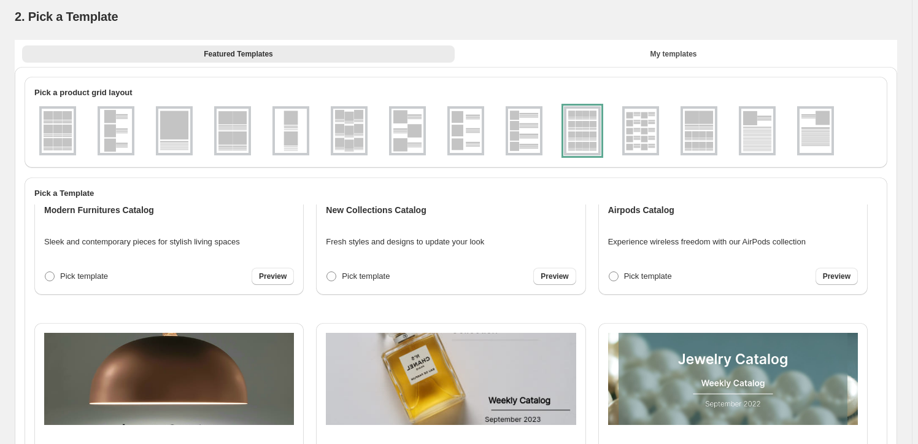
select select "****"
select select "**********"
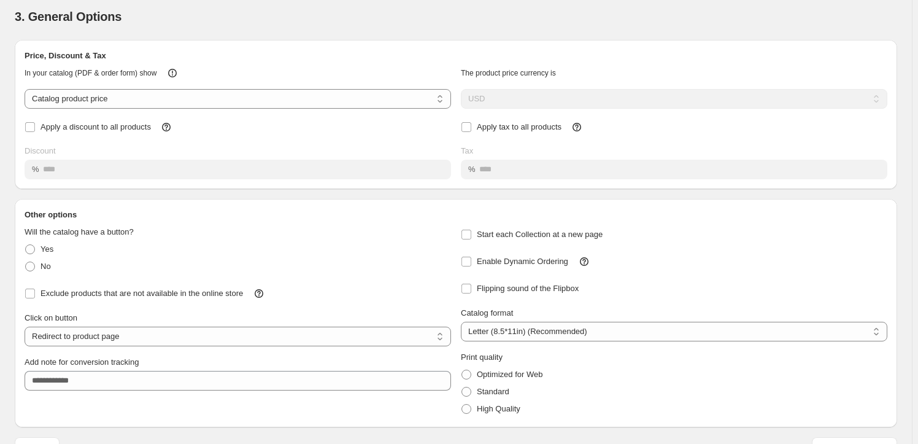
scroll to position [0, 0]
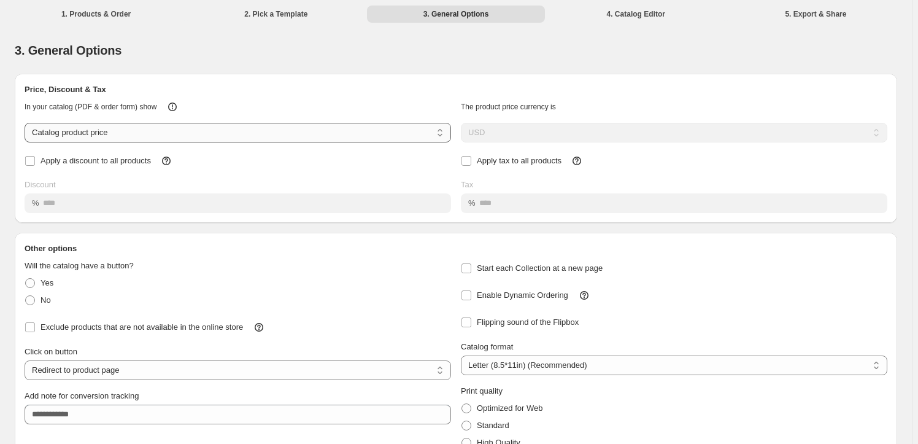
click at [126, 133] on select "**********" at bounding box center [238, 133] width 427 height 20
click at [125, 133] on select "**********" at bounding box center [238, 133] width 427 height 20
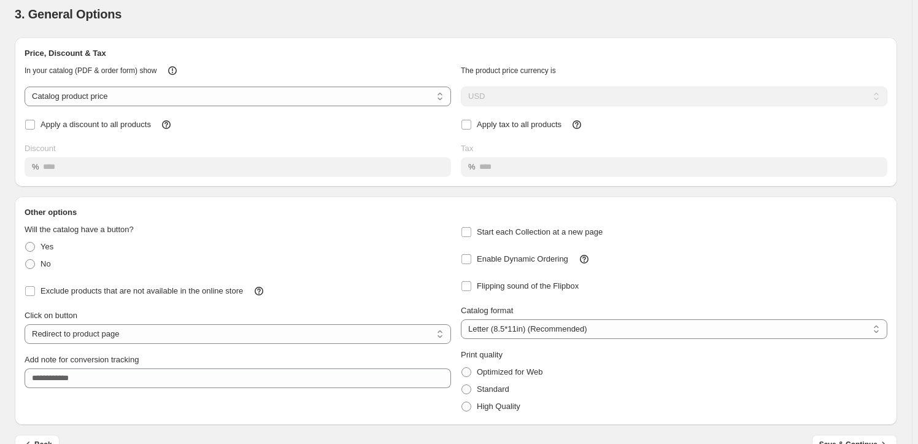
scroll to position [55, 0]
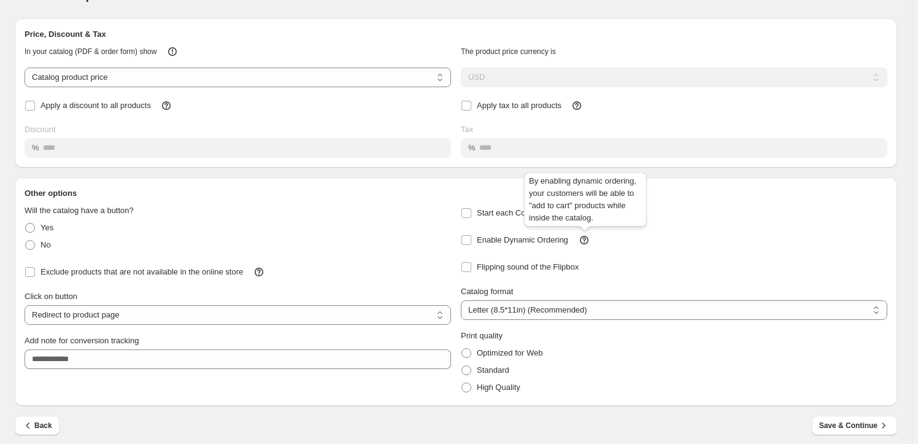
click at [586, 238] on icon at bounding box center [585, 240] width 4 height 4
click at [510, 312] on select "**********" at bounding box center [674, 310] width 427 height 20
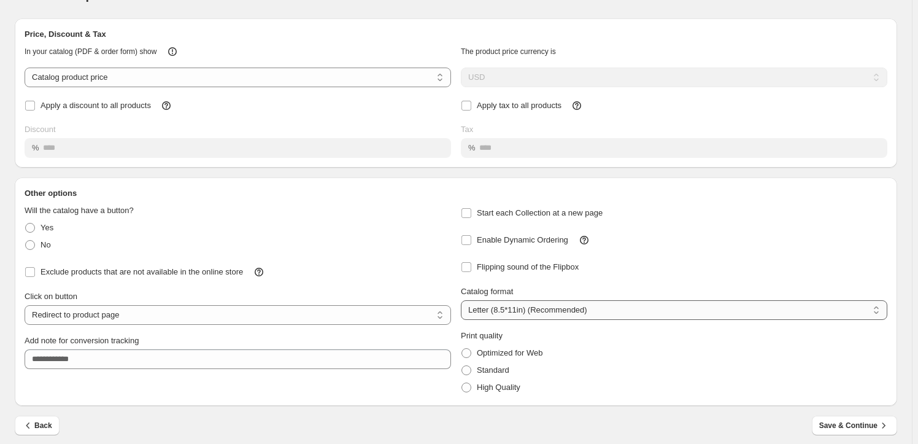
click at [510, 312] on select "**********" at bounding box center [674, 310] width 427 height 20
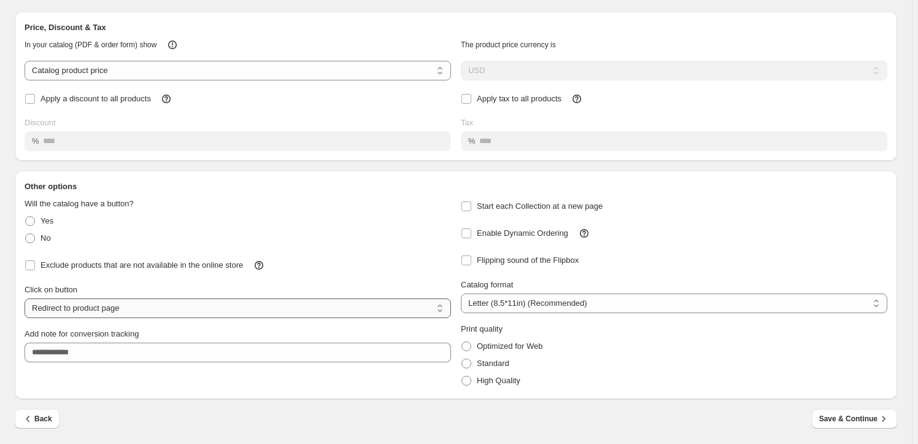
click at [133, 308] on select "**********" at bounding box center [238, 308] width 427 height 20
click at [468, 380] on span at bounding box center [467, 381] width 10 height 10
click at [860, 419] on span "Save & Continue" at bounding box center [855, 419] width 71 height 12
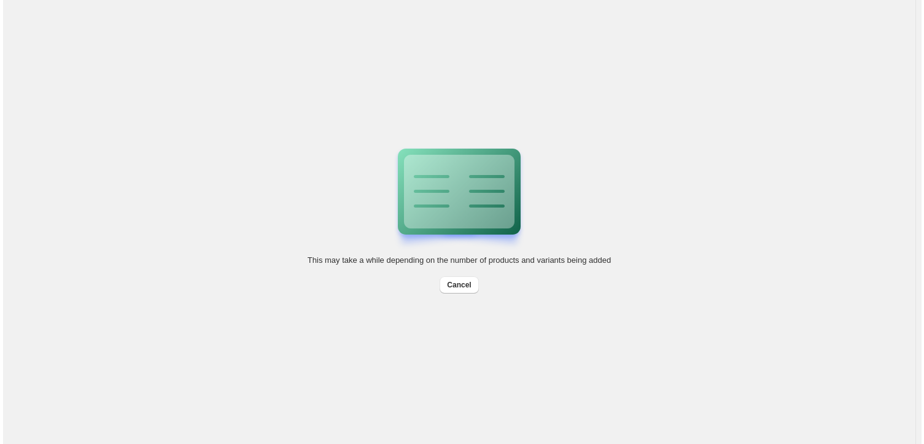
scroll to position [0, 0]
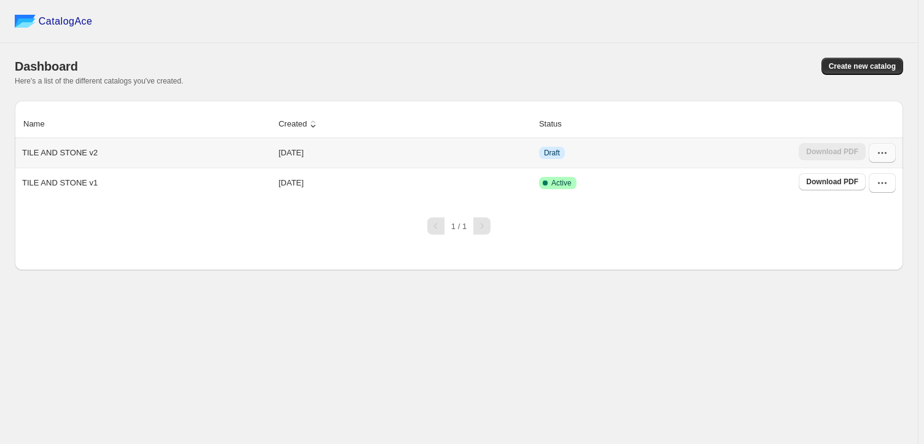
click at [880, 152] on icon "button" at bounding box center [882, 153] width 12 height 12
click at [859, 257] on span "Edit" at bounding box center [880, 263] width 63 height 12
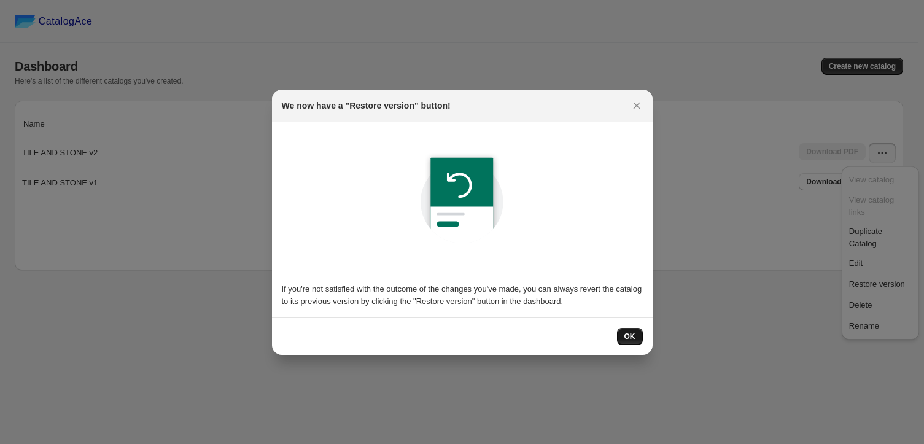
click at [626, 338] on span "OK" at bounding box center [629, 337] width 11 height 10
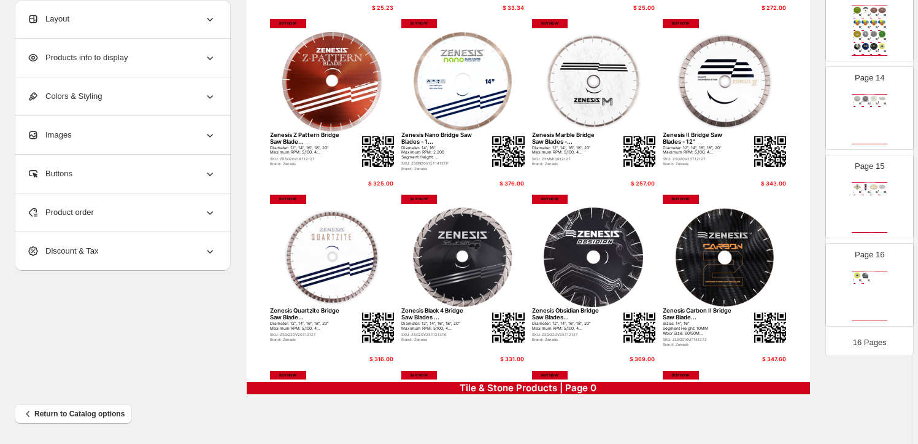
scroll to position [1138, 0]
click at [111, 203] on div "Product order" at bounding box center [121, 212] width 189 height 38
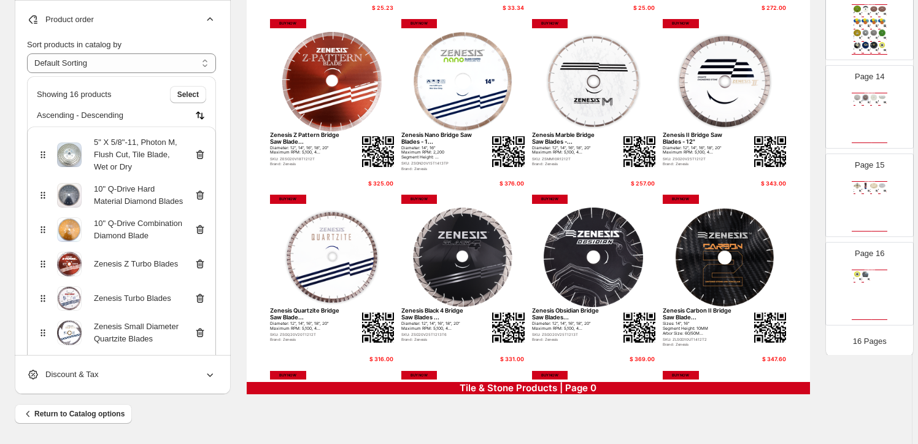
scroll to position [0, 0]
click at [871, 94] on img at bounding box center [875, 97] width 8 height 7
type input "**"
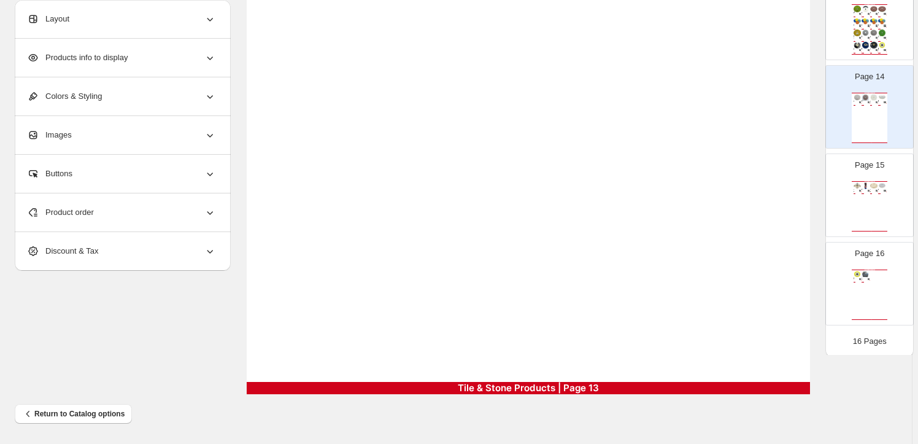
click at [80, 214] on span "Product order" at bounding box center [60, 212] width 67 height 12
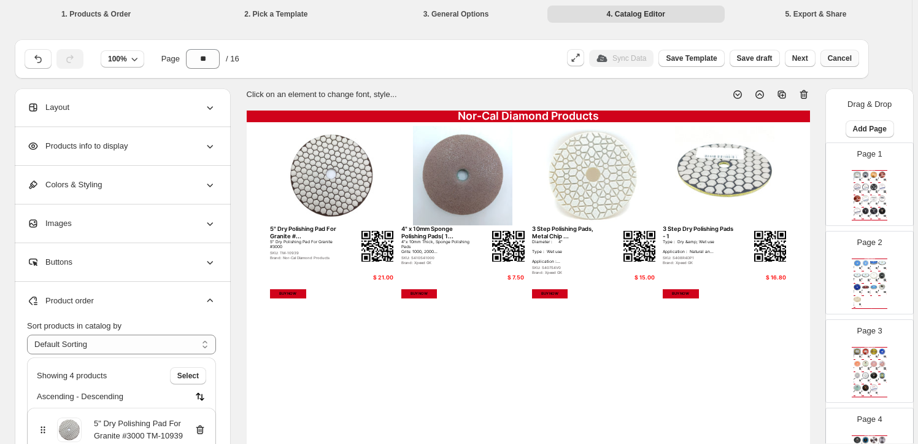
click at [849, 58] on span "Cancel" at bounding box center [840, 58] width 24 height 10
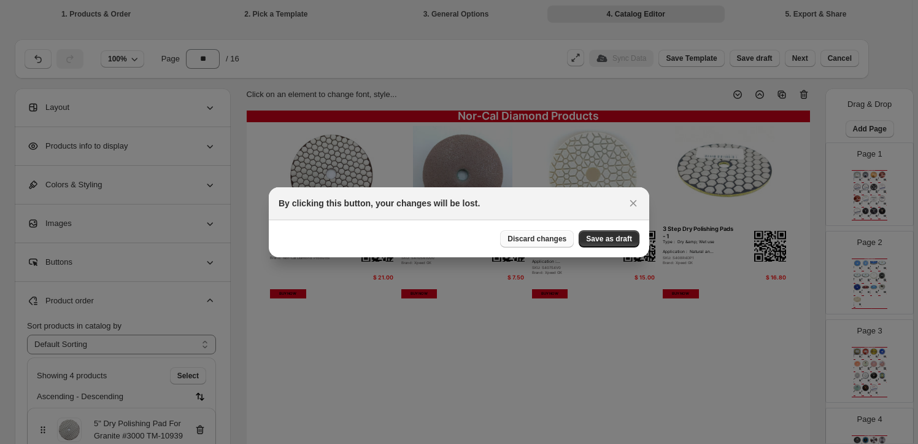
click at [552, 241] on span "Discard changes" at bounding box center [537, 239] width 59 height 10
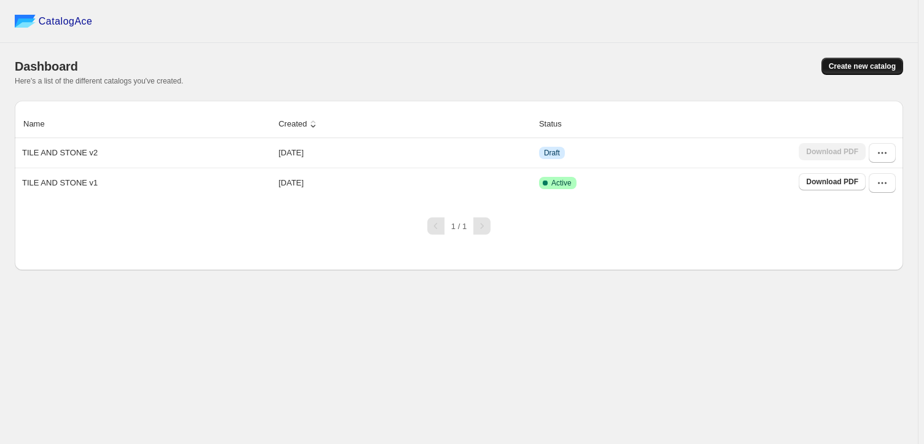
click at [865, 65] on span "Create new catalog" at bounding box center [862, 66] width 67 height 10
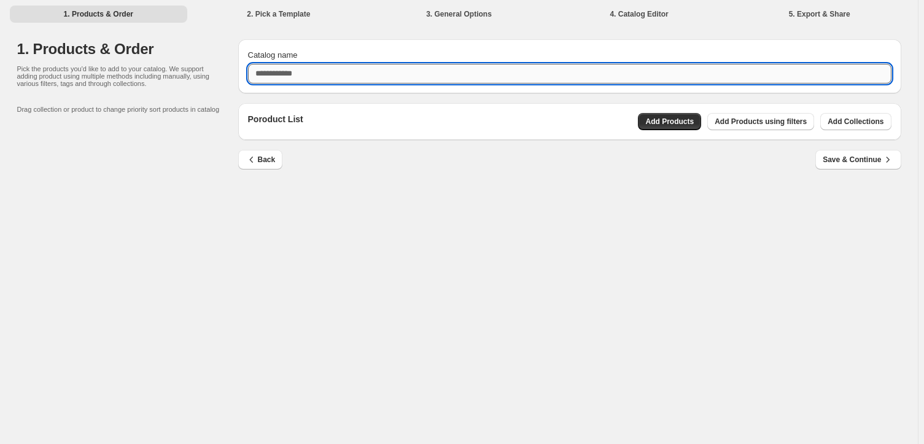
click at [302, 76] on input "Catalog name" at bounding box center [569, 74] width 643 height 20
type input "*"
type input "**********"
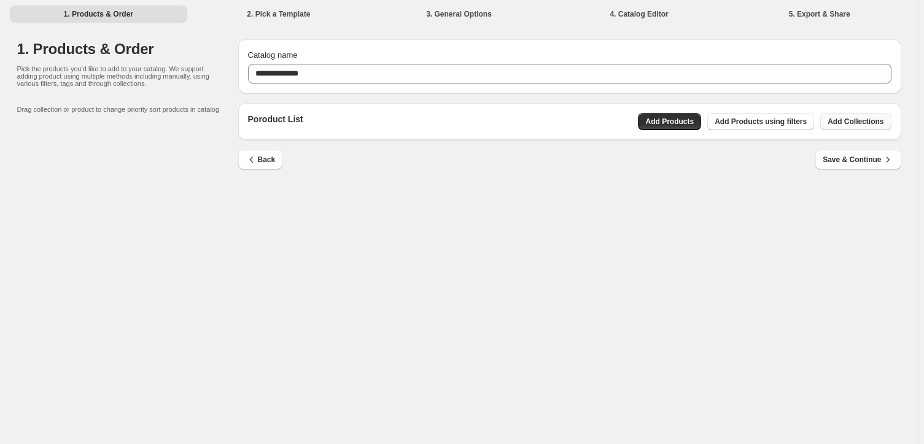
click at [863, 119] on span "Add Collections" at bounding box center [856, 122] width 56 height 10
click at [770, 122] on span "Add Products using filters" at bounding box center [761, 122] width 92 height 10
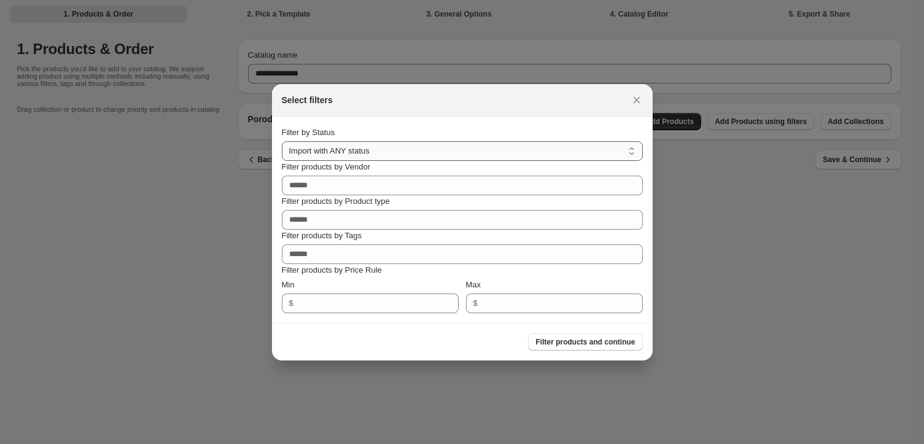
click at [513, 149] on select "**********" at bounding box center [462, 151] width 361 height 20
select select "******"
click at [282, 141] on select "**********" at bounding box center [462, 151] width 361 height 20
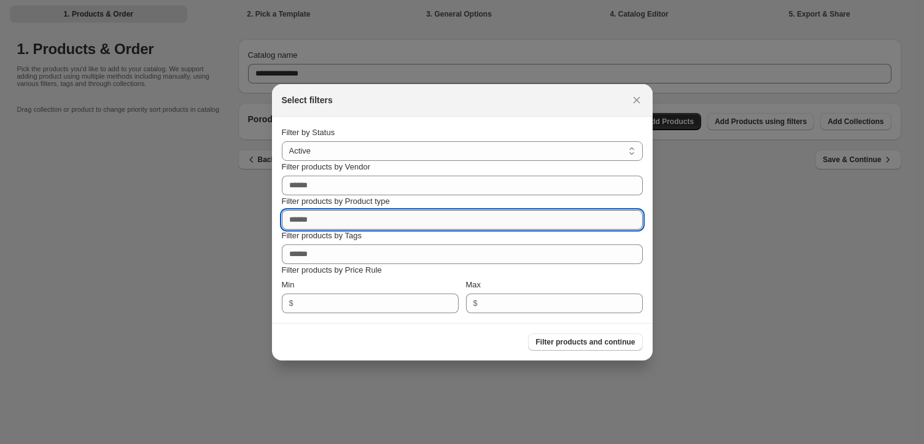
click at [316, 218] on input "Filter products by Product type" at bounding box center [462, 220] width 361 height 20
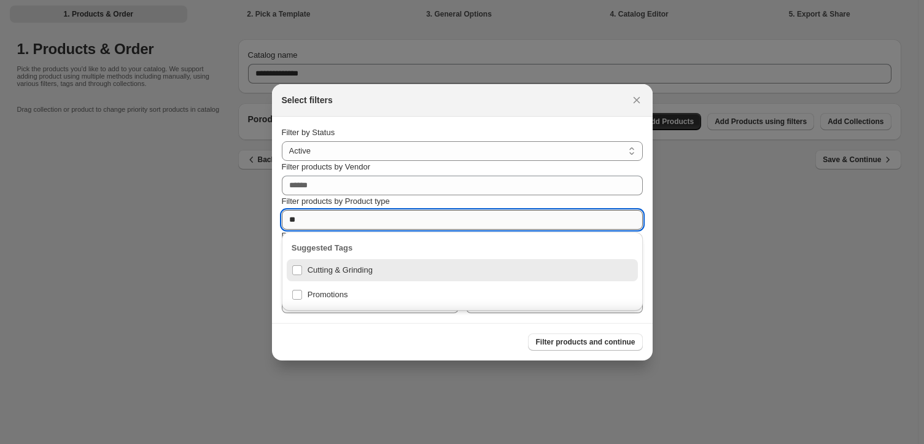
type input "*"
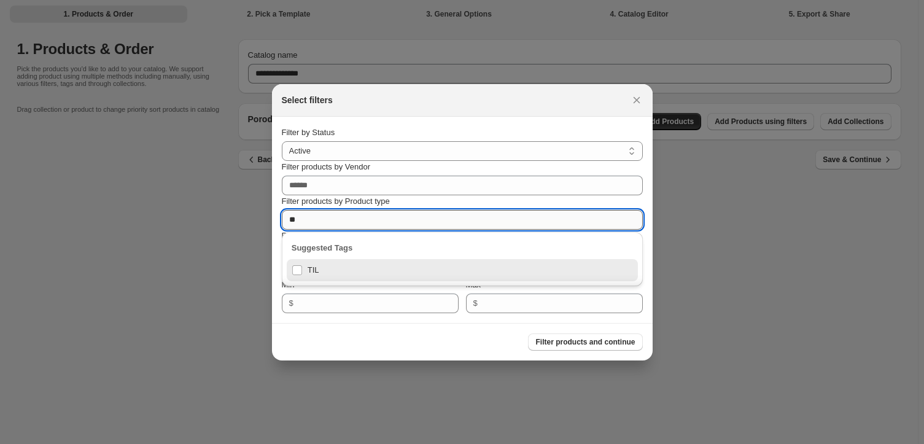
type input "*"
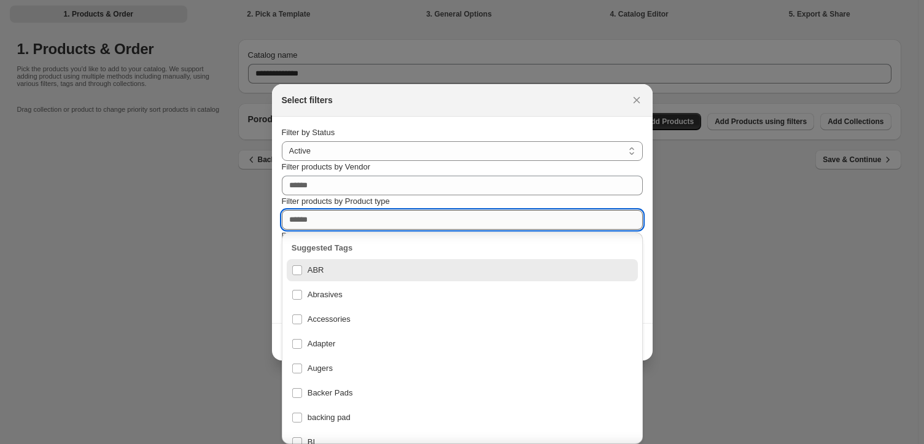
scroll to position [55, 0]
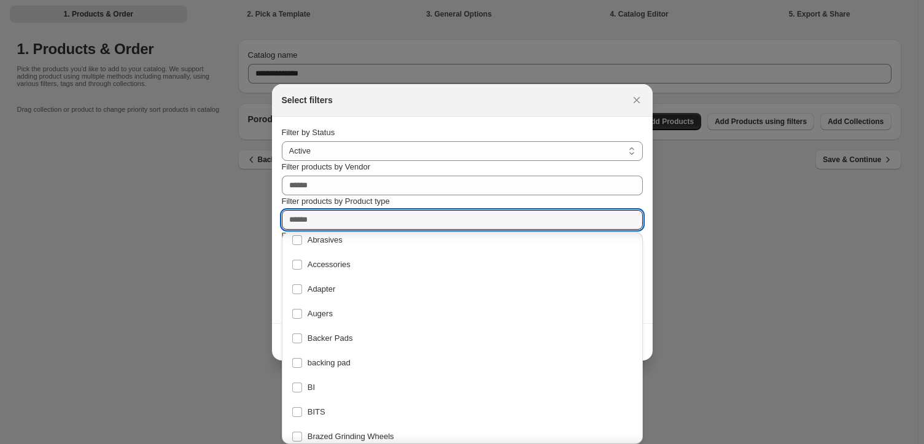
click at [229, 220] on div at bounding box center [462, 222] width 924 height 444
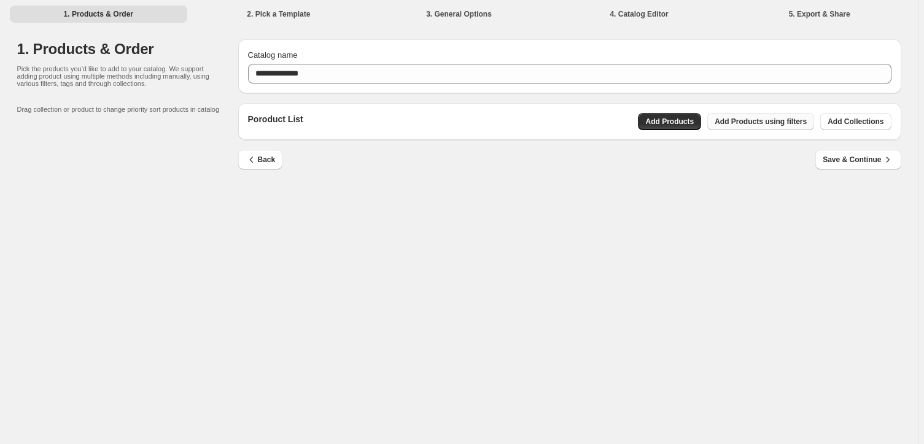
click at [763, 119] on span "Add Products using filters" at bounding box center [761, 122] width 92 height 10
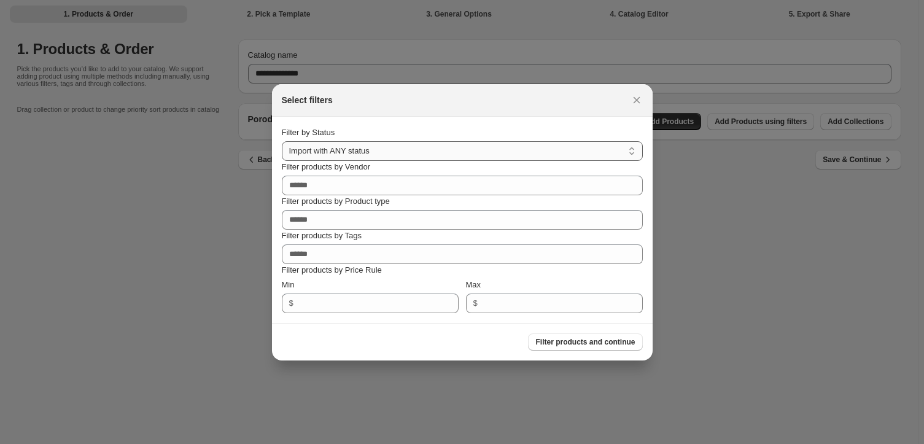
click at [402, 147] on select "**********" at bounding box center [462, 151] width 361 height 20
select select "******"
click at [282, 141] on select "**********" at bounding box center [462, 151] width 361 height 20
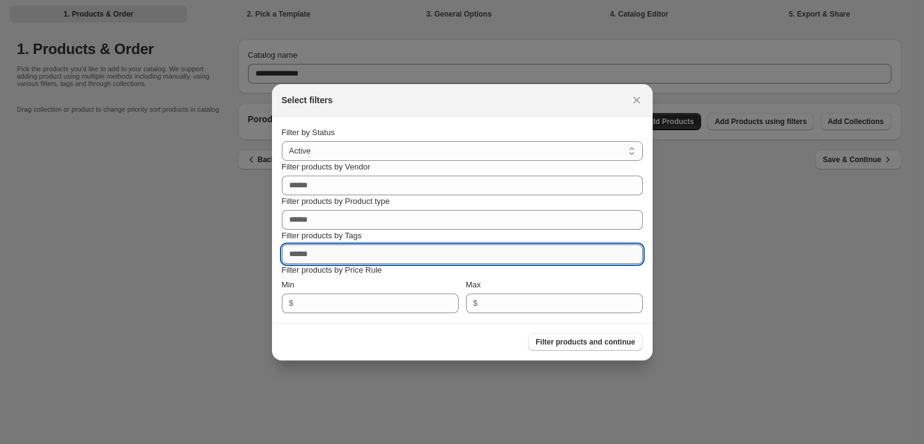
click at [349, 252] on input "Filter products by Tags" at bounding box center [462, 254] width 361 height 20
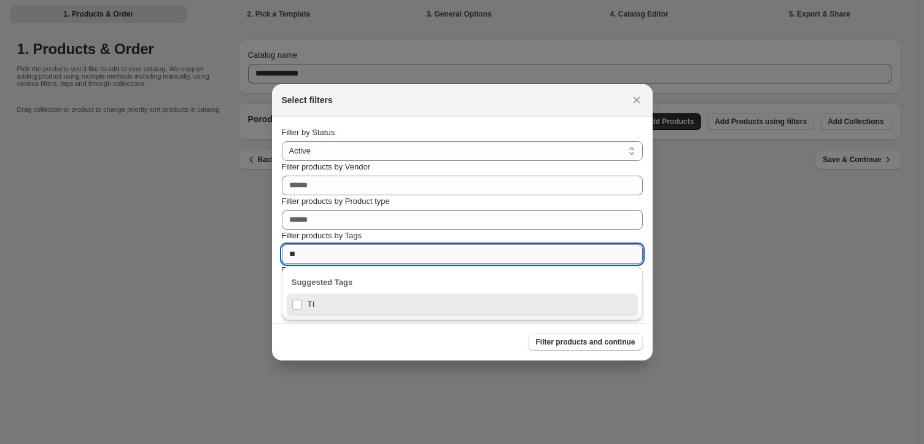
type input "*"
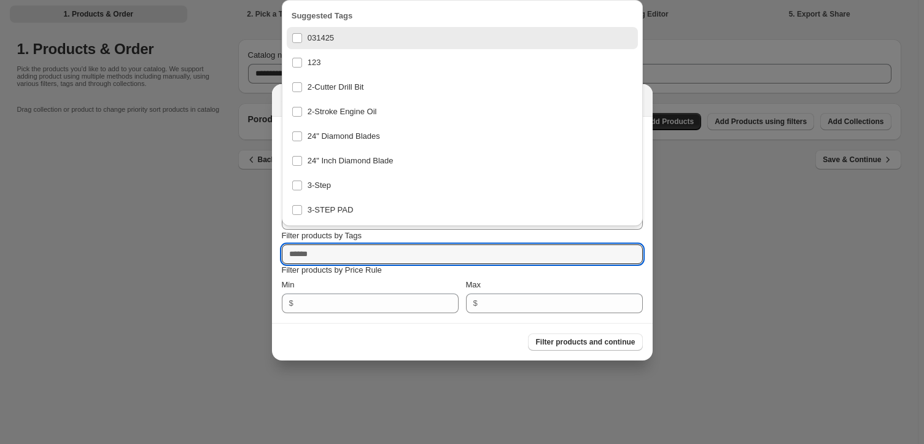
click at [204, 173] on div at bounding box center [462, 222] width 924 height 444
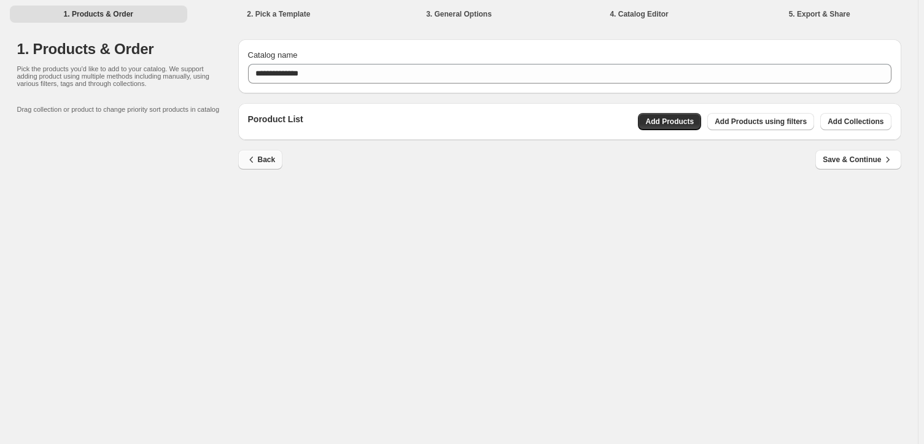
click at [258, 157] on span "Back" at bounding box center [261, 159] width 30 height 12
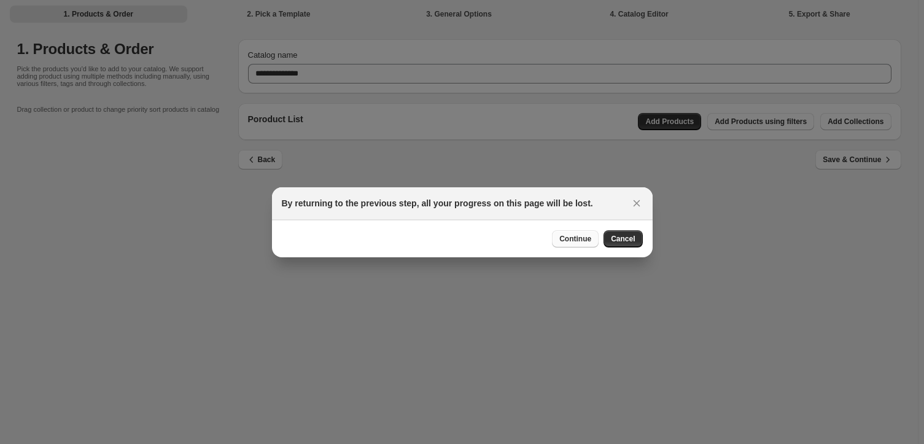
click at [572, 238] on span "Continue" at bounding box center [575, 239] width 32 height 10
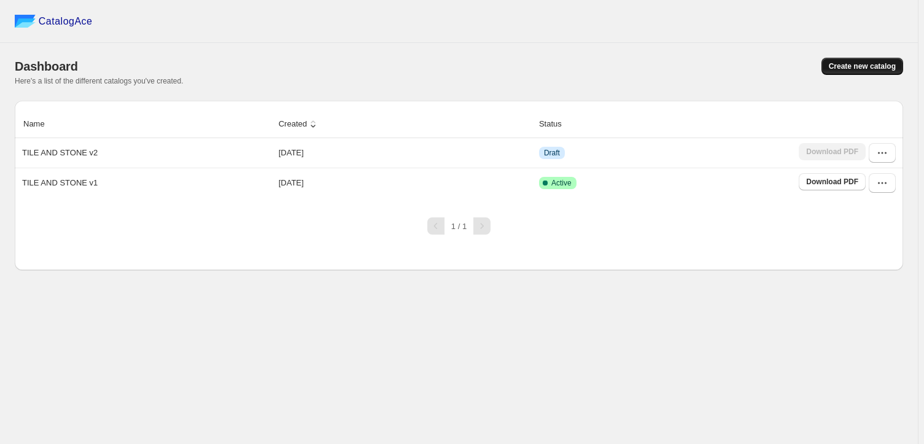
drag, startPoint x: 844, startPoint y: 55, endPoint x: 834, endPoint y: 64, distance: 13.0
click at [837, 61] on div "Dashboard Create new catalog Here's a list of the different catalogs you've cre…" at bounding box center [459, 72] width 888 height 58
click at [834, 64] on span "Create new catalog" at bounding box center [862, 66] width 67 height 10
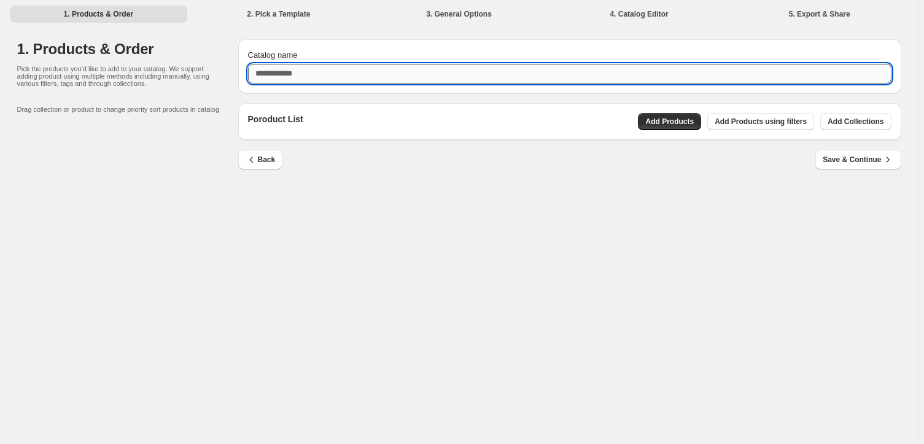
click at [305, 69] on input "Catalog name" at bounding box center [569, 74] width 643 height 20
type input "*"
click at [678, 119] on div "Poroduct List Add Products Add Products using filters Add Collections" at bounding box center [569, 121] width 663 height 37
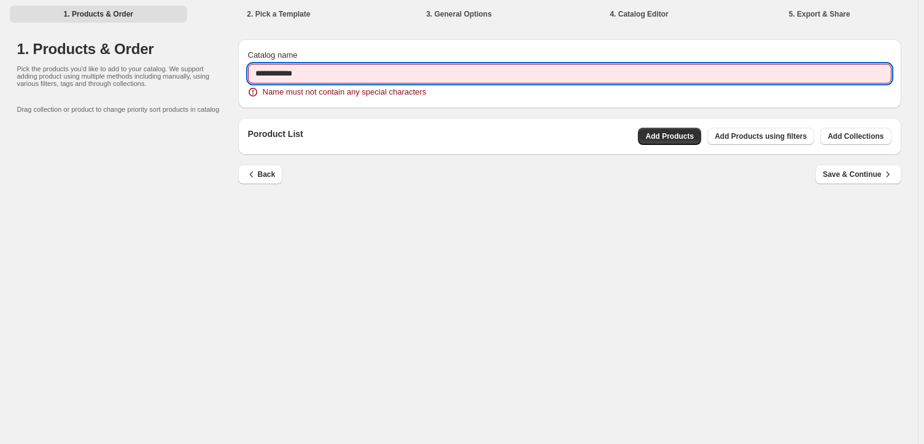
click at [277, 72] on input "**********" at bounding box center [569, 74] width 643 height 20
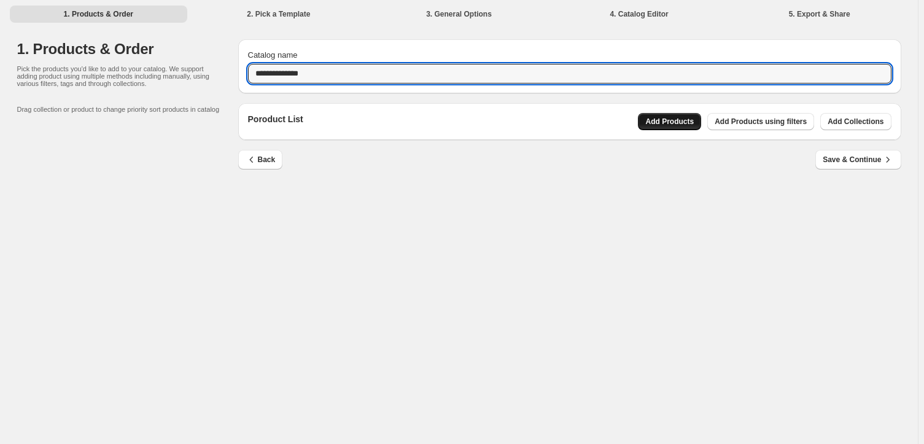
type input "**********"
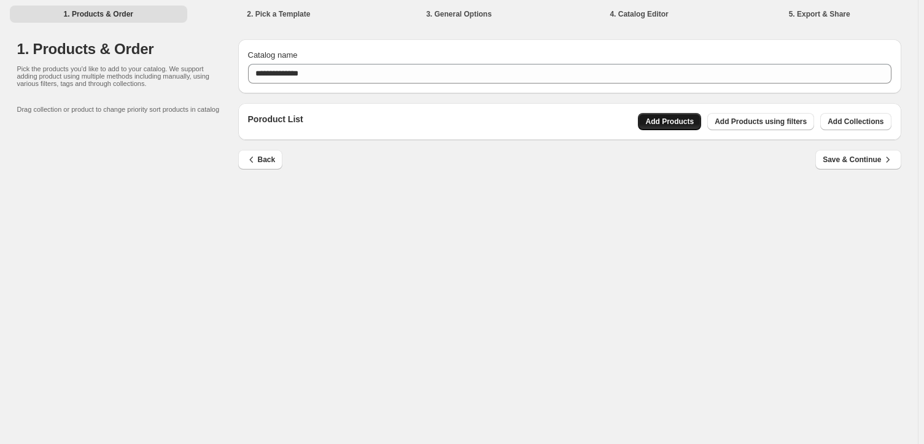
click at [676, 120] on span "Add Products" at bounding box center [669, 122] width 48 height 10
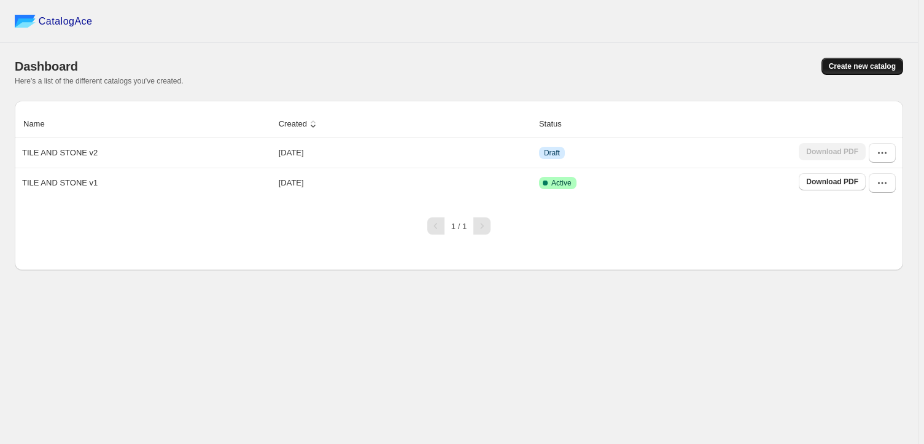
click at [861, 61] on span "Create new catalog" at bounding box center [862, 66] width 67 height 10
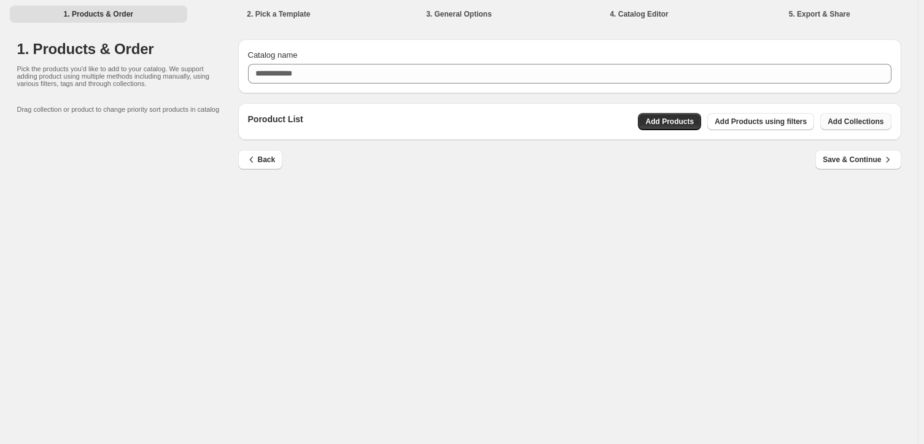
click at [859, 118] on span "Add Collections" at bounding box center [856, 122] width 56 height 10
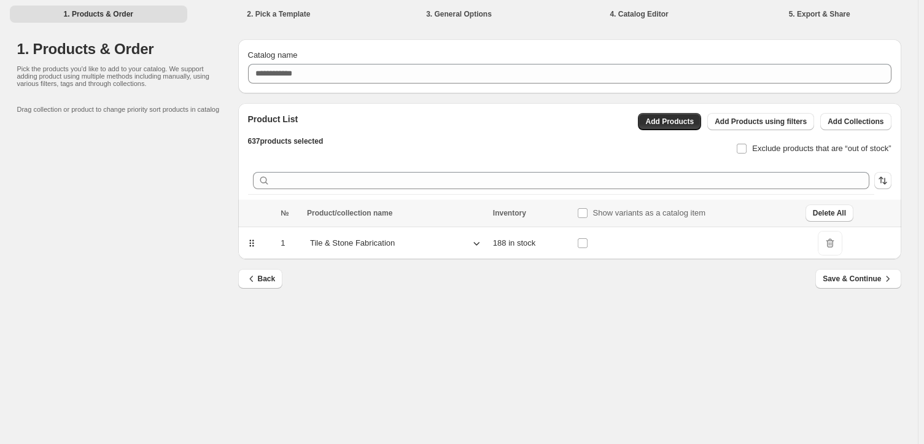
click at [479, 243] on icon at bounding box center [476, 244] width 6 height 4
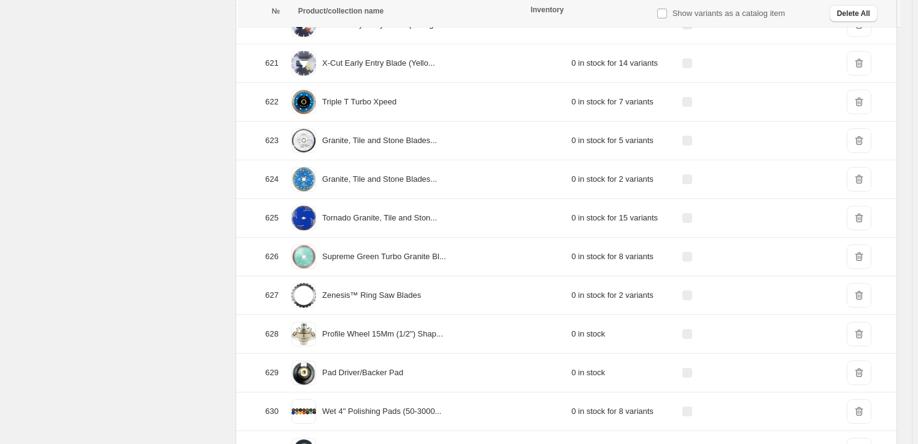
scroll to position [24183, 0]
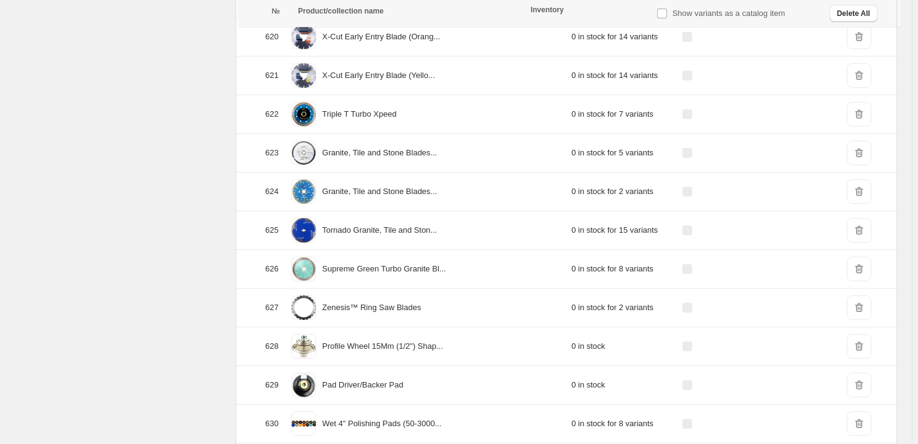
click at [854, 295] on span "DeleteIcon" at bounding box center [859, 307] width 25 height 25
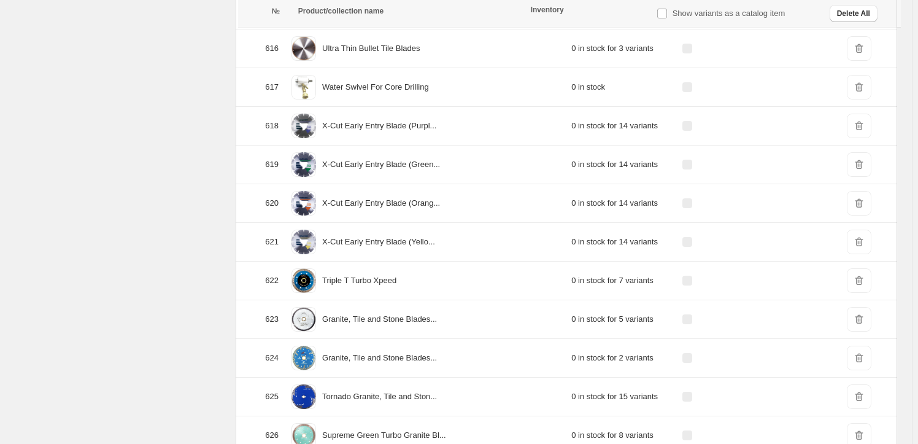
scroll to position [24016, 0]
click at [856, 230] on span "DeleteIcon" at bounding box center [859, 242] width 25 height 25
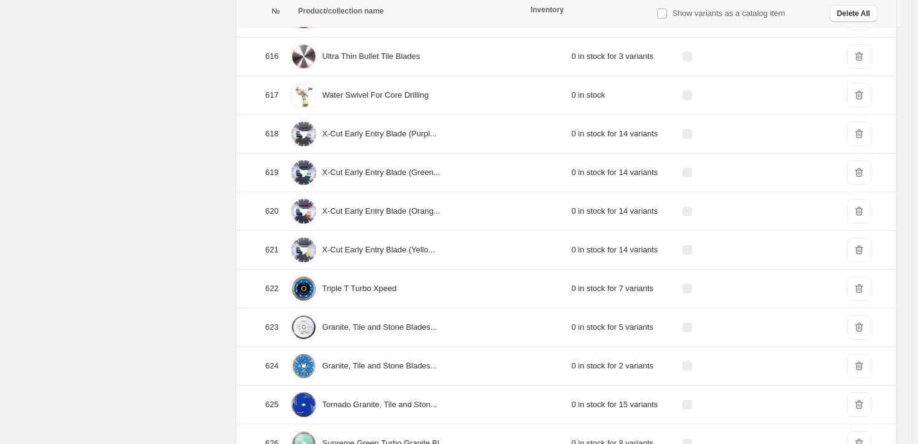
scroll to position [23904, 0]
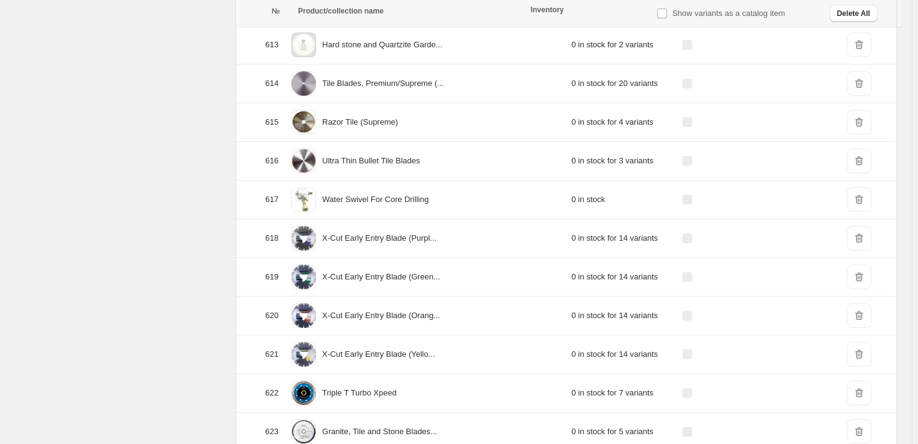
click at [856, 226] on span "DeleteIcon" at bounding box center [859, 238] width 25 height 25
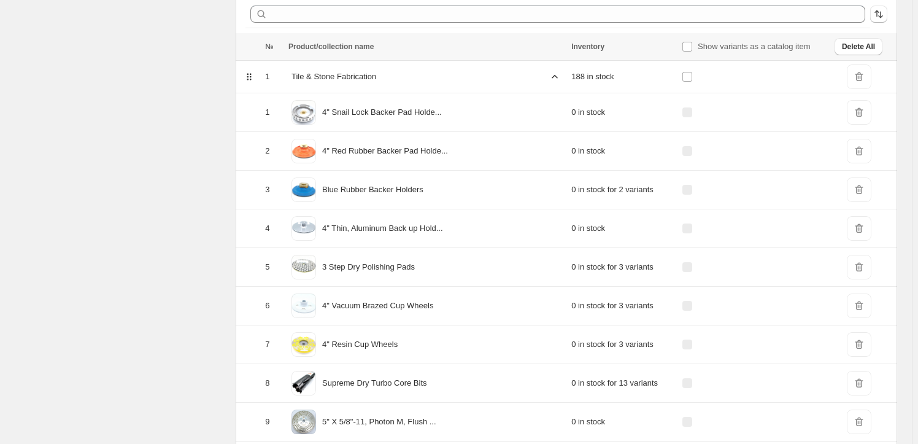
scroll to position [0, 0]
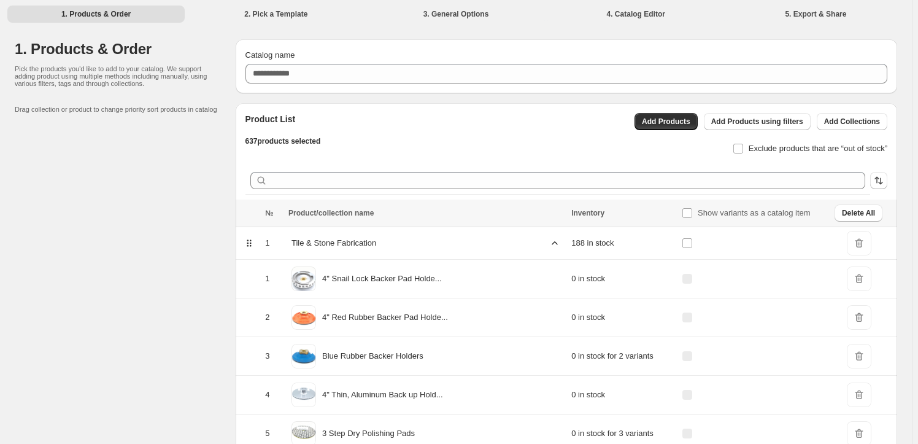
click at [549, 242] on icon at bounding box center [555, 243] width 12 height 12
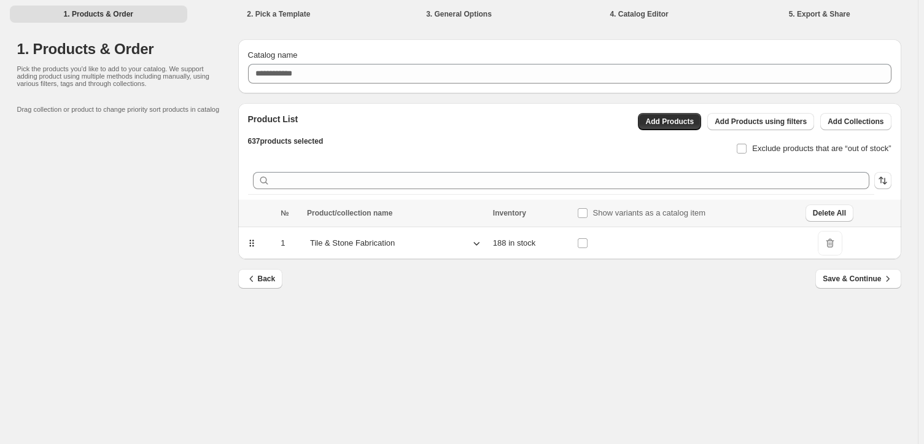
click at [477, 239] on icon at bounding box center [476, 243] width 12 height 12
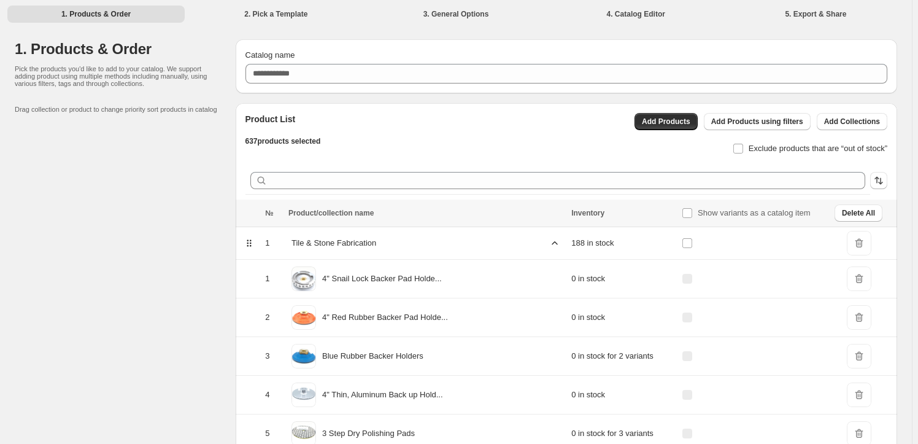
click at [549, 238] on icon at bounding box center [555, 243] width 12 height 12
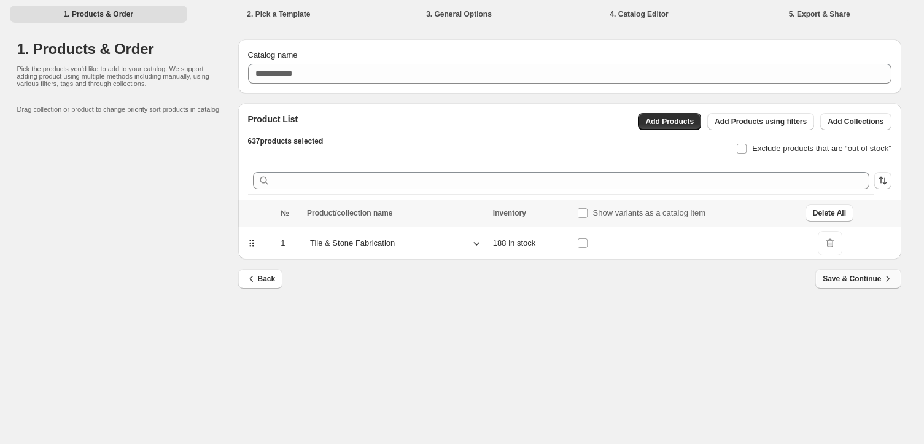
click at [847, 277] on span "Save & Continue" at bounding box center [858, 279] width 71 height 12
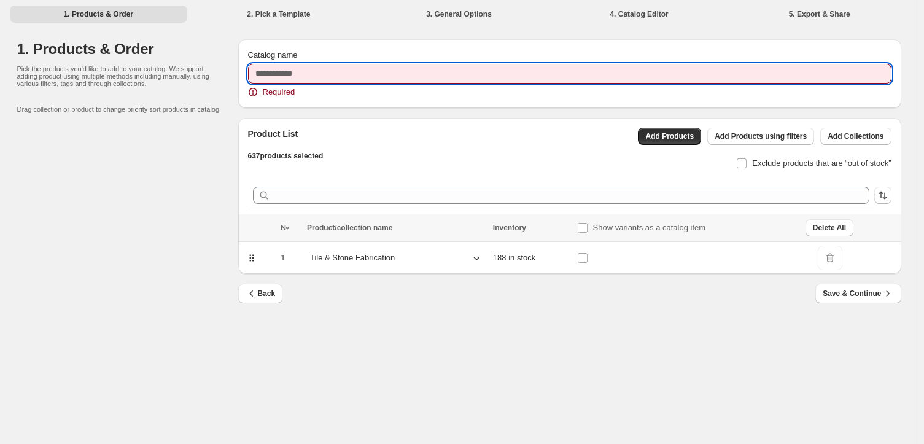
click at [312, 73] on input "Catalog name" at bounding box center [569, 74] width 643 height 20
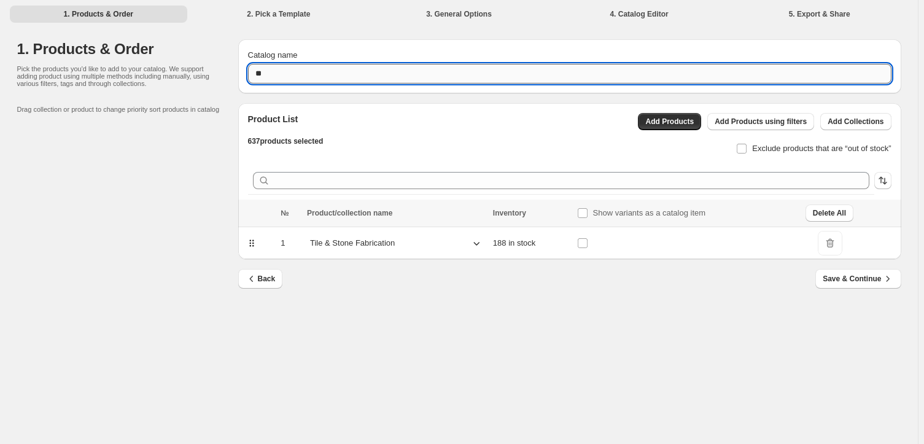
type input "*"
type input "**********"
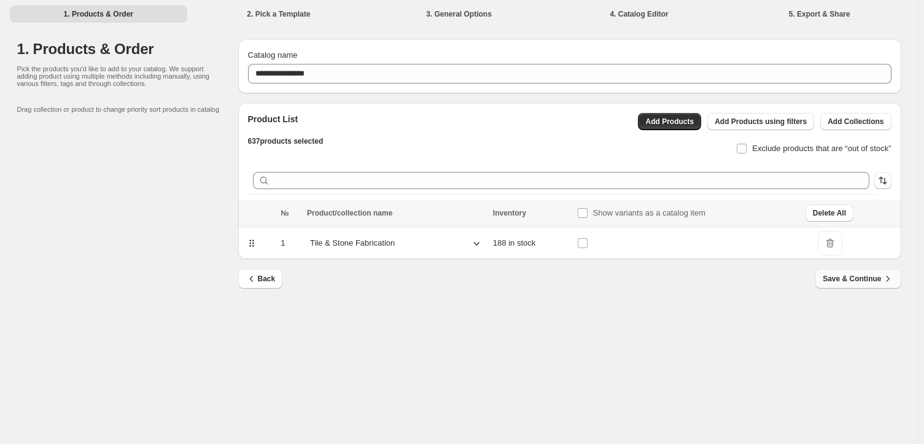
click at [852, 276] on span "Save & Continue" at bounding box center [858, 279] width 71 height 12
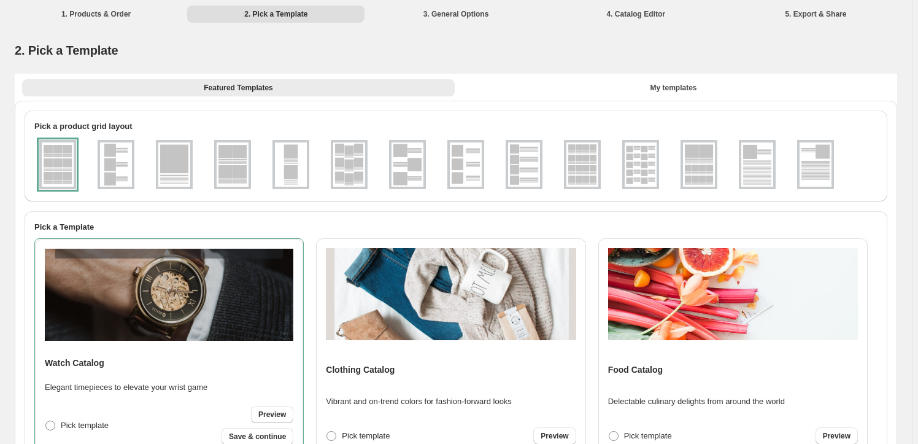
click at [592, 160] on img at bounding box center [583, 164] width 32 height 44
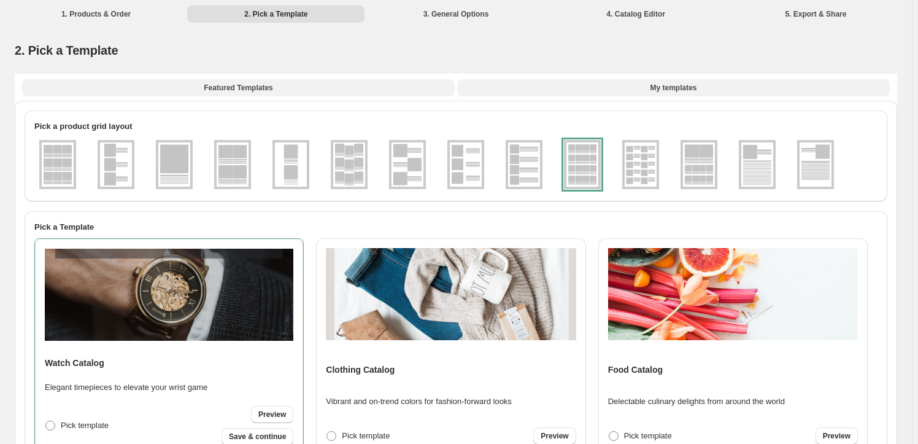
click at [670, 87] on span "My templates" at bounding box center [673, 88] width 47 height 10
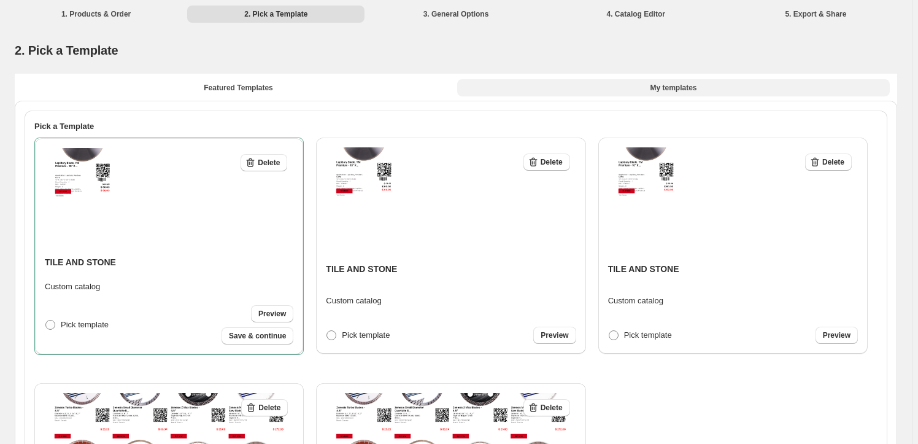
scroll to position [260, 0]
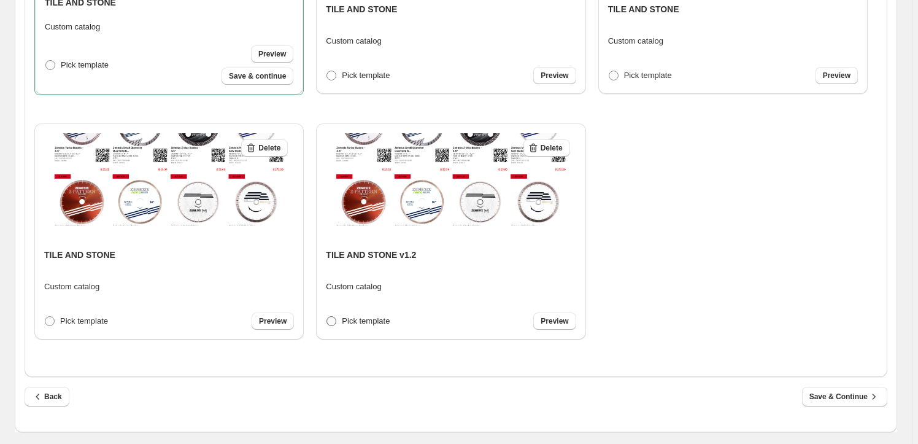
click at [335, 318] on span at bounding box center [332, 321] width 10 height 10
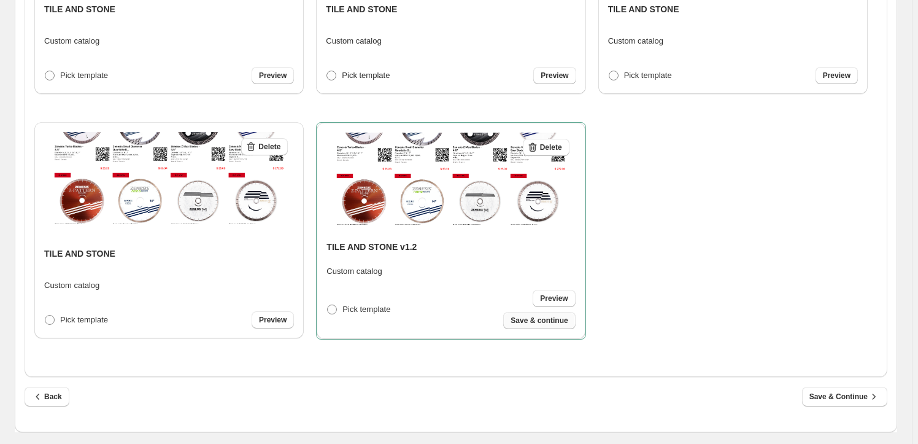
click at [543, 318] on span "Save & continue" at bounding box center [539, 321] width 57 height 10
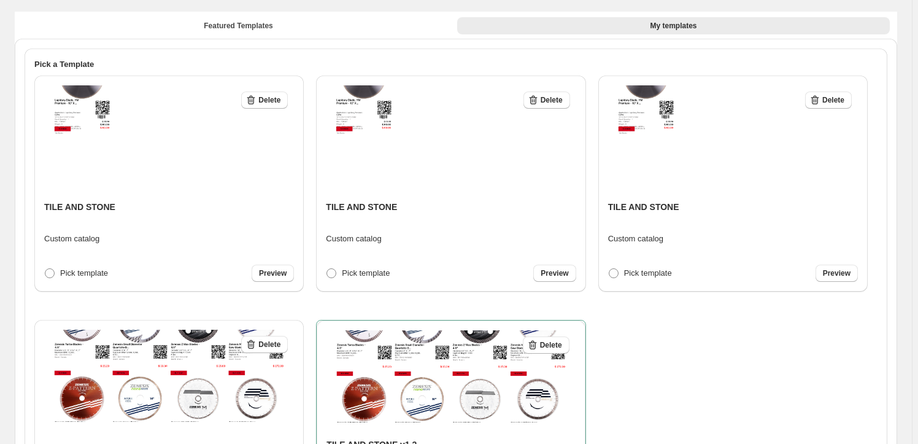
select select "****"
select select "**********"
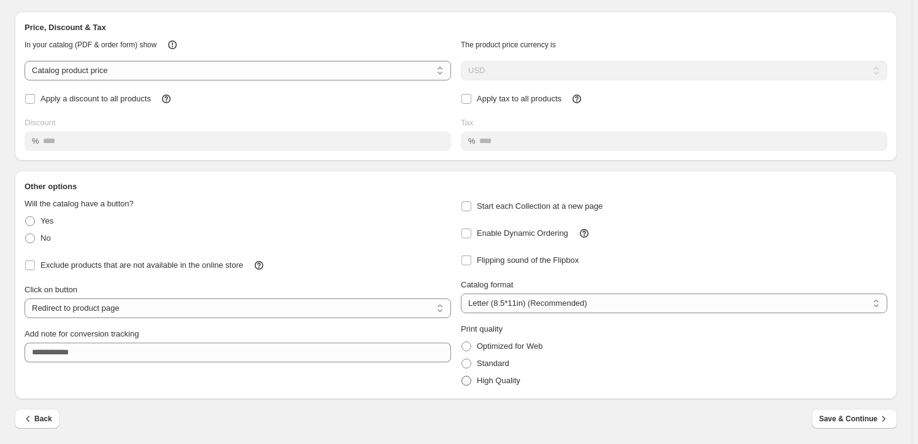
click at [470, 380] on span at bounding box center [467, 381] width 10 height 10
click at [842, 414] on span "Save & Continue" at bounding box center [855, 419] width 71 height 12
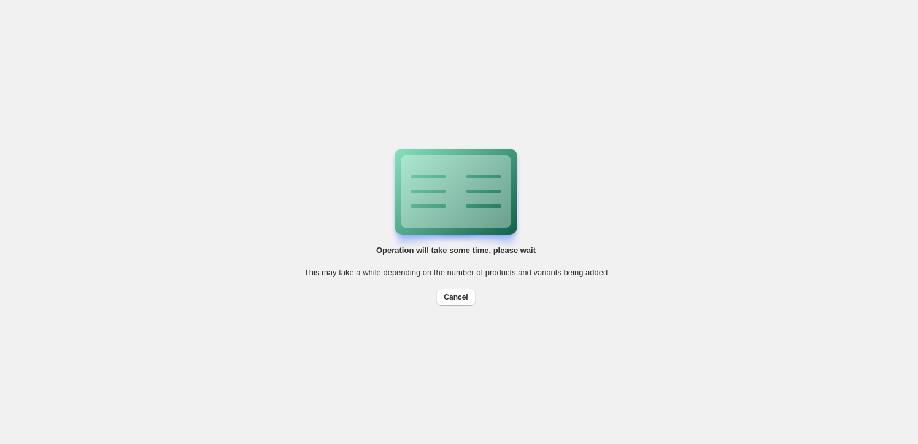
scroll to position [0, 0]
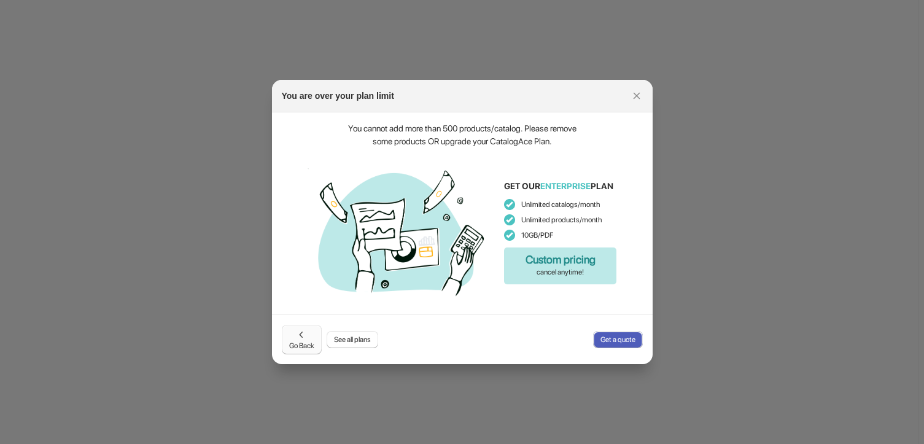
click at [297, 336] on icon ":rj:" at bounding box center [301, 334] width 12 height 12
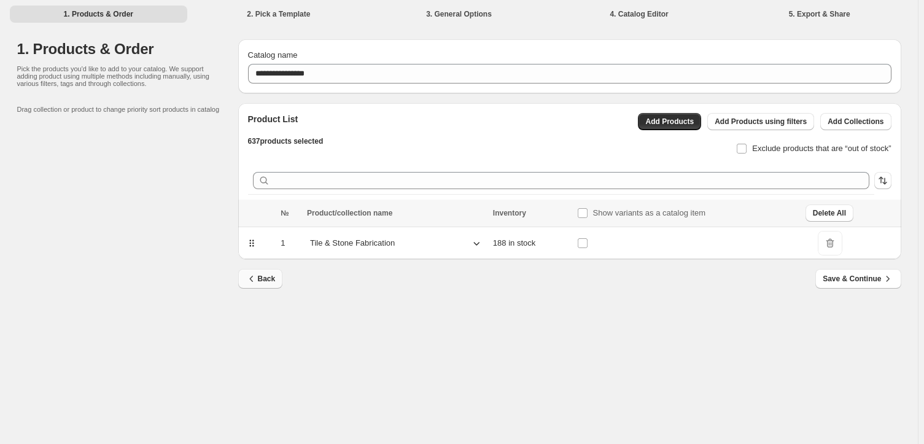
click at [257, 279] on icon "button" at bounding box center [252, 279] width 12 height 12
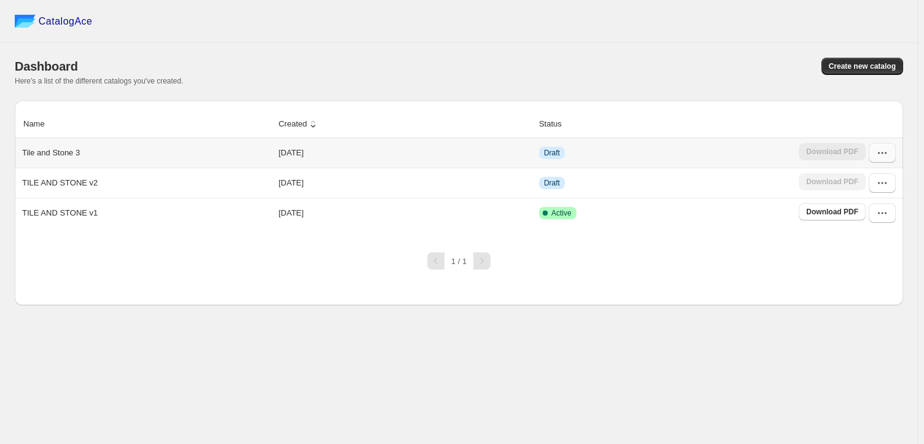
click at [882, 150] on icon "button" at bounding box center [882, 153] width 12 height 12
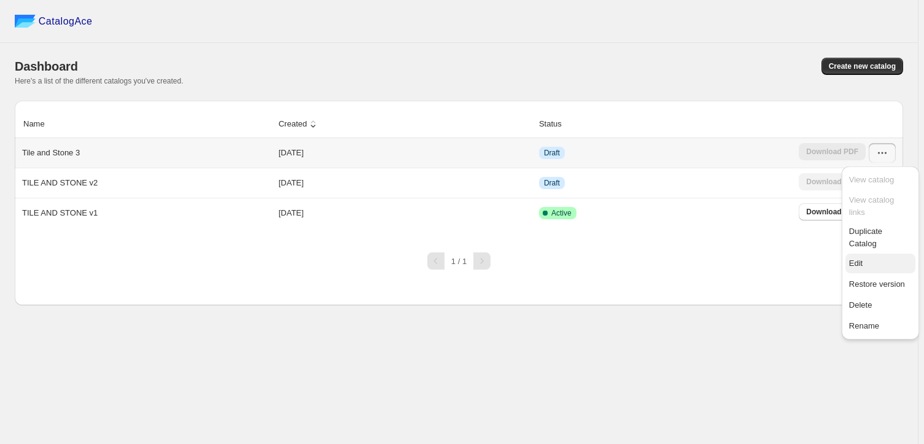
click at [861, 258] on span "Edit" at bounding box center [856, 262] width 14 height 9
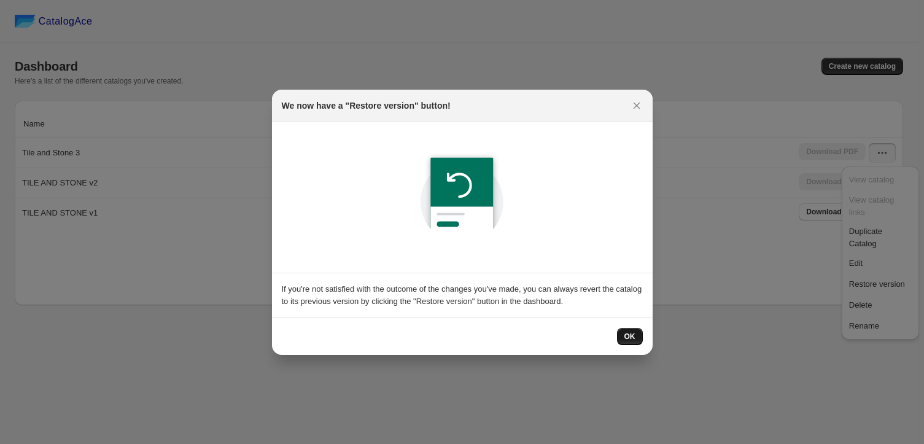
click at [627, 330] on button "OK" at bounding box center [630, 336] width 26 height 17
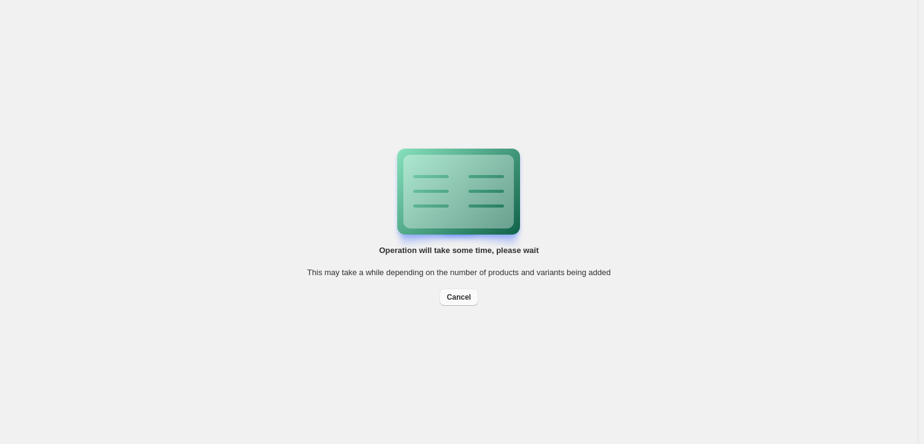
select select "**********"
select select "*******"
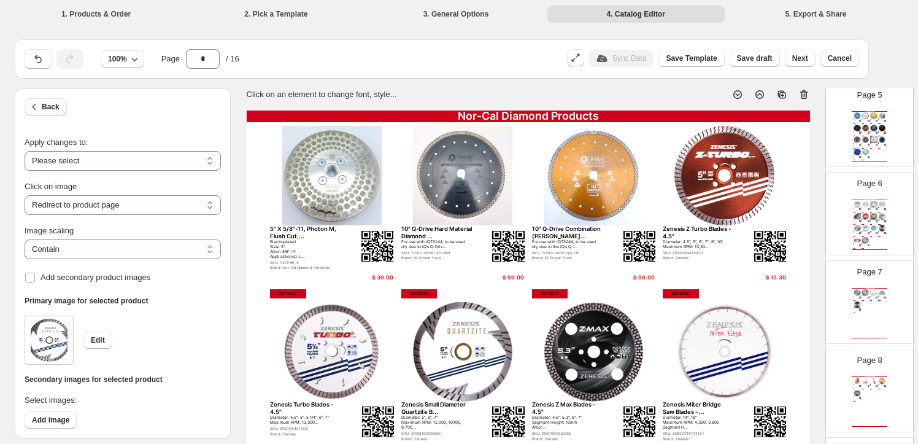
click at [47, 101] on button "Back" at bounding box center [46, 106] width 42 height 17
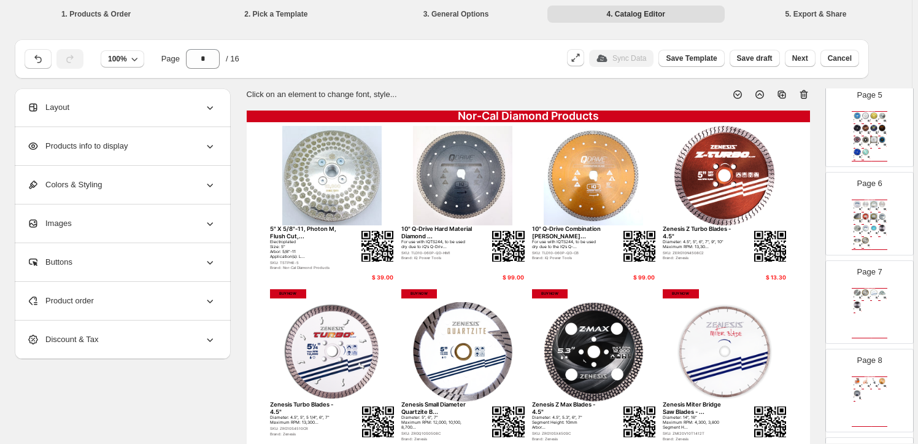
click at [99, 12] on li "1. Products & Order" at bounding box center [95, 13] width 177 height 17
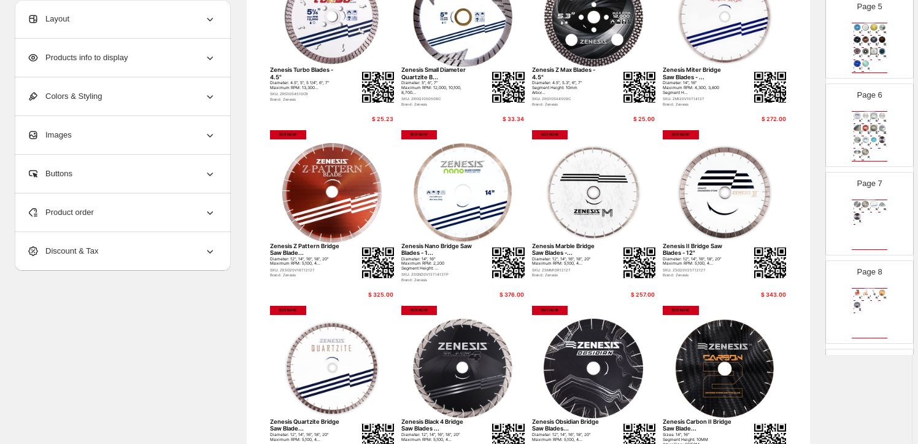
scroll to position [446, 0]
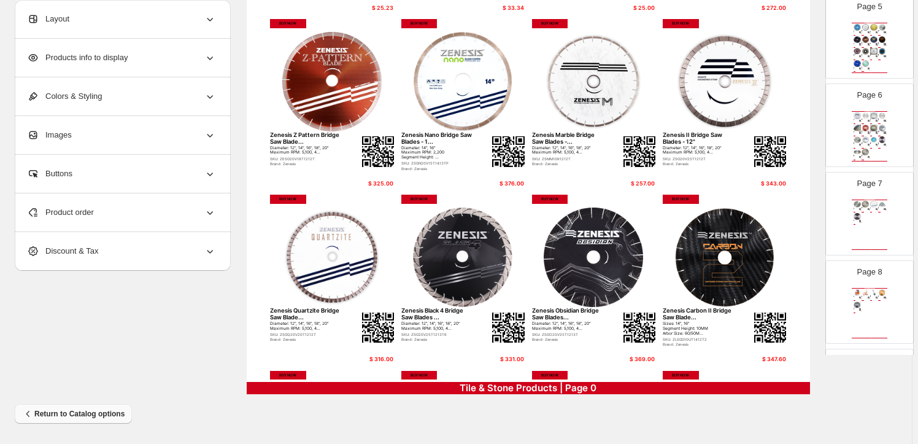
click at [92, 410] on span "Return to Catalog options" at bounding box center [73, 414] width 103 height 12
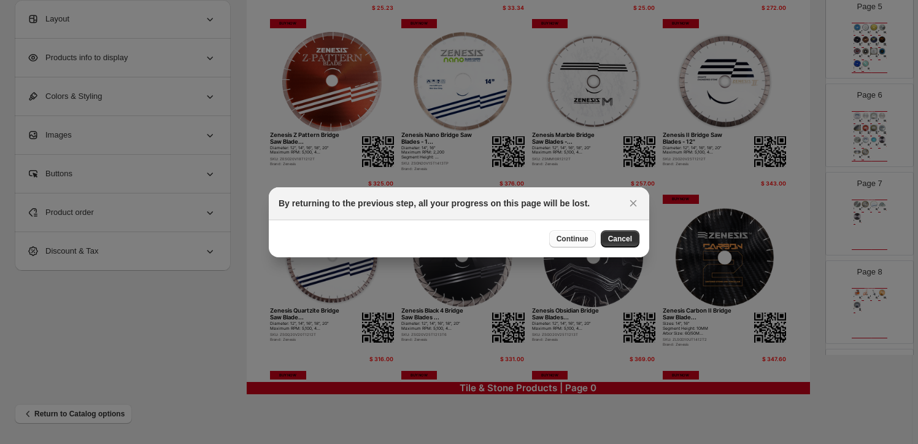
click at [578, 238] on span "Continue" at bounding box center [573, 239] width 32 height 10
select select "****"
select select "**********"
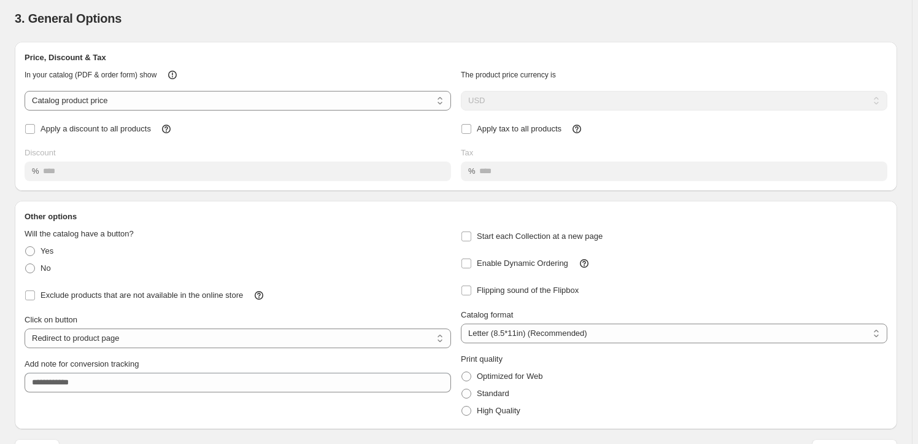
scroll to position [62, 0]
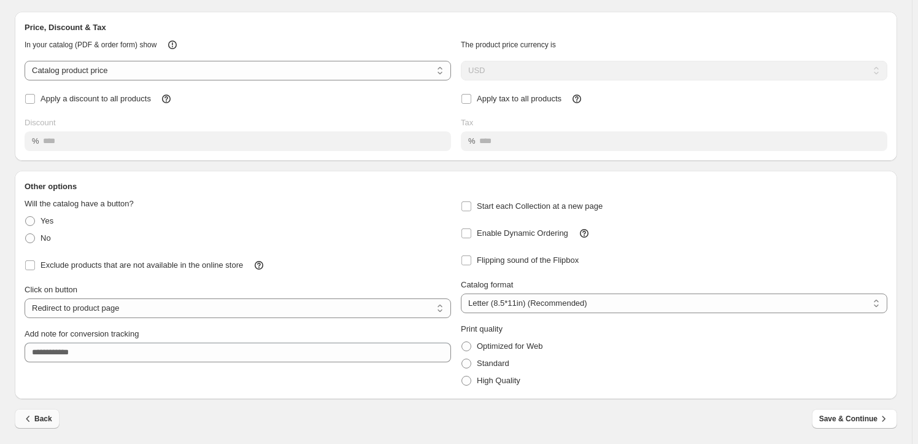
click at [38, 416] on span "Back" at bounding box center [37, 419] width 30 height 12
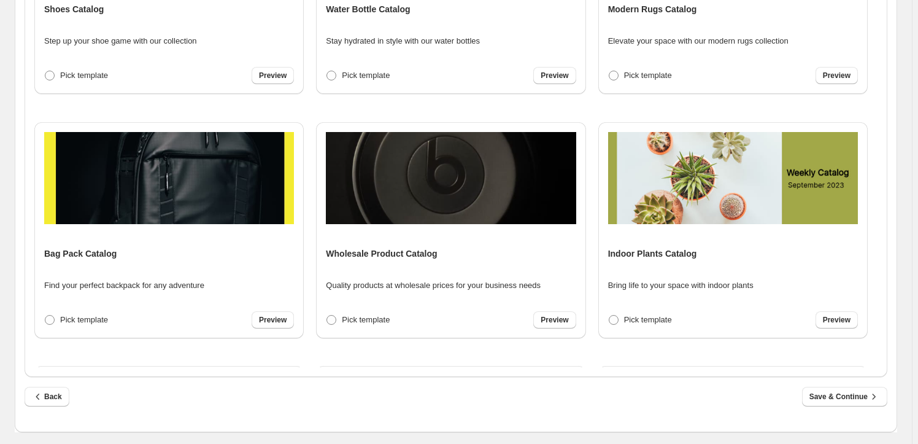
scroll to position [1395, 0]
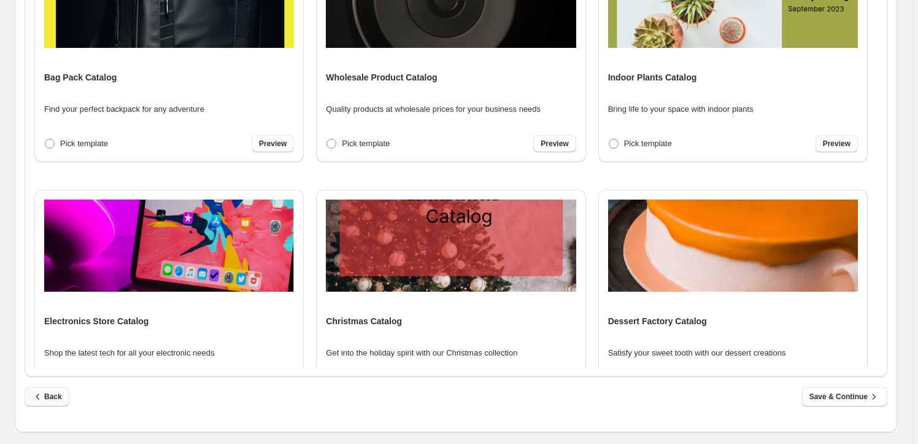
click at [43, 394] on icon "button" at bounding box center [38, 396] width 12 height 12
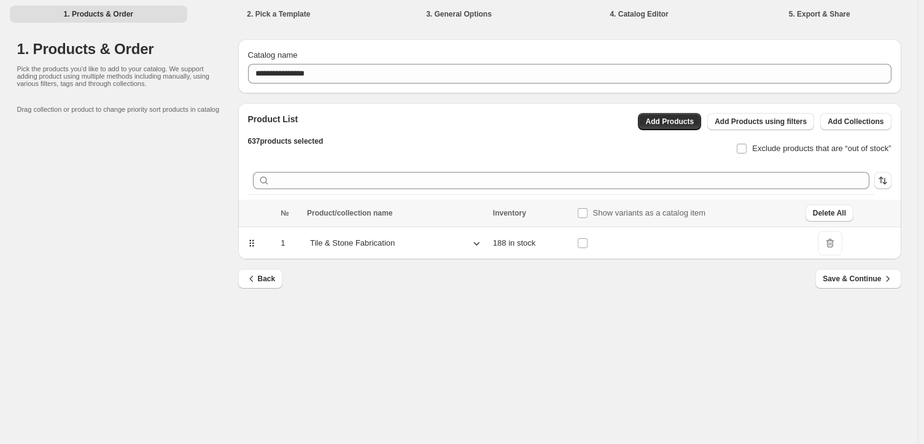
click at [829, 238] on span "DeleteIcon" at bounding box center [830, 243] width 25 height 25
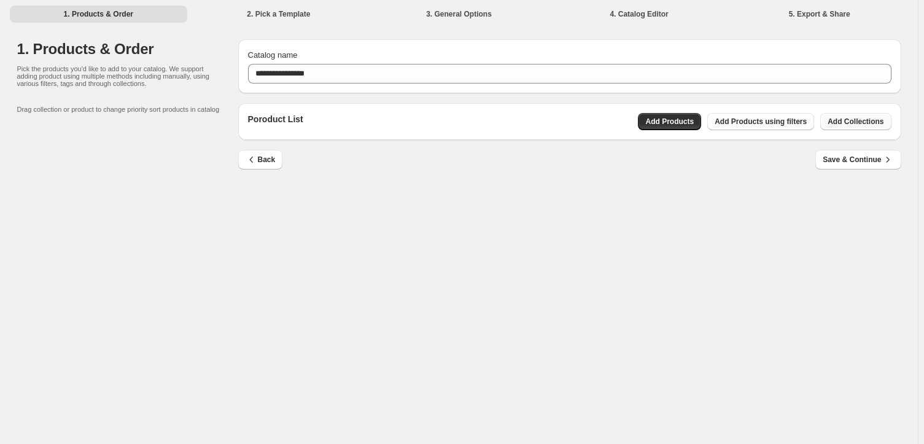
click at [841, 116] on button "Add Collections" at bounding box center [855, 121] width 71 height 17
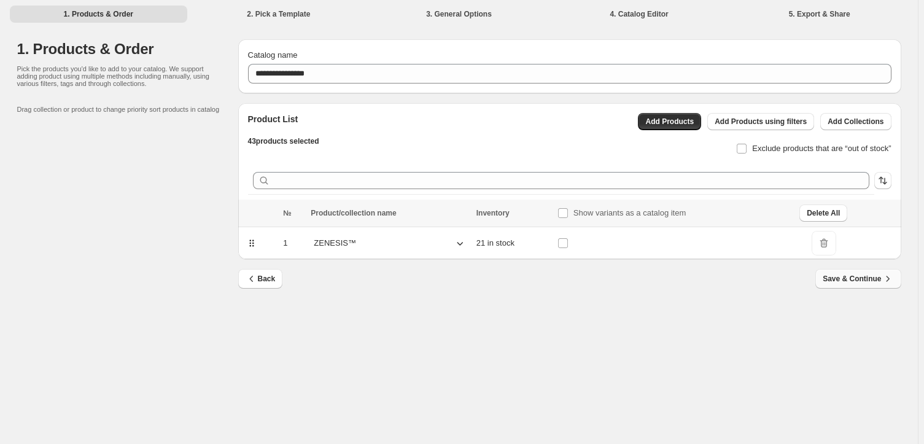
click at [847, 275] on span "Save & Continue" at bounding box center [858, 279] width 71 height 12
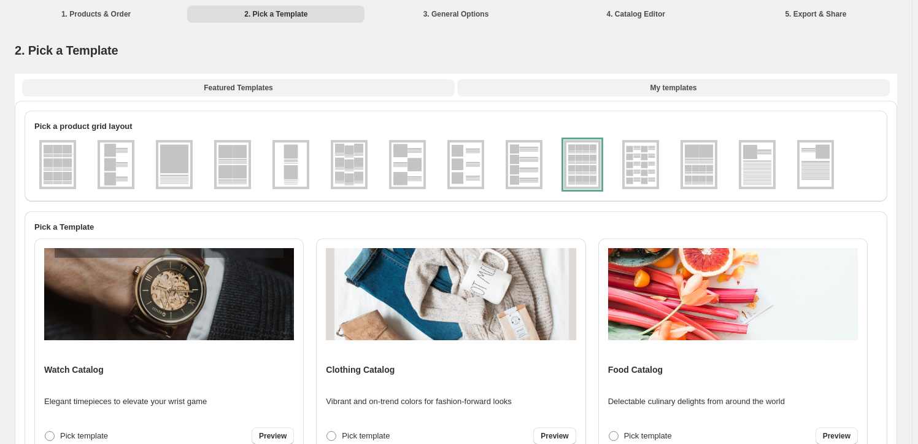
click at [667, 85] on span "My templates" at bounding box center [673, 88] width 47 height 10
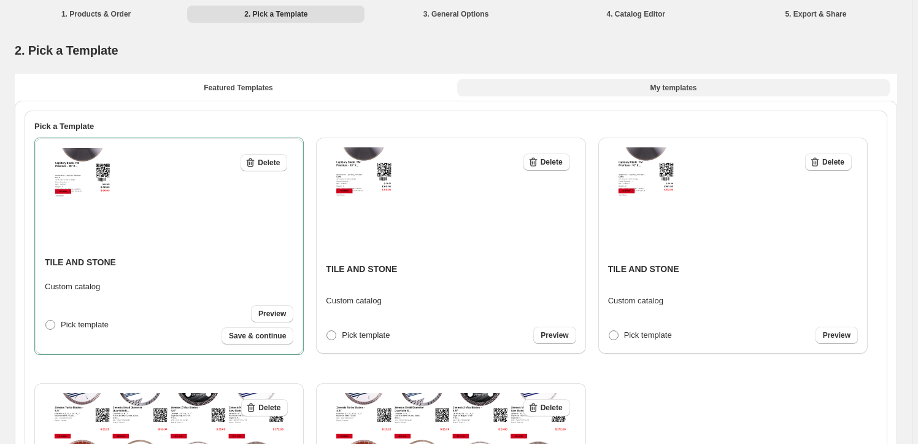
scroll to position [260, 0]
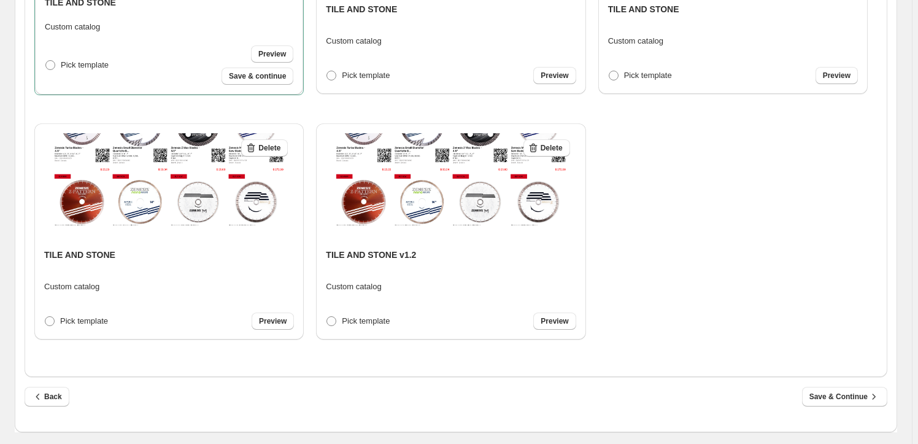
click at [332, 319] on span at bounding box center [332, 321] width 10 height 10
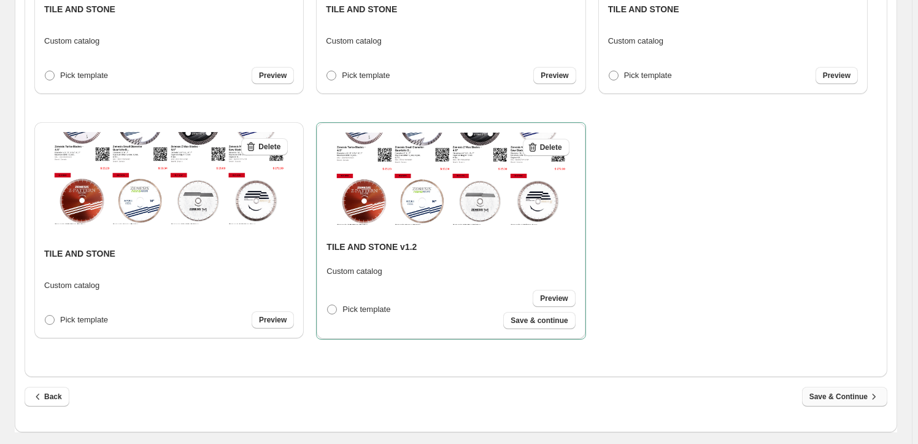
click at [852, 396] on span "Save & Continue" at bounding box center [845, 396] width 71 height 12
select select "****"
select select "**********"
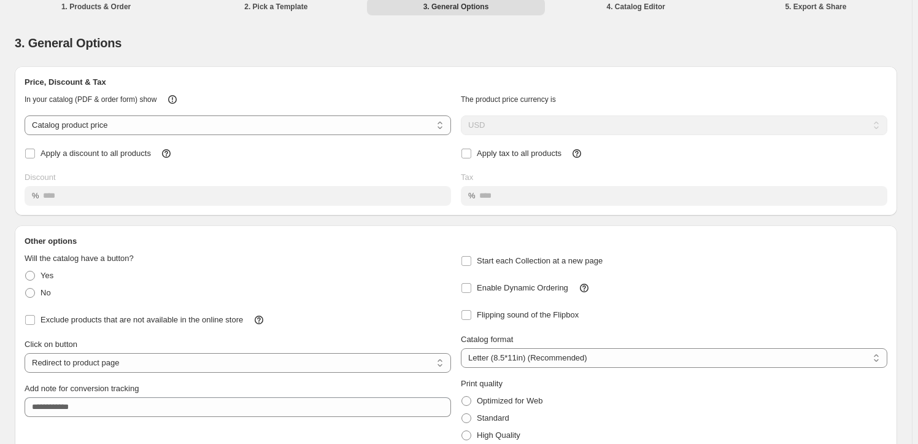
scroll to position [62, 0]
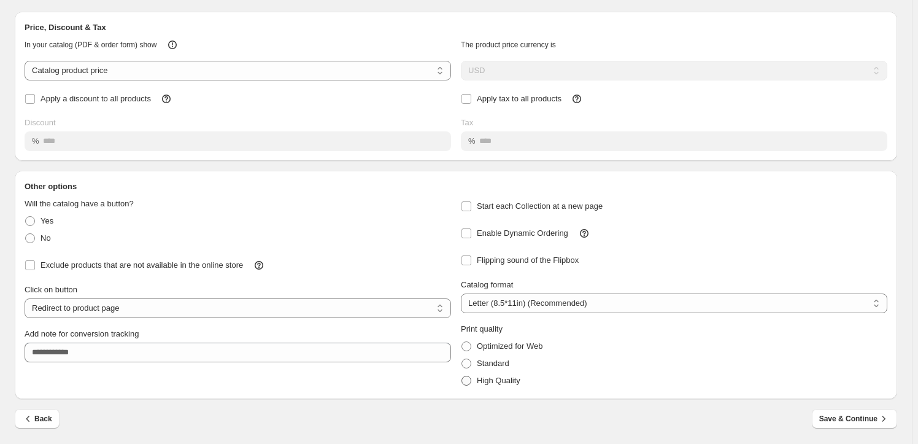
click at [470, 379] on span at bounding box center [467, 381] width 10 height 10
click at [864, 417] on span "Save & Continue" at bounding box center [855, 419] width 71 height 12
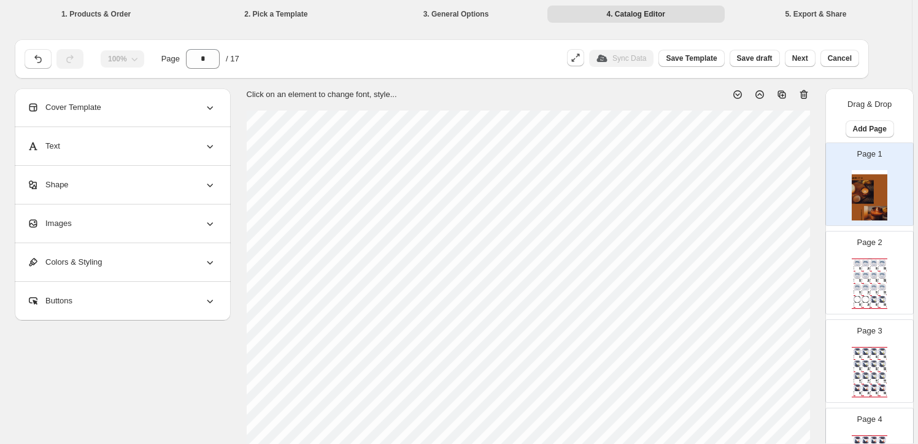
click at [871, 268] on div "Stock Quantity: 0" at bounding box center [873, 268] width 4 height 0
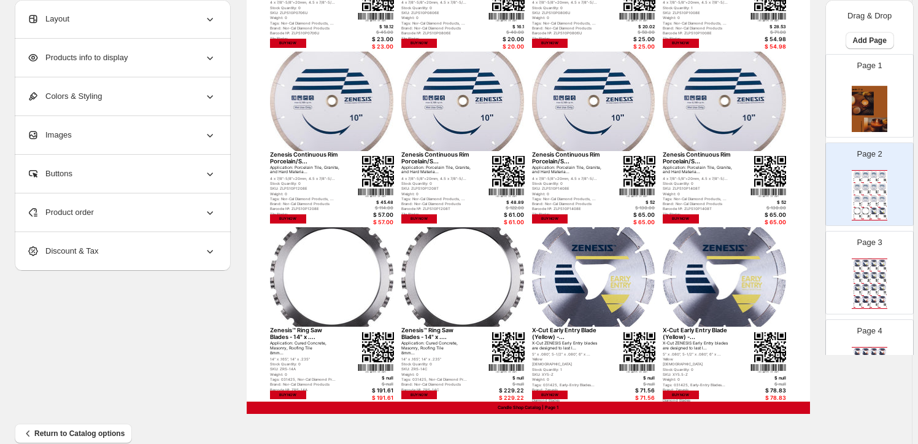
scroll to position [446, 0]
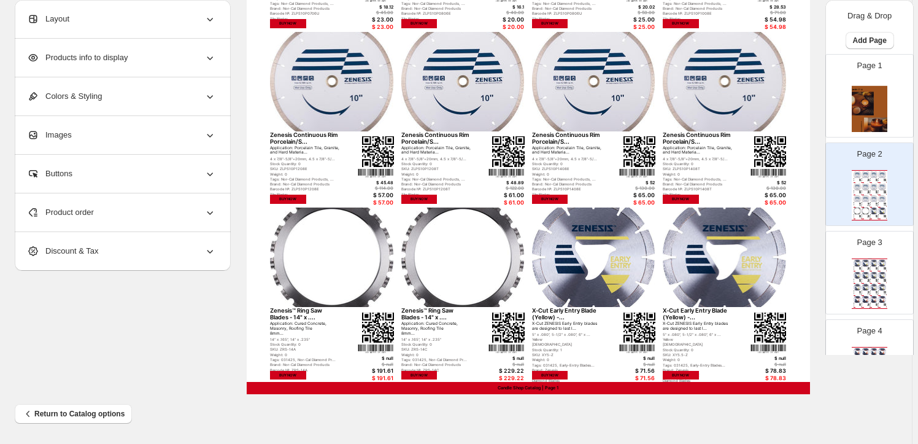
click at [871, 272] on img at bounding box center [875, 275] width 8 height 7
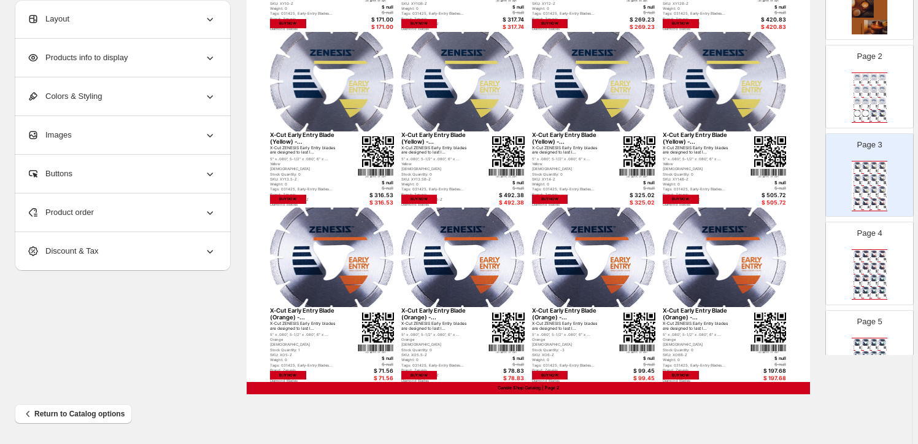
scroll to position [223, 0]
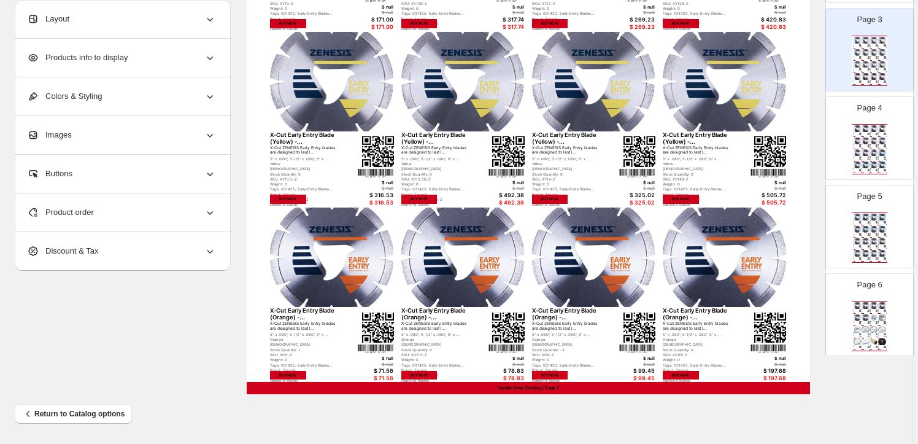
click at [868, 233] on img at bounding box center [869, 234] width 2 height 2
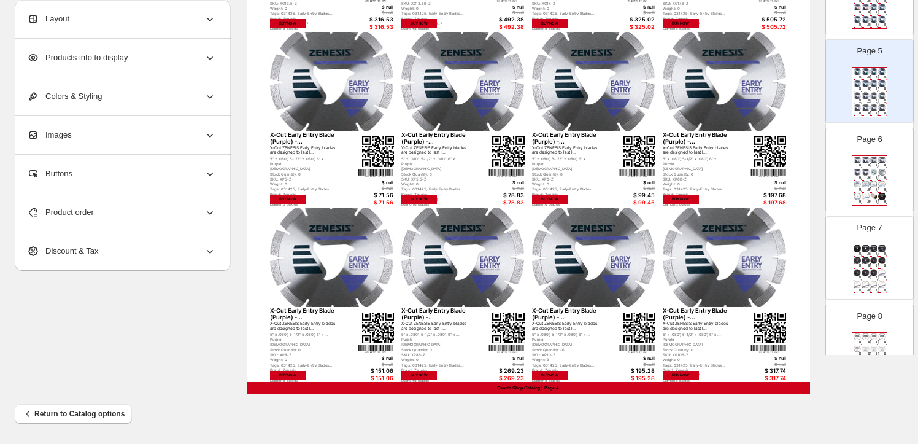
scroll to position [446, 0]
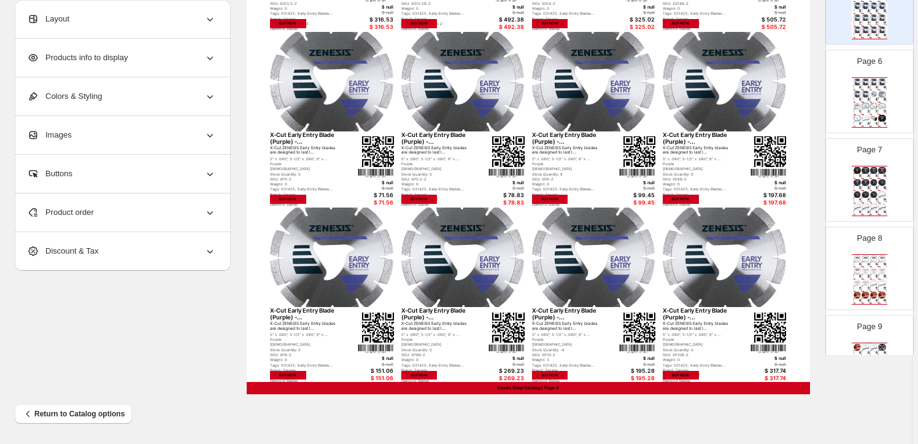
click at [871, 184] on img at bounding box center [875, 182] width 8 height 7
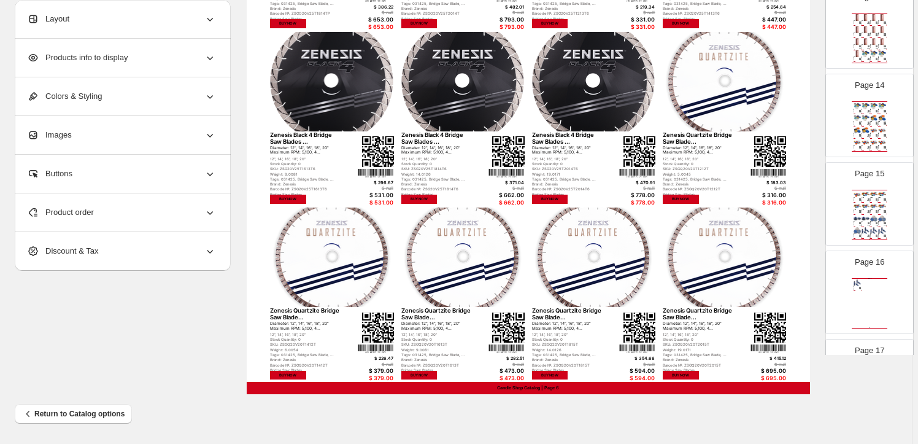
scroll to position [1227, 0]
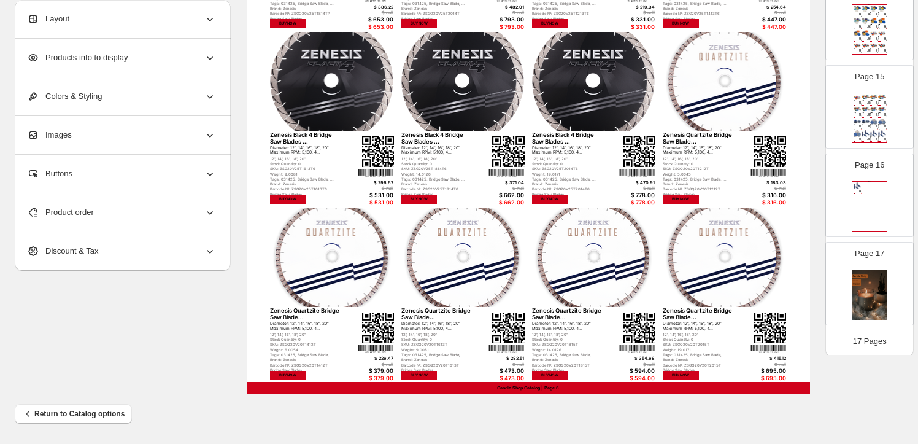
drag, startPoint x: 875, startPoint y: 281, endPoint x: 887, endPoint y: 281, distance: 11.7
click at [875, 281] on img at bounding box center [870, 295] width 36 height 50
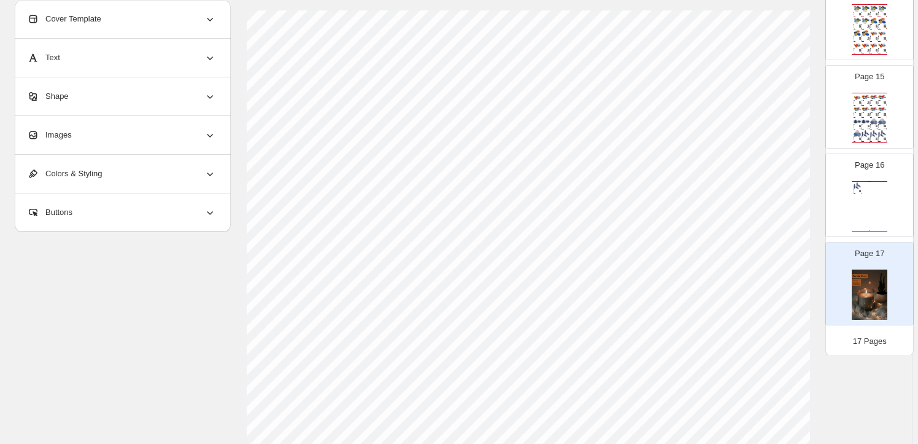
scroll to position [0, 0]
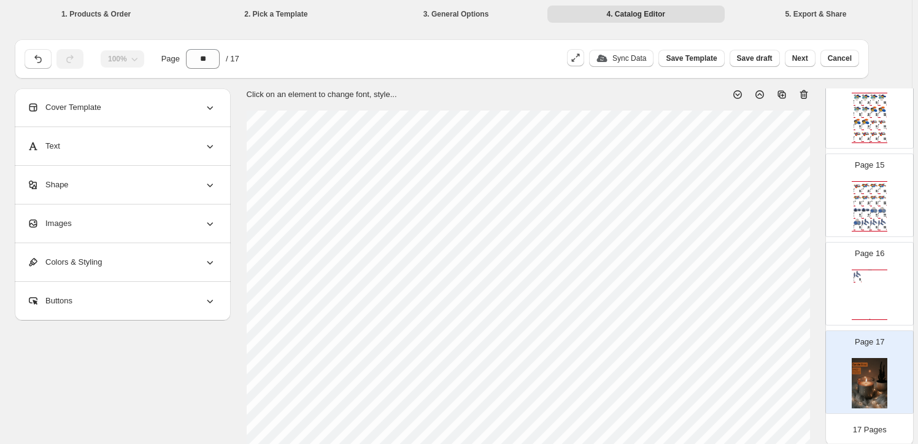
click at [807, 91] on icon at bounding box center [804, 94] width 8 height 9
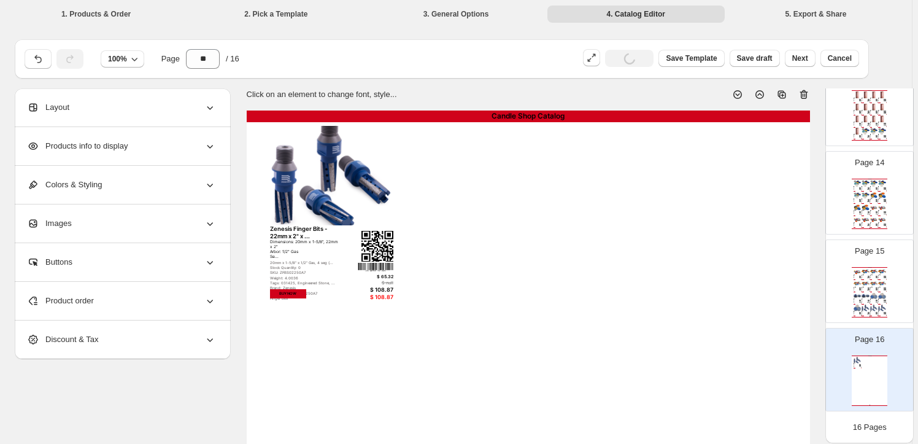
scroll to position [1138, 0]
click at [879, 283] on img at bounding box center [883, 286] width 8 height 7
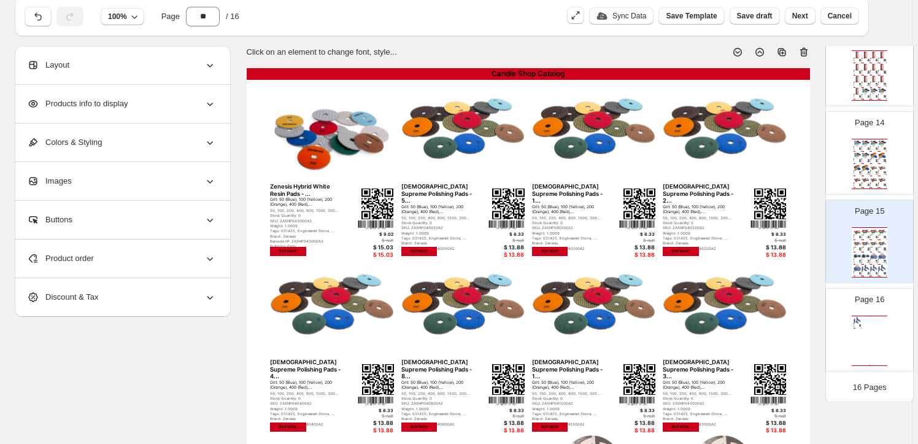
scroll to position [0, 0]
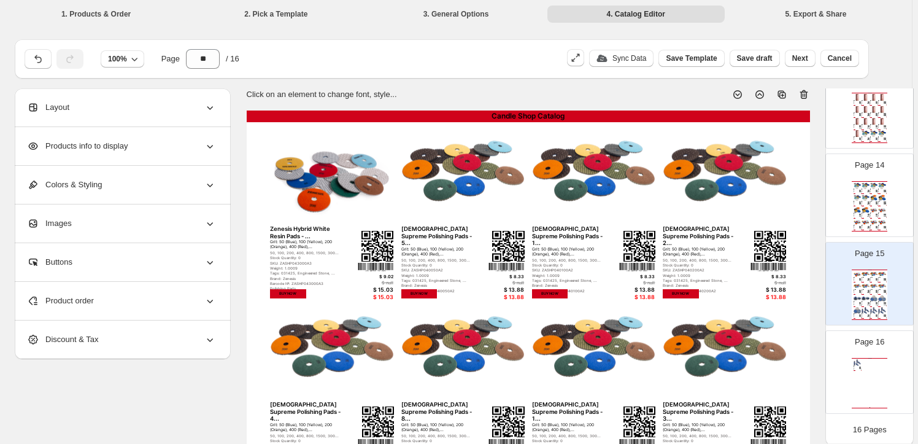
click at [866, 182] on img at bounding box center [866, 185] width 8 height 7
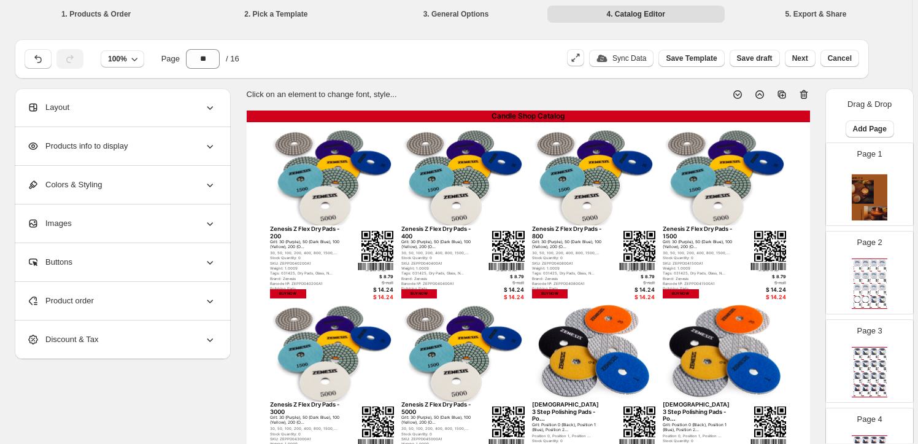
click at [866, 183] on img at bounding box center [870, 195] width 36 height 50
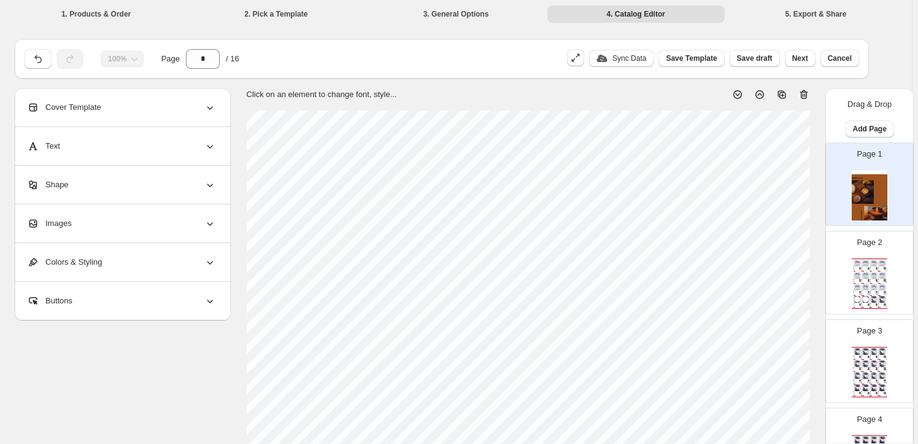
click at [805, 92] on icon at bounding box center [804, 94] width 12 height 12
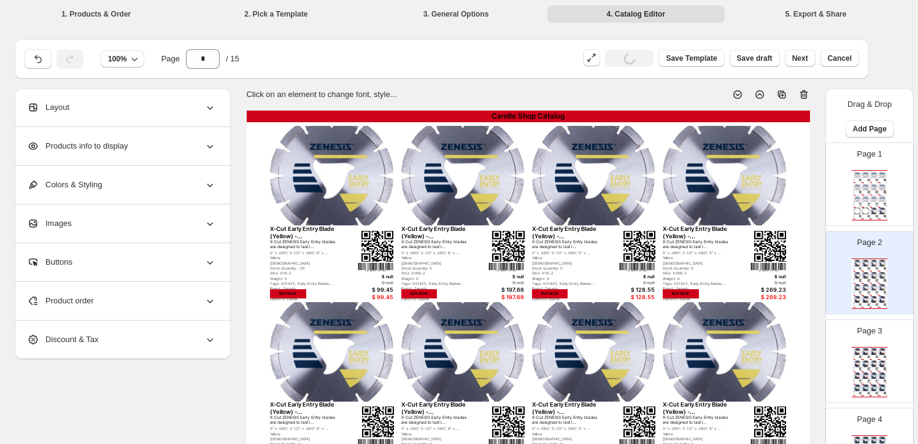
click at [876, 183] on div "$ 16.00" at bounding box center [877, 183] width 2 height 1
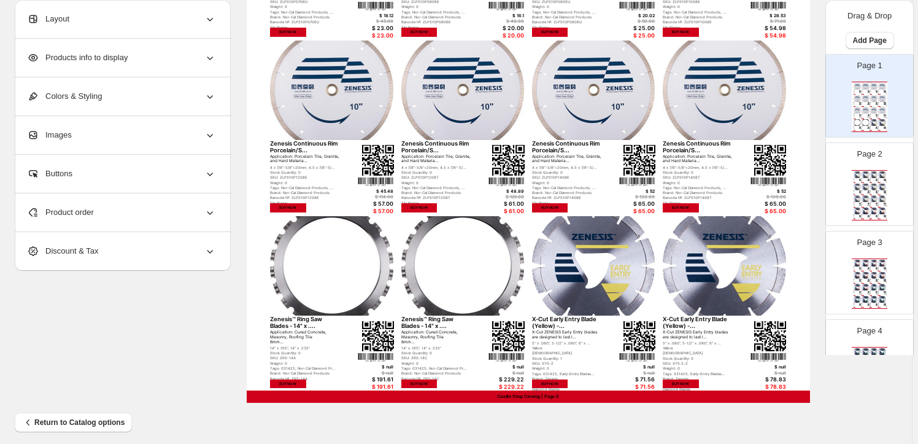
scroll to position [446, 0]
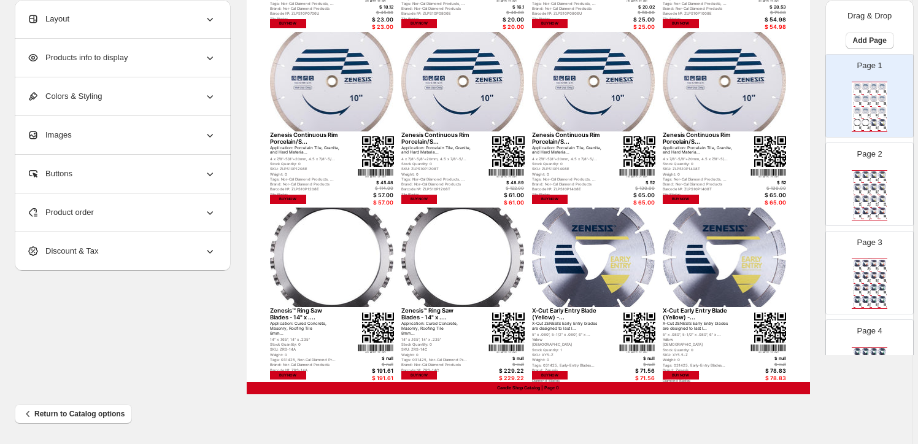
click at [865, 187] on img at bounding box center [866, 187] width 8 height 7
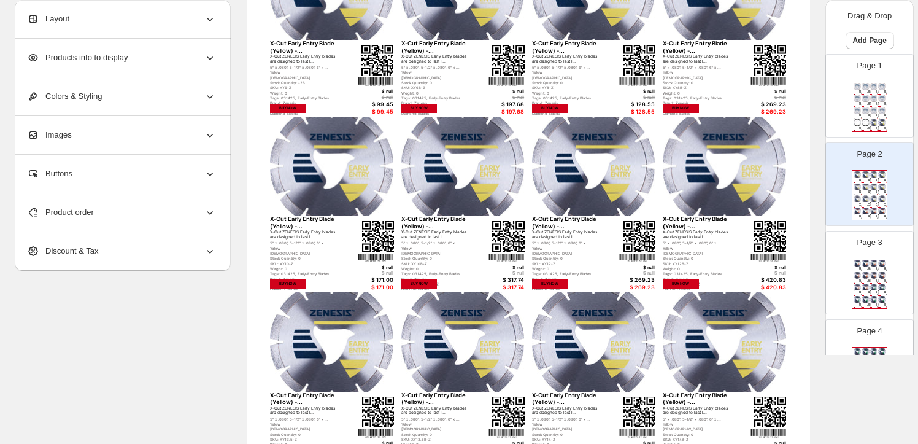
scroll to position [0, 0]
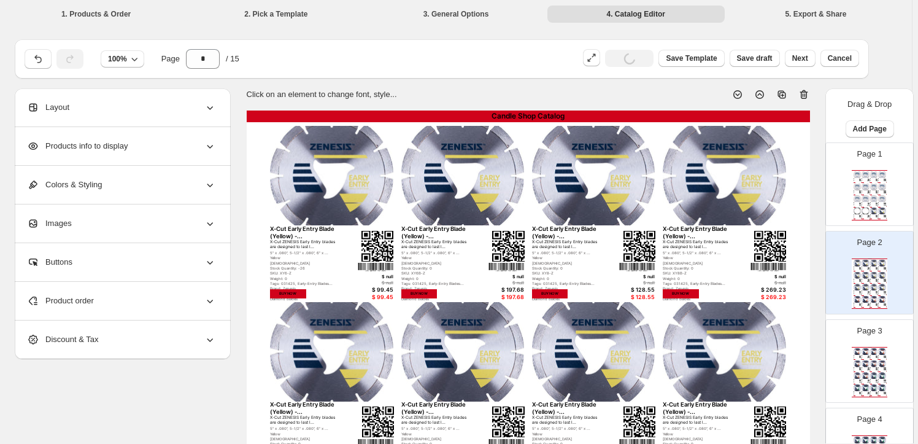
click at [806, 93] on icon at bounding box center [804, 94] width 12 height 12
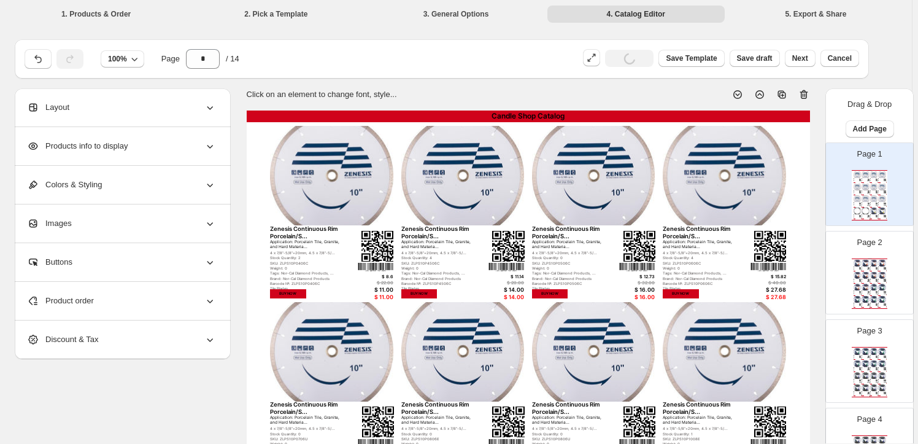
click at [863, 270] on div "Tags: 031425, Early-Entry Blades..." at bounding box center [864, 270] width 4 height 0
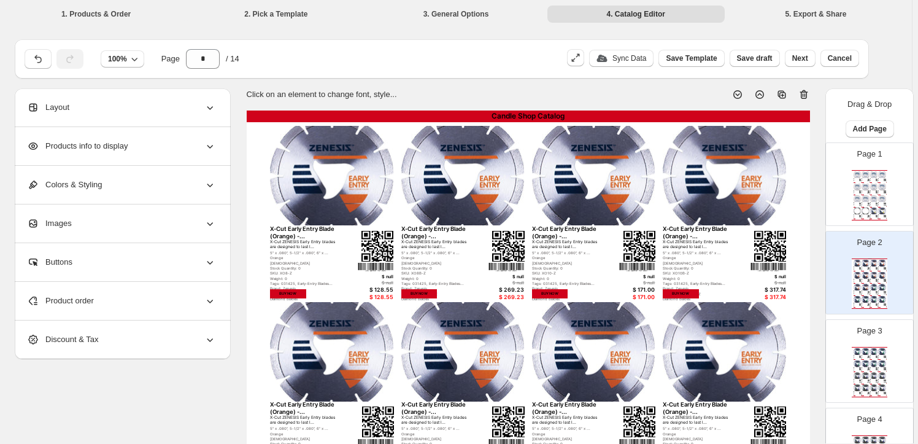
click at [807, 91] on icon at bounding box center [804, 94] width 8 height 9
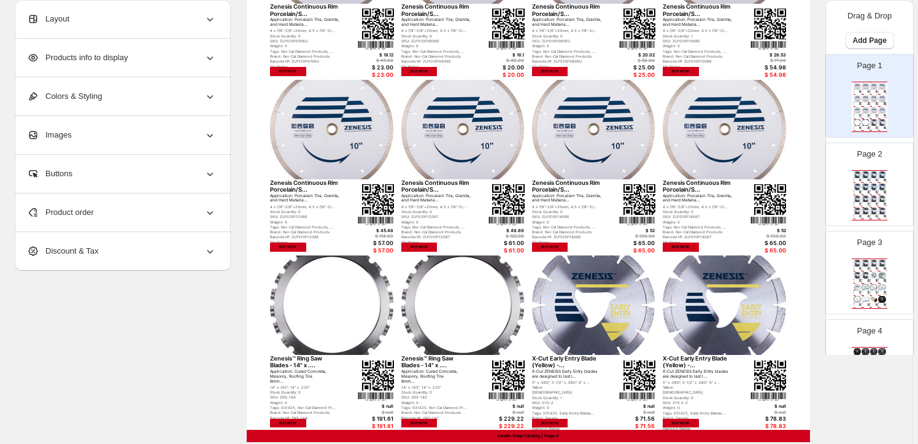
scroll to position [446, 0]
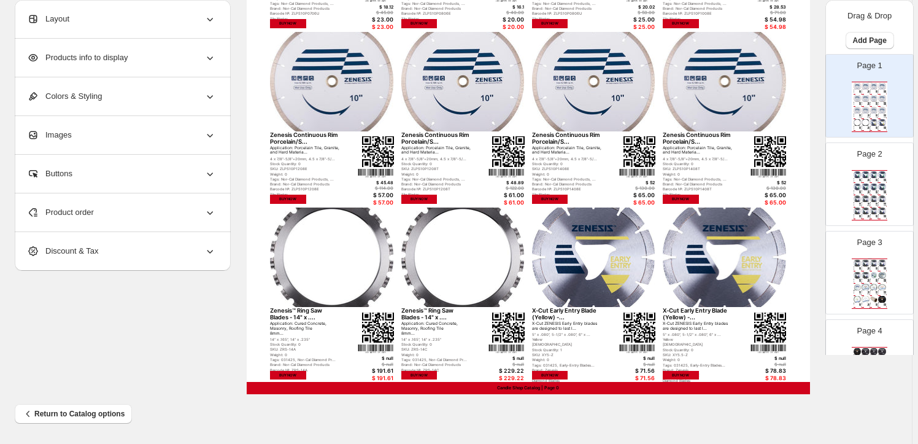
click at [879, 180] on div "Stock Quantity: 0" at bounding box center [881, 180] width 4 height 0
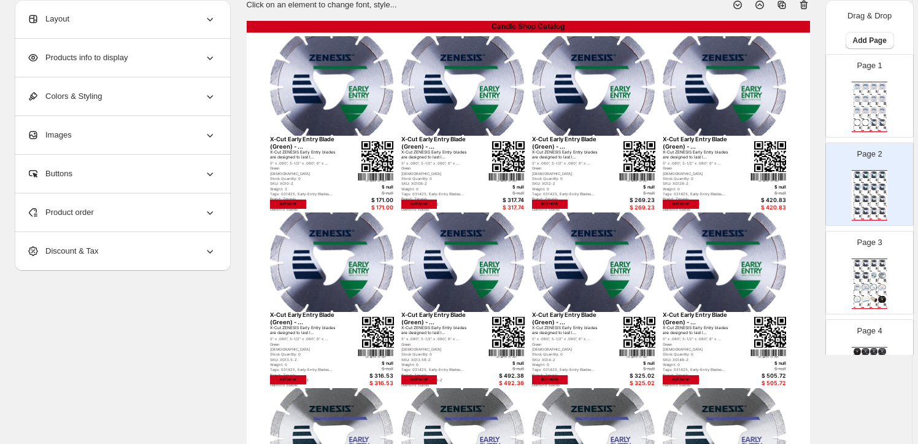
scroll to position [0, 0]
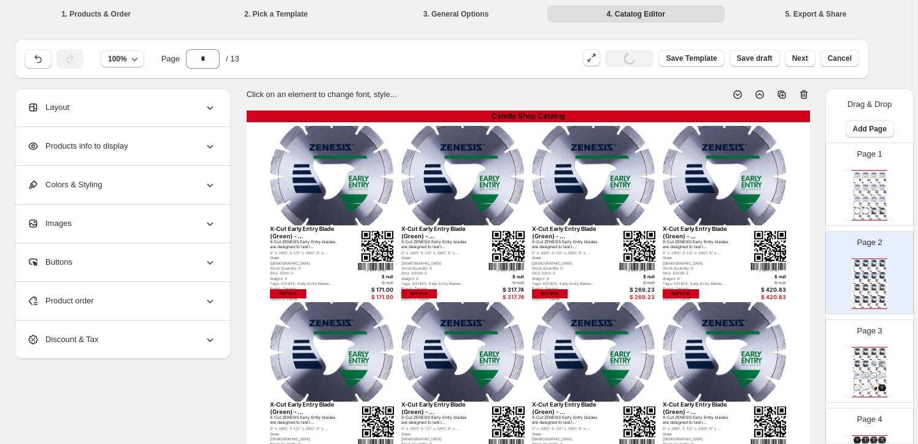
click at [805, 94] on icon at bounding box center [804, 94] width 12 height 12
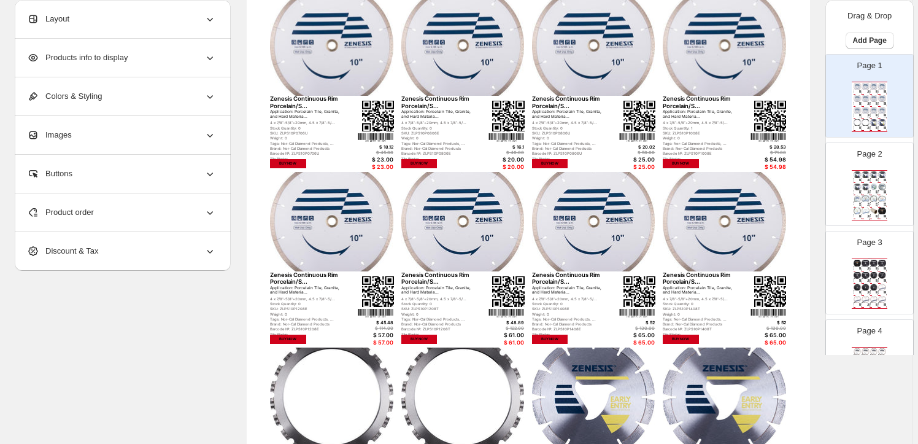
scroll to position [446, 0]
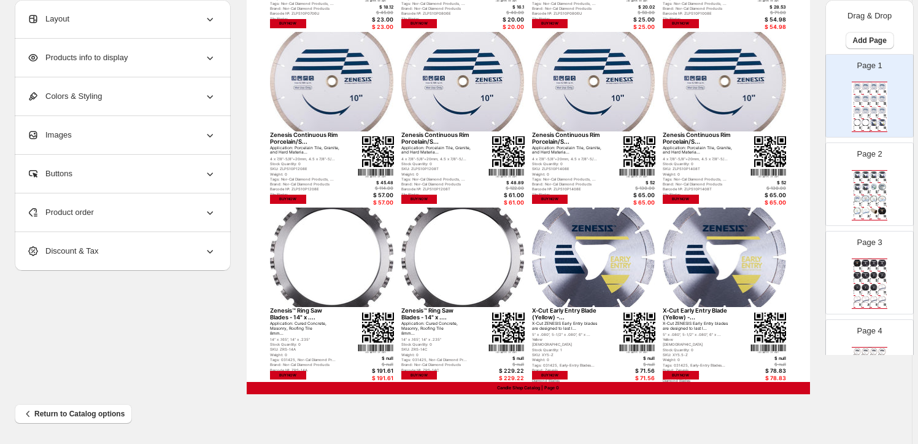
click at [867, 193] on img at bounding box center [868, 193] width 2 height 1
type input "*"
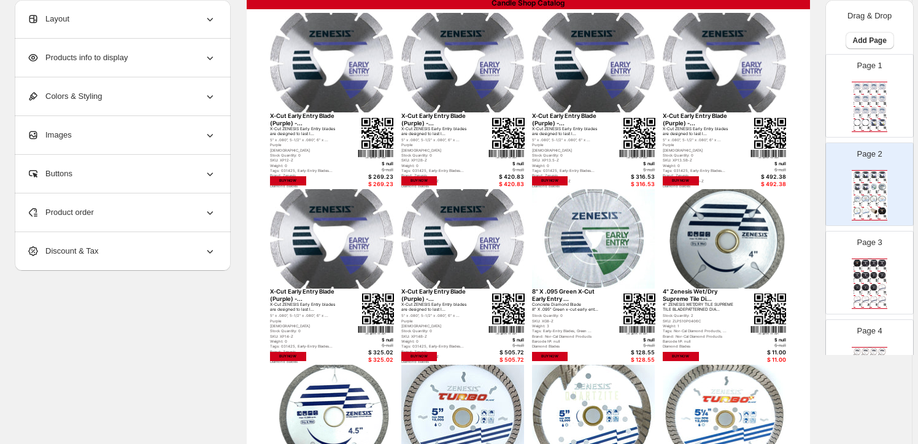
scroll to position [0, 0]
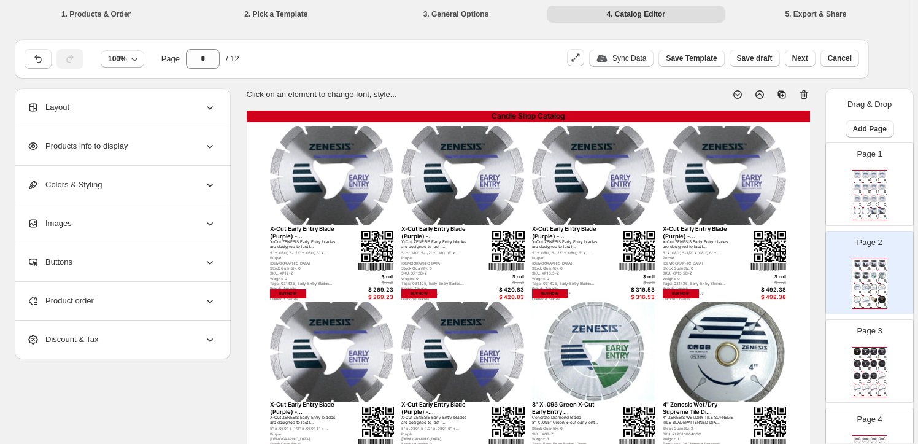
click at [128, 300] on div "Product order" at bounding box center [121, 301] width 189 height 38
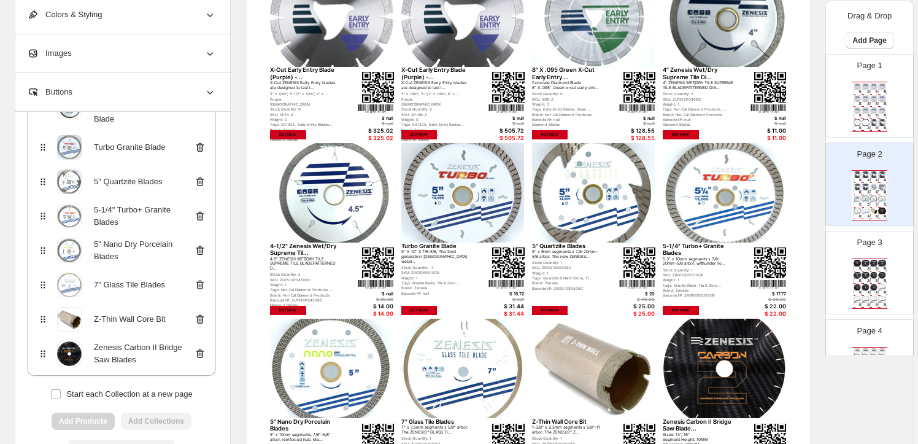
scroll to position [446, 0]
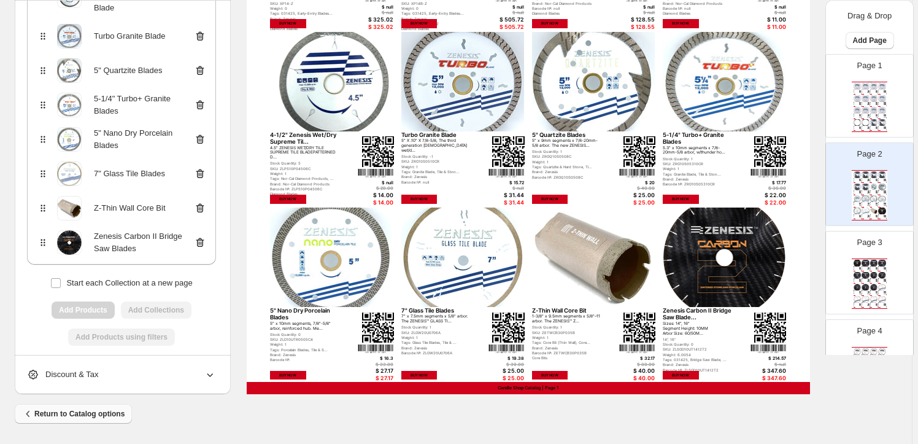
click at [31, 411] on icon "button" at bounding box center [28, 414] width 12 height 12
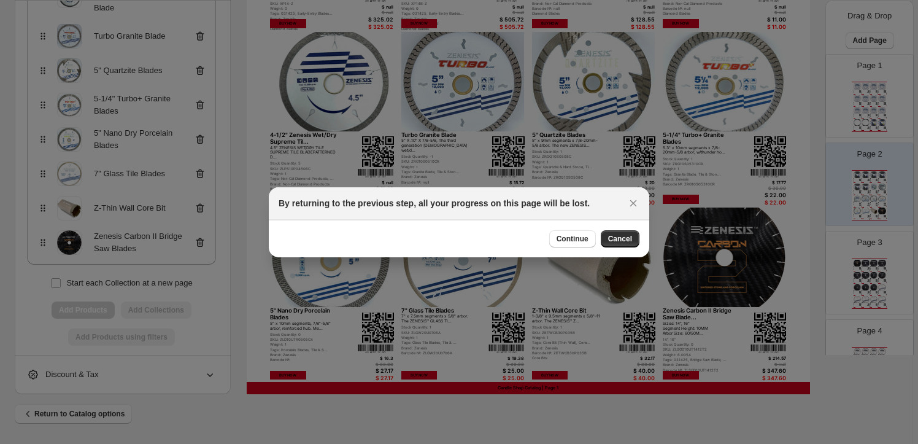
scroll to position [0, 0]
click at [578, 234] on span "Continue" at bounding box center [573, 239] width 32 height 10
select select "****"
select select "**********"
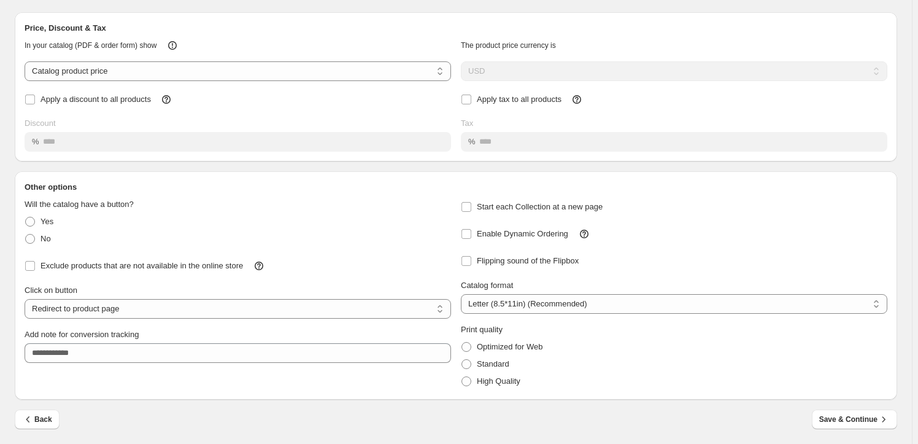
scroll to position [62, 0]
click at [33, 417] on icon "button" at bounding box center [28, 419] width 12 height 12
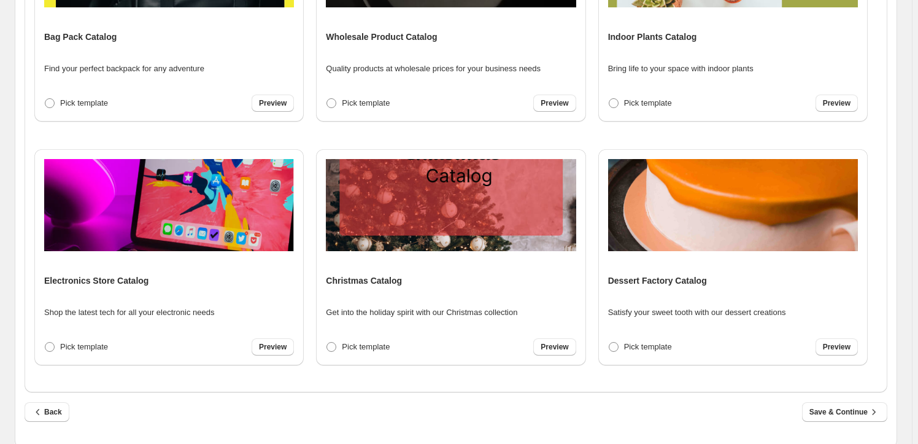
scroll to position [362, 0]
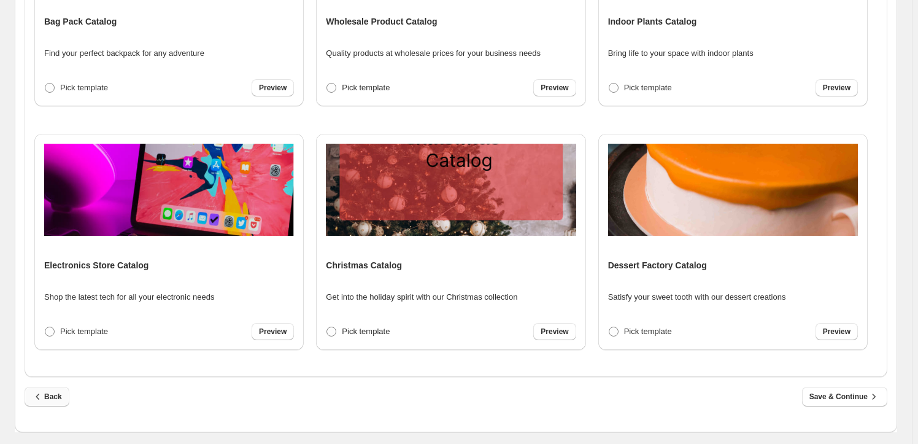
click at [49, 393] on span "Back" at bounding box center [47, 396] width 30 height 12
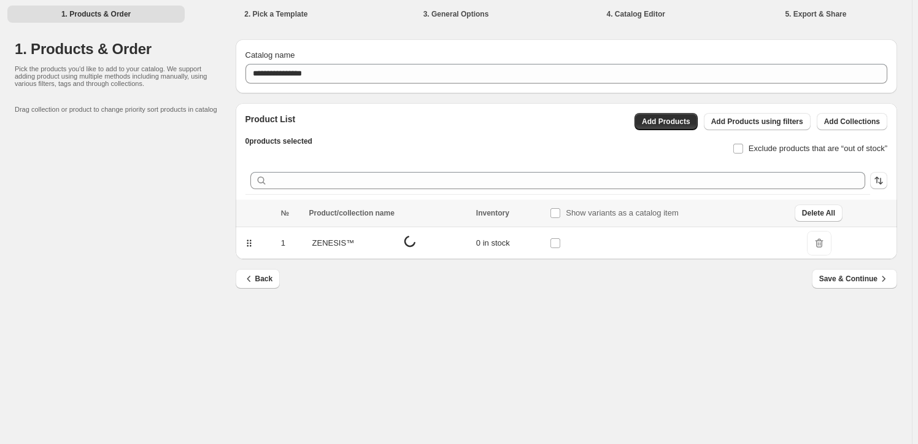
scroll to position [0, 0]
click at [457, 241] on icon at bounding box center [460, 243] width 12 height 12
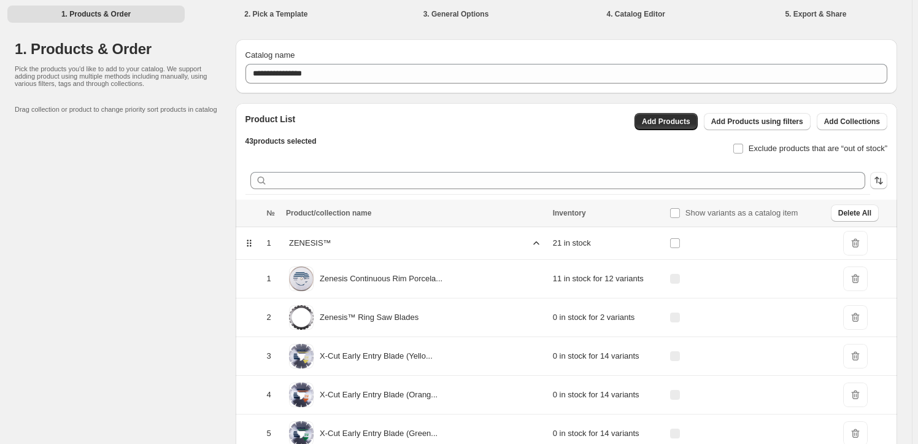
click at [852, 314] on span "DeleteIcon" at bounding box center [856, 317] width 25 height 25
click at [848, 316] on span "DeleteIcon" at bounding box center [856, 317] width 25 height 25
click at [852, 211] on span "Delete All" at bounding box center [855, 213] width 33 height 10
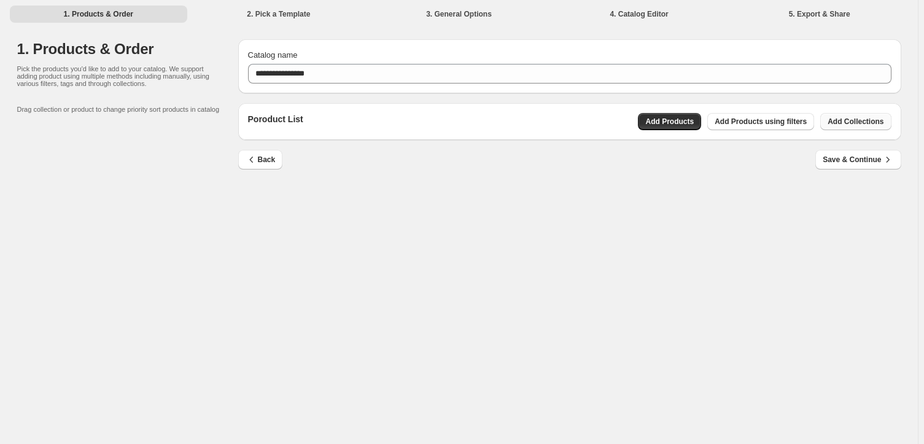
click at [847, 116] on button "Add Collections" at bounding box center [855, 121] width 71 height 17
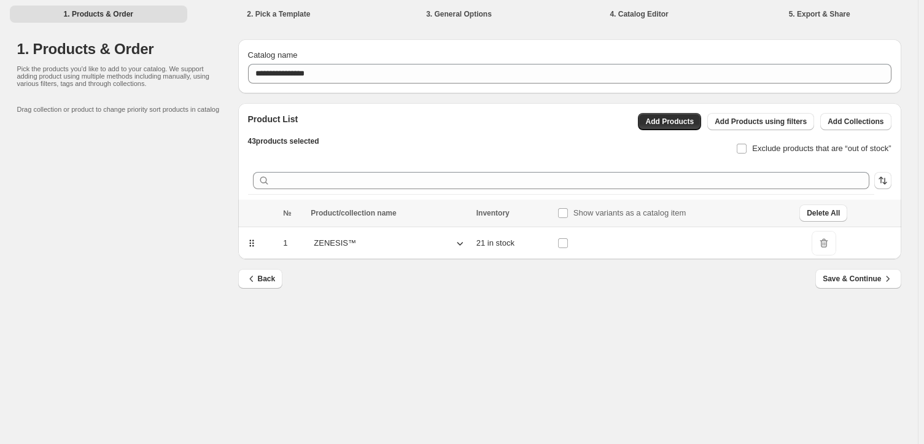
click at [459, 239] on icon at bounding box center [460, 243] width 12 height 12
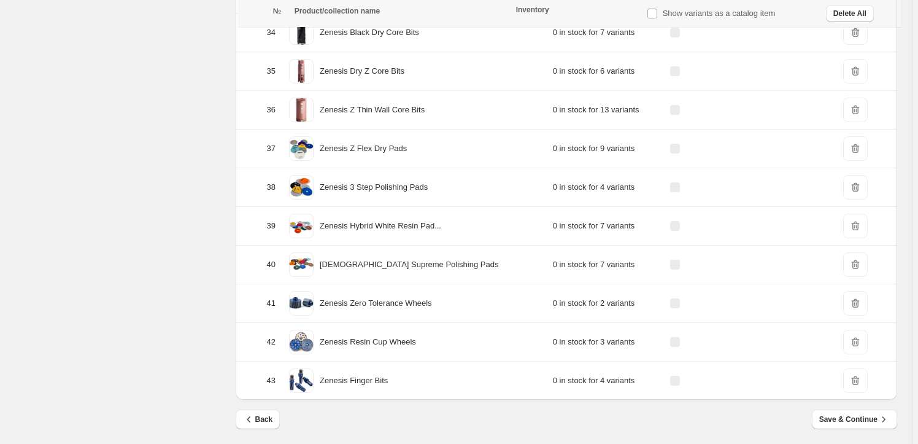
scroll to position [1526, 0]
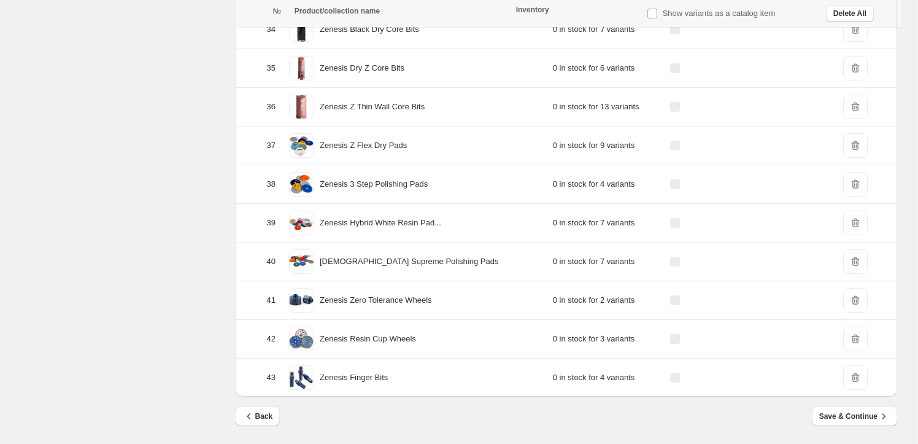
click at [364, 179] on p "Zenesis 3 Step Polishing Pads" at bounding box center [374, 184] width 108 height 12
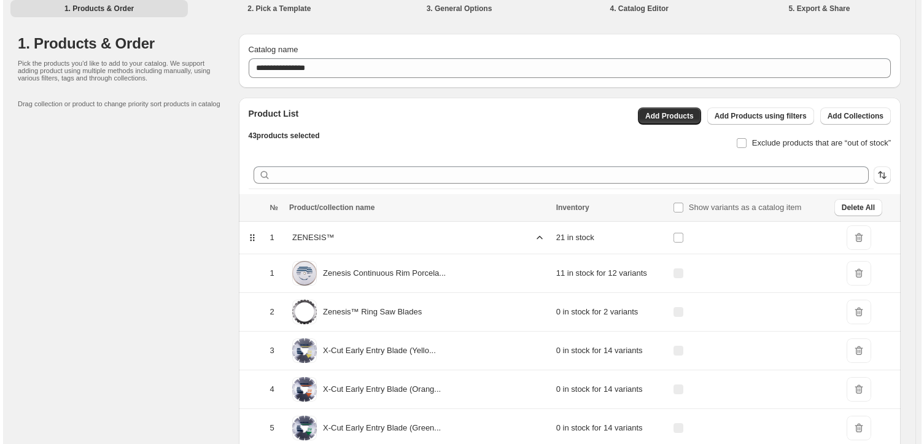
scroll to position [0, 0]
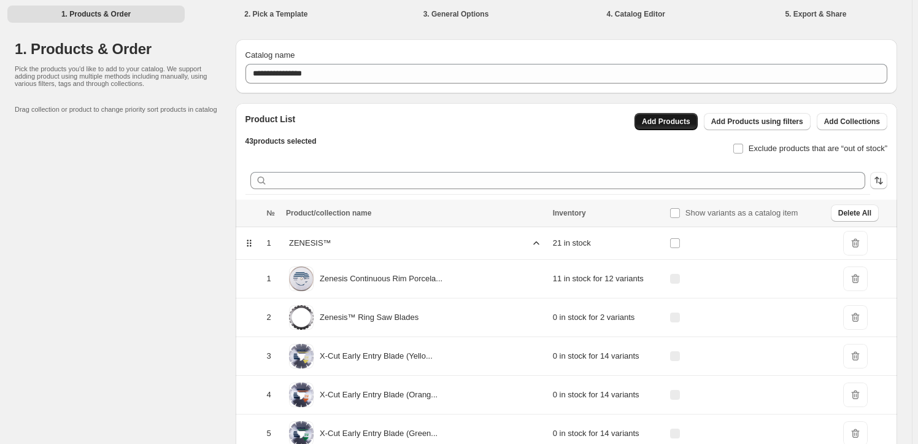
click at [683, 118] on span "Add Products" at bounding box center [666, 122] width 48 height 10
click at [851, 211] on span "Delete All" at bounding box center [855, 213] width 33 height 10
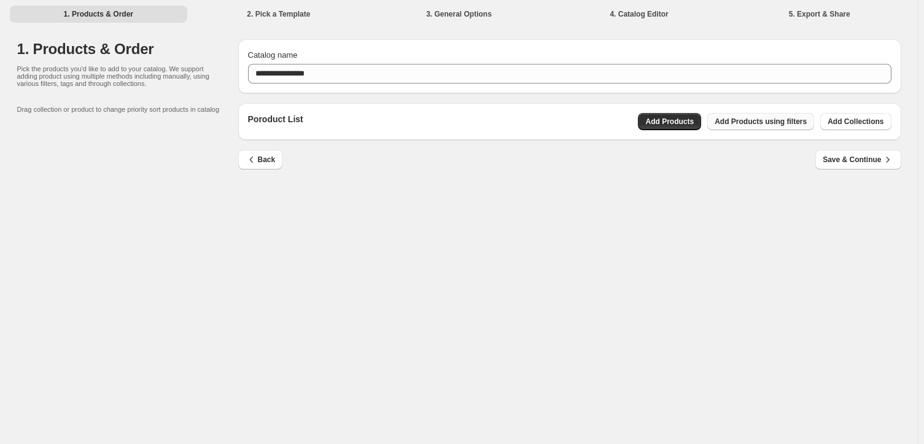
click at [755, 116] on button "Add Products using filters" at bounding box center [760, 121] width 107 height 17
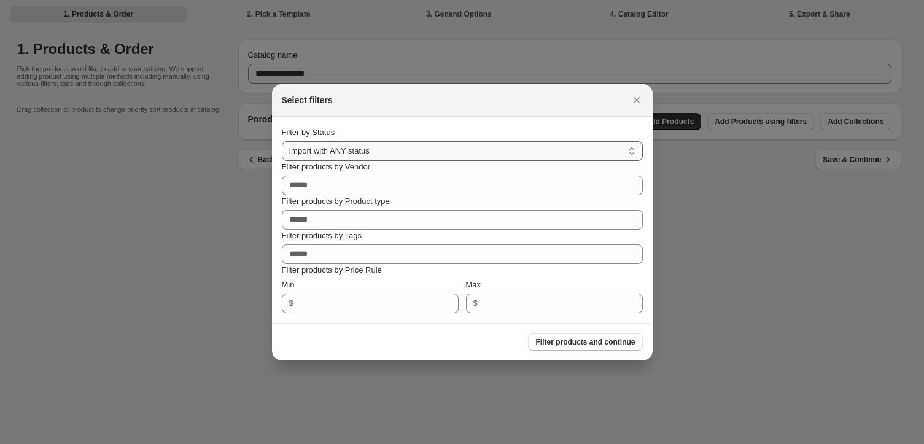
click at [393, 150] on select "**********" at bounding box center [462, 151] width 361 height 20
select select "******"
click at [282, 141] on select "**********" at bounding box center [462, 151] width 361 height 20
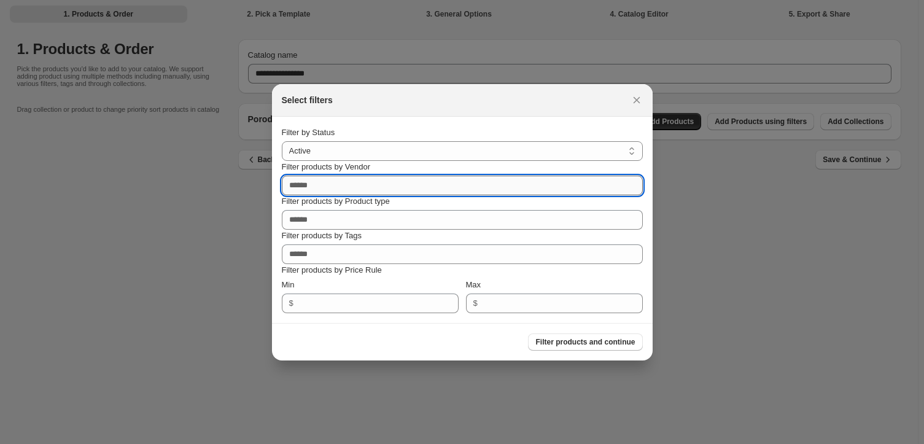
click at [313, 186] on input "Filter products by Vendor" at bounding box center [462, 186] width 361 height 20
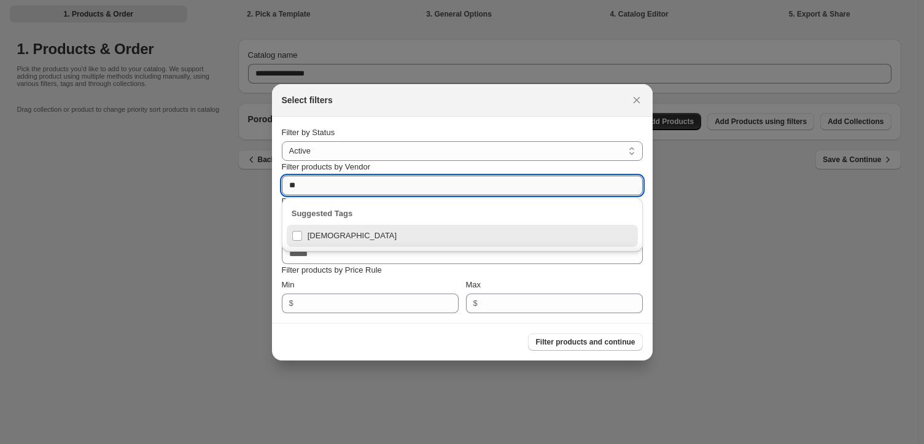
type input "*"
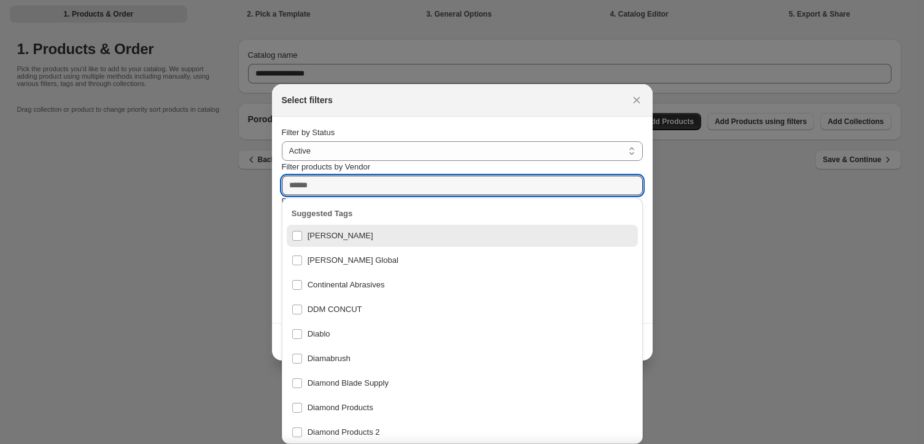
click at [506, 103] on div "Select filters" at bounding box center [451, 100] width 339 height 12
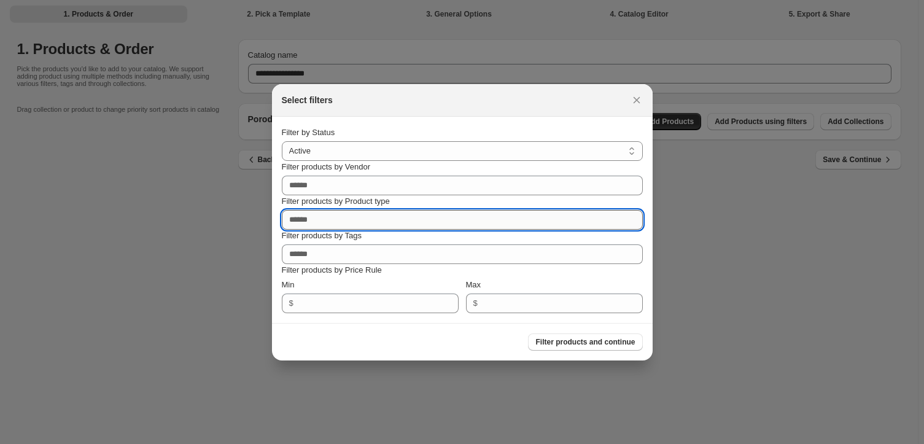
click at [332, 219] on input "Filter products by Product type" at bounding box center [462, 220] width 361 height 20
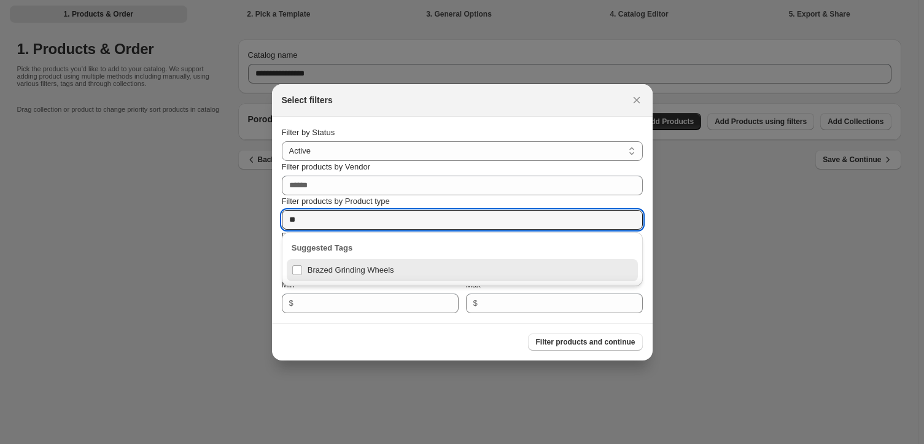
type input "**"
click at [454, 91] on div "Select filters" at bounding box center [462, 100] width 381 height 33
drag, startPoint x: 303, startPoint y: 219, endPoint x: 242, endPoint y: 210, distance: 62.1
click at [244, 443] on div "**********" at bounding box center [462, 444] width 924 height 0
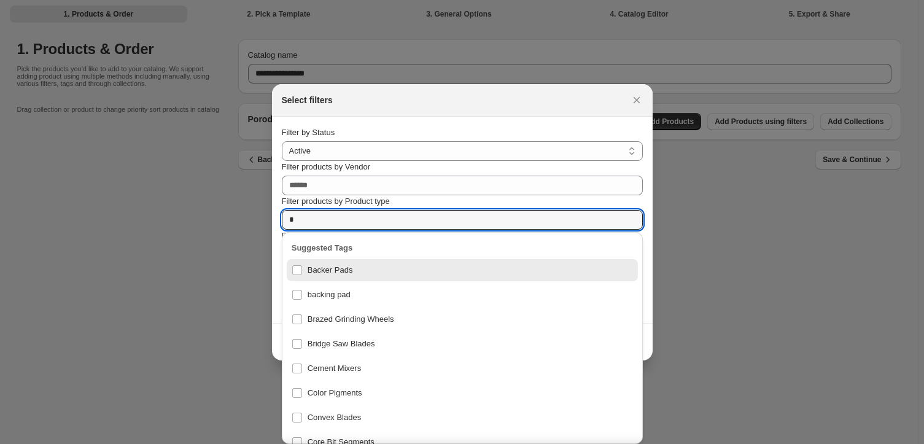
click at [496, 96] on div "Select filters" at bounding box center [451, 100] width 339 height 12
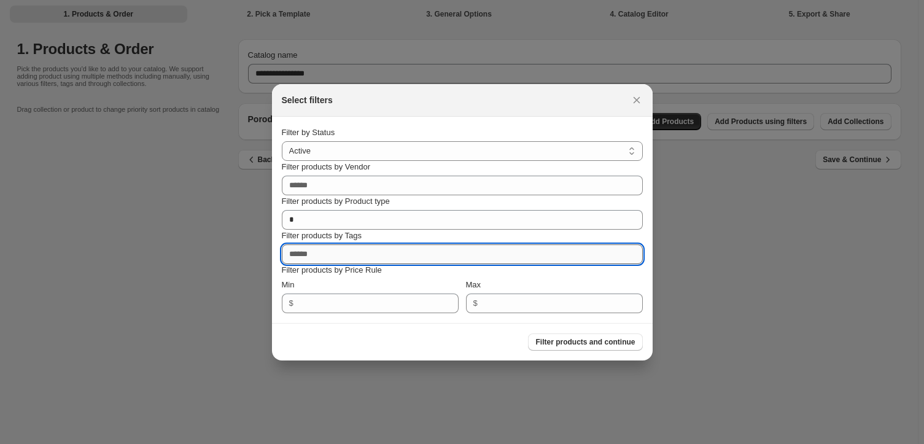
click at [319, 255] on input "Filter products by Tags" at bounding box center [462, 254] width 361 height 20
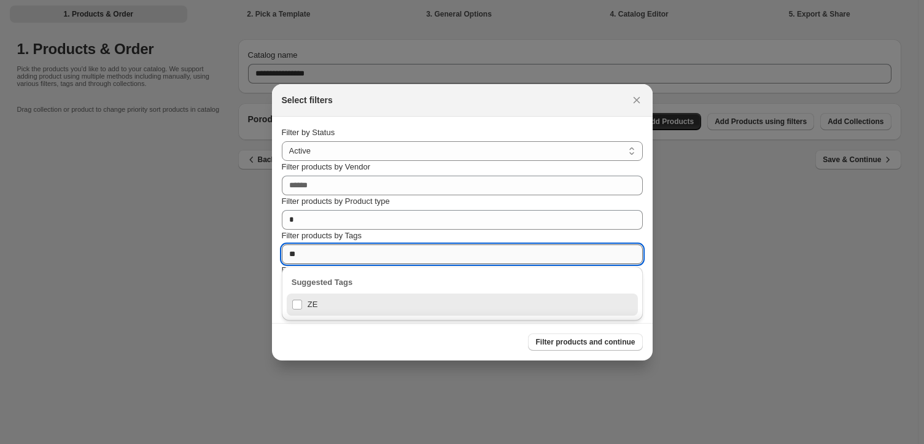
type input "*"
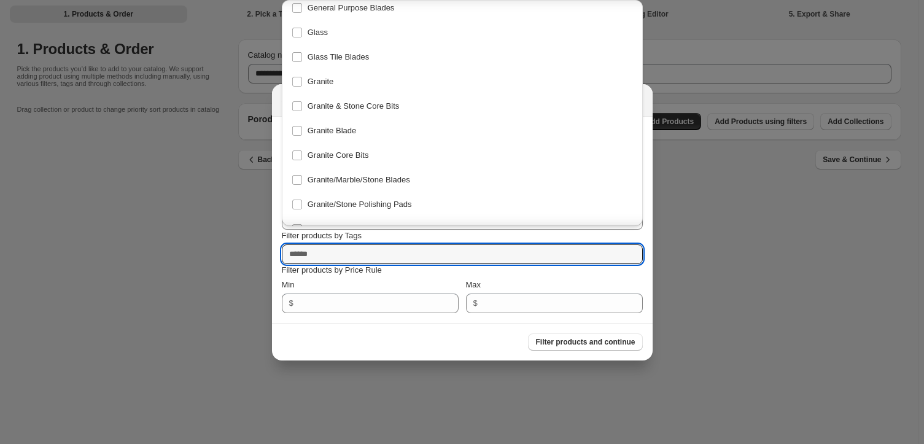
scroll to position [5936, 0]
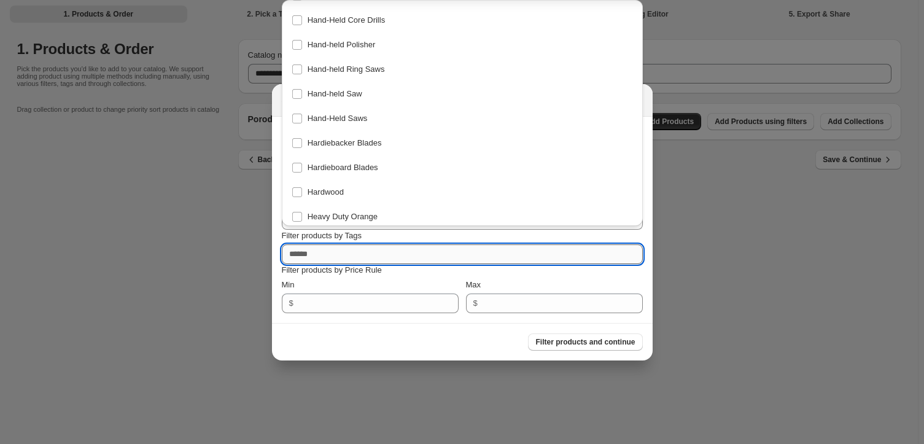
click at [351, 255] on input "Filter products by Tags" at bounding box center [462, 254] width 361 height 20
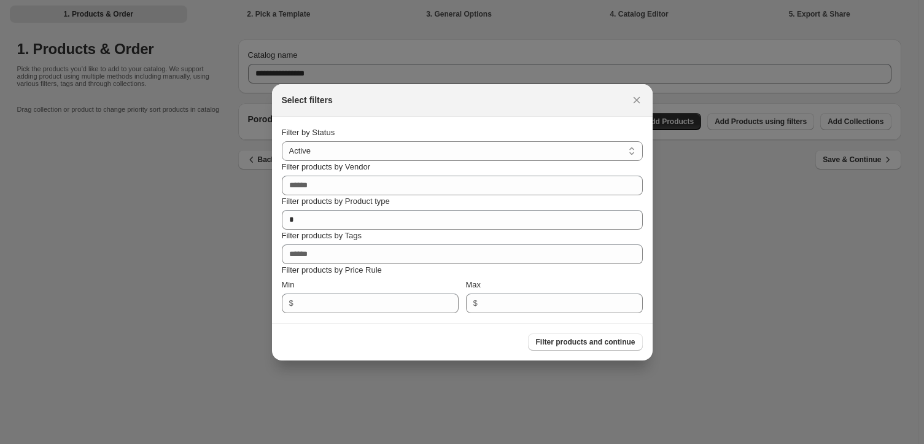
click at [364, 273] on p "Filter products by Price Rule" at bounding box center [462, 270] width 361 height 12
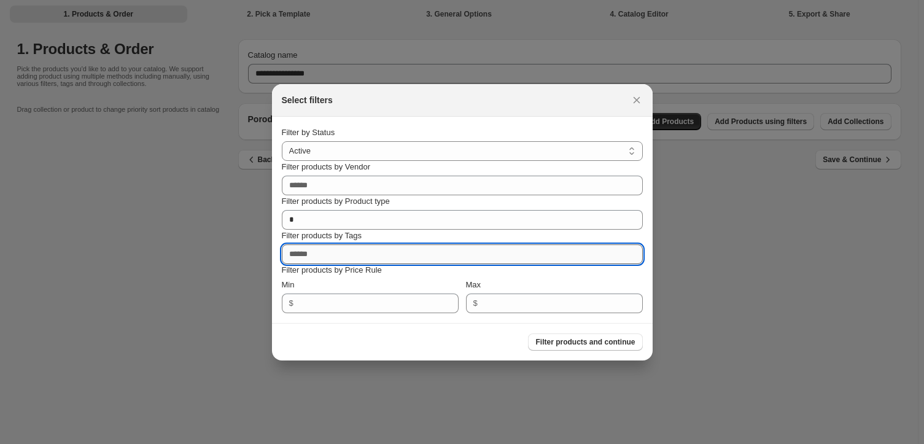
click at [328, 254] on input "Filter products by Tags" at bounding box center [462, 254] width 361 height 20
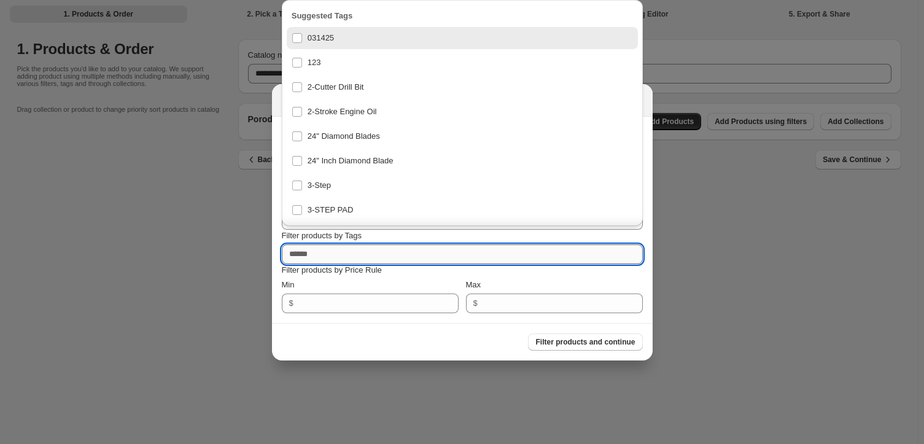
type input "*"
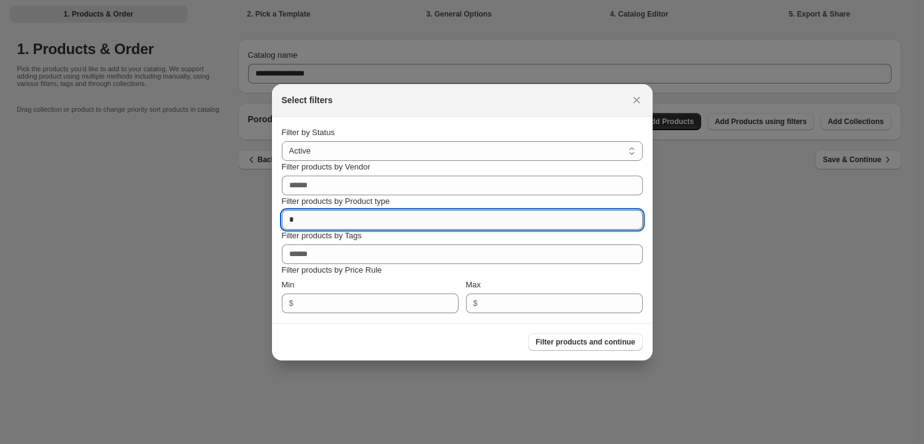
click at [356, 219] on input "Filter products by Product type" at bounding box center [462, 220] width 361 height 20
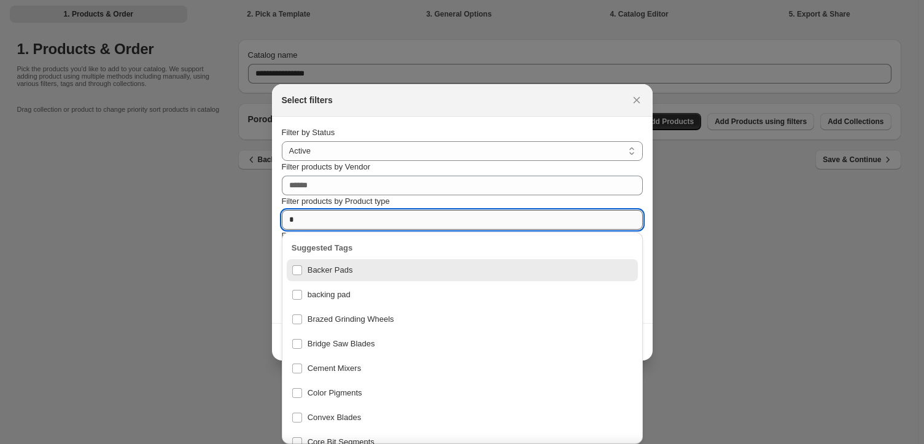
click at [356, 219] on input "Filter products by Product type" at bounding box center [462, 220] width 361 height 20
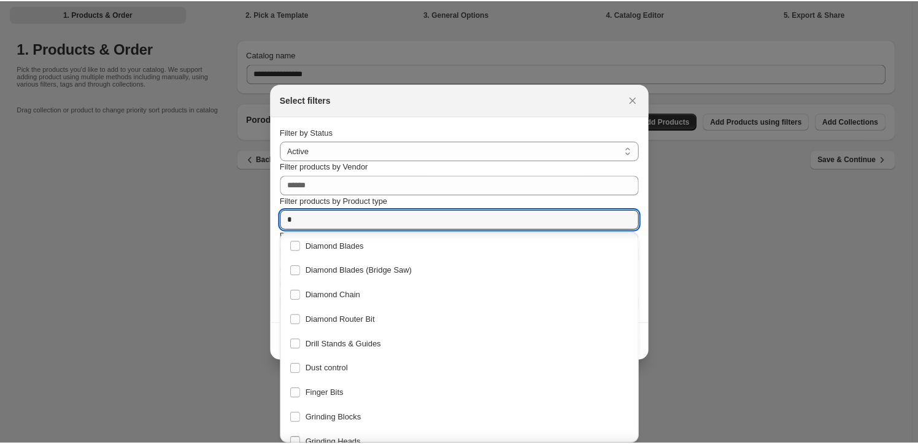
scroll to position [0, 0]
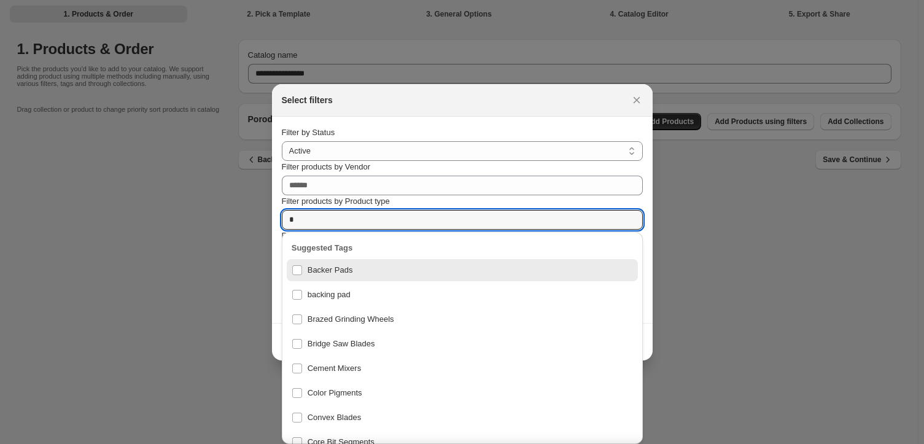
click at [178, 235] on div at bounding box center [462, 222] width 924 height 444
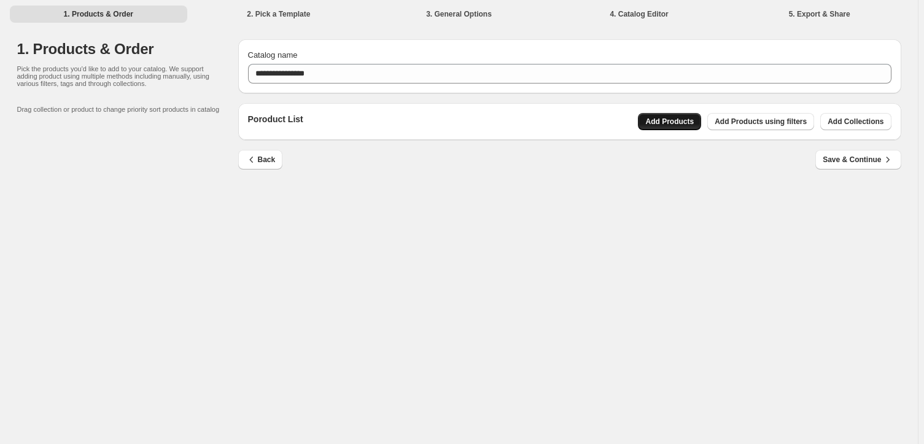
click at [686, 120] on span "Add Products" at bounding box center [669, 122] width 48 height 10
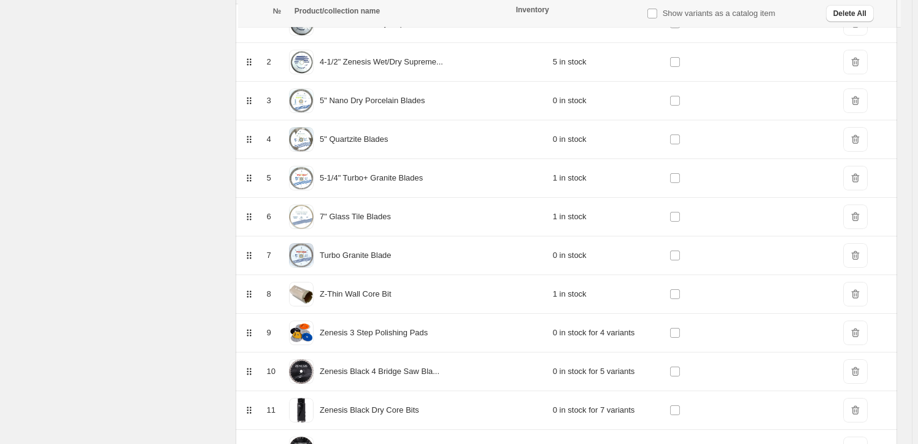
scroll to position [279, 0]
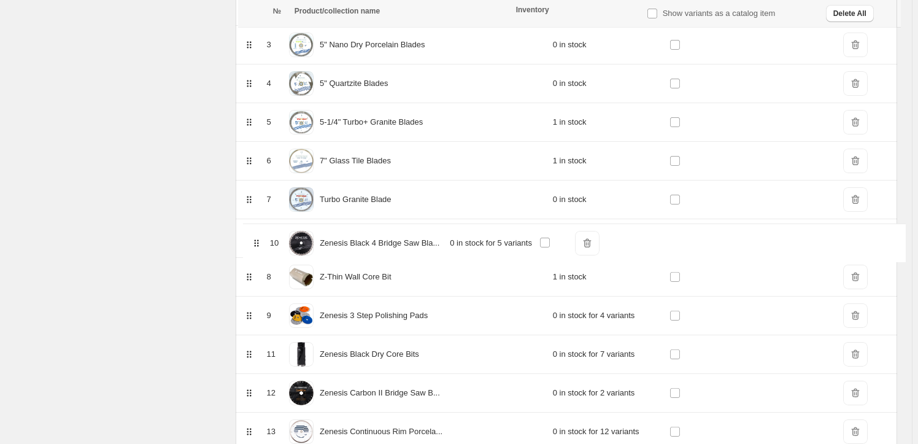
drag, startPoint x: 249, startPoint y: 315, endPoint x: 257, endPoint y: 239, distance: 76.5
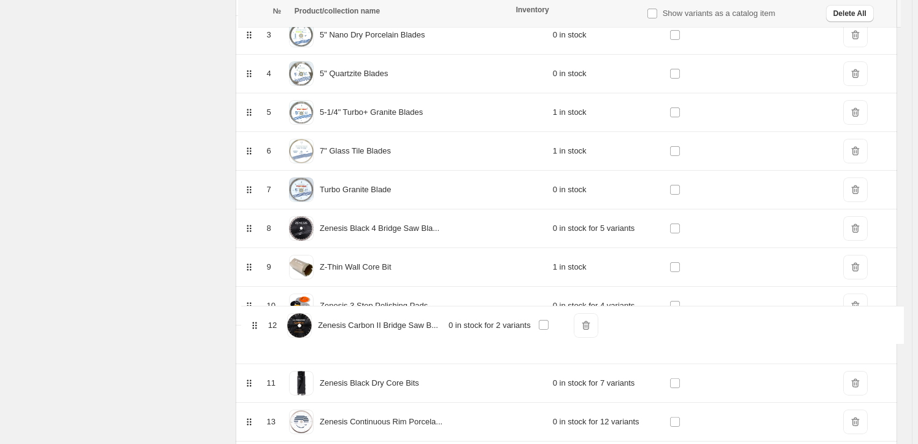
scroll to position [290, 0]
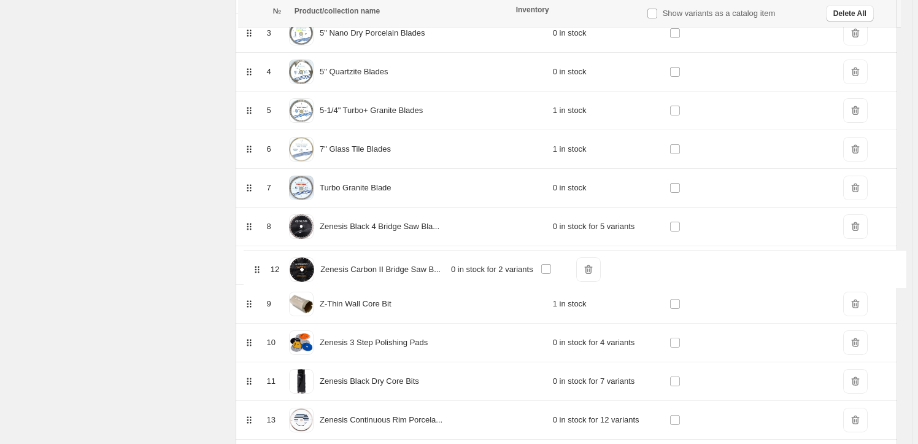
drag, startPoint x: 250, startPoint y: 392, endPoint x: 256, endPoint y: 265, distance: 126.6
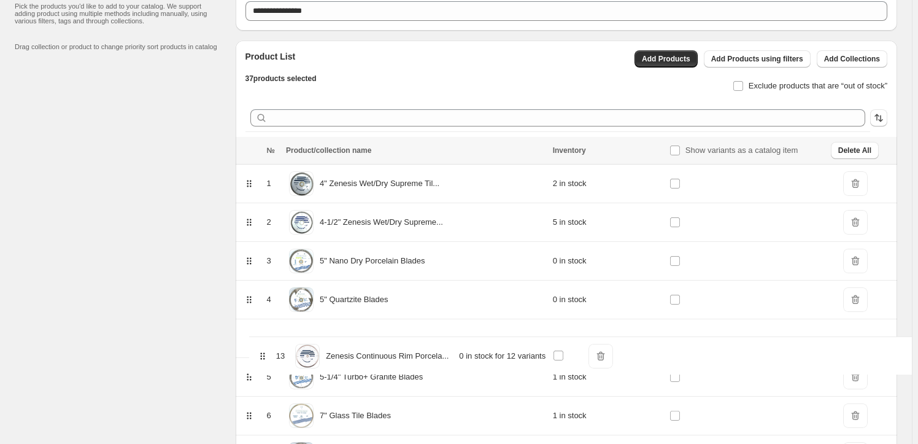
scroll to position [64, 0]
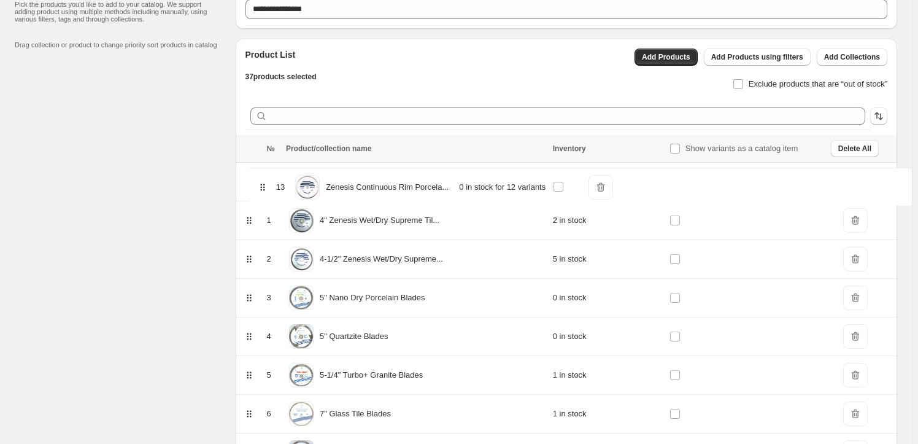
drag, startPoint x: 252, startPoint y: 308, endPoint x: 263, endPoint y: 184, distance: 123.9
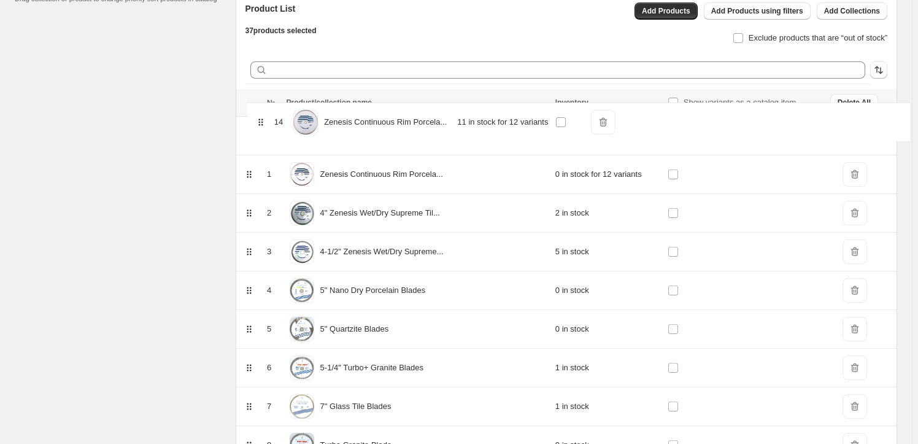
scroll to position [109, 0]
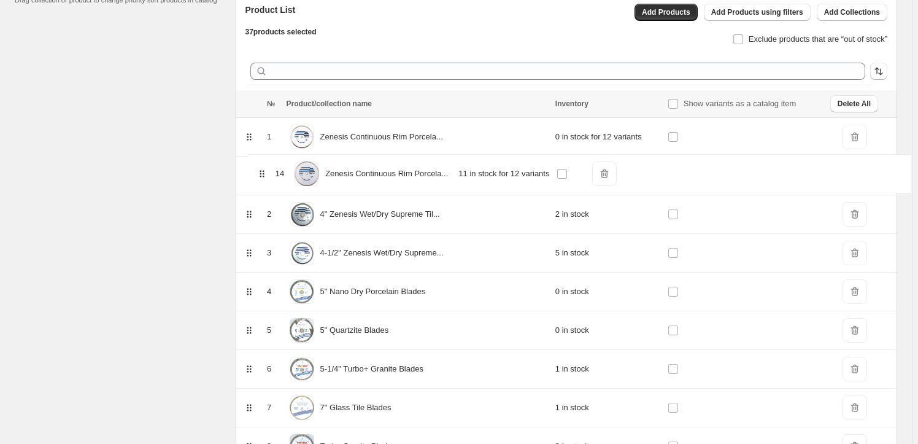
drag, startPoint x: 255, startPoint y: 179, endPoint x: 265, endPoint y: 168, distance: 15.2
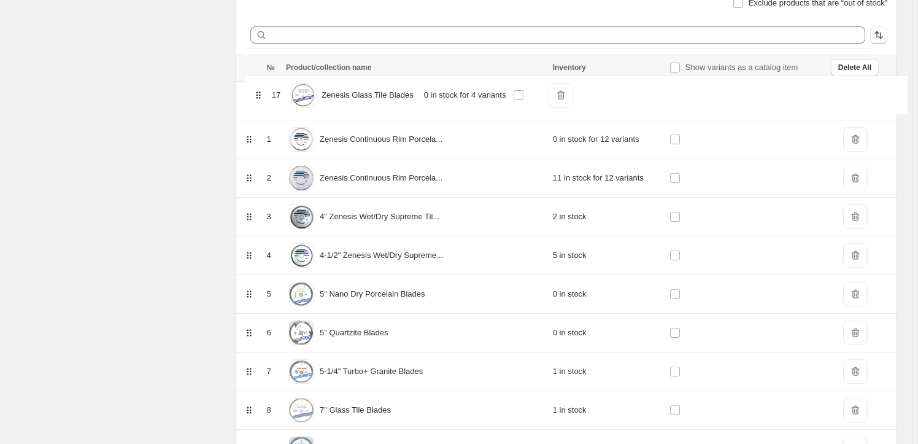
scroll to position [141, 0]
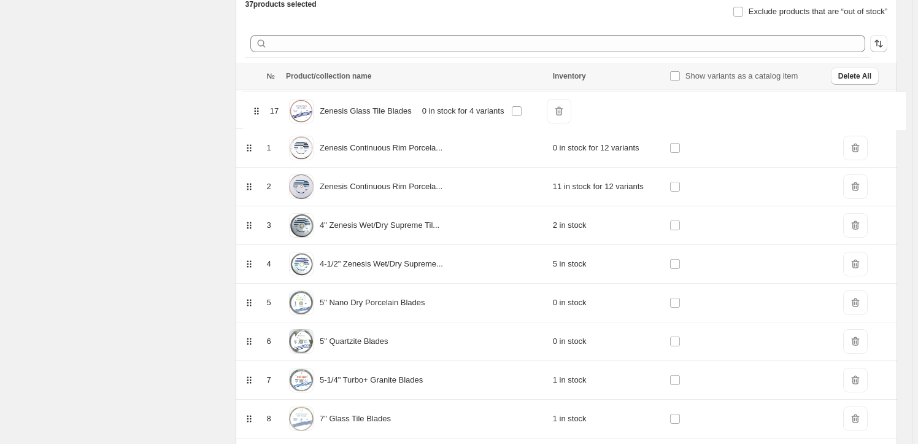
drag, startPoint x: 249, startPoint y: 365, endPoint x: 254, endPoint y: 108, distance: 257.3
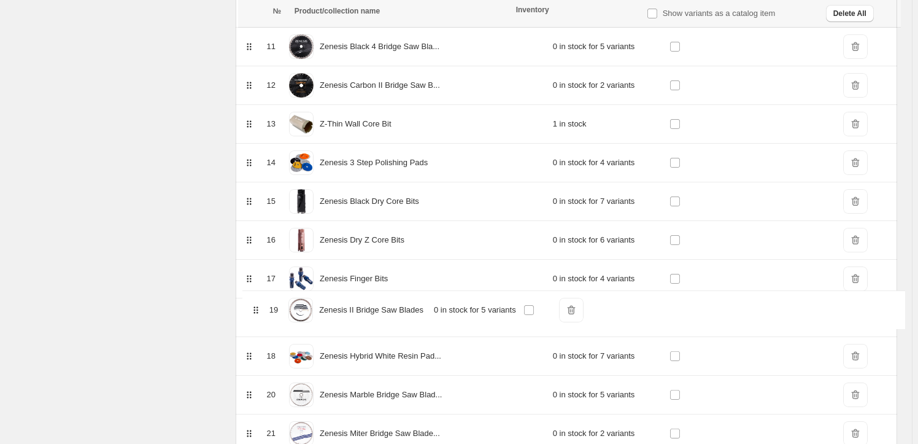
scroll to position [588, 0]
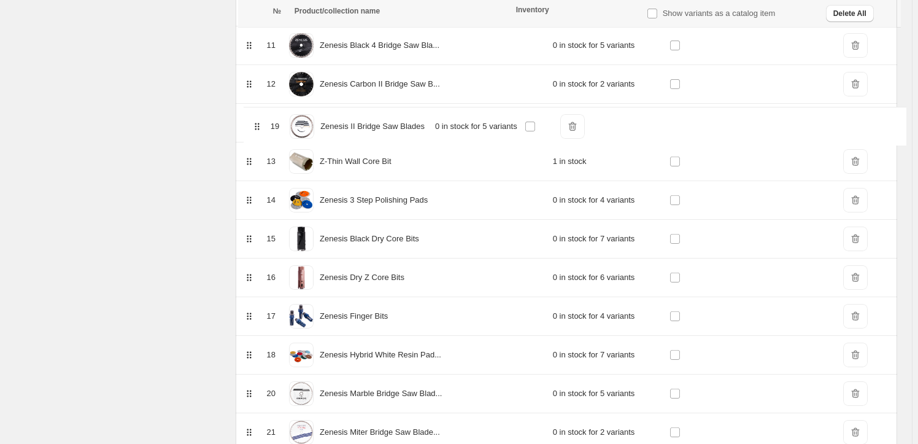
drag, startPoint x: 252, startPoint y: 359, endPoint x: 257, endPoint y: 123, distance: 235.2
click at [257, 123] on table "№ Product/collection name Inventory Show variants as a catalog item Delete All …" at bounding box center [567, 341] width 662 height 1458
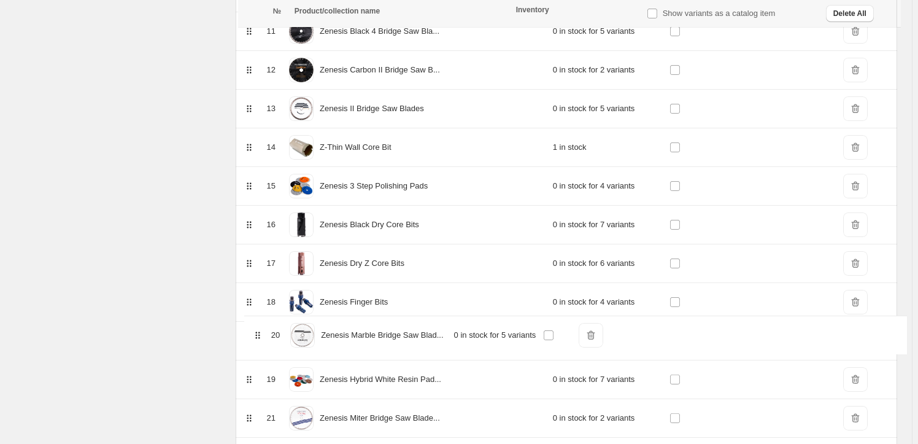
scroll to position [603, 0]
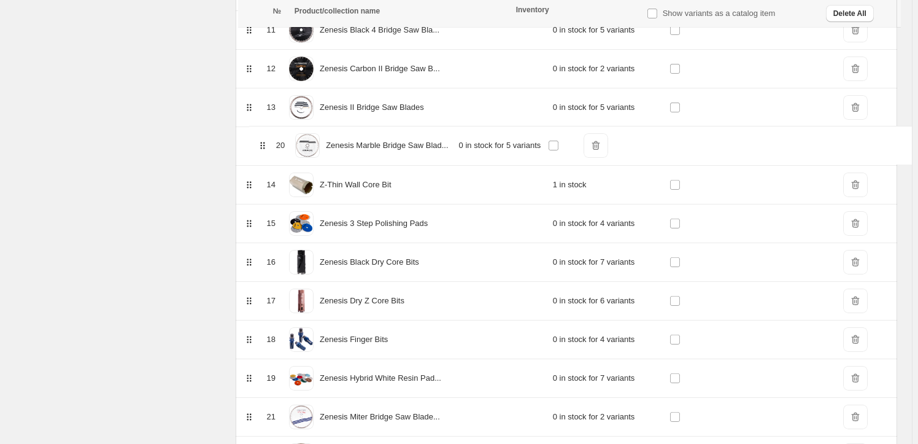
drag, startPoint x: 247, startPoint y: 393, endPoint x: 256, endPoint y: 142, distance: 250.6
click at [258, 142] on table "№ Product/collection name Inventory Show variants as a catalog item Delete All …" at bounding box center [567, 326] width 662 height 1458
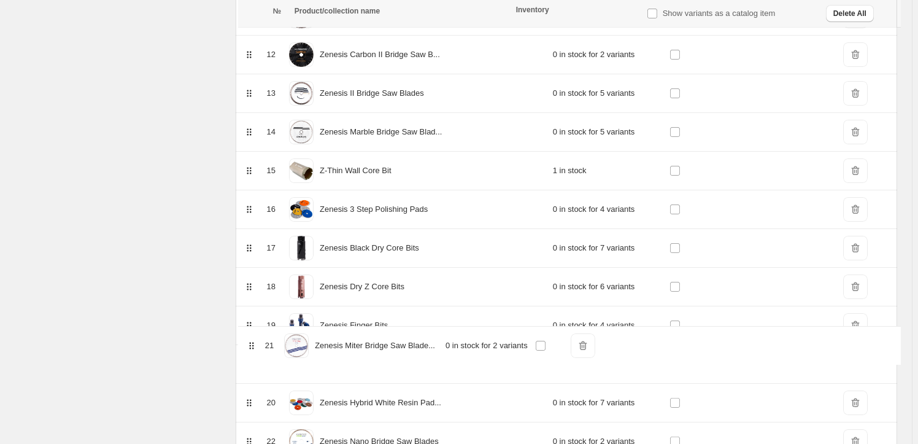
scroll to position [619, 0]
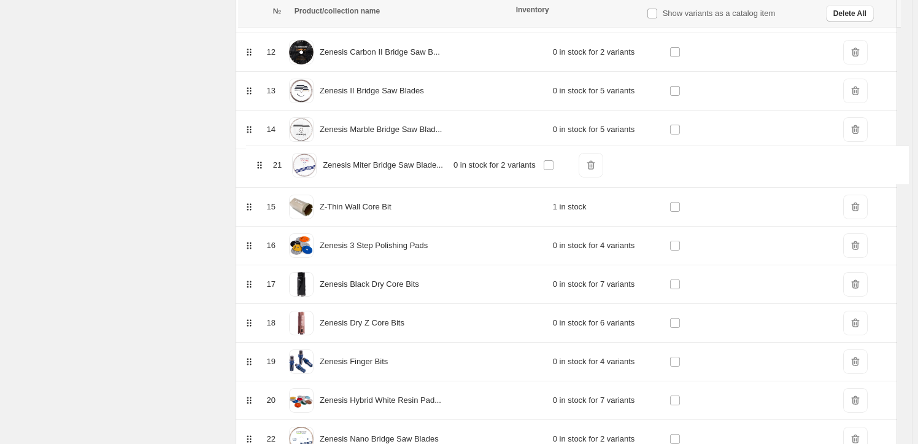
drag, startPoint x: 250, startPoint y: 416, endPoint x: 260, endPoint y: 161, distance: 255.6
click at [260, 161] on table "№ Product/collection name Inventory Show variants as a catalog item Delete All …" at bounding box center [567, 309] width 662 height 1458
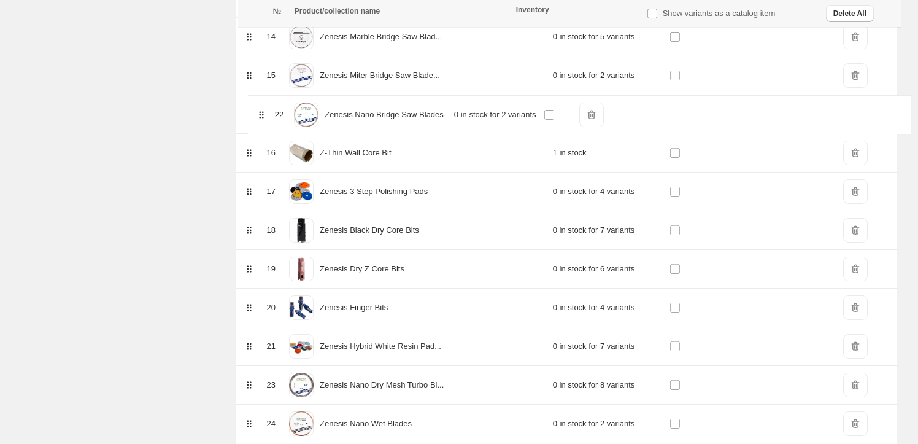
scroll to position [710, 0]
drag, startPoint x: 254, startPoint y: 327, endPoint x: 266, endPoint y: 115, distance: 212.2
click at [263, 115] on table "№ Product/collection name Inventory Show variants as a catalog item Delete All …" at bounding box center [567, 218] width 662 height 1458
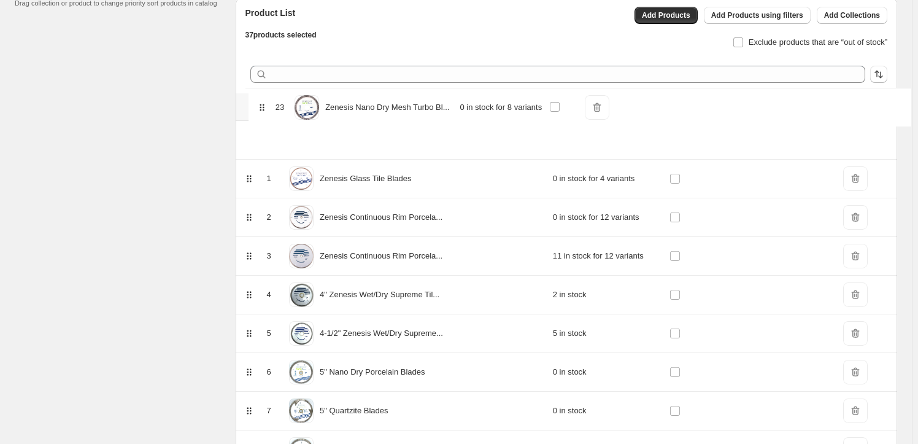
scroll to position [103, 0]
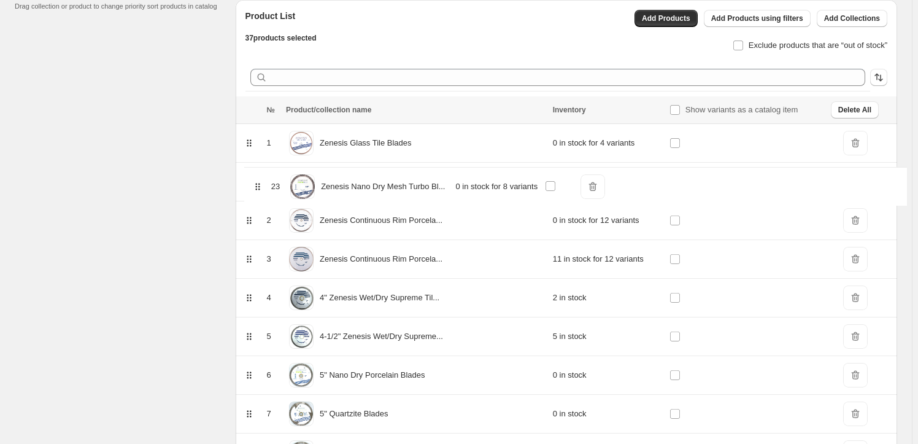
drag, startPoint x: 252, startPoint y: 332, endPoint x: 258, endPoint y: 185, distance: 146.2
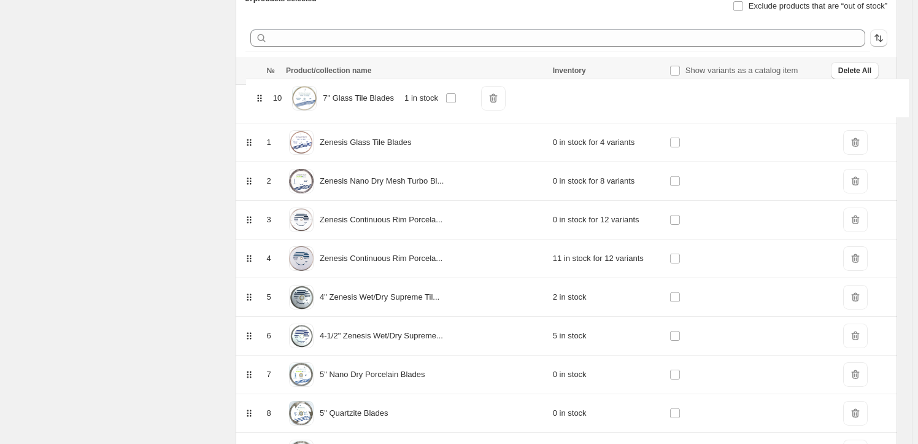
scroll to position [138, 0]
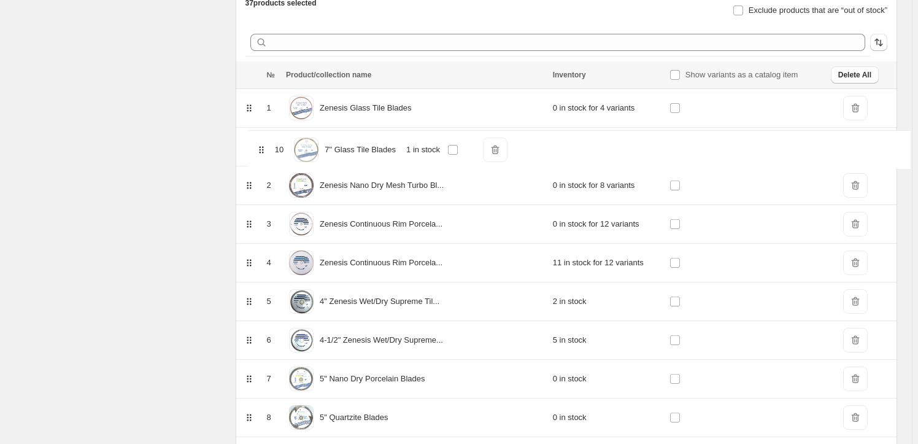
drag, startPoint x: 252, startPoint y: 379, endPoint x: 262, endPoint y: 147, distance: 232.9
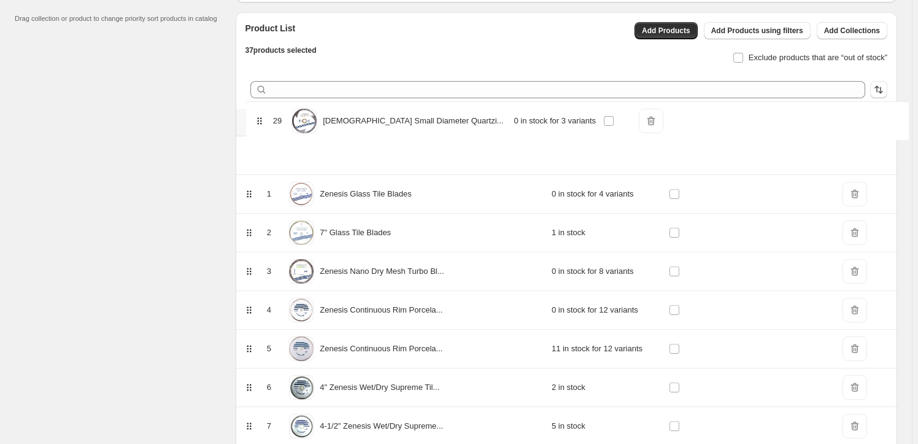
scroll to position [85, 0]
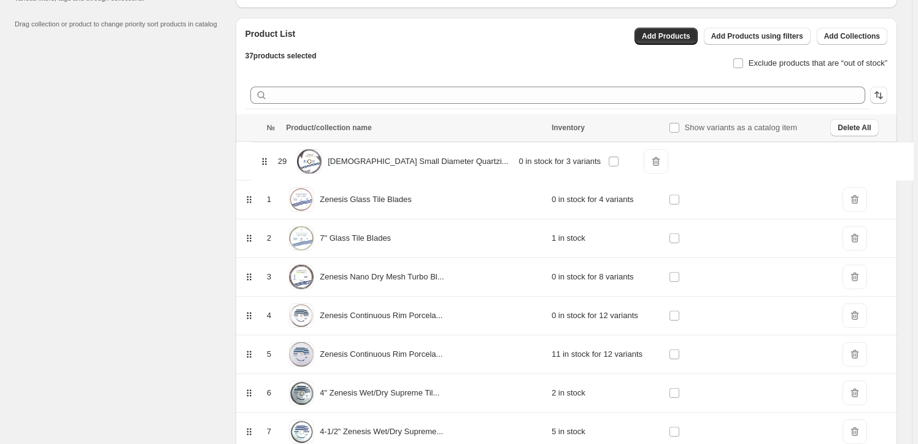
drag, startPoint x: 253, startPoint y: 409, endPoint x: 265, endPoint y: 160, distance: 249.6
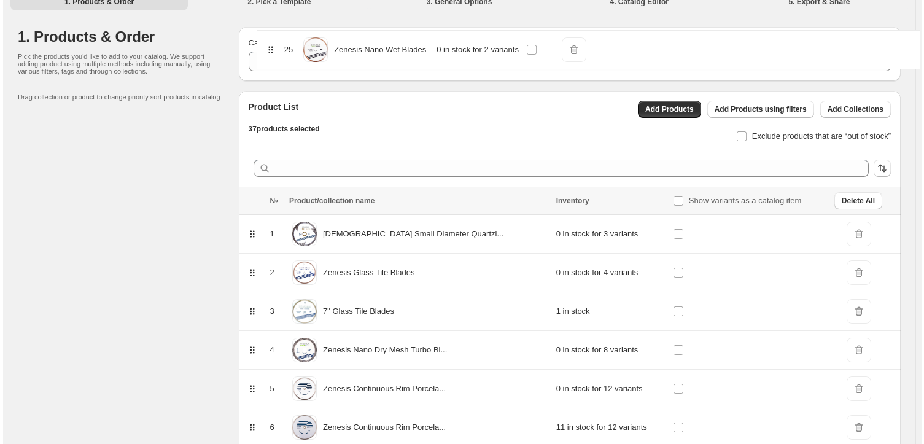
scroll to position [0, 0]
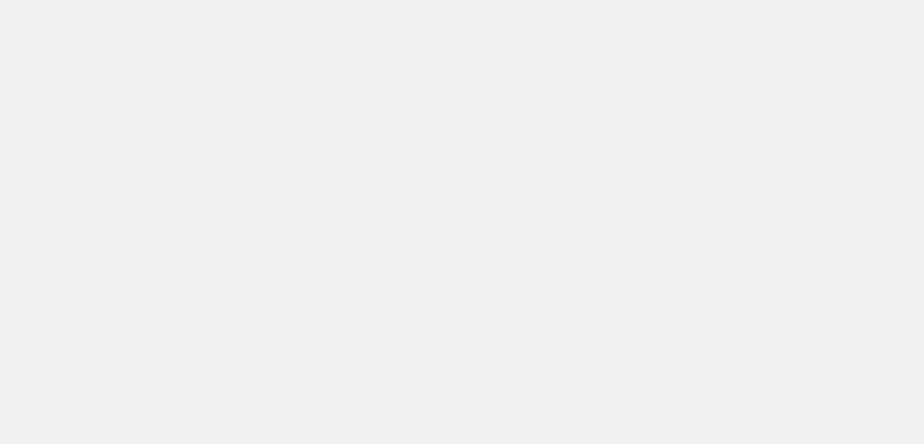
drag, startPoint x: 252, startPoint y: 250, endPoint x: 265, endPoint y: 274, distance: 26.9
click at [352, 85] on body at bounding box center [462, 222] width 924 height 444
click at [426, 202] on body at bounding box center [462, 222] width 924 height 444
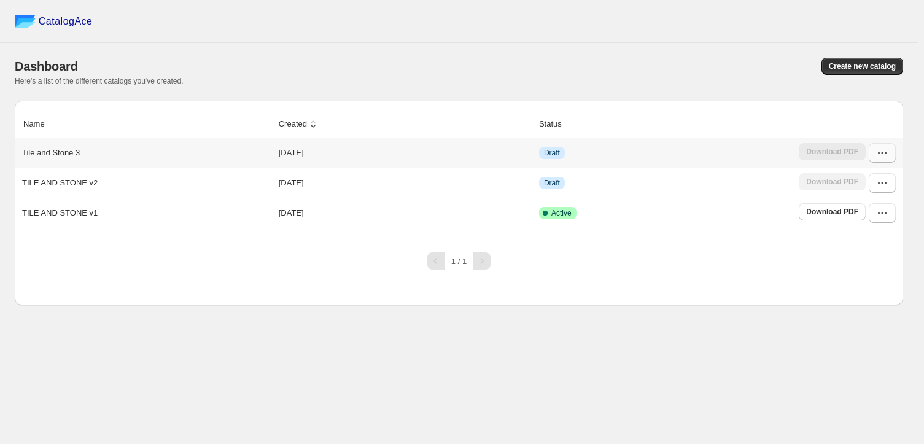
click at [881, 150] on icon "button" at bounding box center [882, 153] width 12 height 12
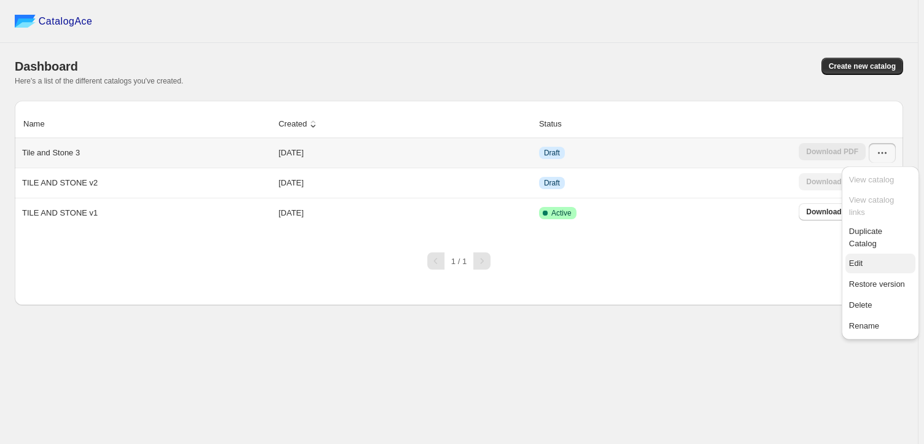
click at [858, 258] on span "Edit" at bounding box center [856, 262] width 14 height 9
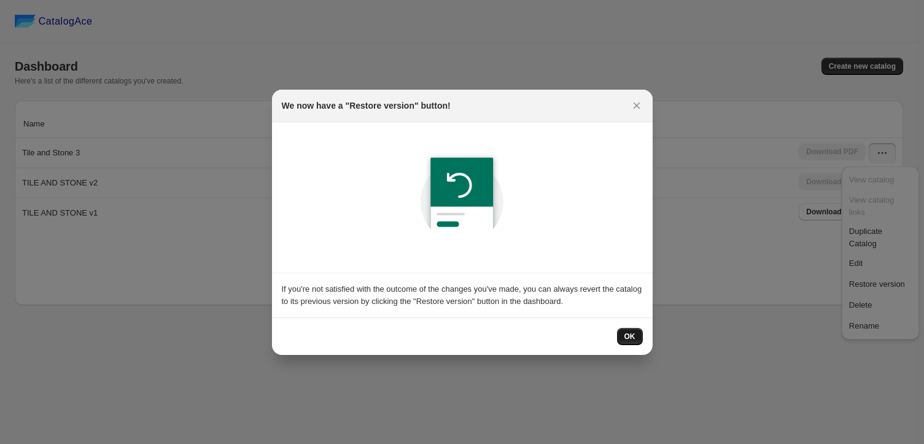
click at [627, 334] on span "OK" at bounding box center [629, 337] width 11 height 10
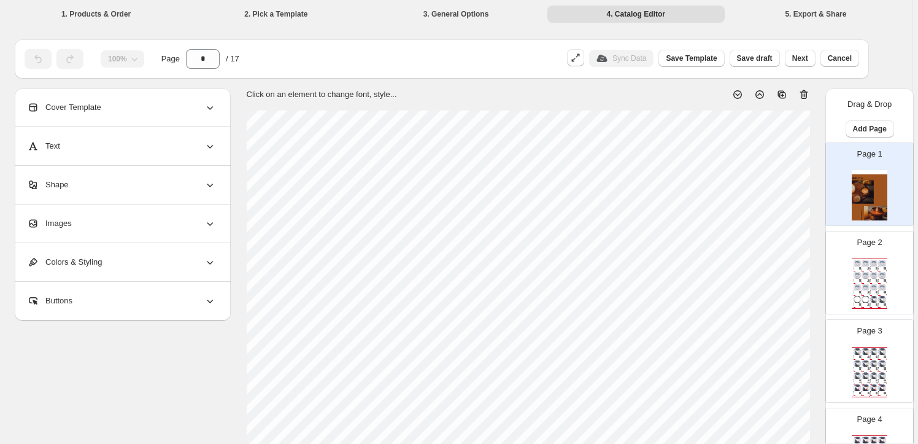
click at [867, 271] on div "$ 14.00" at bounding box center [868, 271] width 2 height 1
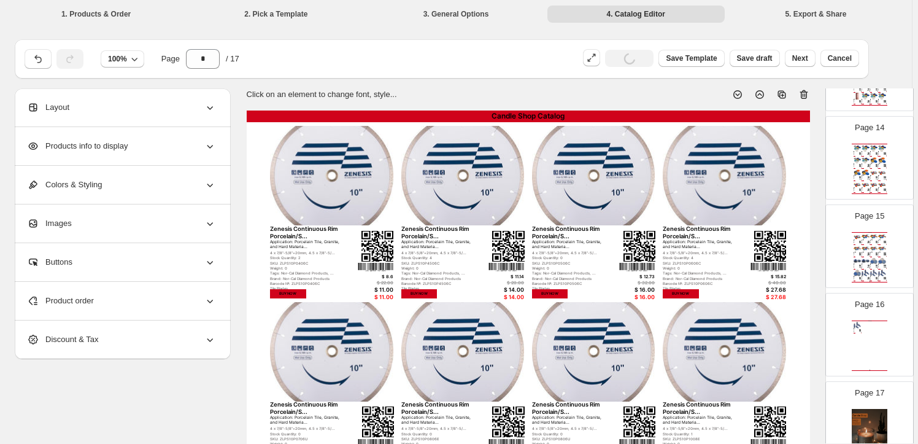
scroll to position [1227, 0]
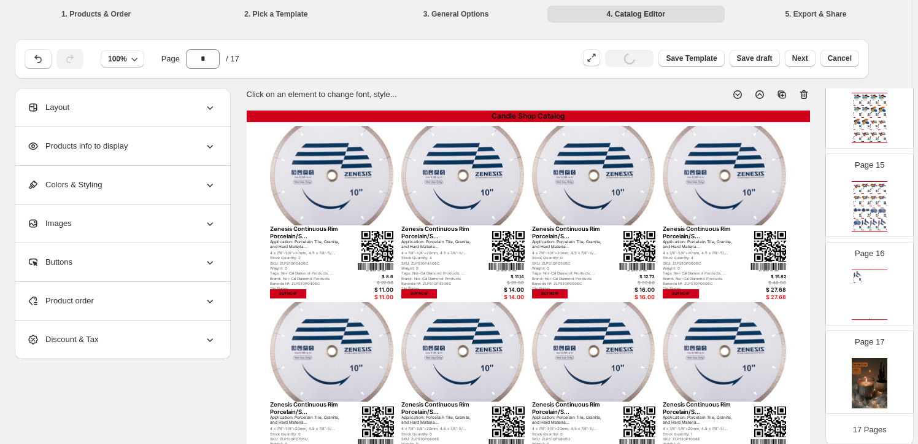
click at [871, 196] on img at bounding box center [875, 198] width 8 height 7
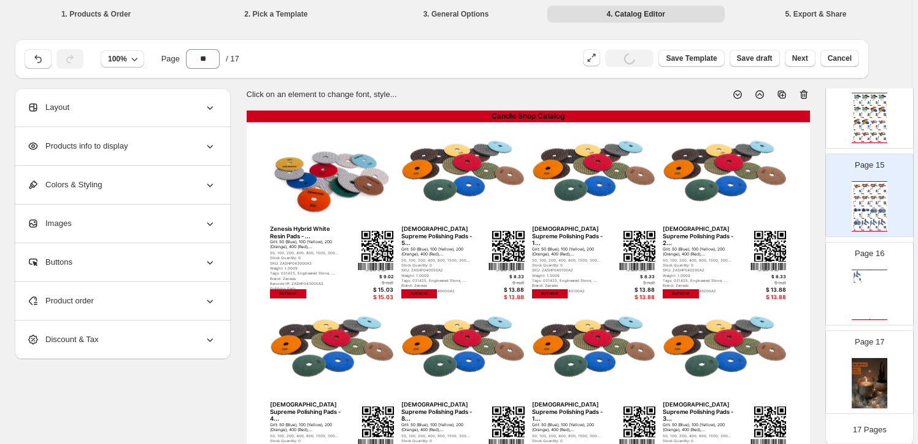
click at [867, 117] on div "$ 14.24" at bounding box center [868, 117] width 2 height 1
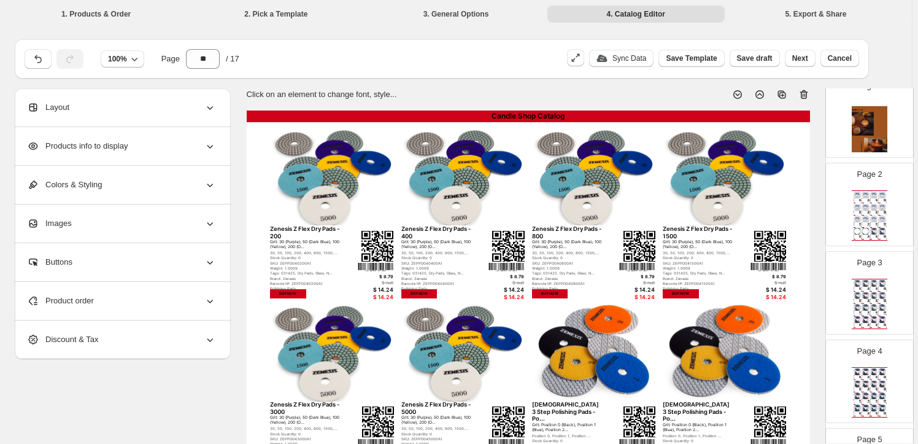
scroll to position [0, 0]
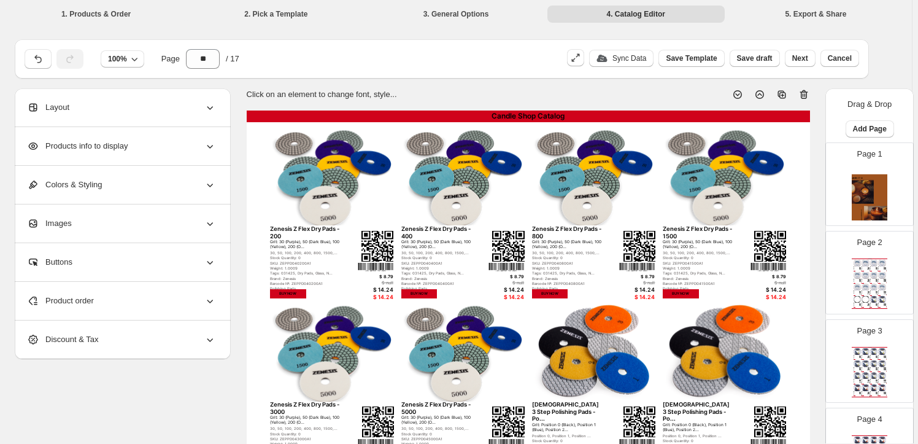
click at [869, 180] on img at bounding box center [870, 195] width 36 height 50
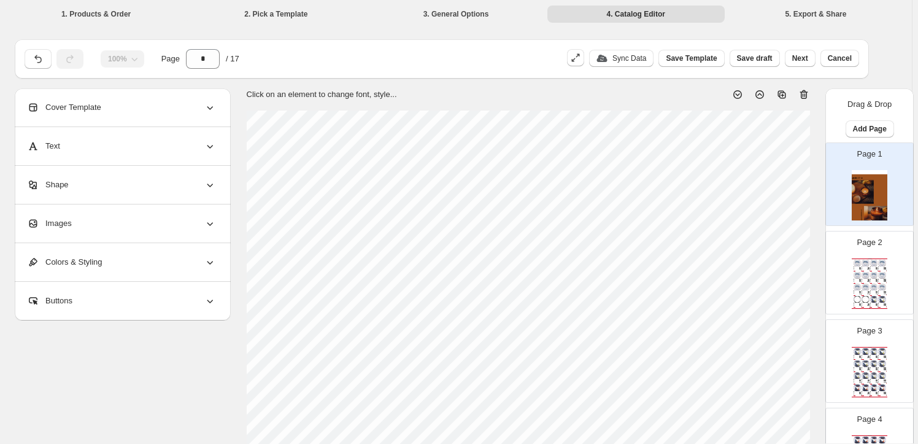
click at [803, 91] on icon at bounding box center [804, 94] width 12 height 12
type input "*"
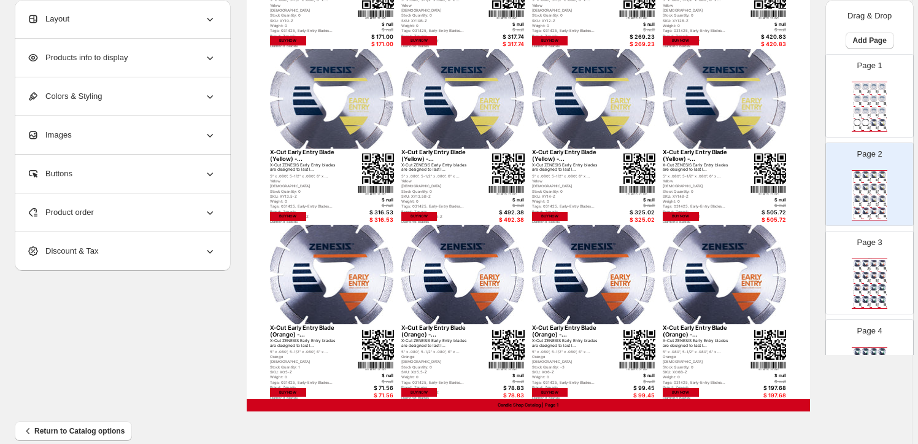
scroll to position [446, 0]
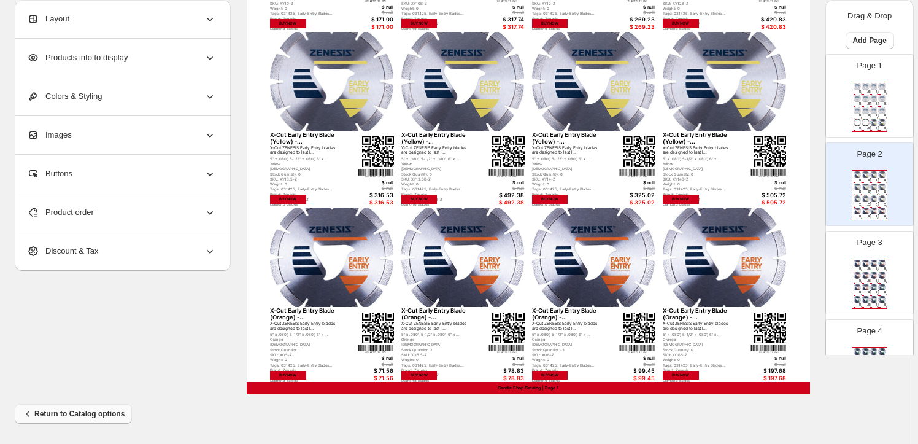
click at [67, 413] on span "Return to Catalog options" at bounding box center [73, 414] width 103 height 12
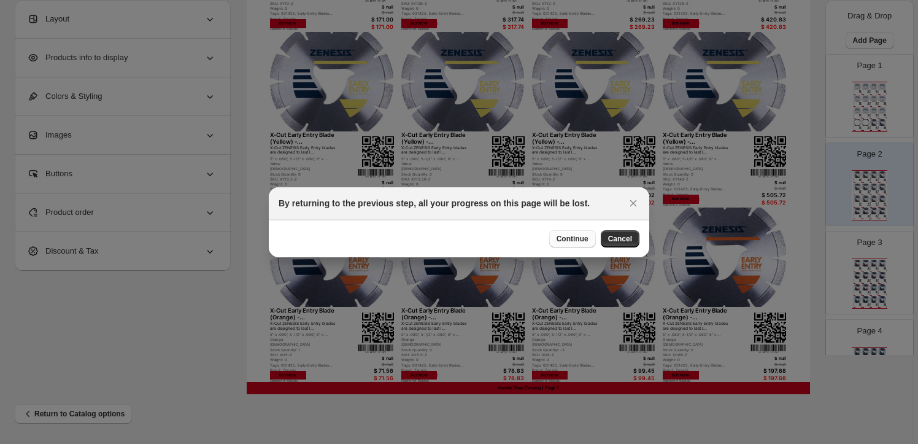
click at [580, 237] on span "Continue" at bounding box center [573, 239] width 32 height 10
select select "****"
select select "**********"
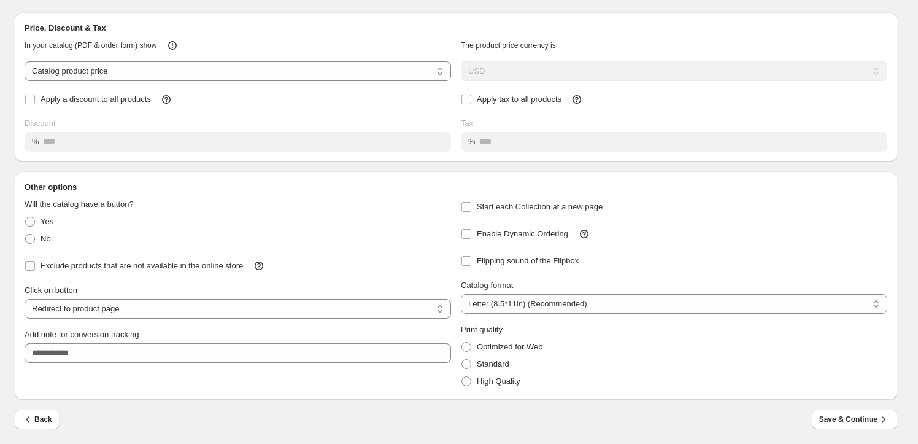
scroll to position [62, 0]
click at [33, 417] on icon "button" at bounding box center [28, 419] width 12 height 12
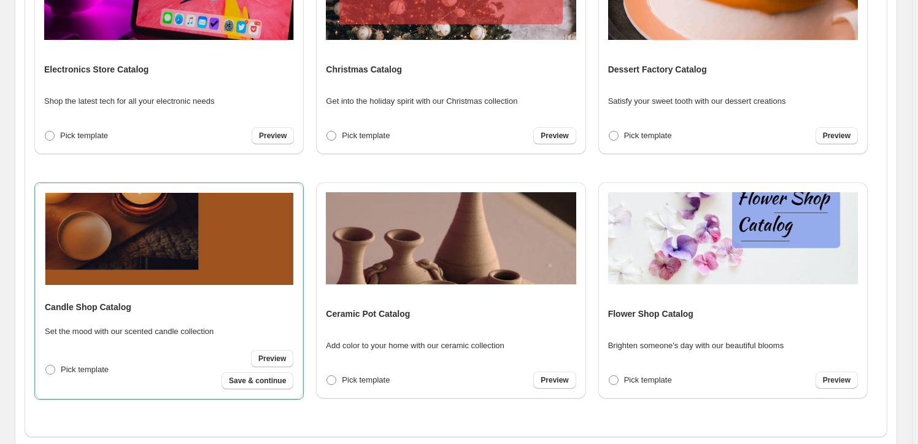
scroll to position [362, 0]
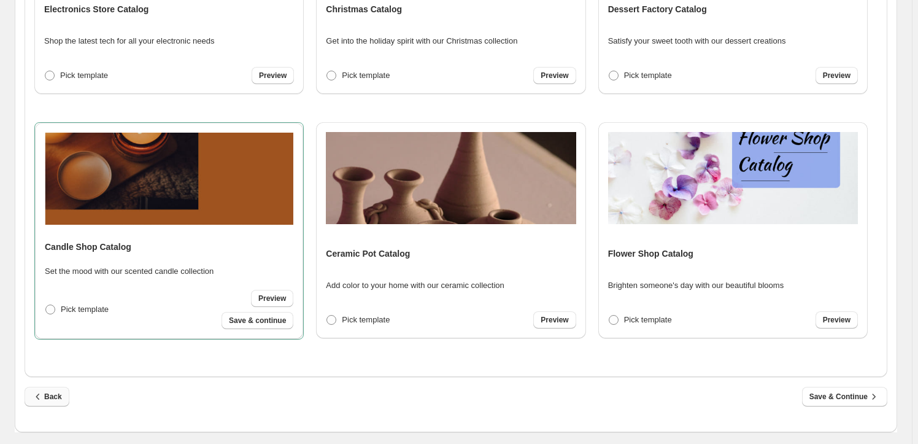
click at [49, 398] on span "Back" at bounding box center [47, 396] width 30 height 12
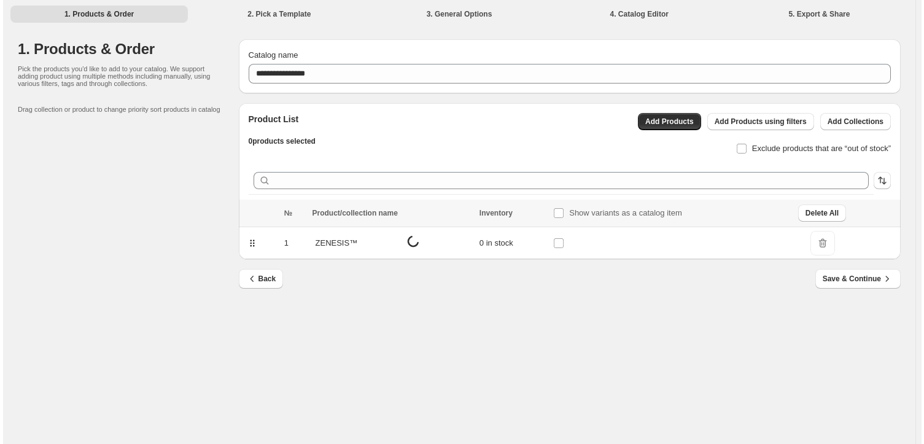
scroll to position [0, 0]
click at [825, 211] on span "Delete All" at bounding box center [823, 213] width 33 height 10
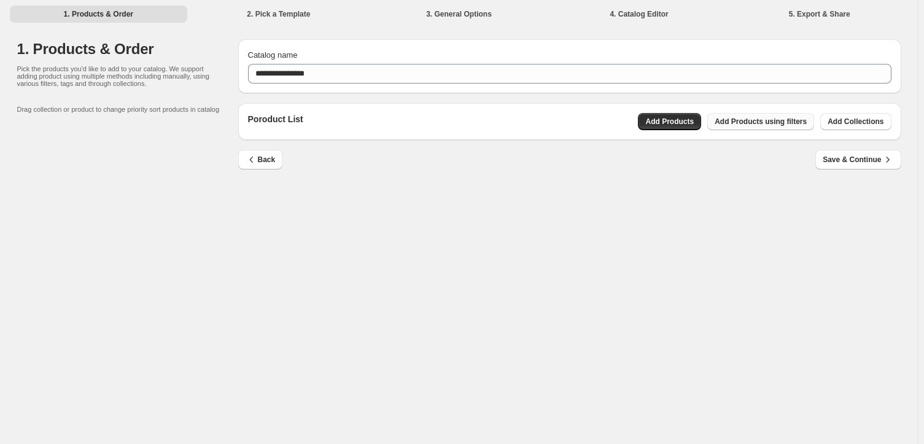
click at [772, 122] on span "Add Products using filters" at bounding box center [761, 122] width 92 height 10
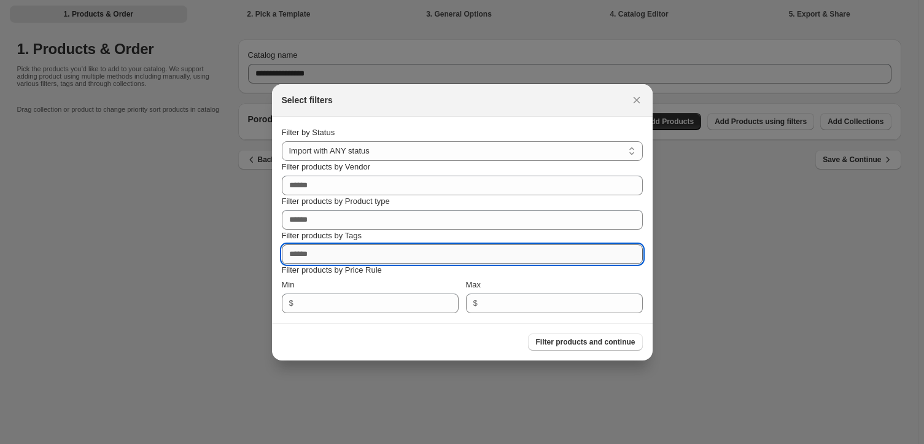
click at [324, 254] on input "Filter products by Tags" at bounding box center [462, 254] width 361 height 20
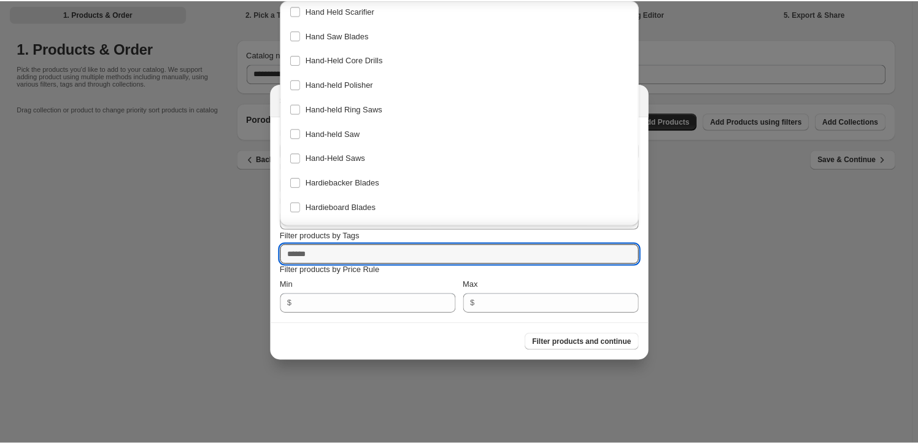
scroll to position [5936, 0]
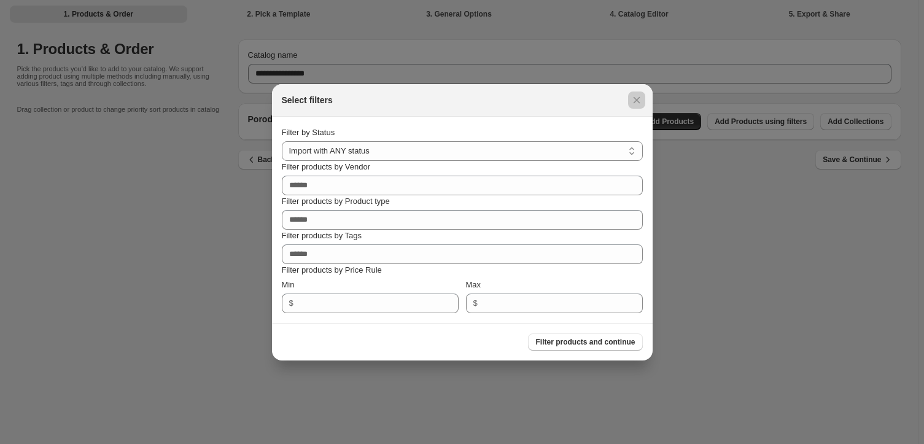
click at [156, 261] on div at bounding box center [462, 222] width 924 height 444
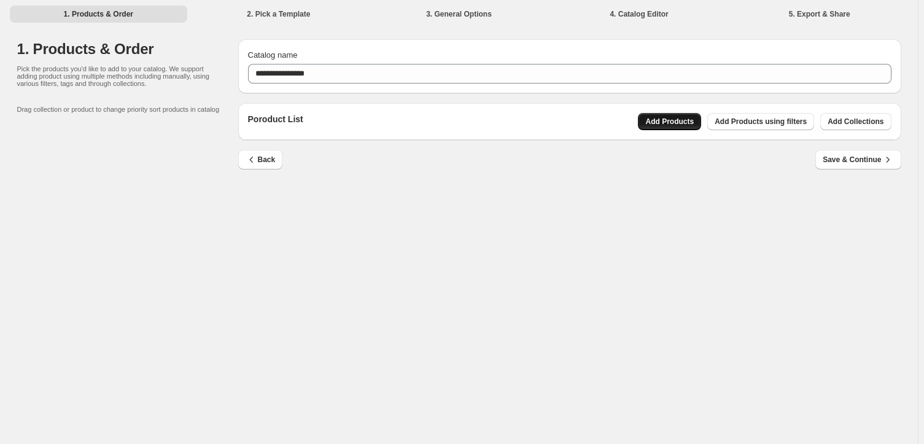
click at [683, 121] on span "Add Products" at bounding box center [669, 122] width 48 height 10
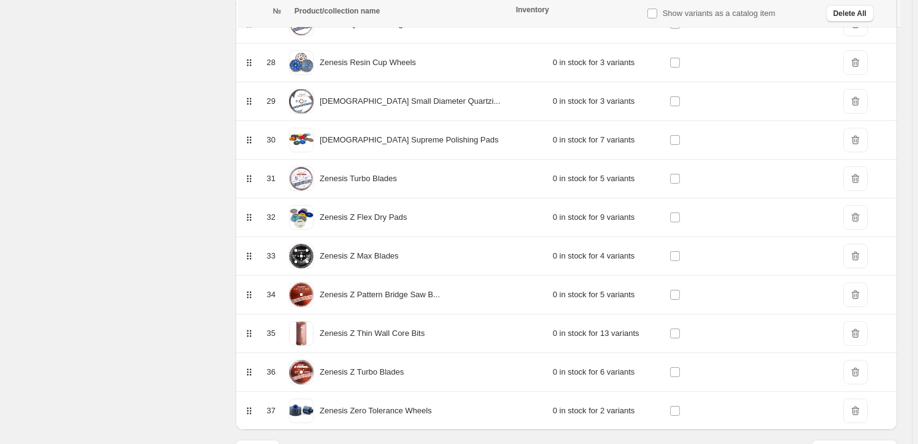
scroll to position [1261, 0]
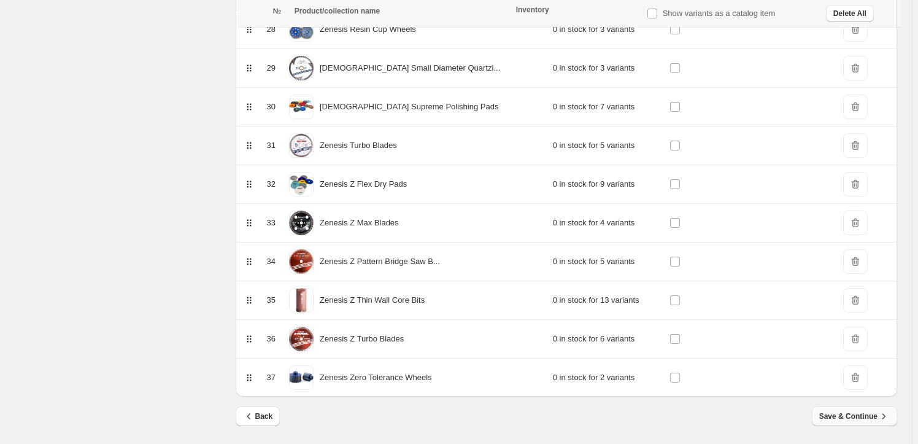
click at [859, 412] on span "Save & Continue" at bounding box center [855, 416] width 71 height 12
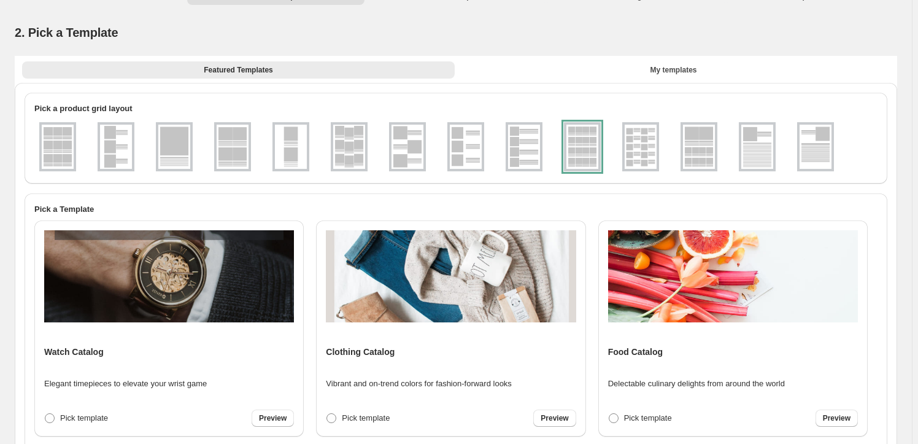
scroll to position [0, 0]
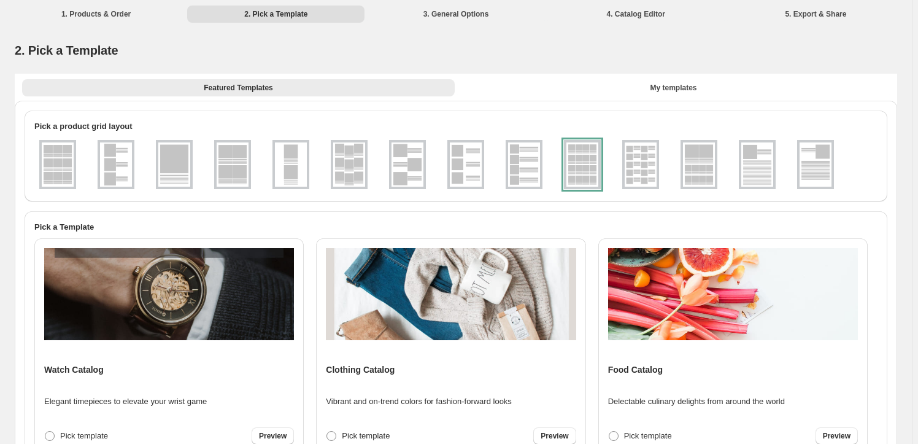
click at [88, 14] on li "1. Products & Order" at bounding box center [95, 13] width 177 height 17
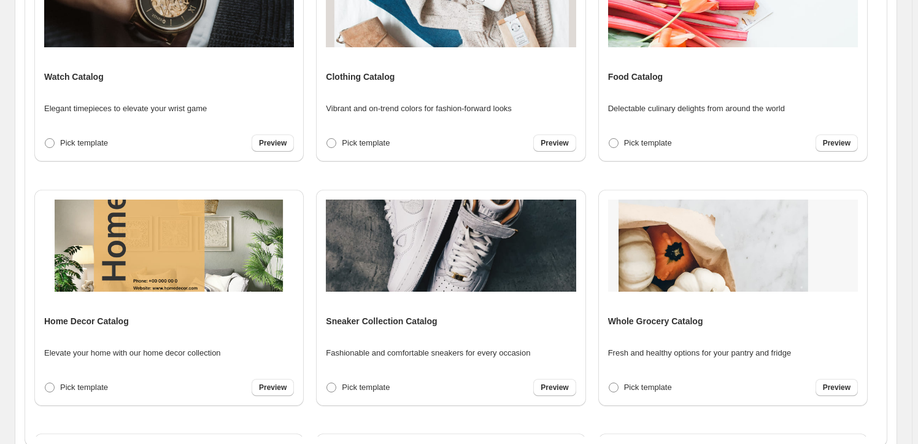
scroll to position [362, 0]
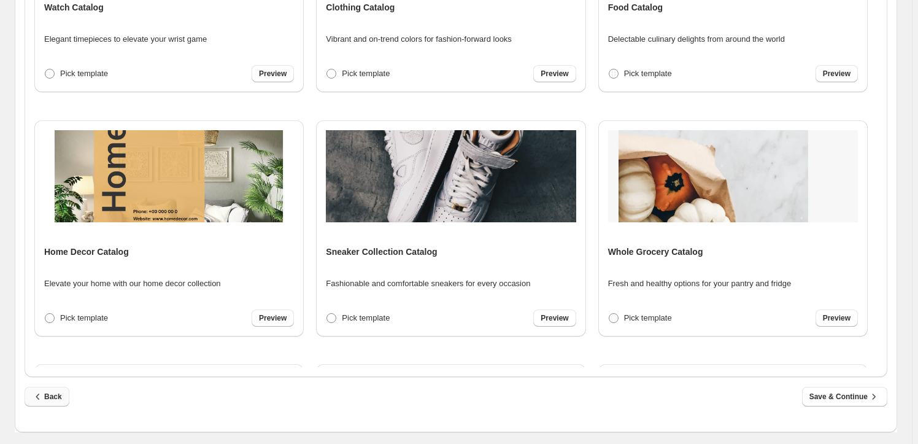
click at [48, 392] on span "Back" at bounding box center [47, 396] width 30 height 12
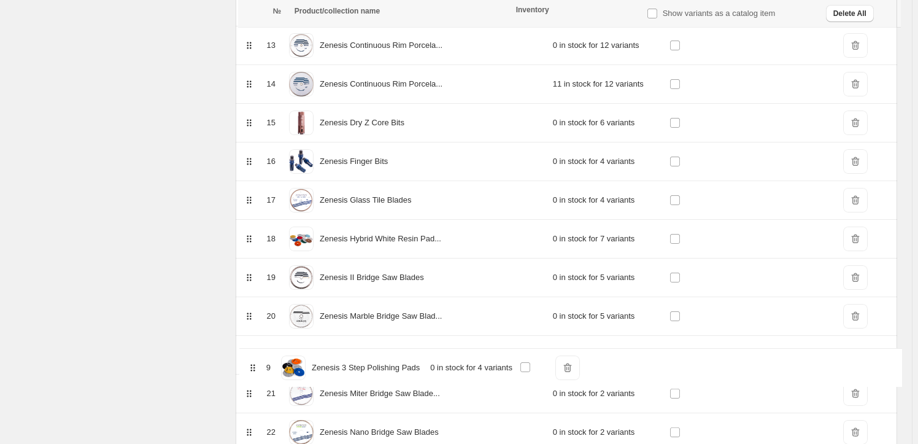
scroll to position [627, 0]
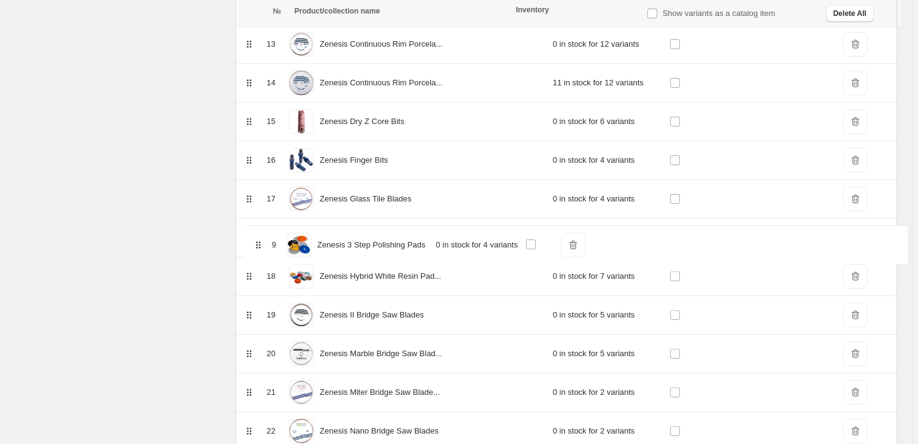
drag, startPoint x: 252, startPoint y: 222, endPoint x: 258, endPoint y: 249, distance: 27.2
click at [258, 249] on table "№ Product/collection name Inventory Show variants as a catalog item Delete All …" at bounding box center [567, 301] width 662 height 1458
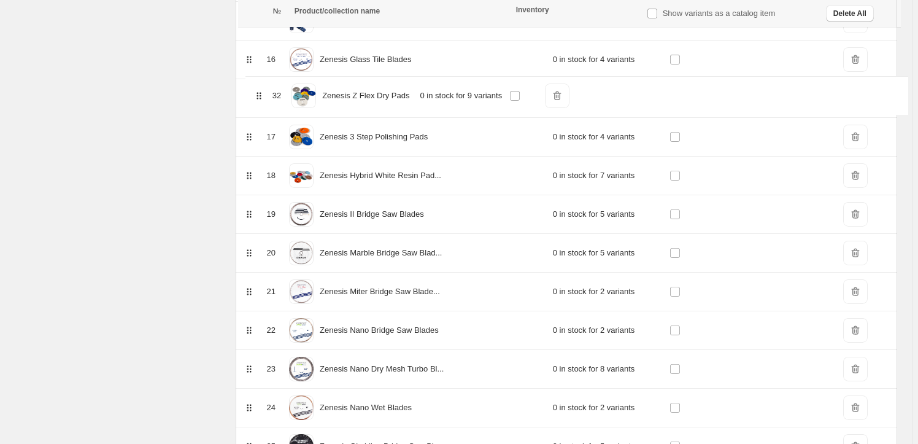
scroll to position [766, 0]
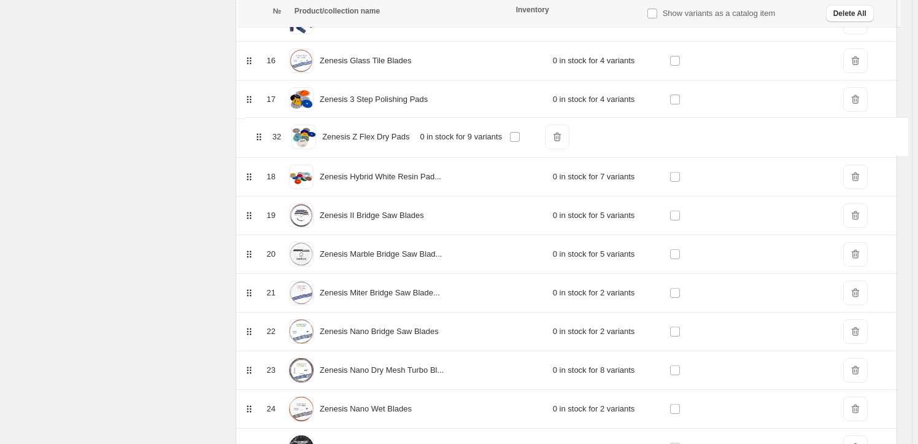
drag, startPoint x: 250, startPoint y: 256, endPoint x: 257, endPoint y: 131, distance: 124.8
click at [257, 131] on table "№ Product/collection name Inventory Show variants as a catalog item Delete All …" at bounding box center [567, 163] width 662 height 1458
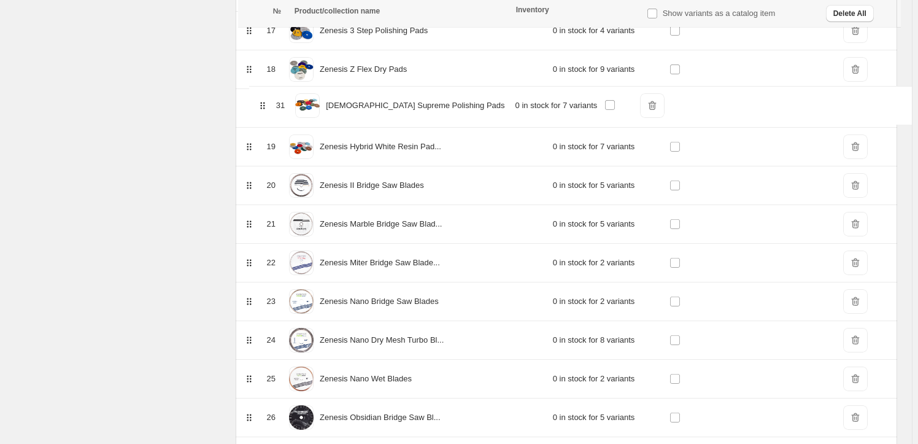
scroll to position [834, 0]
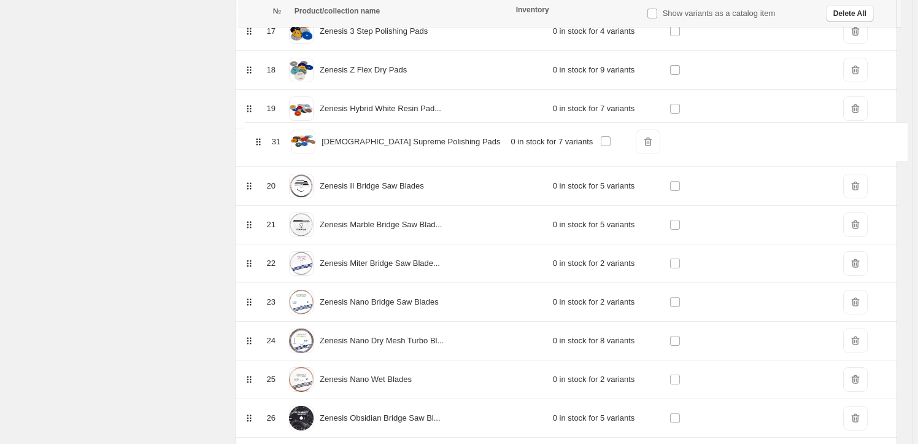
drag, startPoint x: 252, startPoint y: 146, endPoint x: 258, endPoint y: 141, distance: 8.4
click at [258, 141] on table "№ Product/collection name Inventory Show variants as a catalog item Delete All …" at bounding box center [567, 95] width 662 height 1458
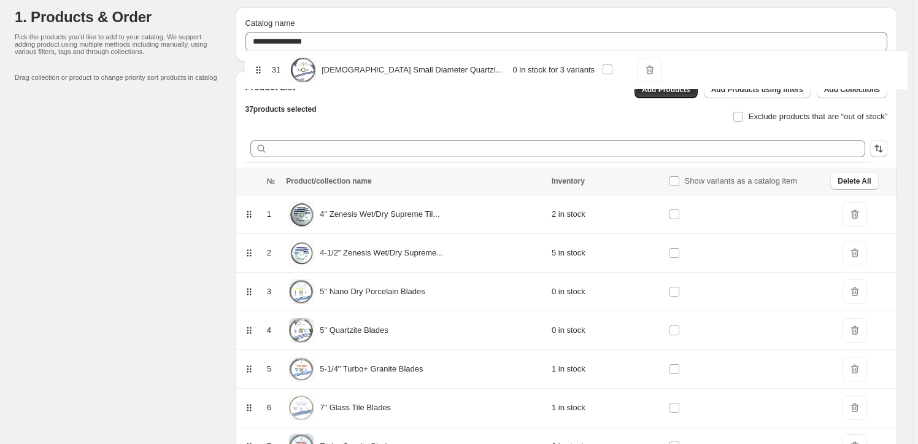
scroll to position [20, 0]
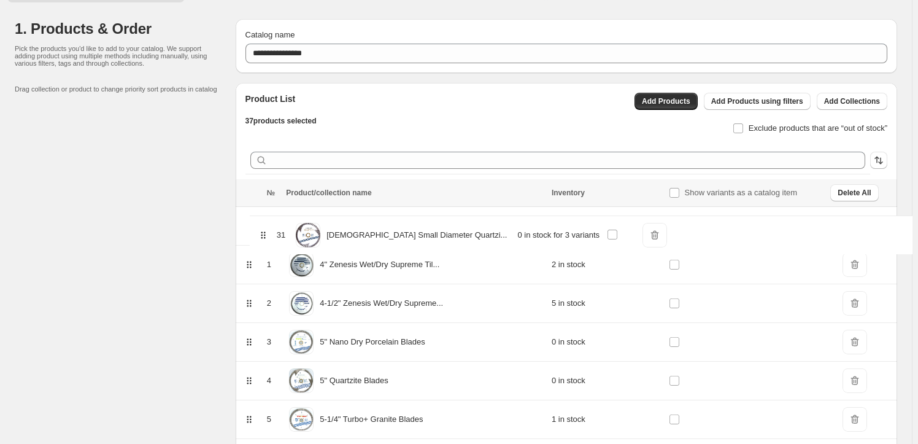
drag, startPoint x: 254, startPoint y: 144, endPoint x: 265, endPoint y: 232, distance: 89.2
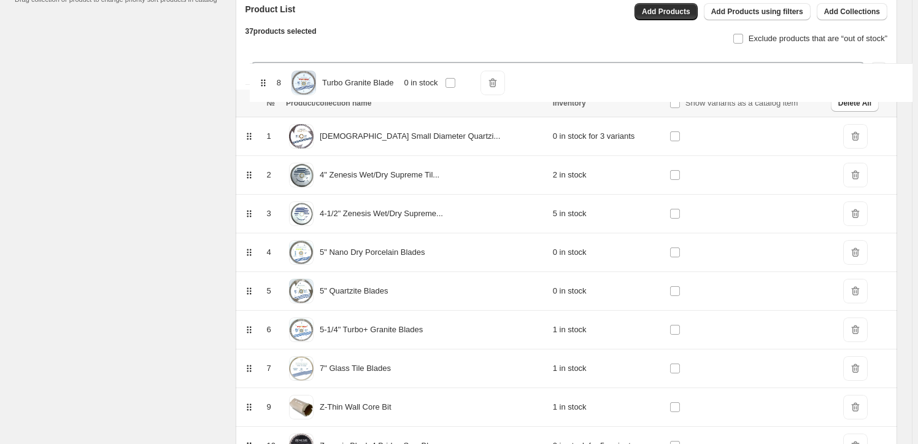
scroll to position [86, 0]
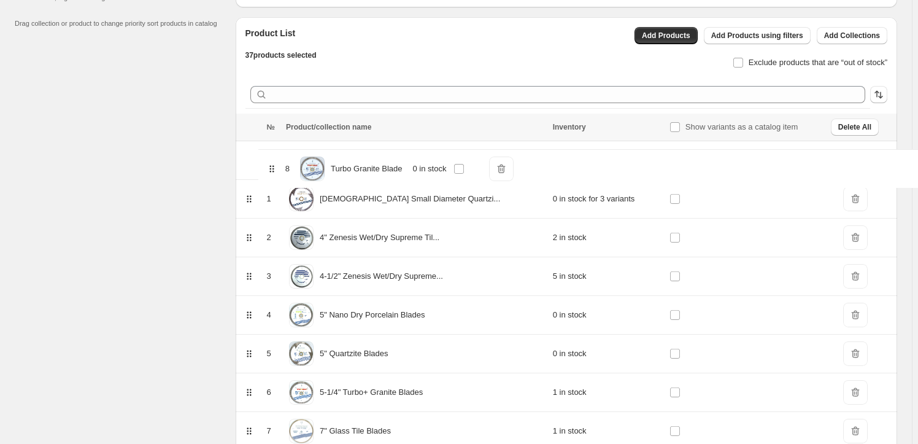
drag, startPoint x: 252, startPoint y: 161, endPoint x: 273, endPoint y: 166, distance: 21.4
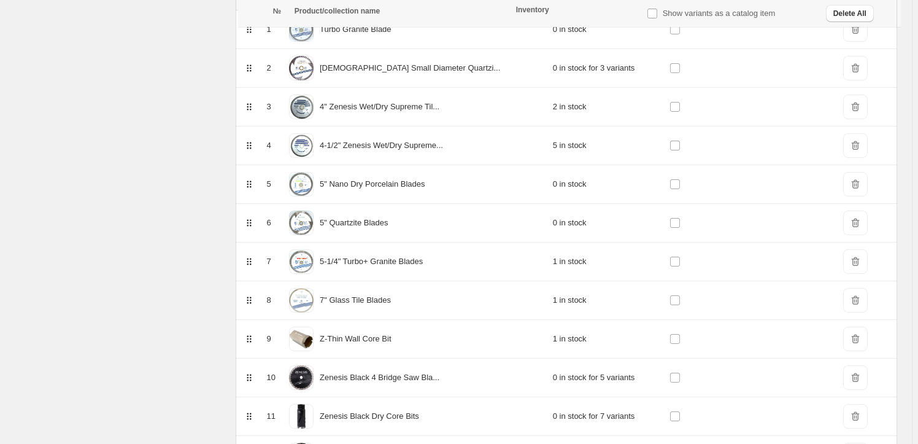
scroll to position [197, 0]
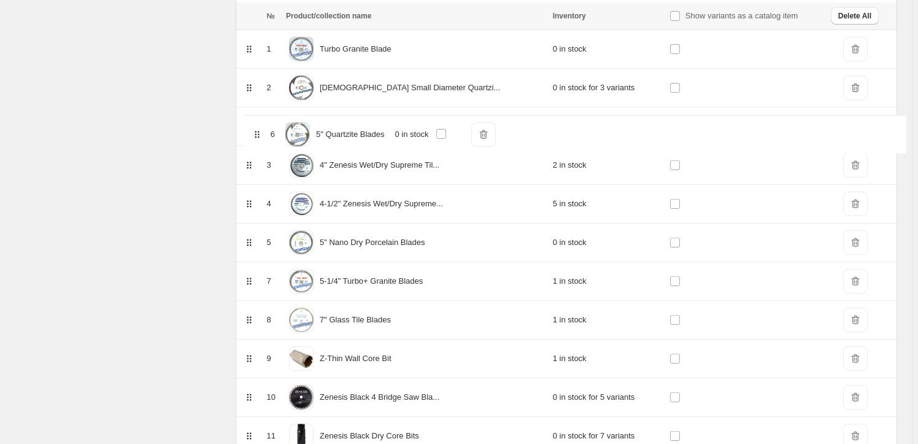
drag, startPoint x: 254, startPoint y: 242, endPoint x: 261, endPoint y: 131, distance: 111.3
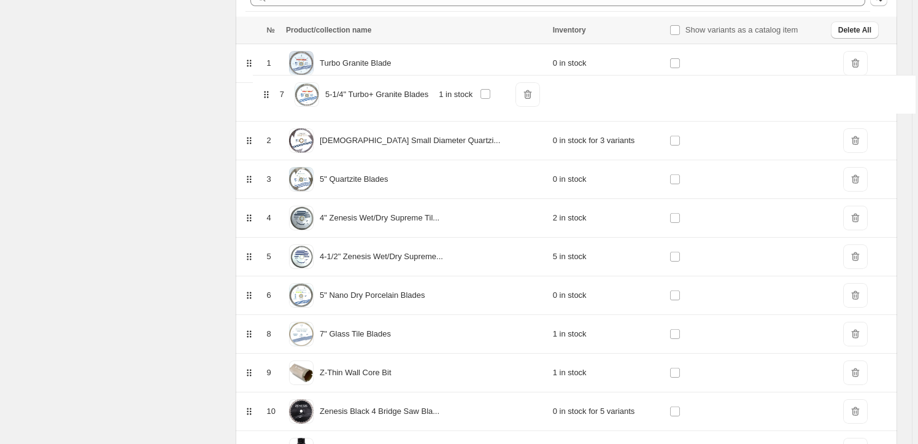
scroll to position [177, 0]
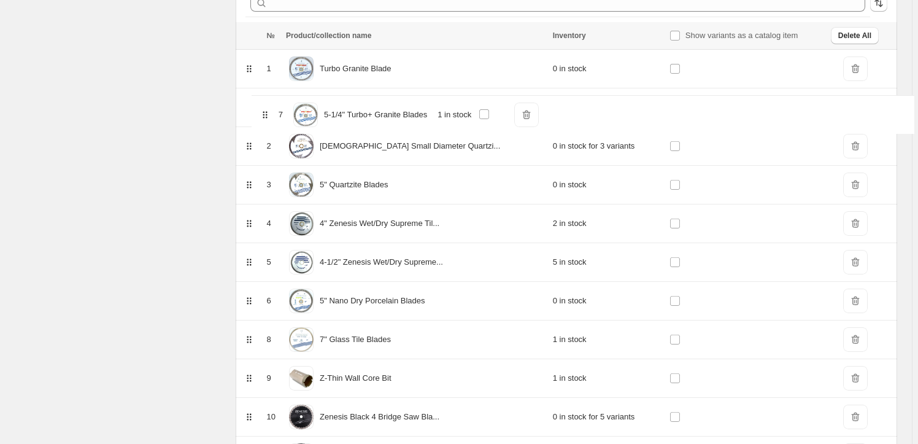
drag, startPoint x: 256, startPoint y: 281, endPoint x: 270, endPoint y: 111, distance: 171.3
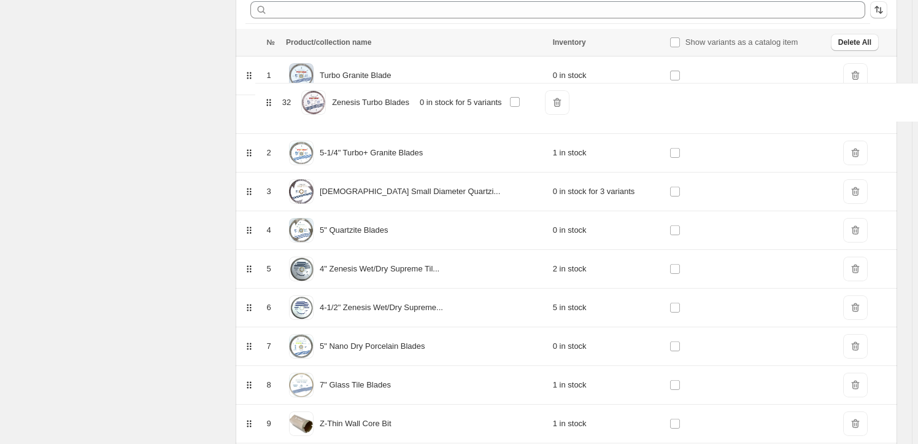
scroll to position [166, 0]
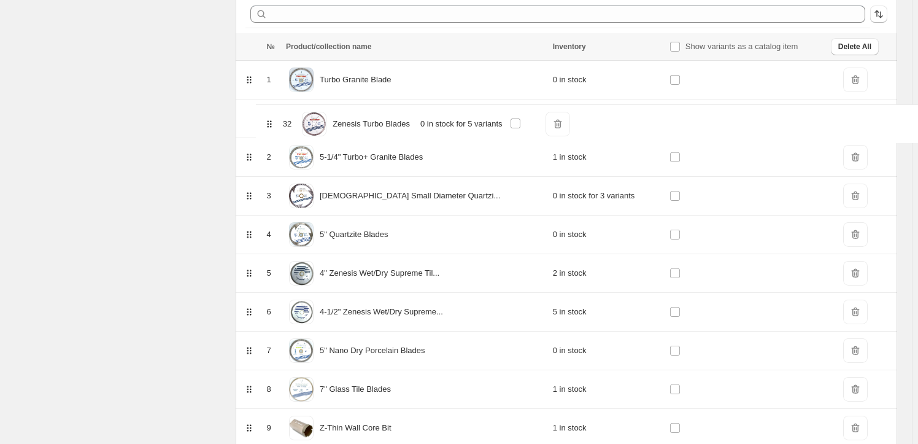
drag, startPoint x: 254, startPoint y: 204, endPoint x: 273, endPoint y: 118, distance: 87.4
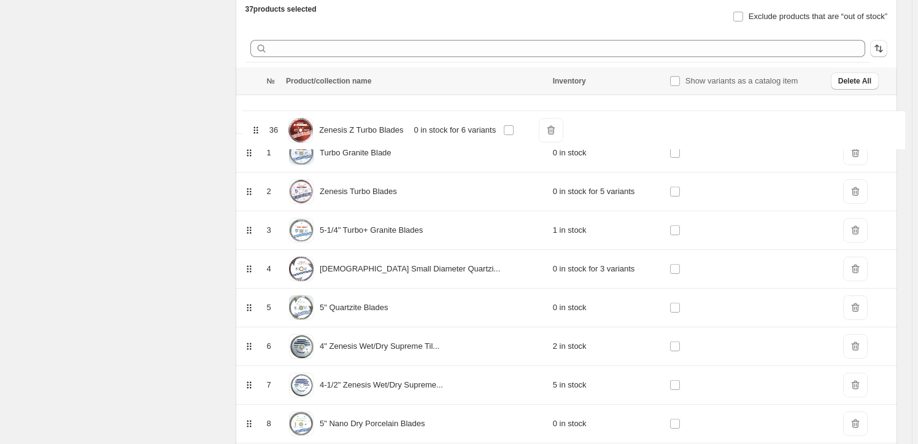
scroll to position [126, 0]
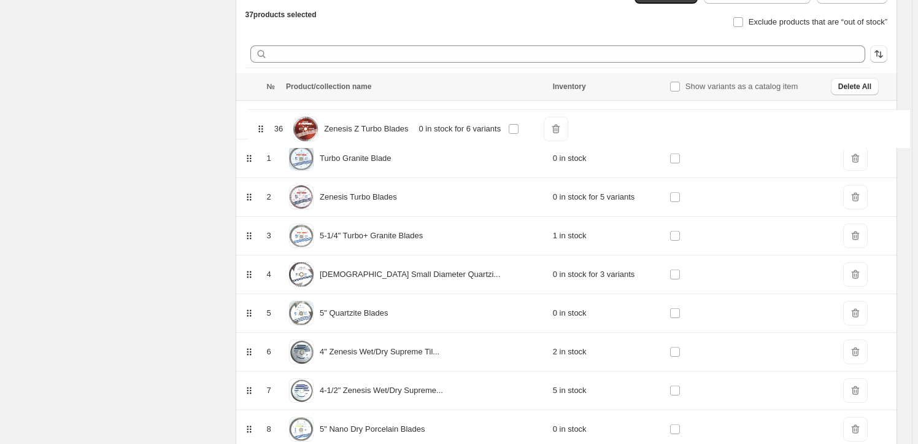
drag, startPoint x: 252, startPoint y: 338, endPoint x: 261, endPoint y: 126, distance: 211.4
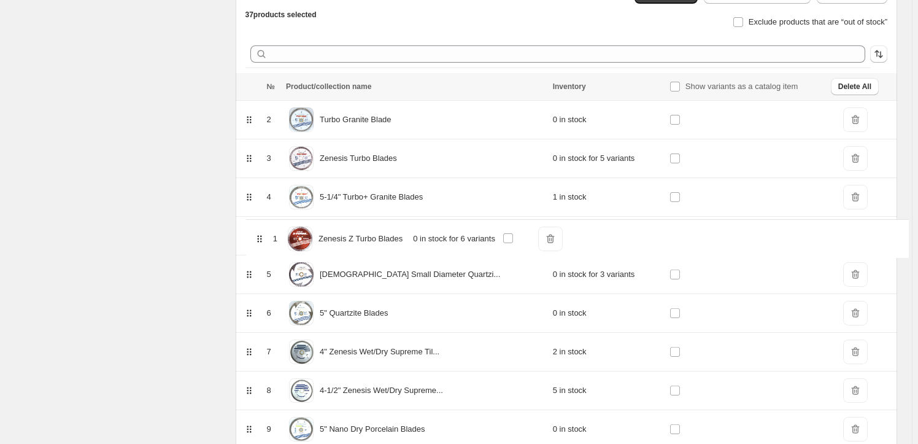
drag, startPoint x: 254, startPoint y: 120, endPoint x: 262, endPoint y: 242, distance: 122.4
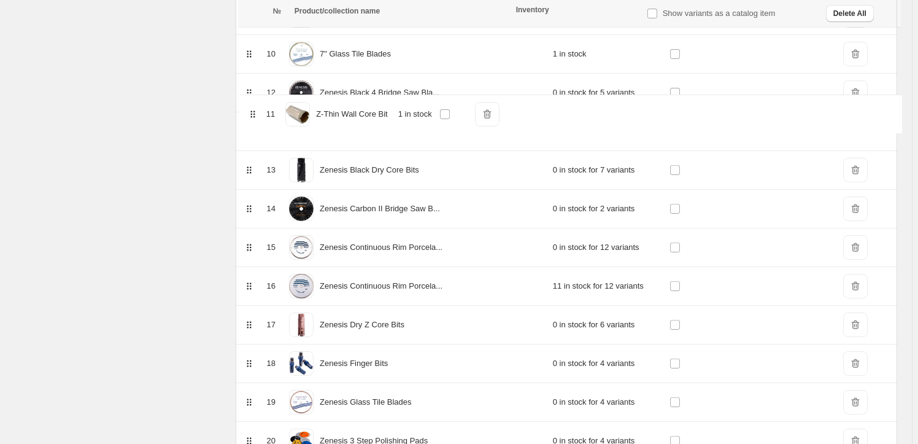
scroll to position [538, 0]
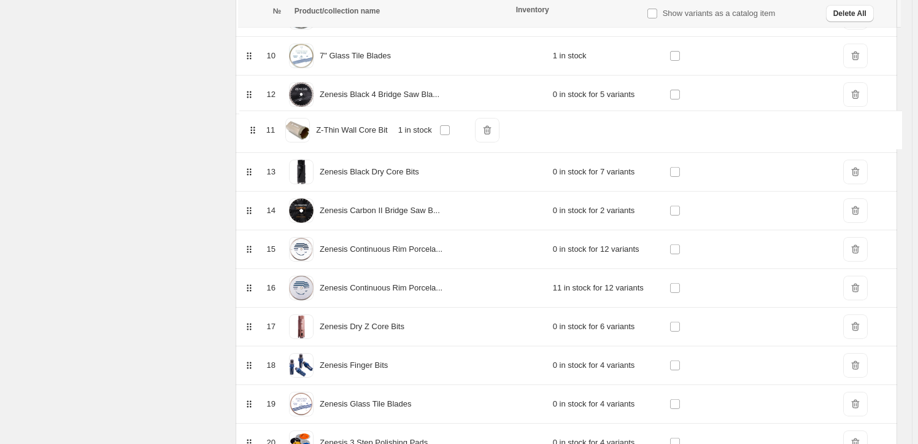
drag, startPoint x: 253, startPoint y: 73, endPoint x: 255, endPoint y: 133, distance: 59.6
click at [255, 133] on table "№ Product/collection name Inventory Show variants as a catalog item Delete All …" at bounding box center [567, 390] width 662 height 1458
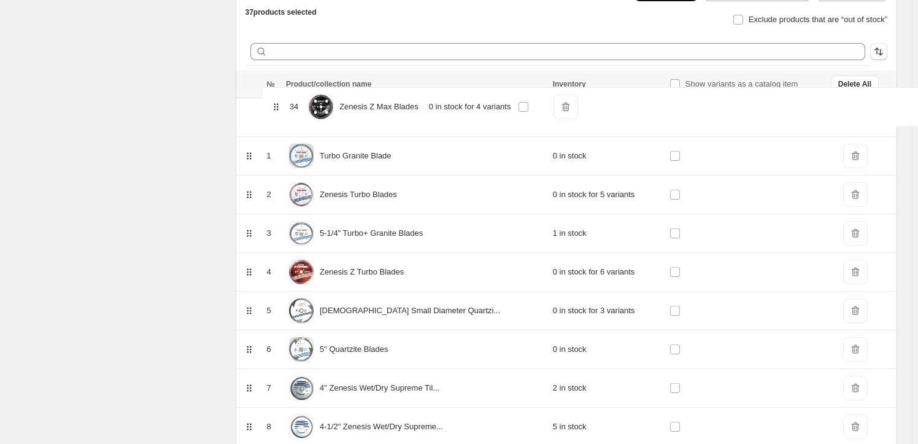
scroll to position [128, 0]
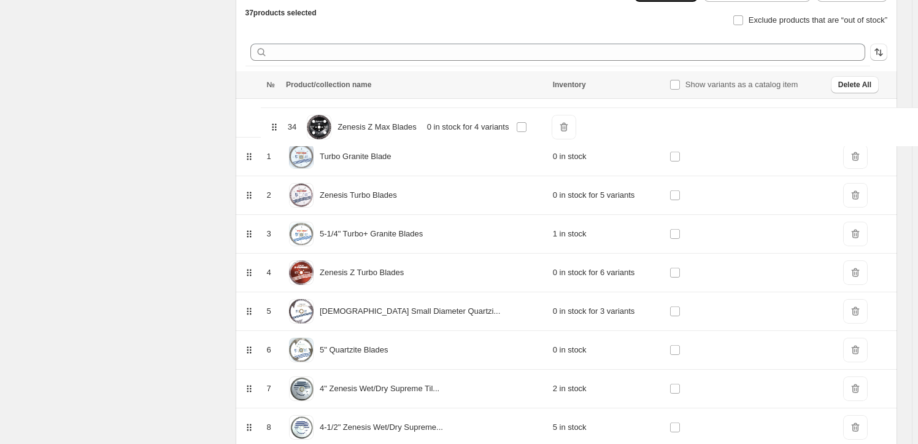
drag, startPoint x: 257, startPoint y: 260, endPoint x: 280, endPoint y: 125, distance: 137.0
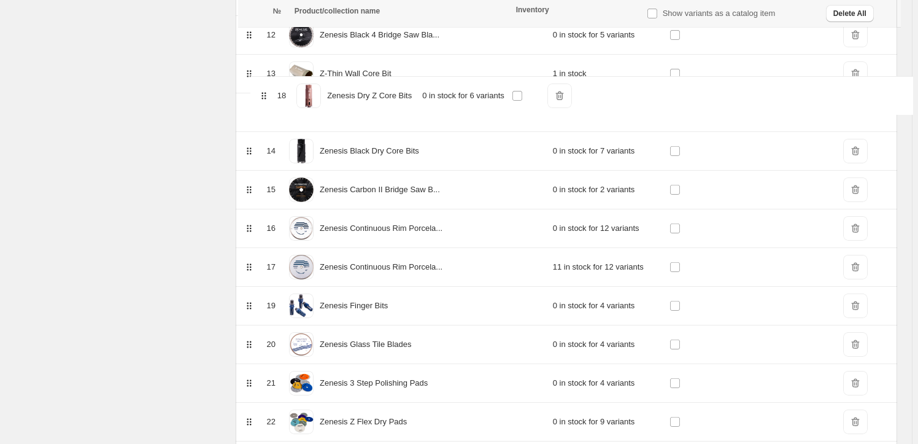
scroll to position [635, 0]
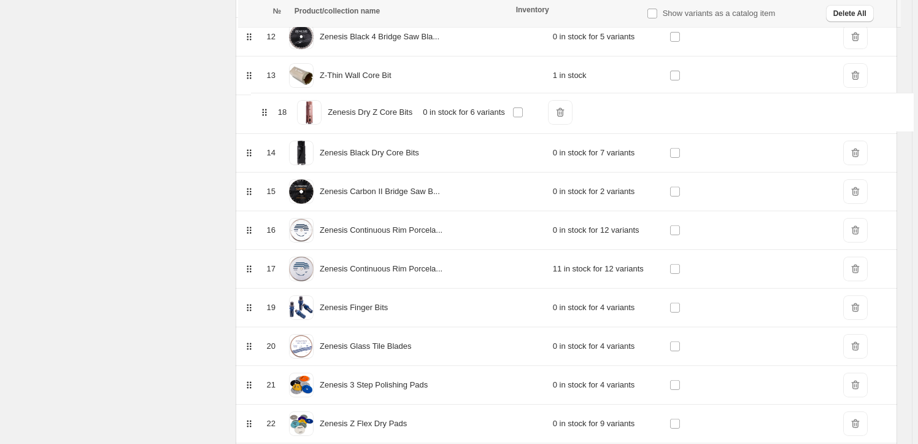
drag, startPoint x: 254, startPoint y: 217, endPoint x: 267, endPoint y: 110, distance: 108.3
click at [267, 110] on table "№ Product/collection name Inventory Show variants as a catalog item Delete All …" at bounding box center [567, 294] width 662 height 1458
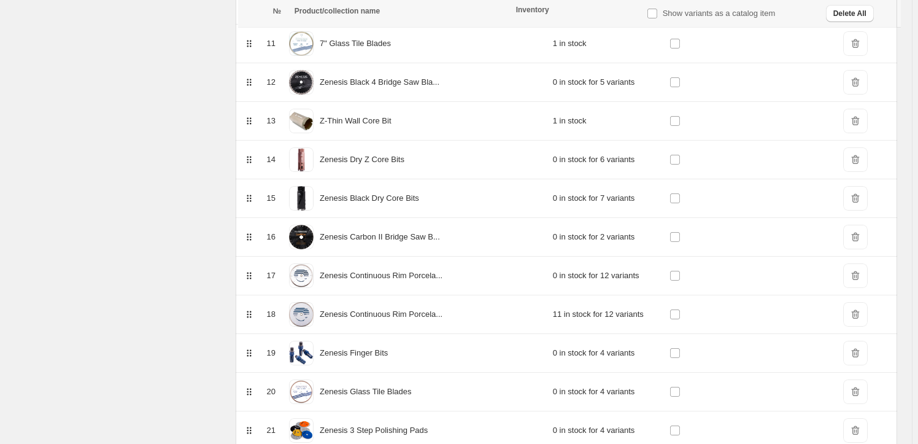
scroll to position [579, 0]
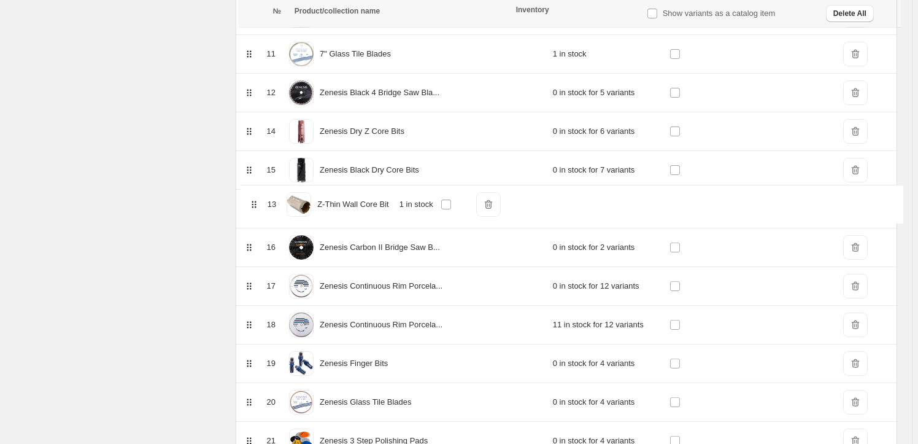
drag, startPoint x: 254, startPoint y: 128, endPoint x: 257, endPoint y: 205, distance: 77.4
click at [257, 205] on table "№ Product/collection name Inventory Show variants as a catalog item Delete All …" at bounding box center [567, 350] width 662 height 1458
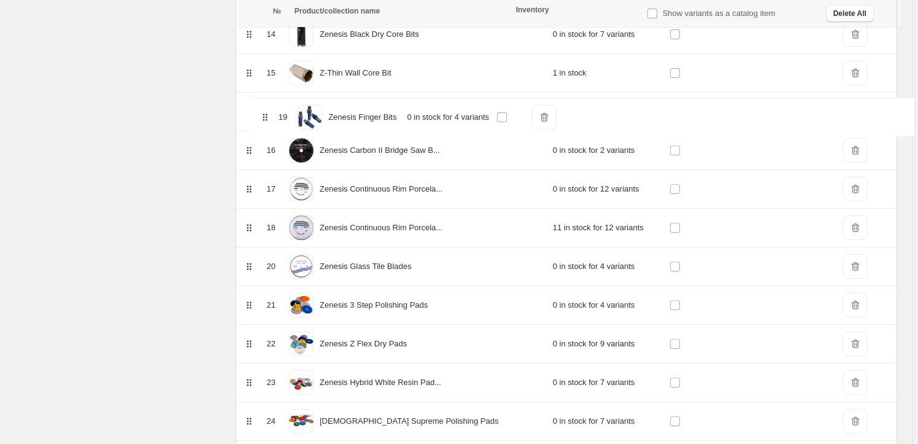
scroll to position [713, 0]
drag, startPoint x: 254, startPoint y: 194, endPoint x: 268, endPoint y: 114, distance: 81.0
click at [268, 114] on table "№ Product/collection name Inventory Show variants as a catalog item Delete All …" at bounding box center [567, 215] width 662 height 1458
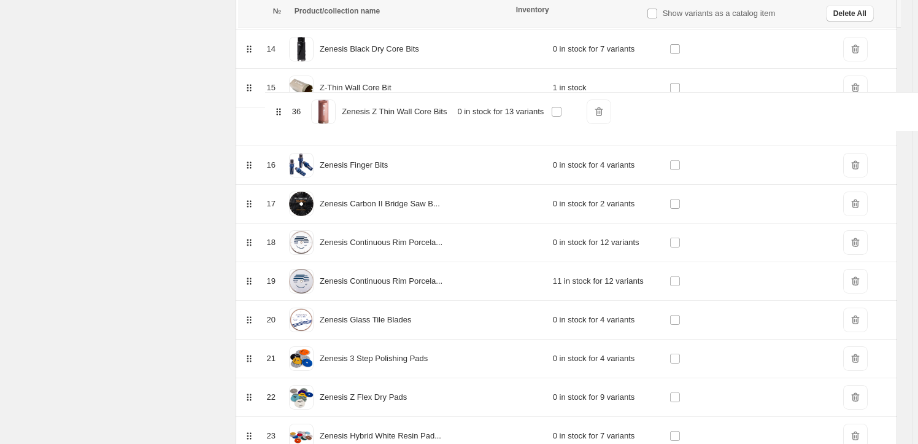
scroll to position [694, 0]
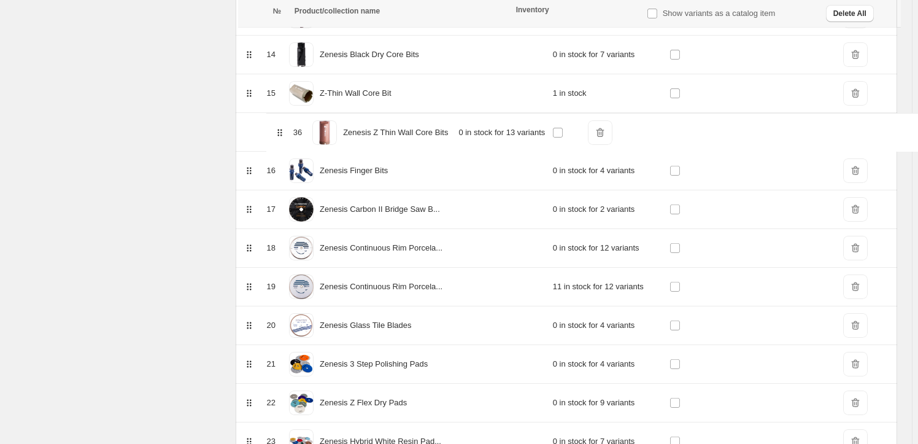
drag, startPoint x: 254, startPoint y: 336, endPoint x: 282, endPoint y: 128, distance: 210.0
click at [282, 128] on table "№ Product/collection name Inventory Show variants as a catalog item Delete All …" at bounding box center [567, 234] width 662 height 1458
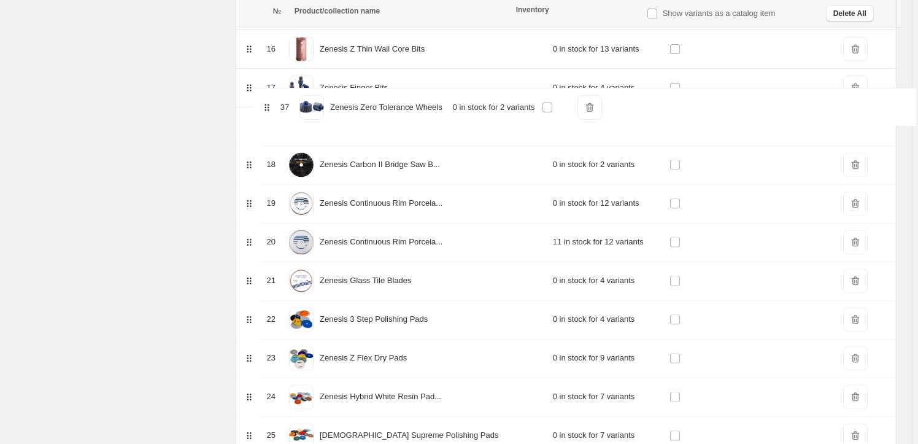
scroll to position [775, 0]
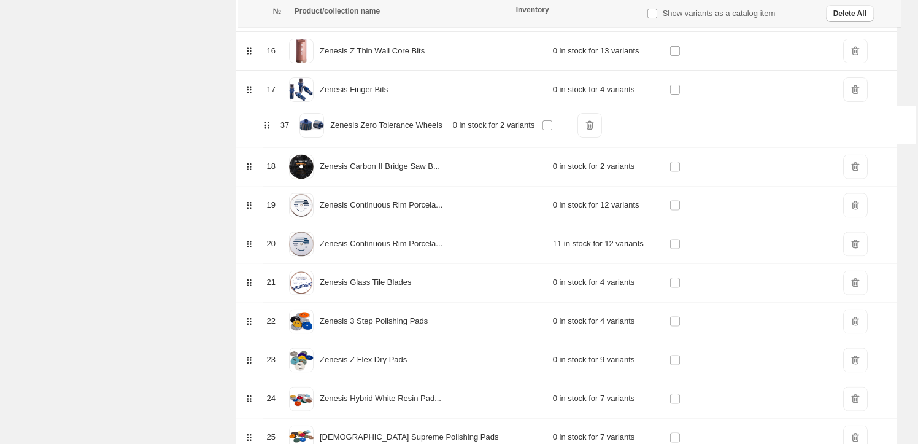
drag, startPoint x: 252, startPoint y: 376, endPoint x: 268, endPoint y: 122, distance: 254.0
click at [268, 122] on table "№ Product/collection name Inventory Show variants as a catalog item Delete All …" at bounding box center [567, 152] width 662 height 1457
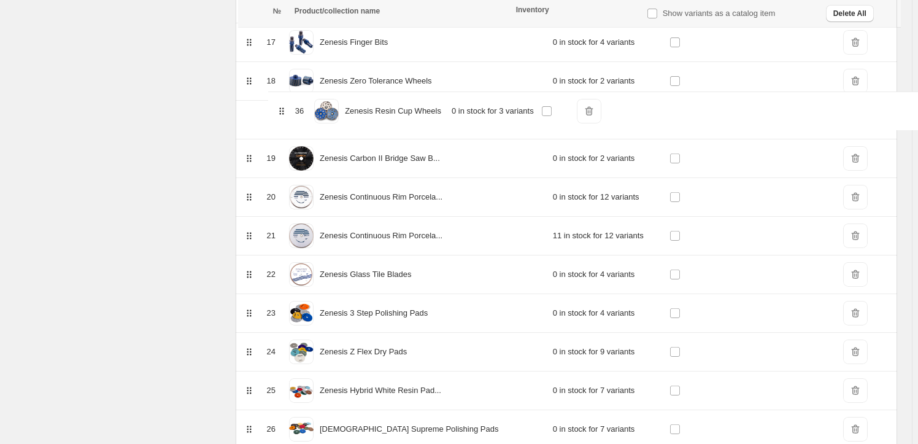
scroll to position [821, 0]
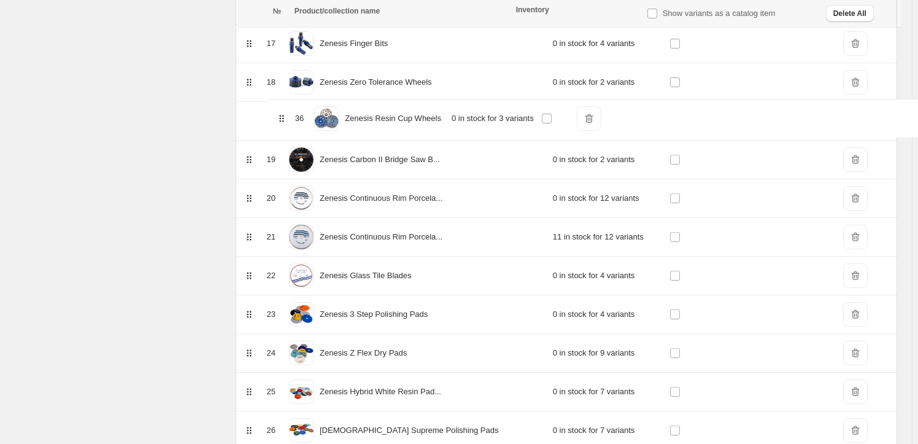
drag, startPoint x: 251, startPoint y: 338, endPoint x: 282, endPoint y: 117, distance: 223.1
click at [282, 117] on table "№ Product/collection name Inventory Show variants as a catalog item Delete All …" at bounding box center [567, 107] width 662 height 1458
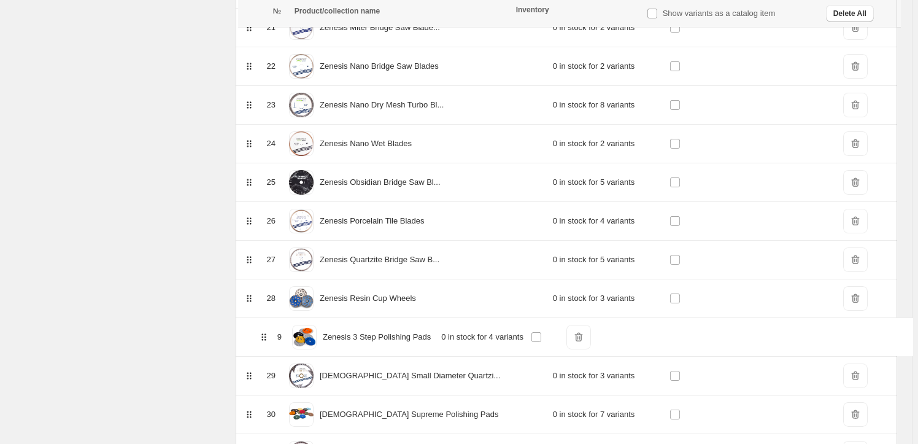
scroll to position [955, 0]
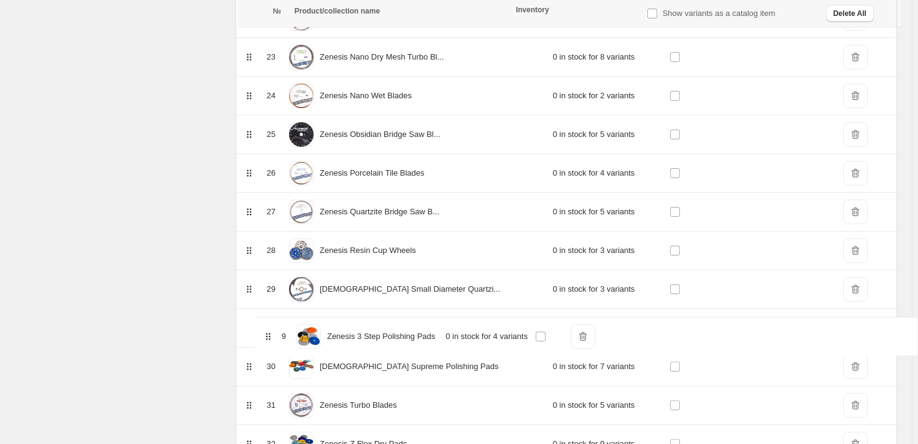
drag, startPoint x: 252, startPoint y: 167, endPoint x: 273, endPoint y: 325, distance: 159.2
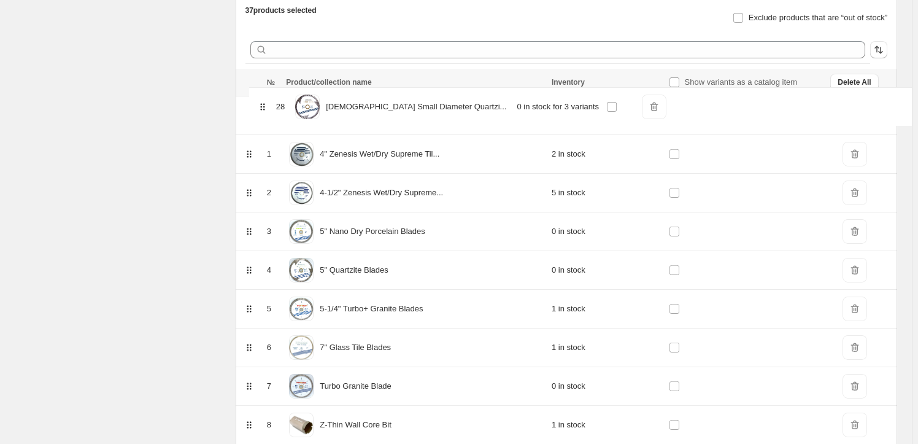
scroll to position [128, 0]
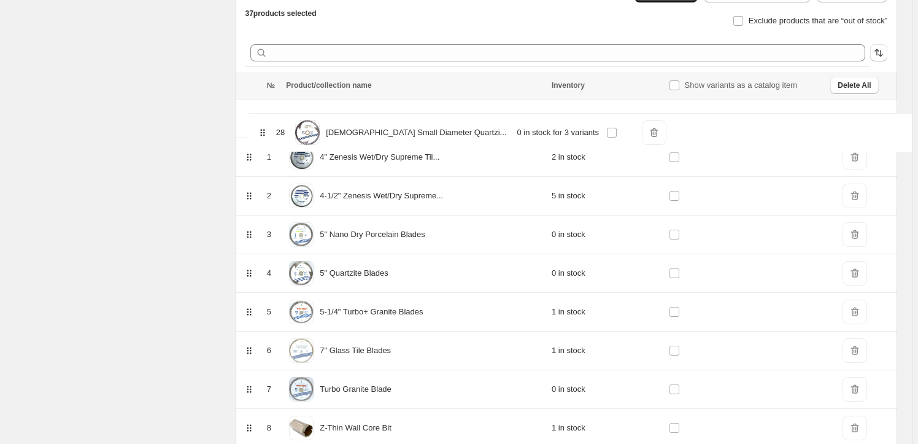
drag, startPoint x: 252, startPoint y: 285, endPoint x: 263, endPoint y: 130, distance: 155.7
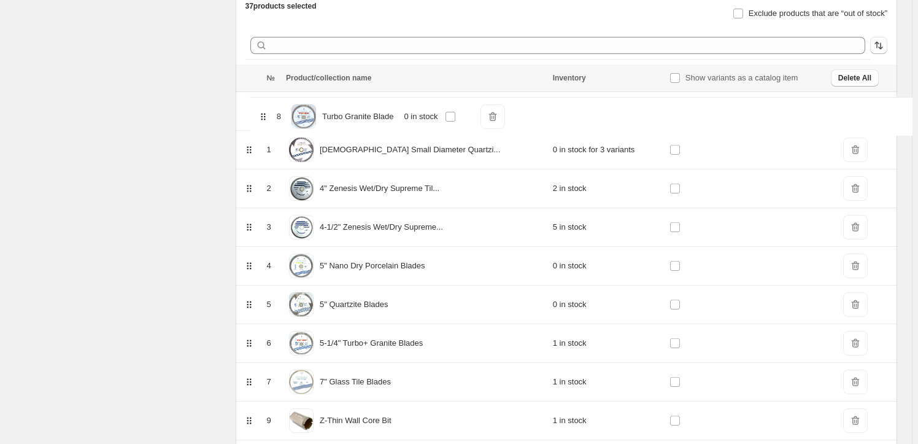
scroll to position [135, 0]
drag, startPoint x: 250, startPoint y: 390, endPoint x: 262, endPoint y: 117, distance: 274.1
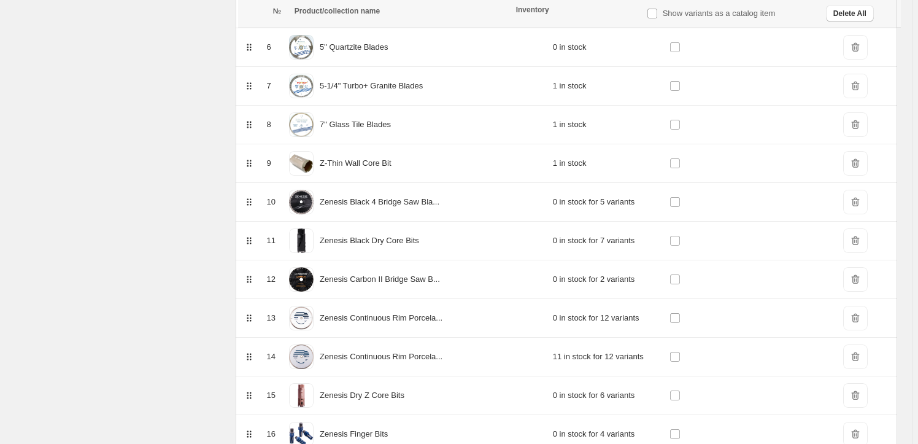
scroll to position [414, 0]
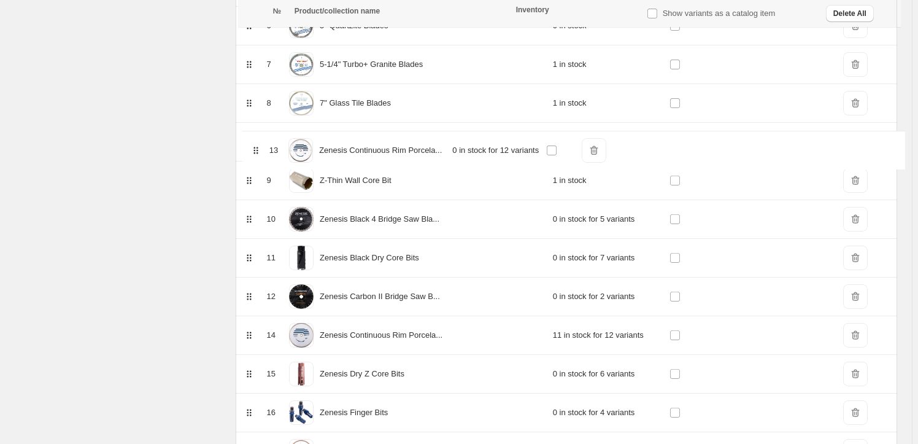
drag, startPoint x: 251, startPoint y: 300, endPoint x: 255, endPoint y: 149, distance: 150.5
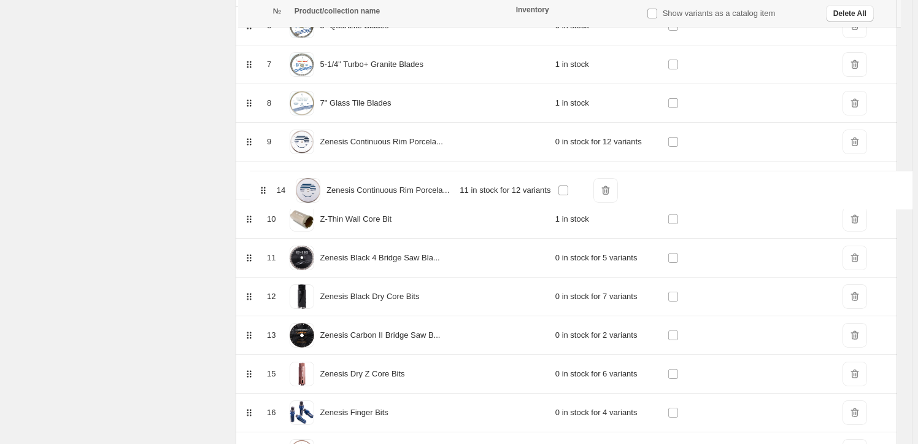
drag, startPoint x: 252, startPoint y: 336, endPoint x: 264, endPoint y: 188, distance: 149.1
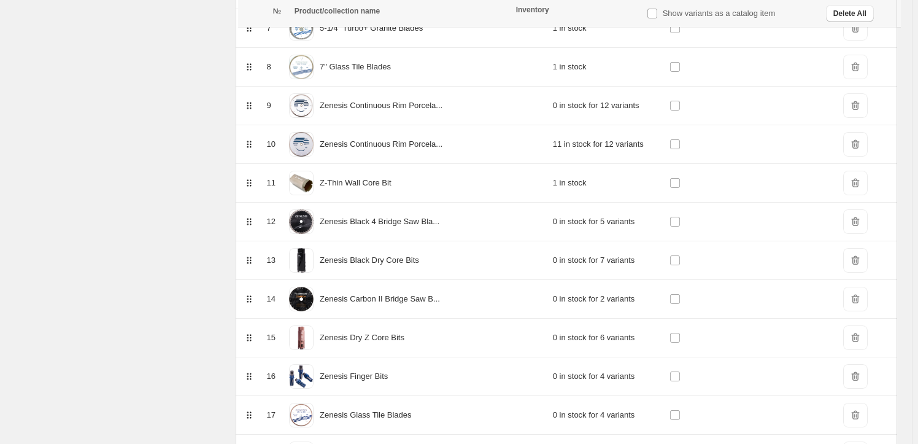
scroll to position [470, 0]
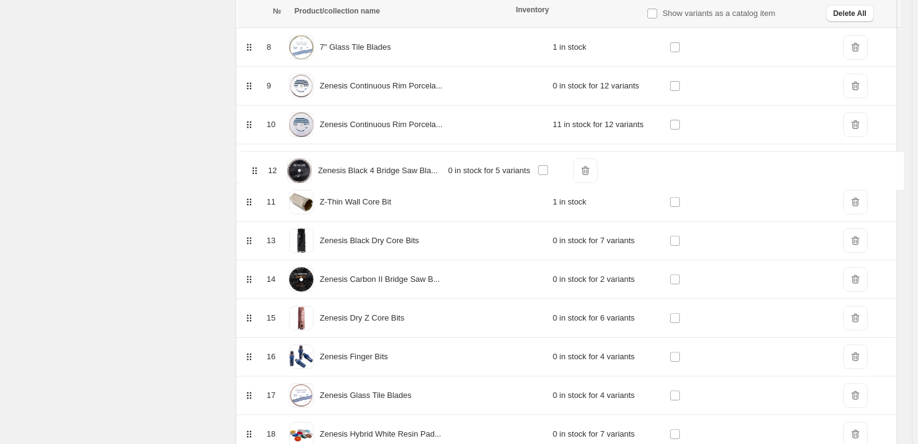
drag, startPoint x: 254, startPoint y: 205, endPoint x: 258, endPoint y: 171, distance: 34.6
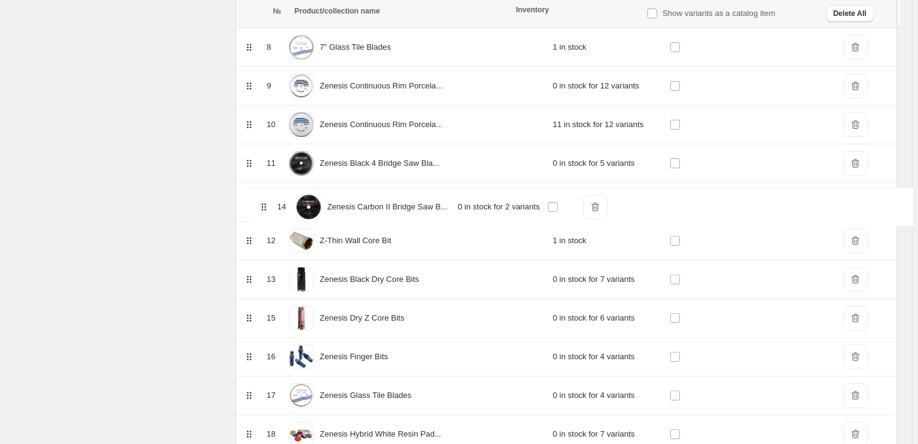
drag, startPoint x: 254, startPoint y: 277, endPoint x: 266, endPoint y: 203, distance: 75.9
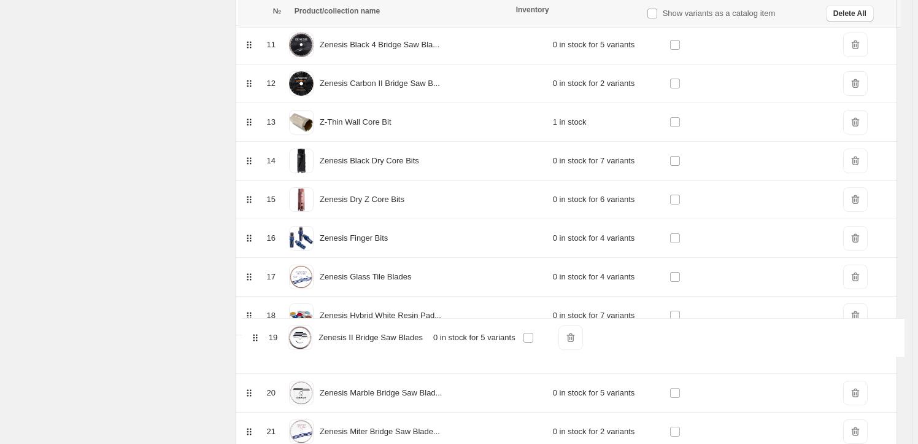
scroll to position [589, 0]
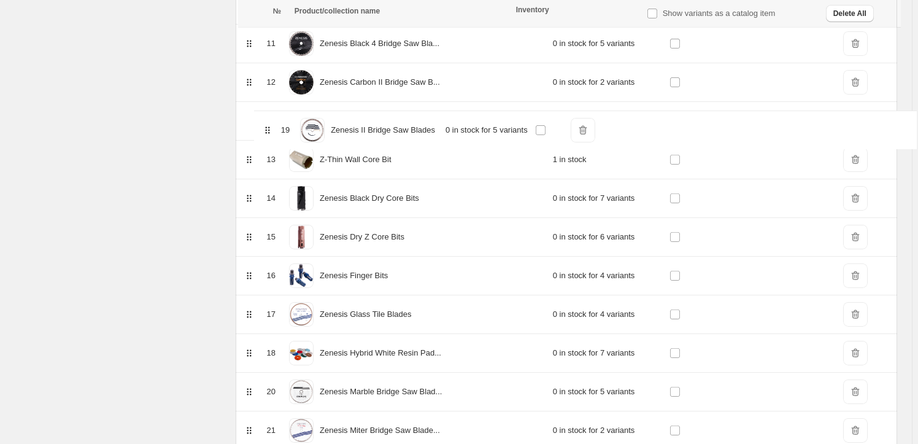
drag, startPoint x: 254, startPoint y: 362, endPoint x: 270, endPoint y: 128, distance: 234.4
click at [270, 128] on table "№ Product/collection name Inventory Show variants as a catalog item Delete All …" at bounding box center [567, 339] width 662 height 1458
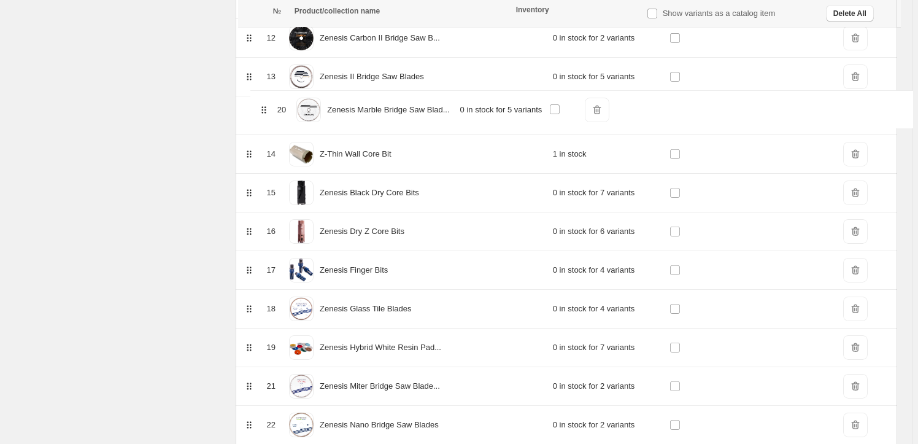
scroll to position [632, 0]
drag, startPoint x: 252, startPoint y: 336, endPoint x: 264, endPoint y: 107, distance: 229.3
click at [264, 107] on table "№ Product/collection name Inventory Show variants as a catalog item Delete All …" at bounding box center [567, 296] width 662 height 1458
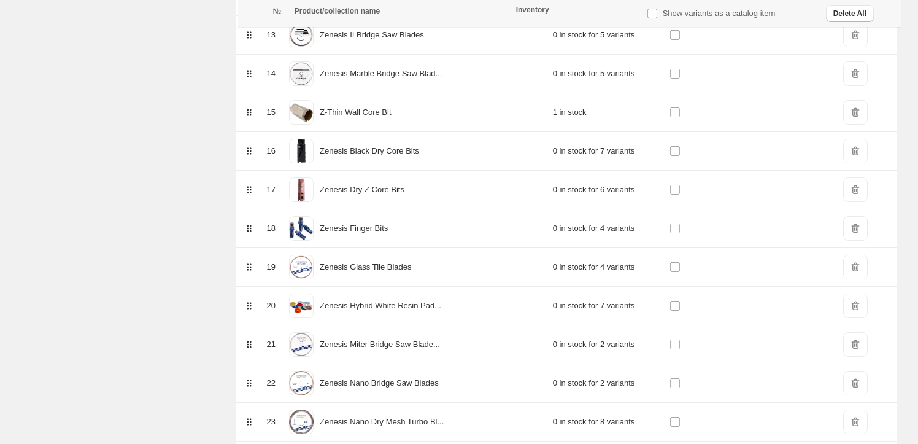
scroll to position [688, 0]
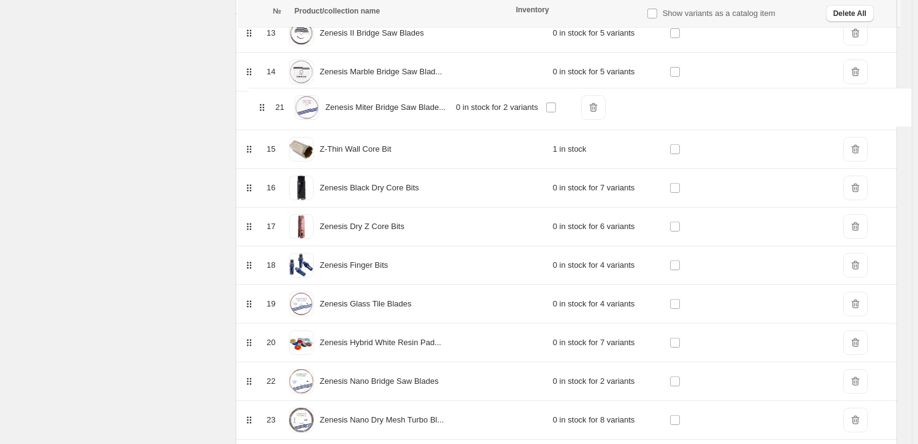
drag, startPoint x: 254, startPoint y: 332, endPoint x: 258, endPoint y: 105, distance: 227.2
click at [264, 106] on table "№ Product/collection name Inventory Show variants as a catalog item Delete All …" at bounding box center [567, 251] width 662 height 1458
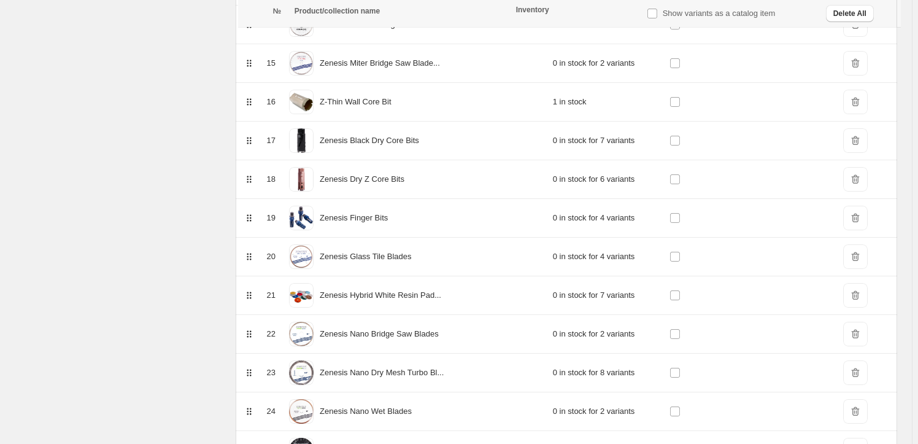
scroll to position [731, 0]
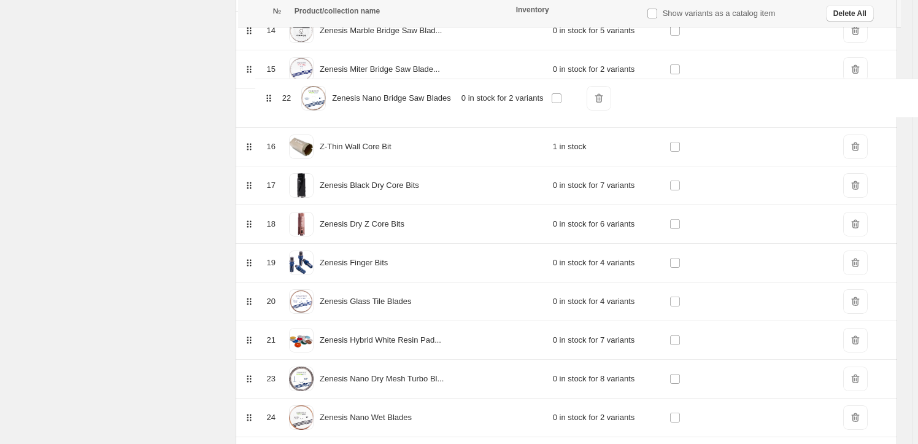
drag, startPoint x: 254, startPoint y: 328, endPoint x: 272, endPoint y: 96, distance: 232.1
click at [272, 96] on table "№ Product/collection name Inventory Show variants as a catalog item Delete All …" at bounding box center [567, 210] width 662 height 1458
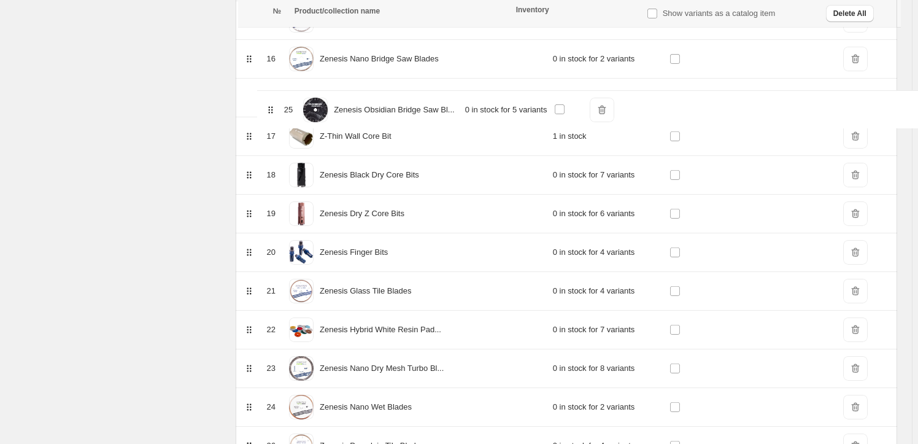
scroll to position [762, 0]
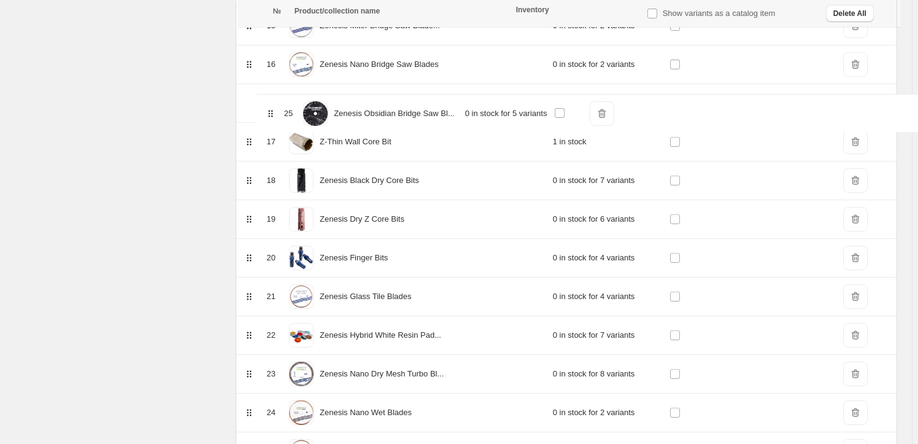
drag, startPoint x: 255, startPoint y: 404, endPoint x: 274, endPoint y: 112, distance: 292.2
click at [274, 112] on table "№ Product/collection name Inventory Show variants as a catalog item Delete All …" at bounding box center [567, 167] width 662 height 1458
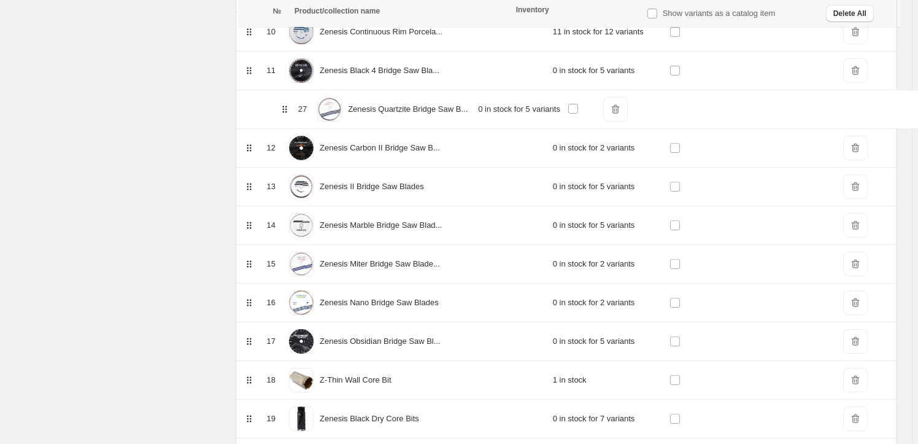
scroll to position [559, 0]
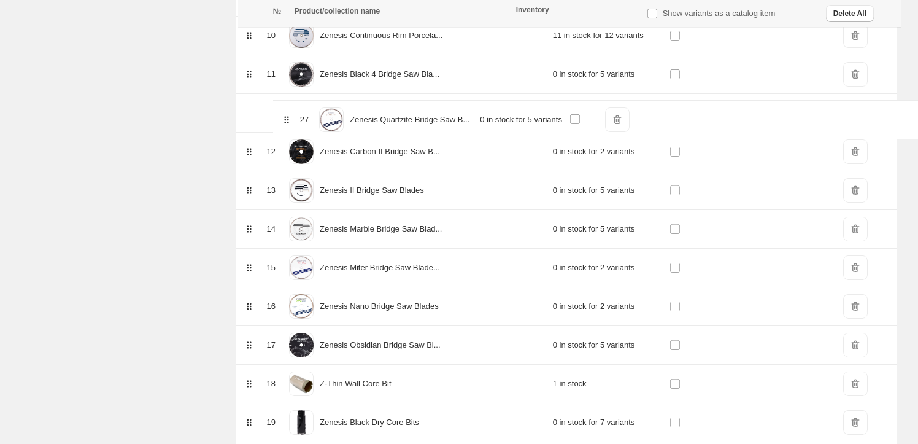
drag, startPoint x: 254, startPoint y: 377, endPoint x: 289, endPoint y: 117, distance: 262.6
click at [289, 117] on table "№ Product/collection name Inventory Show variants as a catalog item Delete All …" at bounding box center [567, 370] width 662 height 1458
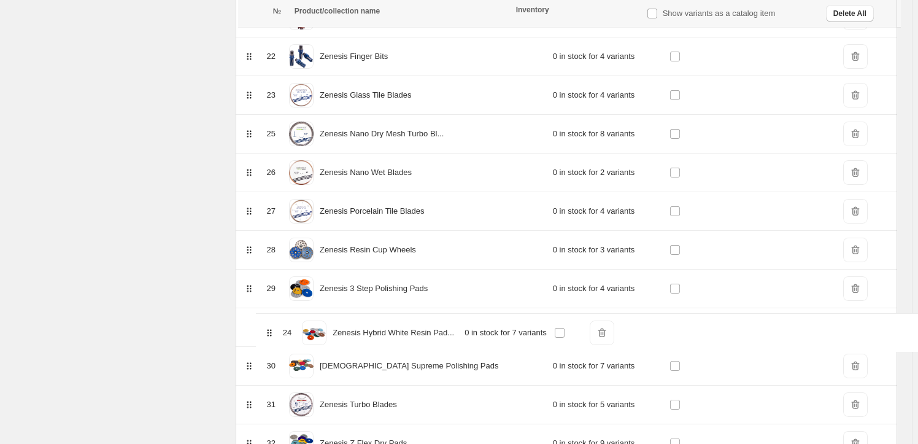
scroll to position [1004, 0]
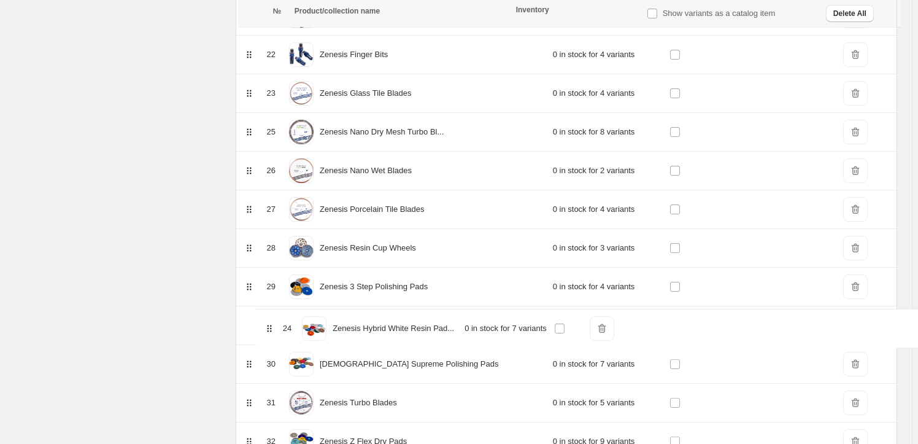
drag, startPoint x: 254, startPoint y: 297, endPoint x: 272, endPoint y: 332, distance: 39.5
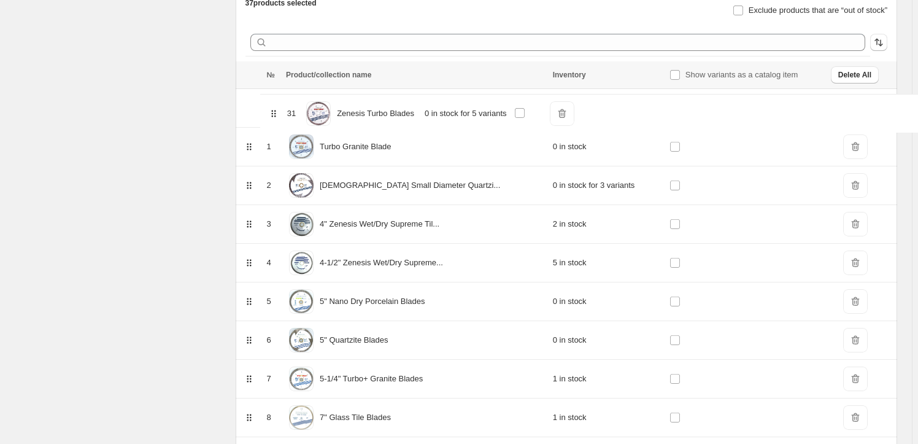
scroll to position [136, 0]
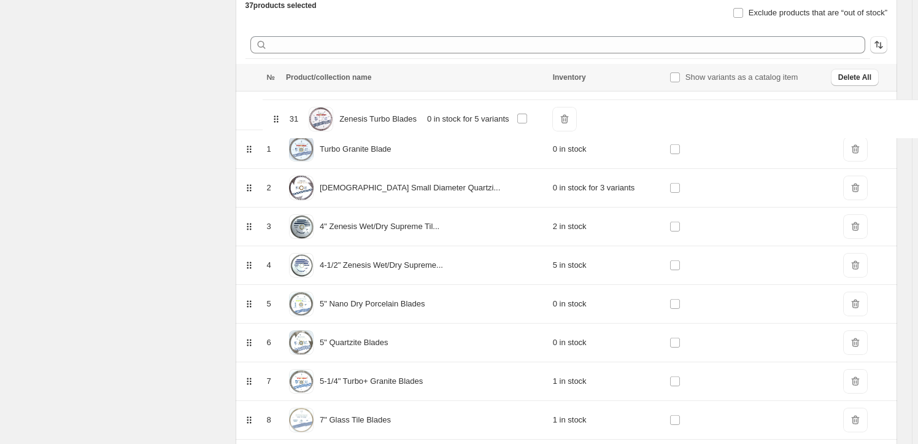
drag, startPoint x: 257, startPoint y: 289, endPoint x: 282, endPoint y: 115, distance: 175.0
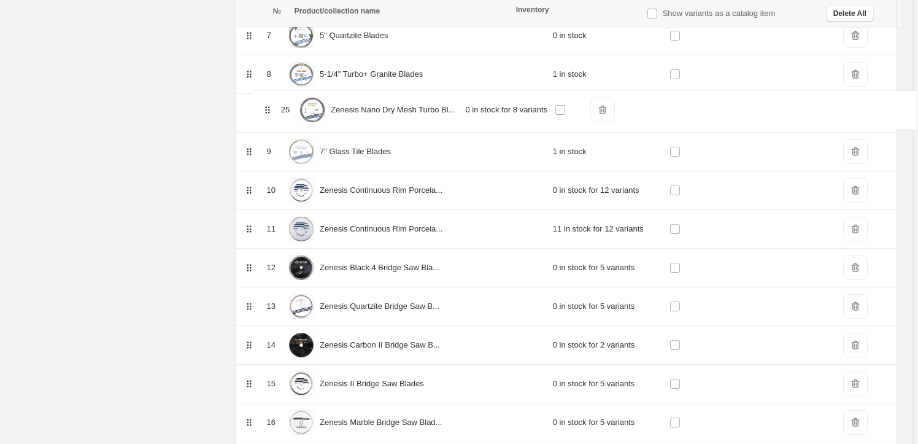
scroll to position [440, 0]
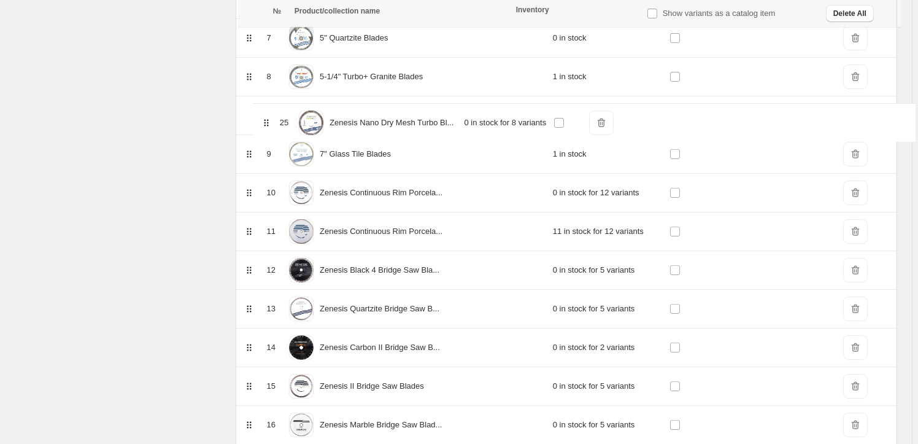
drag, startPoint x: 257, startPoint y: 147, endPoint x: 271, endPoint y: 123, distance: 28.1
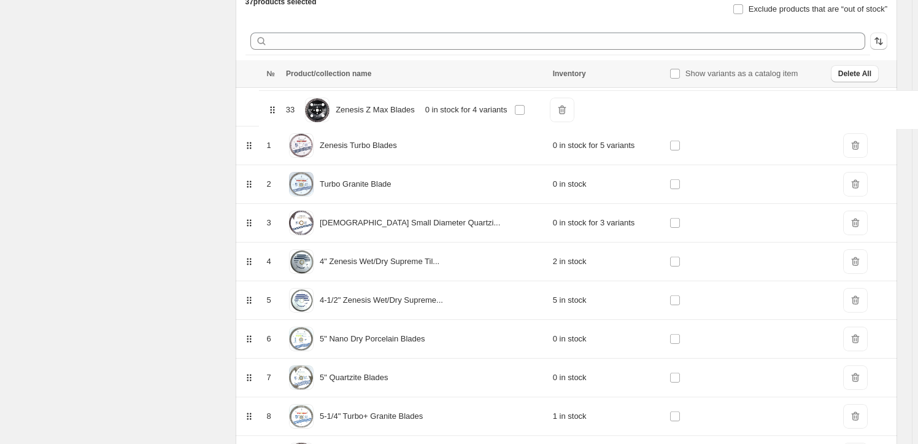
scroll to position [131, 0]
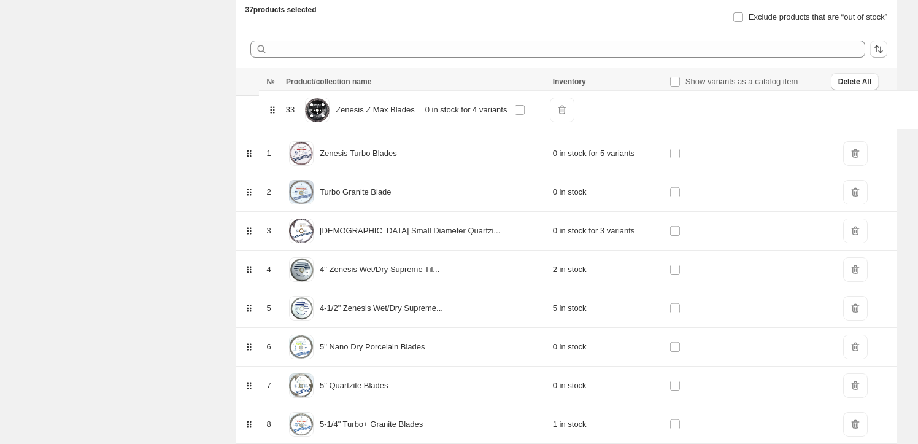
drag, startPoint x: 255, startPoint y: 223, endPoint x: 276, endPoint y: 109, distance: 116.2
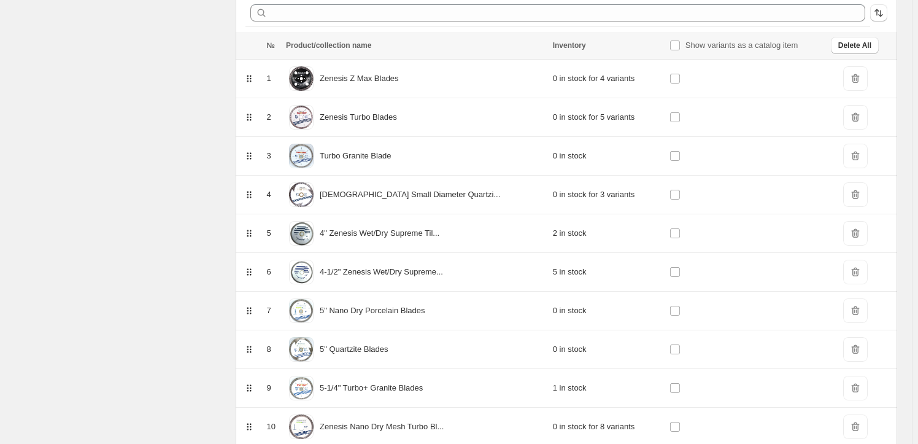
scroll to position [187, 0]
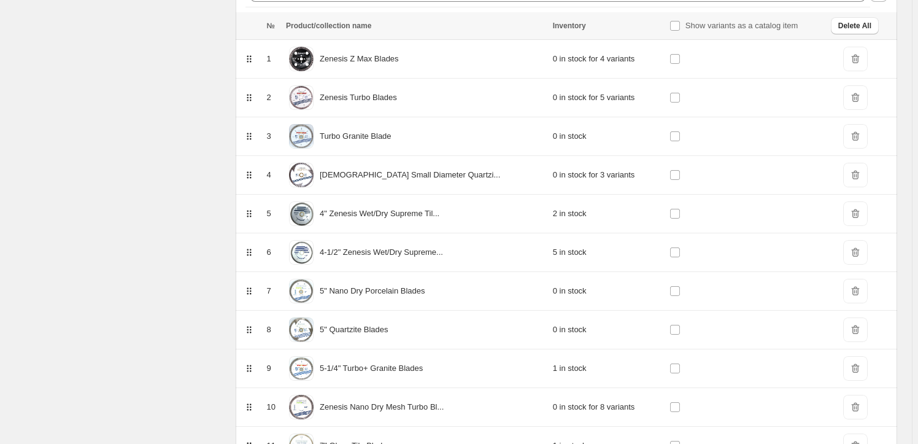
click at [853, 134] on span "DeleteIcon" at bounding box center [856, 136] width 25 height 25
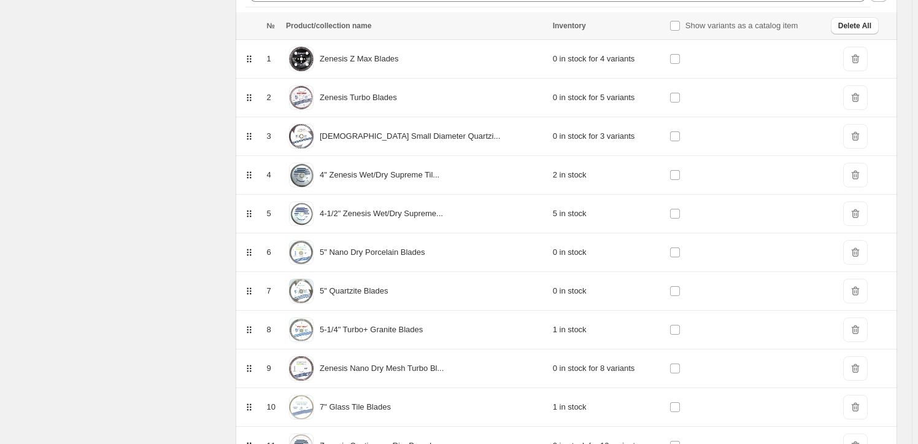
click at [855, 287] on span "DeleteIcon" at bounding box center [856, 291] width 25 height 25
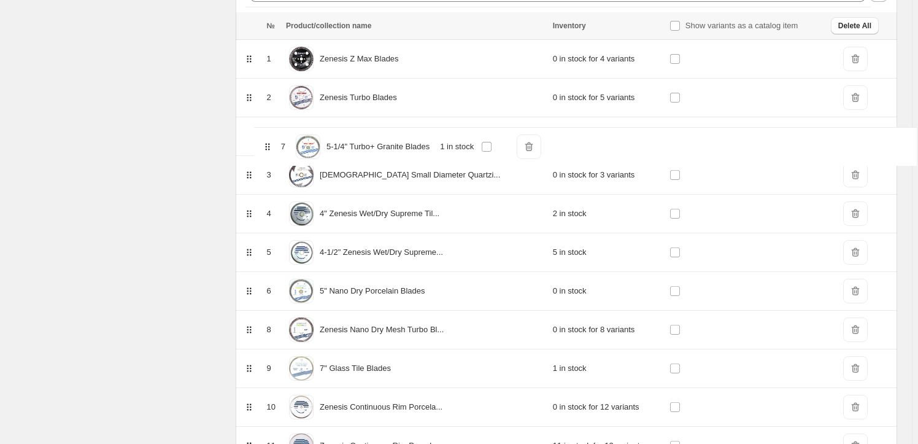
drag, startPoint x: 255, startPoint y: 292, endPoint x: 272, endPoint y: 145, distance: 148.3
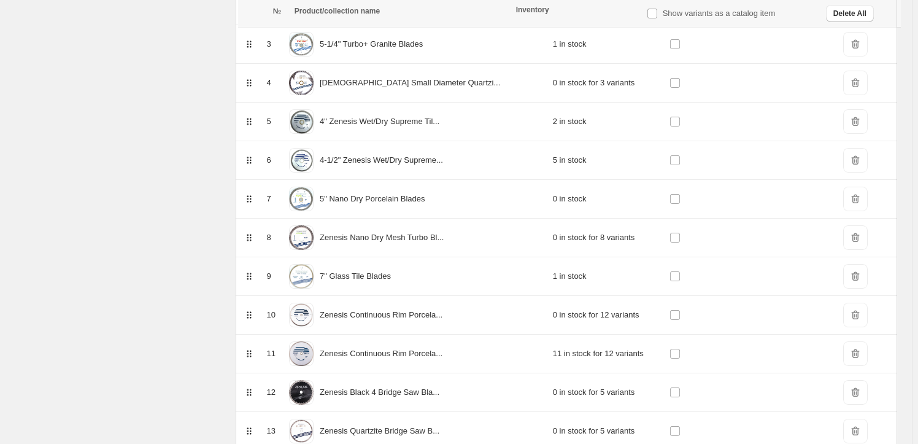
scroll to position [299, 0]
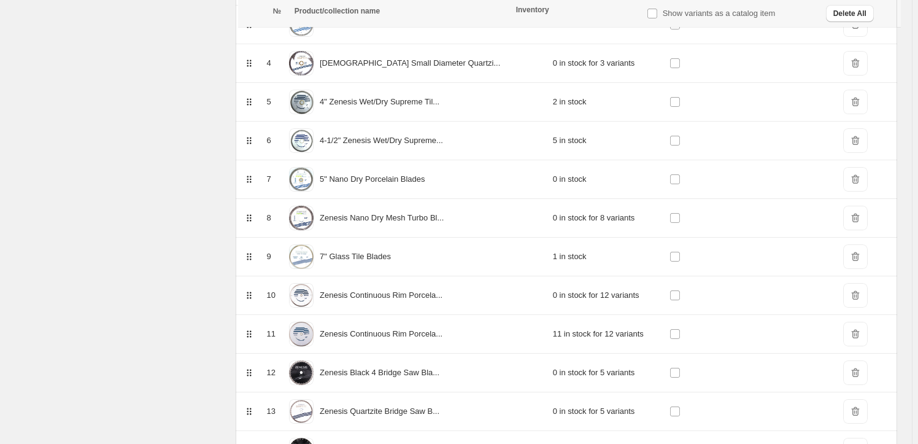
click at [853, 291] on span "DeleteIcon" at bounding box center [856, 295] width 25 height 25
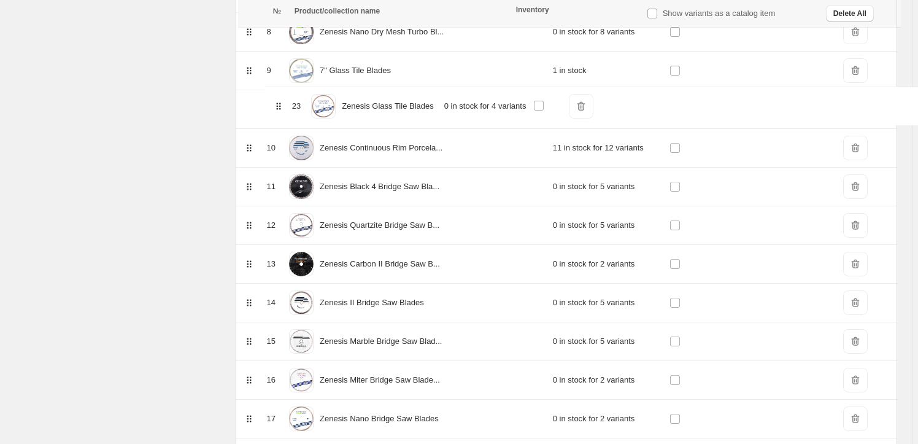
scroll to position [483, 0]
drag, startPoint x: 253, startPoint y: 241, endPoint x: 281, endPoint y: 112, distance: 132.0
click at [281, 112] on table "№ Product/collection name Inventory Show variants as a catalog item Delete All …" at bounding box center [567, 387] width 662 height 1342
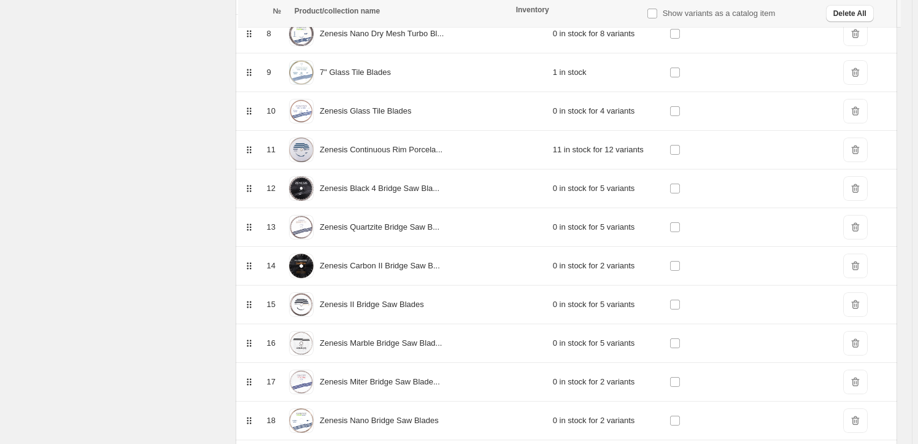
click at [855, 66] on span "DeleteIcon" at bounding box center [856, 72] width 25 height 25
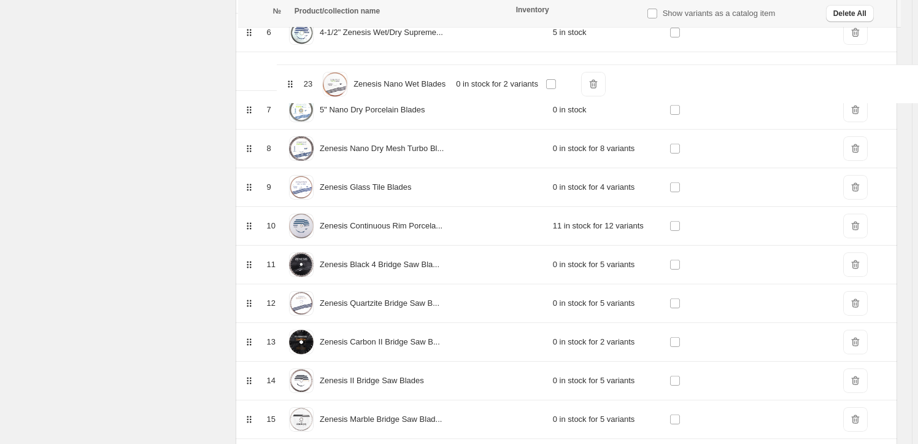
scroll to position [397, 0]
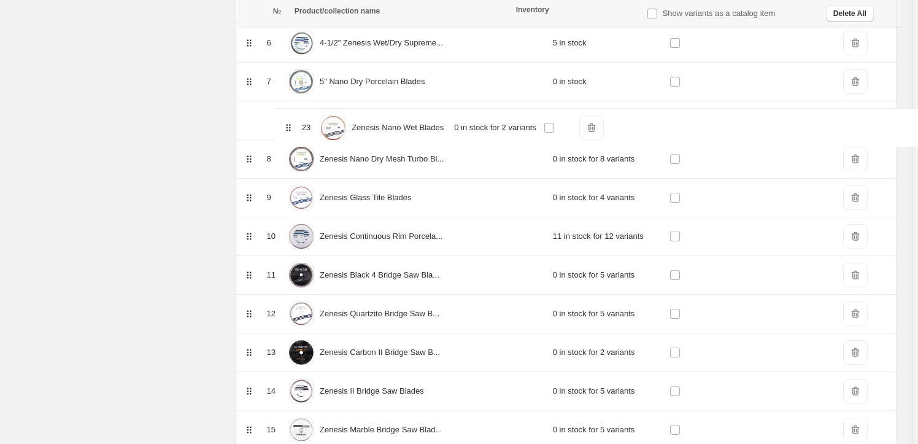
drag, startPoint x: 254, startPoint y: 221, endPoint x: 292, endPoint y: 123, distance: 104.5
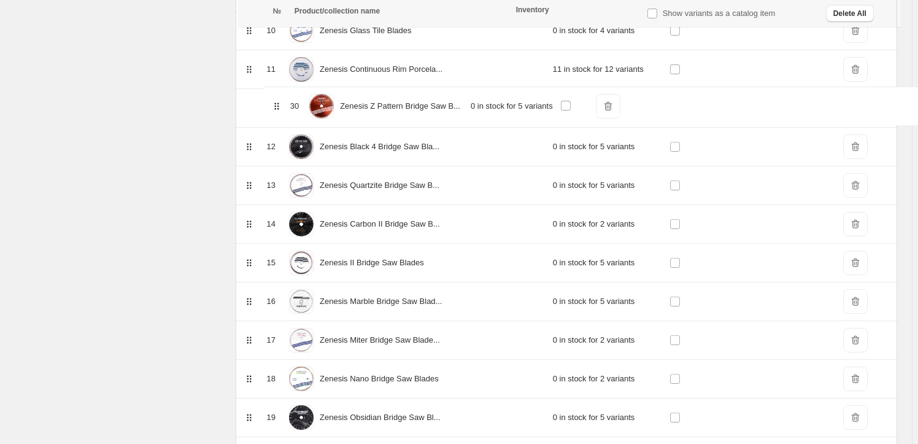
scroll to position [556, 0]
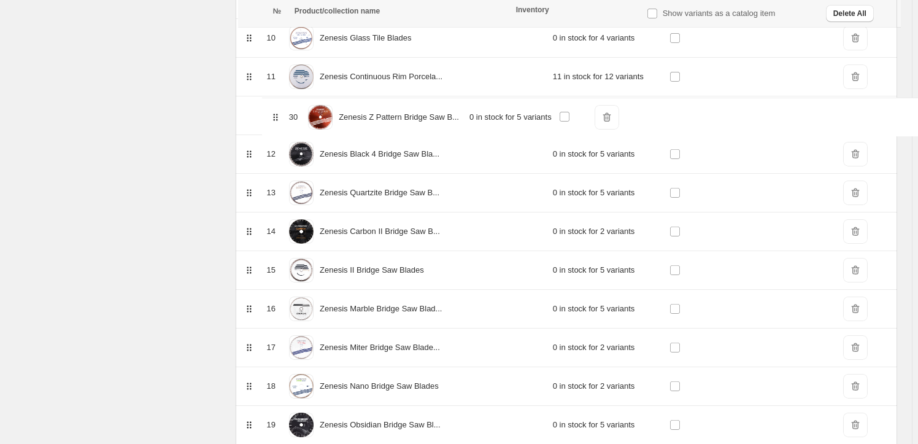
drag, startPoint x: 255, startPoint y: 258, endPoint x: 279, endPoint y: 112, distance: 148.7
click at [279, 112] on table "№ Product/collection name Inventory Show variants as a catalog item Delete All …" at bounding box center [567, 294] width 662 height 1303
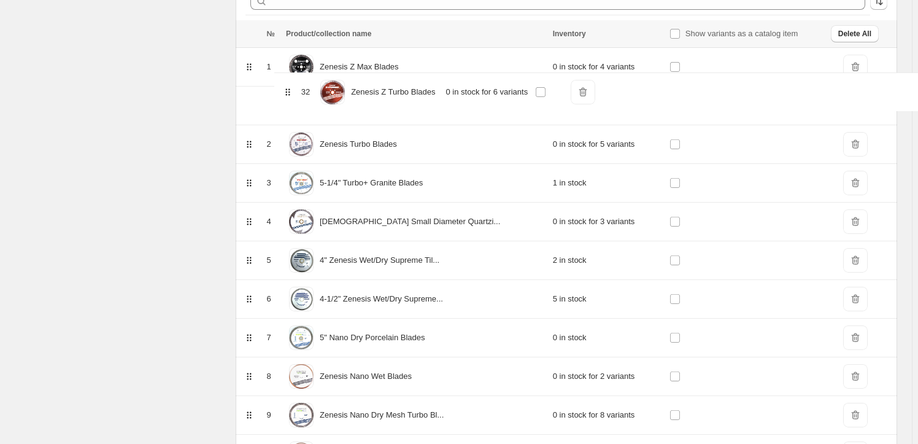
scroll to position [173, 0]
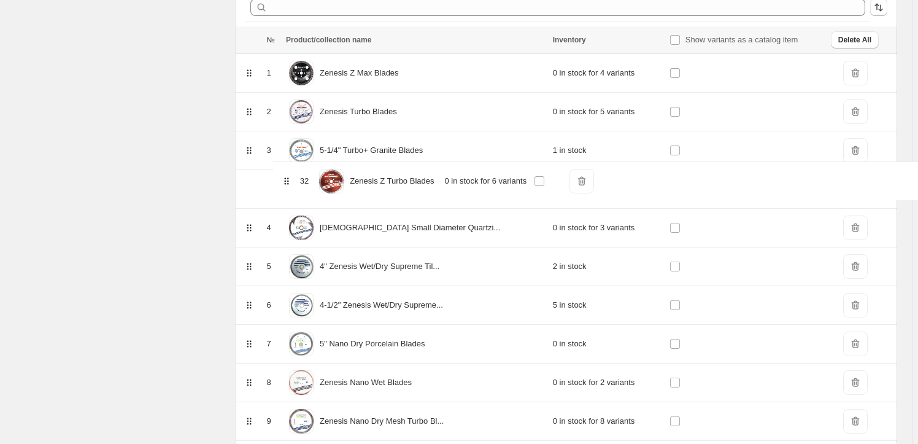
drag, startPoint x: 254, startPoint y: 339, endPoint x: 290, endPoint y: 182, distance: 161.7
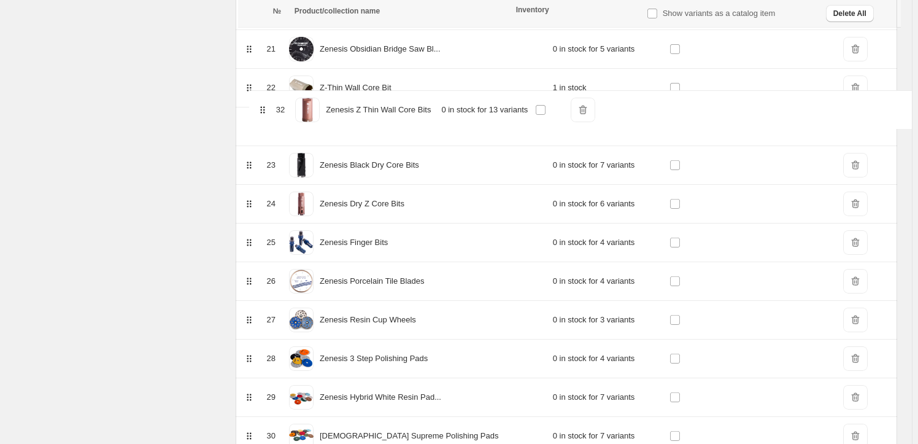
scroll to position [968, 0]
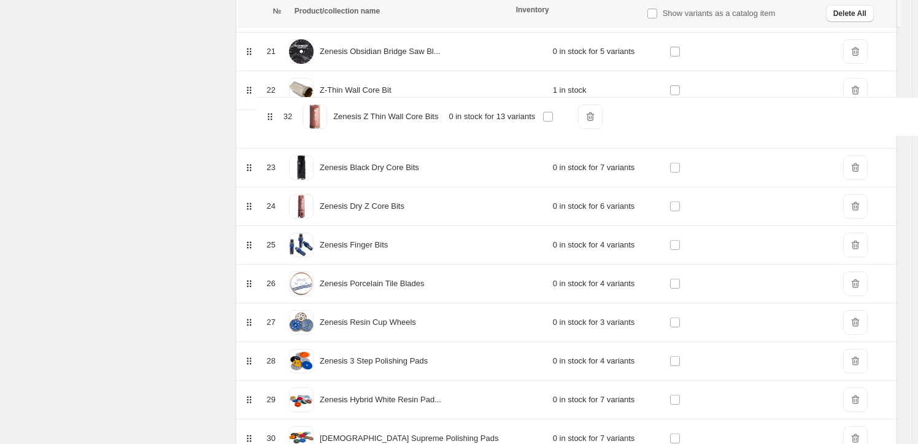
drag, startPoint x: 254, startPoint y: 337, endPoint x: 273, endPoint y: 115, distance: 223.1
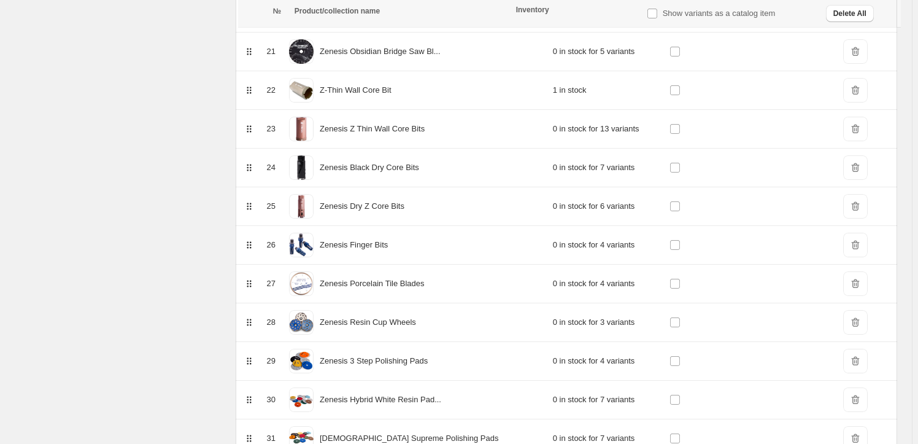
click at [853, 87] on span "DeleteIcon" at bounding box center [856, 90] width 25 height 25
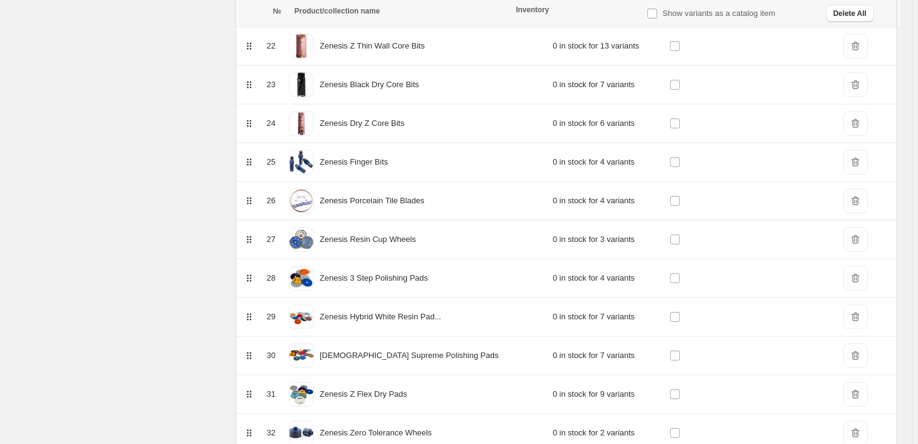
scroll to position [1068, 0]
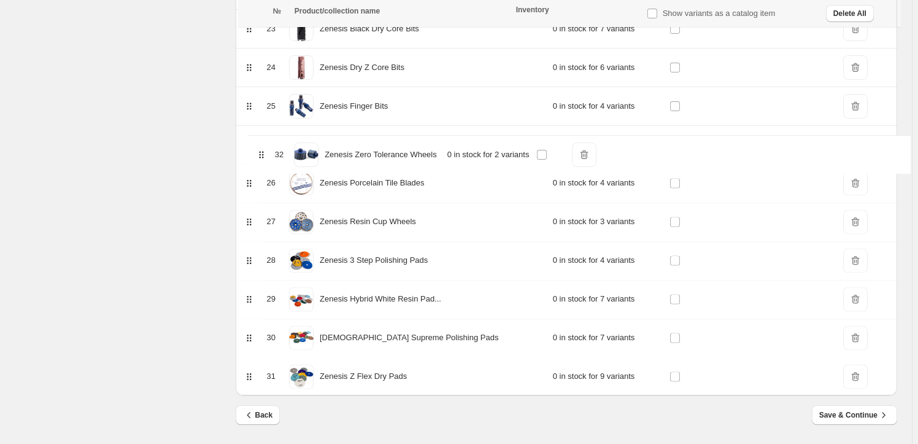
drag, startPoint x: 254, startPoint y: 378, endPoint x: 264, endPoint y: 155, distance: 223.7
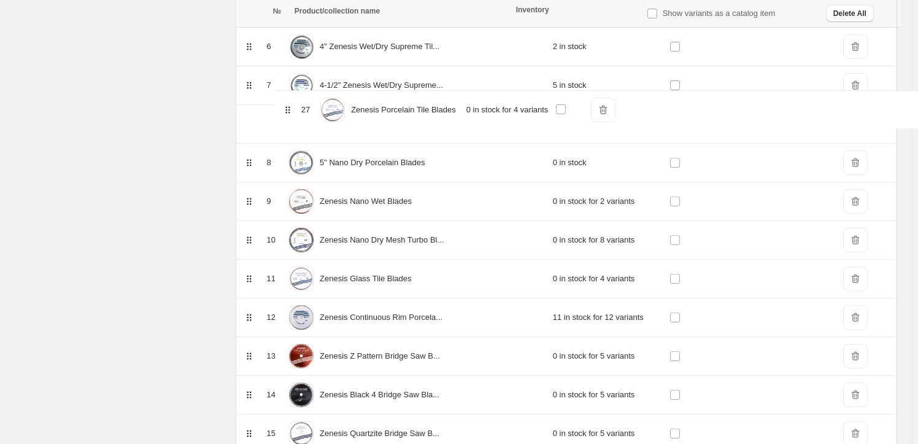
scroll to position [389, 0]
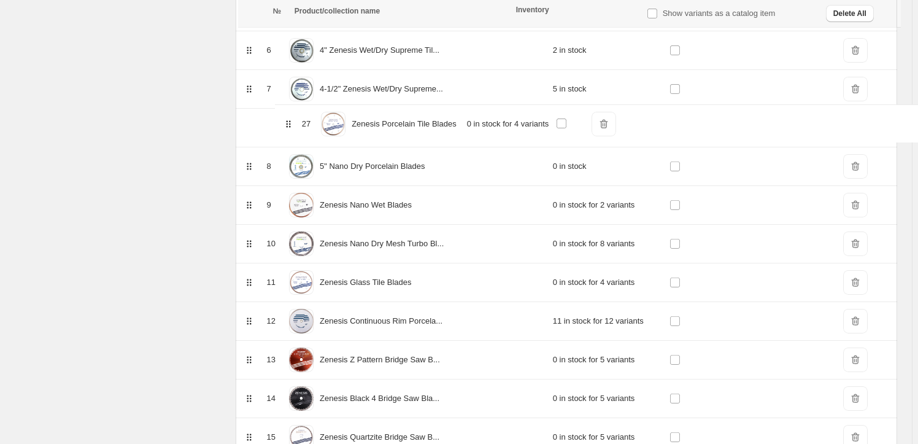
drag, startPoint x: 253, startPoint y: 239, endPoint x: 290, endPoint y: 121, distance: 124.3
click at [290, 122] on table "№ Product/collection name Inventory Show variants as a catalog item Delete All …" at bounding box center [567, 442] width 662 height 1265
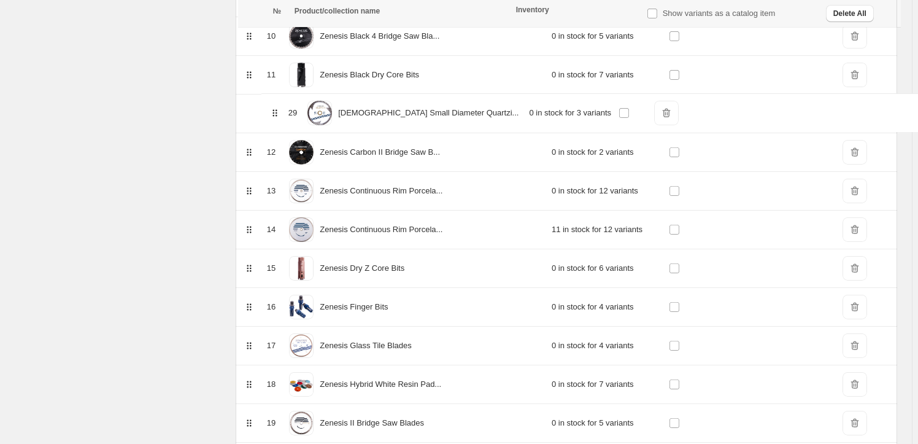
scroll to position [557, 0]
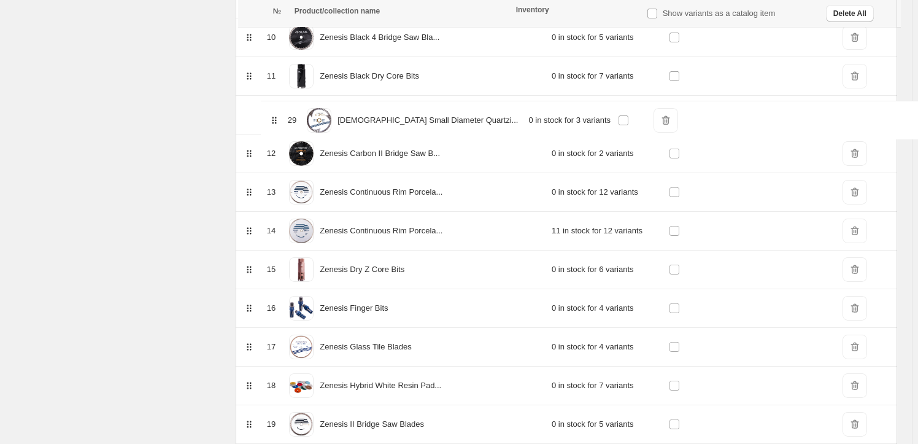
drag, startPoint x: 253, startPoint y: 153, endPoint x: 276, endPoint y: 116, distance: 44.1
click at [276, 116] on table "№ Product/collection name Inventory Show variants as a catalog item Delete All …" at bounding box center [567, 372] width 662 height 1458
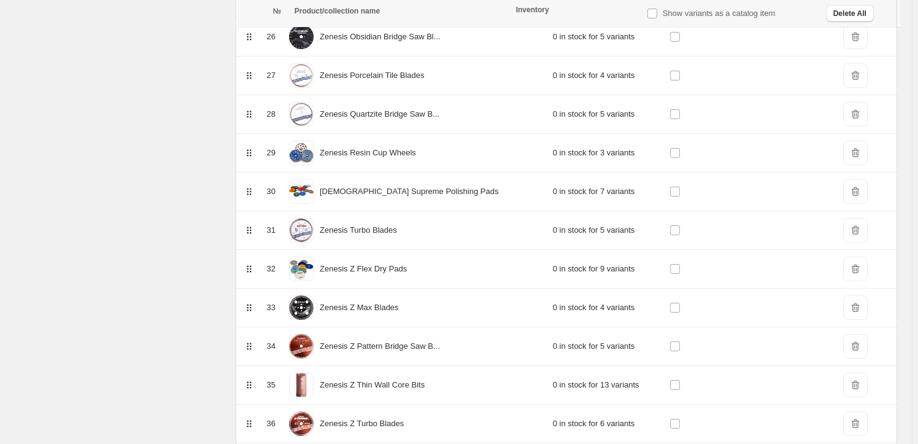
scroll to position [1261, 0]
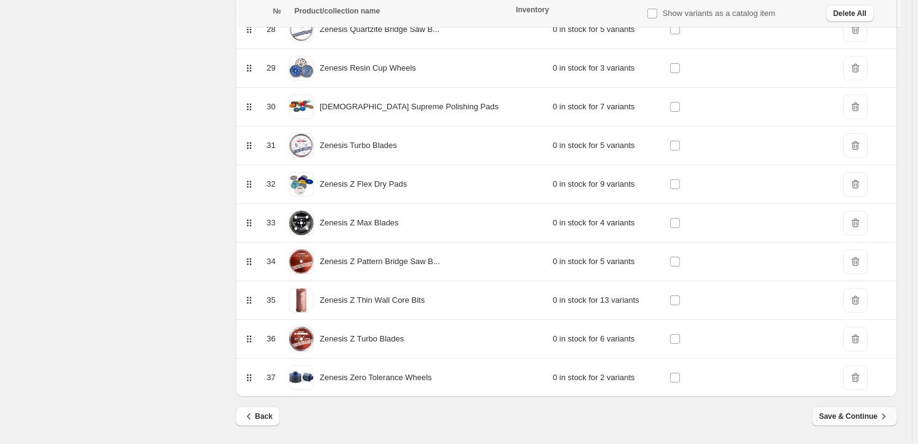
click at [853, 413] on span "Save & Continue" at bounding box center [855, 416] width 71 height 12
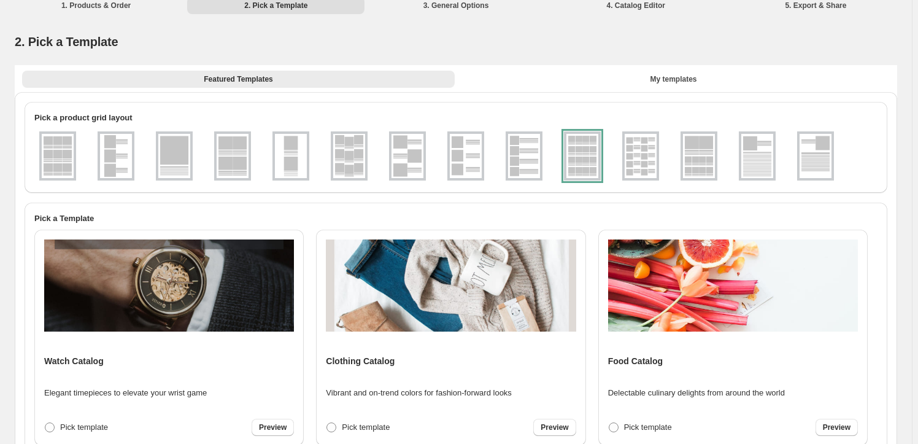
scroll to position [0, 0]
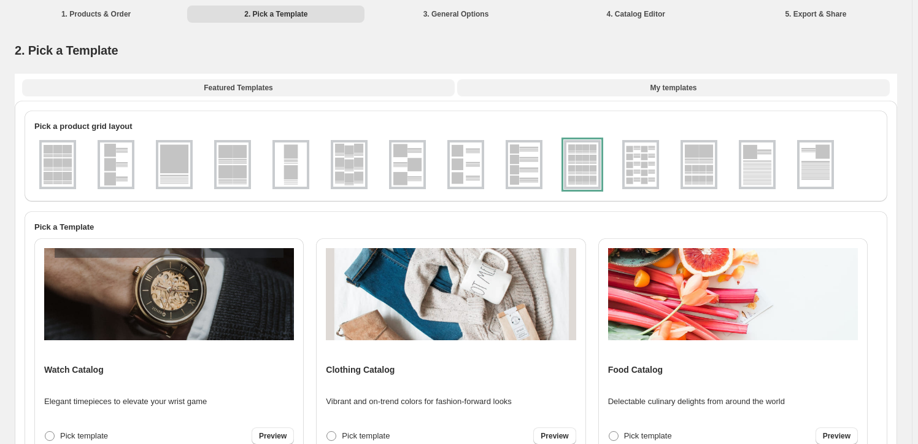
click at [675, 84] on span "My templates" at bounding box center [673, 88] width 47 height 10
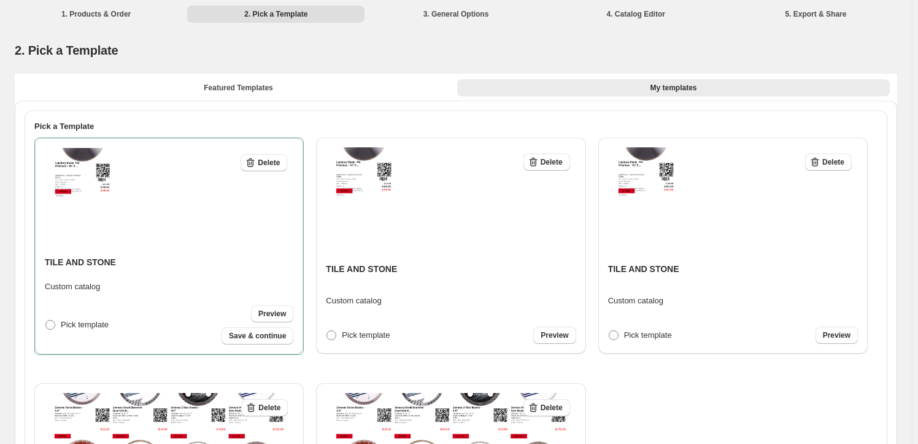
click at [334, 321] on div "Delete TILE AND STONE Custom catalog Pick template Preview" at bounding box center [451, 245] width 250 height 196
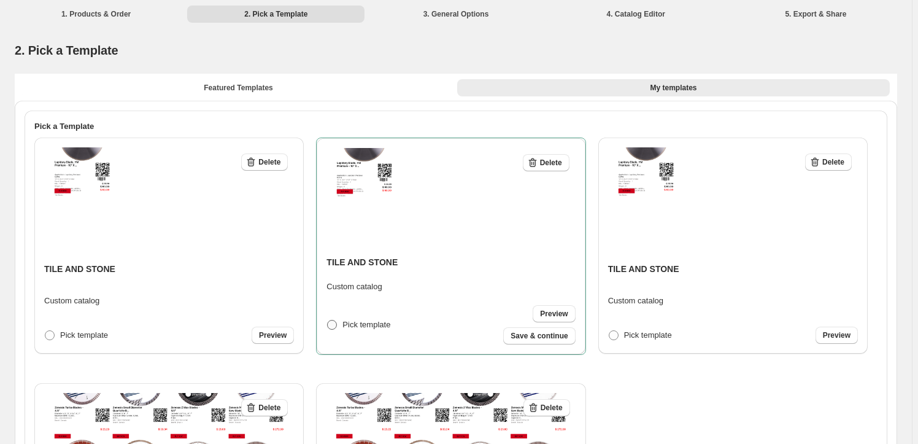
click at [333, 322] on span at bounding box center [332, 325] width 10 height 10
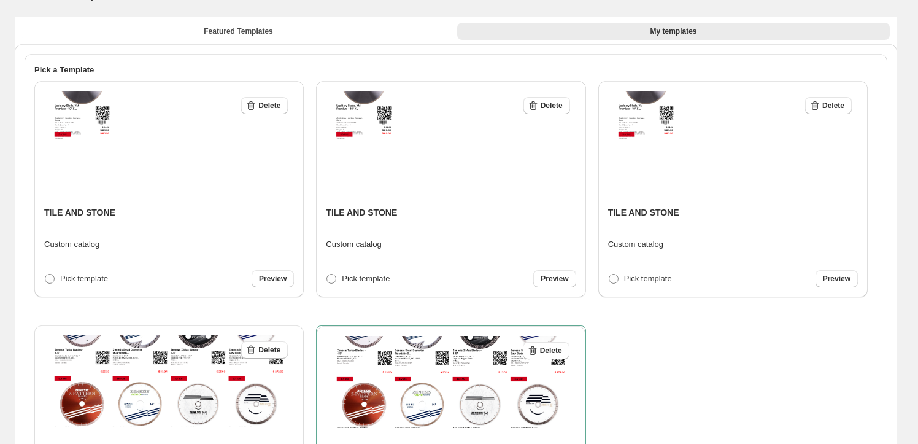
scroll to position [260, 0]
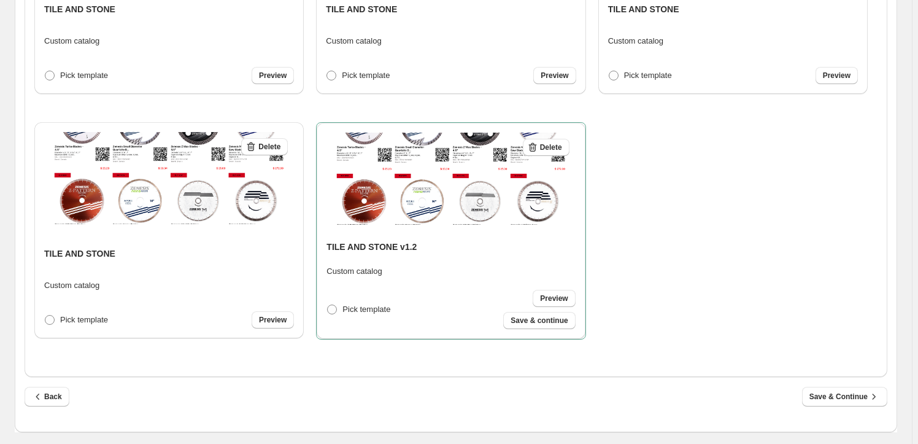
click at [564, 295] on span "Preview" at bounding box center [554, 298] width 28 height 10
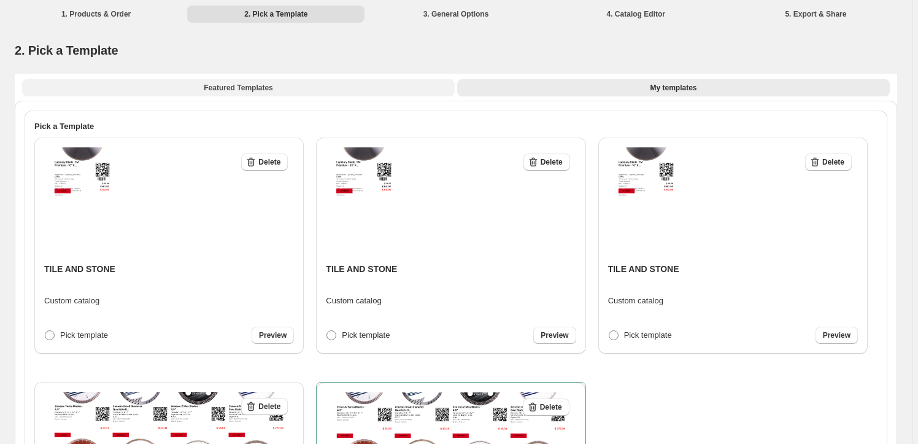
click at [239, 85] on span "Featured Templates" at bounding box center [238, 88] width 69 height 10
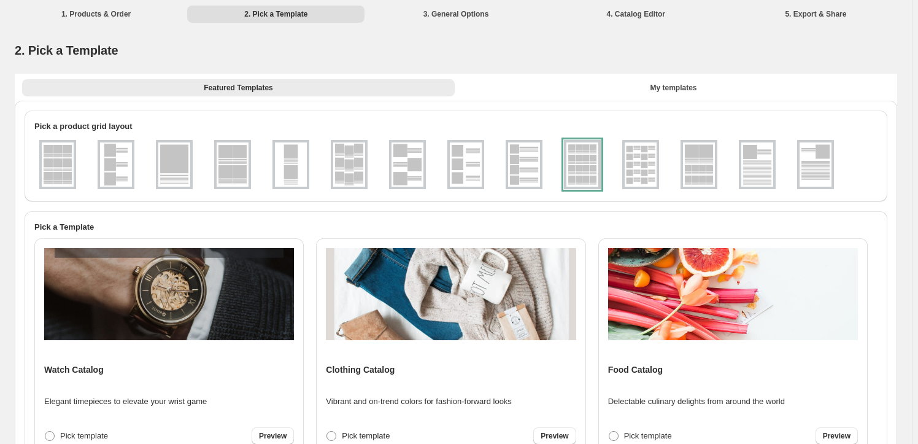
click at [97, 12] on li "1. Products & Order" at bounding box center [95, 13] width 177 height 17
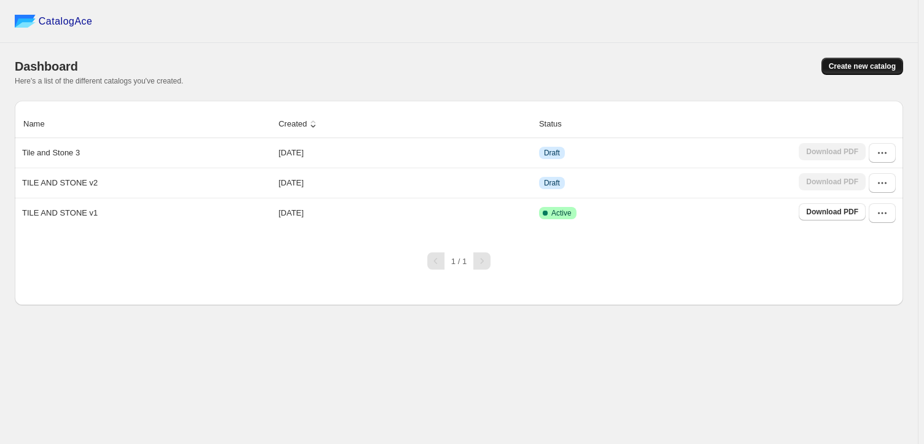
click at [868, 62] on span "Create new catalog" at bounding box center [862, 66] width 67 height 10
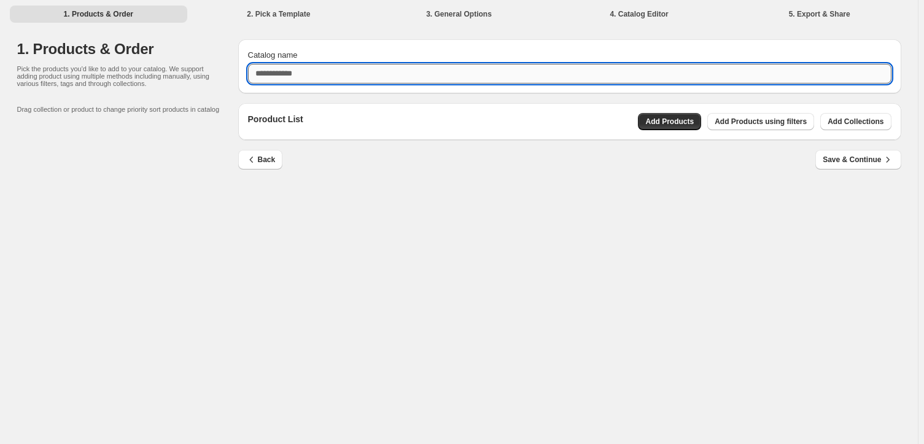
click at [296, 71] on input "Catalog name" at bounding box center [569, 74] width 643 height 20
type input "*"
type input "**********"
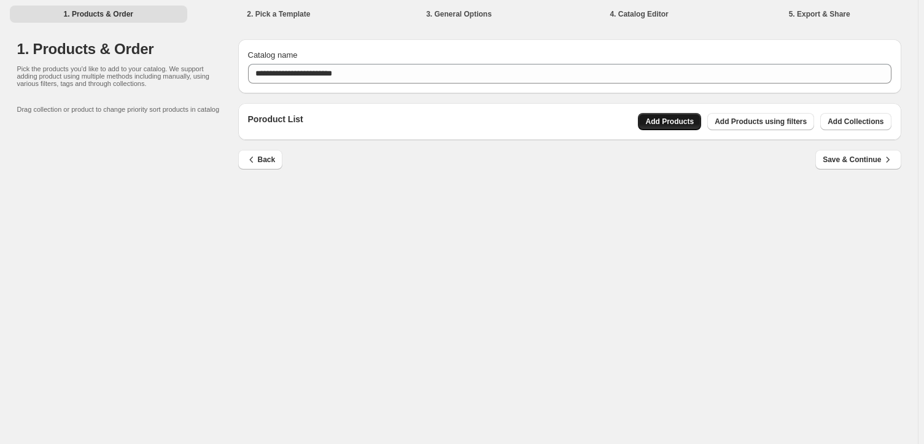
click at [691, 121] on span "Add Products" at bounding box center [669, 122] width 48 height 10
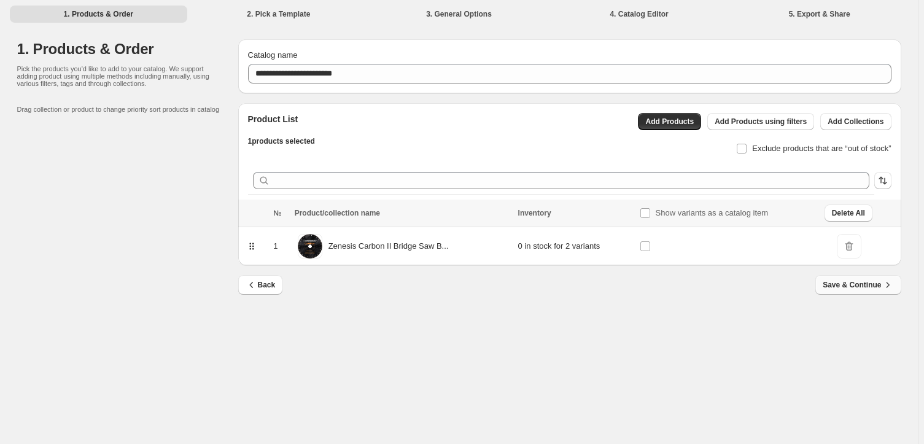
click at [859, 282] on span "Save & Continue" at bounding box center [858, 285] width 71 height 12
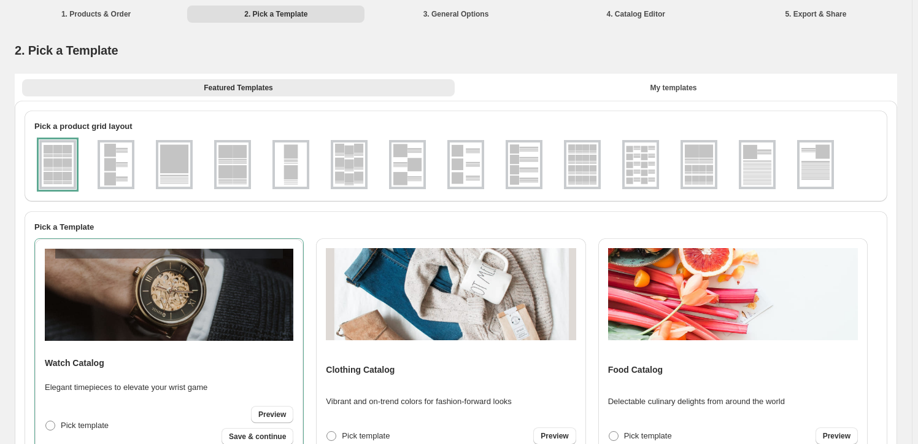
click at [235, 165] on img at bounding box center [233, 164] width 32 height 44
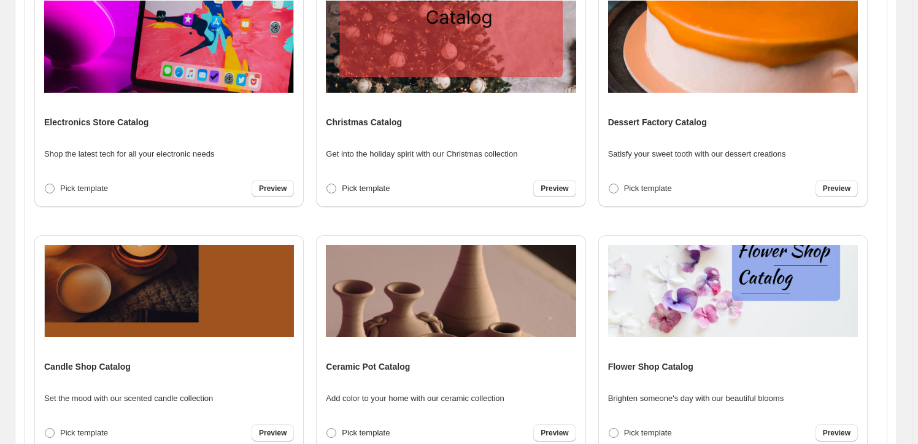
scroll to position [28, 0]
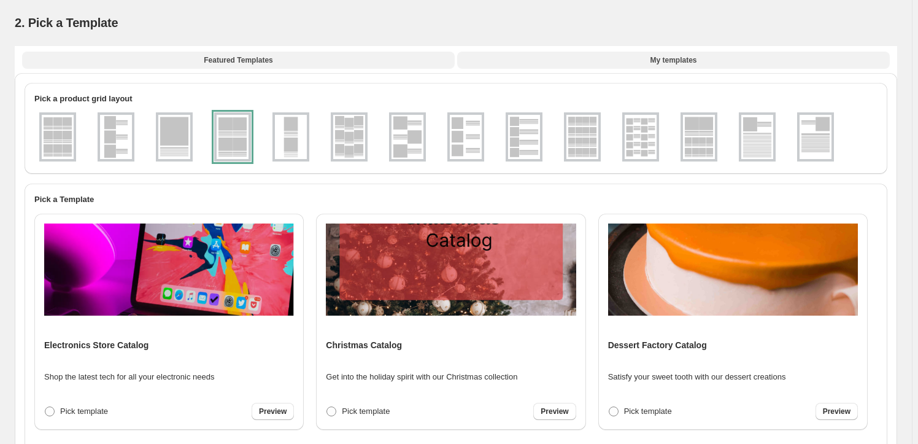
click at [676, 55] on span "My templates" at bounding box center [673, 60] width 47 height 10
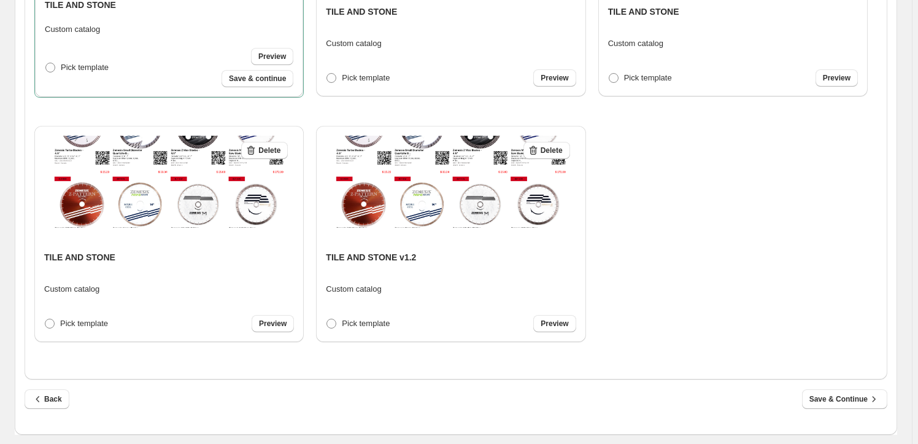
scroll to position [260, 0]
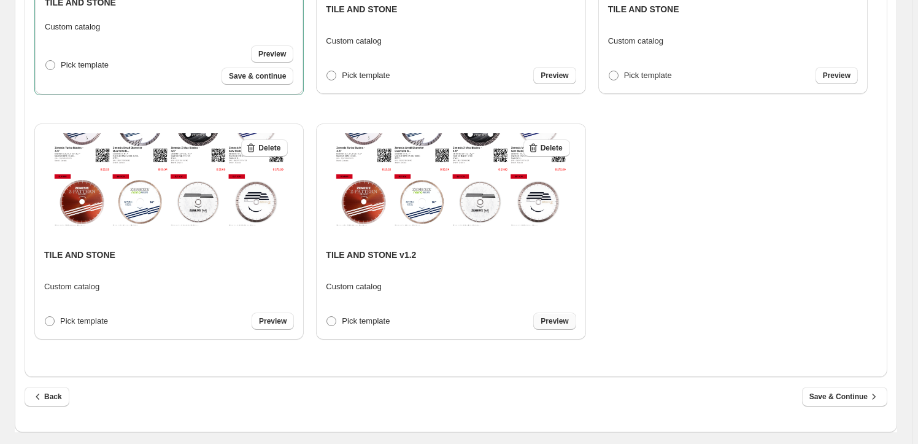
click at [561, 318] on span "Preview" at bounding box center [555, 321] width 28 height 10
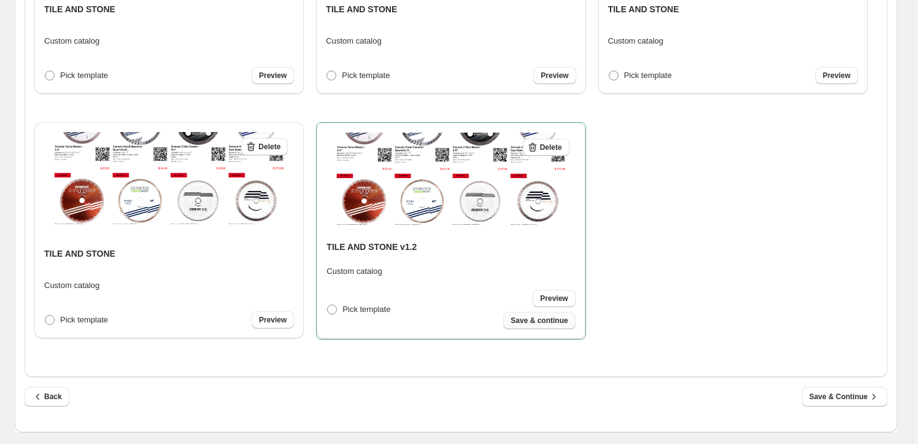
click at [536, 319] on span "Save & continue" at bounding box center [539, 321] width 57 height 10
select select "****"
select select "**********"
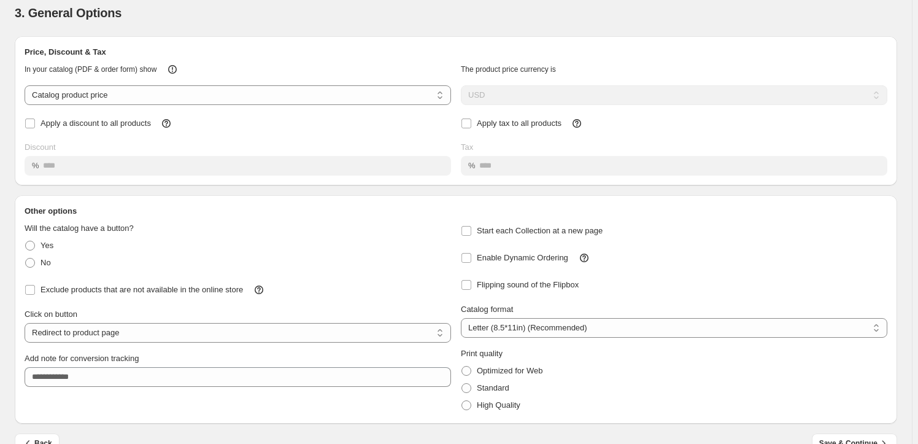
scroll to position [62, 0]
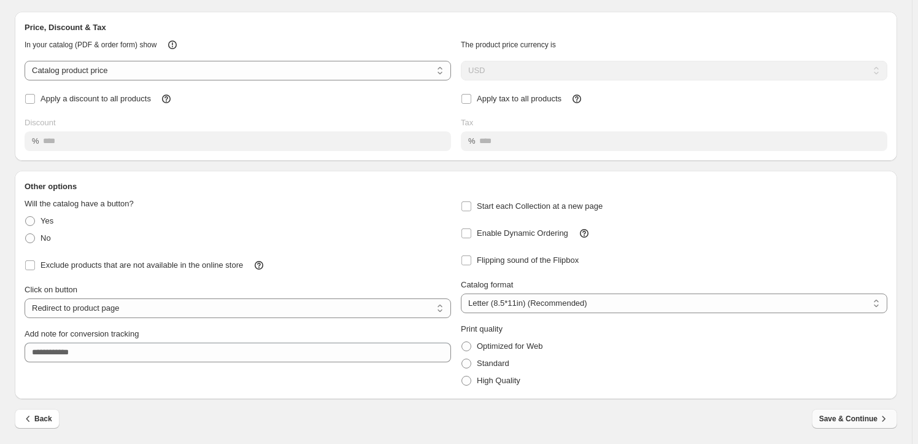
click at [846, 416] on span "Save & Continue" at bounding box center [855, 419] width 71 height 12
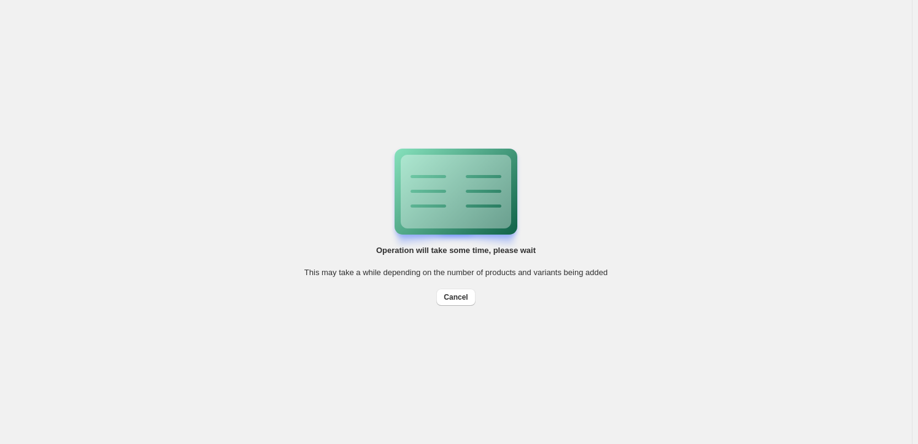
scroll to position [0, 0]
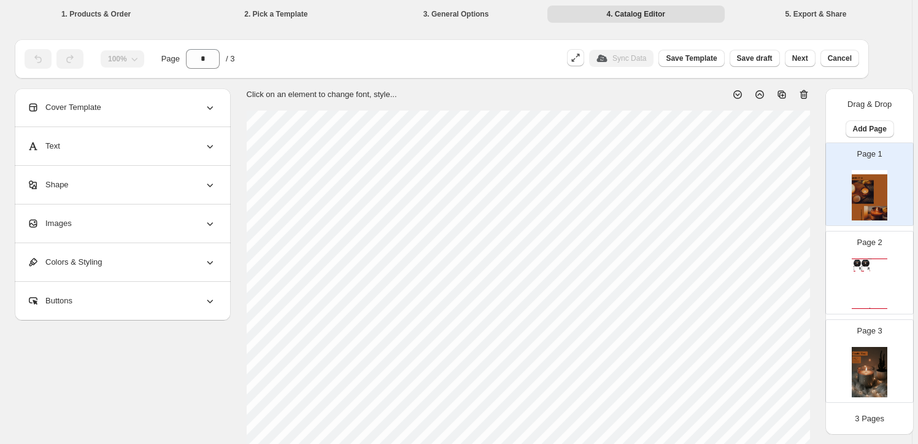
click at [870, 263] on img at bounding box center [866, 263] width 8 height 7
type input "*"
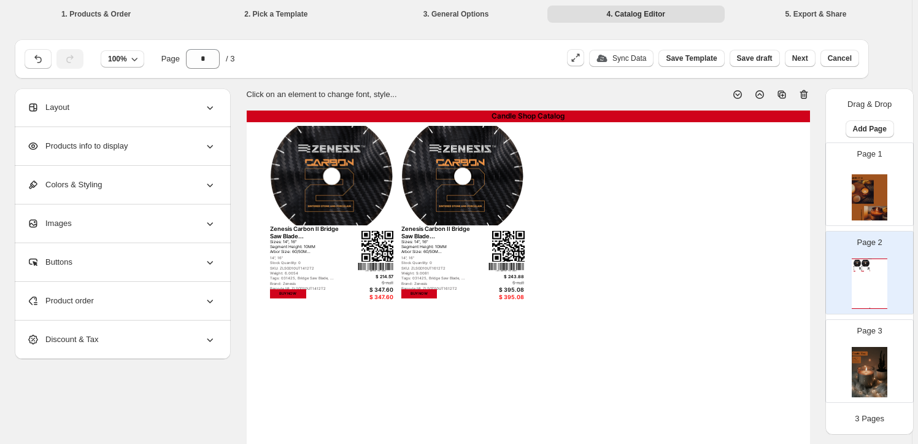
click at [88, 142] on span "Products info to display" at bounding box center [77, 146] width 101 height 12
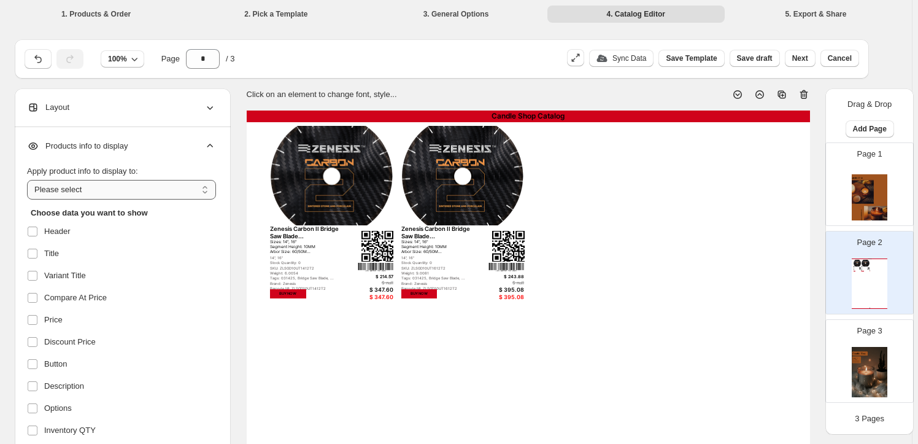
click at [206, 188] on select "**********" at bounding box center [121, 190] width 189 height 20
click at [208, 188] on select "**********" at bounding box center [121, 190] width 189 height 20
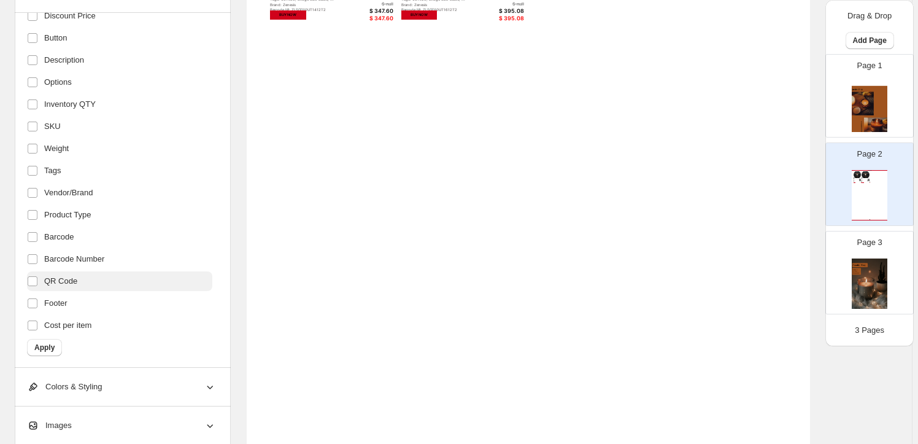
scroll to position [212, 0]
click at [60, 422] on span "Images" at bounding box center [49, 425] width 45 height 12
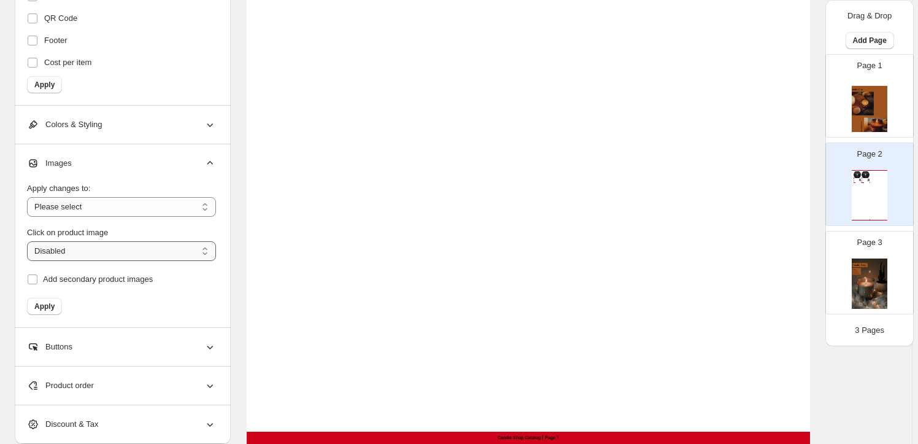
scroll to position [446, 0]
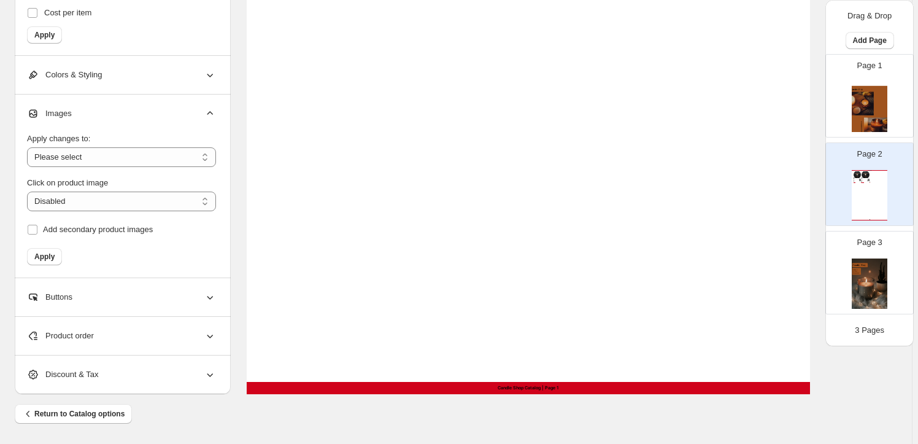
click at [98, 335] on div "Product order" at bounding box center [121, 336] width 189 height 38
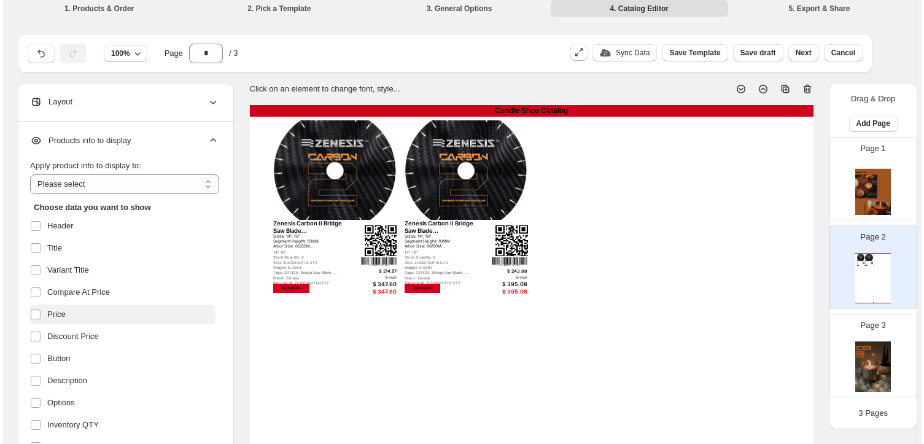
scroll to position [0, 0]
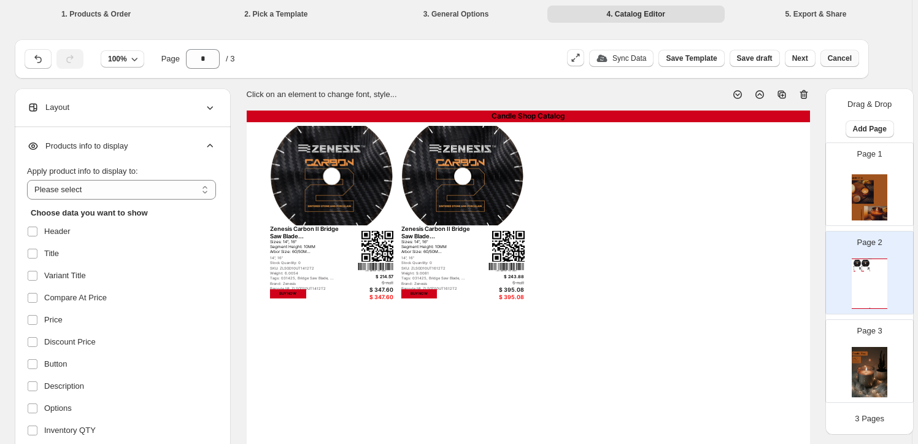
click at [850, 54] on span "Cancel" at bounding box center [840, 58] width 24 height 10
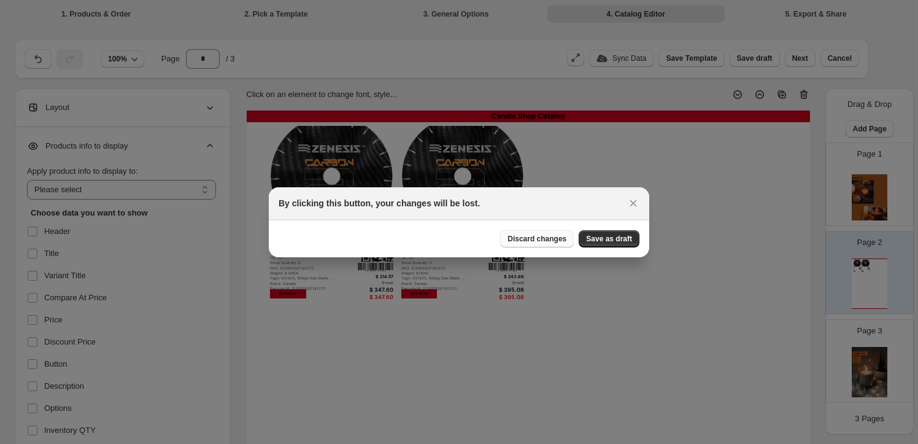
click at [541, 238] on span "Discard changes" at bounding box center [537, 239] width 59 height 10
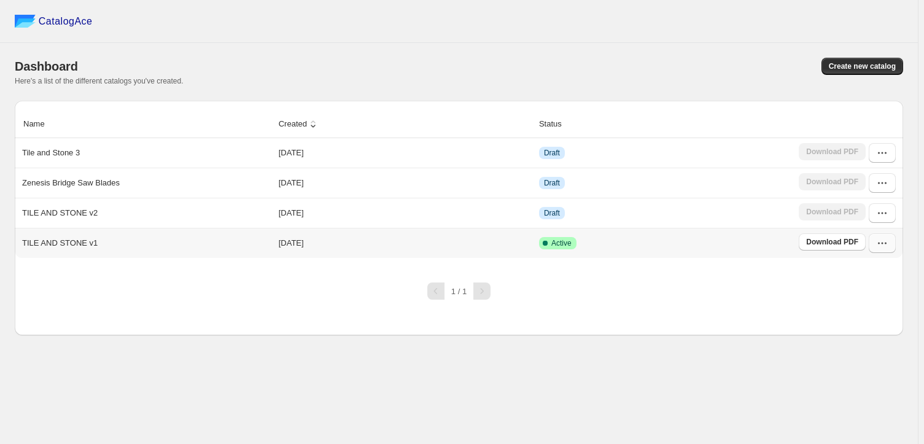
click at [880, 241] on icon "button" at bounding box center [882, 243] width 12 height 12
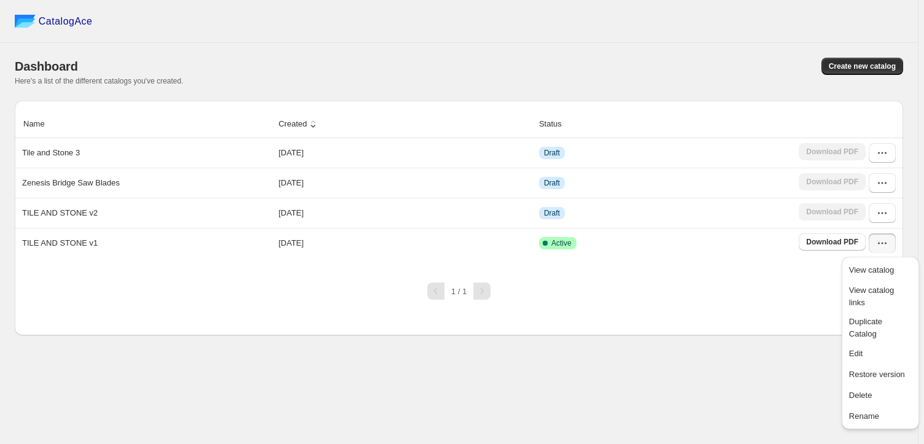
click at [731, 312] on div "Name Created Status Tile and Stone 3 [DATE] Draft Download PDF Zenesis Bridge S…" at bounding box center [459, 218] width 888 height 235
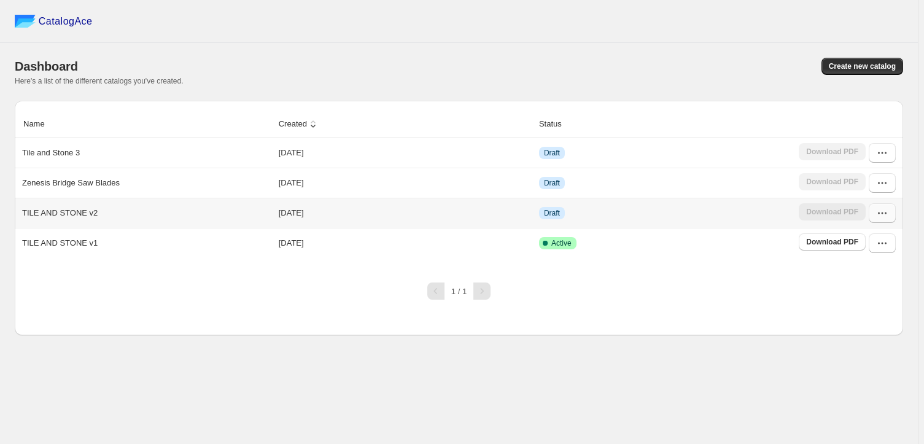
click at [882, 211] on icon "button" at bounding box center [882, 213] width 12 height 12
click at [861, 360] on span "Delete" at bounding box center [860, 364] width 23 height 9
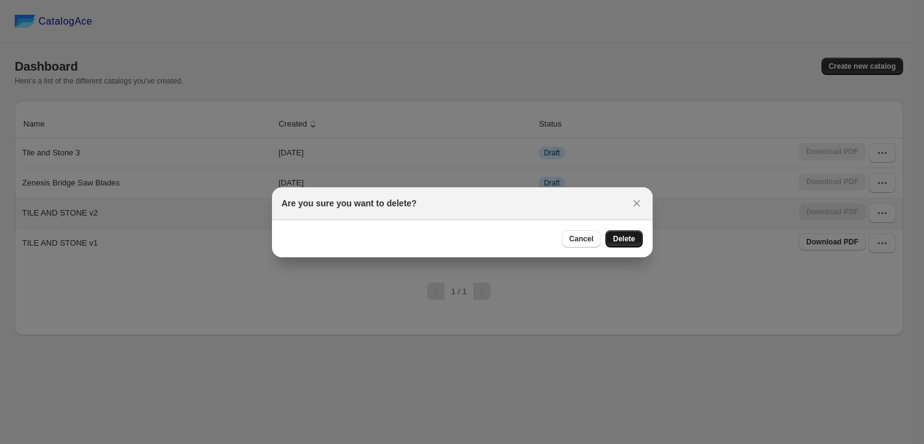
click at [623, 235] on span "Delete" at bounding box center [624, 239] width 22 height 10
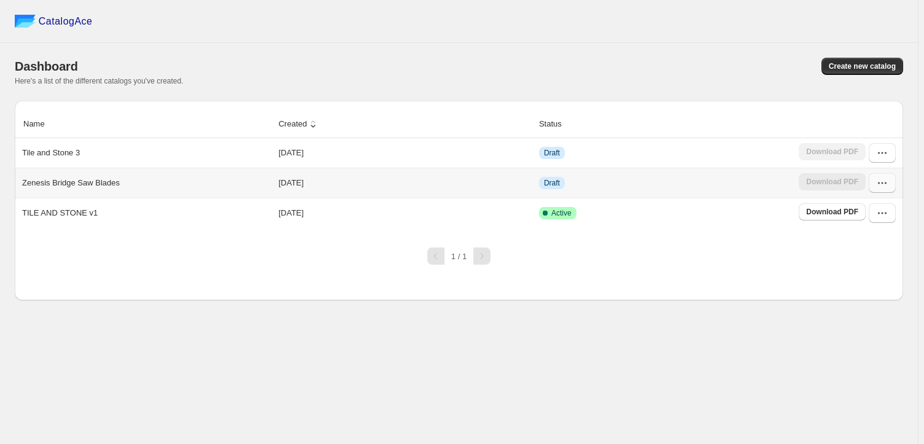
click at [884, 179] on icon "button" at bounding box center [882, 183] width 12 height 12
click at [854, 330] on span "Delete" at bounding box center [860, 334] width 23 height 9
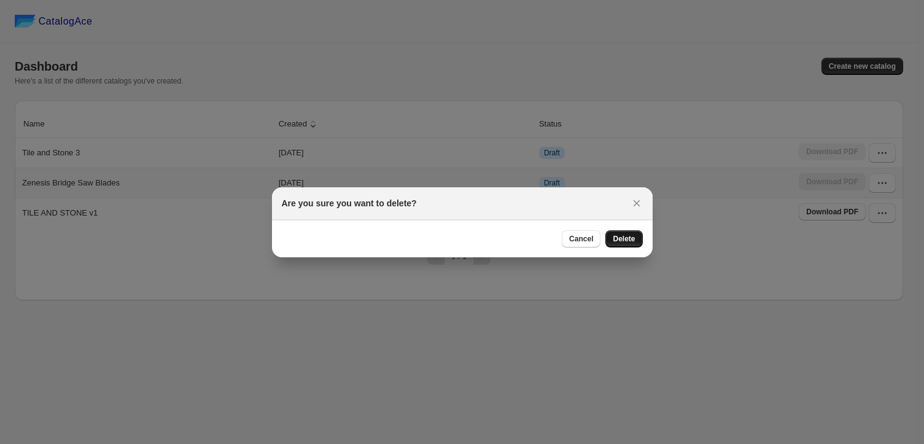
click at [626, 239] on span "Delete" at bounding box center [624, 239] width 22 height 10
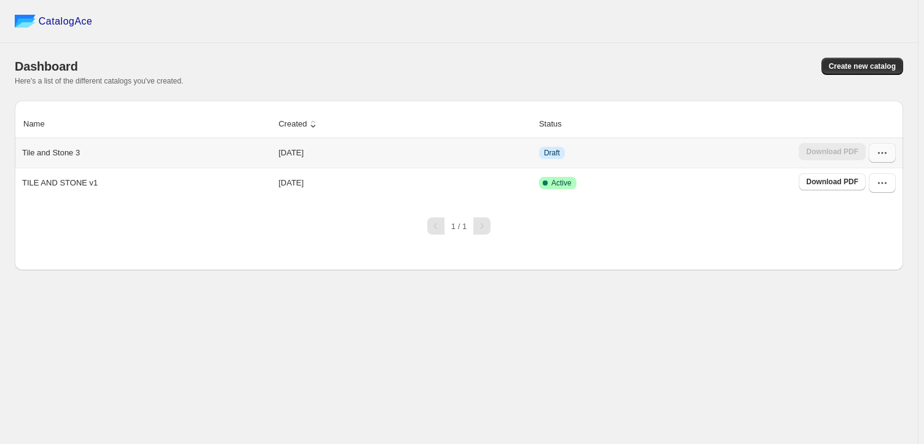
click at [882, 149] on icon "button" at bounding box center [882, 153] width 12 height 12
click at [857, 300] on span "Delete" at bounding box center [860, 304] width 23 height 9
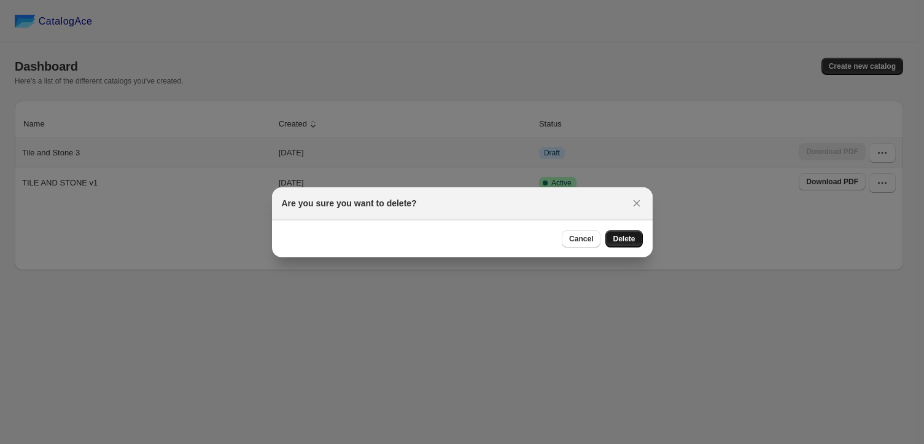
click at [626, 236] on span "Delete" at bounding box center [624, 239] width 22 height 10
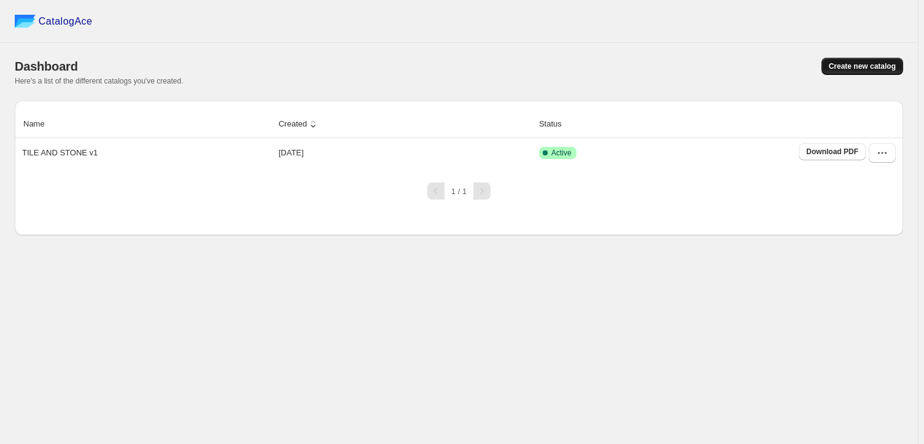
click at [861, 60] on button "Create new catalog" at bounding box center [862, 66] width 82 height 17
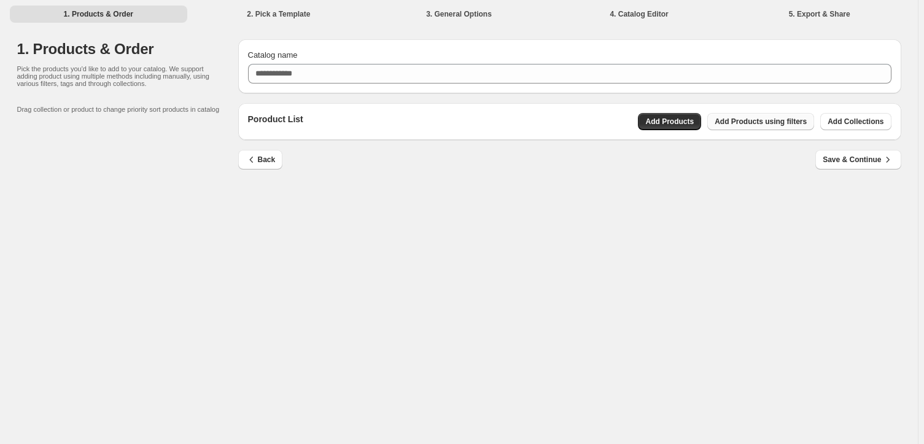
click at [781, 122] on span "Add Products using filters" at bounding box center [761, 122] width 92 height 10
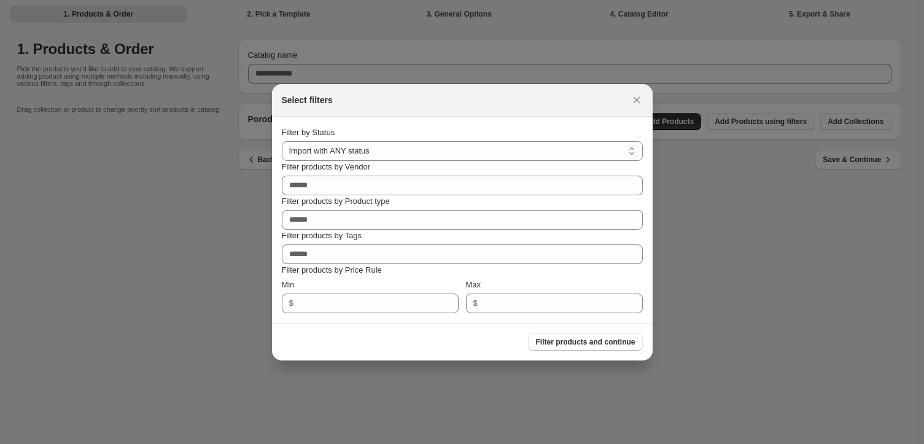
drag, startPoint x: 632, startPoint y: 97, endPoint x: 669, endPoint y: 106, distance: 38.6
click at [632, 98] on icon ":r86:" at bounding box center [636, 100] width 12 height 12
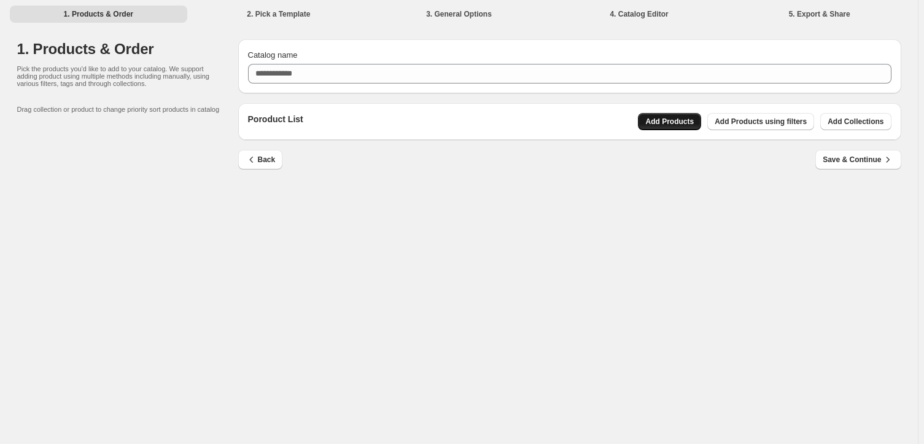
click at [677, 118] on span "Add Products" at bounding box center [669, 122] width 48 height 10
click at [675, 114] on button "Add Products" at bounding box center [669, 121] width 63 height 17
click at [82, 80] on p "Pick the products you'd like to add to your catalog. We support adding product …" at bounding box center [115, 76] width 196 height 22
drag, startPoint x: 857, startPoint y: 157, endPoint x: 408, endPoint y: 208, distance: 452.3
click at [424, 228] on div "1. Products & Order 2. Pick a Template 3. General Options 4. Catalog Editor 5. …" at bounding box center [459, 222] width 918 height 444
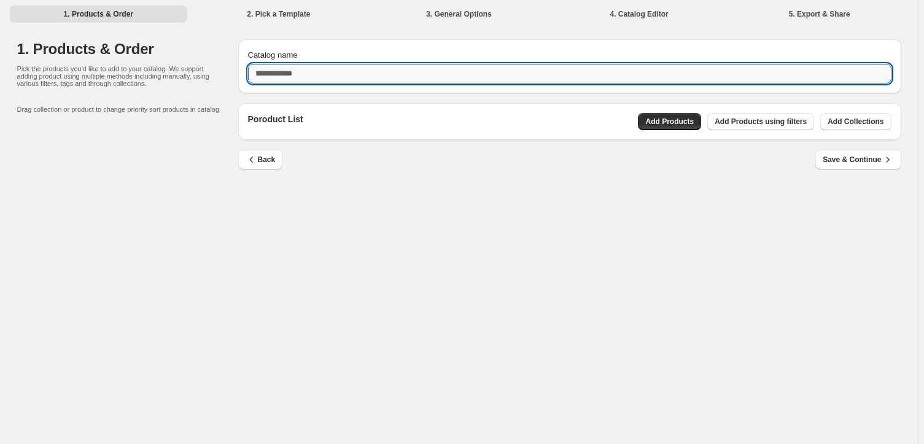
click at [319, 71] on input "Catalog name" at bounding box center [569, 74] width 643 height 20
click at [324, 71] on input "Catalog name" at bounding box center [569, 74] width 643 height 20
type input "*"
type input "**********"
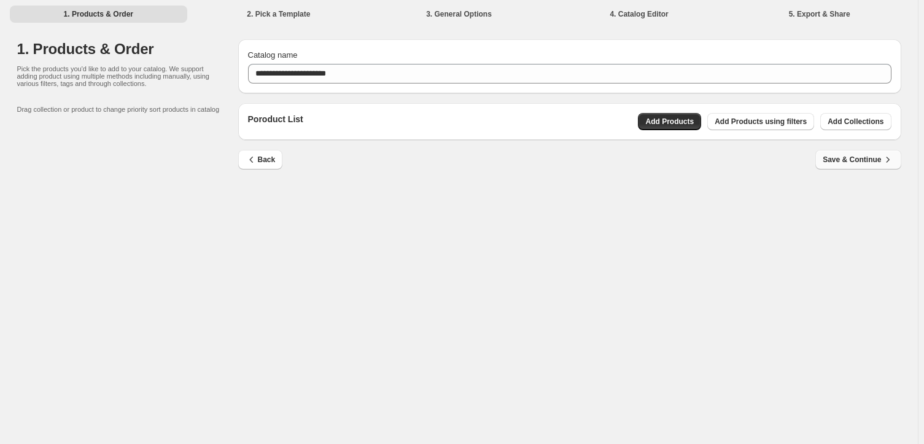
click at [850, 155] on span "Save & Continue" at bounding box center [858, 159] width 71 height 12
click at [862, 157] on span "Save & Continue" at bounding box center [858, 159] width 71 height 12
